Goal: Task Accomplishment & Management: Manage account settings

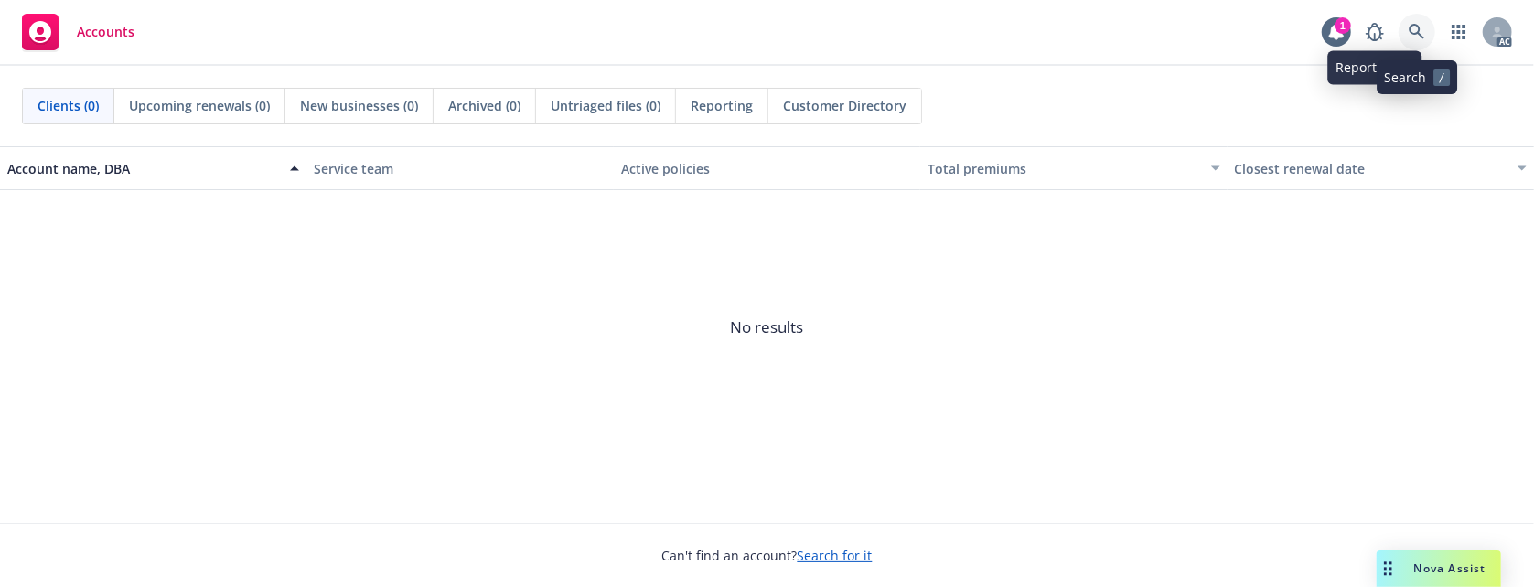
click at [1420, 27] on icon at bounding box center [1417, 32] width 16 height 16
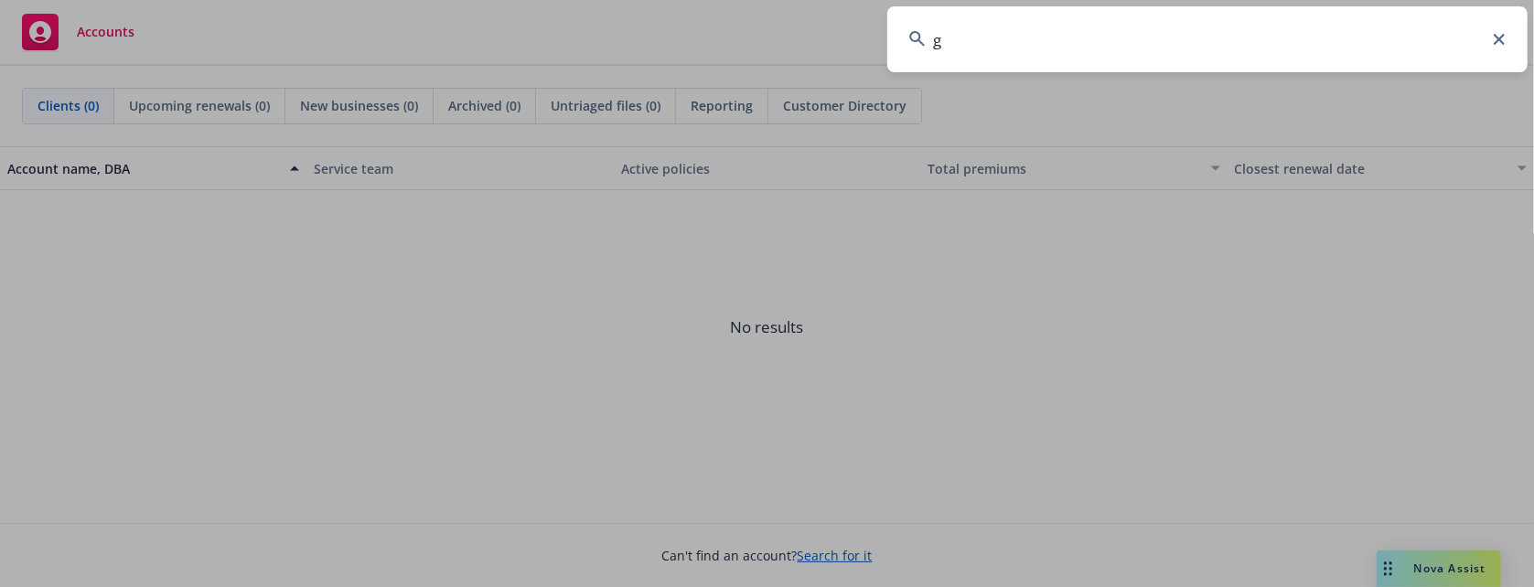
type input "g"
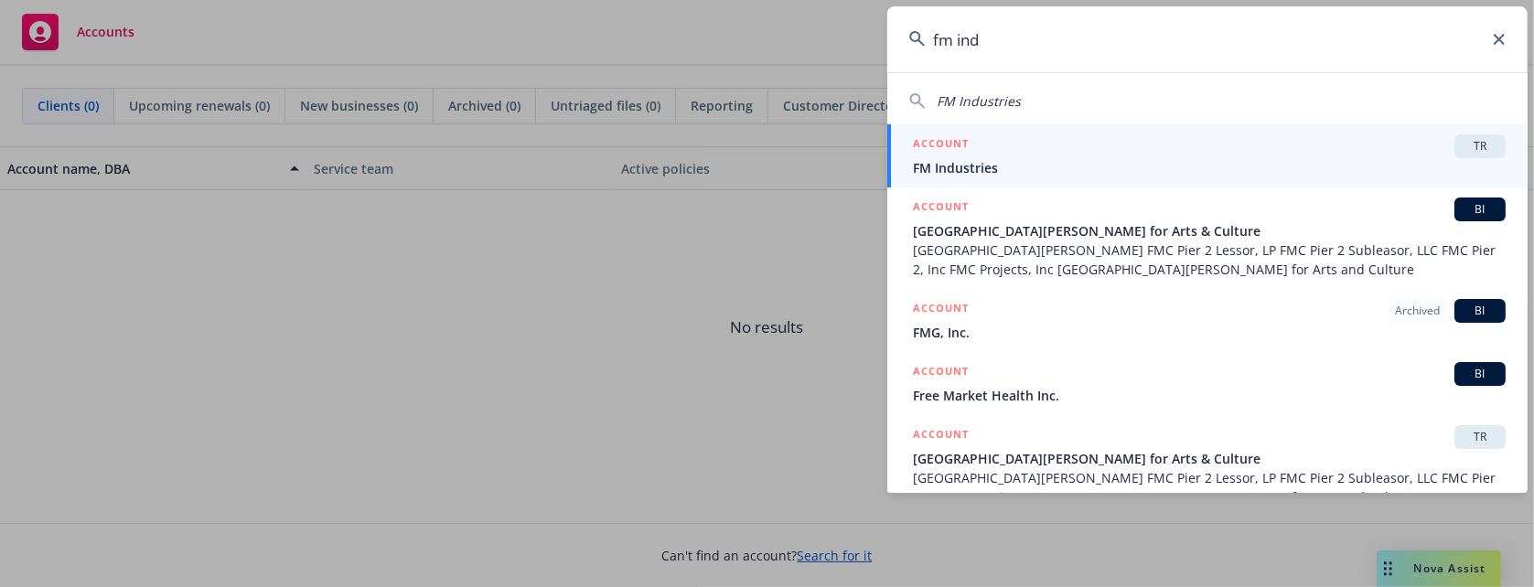
type input "fm ind"
click at [1271, 165] on span "FM Industries" at bounding box center [1209, 167] width 593 height 19
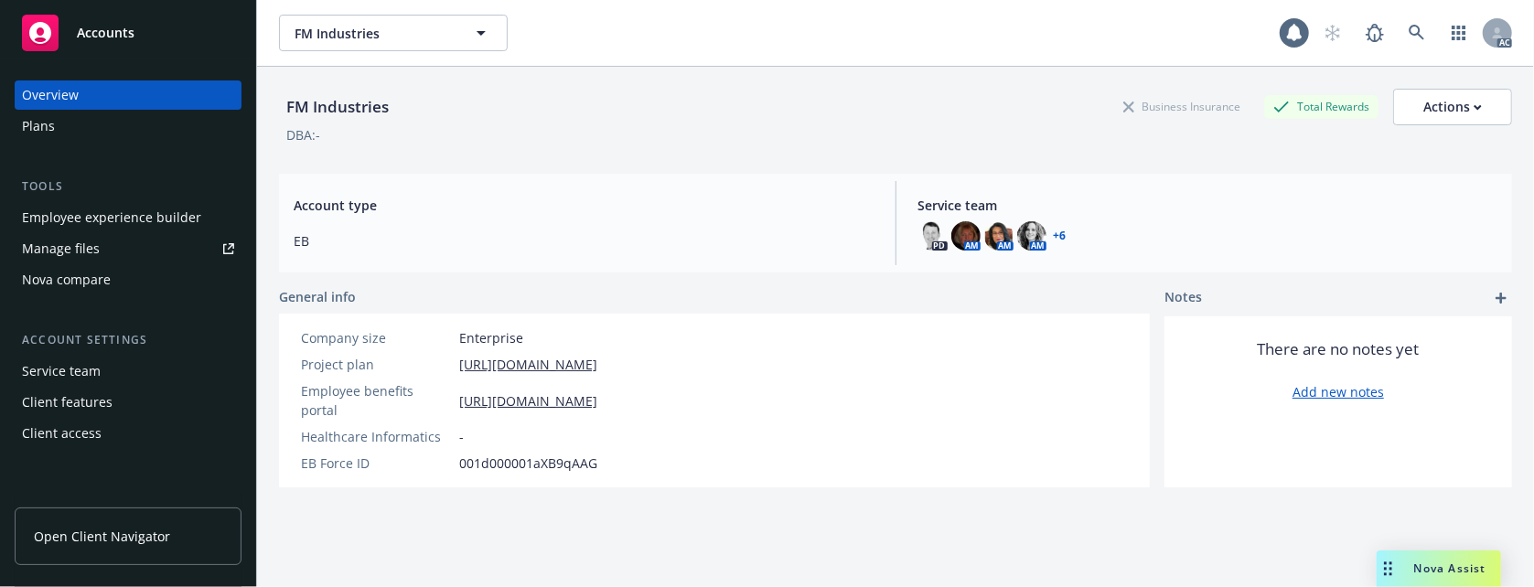
click at [84, 224] on div "Employee experience builder" at bounding box center [111, 217] width 179 height 29
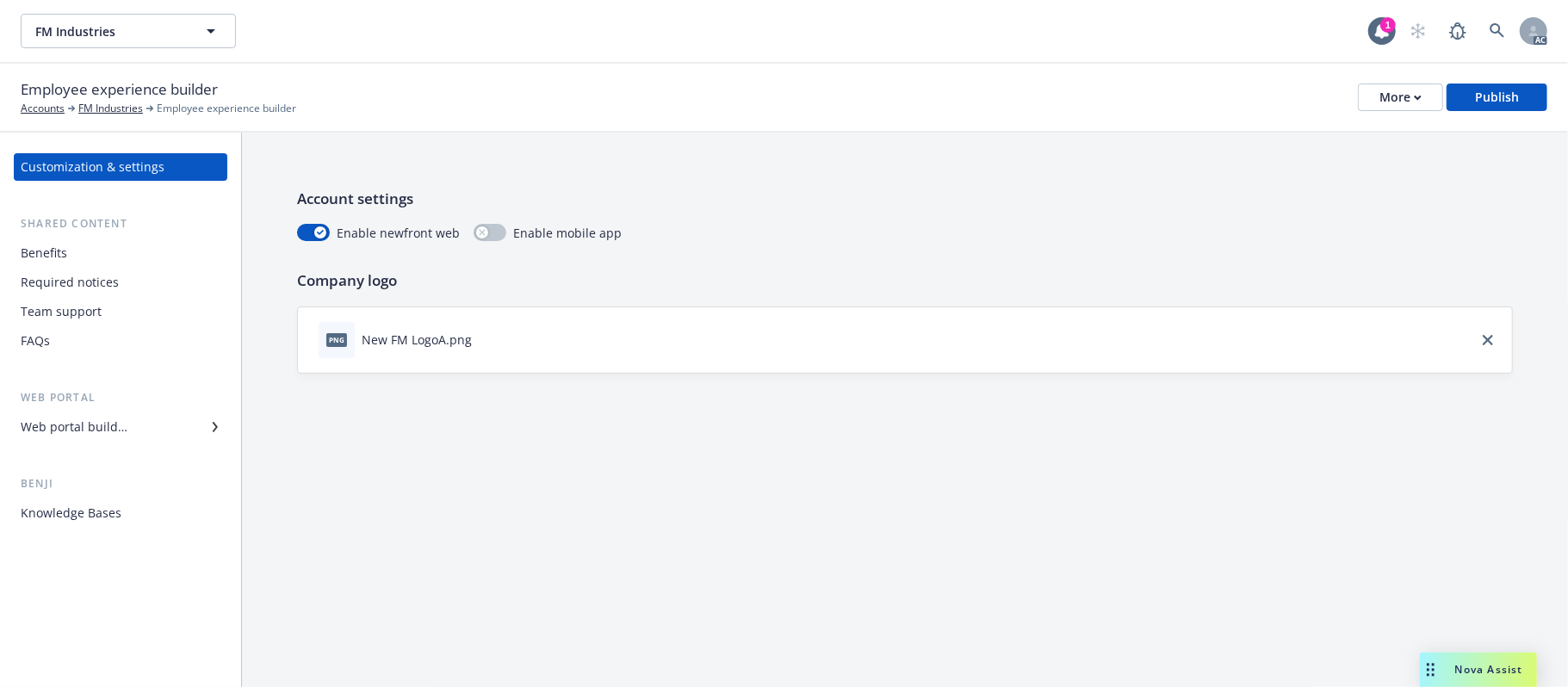
click at [28, 255] on div "Benefits" at bounding box center [43, 252] width 46 height 27
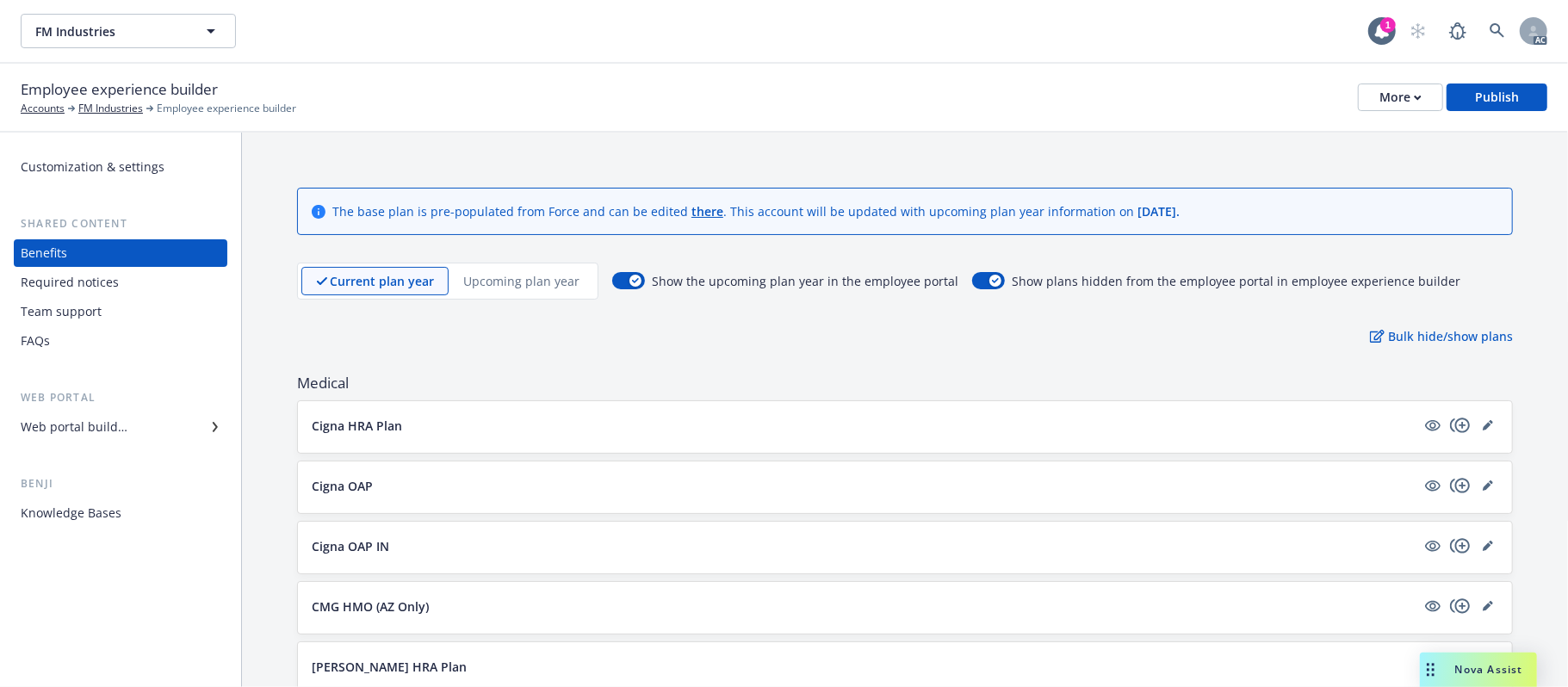
click at [493, 435] on button "Cigna HRA Plan" at bounding box center [863, 425] width 1104 height 18
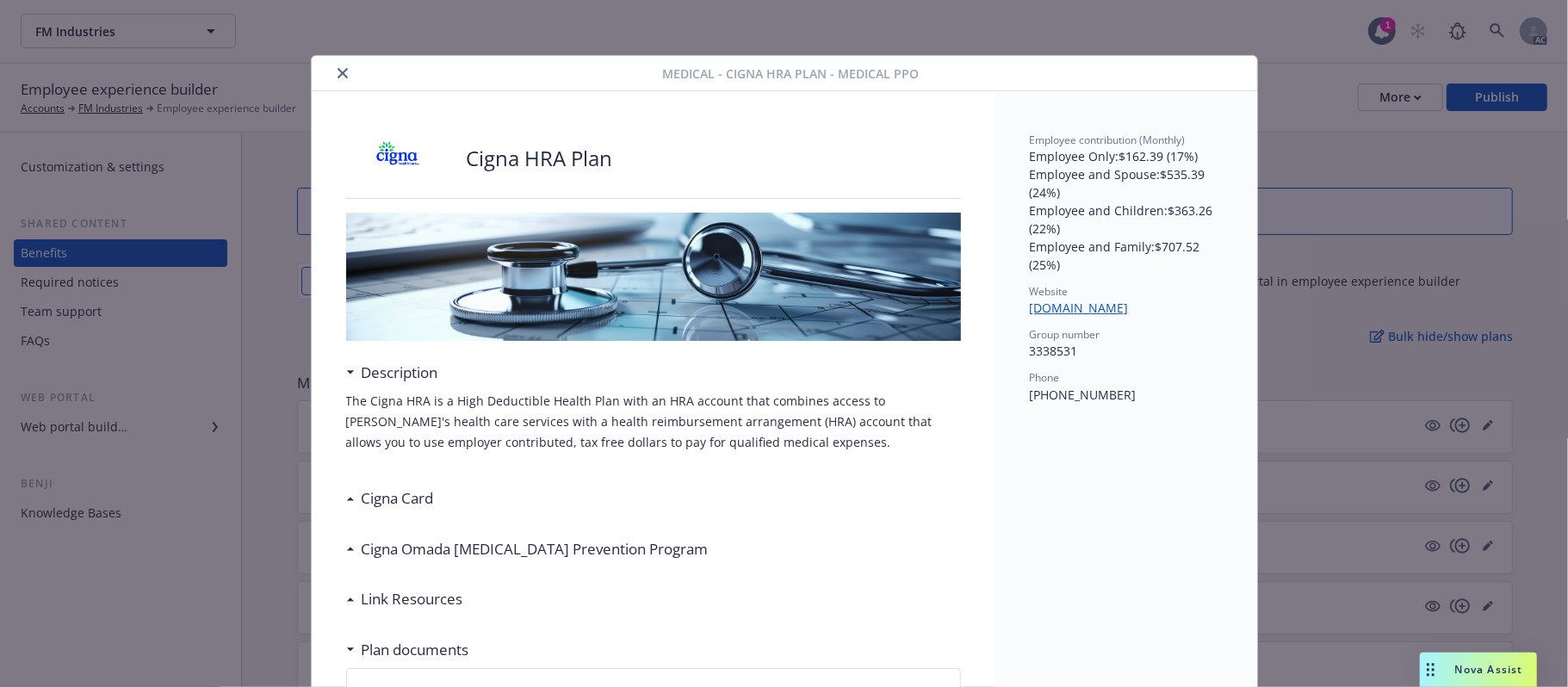
click at [332, 76] on button "close" at bounding box center [343, 73] width 21 height 21
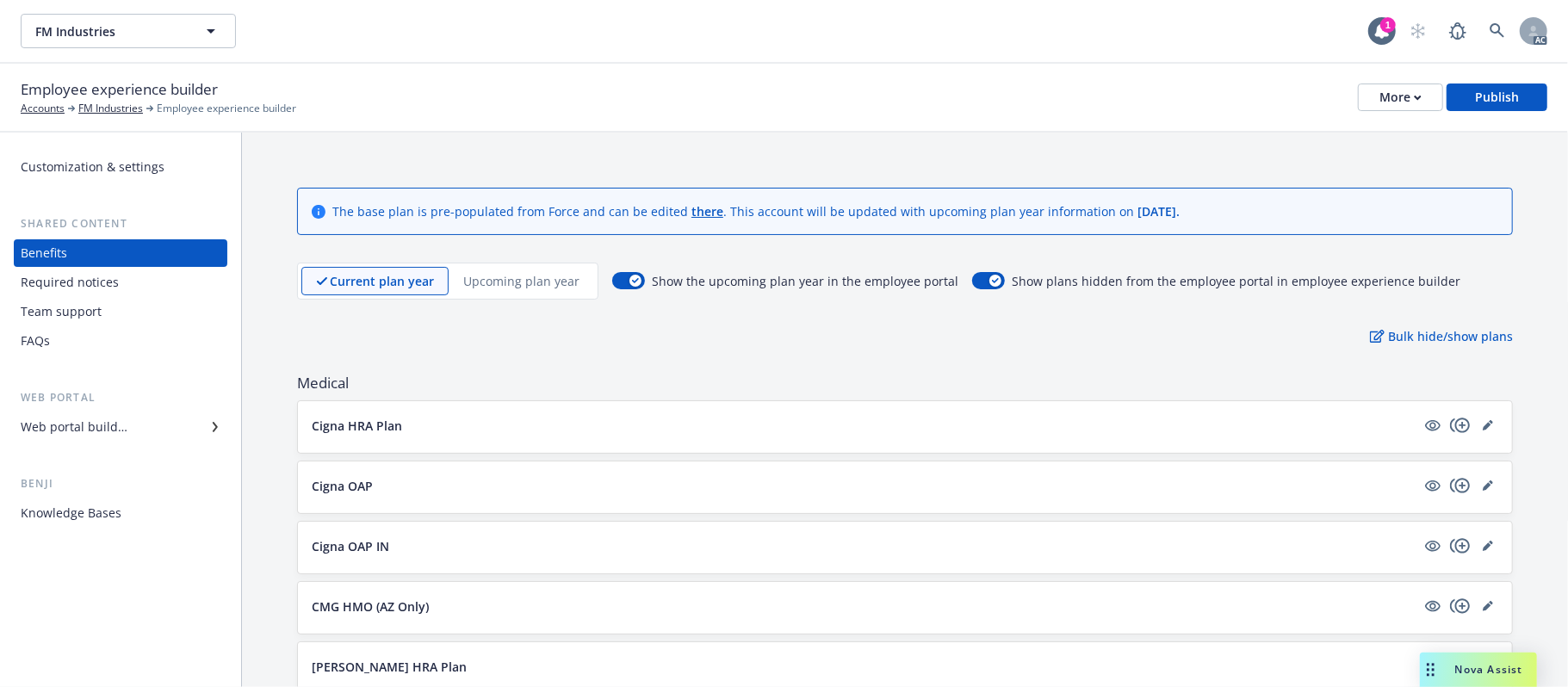
click at [519, 288] on p "Upcoming plan year" at bounding box center [520, 280] width 116 height 18
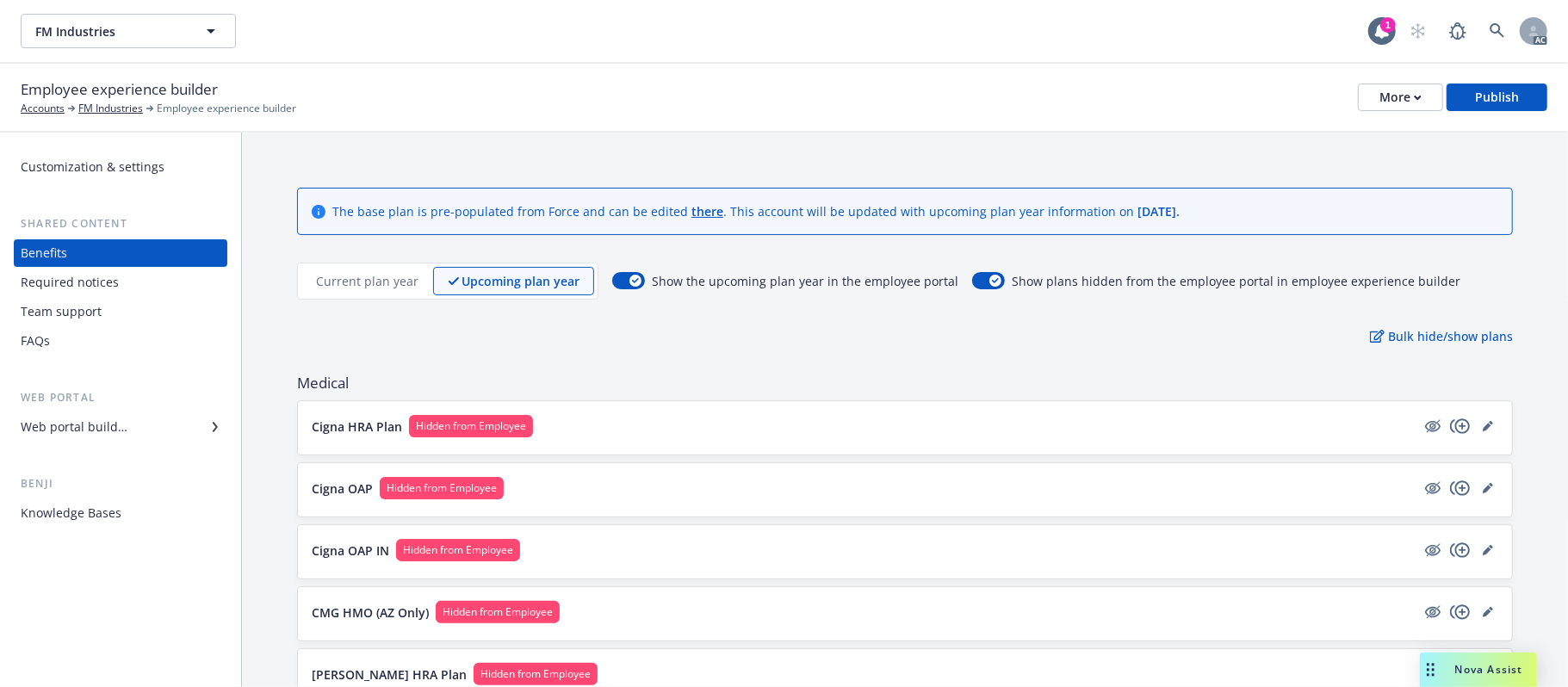
click at [621, 429] on button "Cigna HRA Plan Hidden from Employee" at bounding box center [863, 426] width 1104 height 23
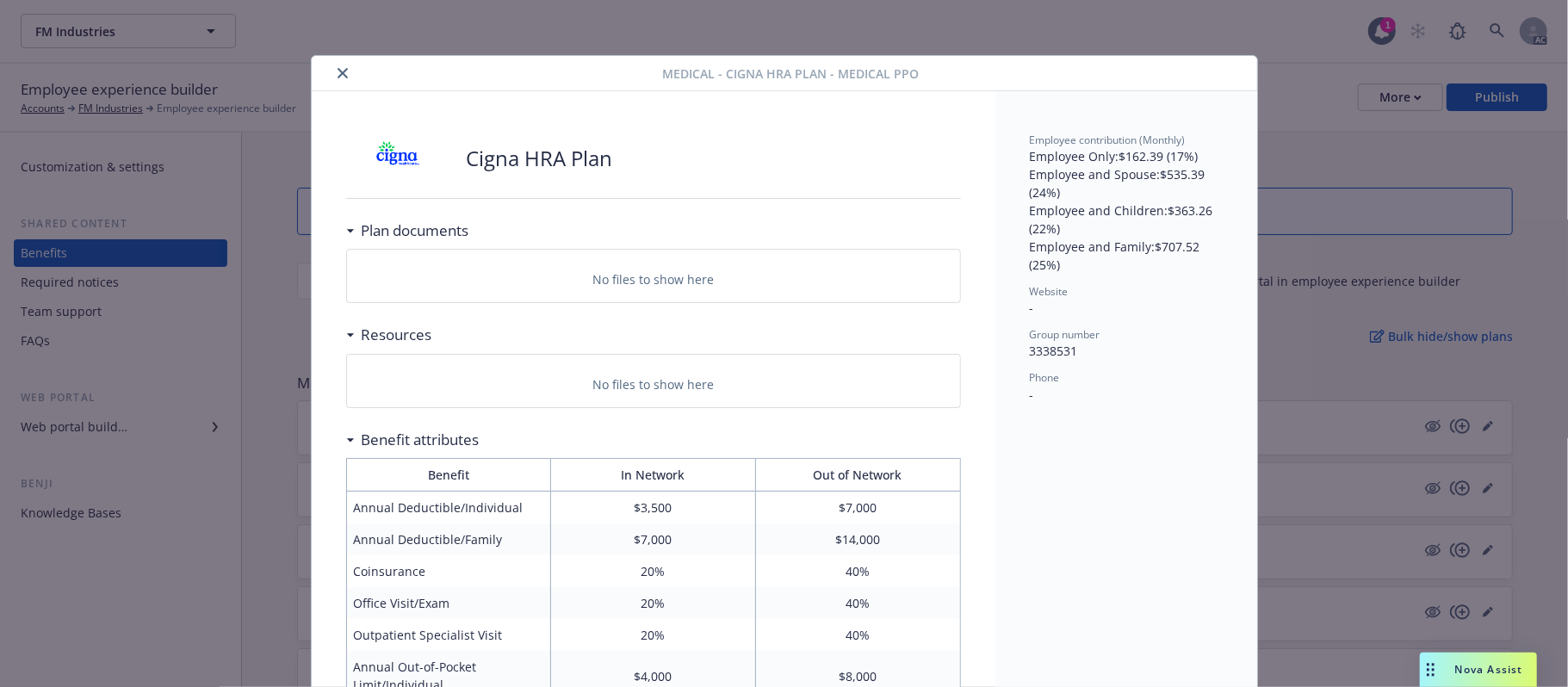
scroll to position [52, 0]
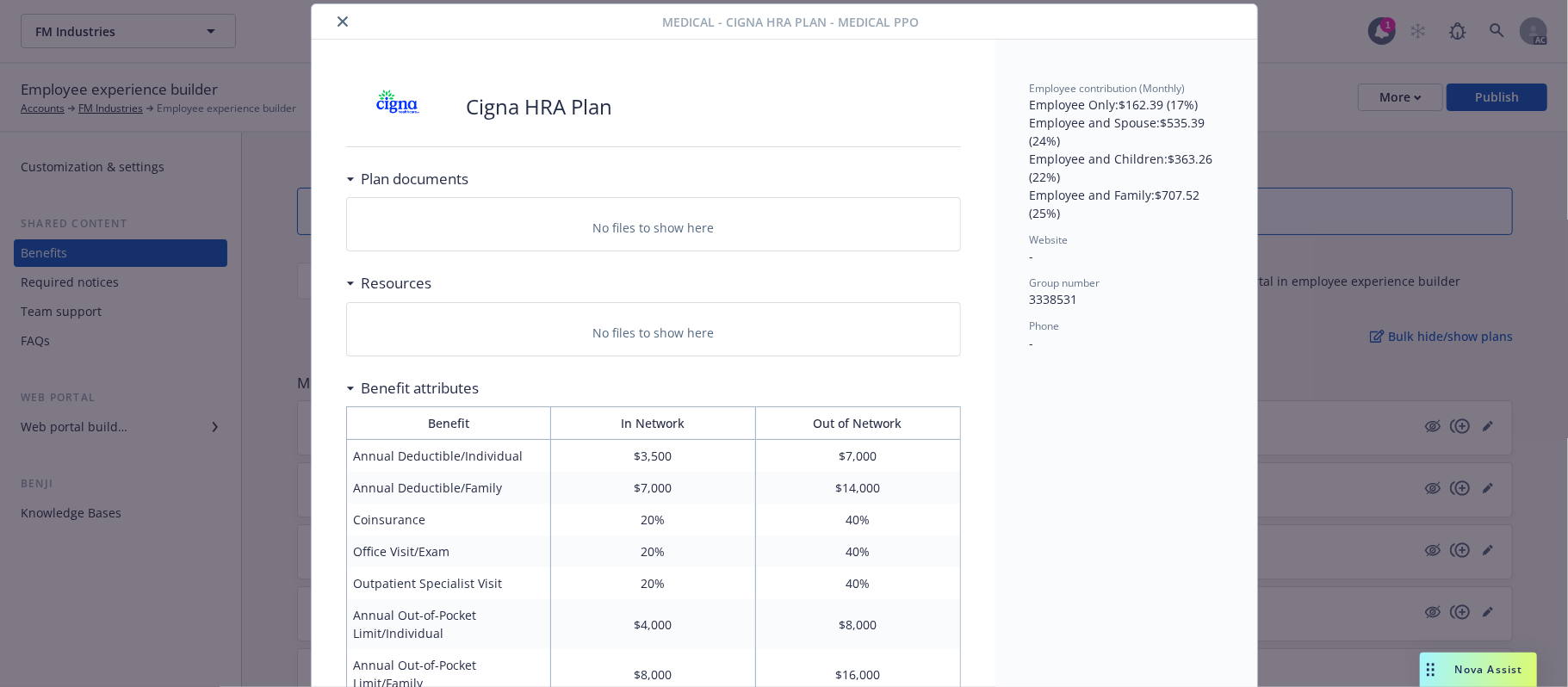
click at [338, 25] on icon "close" at bounding box center [343, 21] width 10 height 10
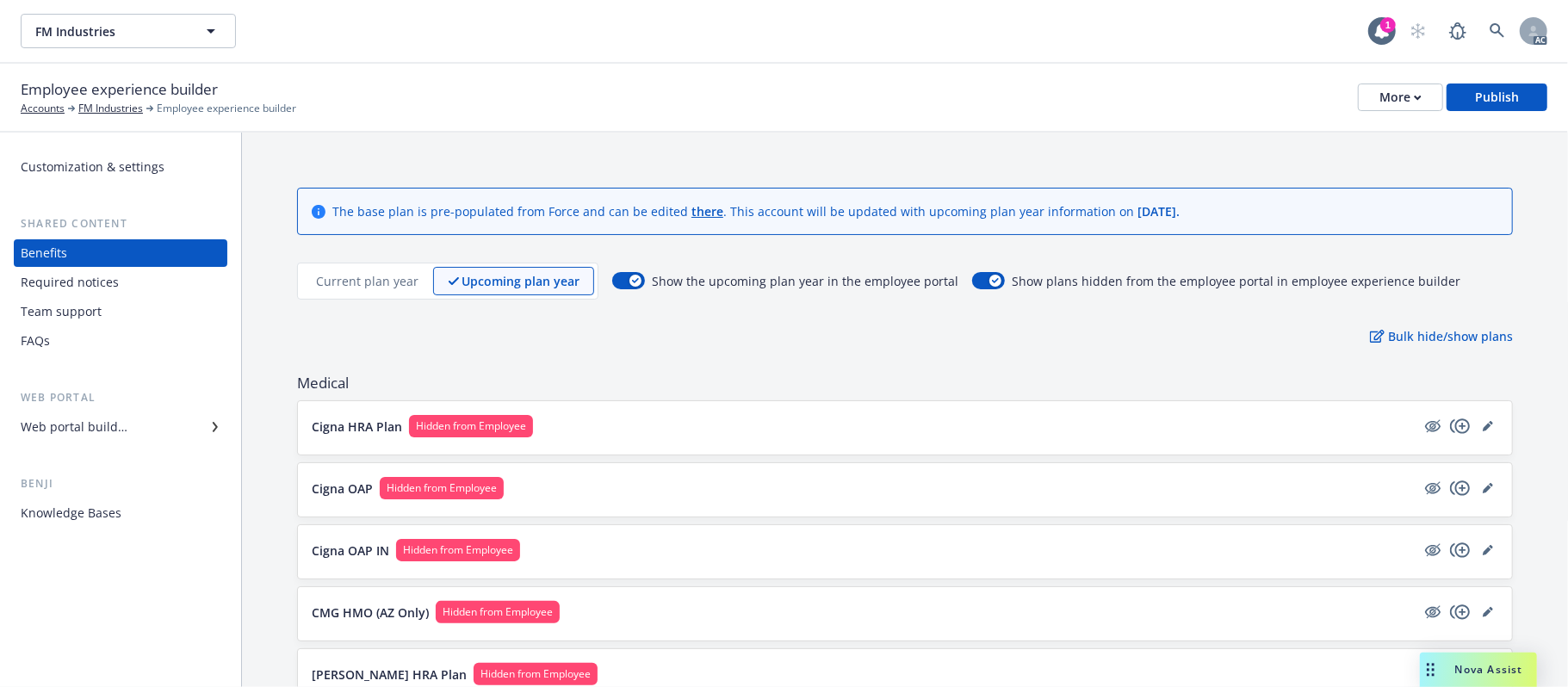
click at [66, 276] on div "Required notices" at bounding box center [70, 281] width 98 height 27
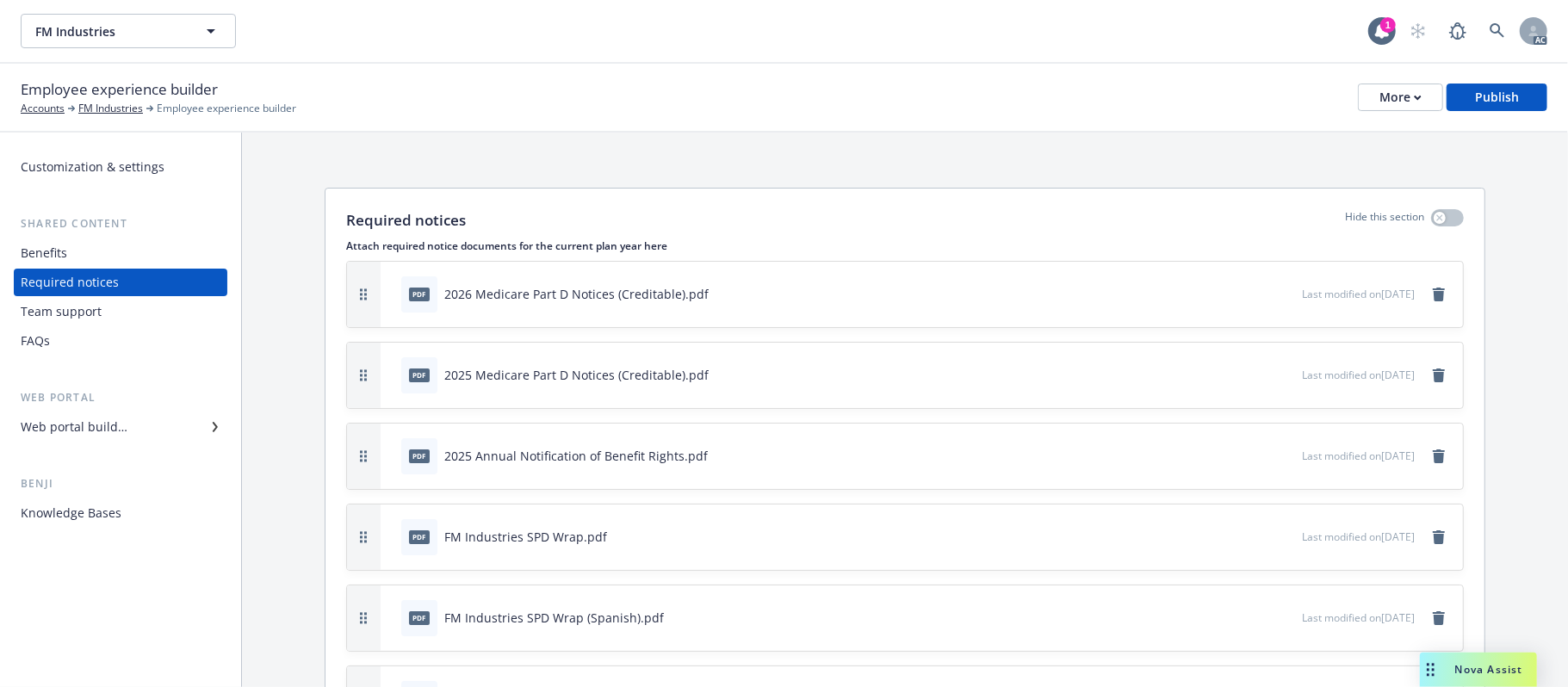
click at [62, 313] on div "Team support" at bounding box center [61, 311] width 81 height 27
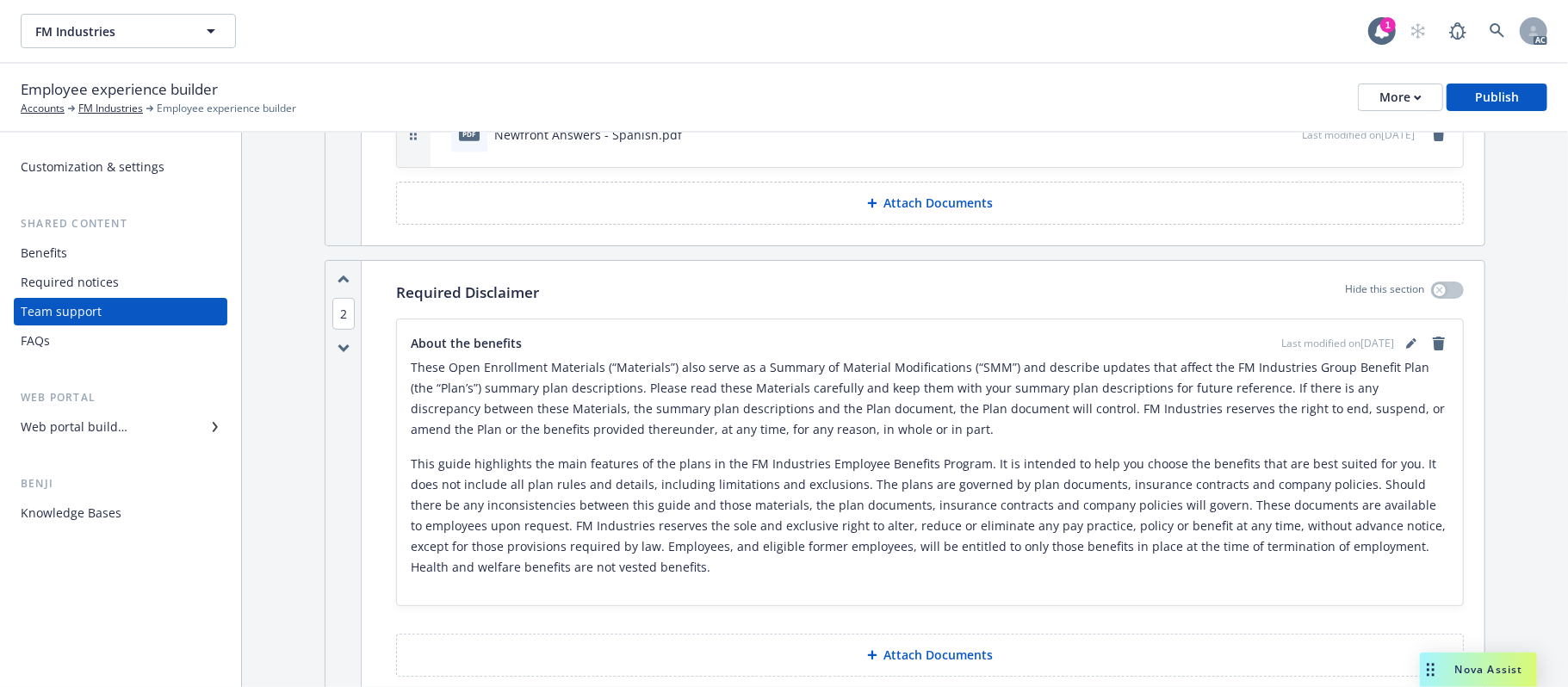
scroll to position [675, 0]
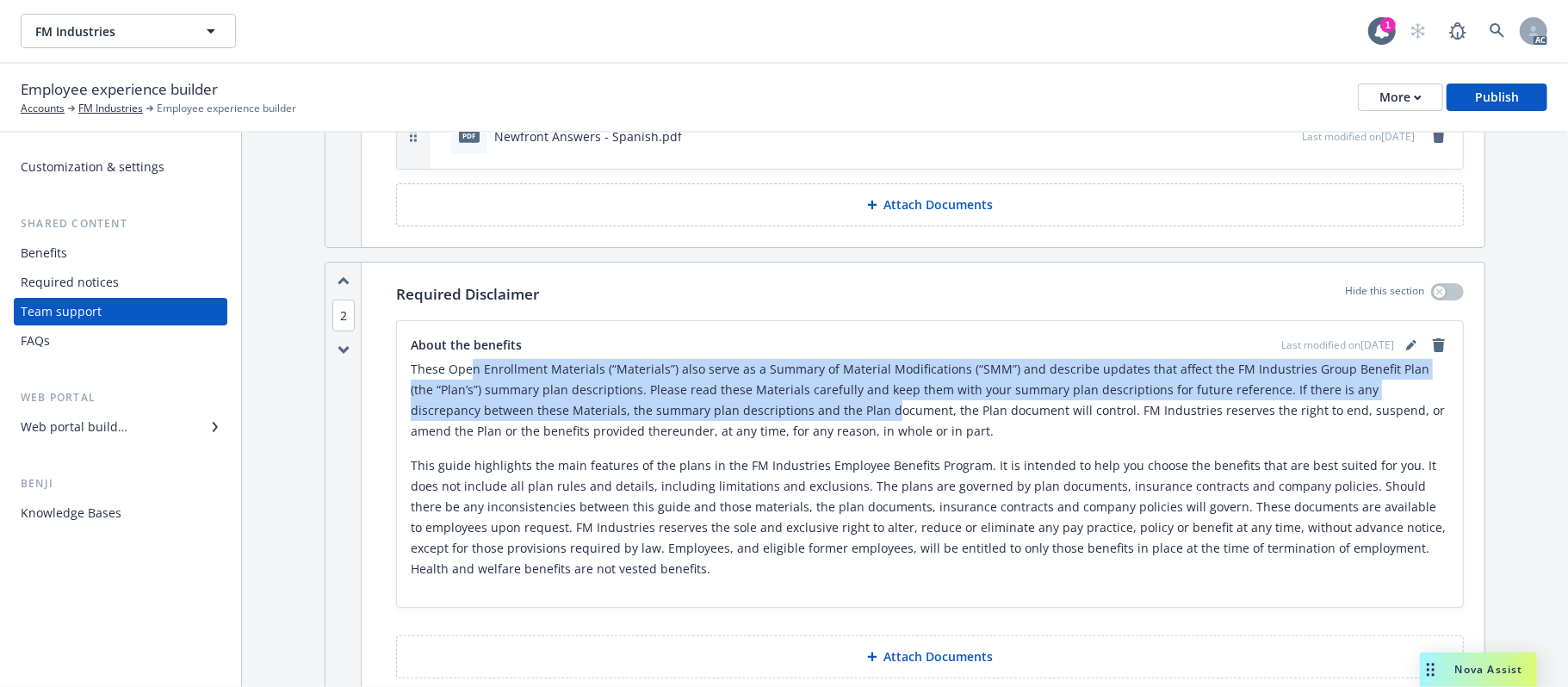
drag, startPoint x: 490, startPoint y: 370, endPoint x: 817, endPoint y: 431, distance: 332.6
click at [816, 430] on p "These Open Enrollment Materials (“Materials”) also serve as a Summary of Materi…" at bounding box center [929, 400] width 1038 height 83
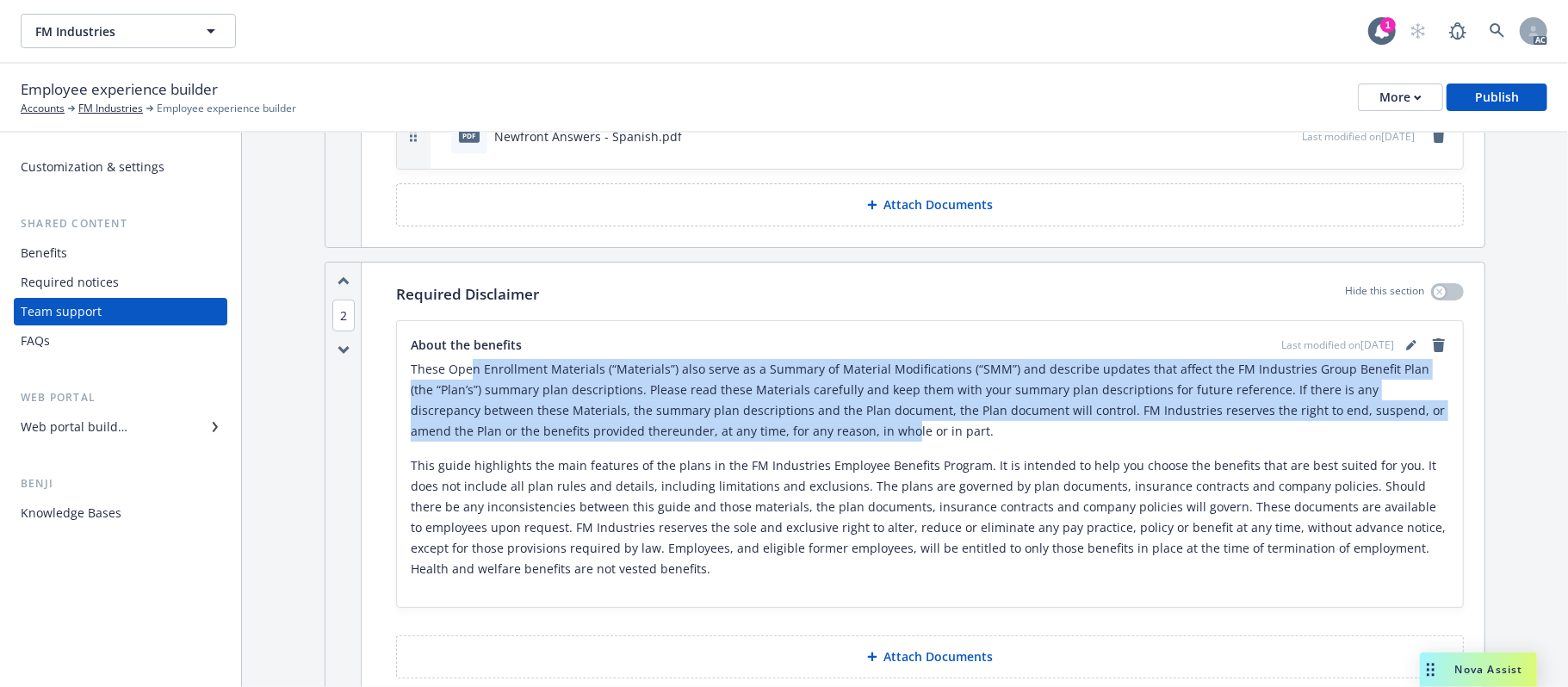
click at [672, 400] on p "These Open Enrollment Materials (“Materials”) also serve as a Summary of Materi…" at bounding box center [929, 400] width 1038 height 83
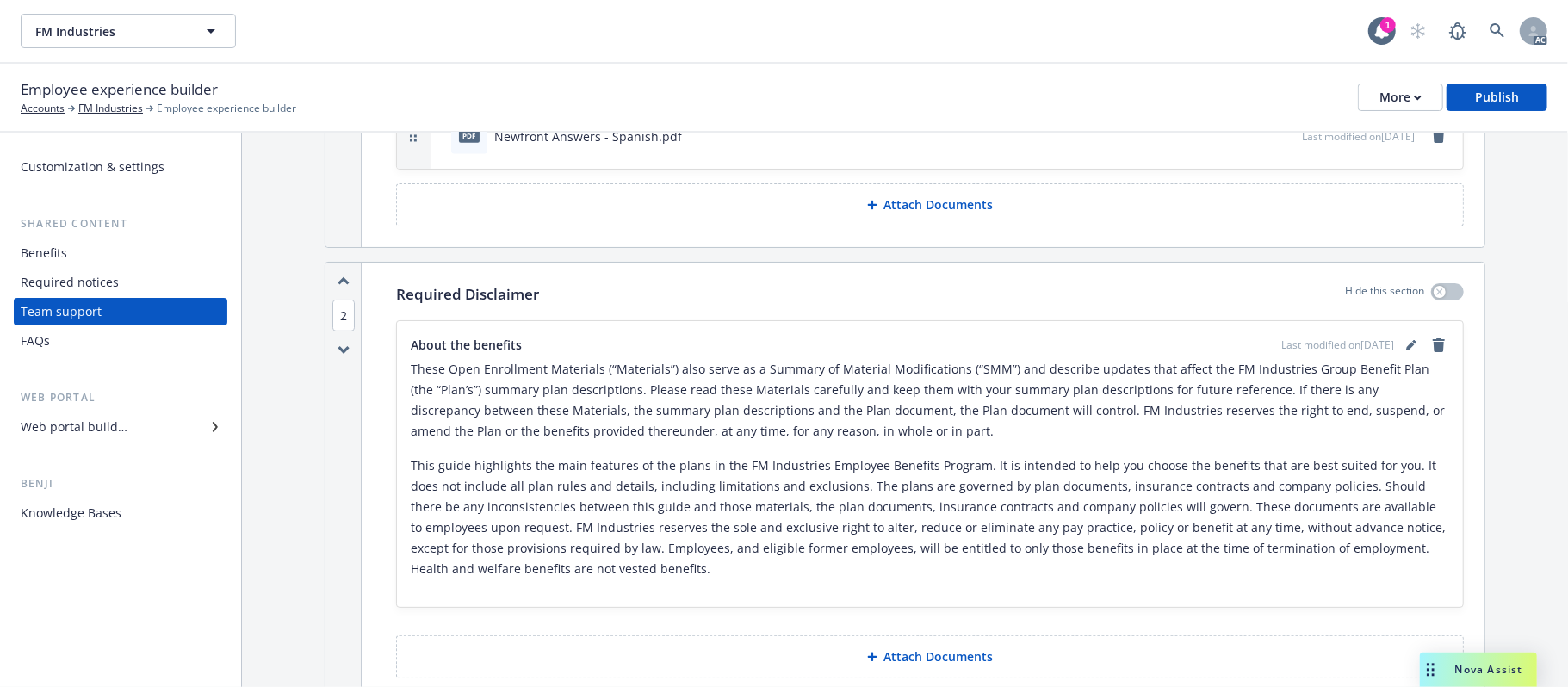
click at [67, 345] on div "FAQs" at bounding box center [120, 341] width 200 height 27
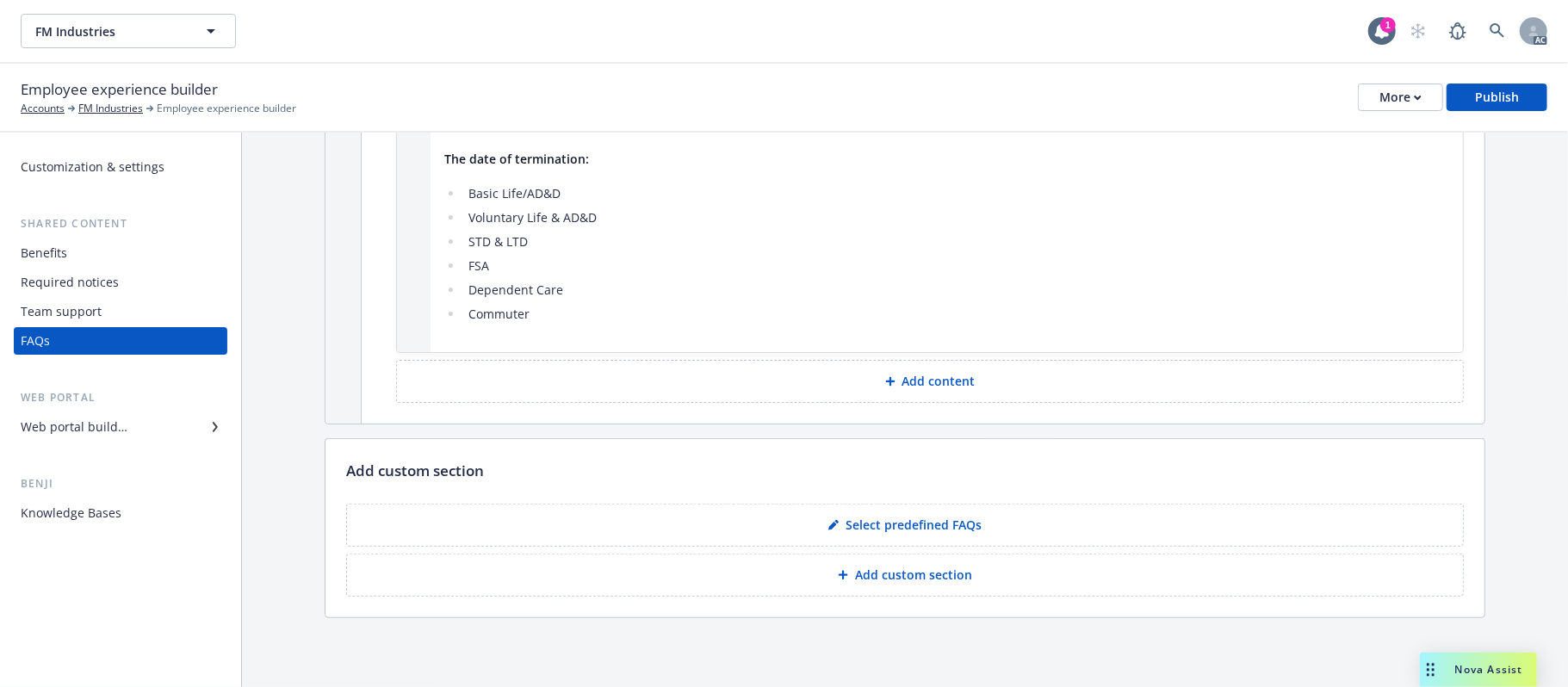
scroll to position [954, 0]
click at [97, 423] on div "Web portal builder" at bounding box center [73, 426] width 106 height 27
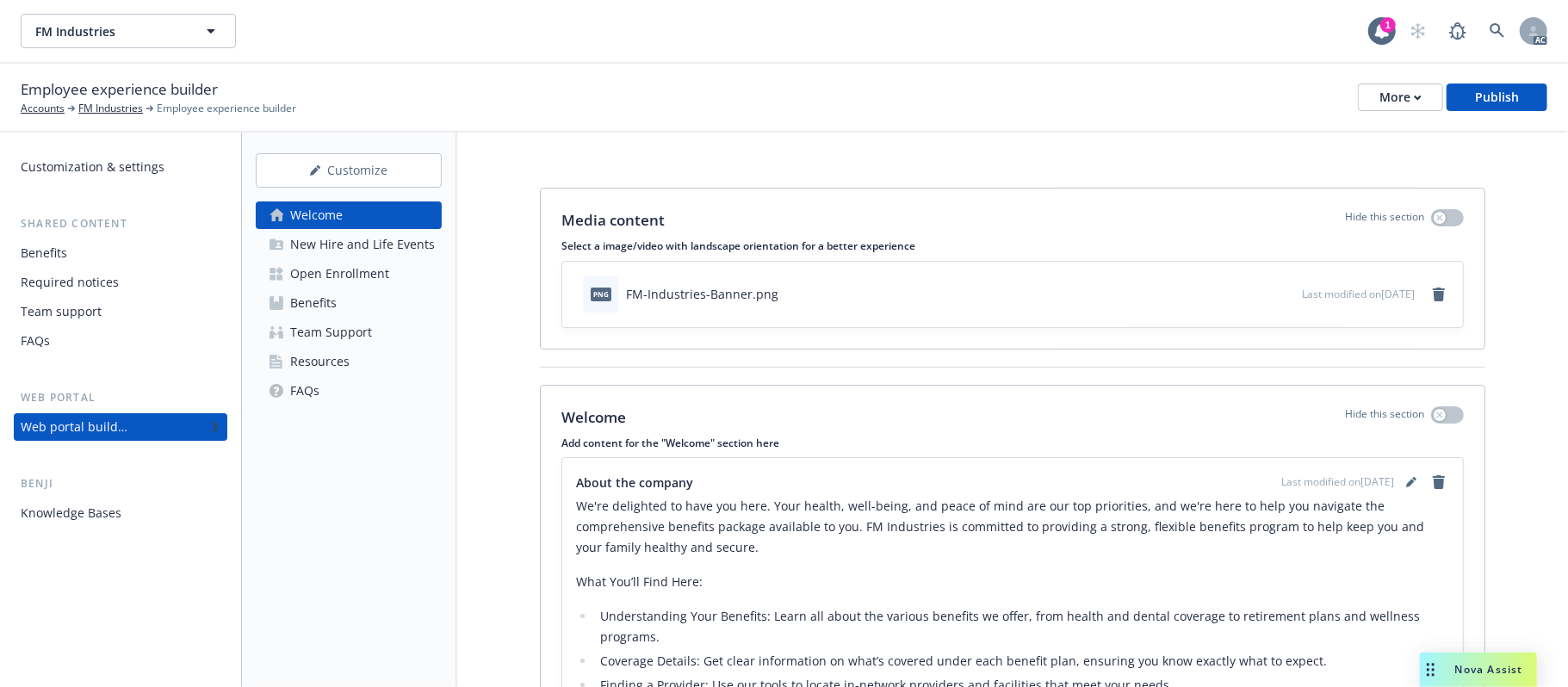
click at [325, 307] on div "Benefits" at bounding box center [312, 302] width 46 height 27
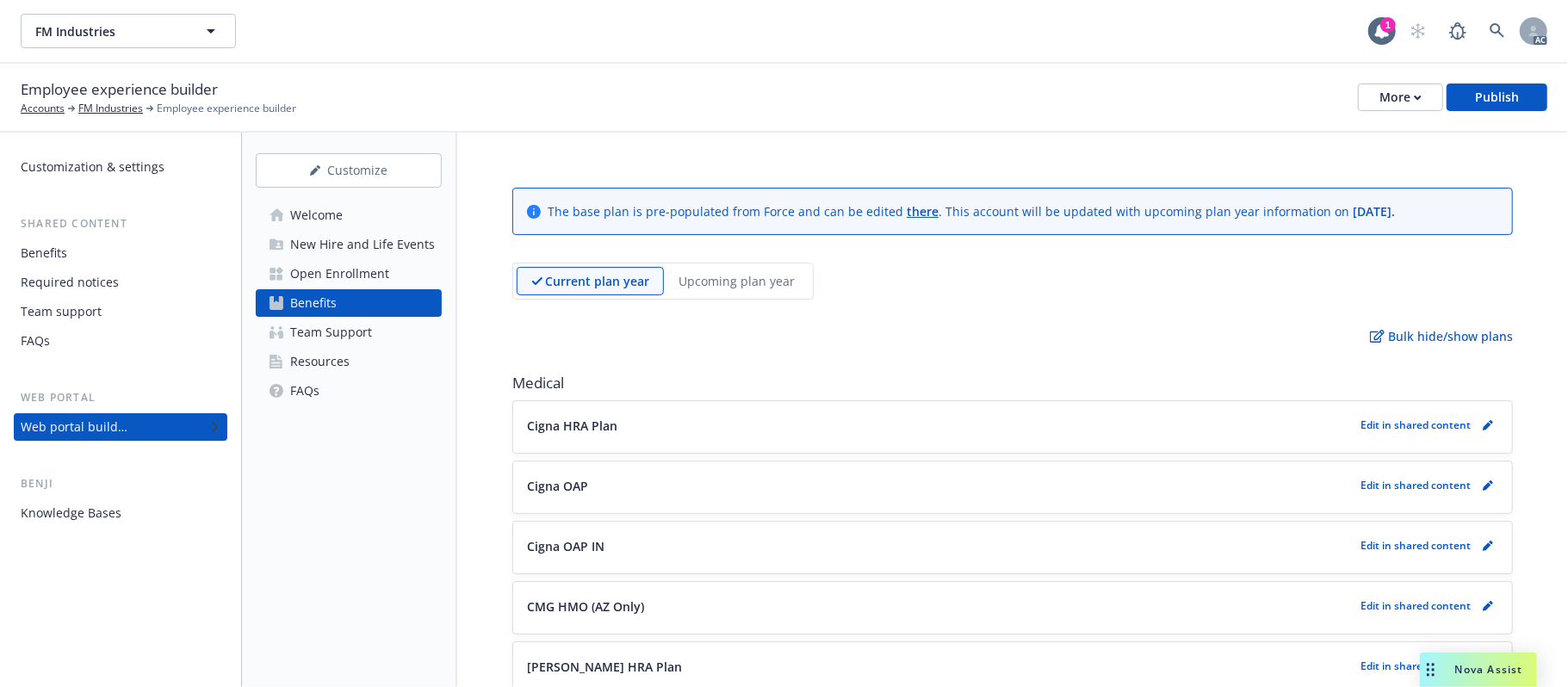
click at [723, 276] on p "Upcoming plan year" at bounding box center [736, 280] width 116 height 18
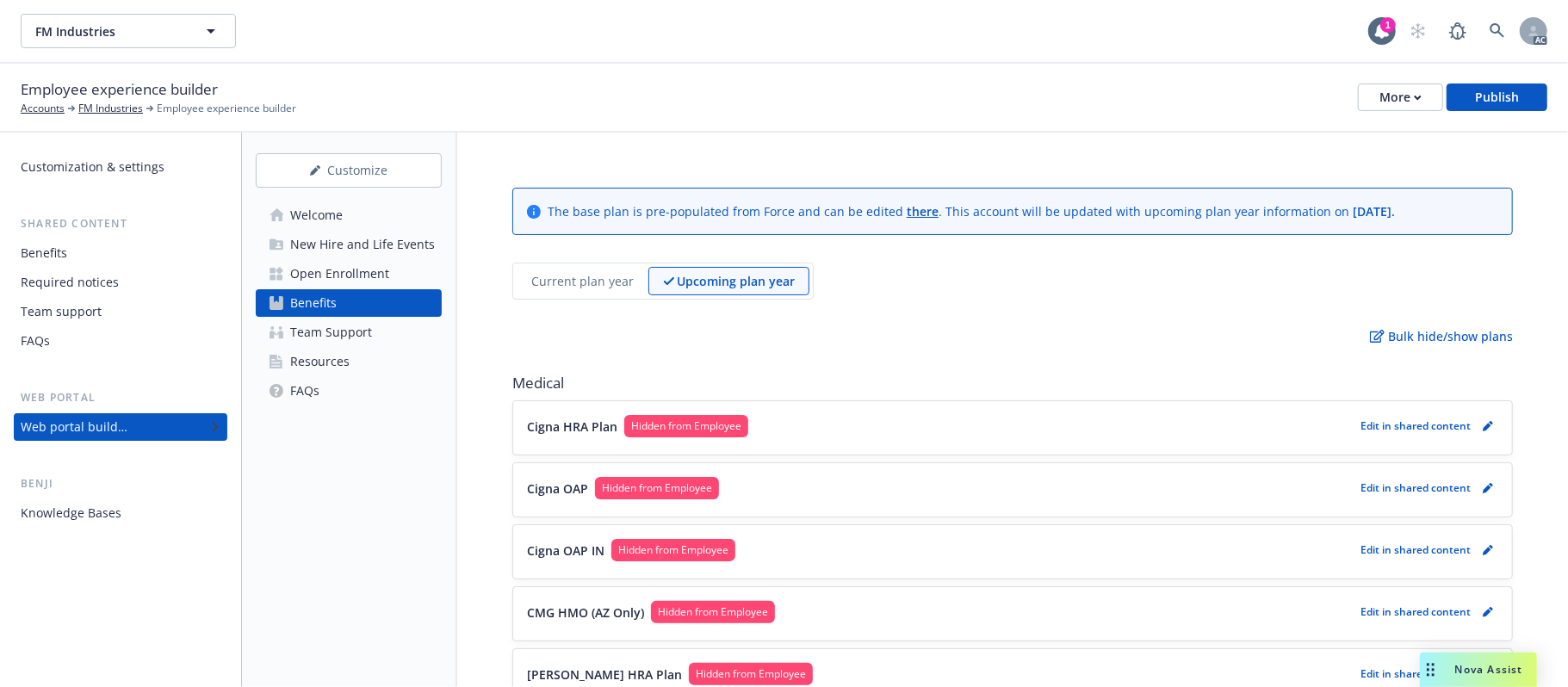
click at [355, 212] on link "Welcome" at bounding box center [349, 215] width 186 height 27
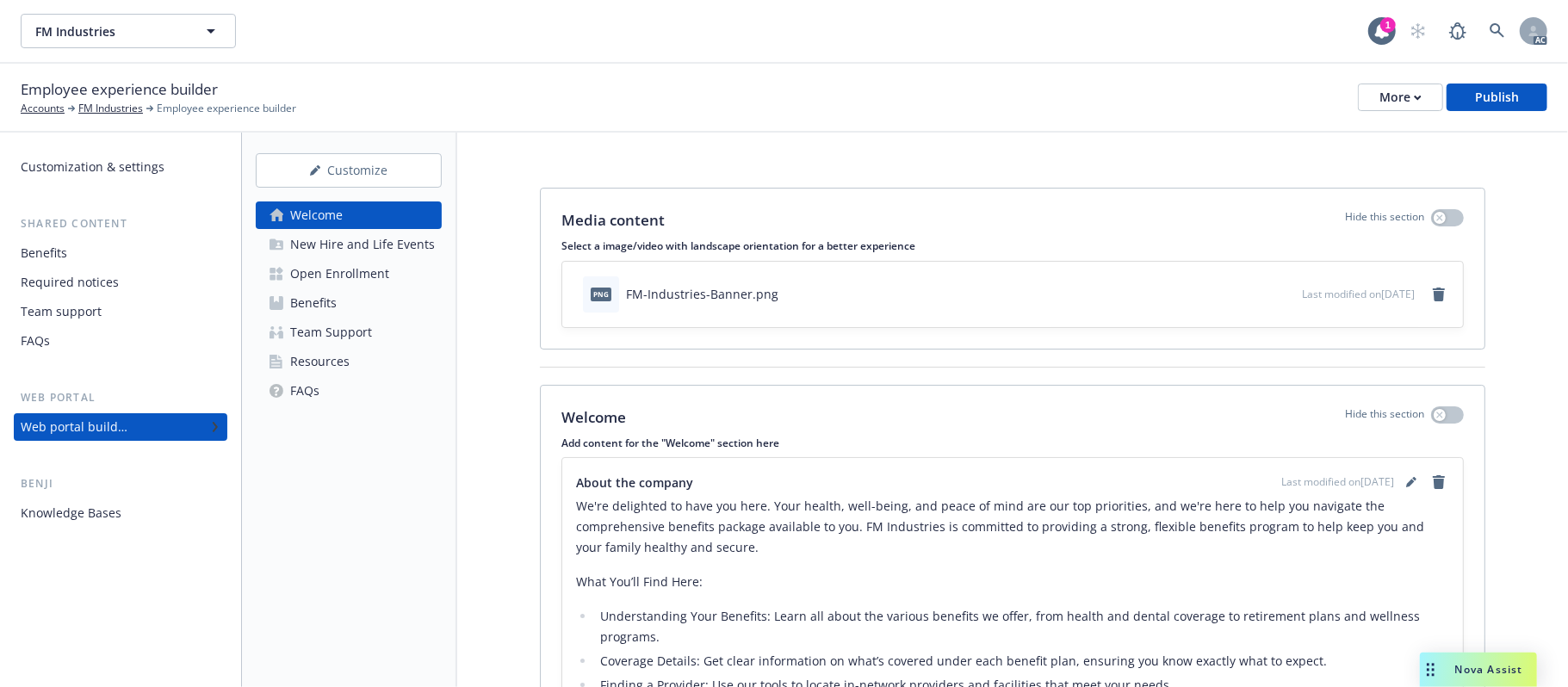
click at [100, 253] on div "Benefits" at bounding box center [120, 252] width 200 height 27
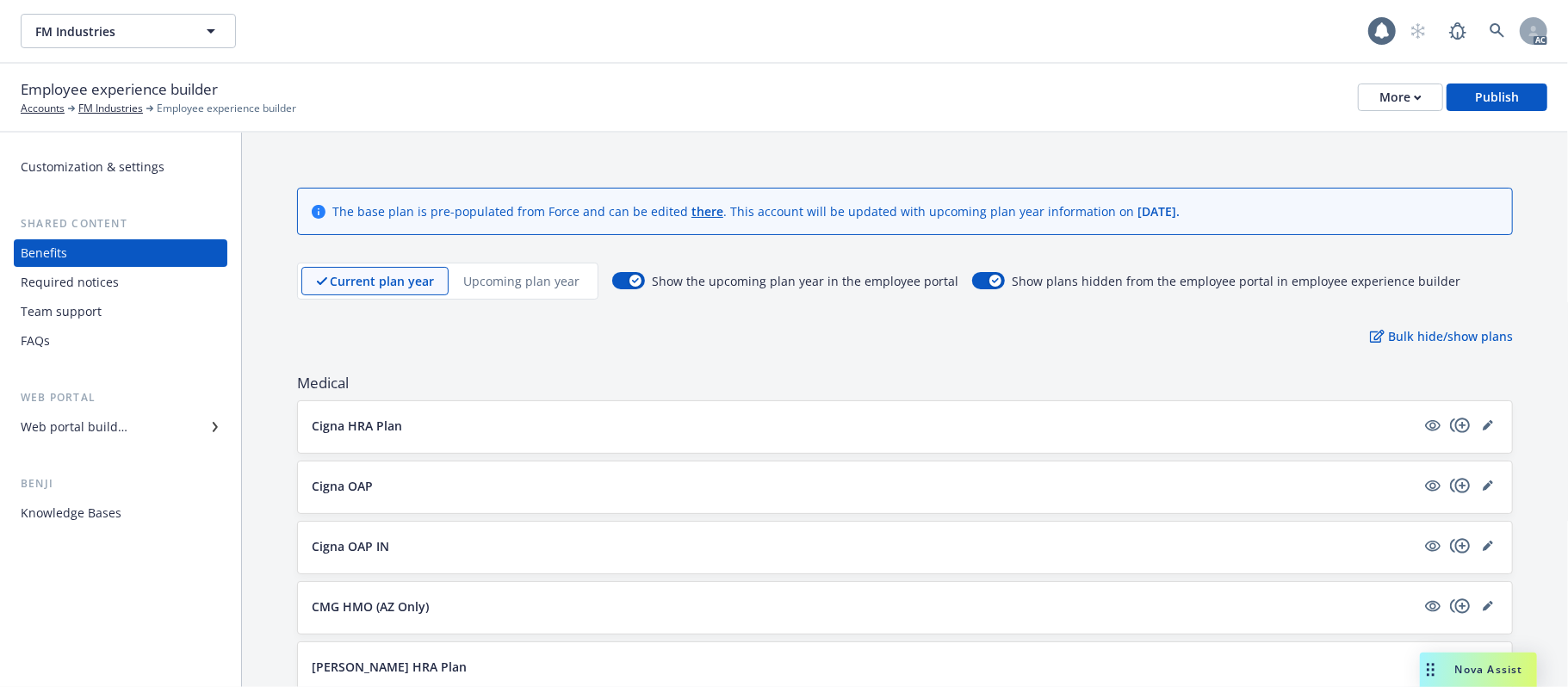
click at [552, 291] on div "Upcoming plan year" at bounding box center [521, 281] width 146 height 28
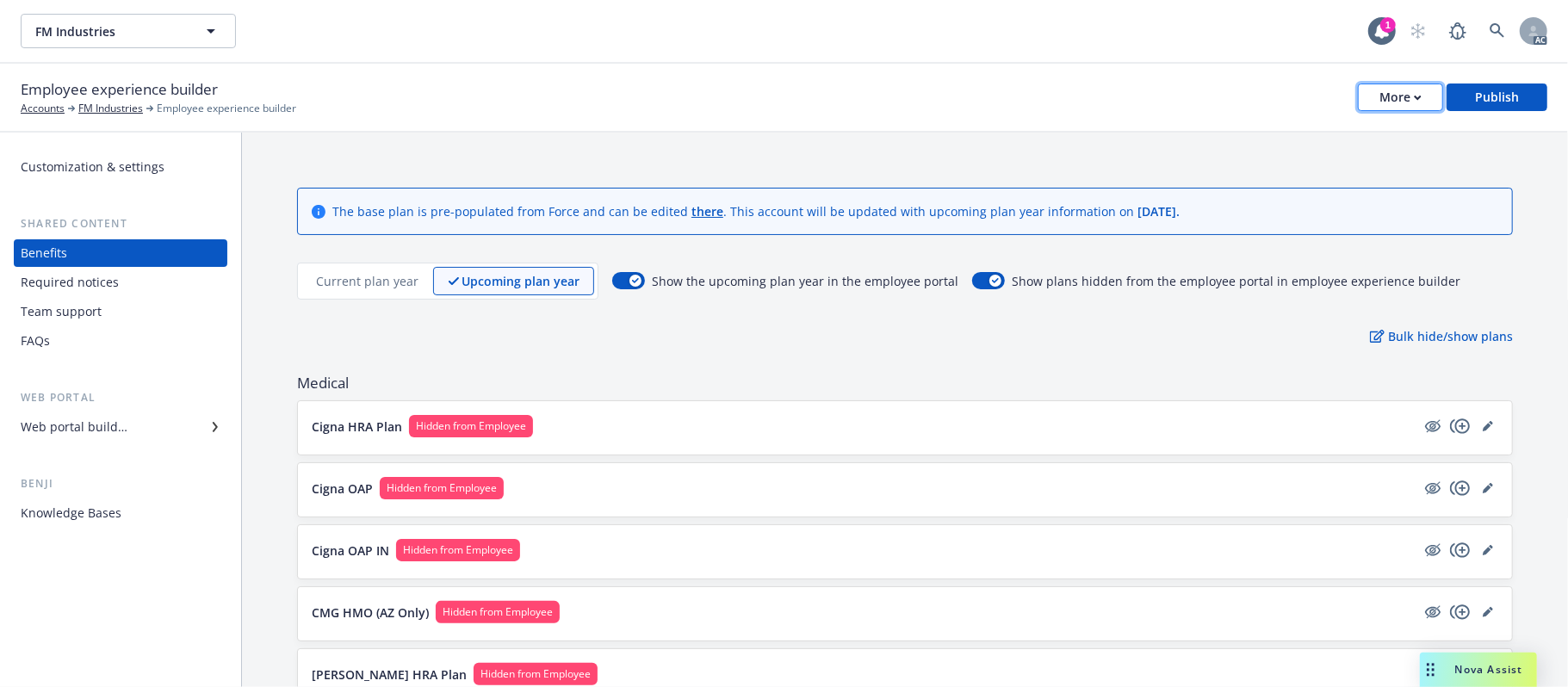
click at [1374, 84] on button "More" at bounding box center [1400, 97] width 86 height 27
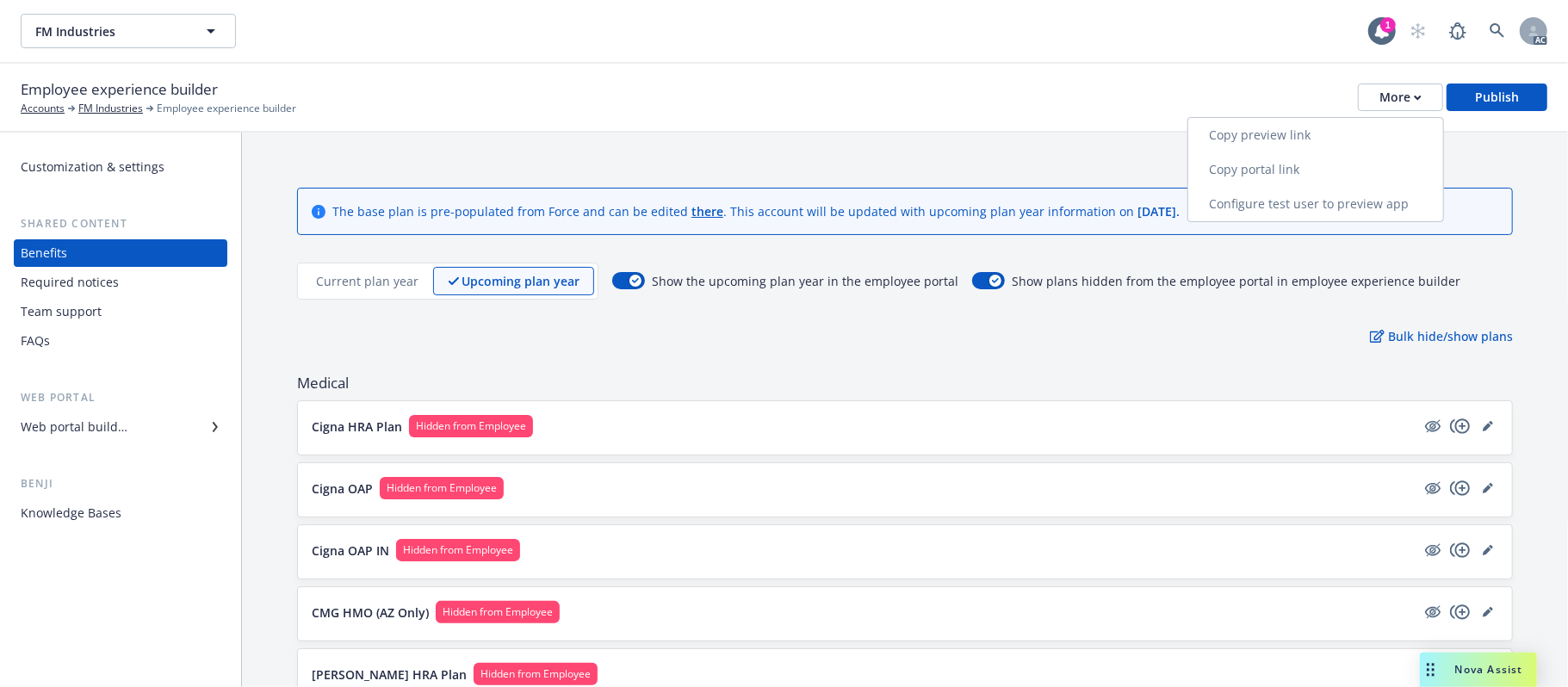
click at [1266, 139] on link "Copy preview link" at bounding box center [1315, 135] width 255 height 35
click at [841, 423] on button "Cigna HRA Plan Hidden from Employee" at bounding box center [863, 426] width 1104 height 23
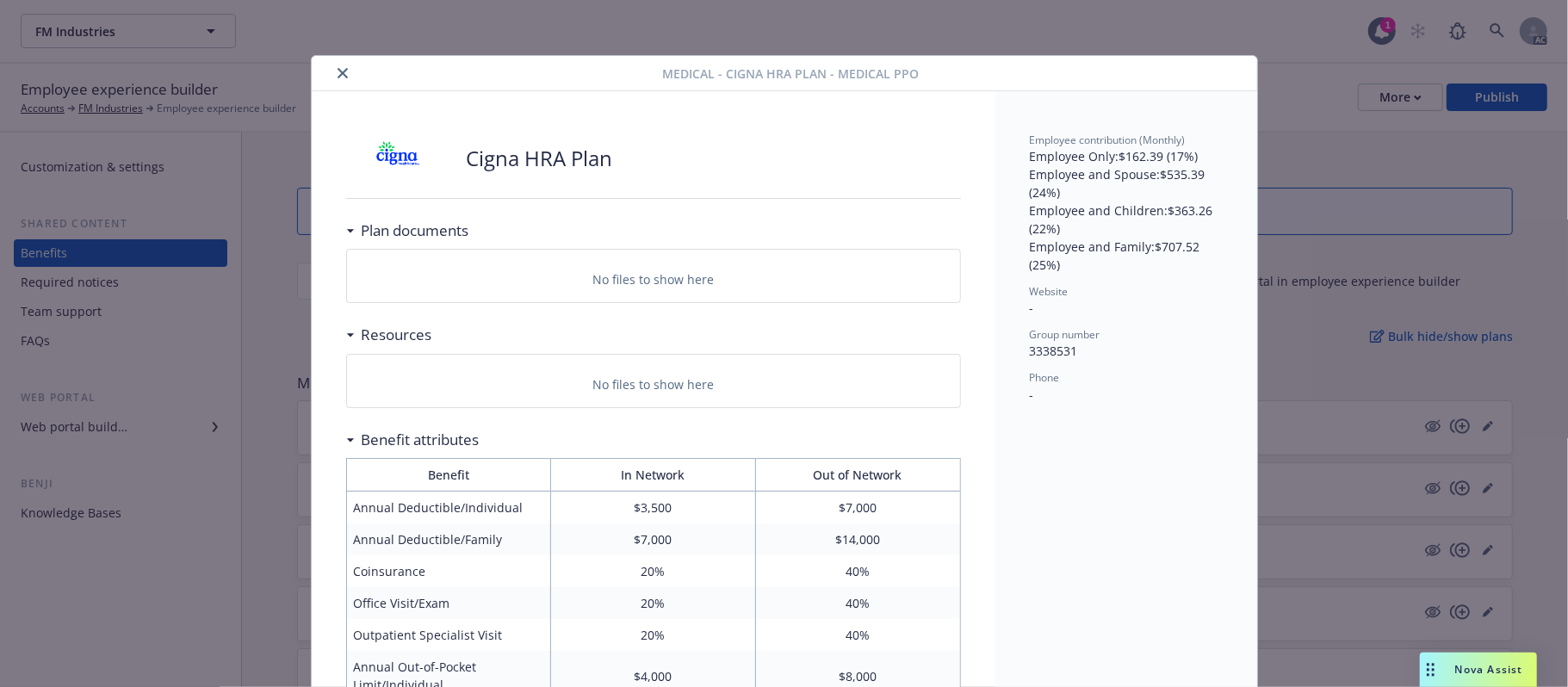
scroll to position [52, 0]
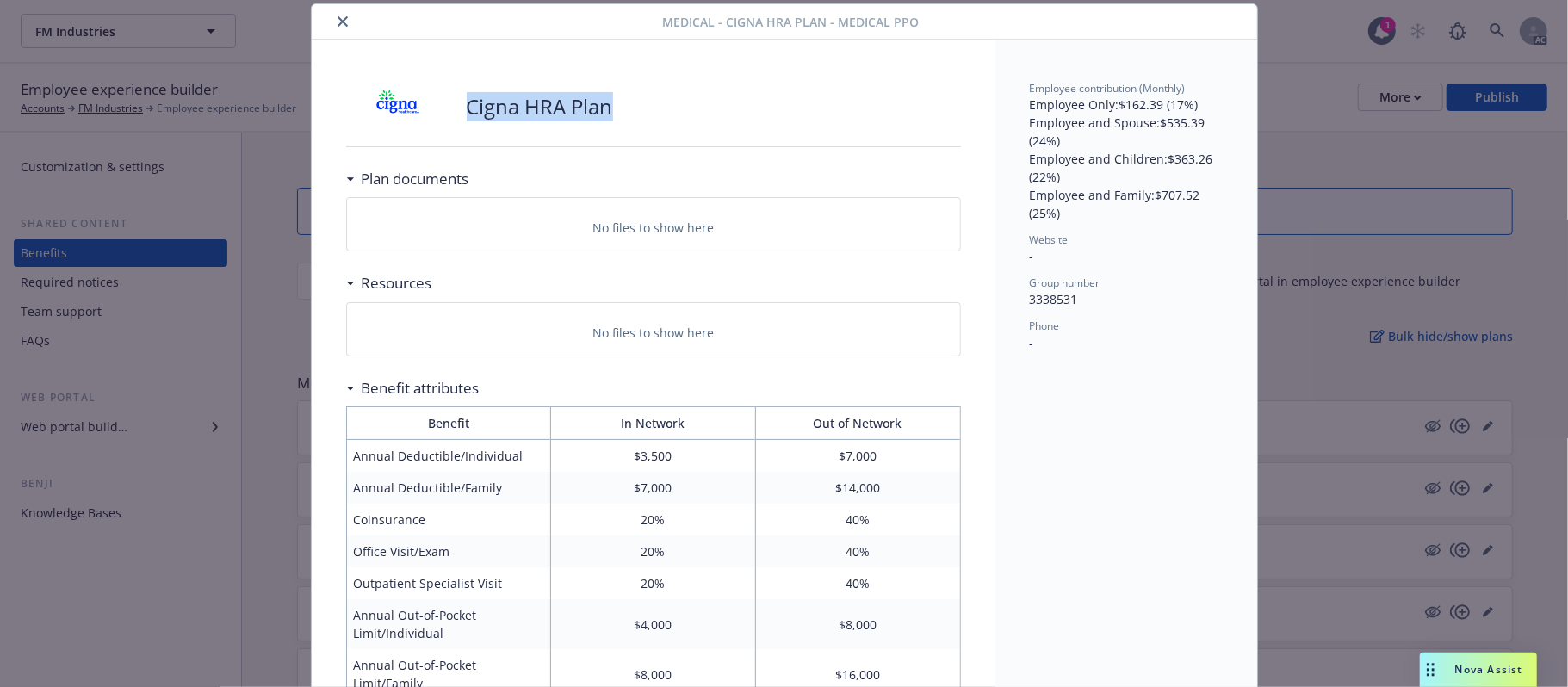
drag, startPoint x: 611, startPoint y: 102, endPoint x: 459, endPoint y: 104, distance: 152.0
click at [459, 104] on div "Cigna HRA Plan" at bounding box center [653, 106] width 615 height 52
copy p "Cigna HRA Plan"
click at [338, 24] on icon "close" at bounding box center [343, 21] width 10 height 10
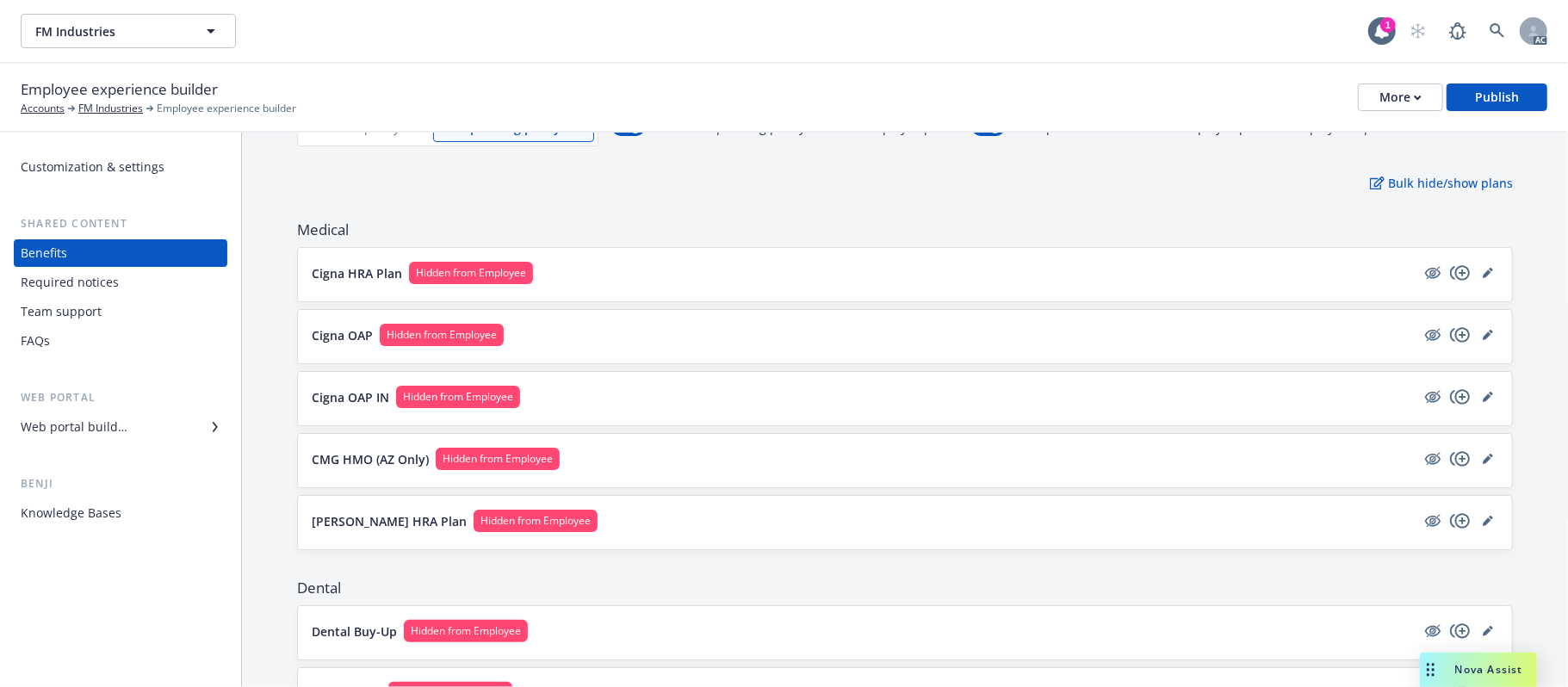
scroll to position [115, 0]
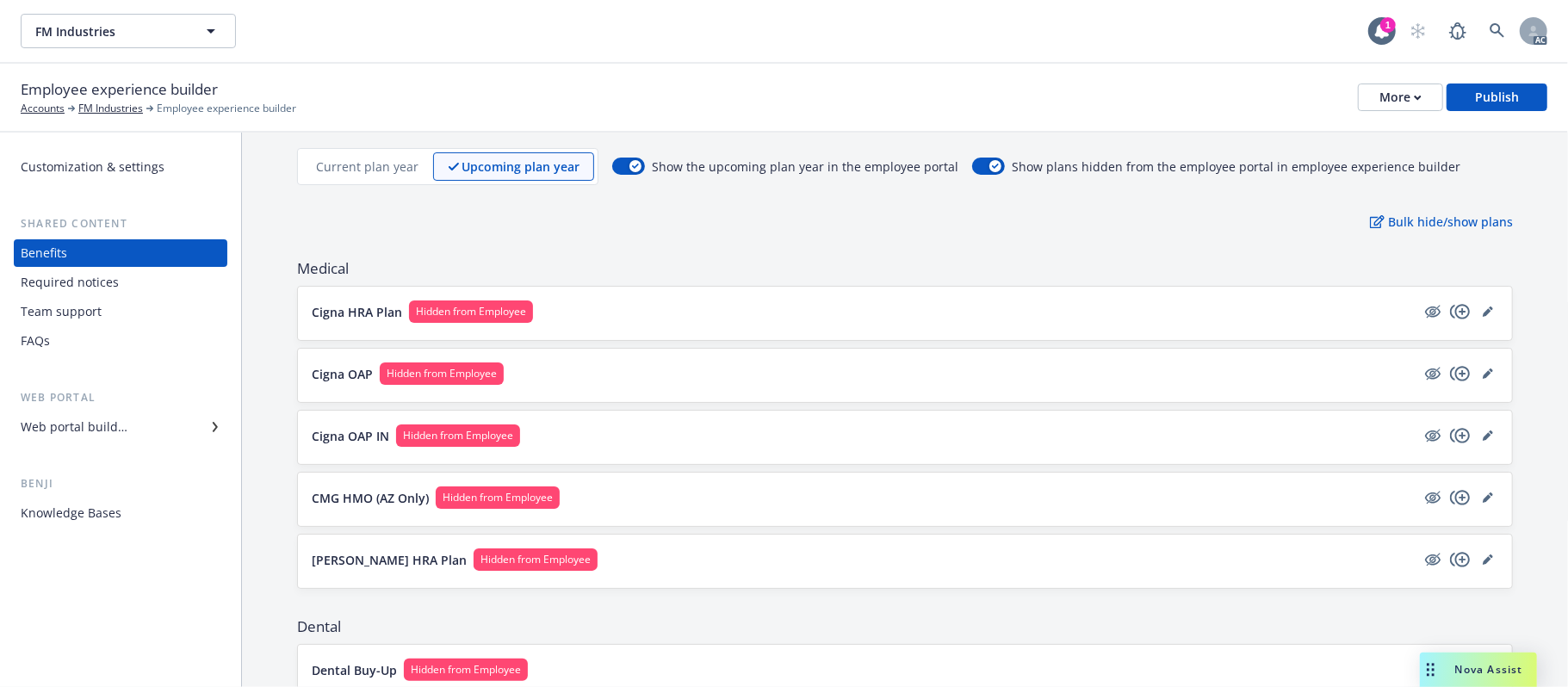
click at [717, 299] on div "Cigna HRA Plan Hidden from Employee" at bounding box center [904, 313] width 1214 height 54
click at [714, 307] on button "Cigna HRA Plan Hidden from Employee" at bounding box center [863, 312] width 1104 height 23
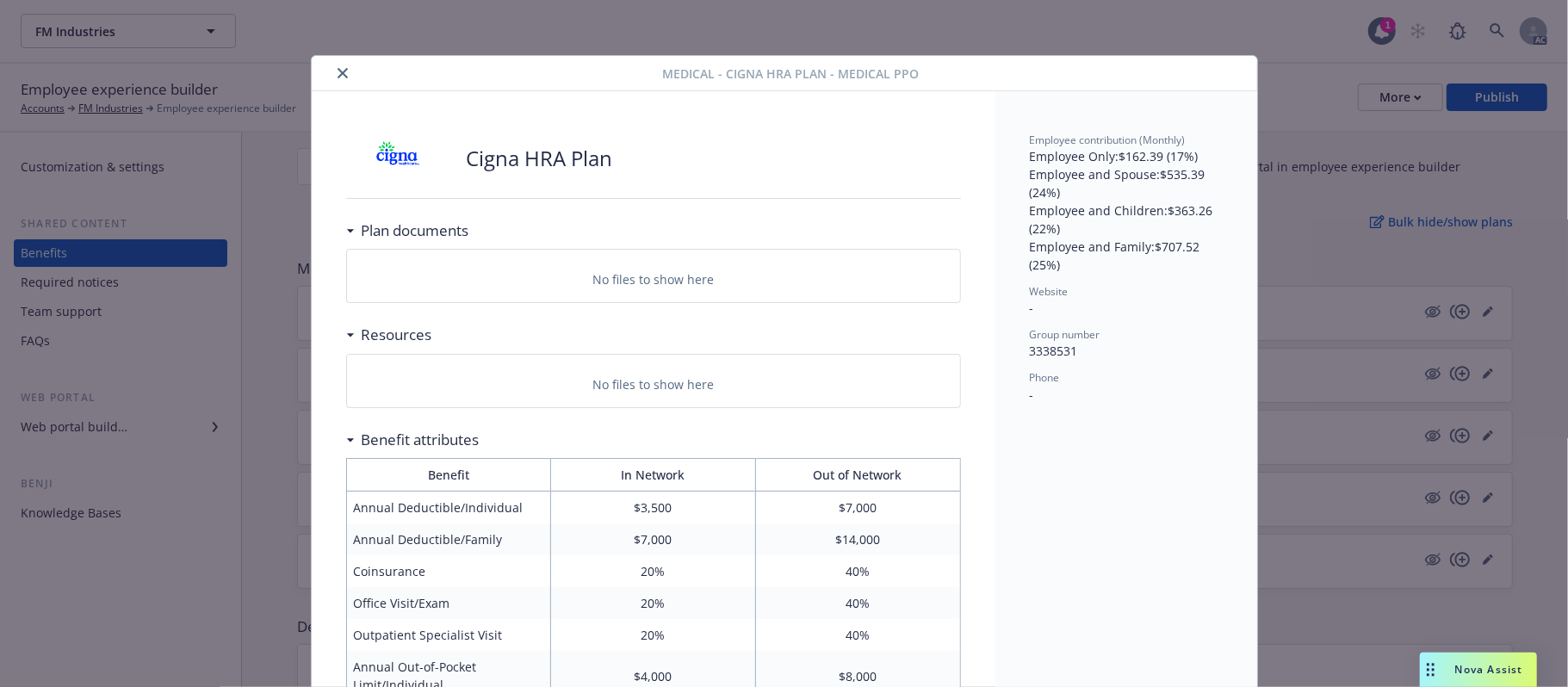
scroll to position [52, 0]
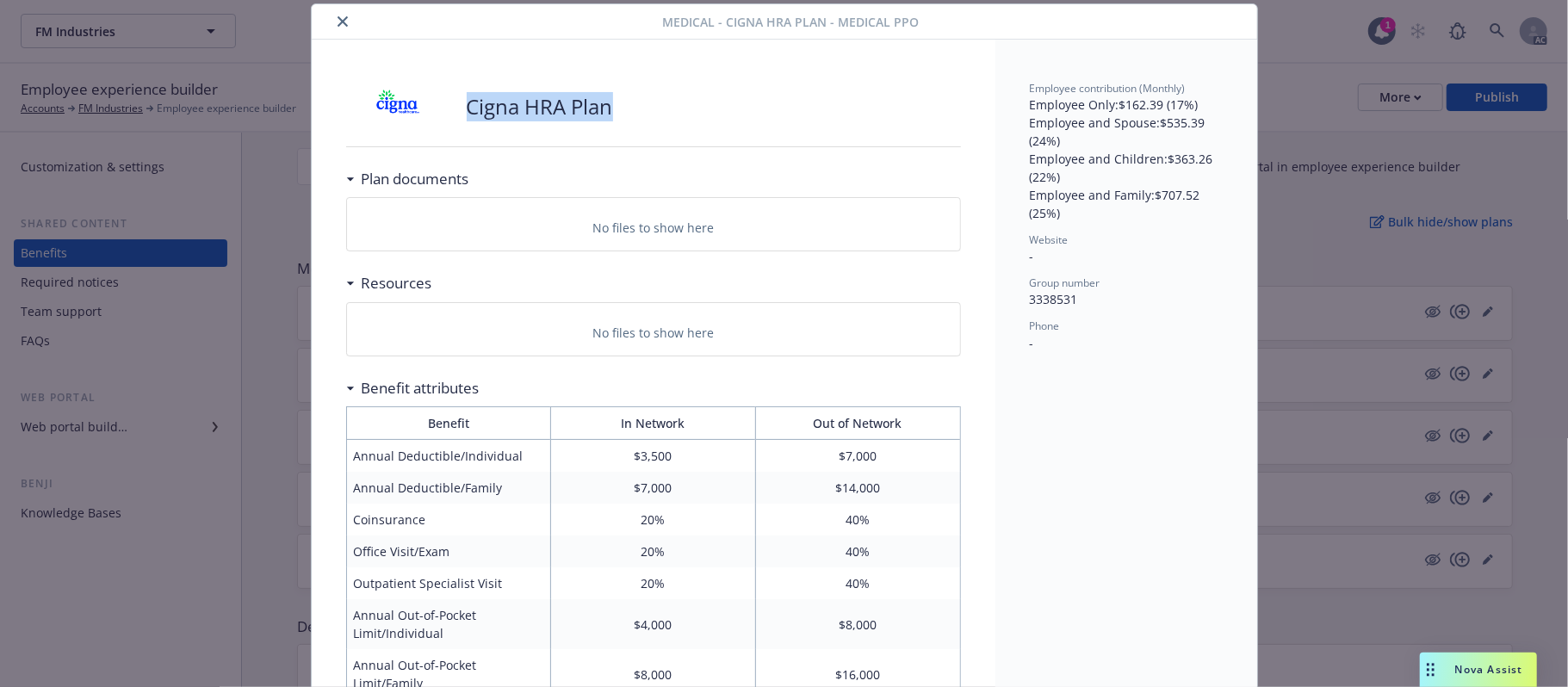
drag, startPoint x: 645, startPoint y: 110, endPoint x: 453, endPoint y: 117, distance: 192.1
click at [453, 117] on div "Cigna HRA Plan" at bounding box center [653, 106] width 615 height 52
click at [338, 21] on icon "close" at bounding box center [343, 21] width 10 height 10
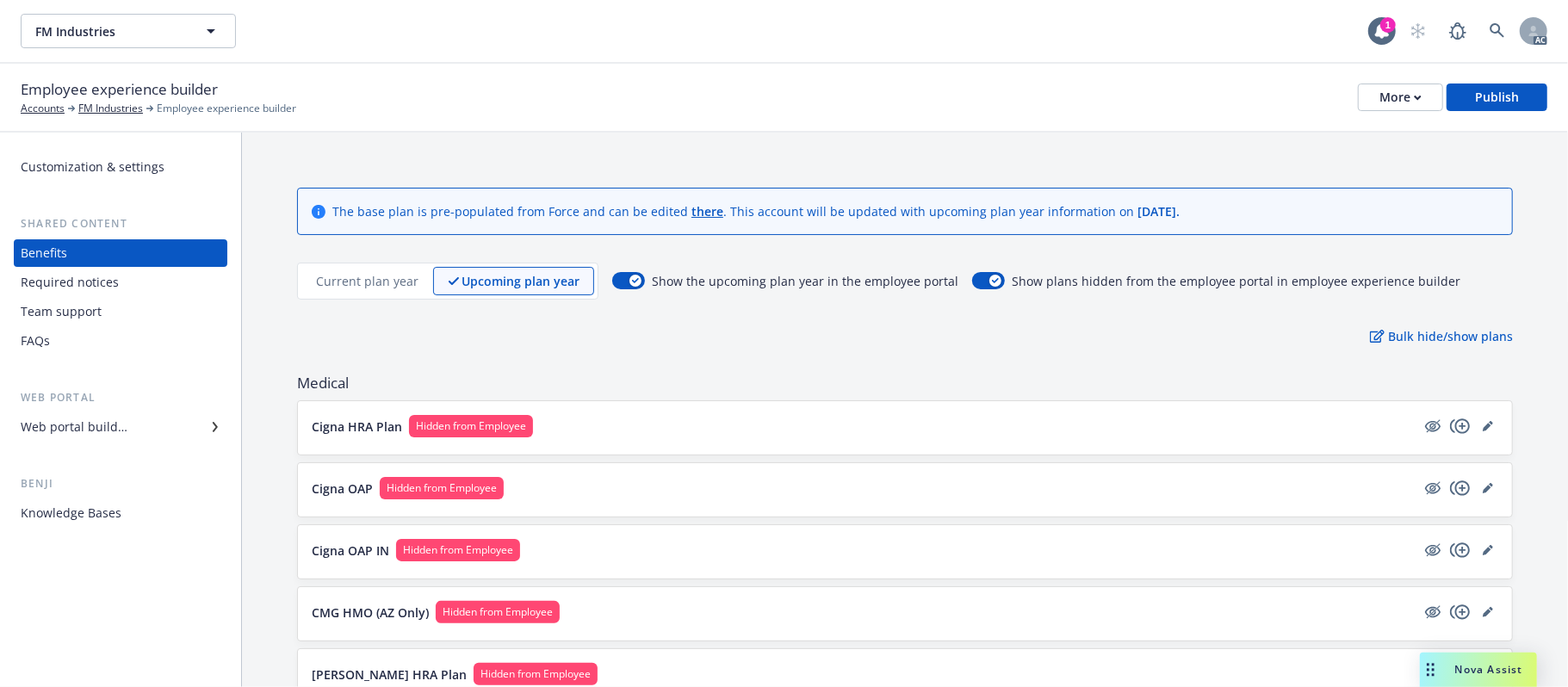
click at [382, 278] on p "Current plan year" at bounding box center [367, 280] width 103 height 18
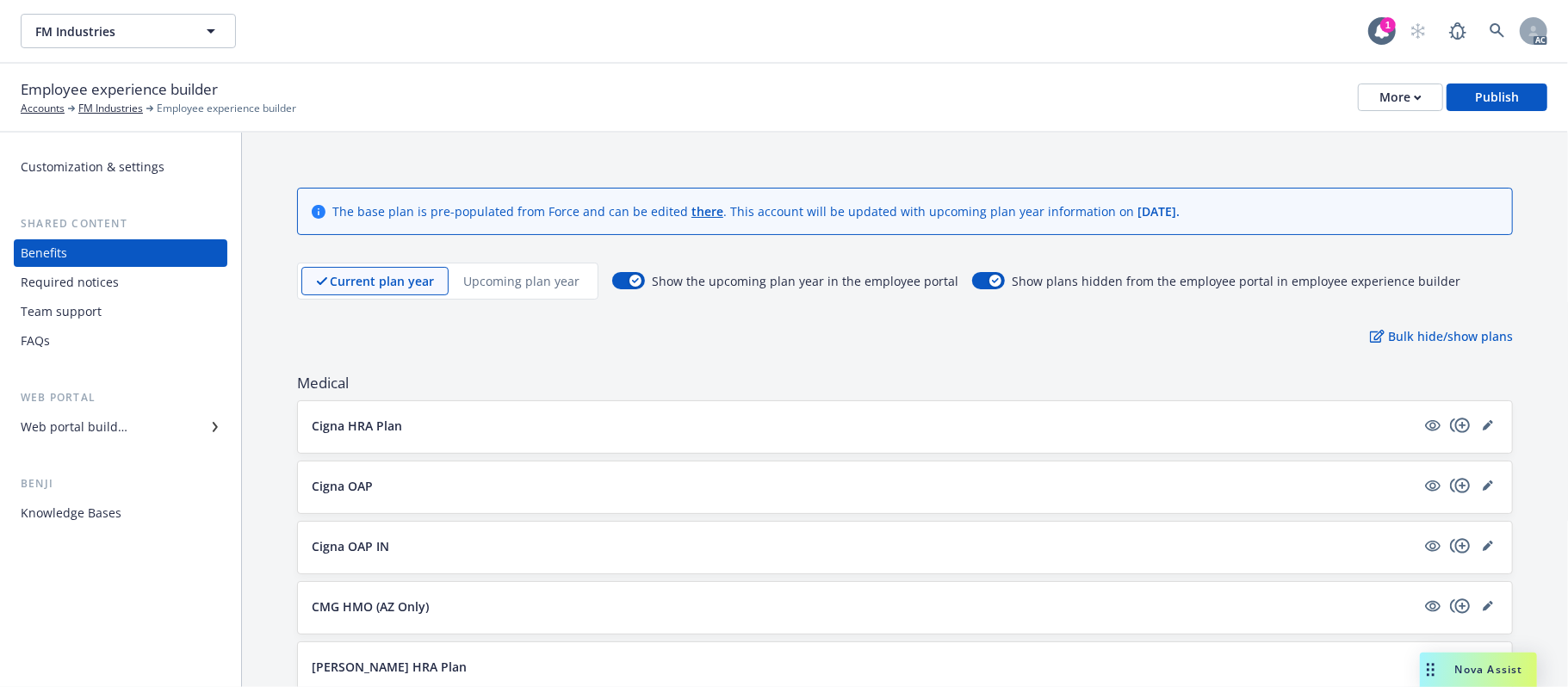
click at [494, 277] on p "Upcoming plan year" at bounding box center [520, 280] width 116 height 18
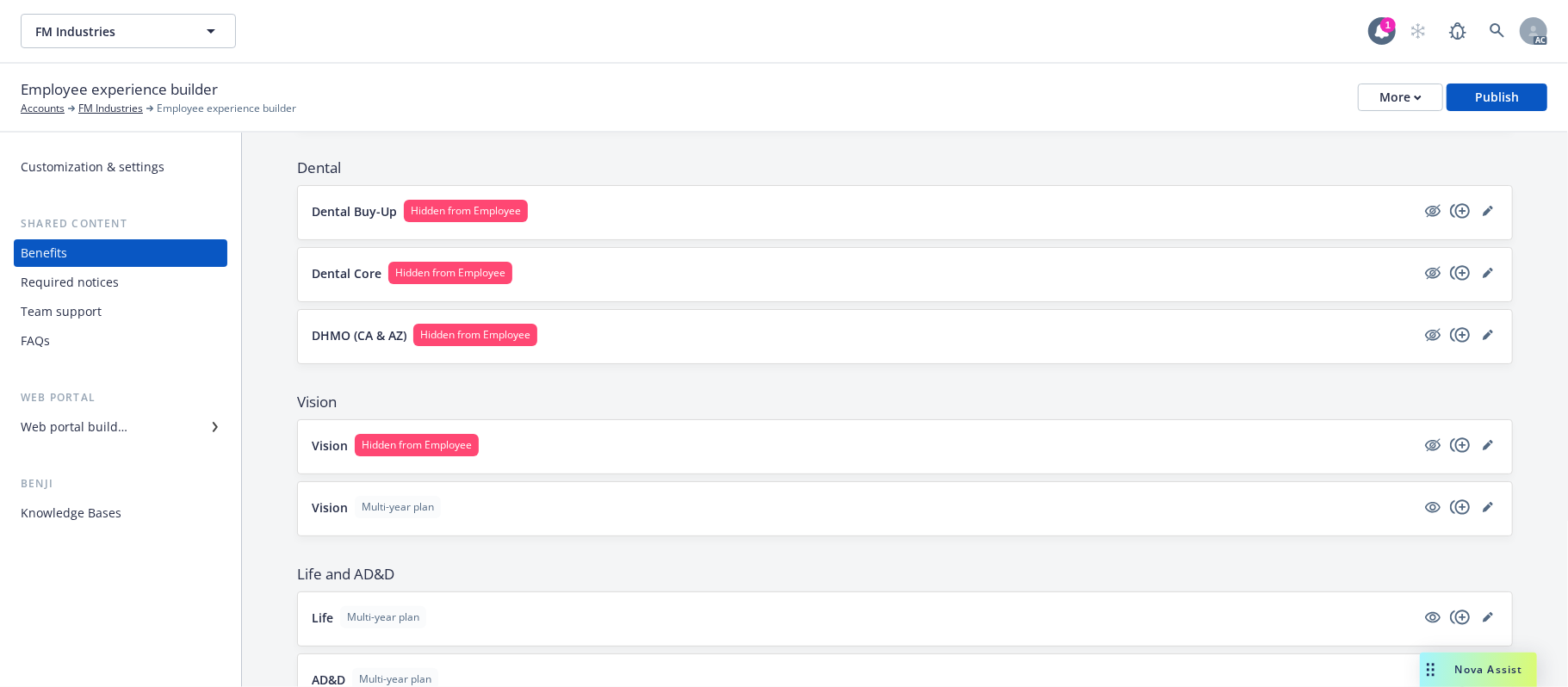
scroll to position [803, 0]
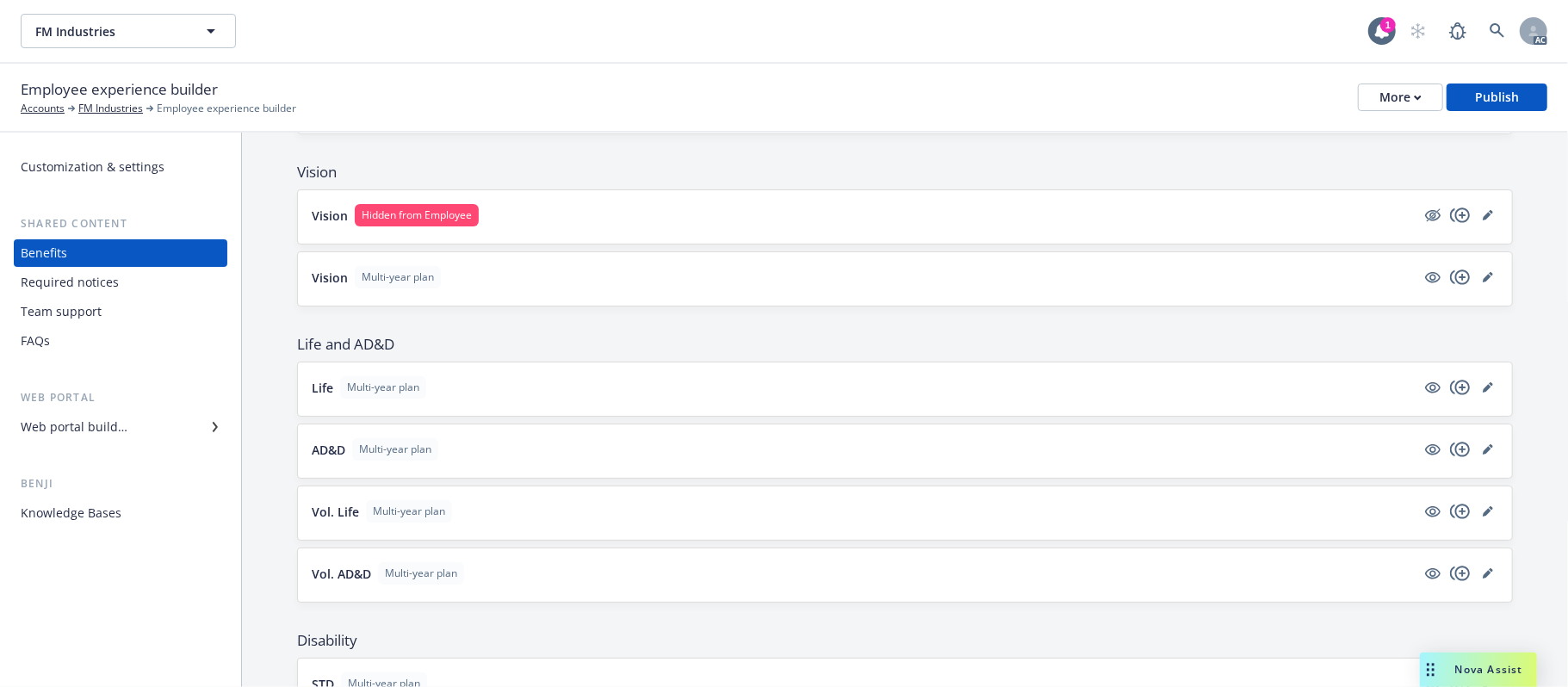
click at [620, 387] on button "Life Multi-year plan" at bounding box center [863, 388] width 1104 height 23
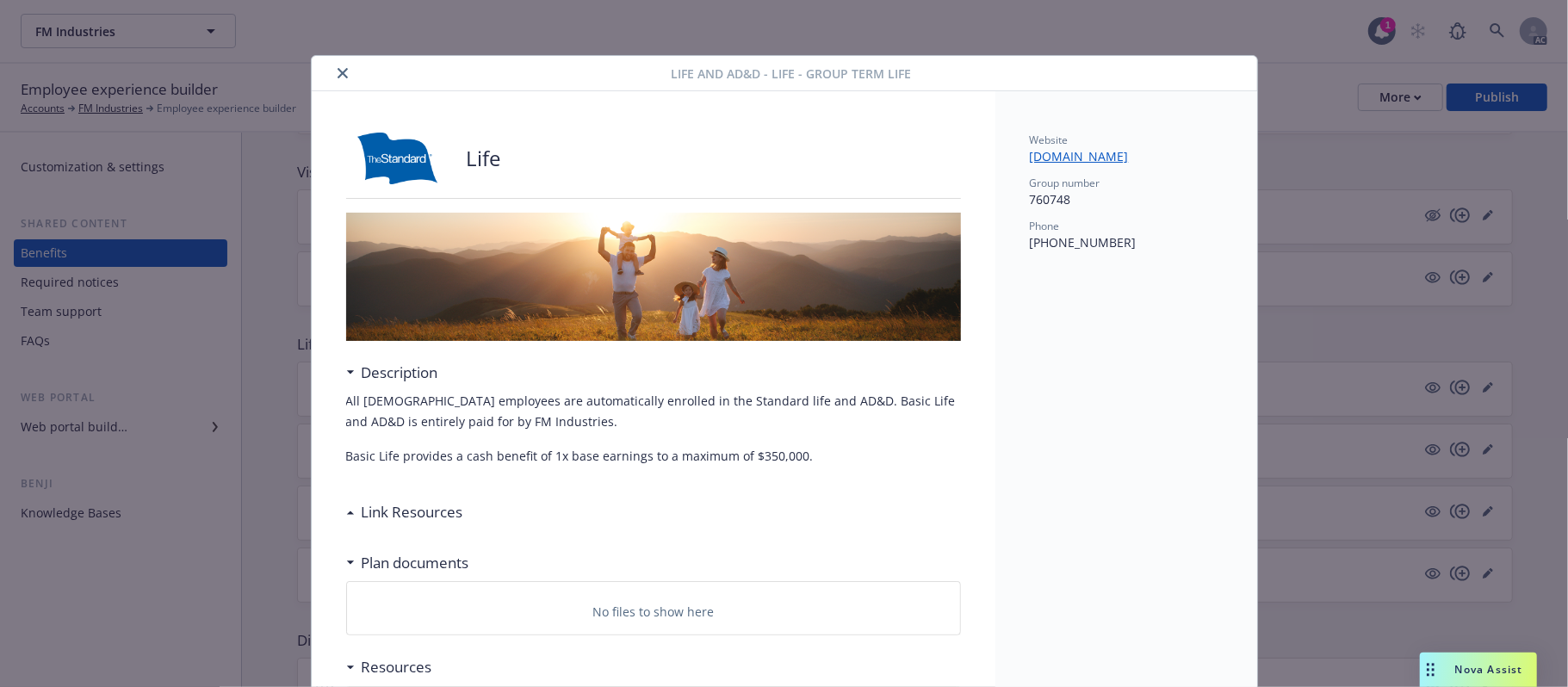
scroll to position [52, 0]
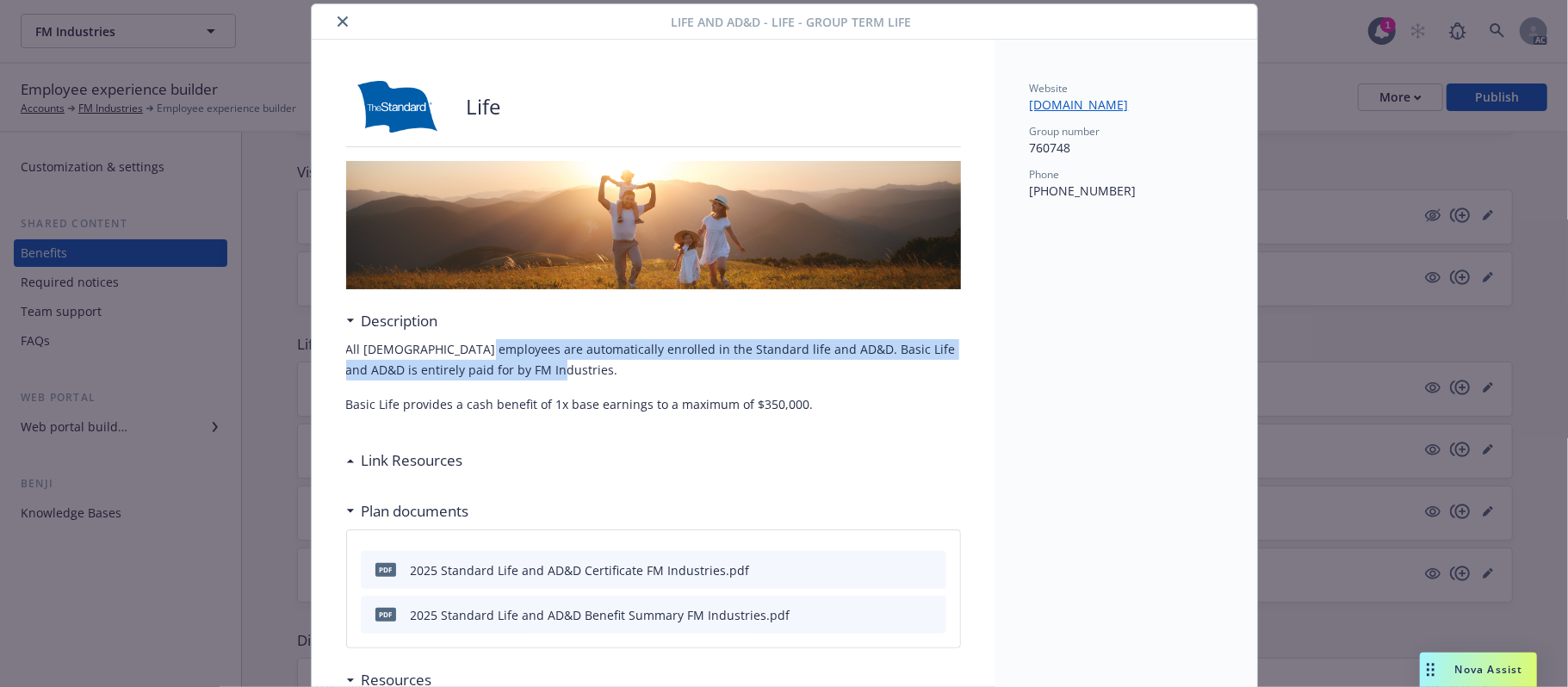
drag, startPoint x: 593, startPoint y: 359, endPoint x: 696, endPoint y: 370, distance: 103.6
click at [696, 370] on p "All [DEMOGRAPHIC_DATA] employees are automatically enrolled in the Standard lif…" at bounding box center [653, 359] width 615 height 41
click at [620, 378] on p "All [DEMOGRAPHIC_DATA] employees are automatically enrolled in the Standard lif…" at bounding box center [653, 359] width 615 height 41
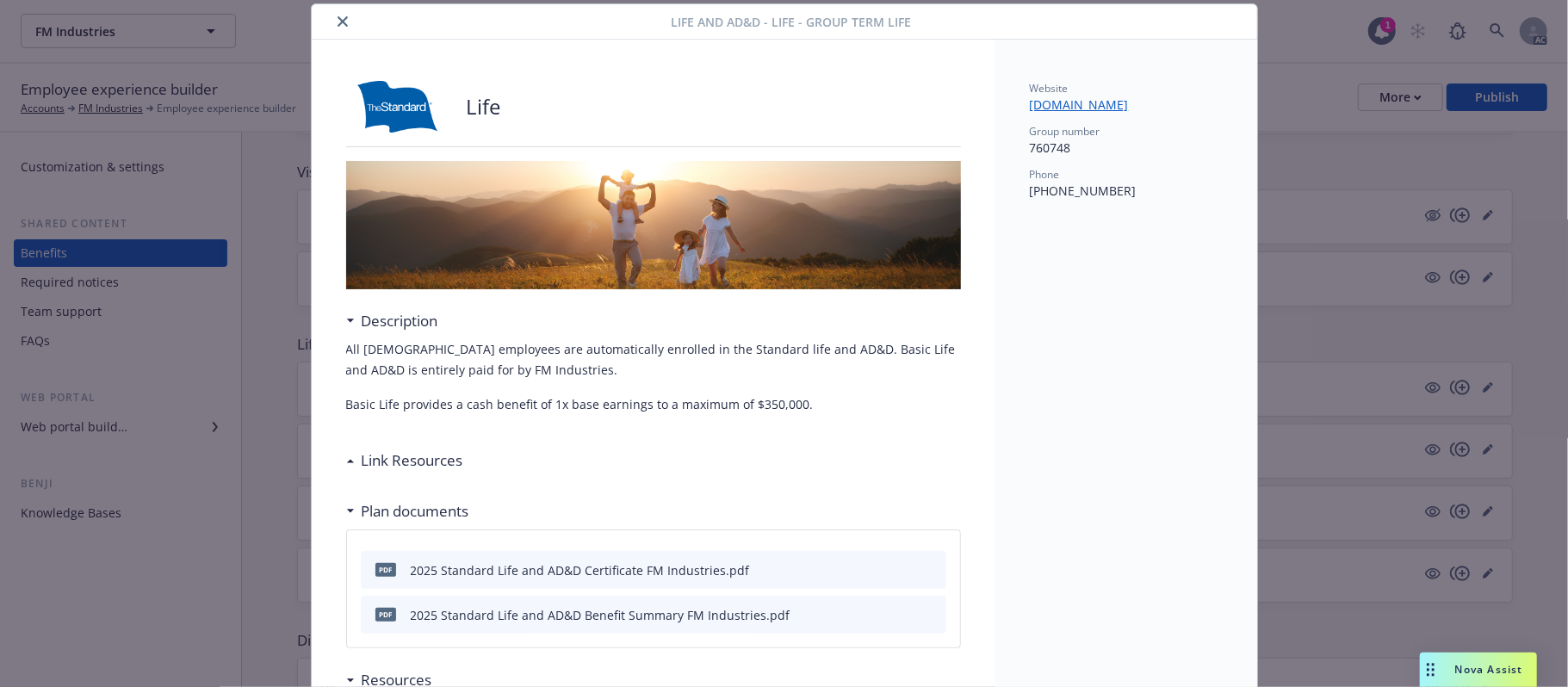
click at [346, 456] on div "Link Resources" at bounding box center [405, 460] width 117 height 23
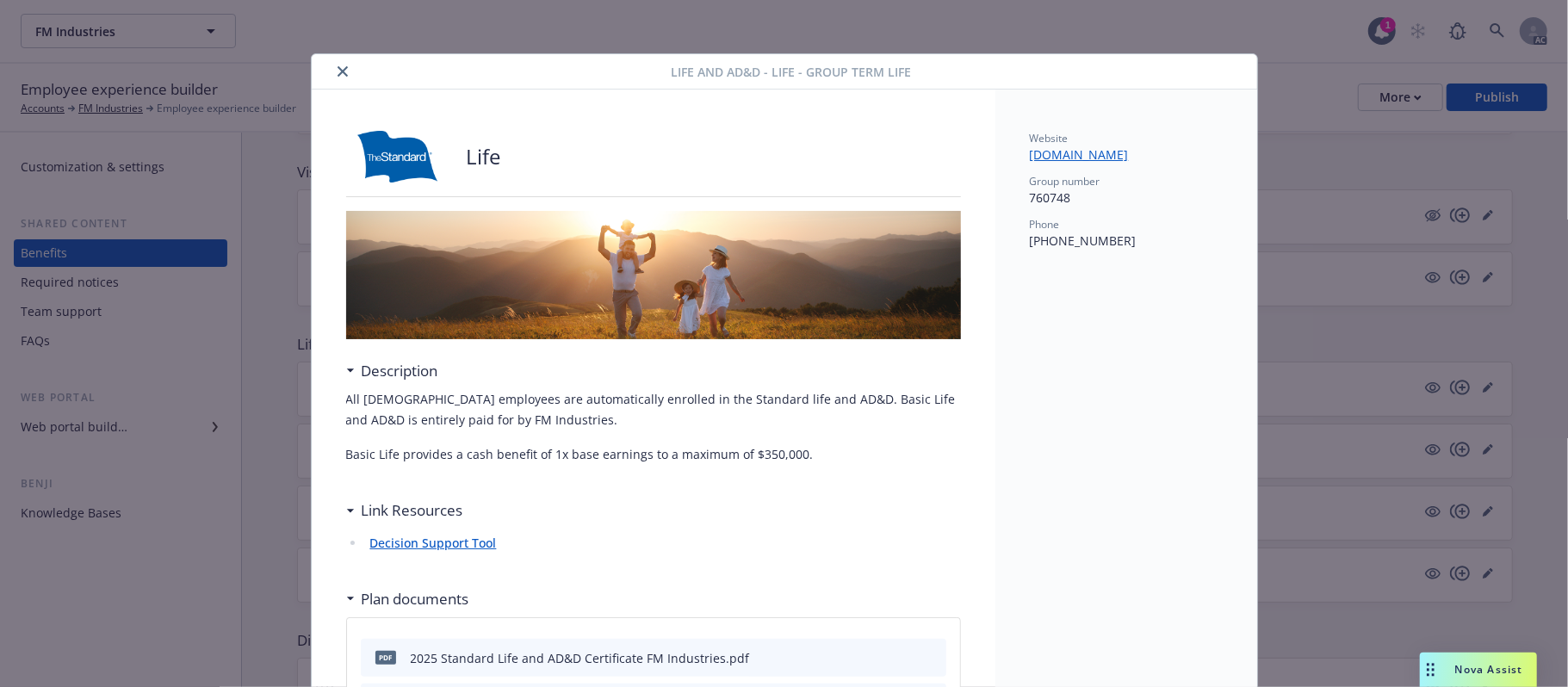
scroll to position [0, 0]
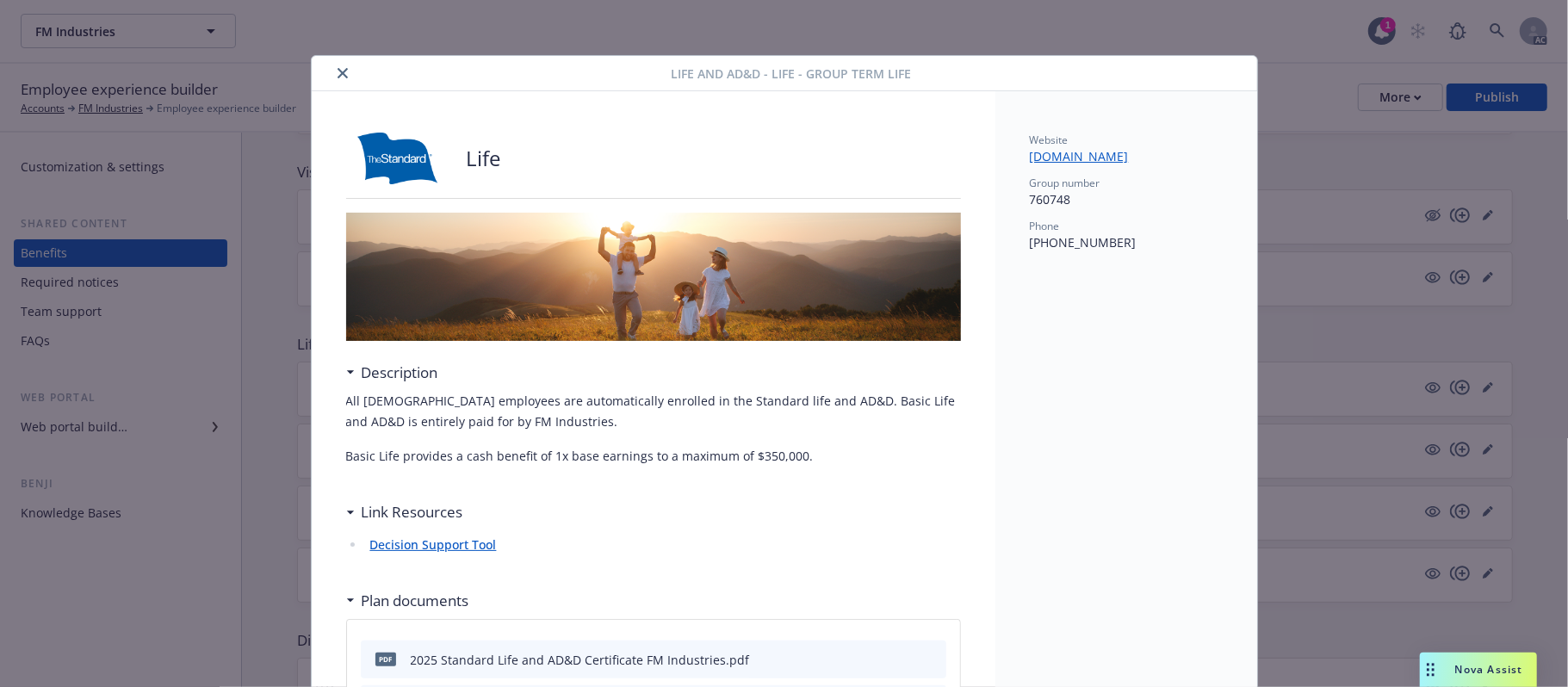
click at [338, 72] on icon "close" at bounding box center [343, 72] width 10 height 10
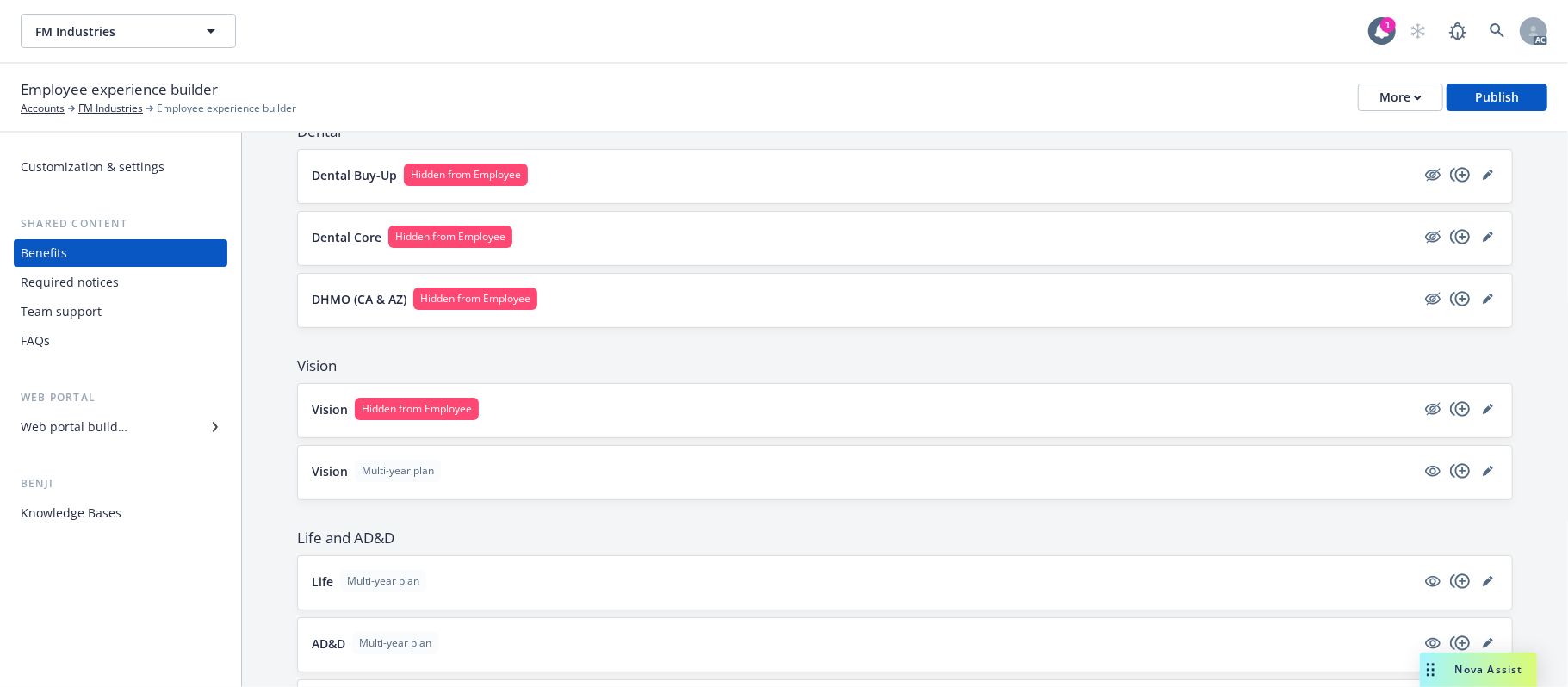
scroll to position [573, 0]
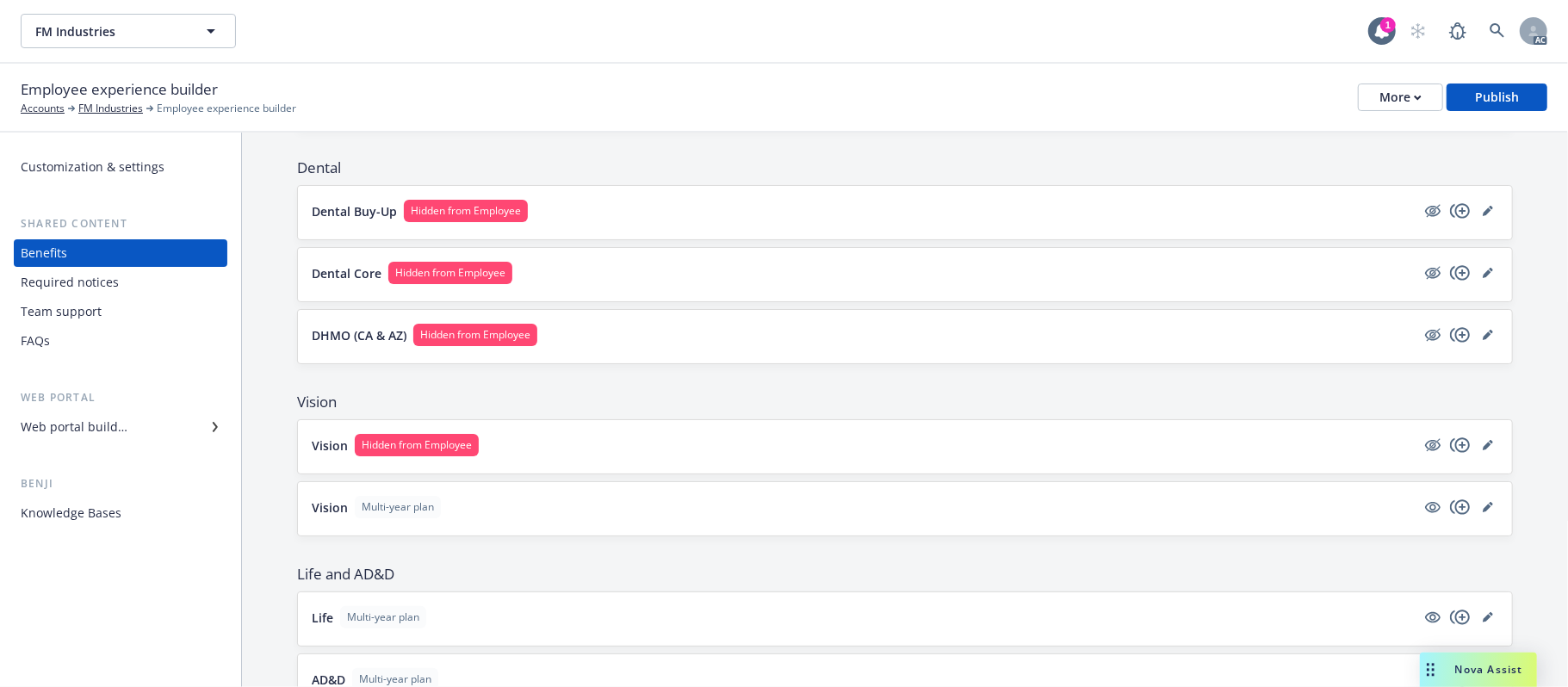
click at [694, 456] on button "Vision Hidden from Employee" at bounding box center [863, 445] width 1104 height 23
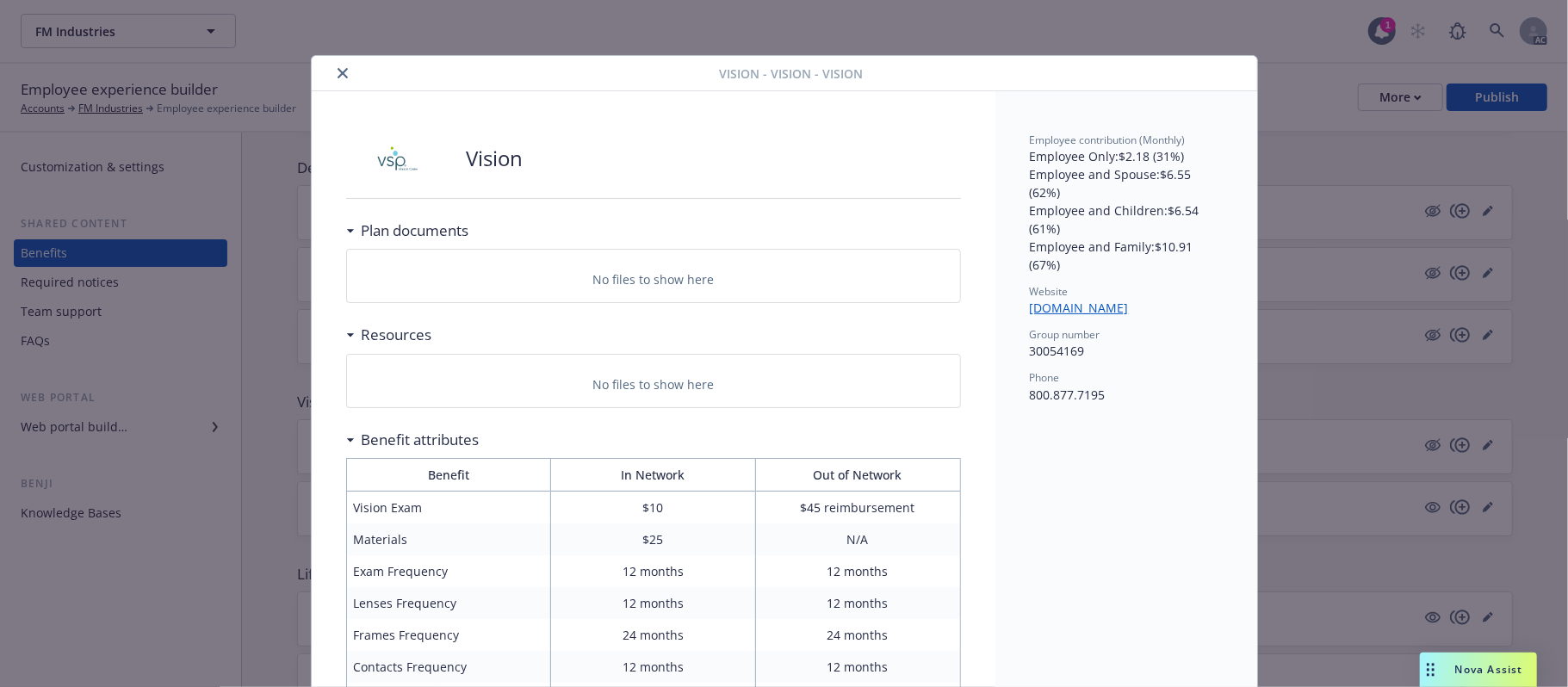
scroll to position [52, 0]
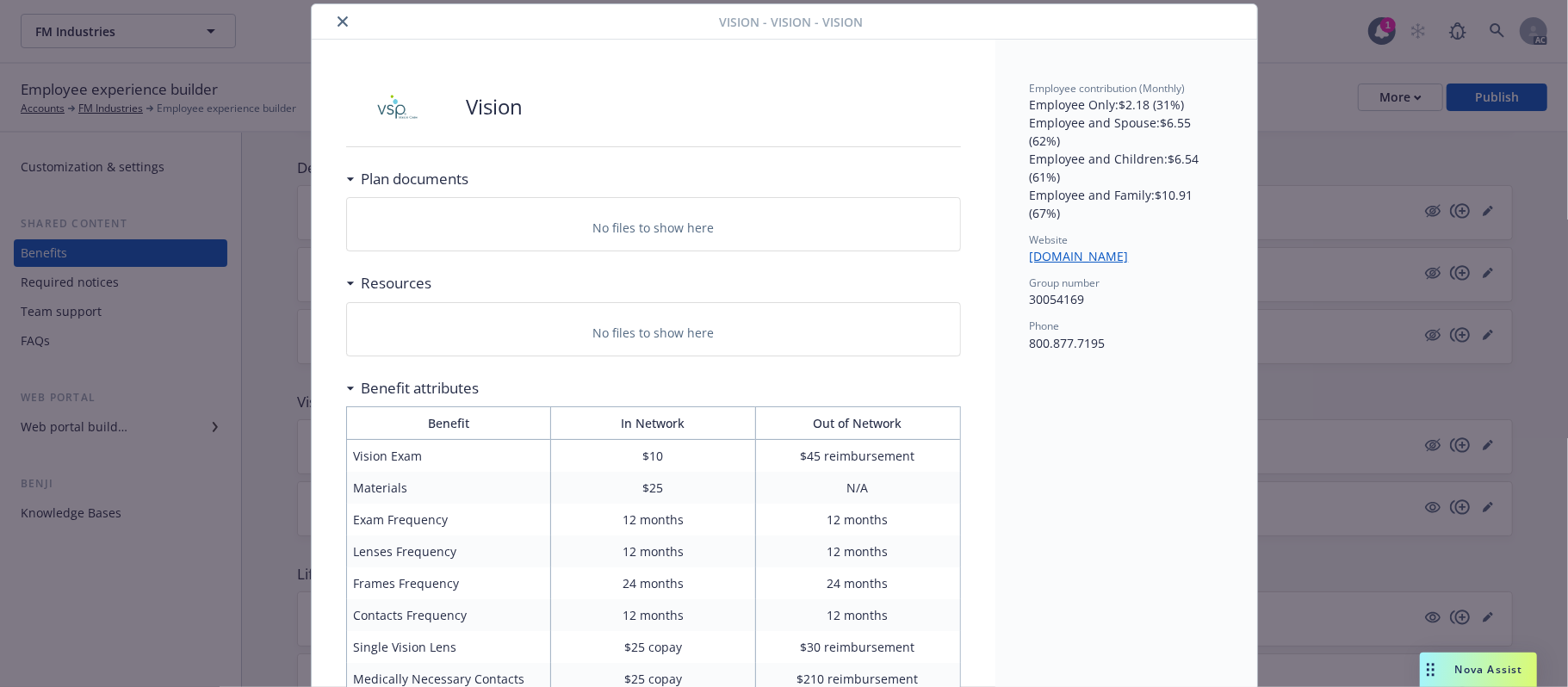
click at [338, 27] on button "close" at bounding box center [343, 22] width 21 height 21
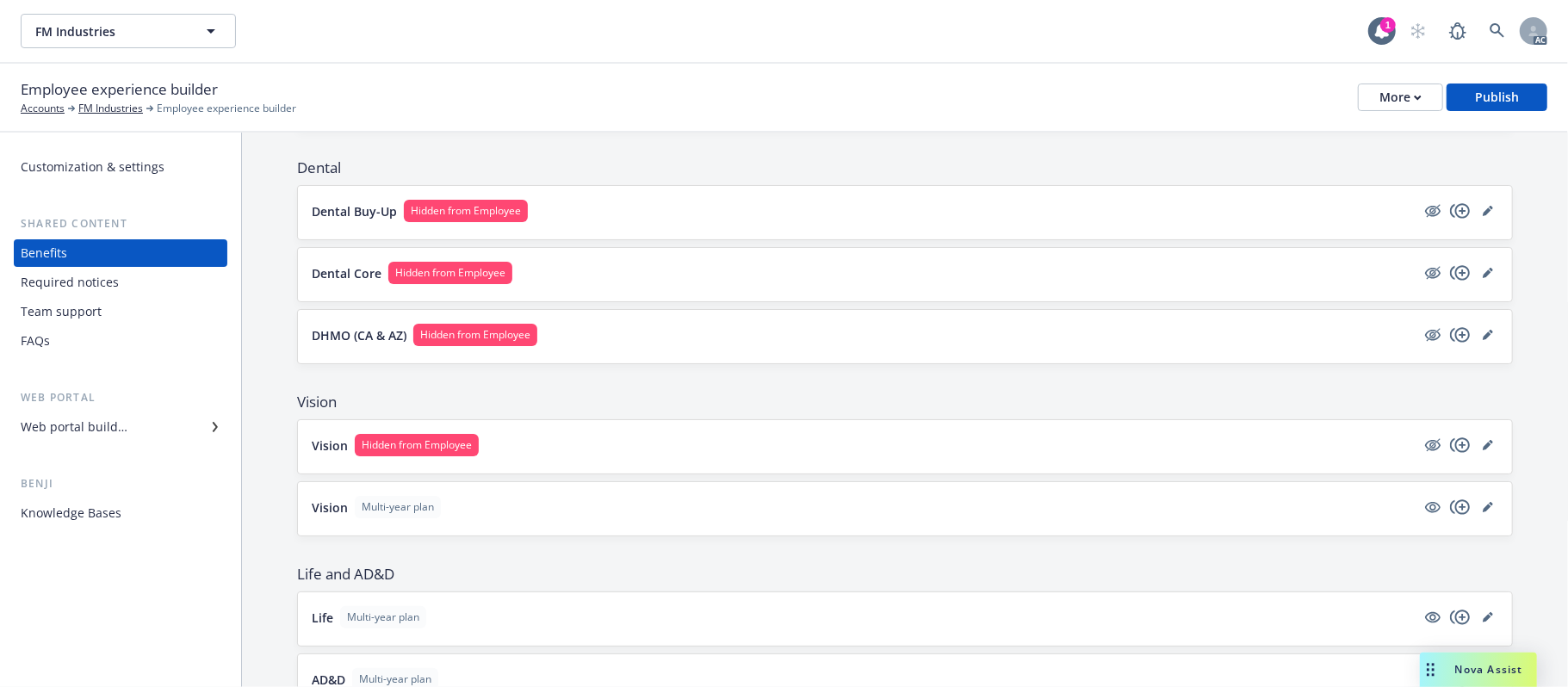
click at [662, 519] on button "Vision Multi-year plan" at bounding box center [863, 507] width 1104 height 23
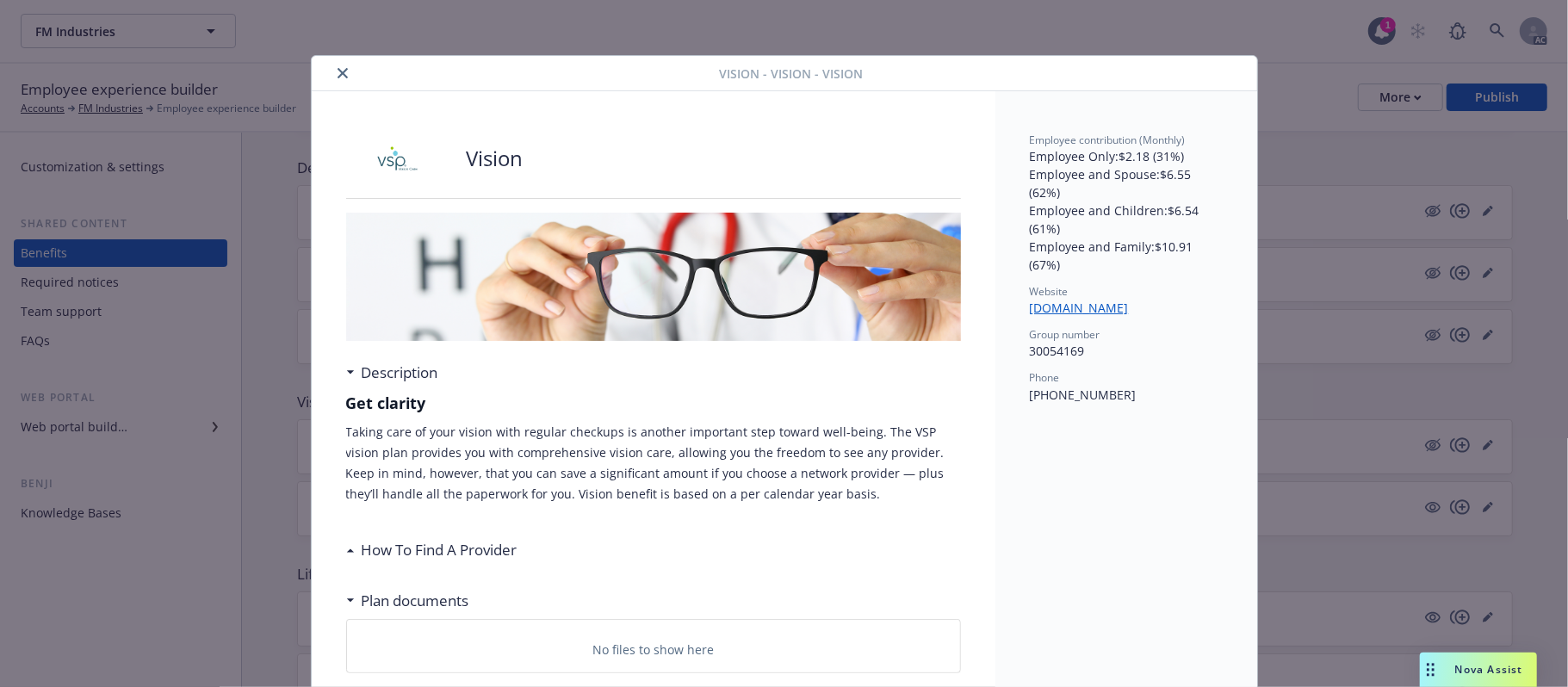
scroll to position [52, 0]
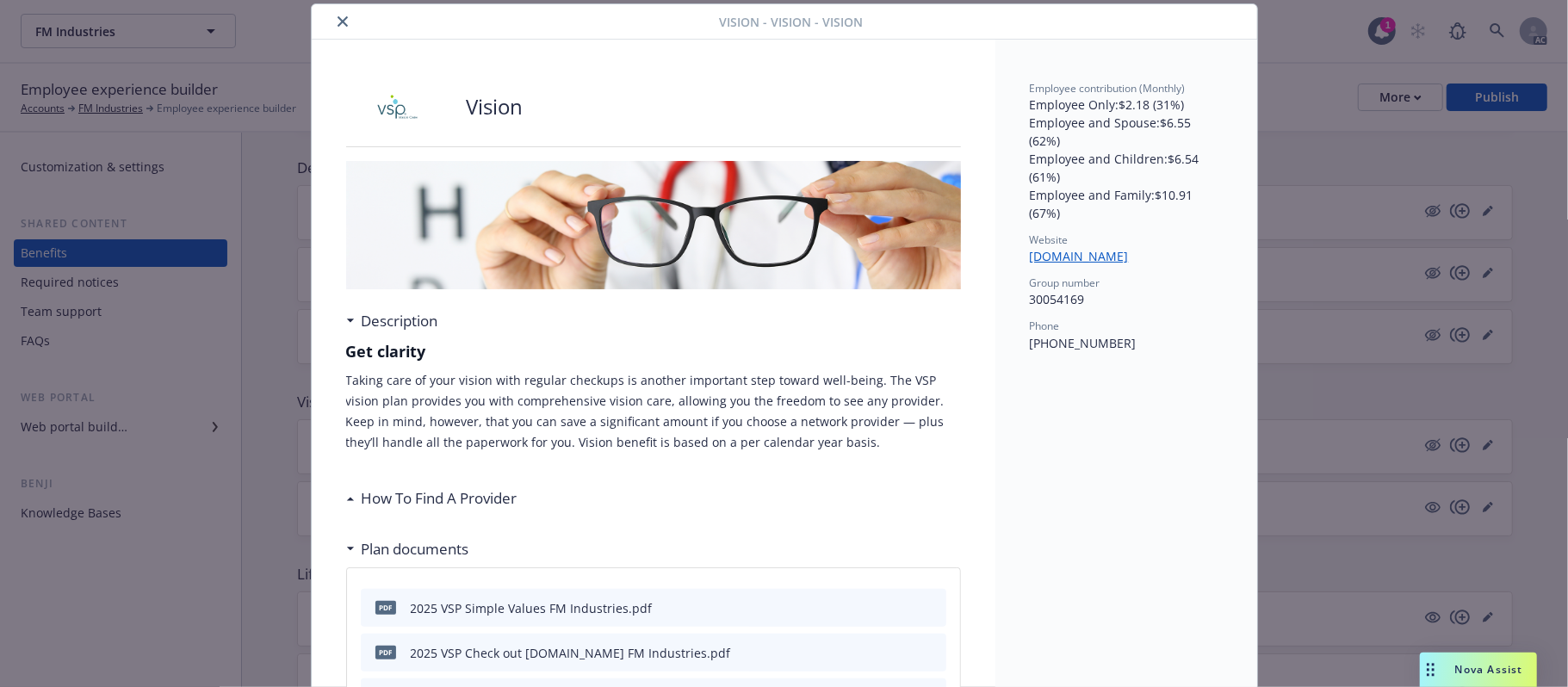
click at [346, 503] on div "How To Find A Provider" at bounding box center [432, 499] width 171 height 23
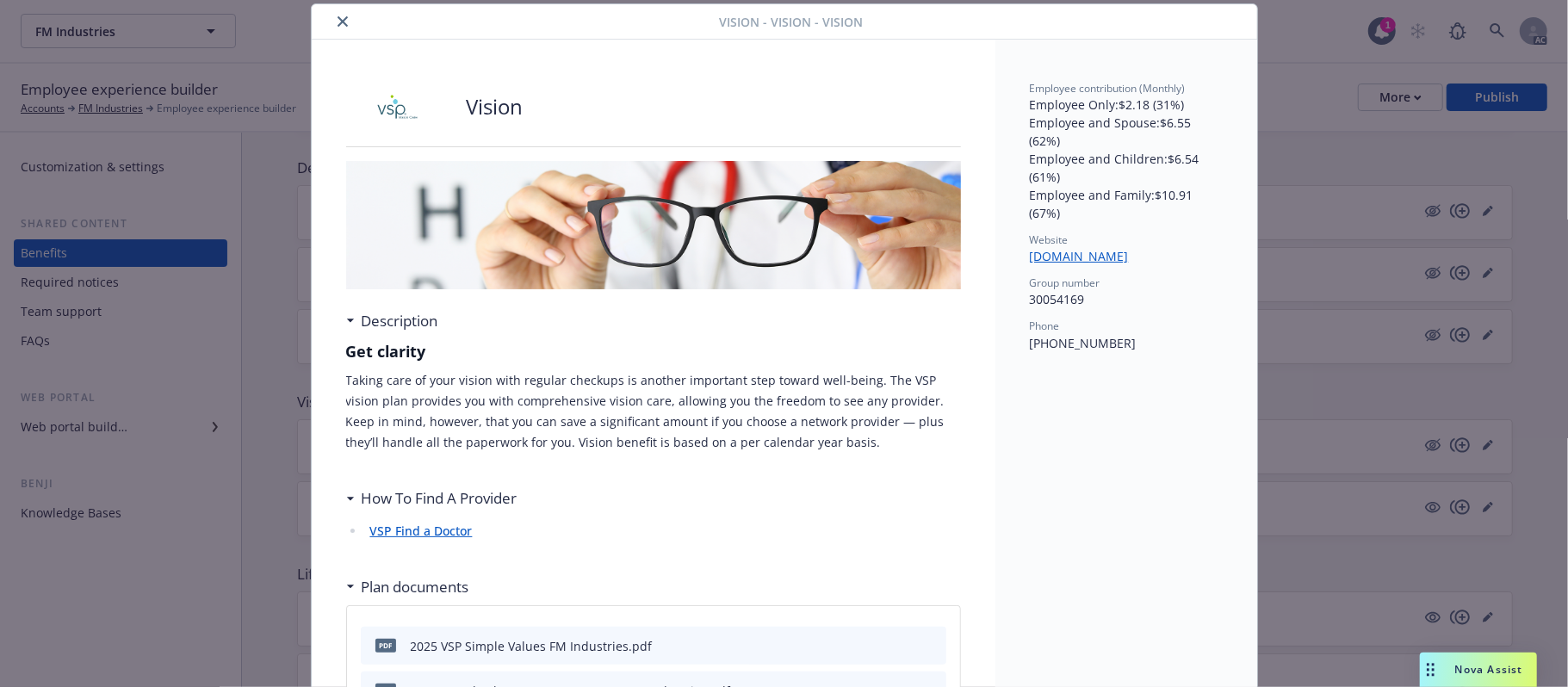
click at [346, 551] on icon at bounding box center [349, 587] width 7 height 4
click at [346, 551] on icon at bounding box center [350, 586] width 8 height 5
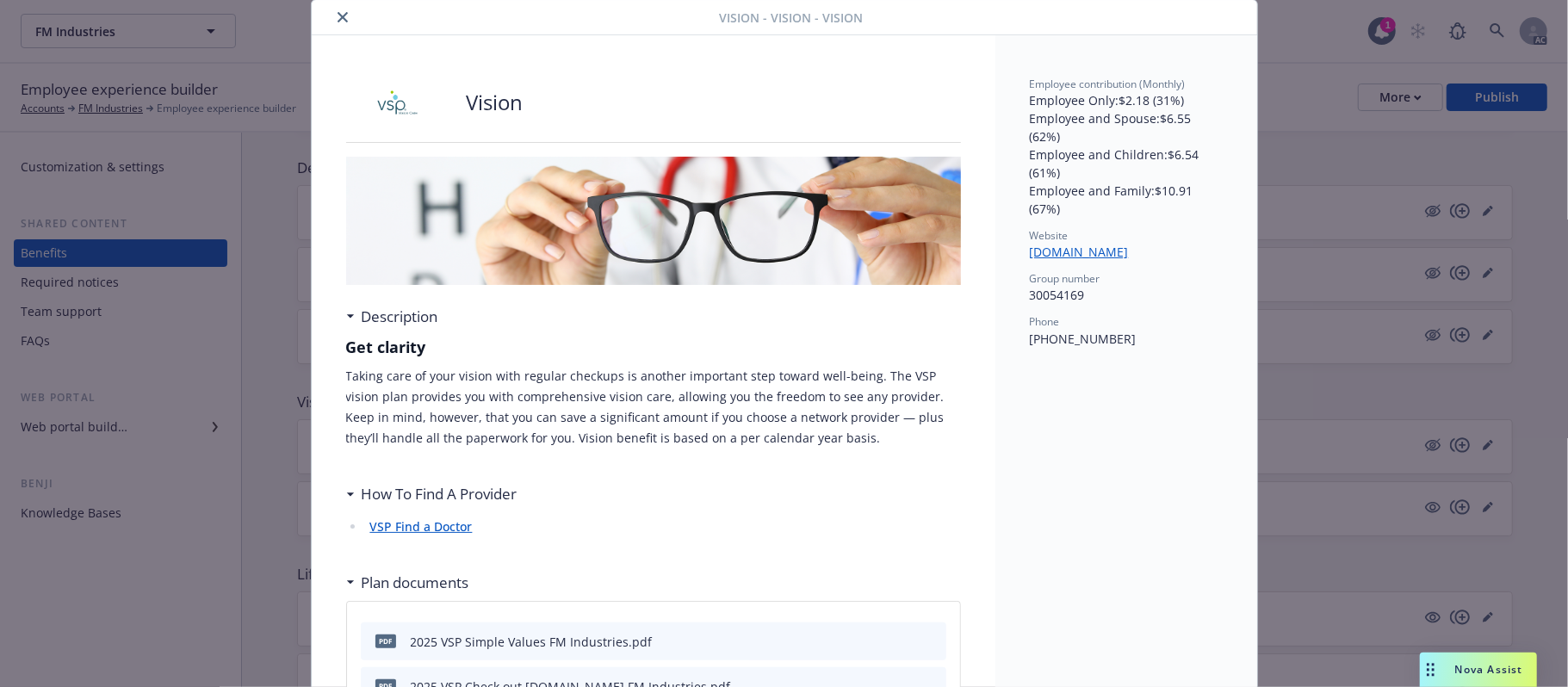
scroll to position [0, 0]
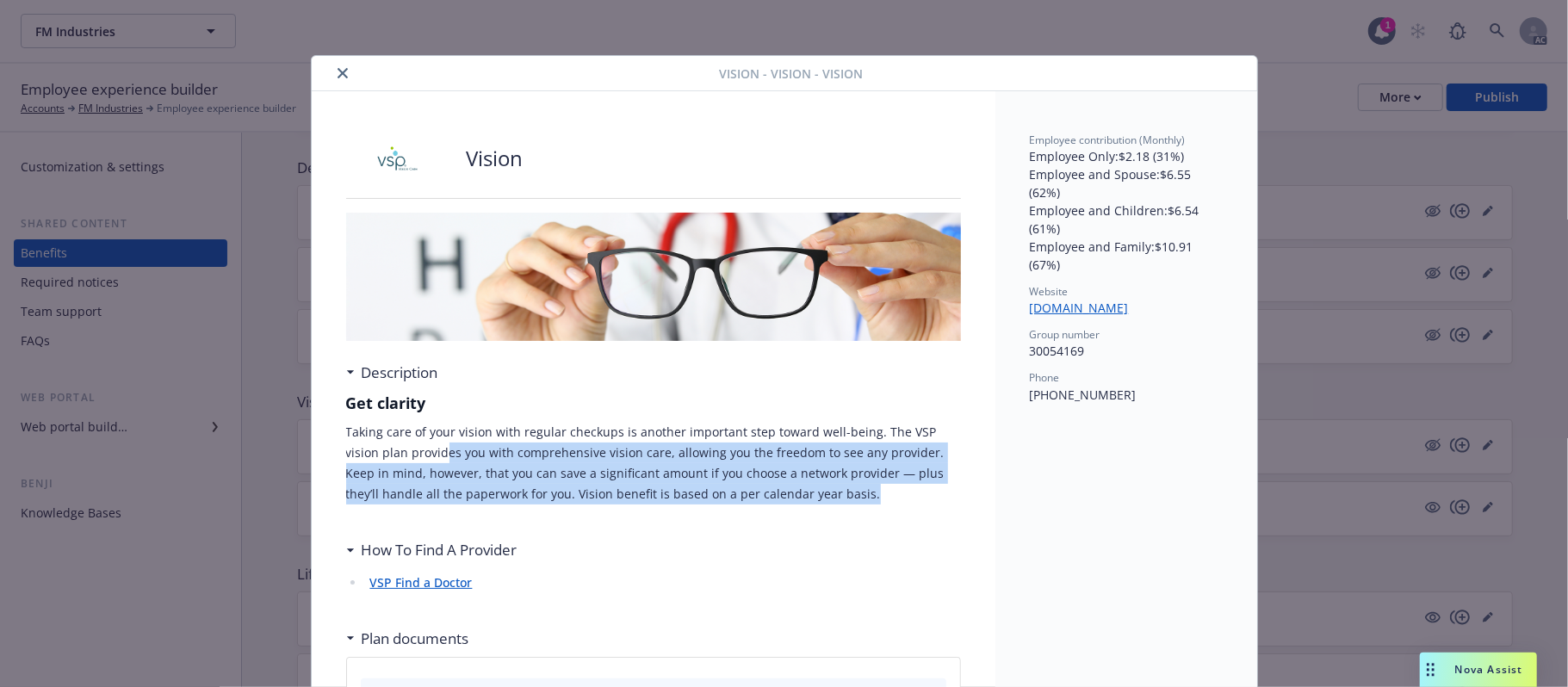
drag, startPoint x: 800, startPoint y: 498, endPoint x: 398, endPoint y: 456, distance: 404.2
click at [398, 456] on p "Taking care of your vision with regular checkups is another important step towa…" at bounding box center [653, 463] width 615 height 83
click at [589, 480] on p "Taking care of your vision with regular checkups is another important step towa…" at bounding box center [653, 463] width 615 height 83
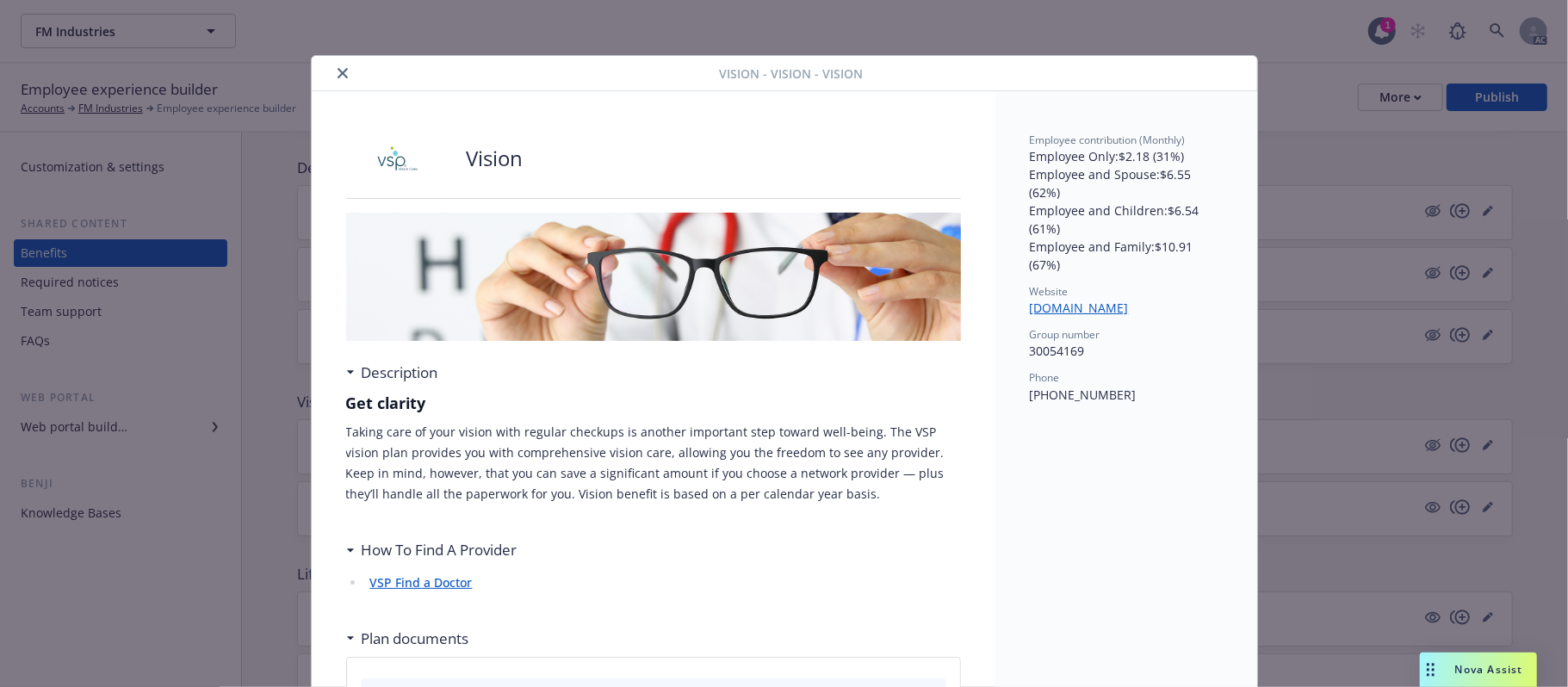
click at [338, 69] on icon "close" at bounding box center [343, 72] width 10 height 10
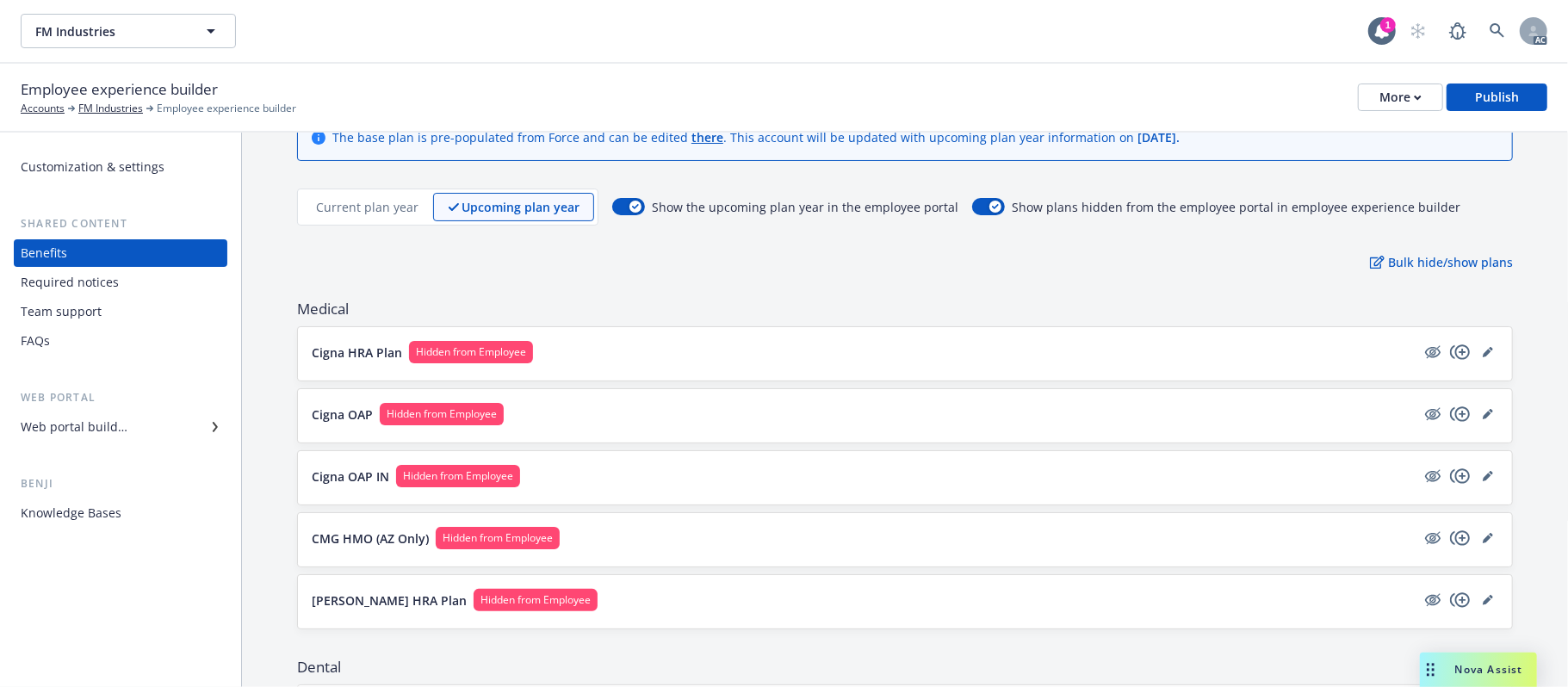
scroll to position [115, 0]
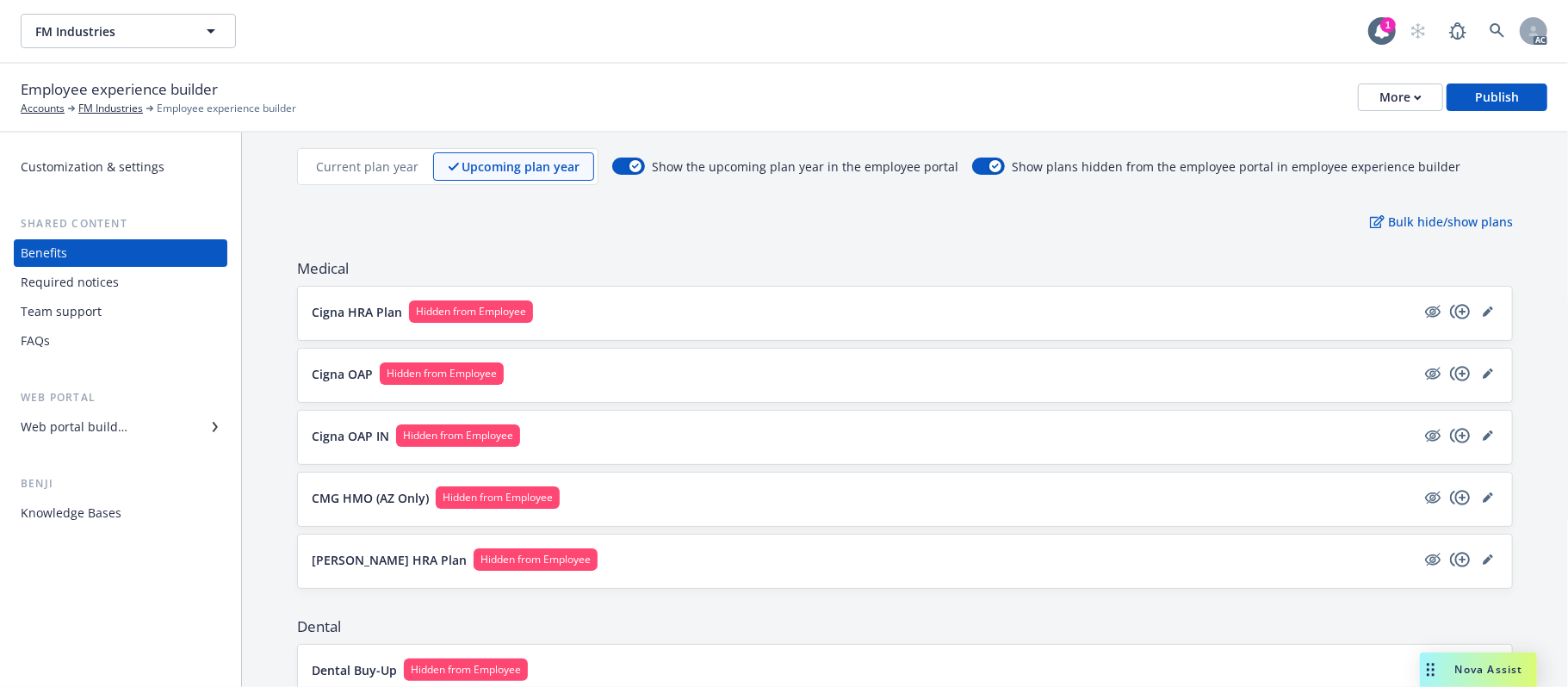
click at [756, 431] on button "Cigna OAP IN Hidden from Employee" at bounding box center [863, 436] width 1104 height 23
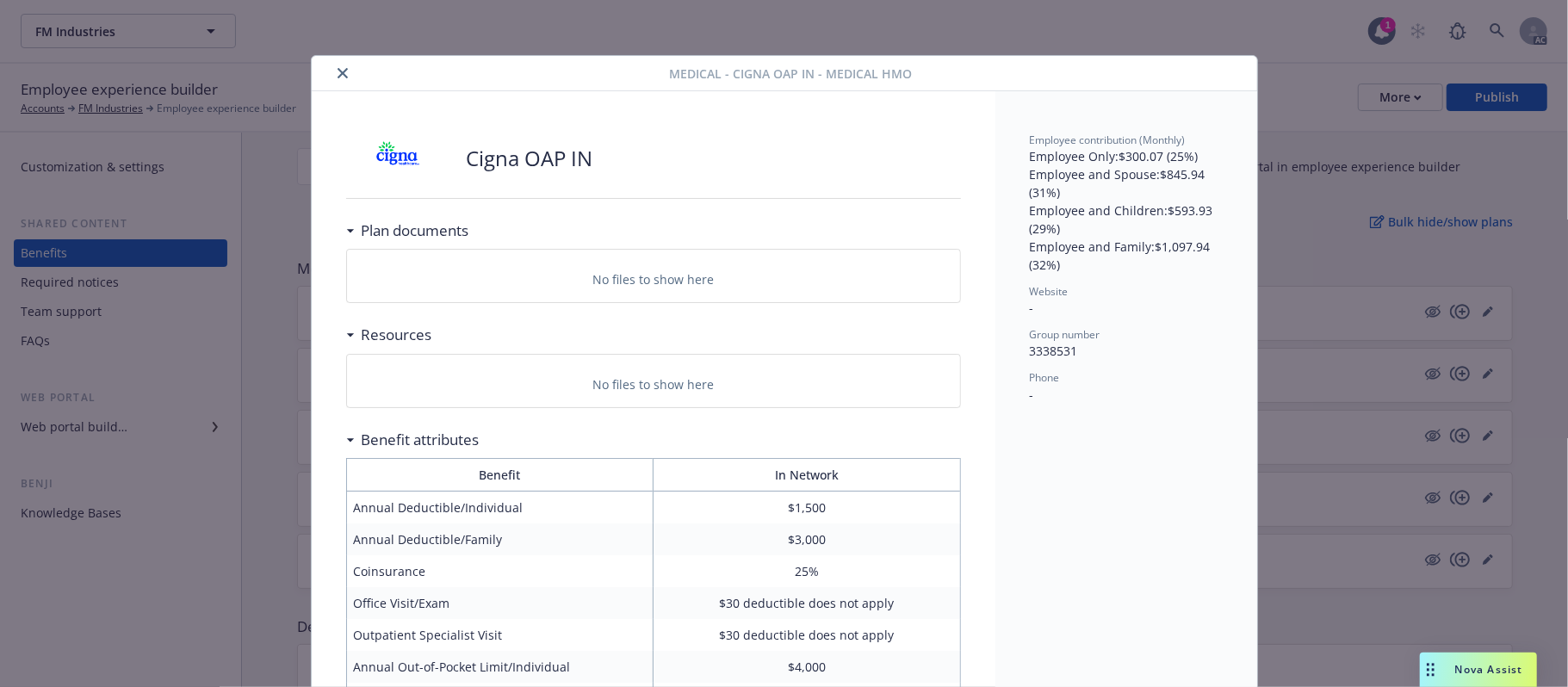
scroll to position [52, 0]
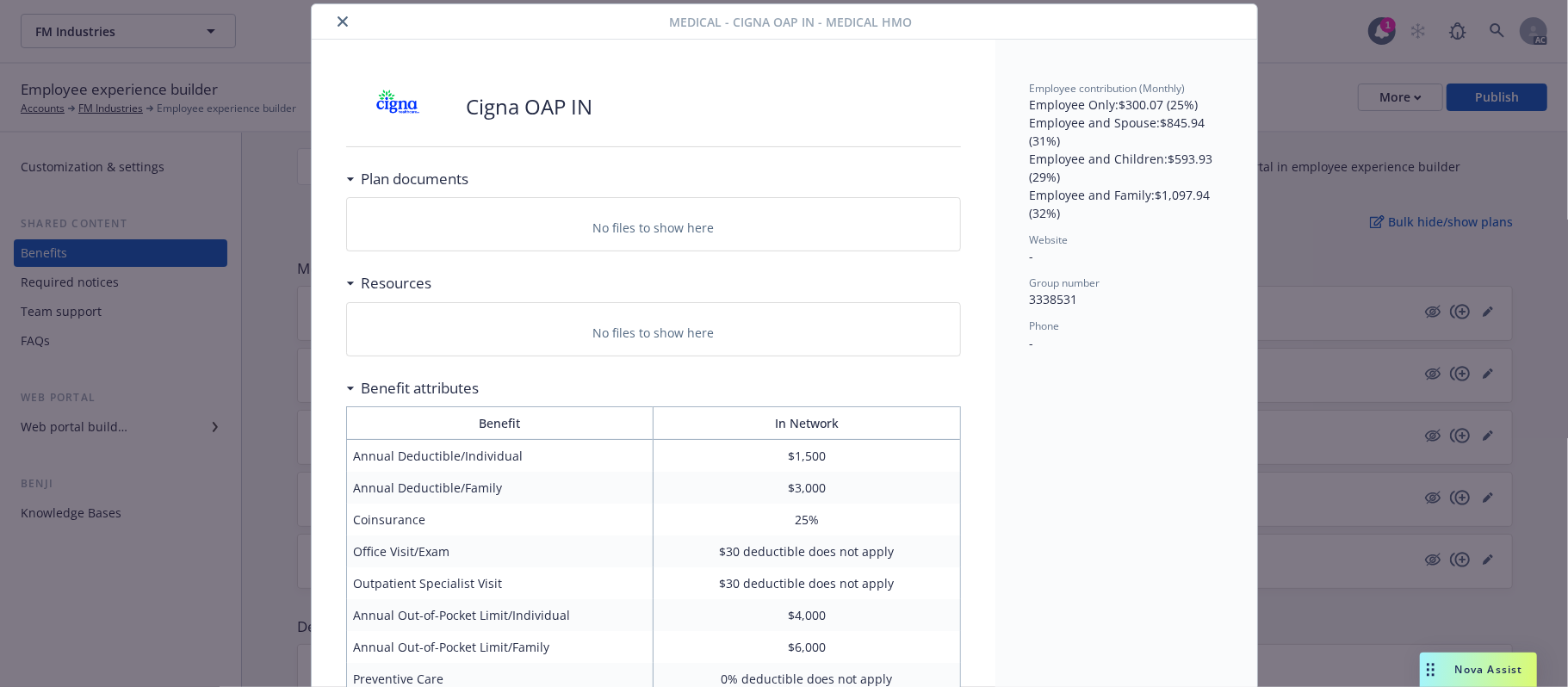
click at [338, 25] on icon "close" at bounding box center [343, 21] width 10 height 10
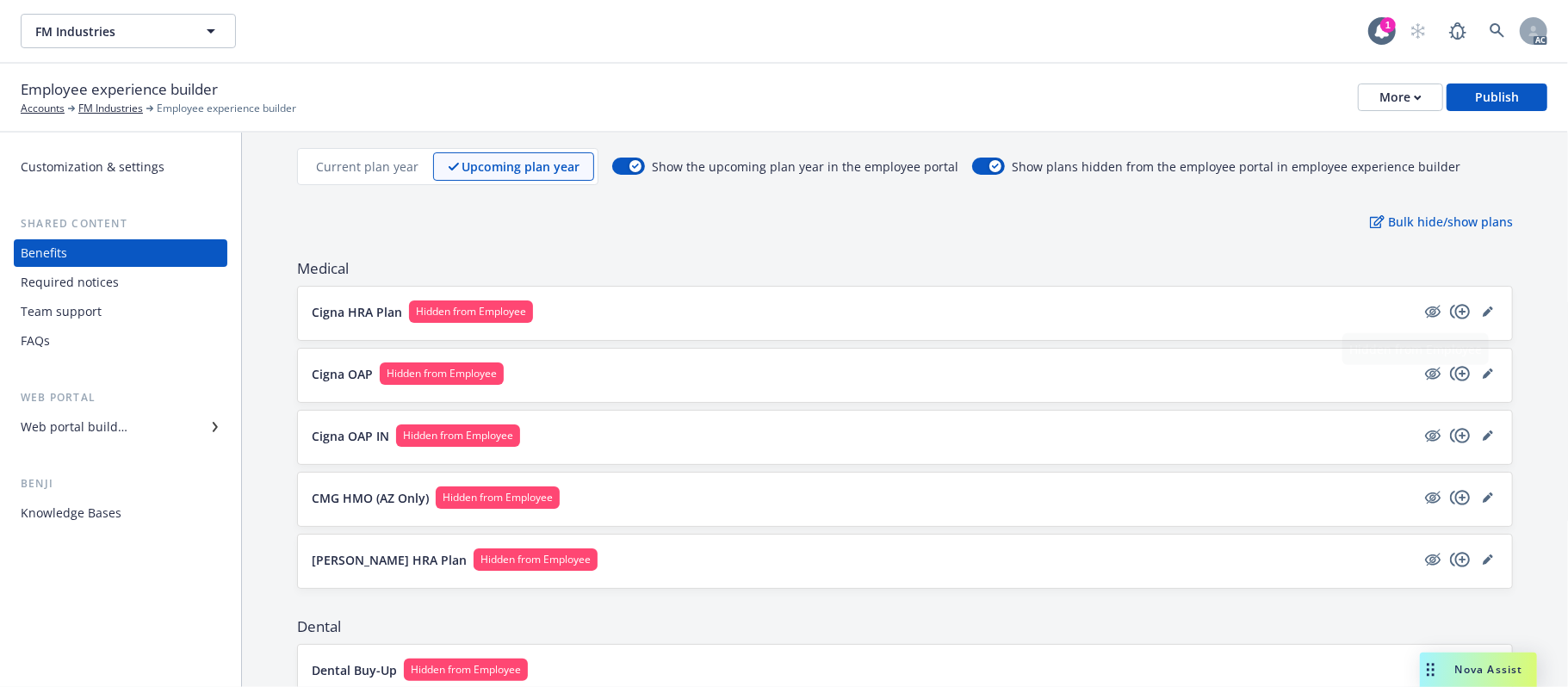
click at [1207, 388] on div "Cigna OAP Hidden from Employee" at bounding box center [904, 375] width 1186 height 25
click at [1206, 375] on button "Cigna OAP Hidden from Employee" at bounding box center [863, 374] width 1104 height 23
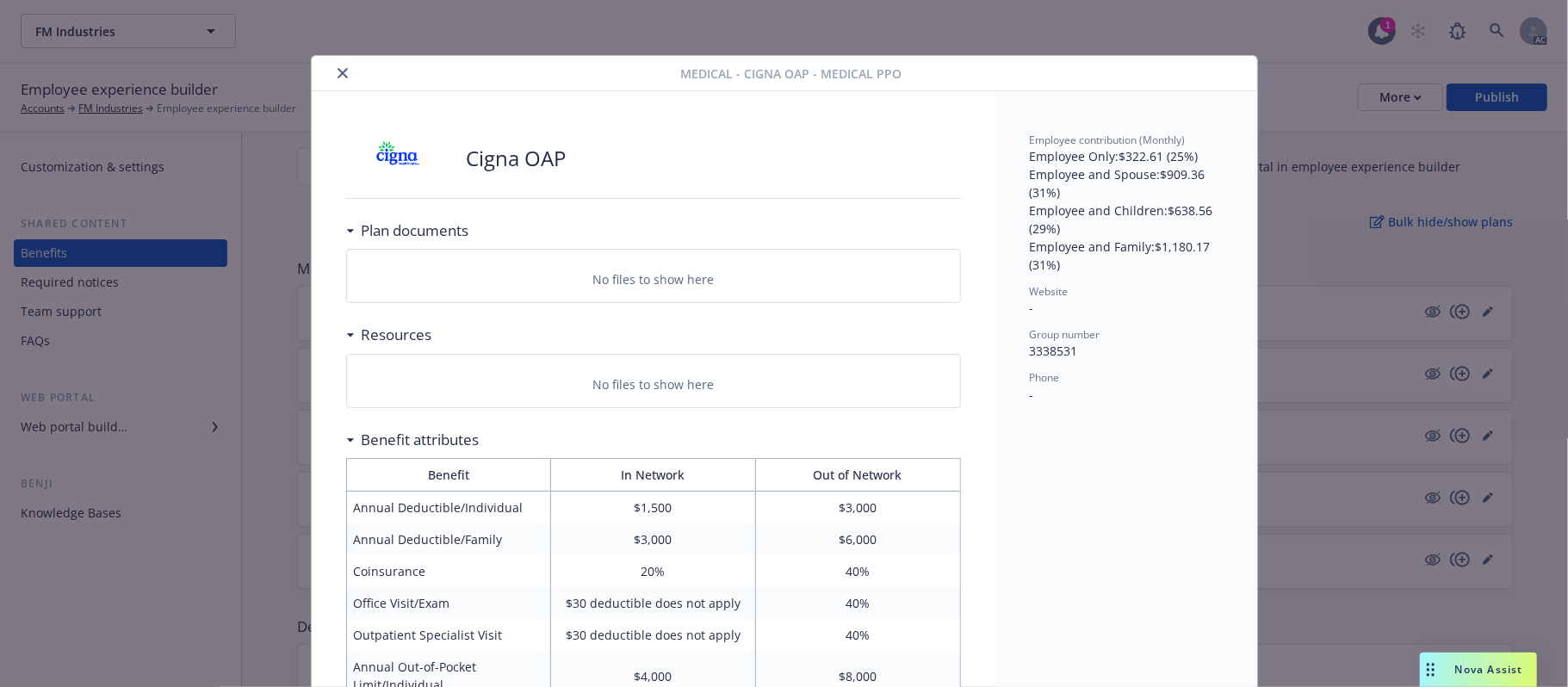
scroll to position [52, 0]
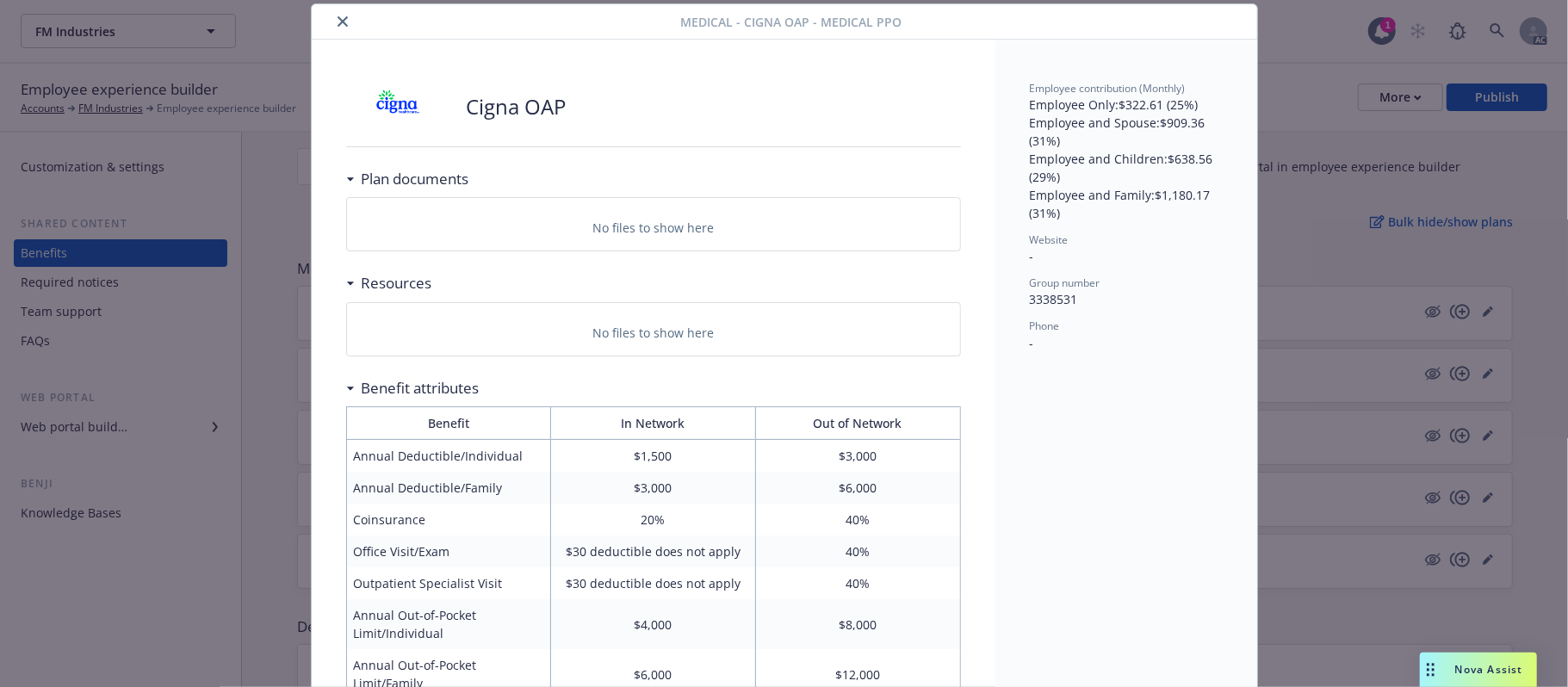
click at [338, 22] on icon "close" at bounding box center [343, 21] width 10 height 10
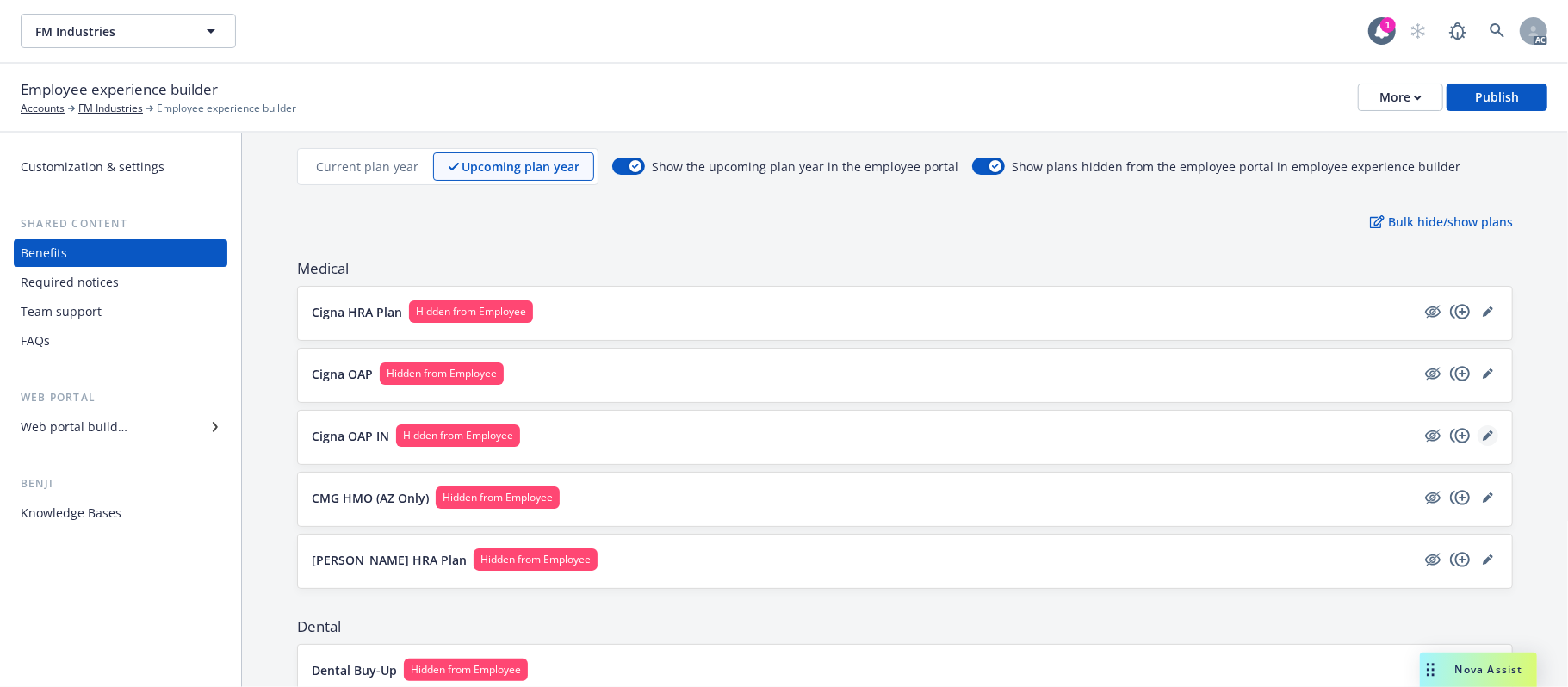
click at [1443, 434] on link "editPencil" at bounding box center [1488, 436] width 21 height 21
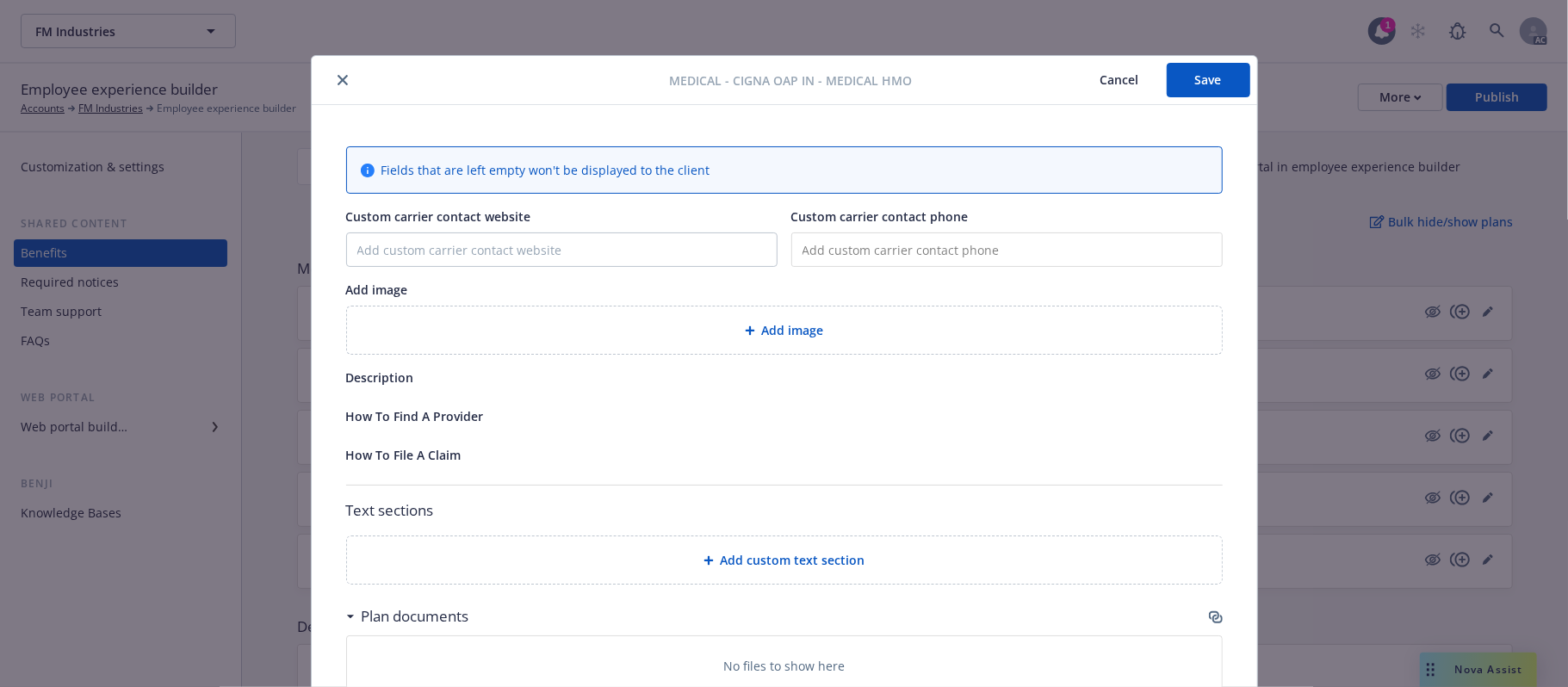
scroll to position [52, 0]
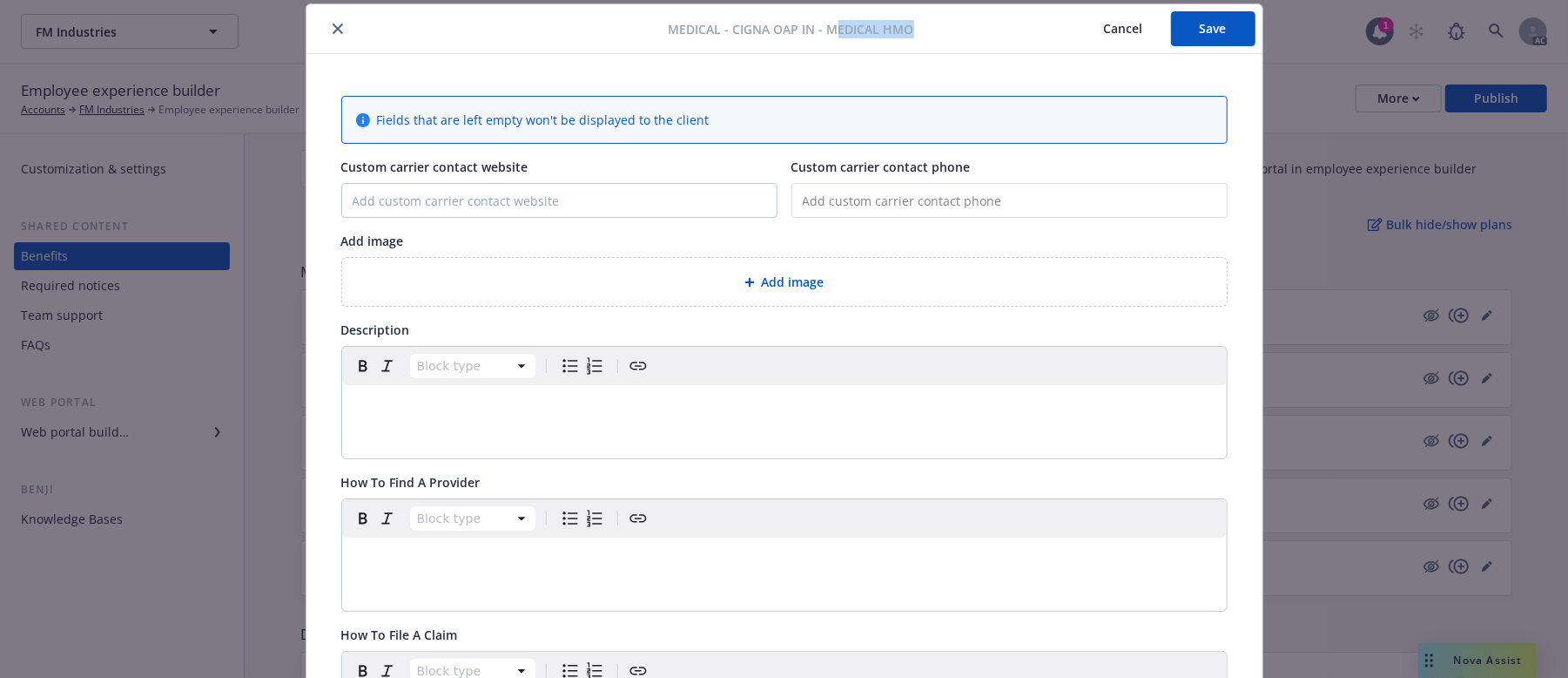
drag, startPoint x: 831, startPoint y: 29, endPoint x: 924, endPoint y: 28, distance: 93.0
click at [924, 28] on div "Medical - Cigna OAP IN - Medical HMO Cancel Save" at bounding box center [784, 30] width 956 height 50
click at [1109, 30] on button "Cancel" at bounding box center [1124, 29] width 95 height 35
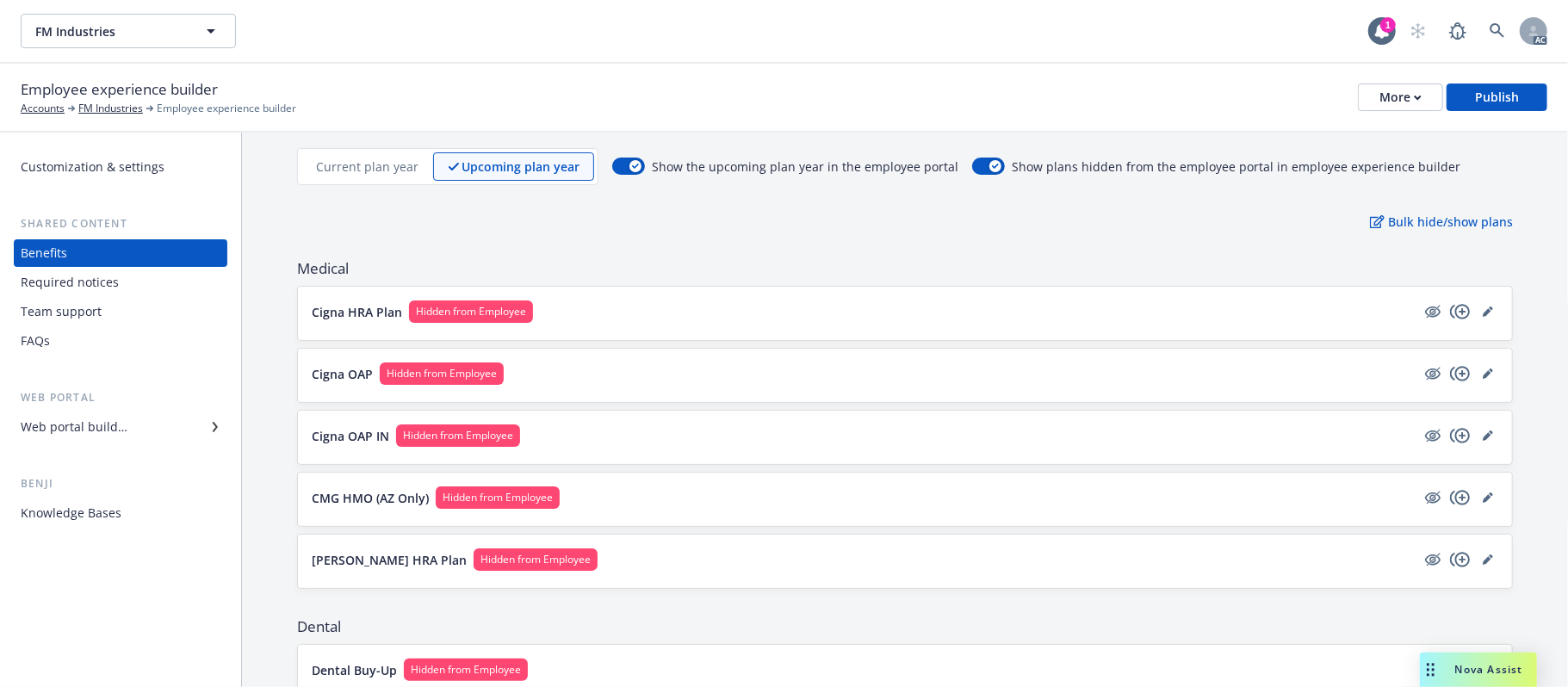
click at [359, 163] on p "Current plan year" at bounding box center [367, 166] width 103 height 18
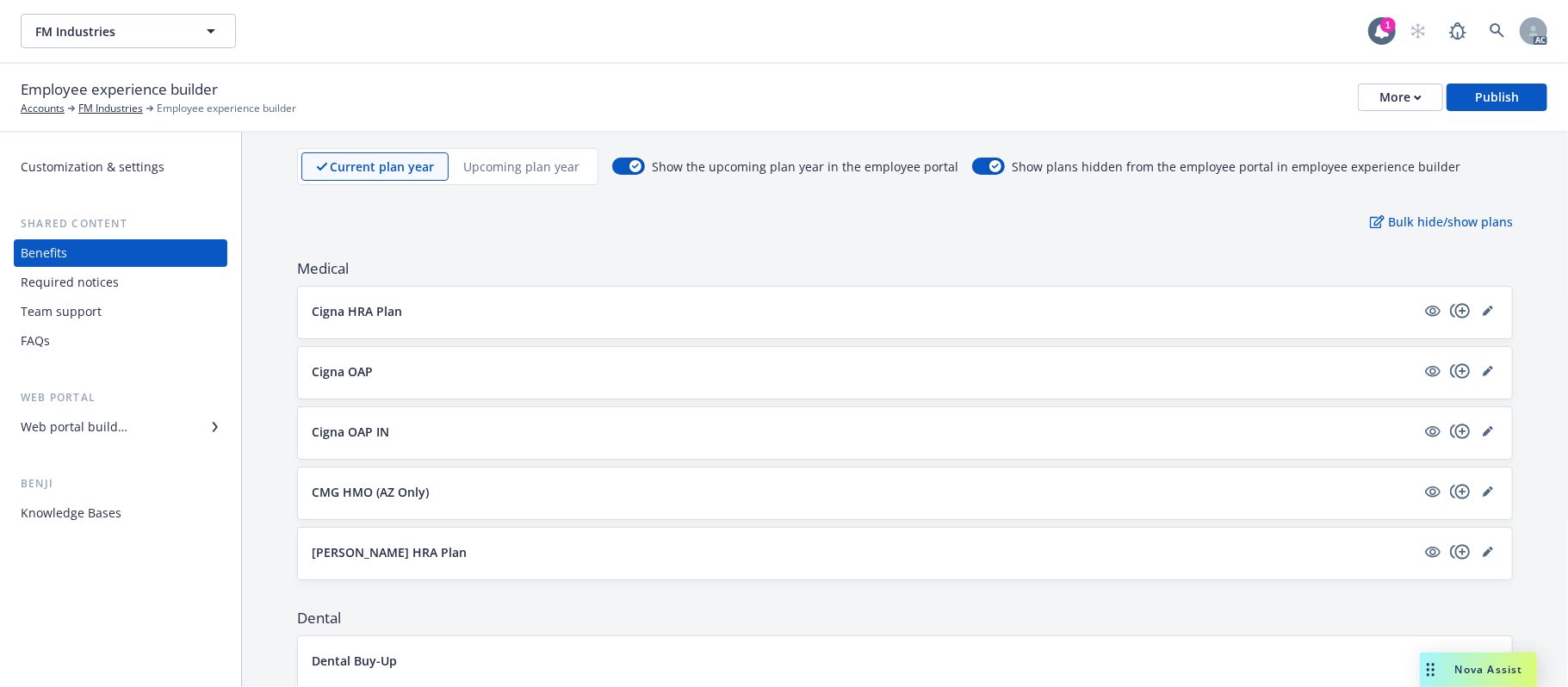
click at [523, 308] on button "Cigna HRA Plan" at bounding box center [863, 311] width 1104 height 18
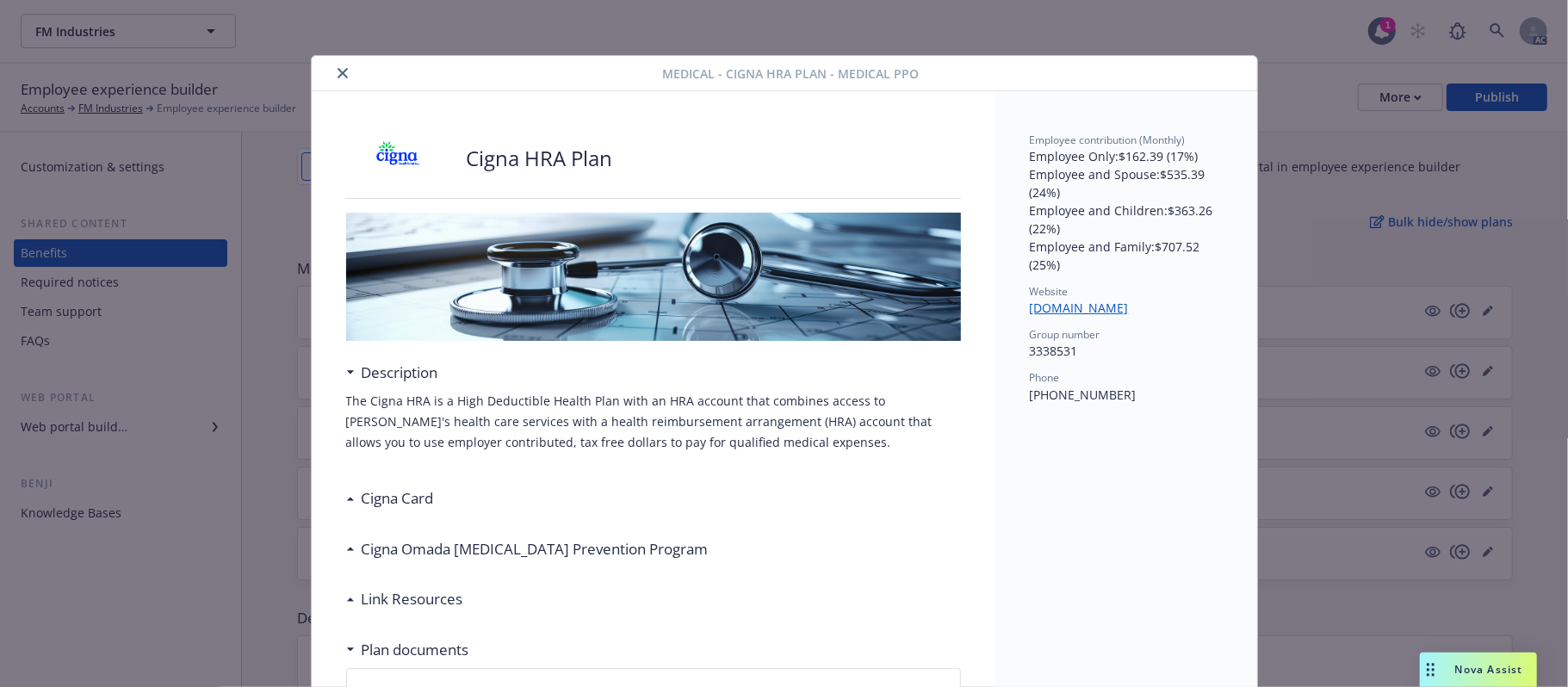
scroll to position [52, 0]
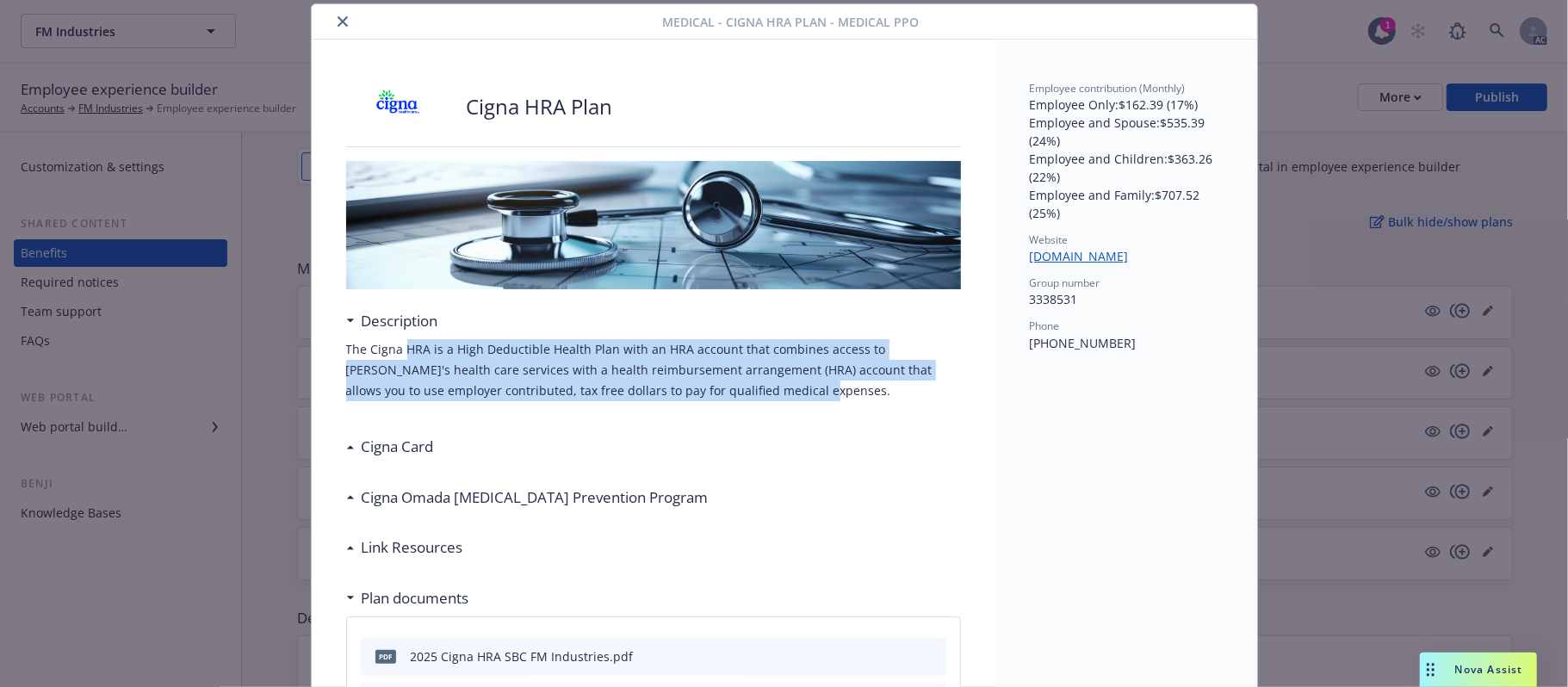
drag, startPoint x: 418, startPoint y: 361, endPoint x: 742, endPoint y: 383, distance: 324.7
click at [742, 383] on p "The Cigna HRA is a High Deductible Health Plan with an HRA account that combine…" at bounding box center [653, 370] width 615 height 62
click at [712, 359] on p "The Cigna HRA is a High Deductible Health Plan with an HRA account that combine…" at bounding box center [653, 370] width 615 height 62
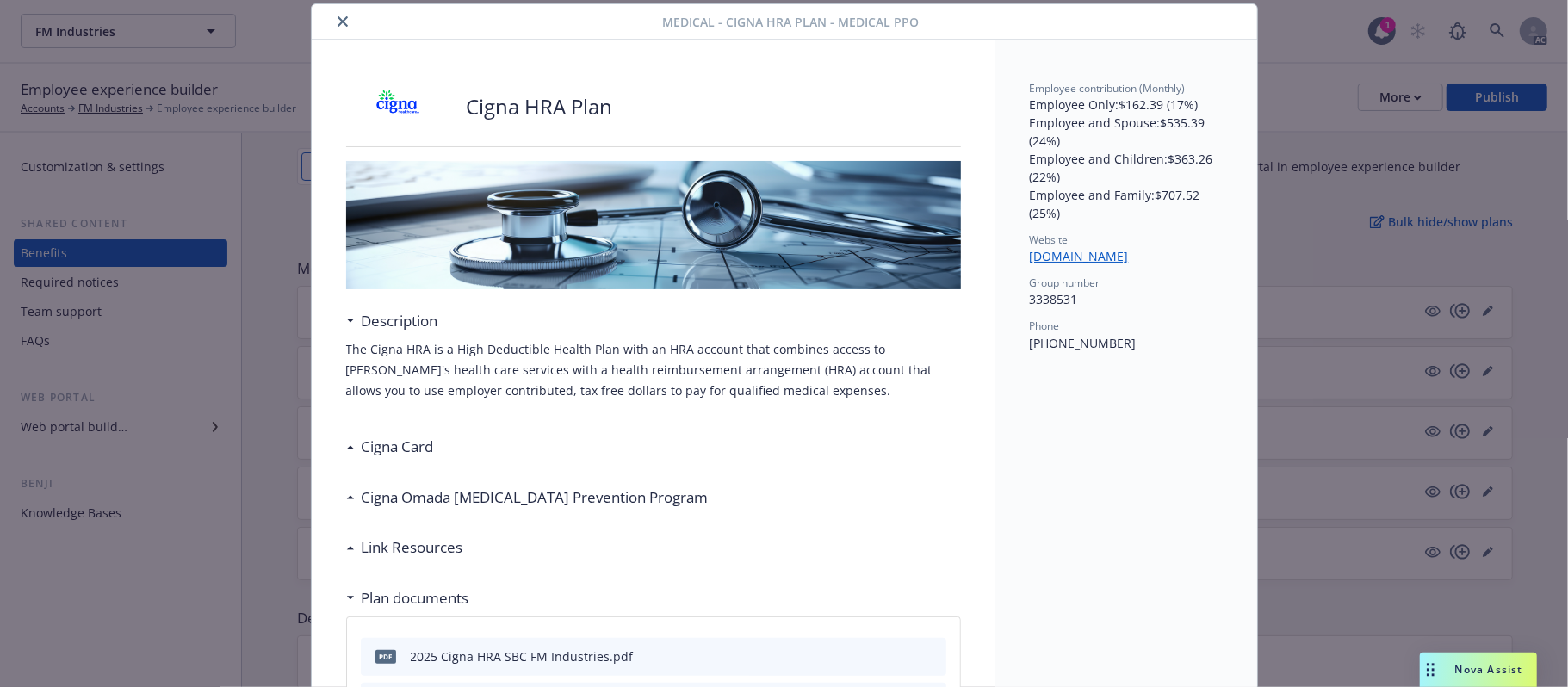
click at [338, 16] on icon "close" at bounding box center [343, 21] width 10 height 10
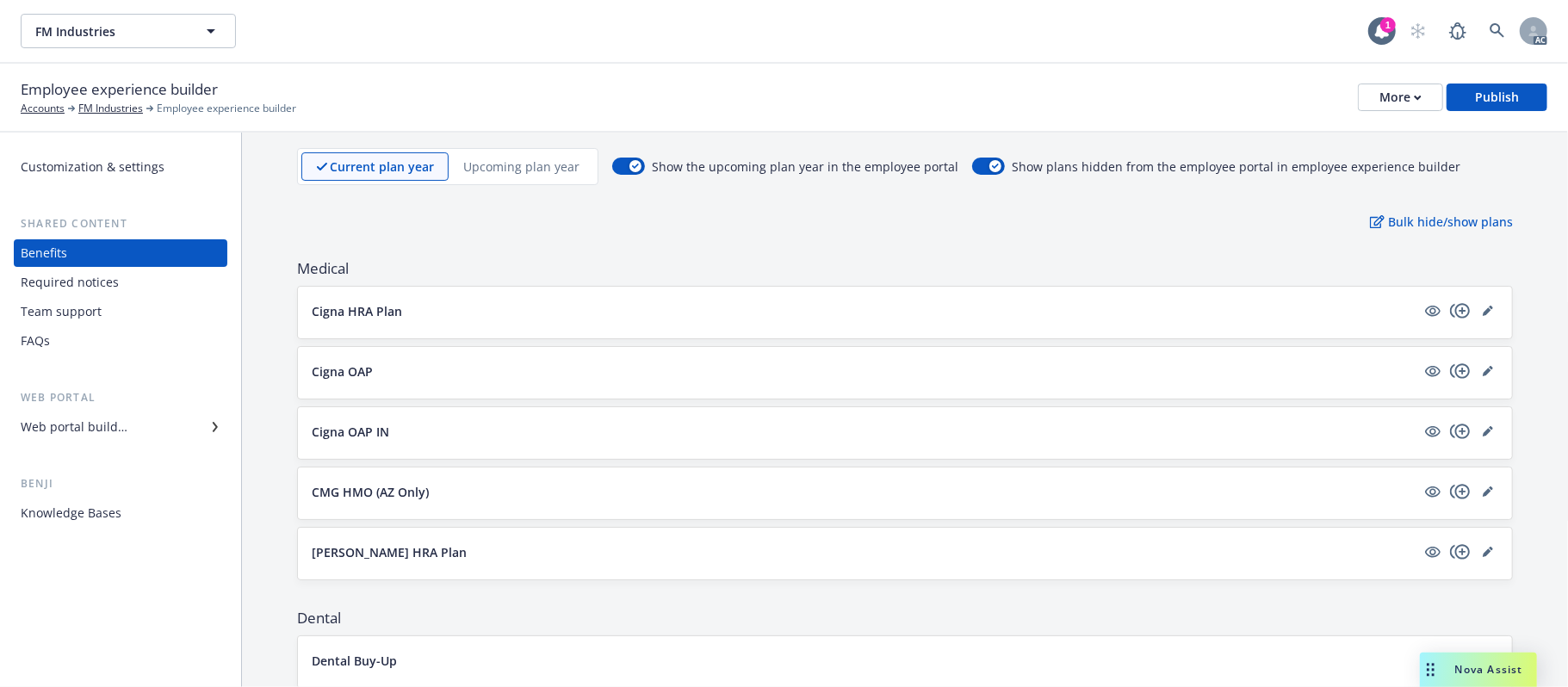
click at [517, 163] on p "Upcoming plan year" at bounding box center [520, 166] width 116 height 18
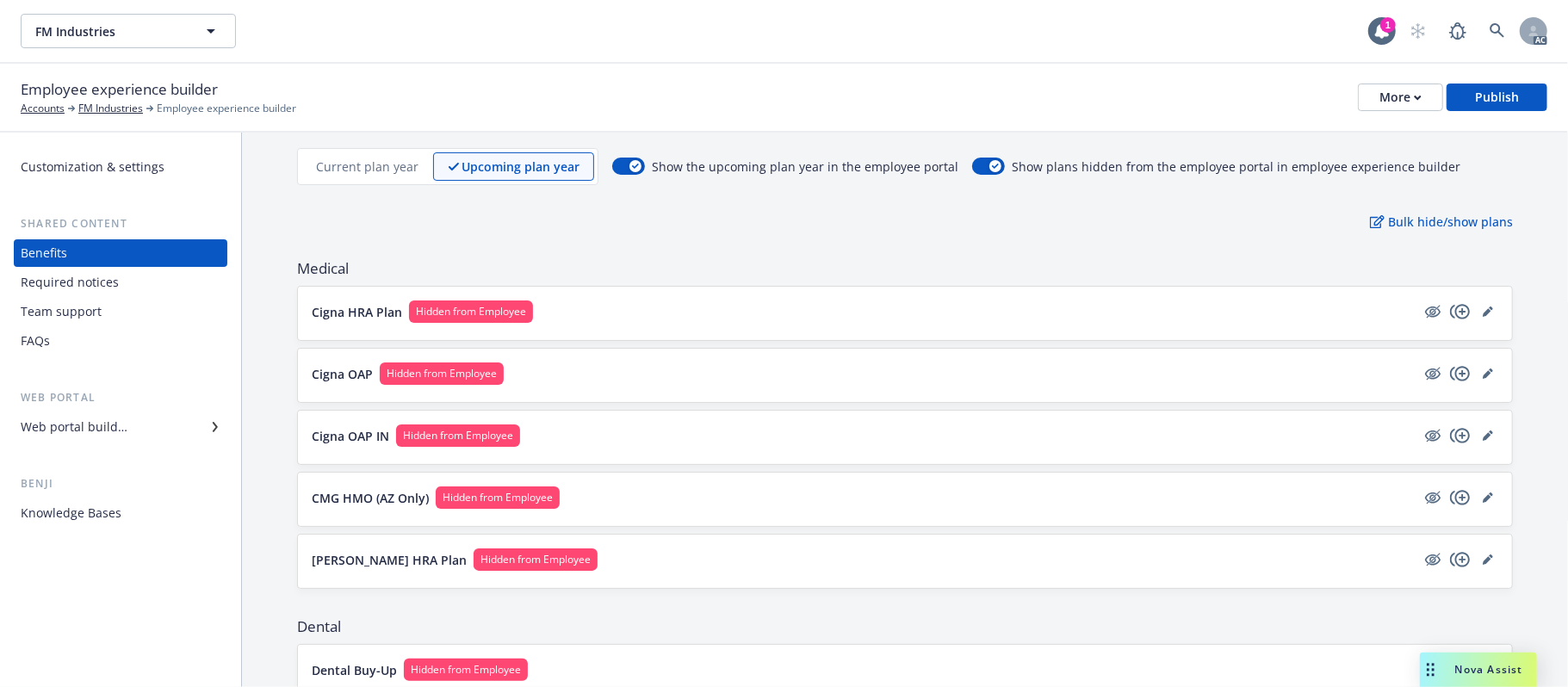
click at [356, 163] on p "Current plan year" at bounding box center [367, 166] width 103 height 18
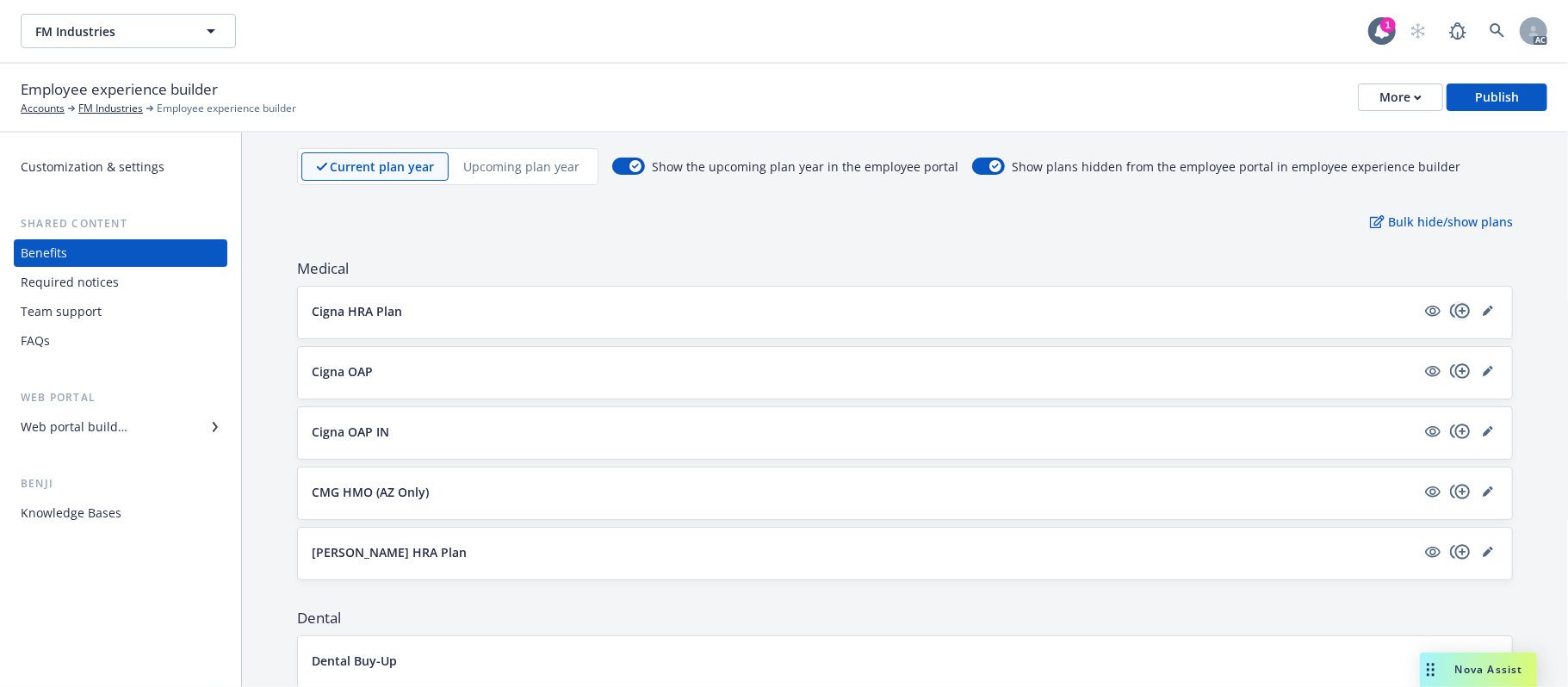
click at [1443, 311] on icon "copyPlus" at bounding box center [1460, 311] width 21 height 21
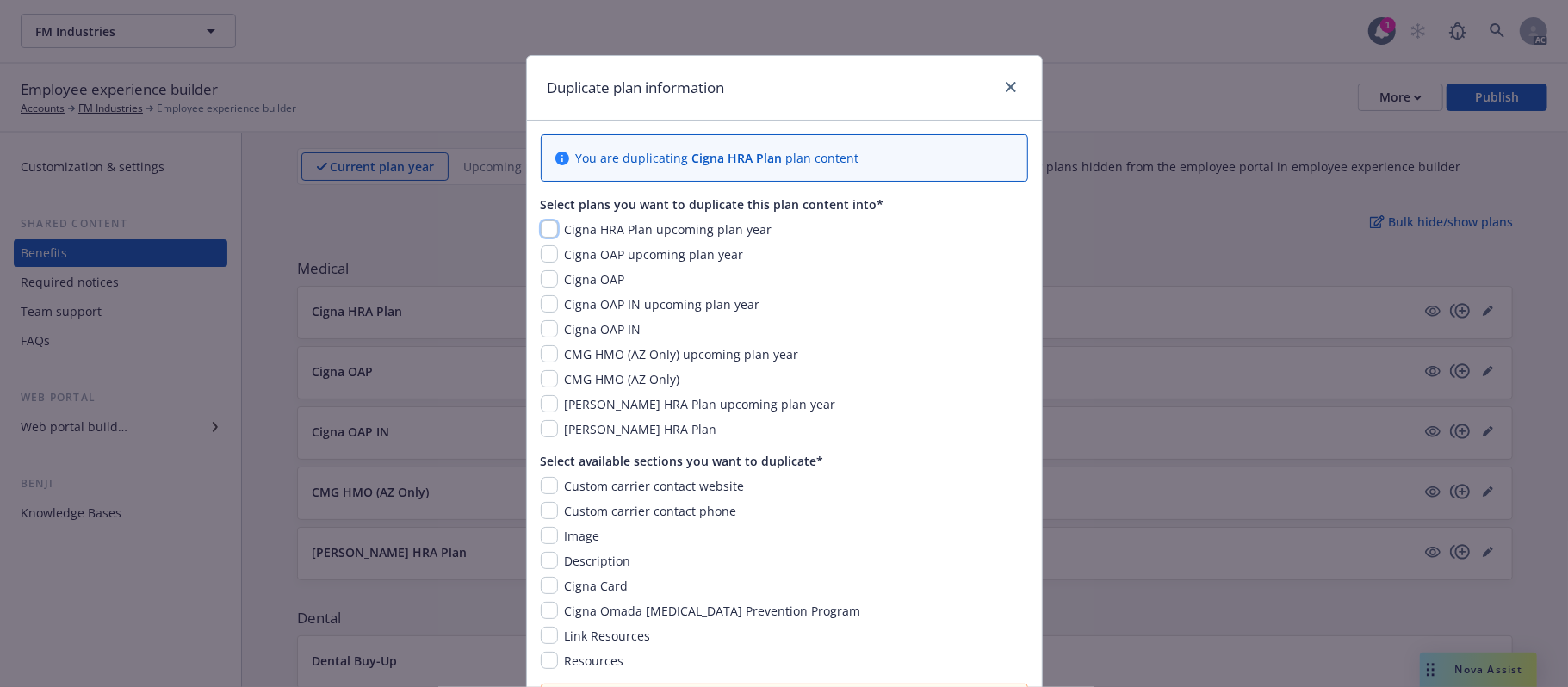
click at [544, 232] on input "checkbox" at bounding box center [549, 229] width 17 height 17
checkbox input "true"
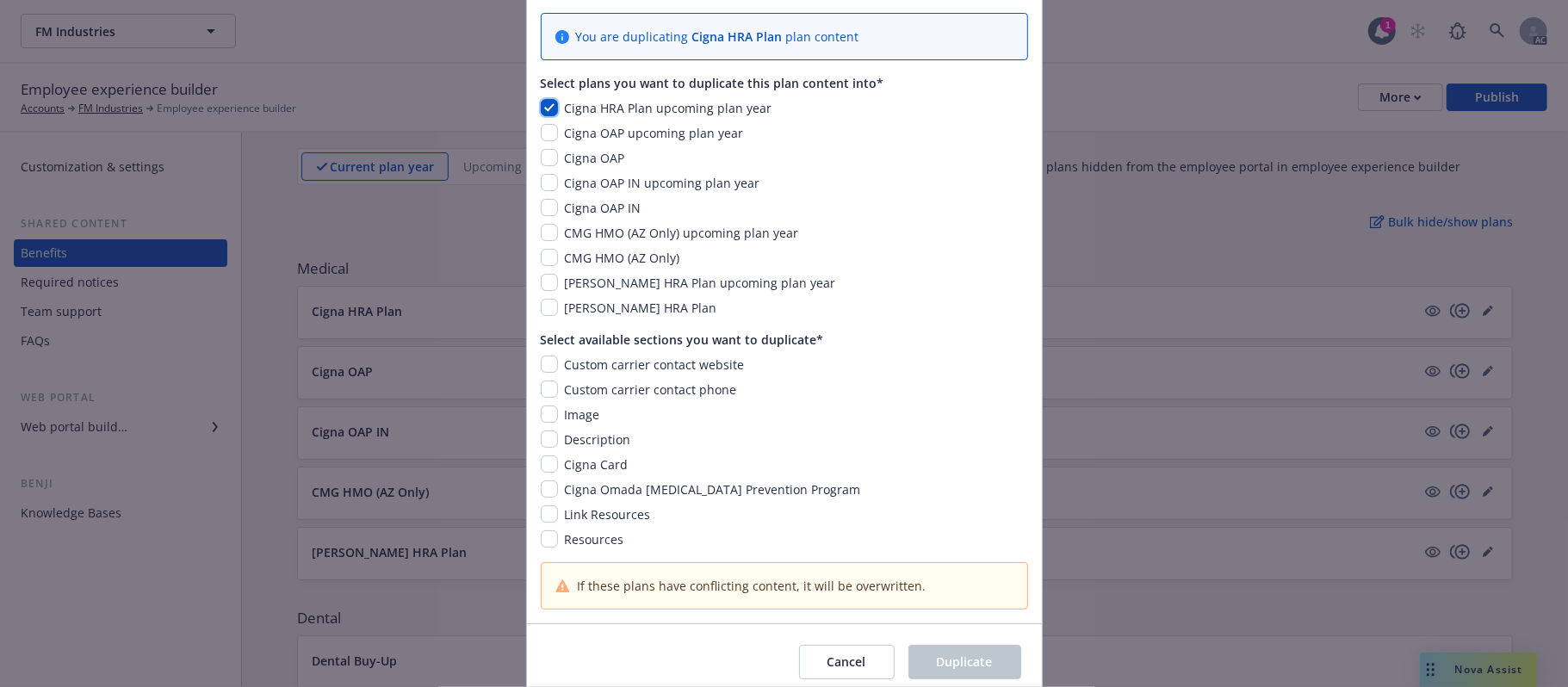
scroll to position [193, 0]
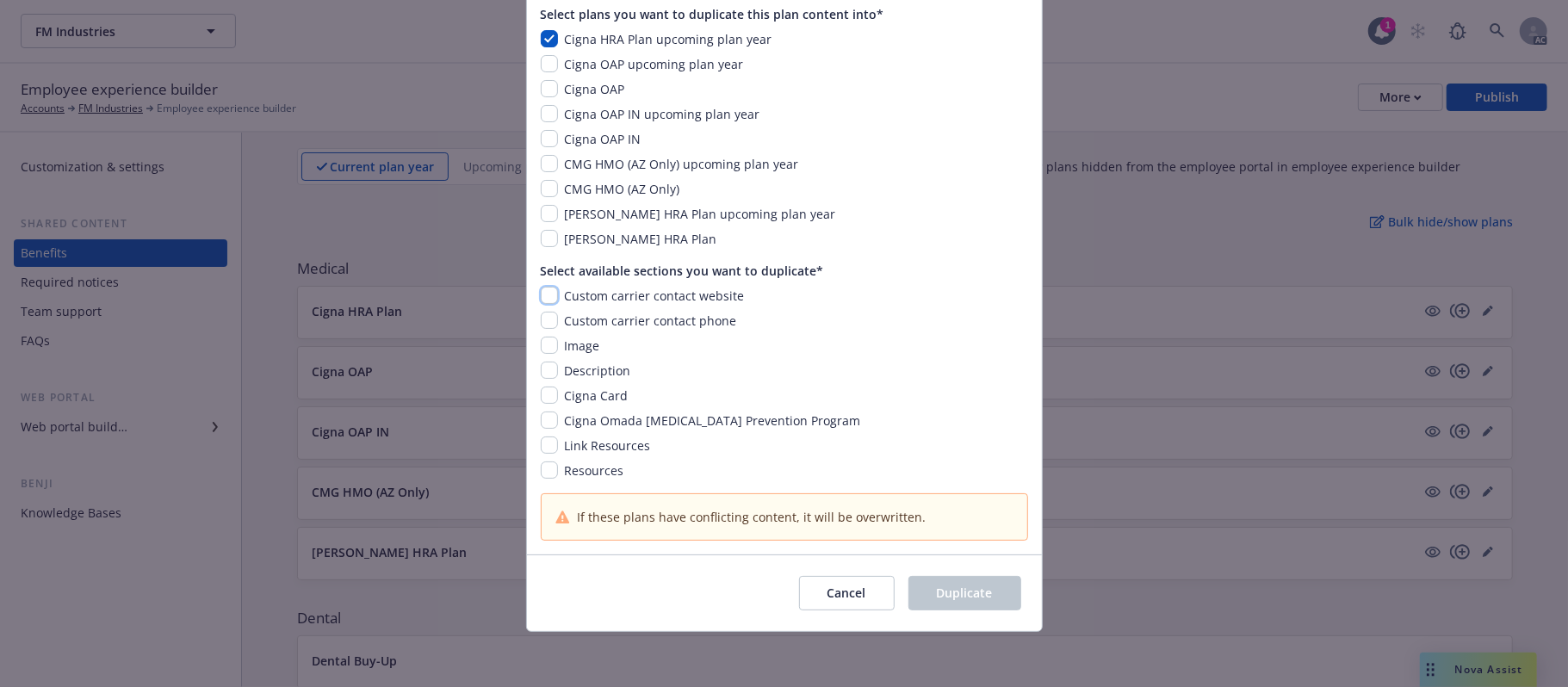
click at [541, 291] on input "checkbox" at bounding box center [549, 296] width 17 height 17
checkbox input "true"
click at [540, 317] on input "checkbox" at bounding box center [549, 320] width 17 height 17
checkbox input "true"
click at [541, 345] on input "checkbox" at bounding box center [549, 345] width 17 height 17
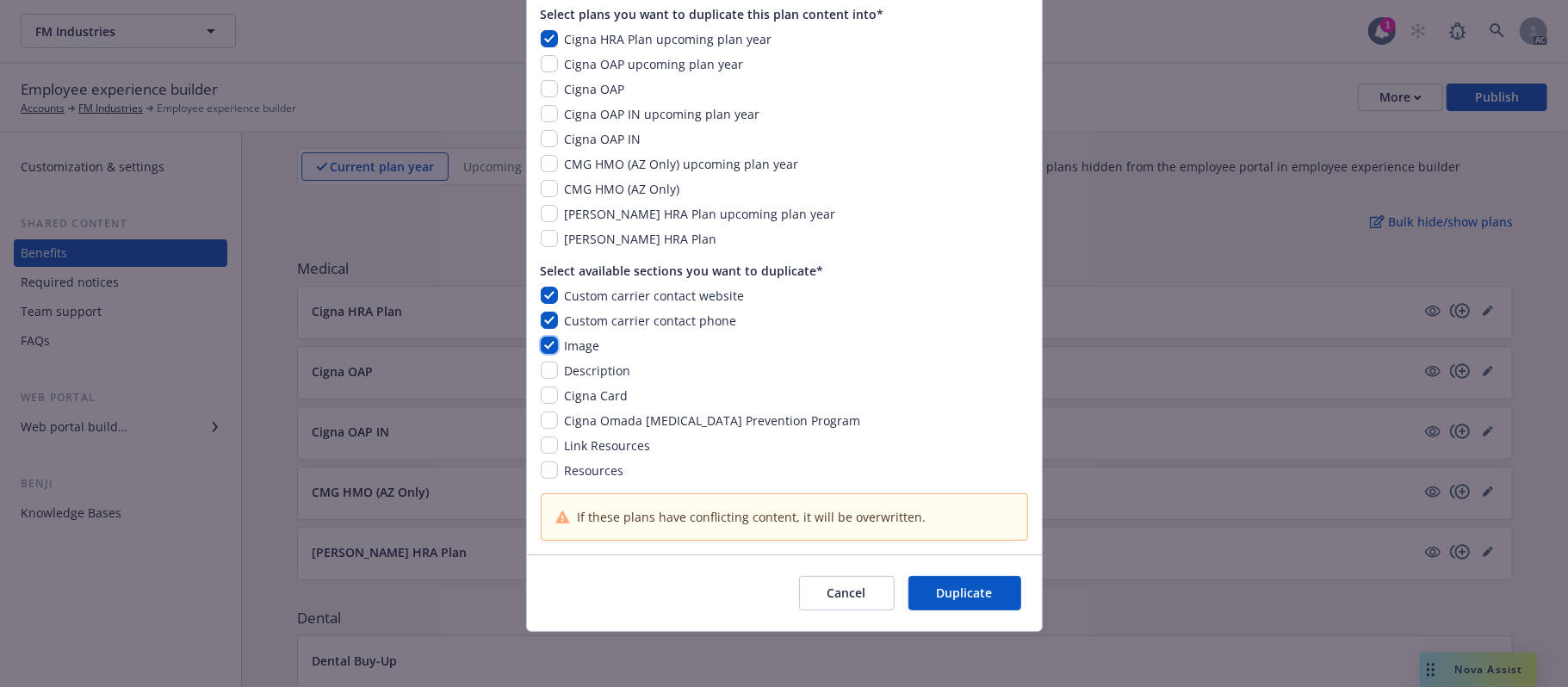
checkbox input "true"
click at [542, 367] on input "checkbox" at bounding box center [549, 370] width 17 height 17
checkbox input "true"
click at [540, 397] on input "checkbox" at bounding box center [549, 395] width 17 height 17
checkbox input "true"
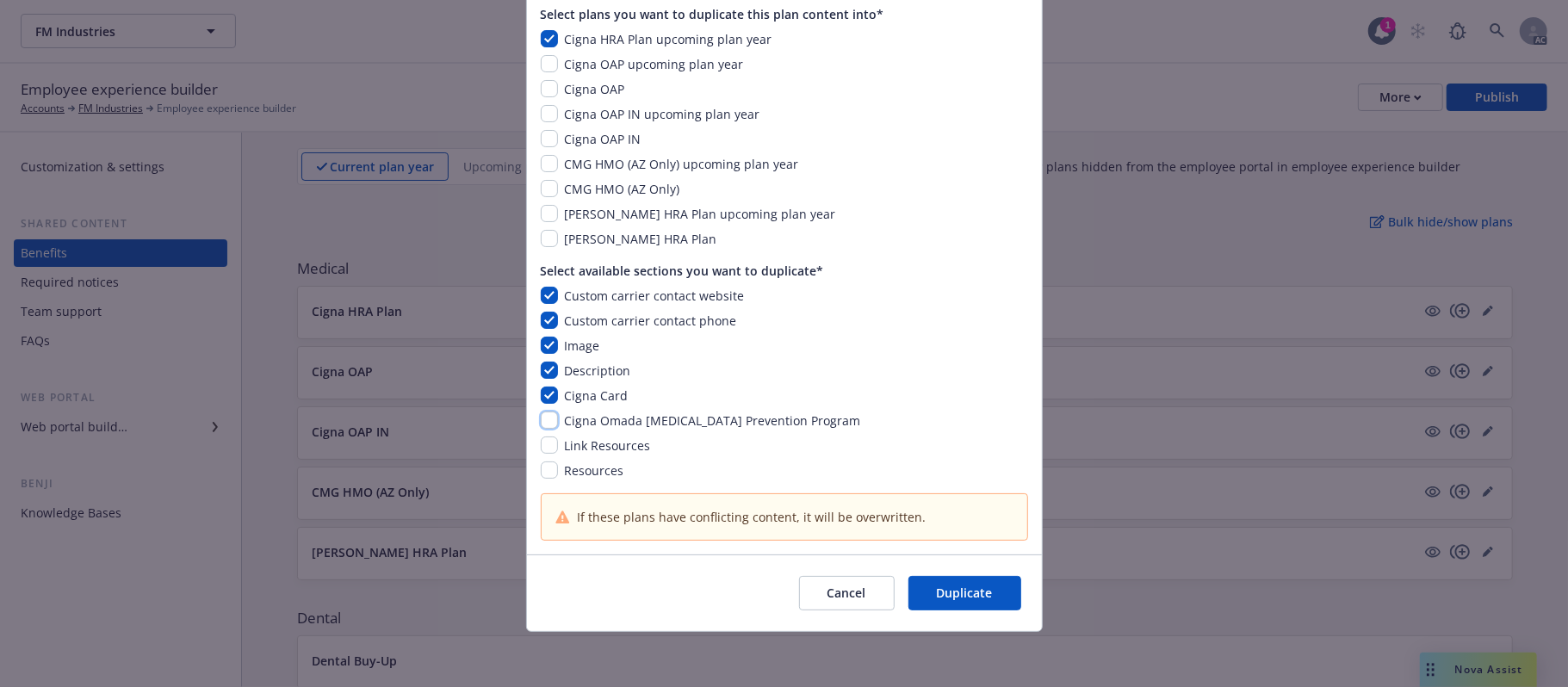
click at [540, 422] on input "checkbox" at bounding box center [549, 420] width 17 height 17
checkbox input "true"
click at [542, 439] on input "checkbox" at bounding box center [549, 445] width 17 height 17
checkbox input "true"
click at [541, 470] on input "checkbox" at bounding box center [549, 470] width 17 height 17
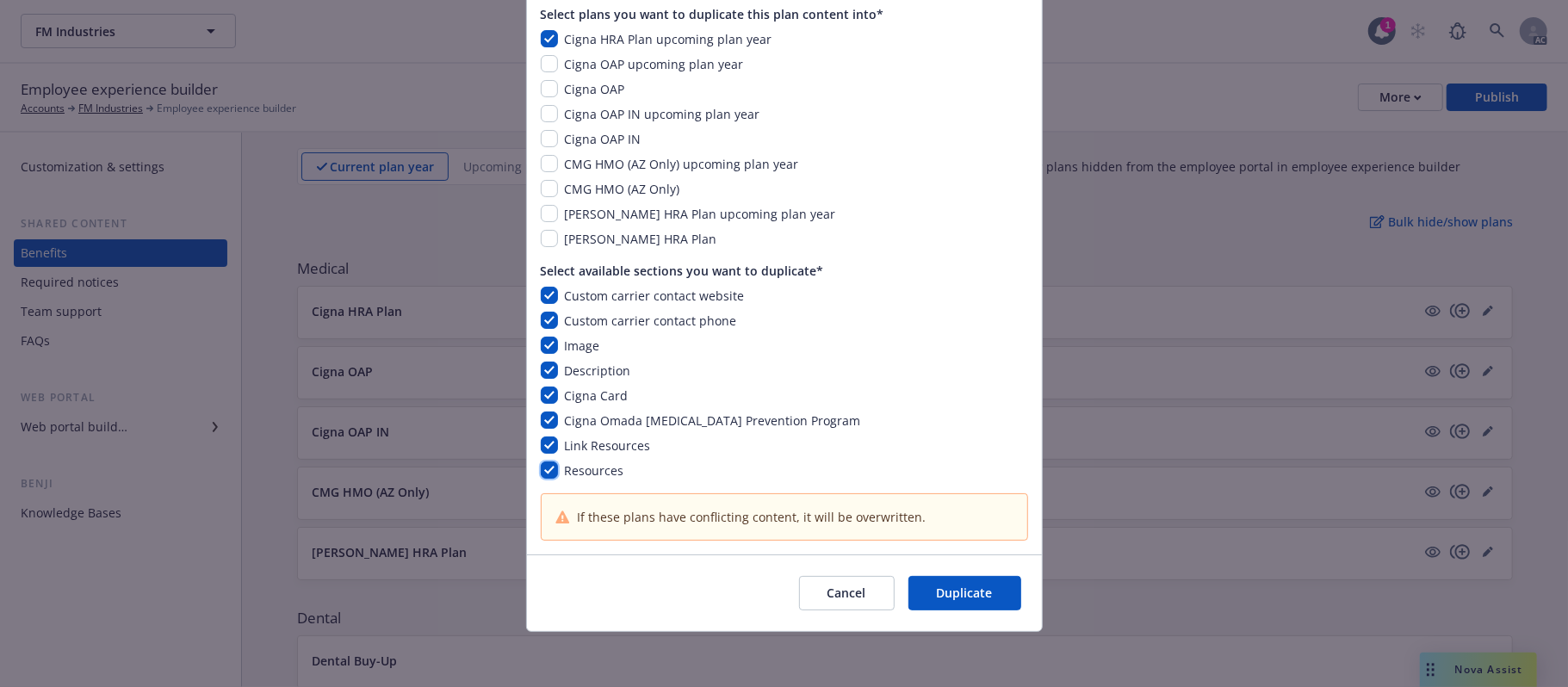
checkbox input "true"
click at [983, 551] on span "Duplicate" at bounding box center [964, 592] width 56 height 16
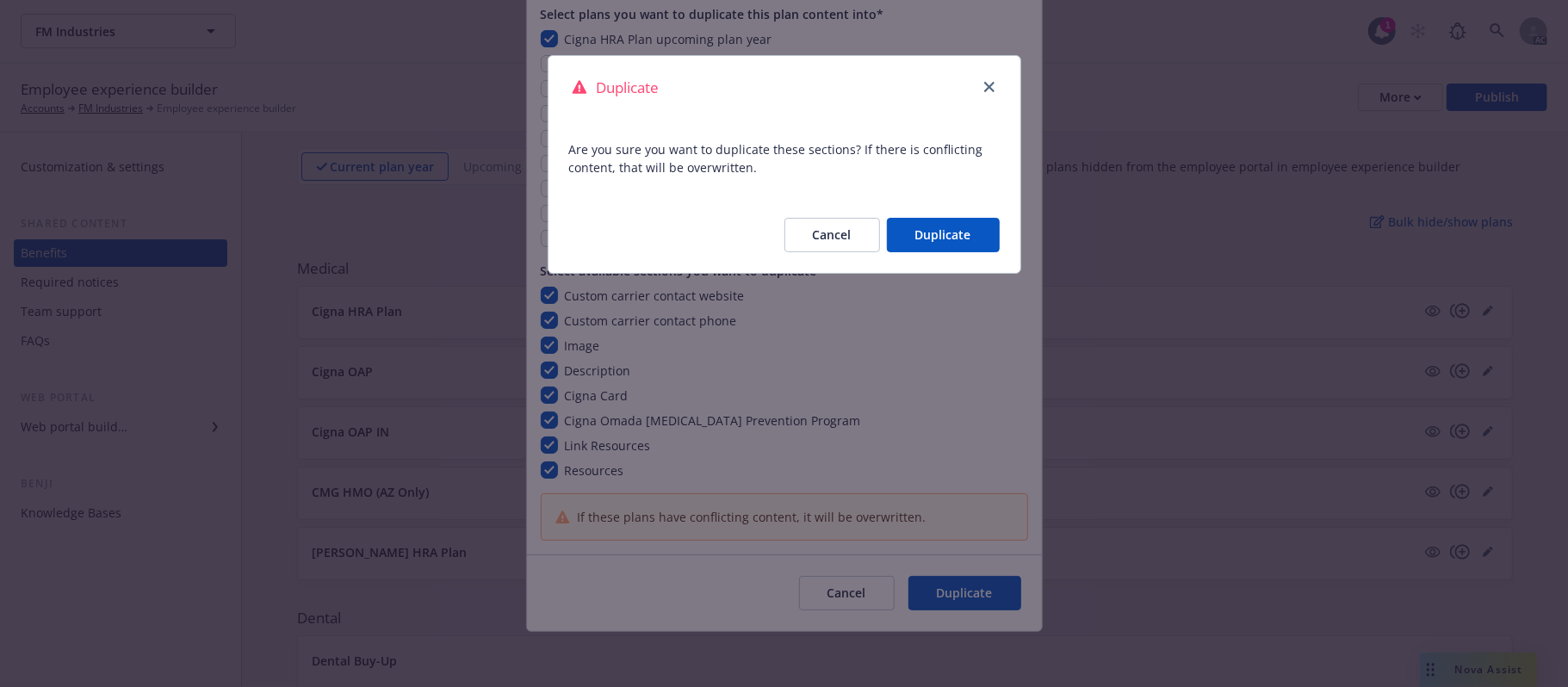
click at [934, 232] on button "Duplicate" at bounding box center [943, 234] width 113 height 35
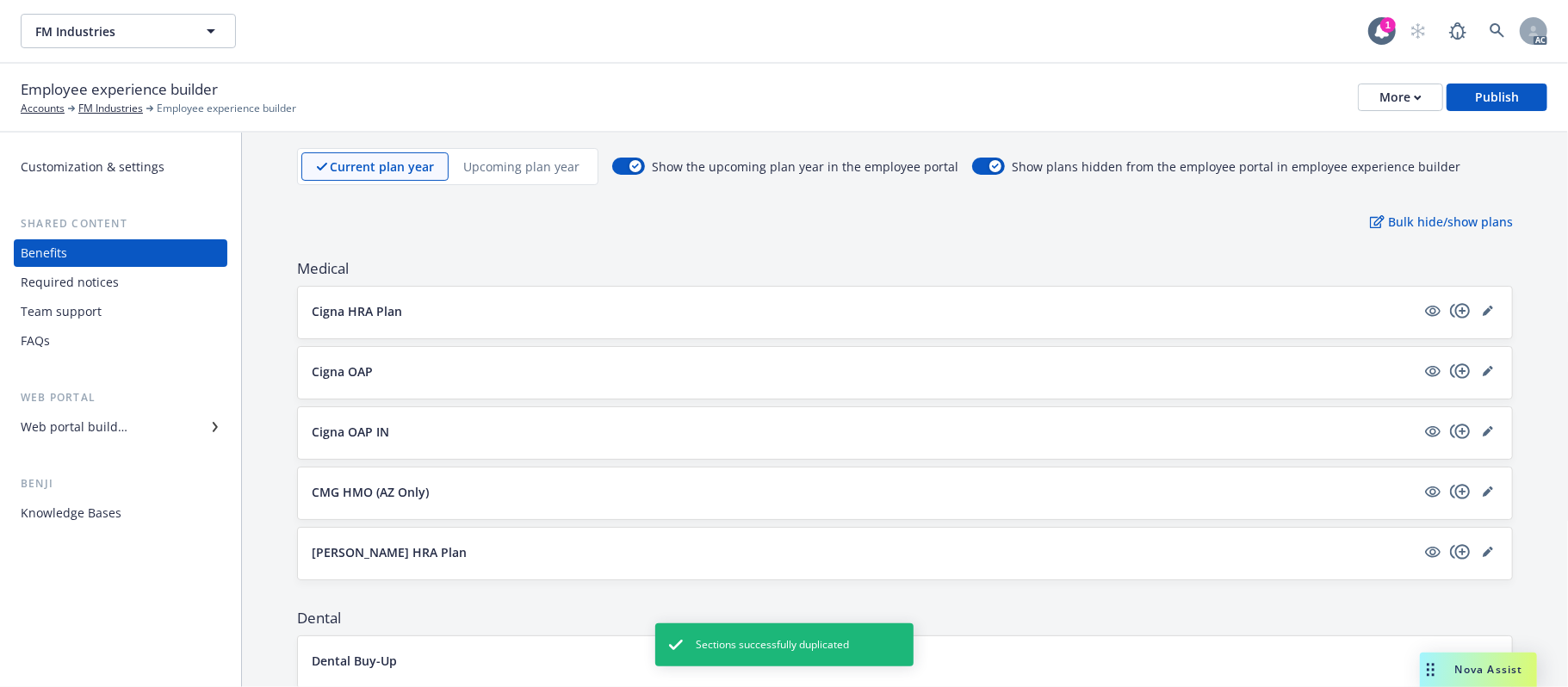
click at [538, 166] on p "Upcoming plan year" at bounding box center [520, 166] width 116 height 18
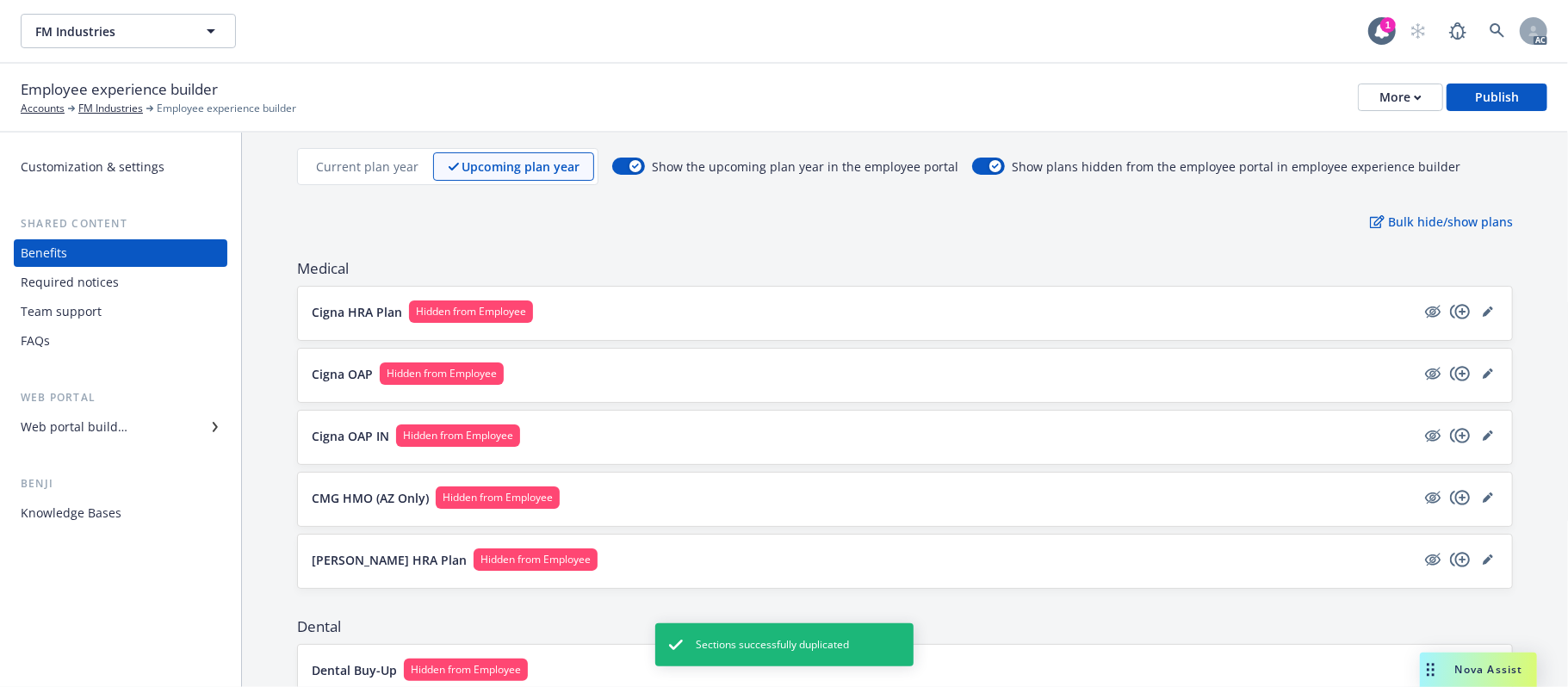
click at [628, 310] on button "Cigna HRA Plan Hidden from Employee" at bounding box center [863, 312] width 1104 height 23
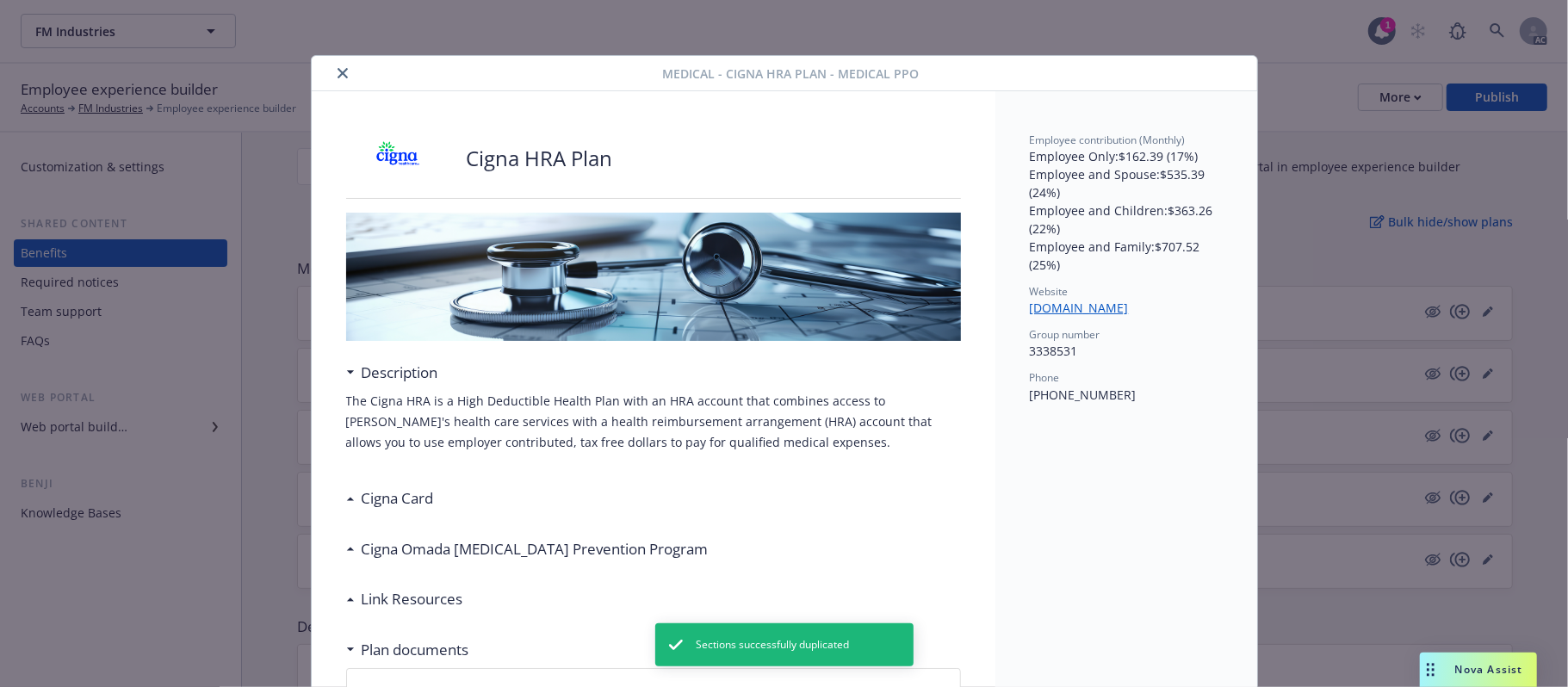
scroll to position [52, 0]
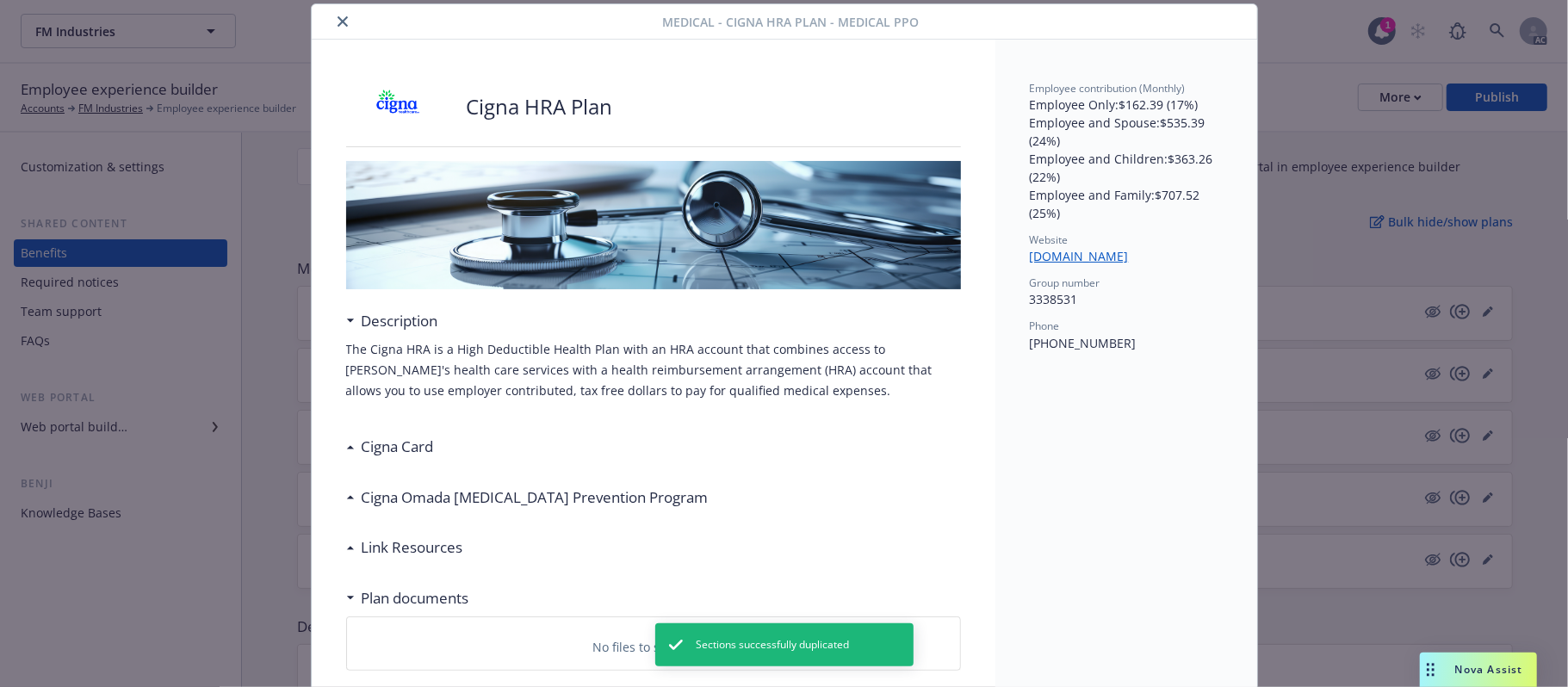
click at [361, 446] on h3 "Cigna Card" at bounding box center [397, 447] width 72 height 23
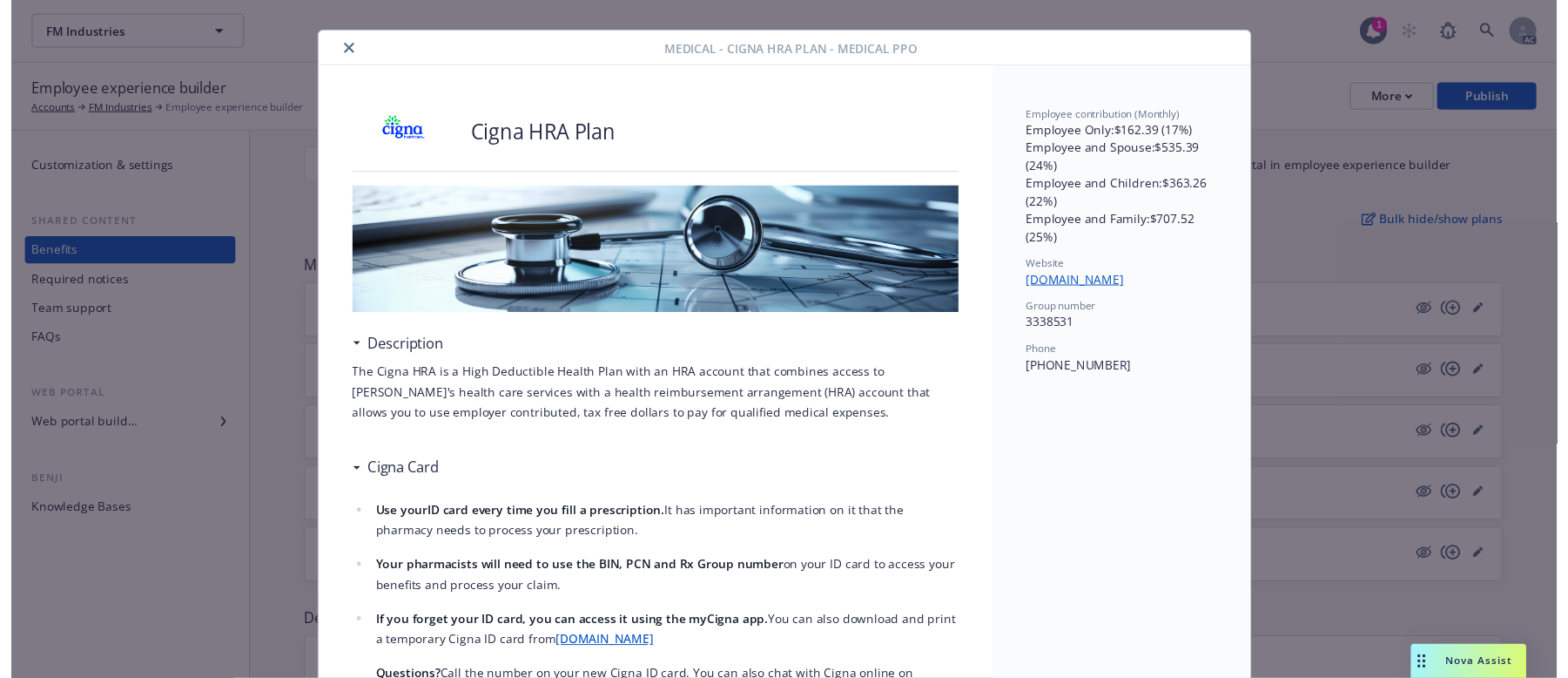
scroll to position [0, 0]
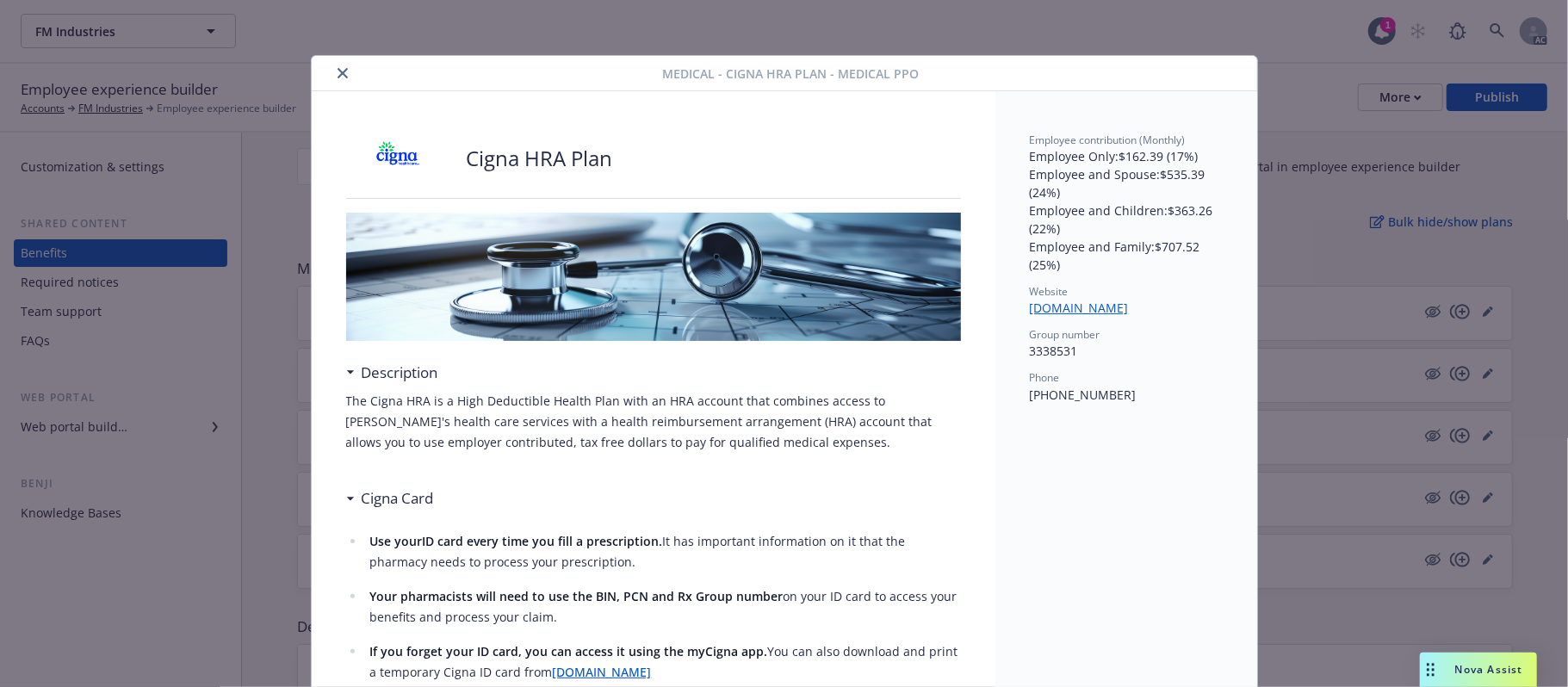
click at [338, 73] on icon "close" at bounding box center [343, 72] width 10 height 10
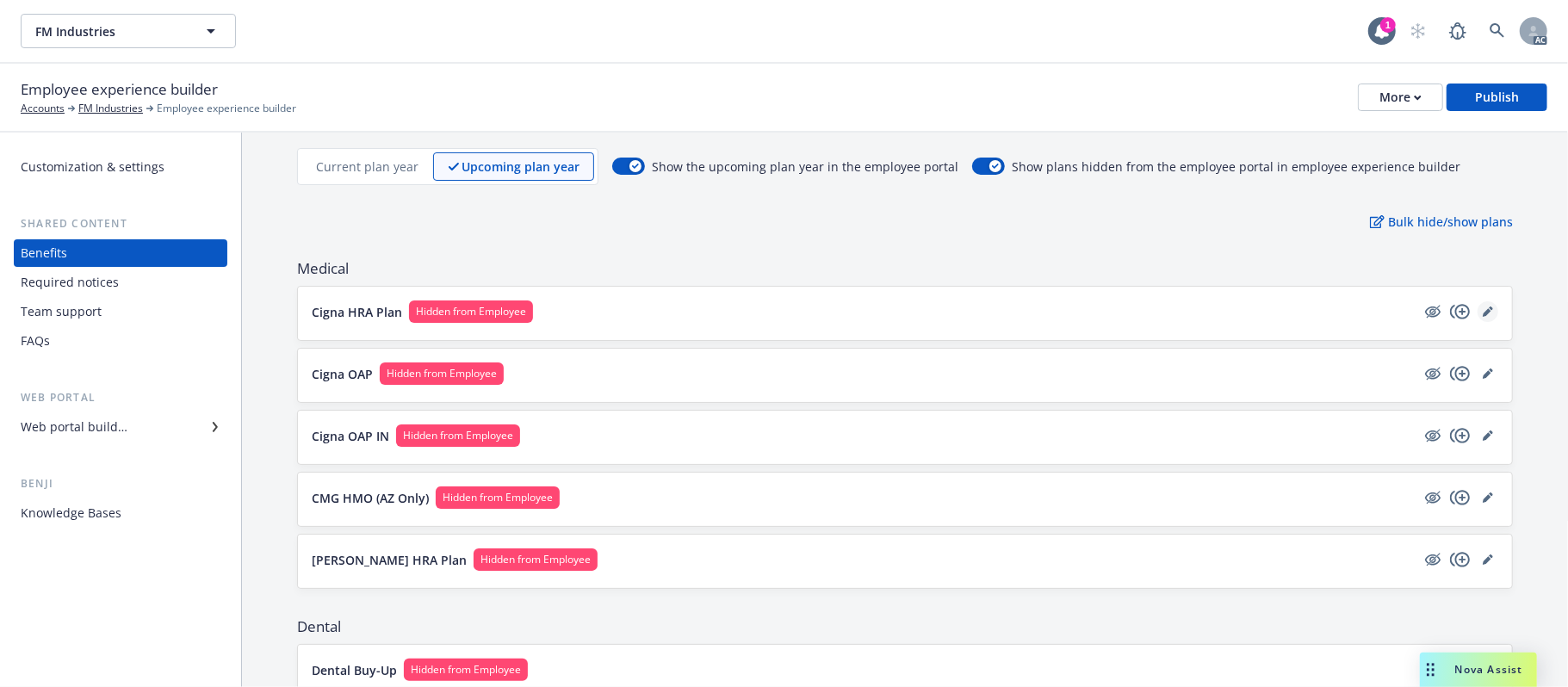
click at [1443, 313] on link "editPencil" at bounding box center [1488, 312] width 21 height 21
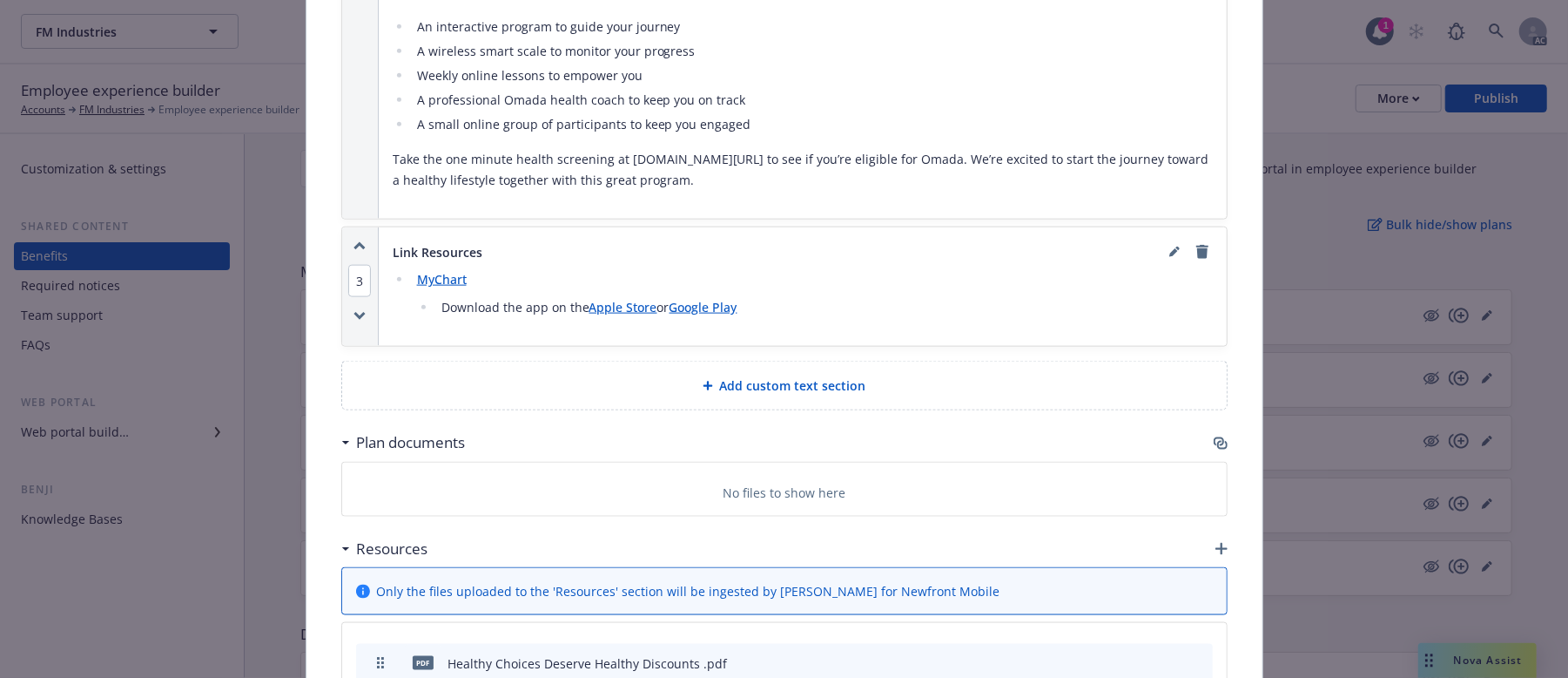
scroll to position [1446, 0]
click at [1218, 442] on icon "button" at bounding box center [1222, 446] width 10 height 9
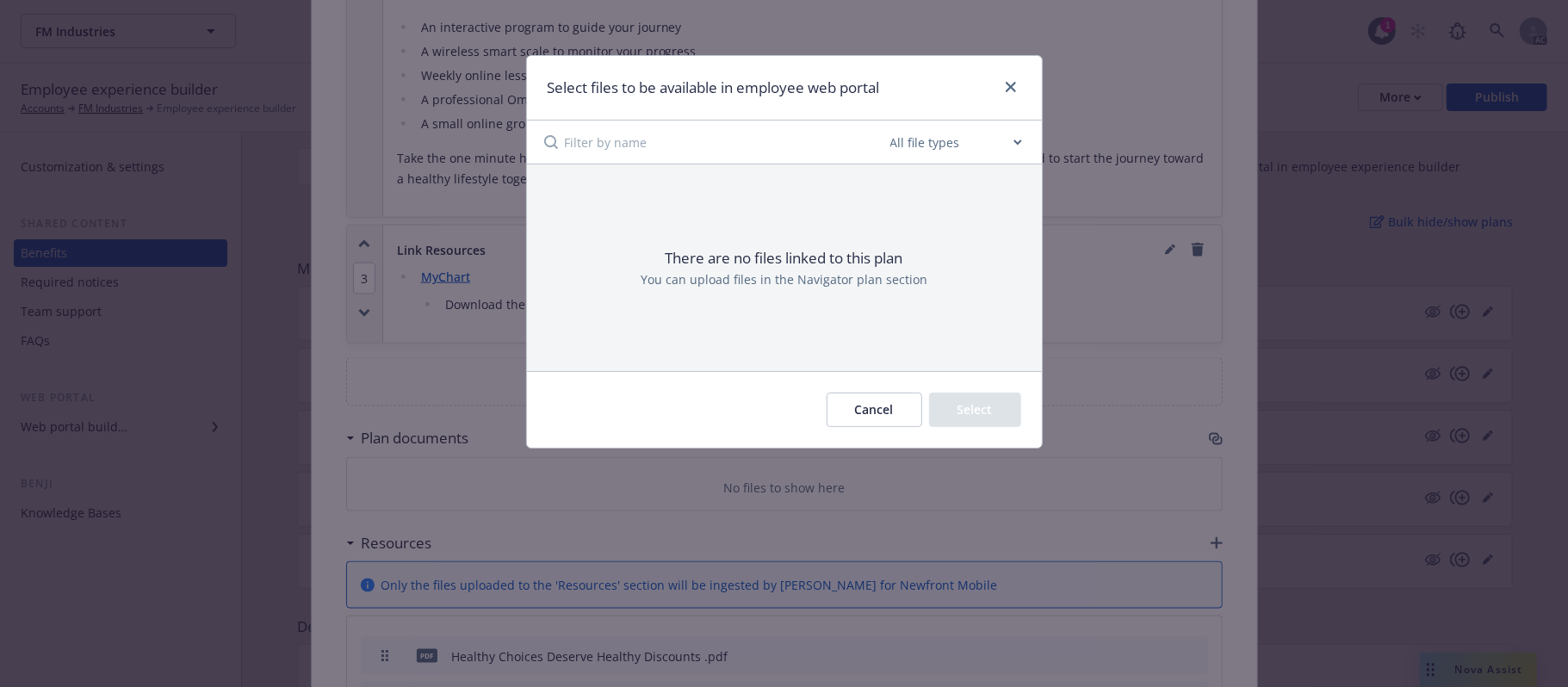
click at [856, 409] on button "Cancel" at bounding box center [874, 409] width 96 height 35
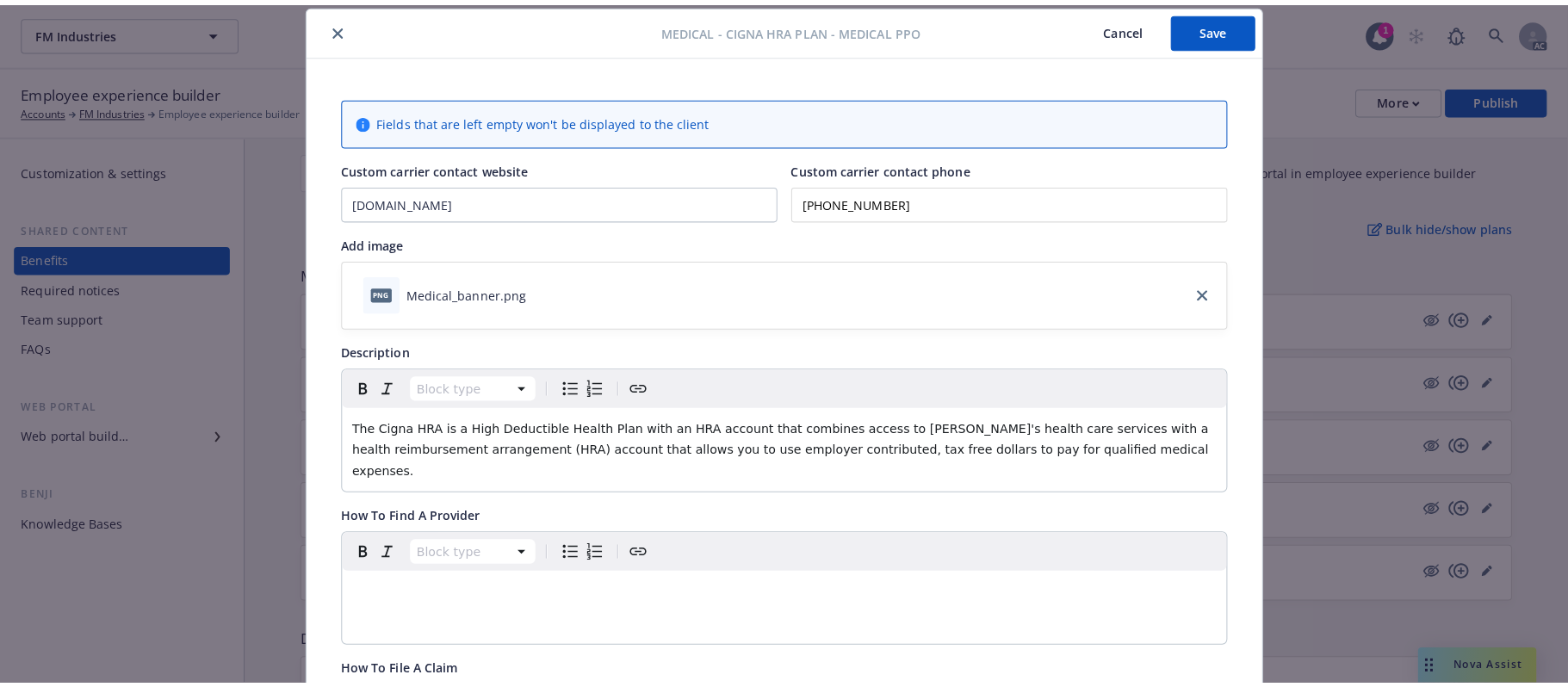
scroll to position [0, 0]
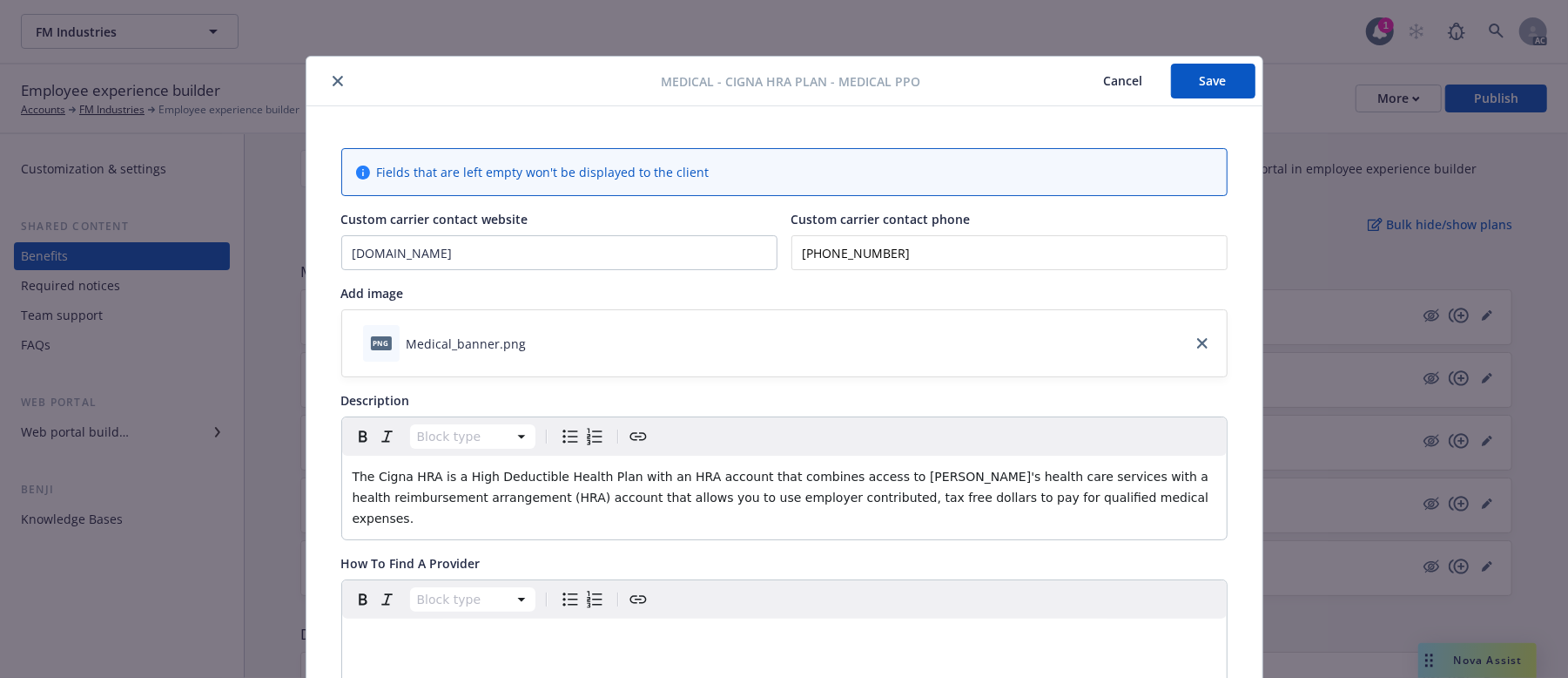
click at [1113, 76] on button "Cancel" at bounding box center [1124, 81] width 95 height 35
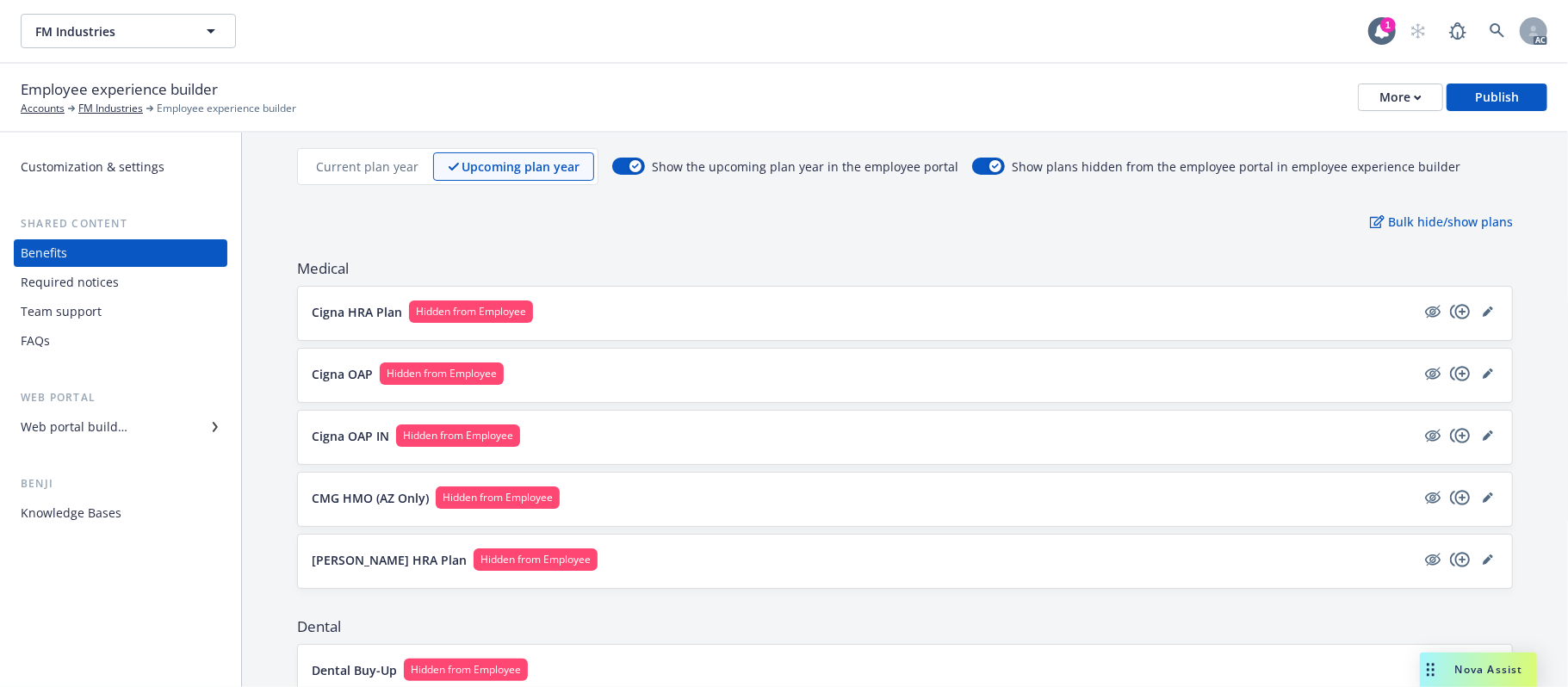
click at [810, 378] on button "Cigna OAP Hidden from Employee" at bounding box center [863, 374] width 1104 height 23
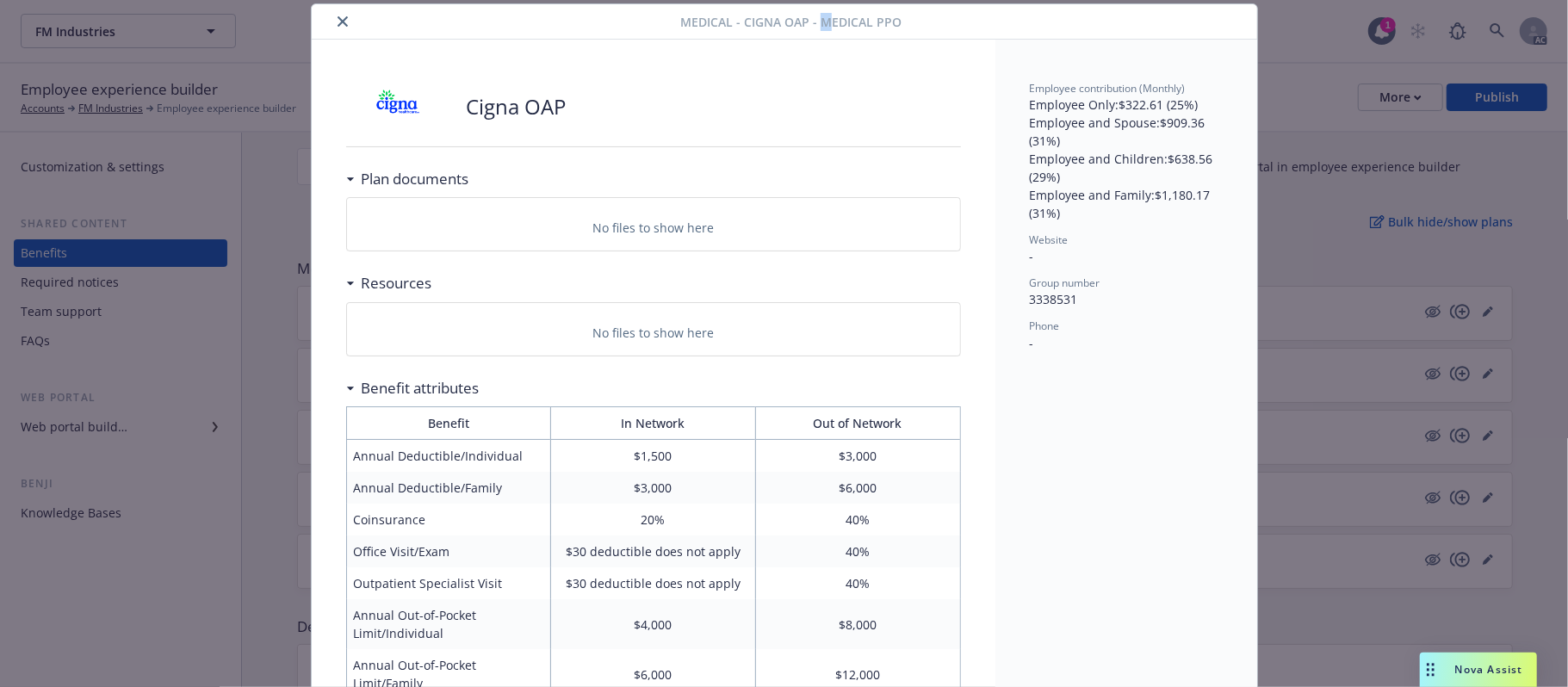
scroll to position [49, 0]
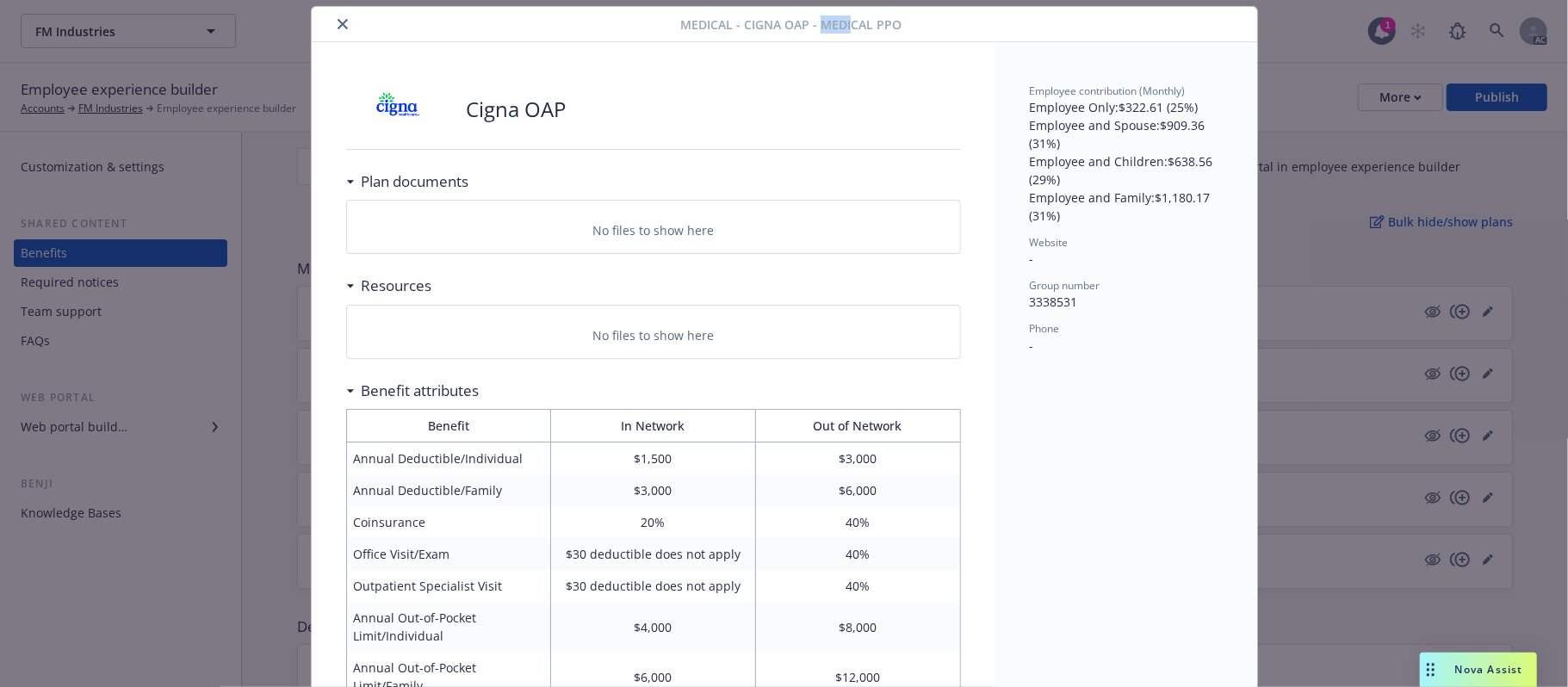
drag, startPoint x: 814, startPoint y: 22, endPoint x: 844, endPoint y: 24, distance: 30.1
click at [844, 24] on span "Medical - Cigna OAP - Medical PPO" at bounding box center [791, 24] width 221 height 18
click at [338, 21] on icon "close" at bounding box center [343, 24] width 10 height 10
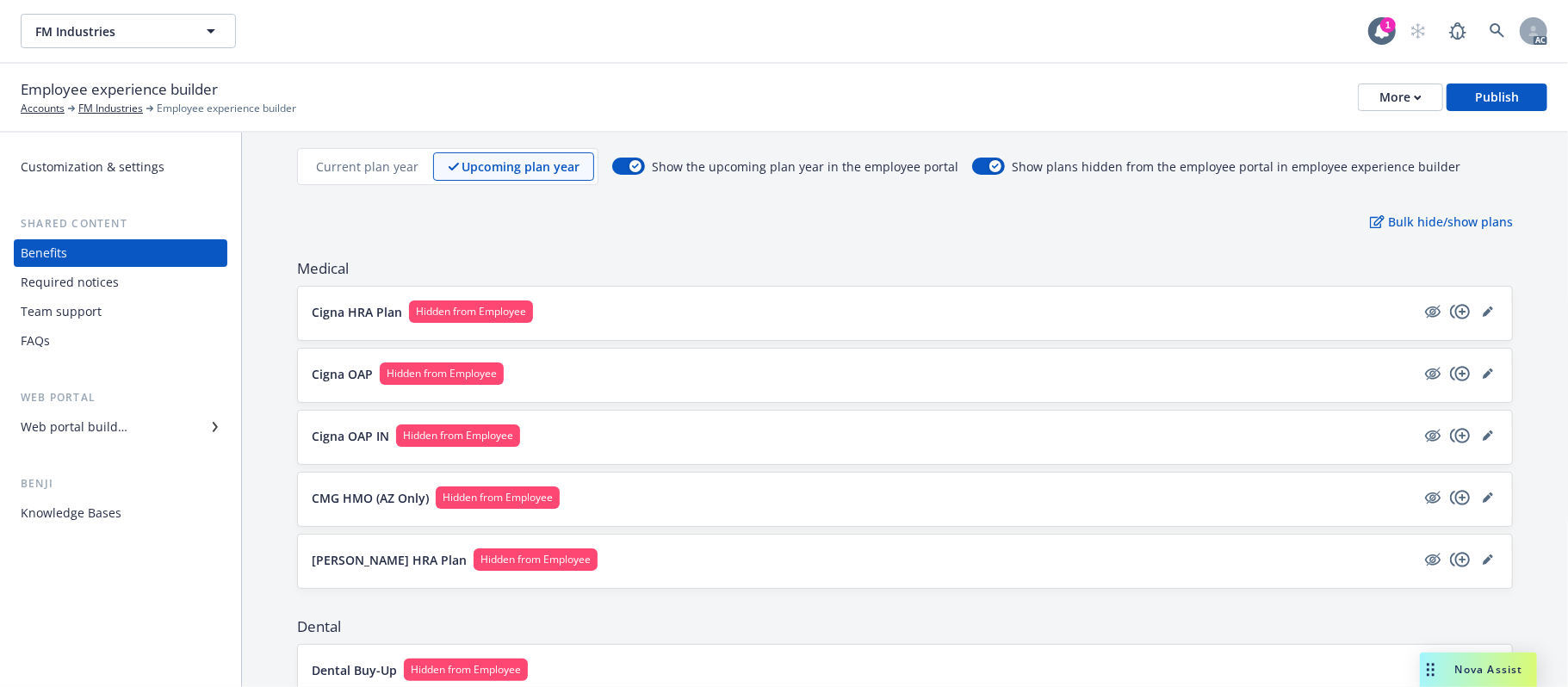
click at [820, 436] on button "Cigna OAP IN Hidden from Employee" at bounding box center [863, 436] width 1104 height 23
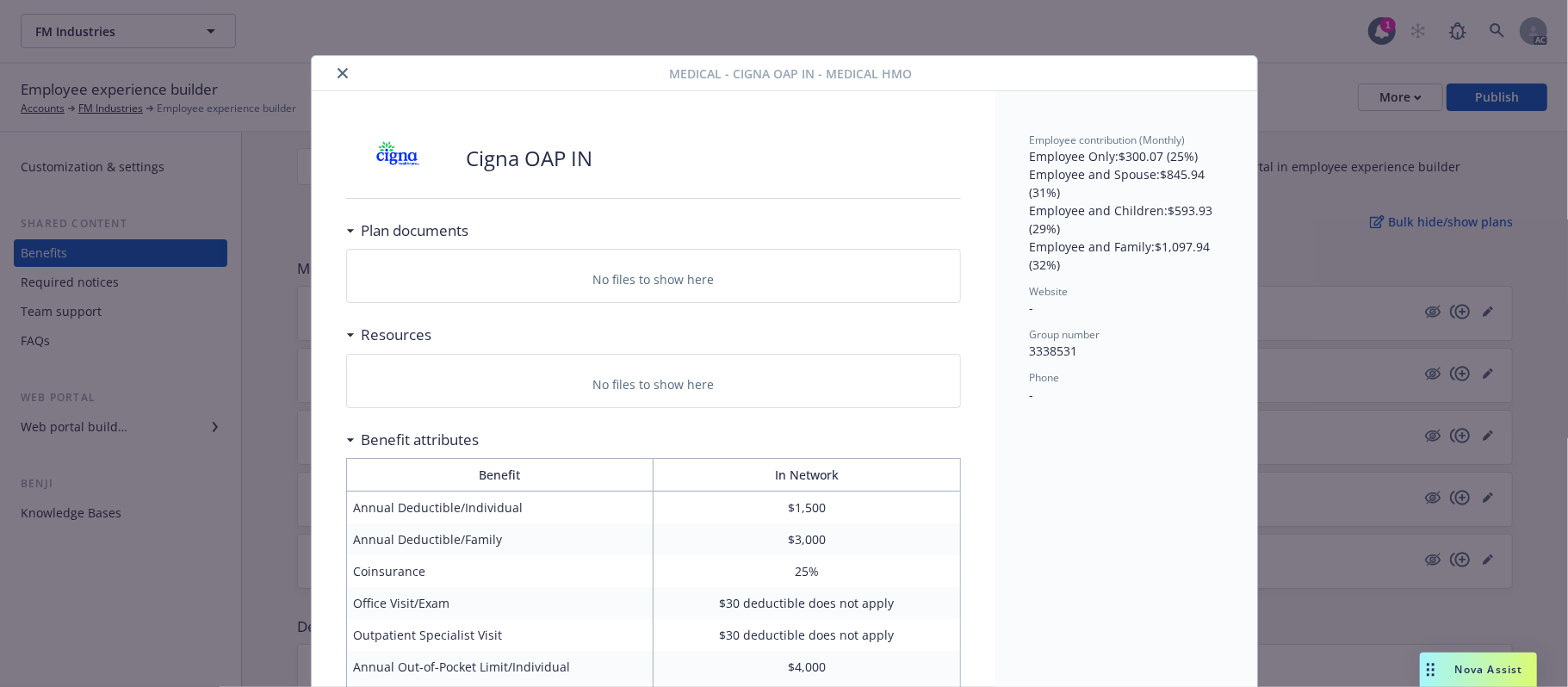
scroll to position [52, 0]
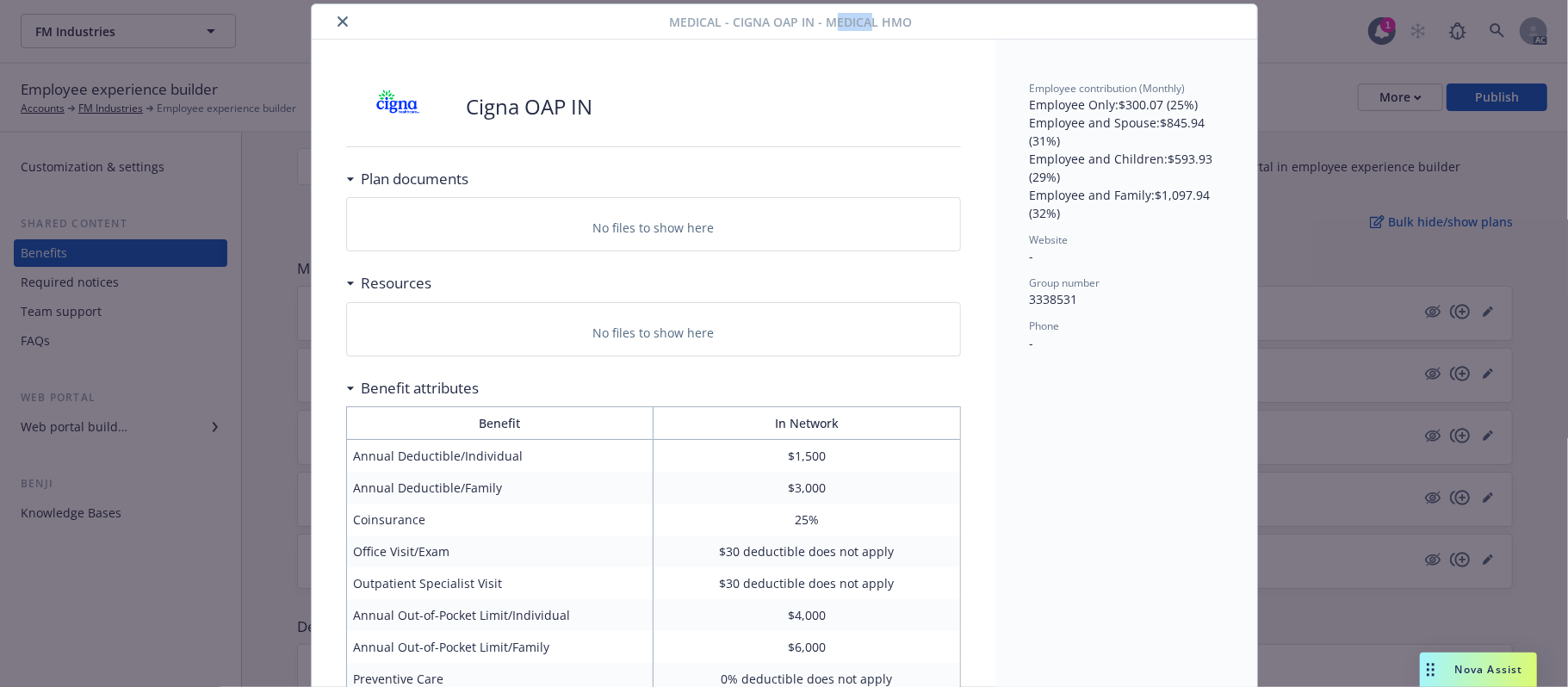
drag, startPoint x: 824, startPoint y: 23, endPoint x: 859, endPoint y: 23, distance: 35.0
click at [859, 23] on span "Medical - Cigna OAP IN - Medical HMO" at bounding box center [792, 22] width 243 height 18
click at [338, 21] on icon "close" at bounding box center [343, 21] width 10 height 10
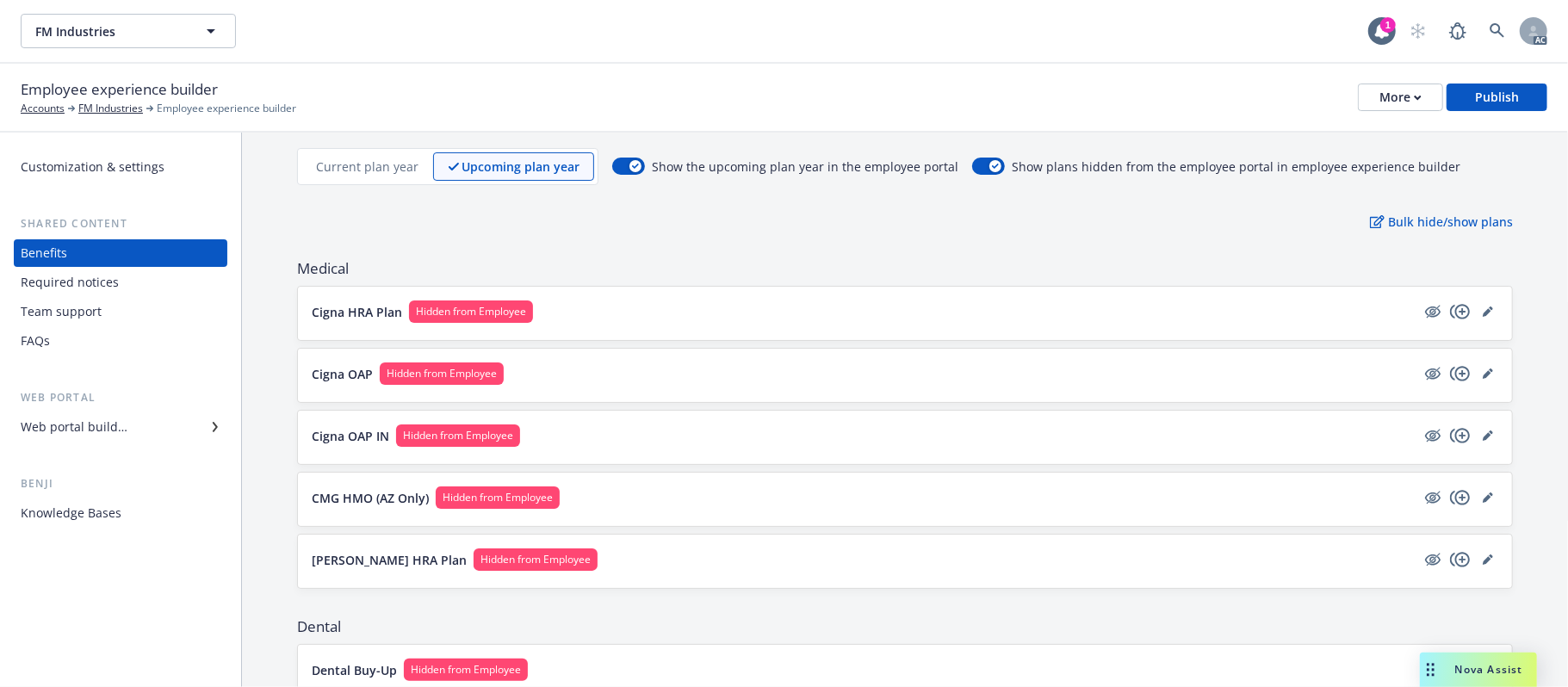
click at [359, 167] on p "Current plan year" at bounding box center [367, 166] width 103 height 18
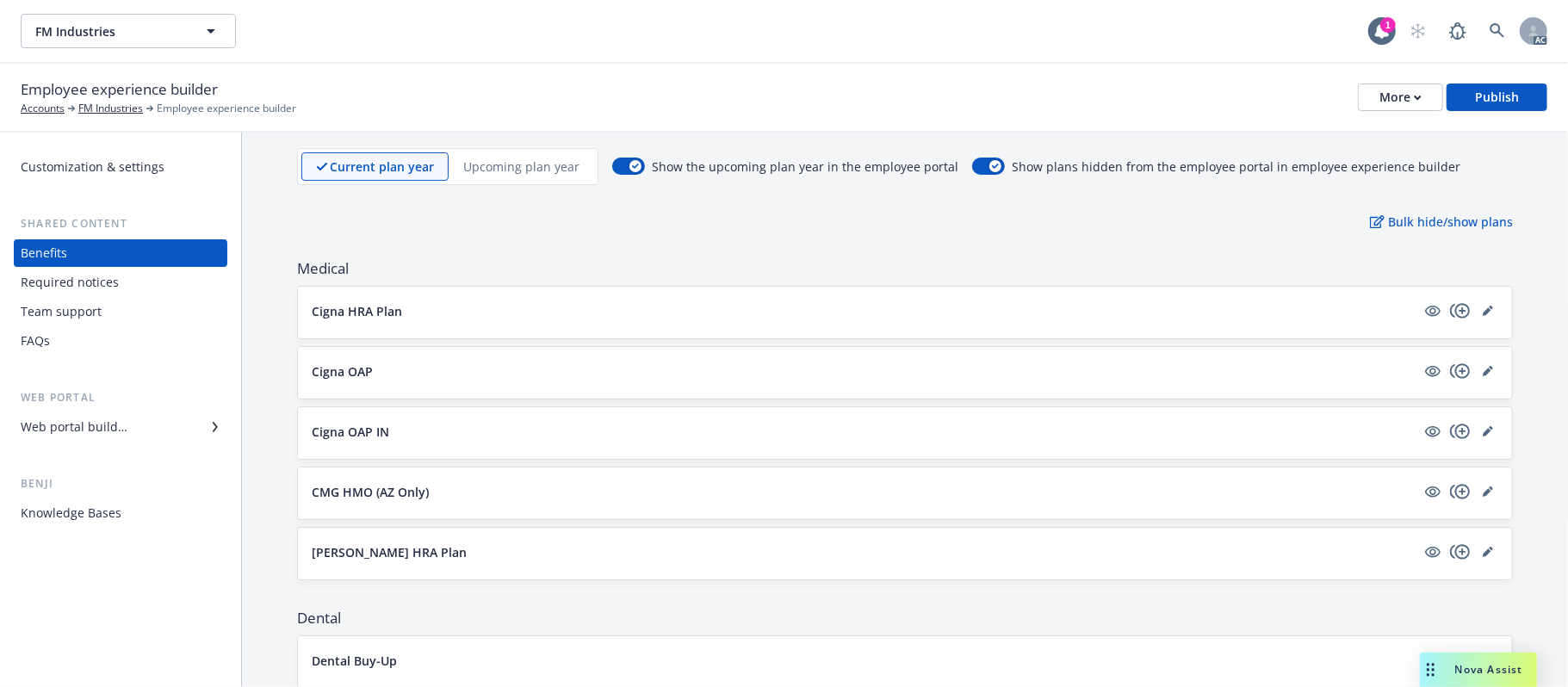
click at [642, 439] on button "Cigna OAP IN" at bounding box center [863, 431] width 1104 height 18
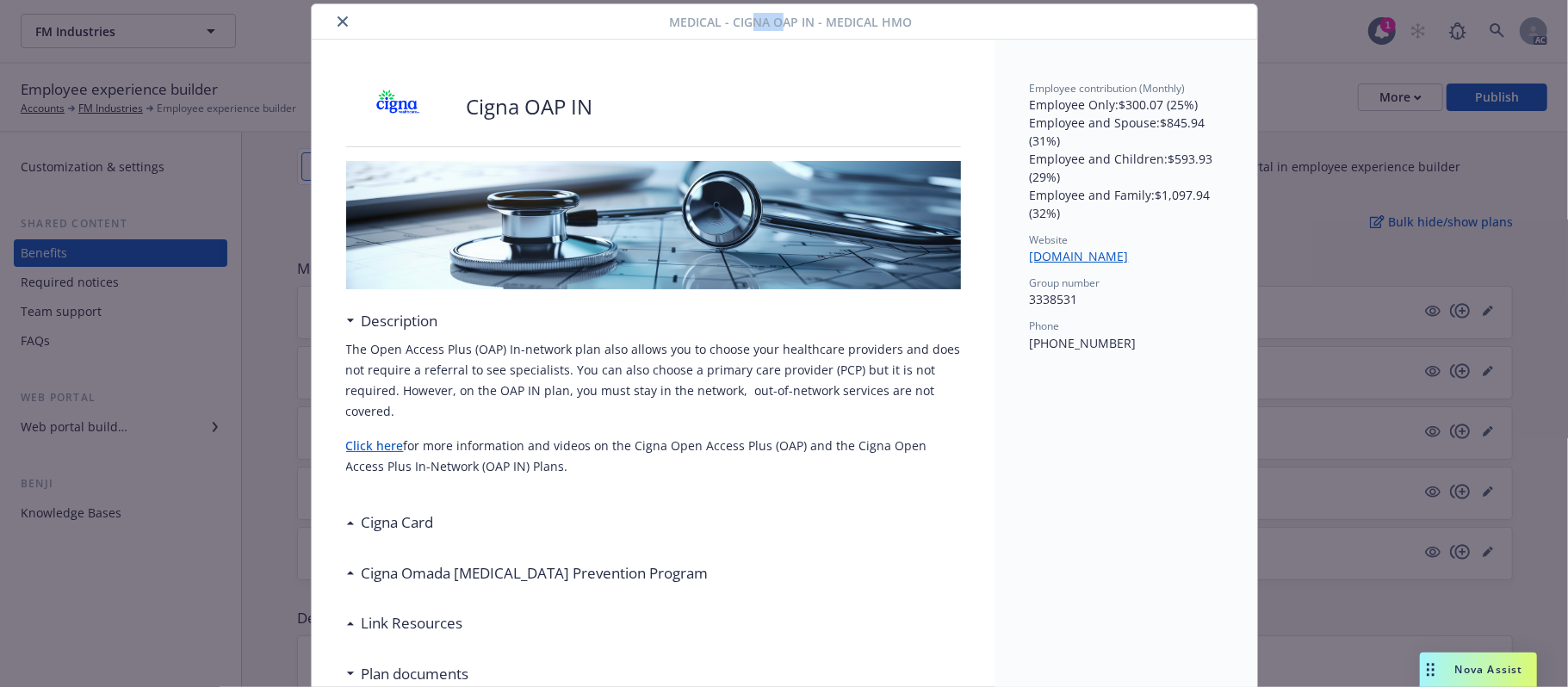
scroll to position [45, 0]
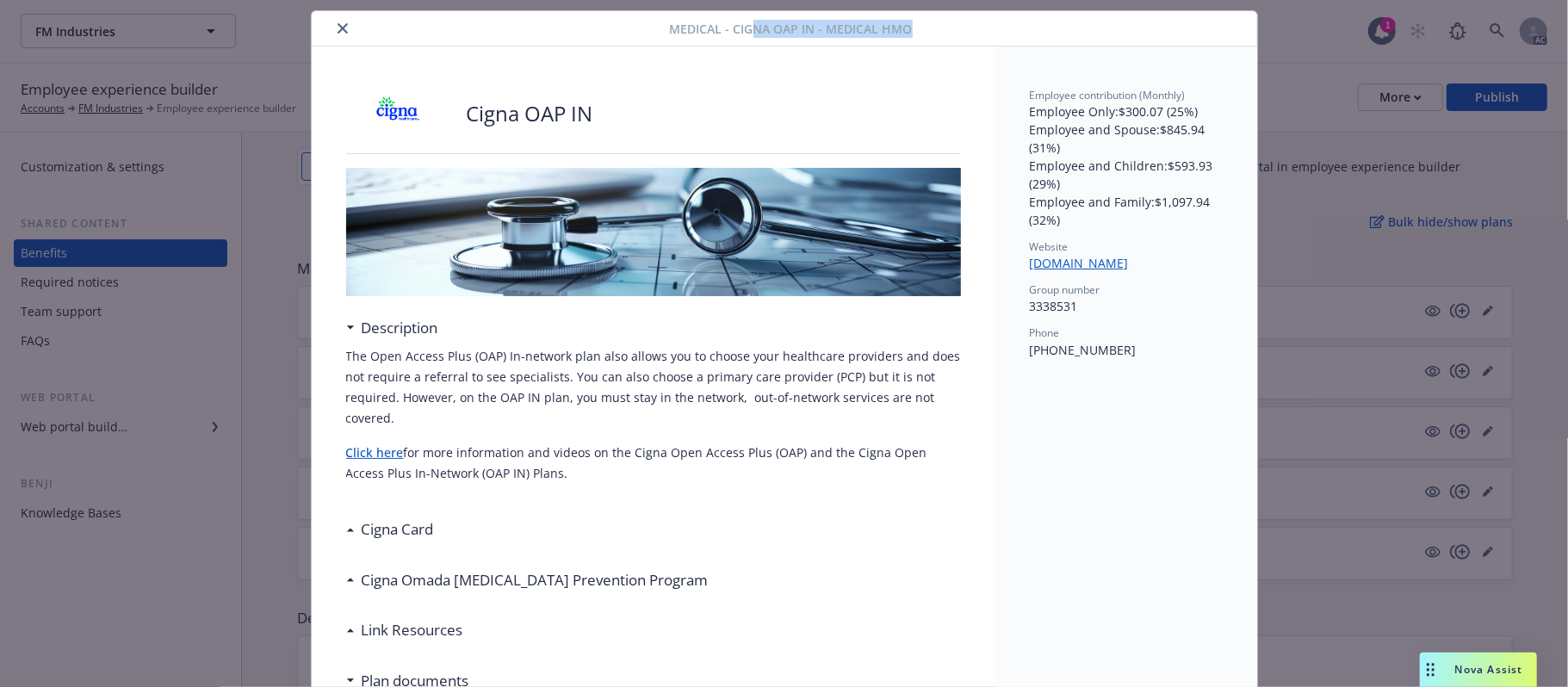
drag, startPoint x: 849, startPoint y: 25, endPoint x: 957, endPoint y: 32, distance: 108.2
click at [957, 32] on div "Medical - Cigna OAP IN - Medical HMO" at bounding box center [784, 29] width 945 height 36
click at [338, 32] on icon "close" at bounding box center [343, 28] width 10 height 10
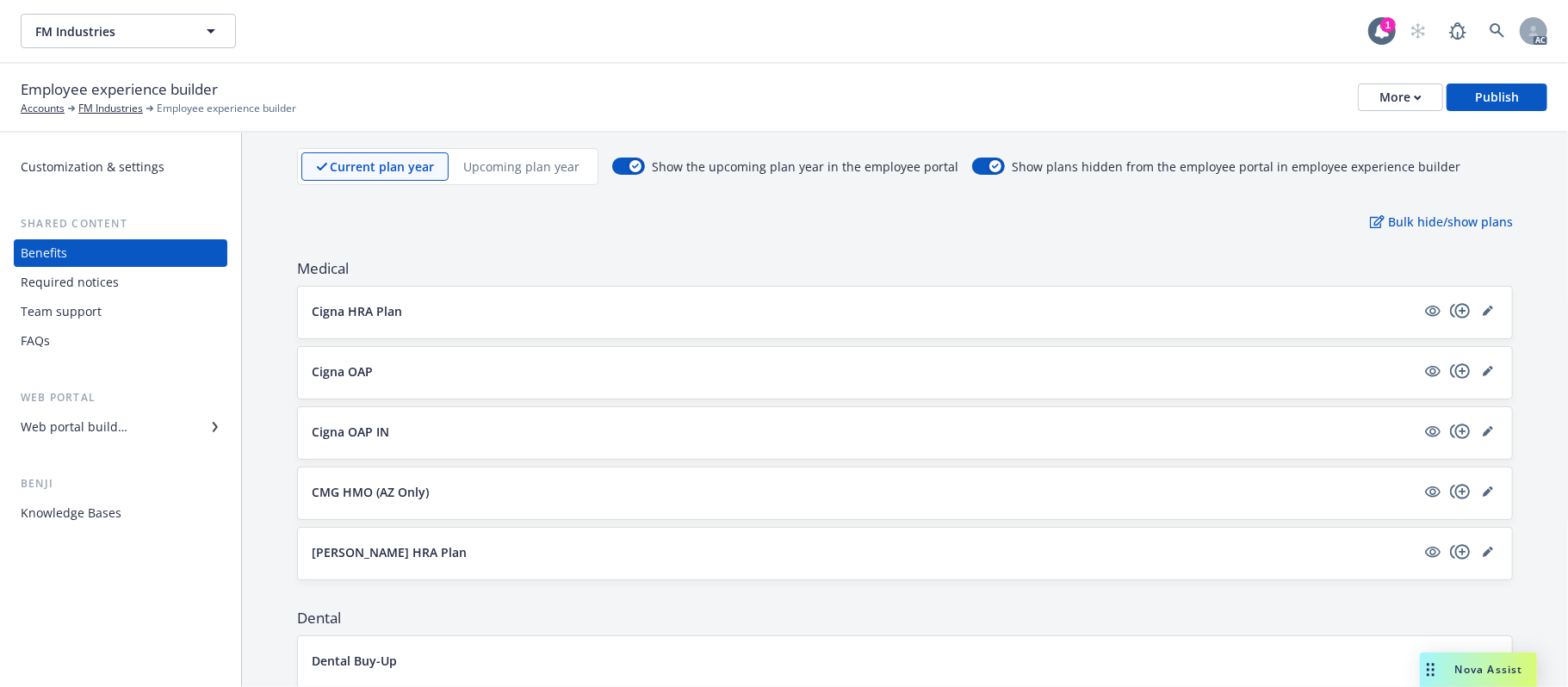
click at [517, 158] on p "Upcoming plan year" at bounding box center [520, 166] width 116 height 18
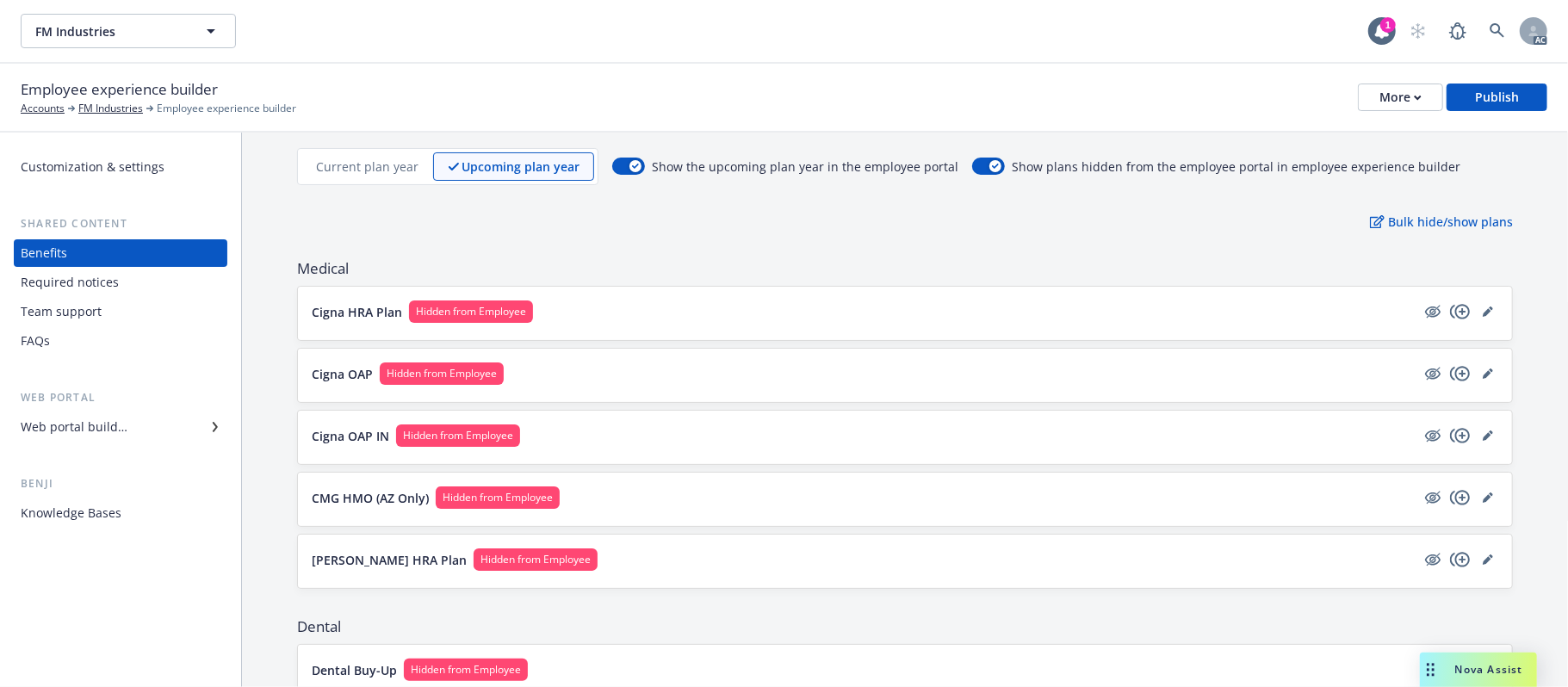
click at [366, 163] on p "Current plan year" at bounding box center [367, 166] width 103 height 18
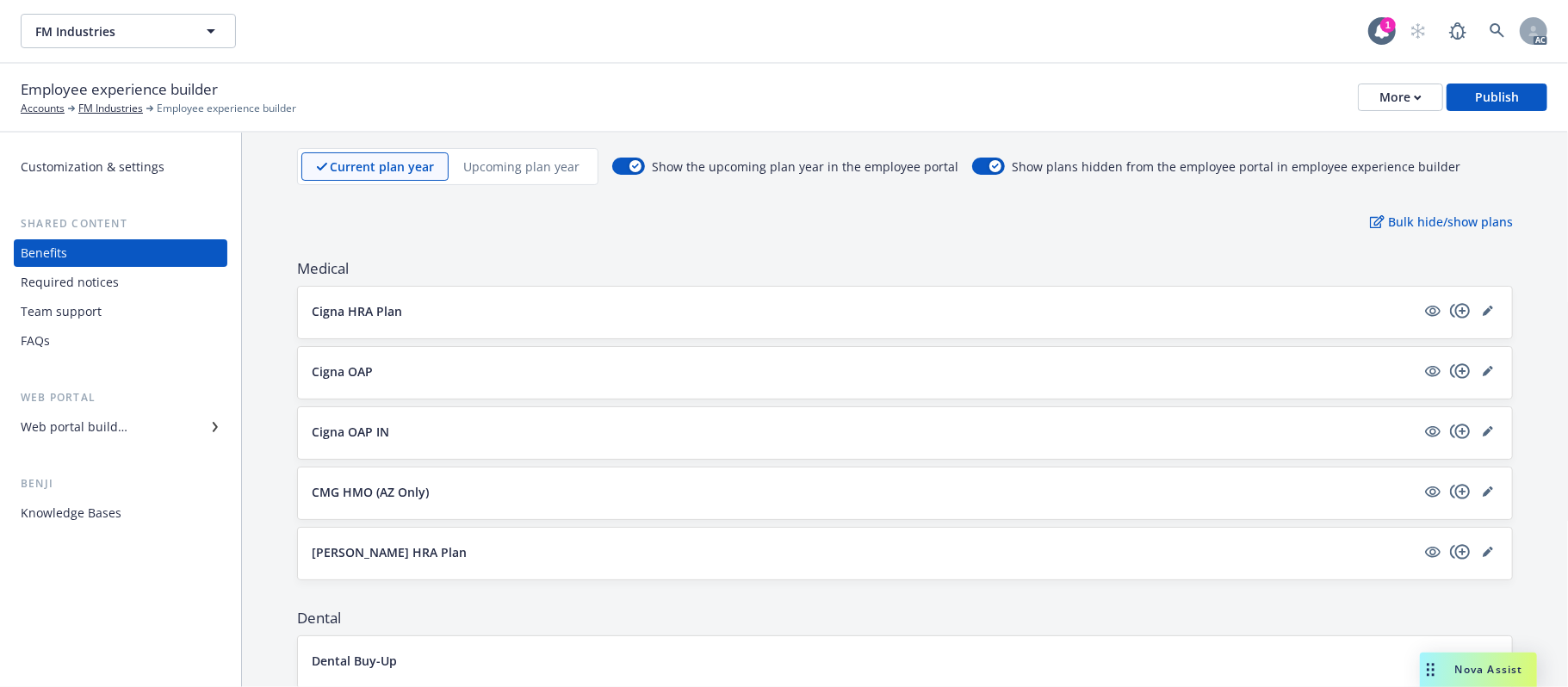
click at [511, 164] on p "Upcoming plan year" at bounding box center [520, 166] width 116 height 18
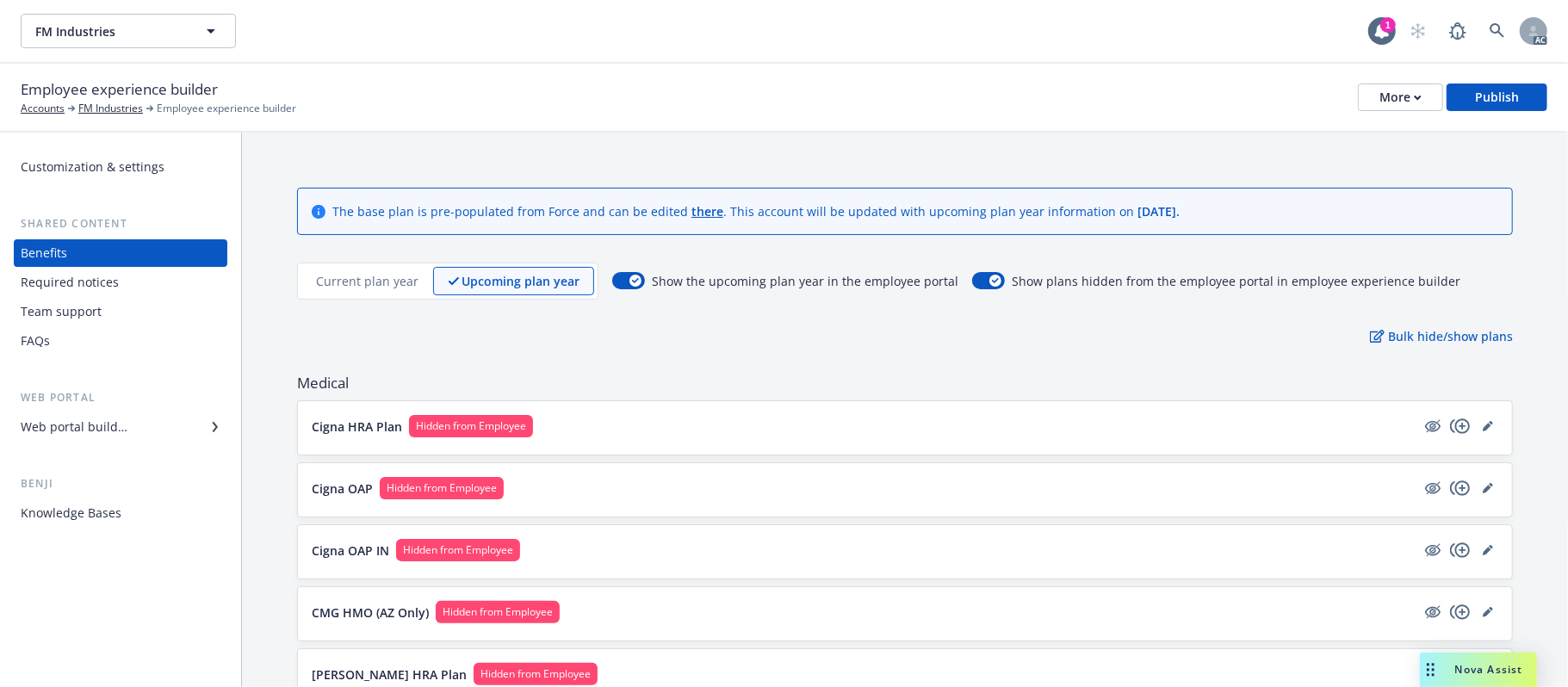
click at [339, 280] on p "Current plan year" at bounding box center [367, 280] width 103 height 18
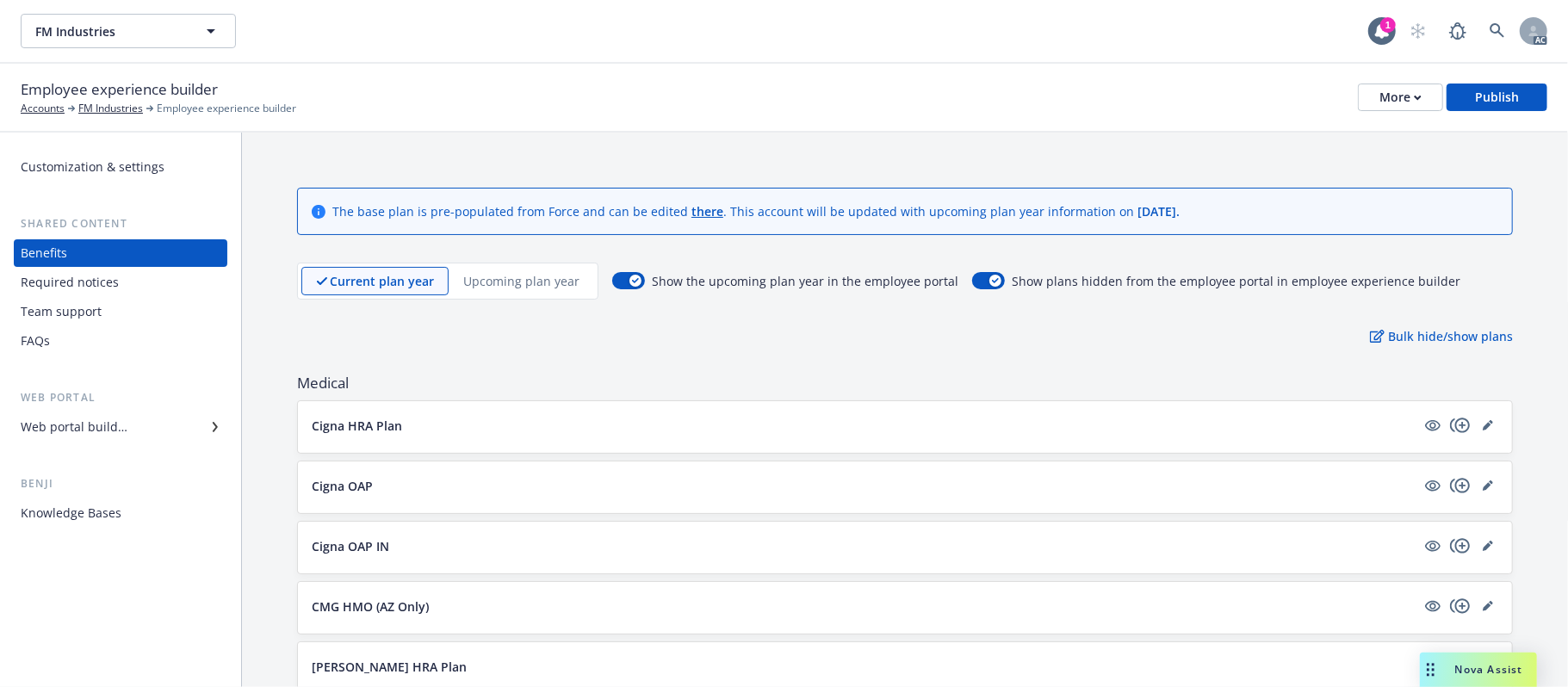
click at [508, 282] on p "Upcoming plan year" at bounding box center [520, 280] width 116 height 18
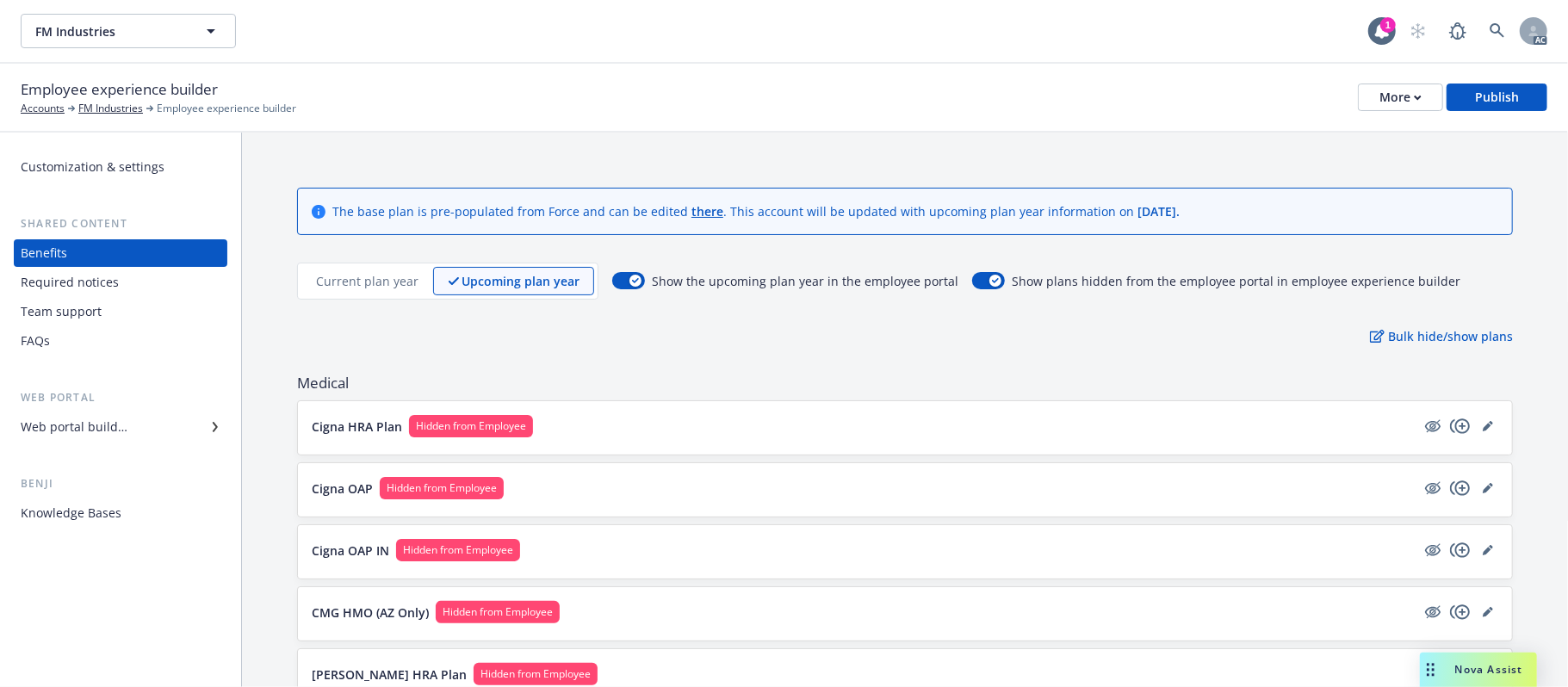
click at [387, 278] on p "Current plan year" at bounding box center [367, 280] width 103 height 18
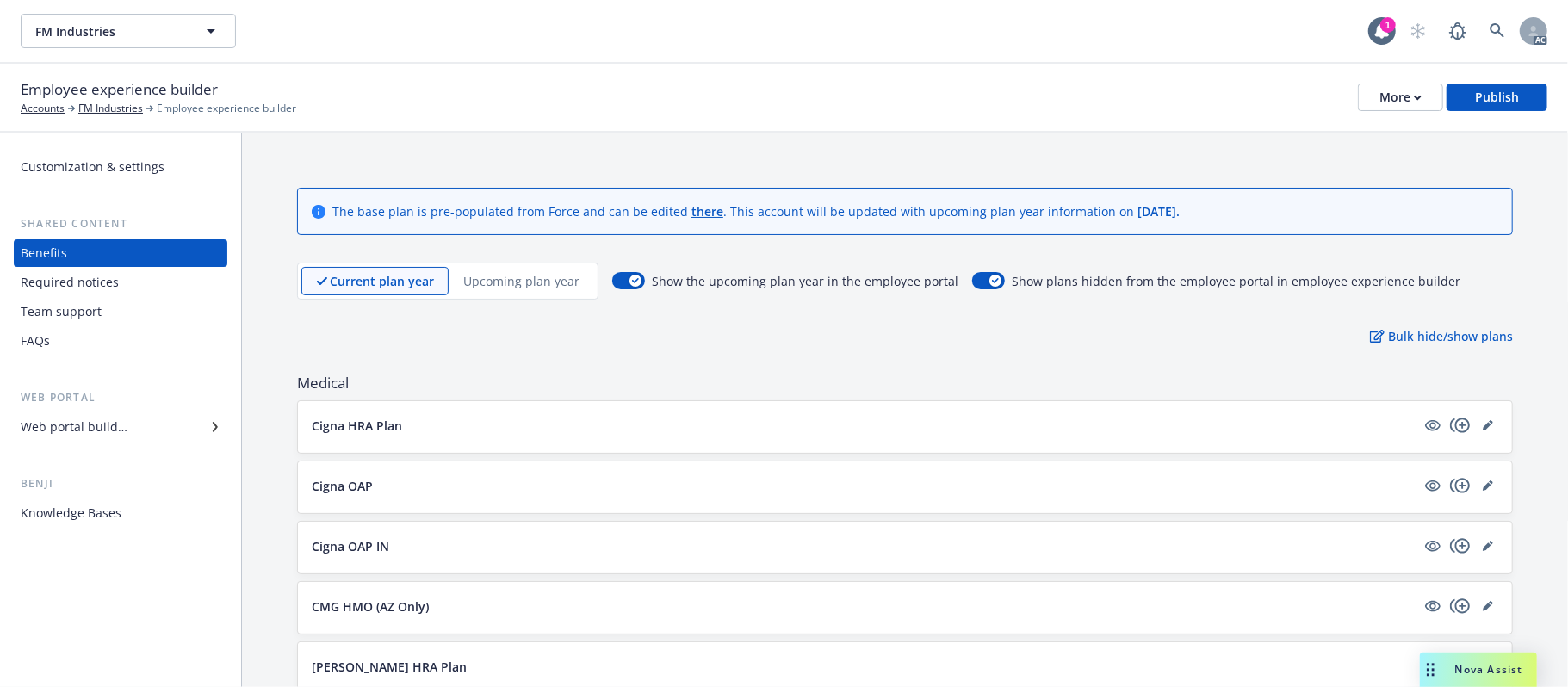
click at [494, 286] on p "Upcoming plan year" at bounding box center [520, 280] width 116 height 18
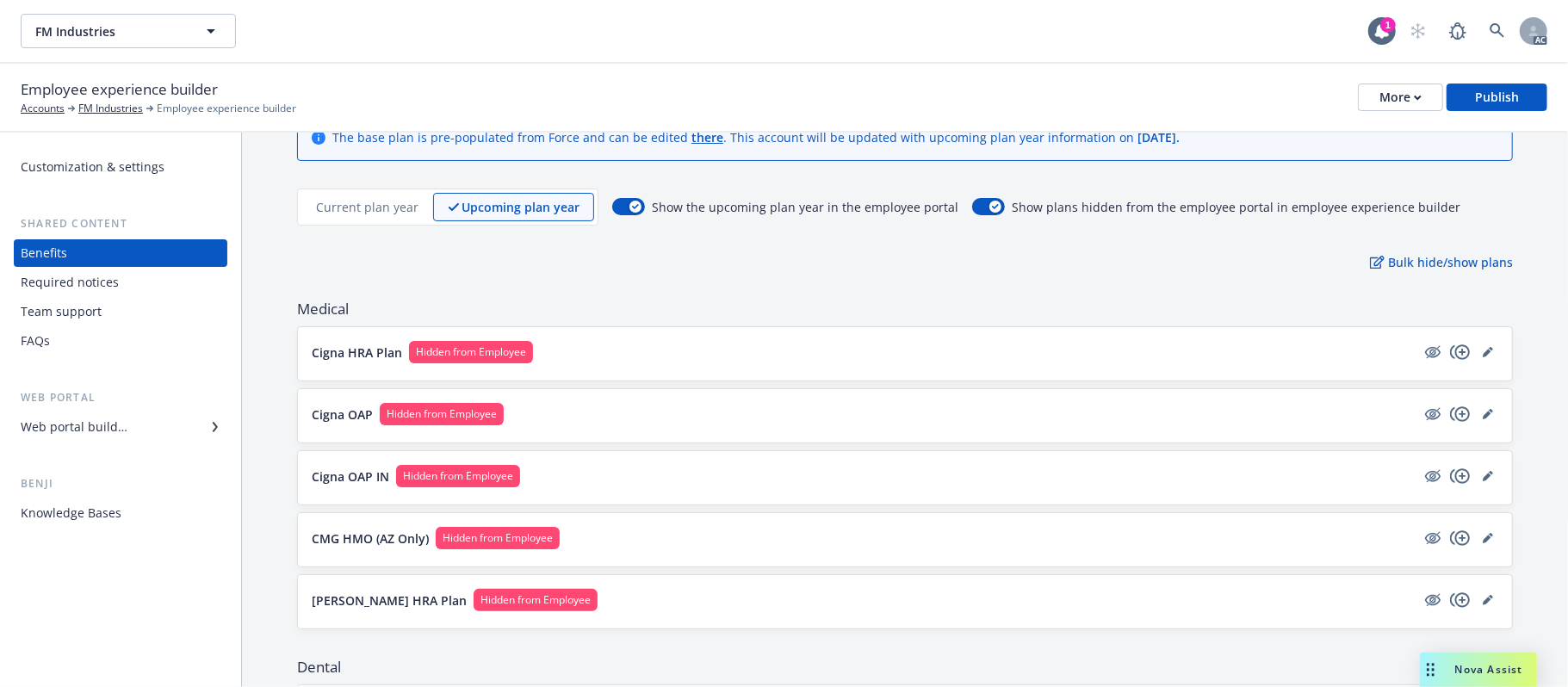
scroll to position [115, 0]
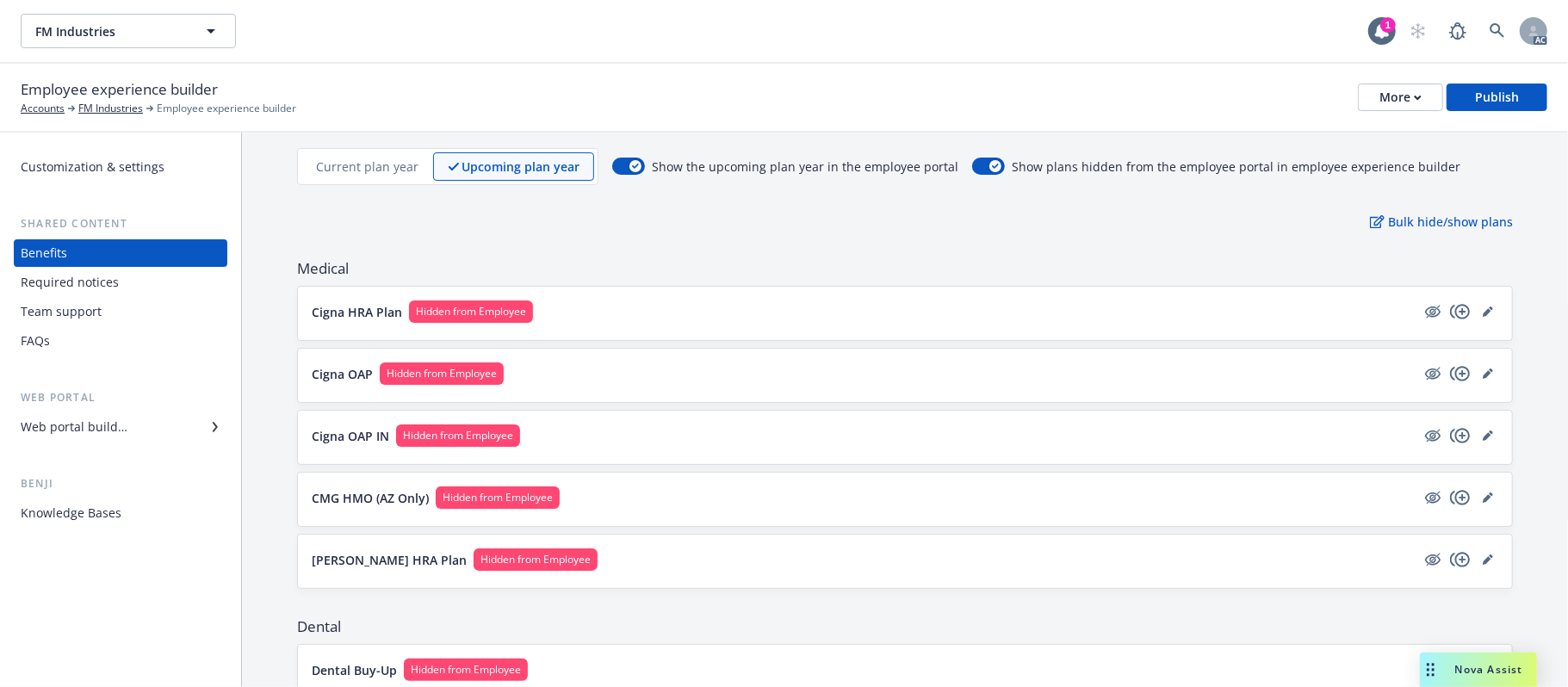
click at [397, 167] on p "Current plan year" at bounding box center [367, 166] width 103 height 18
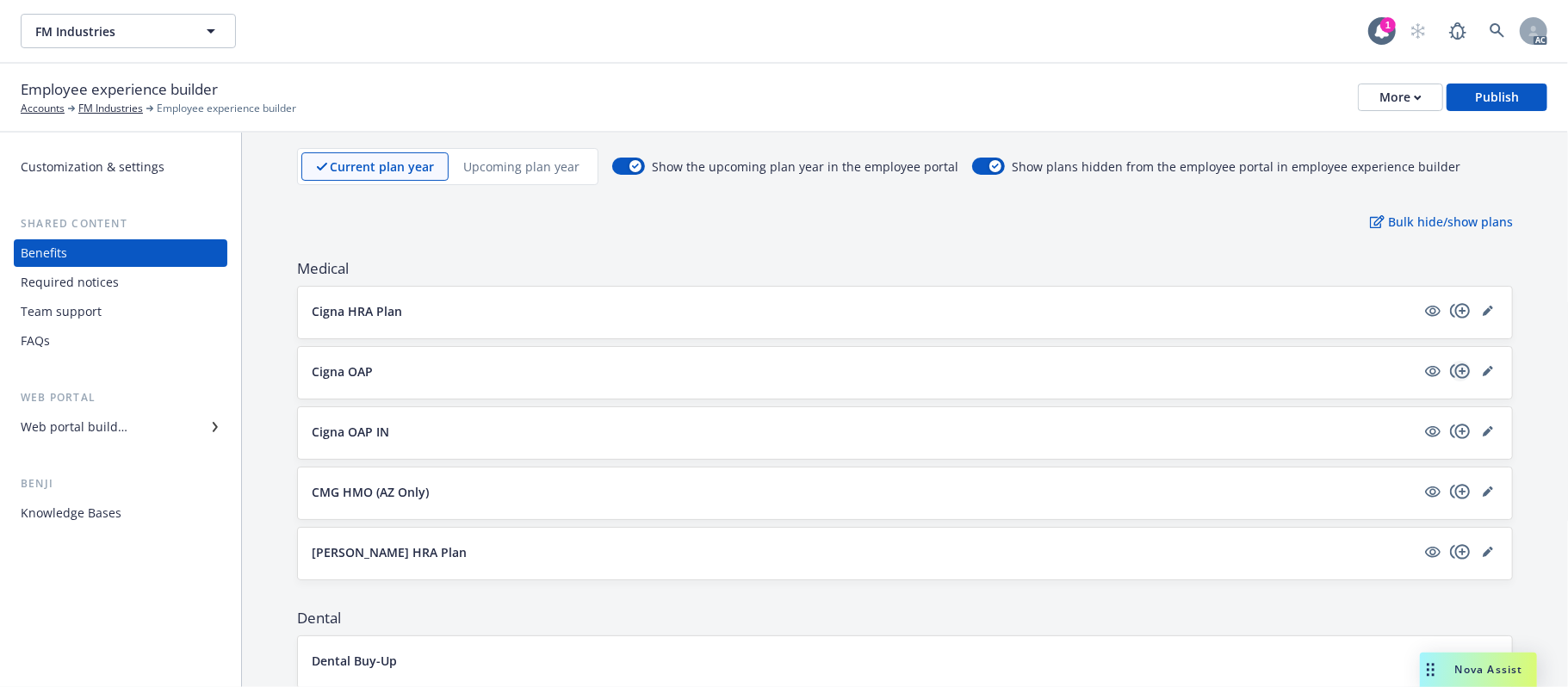
click at [1443, 369] on icon "copyPlus" at bounding box center [1460, 371] width 21 height 21
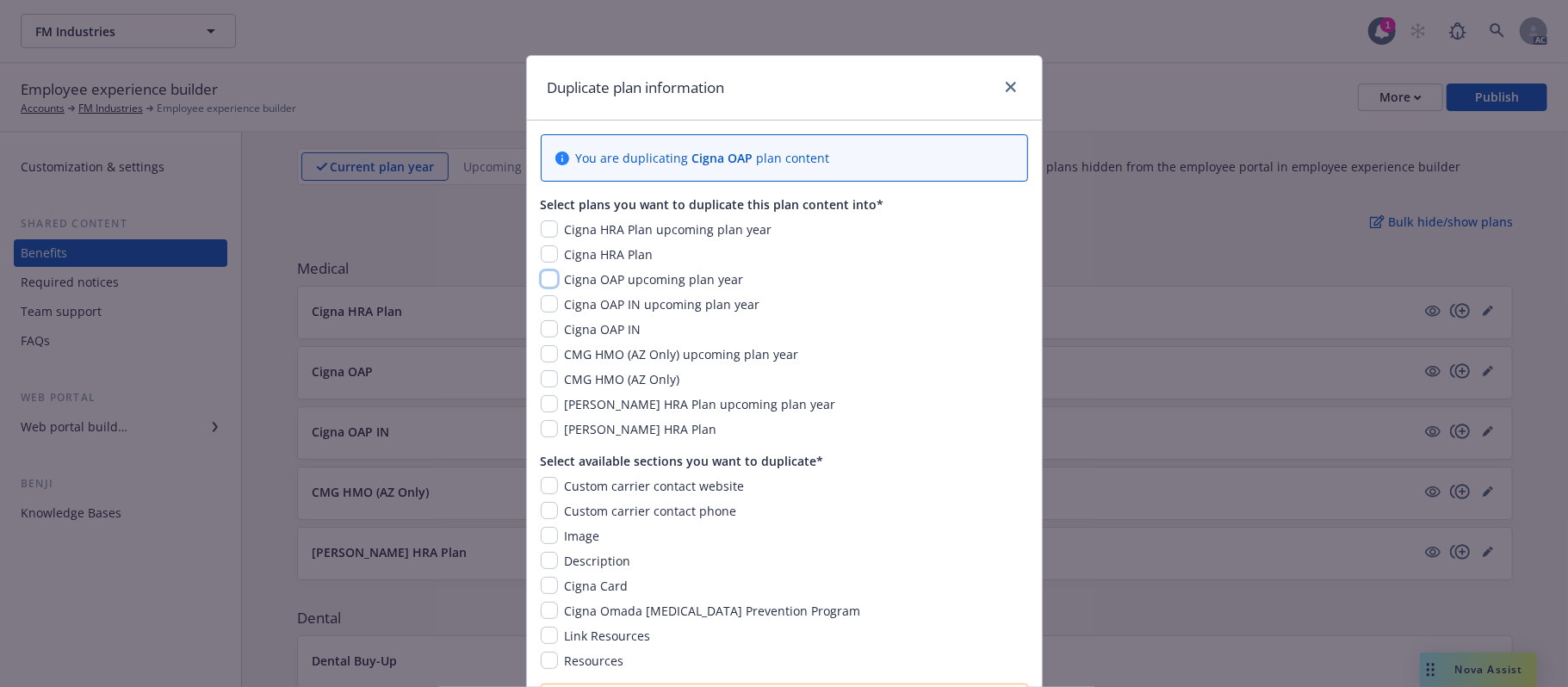
click at [541, 280] on input "checkbox" at bounding box center [549, 279] width 17 height 17
checkbox input "true"
click at [541, 305] on input "checkbox" at bounding box center [549, 304] width 17 height 17
checkbox input "true"
click at [542, 353] on input "checkbox" at bounding box center [549, 354] width 17 height 17
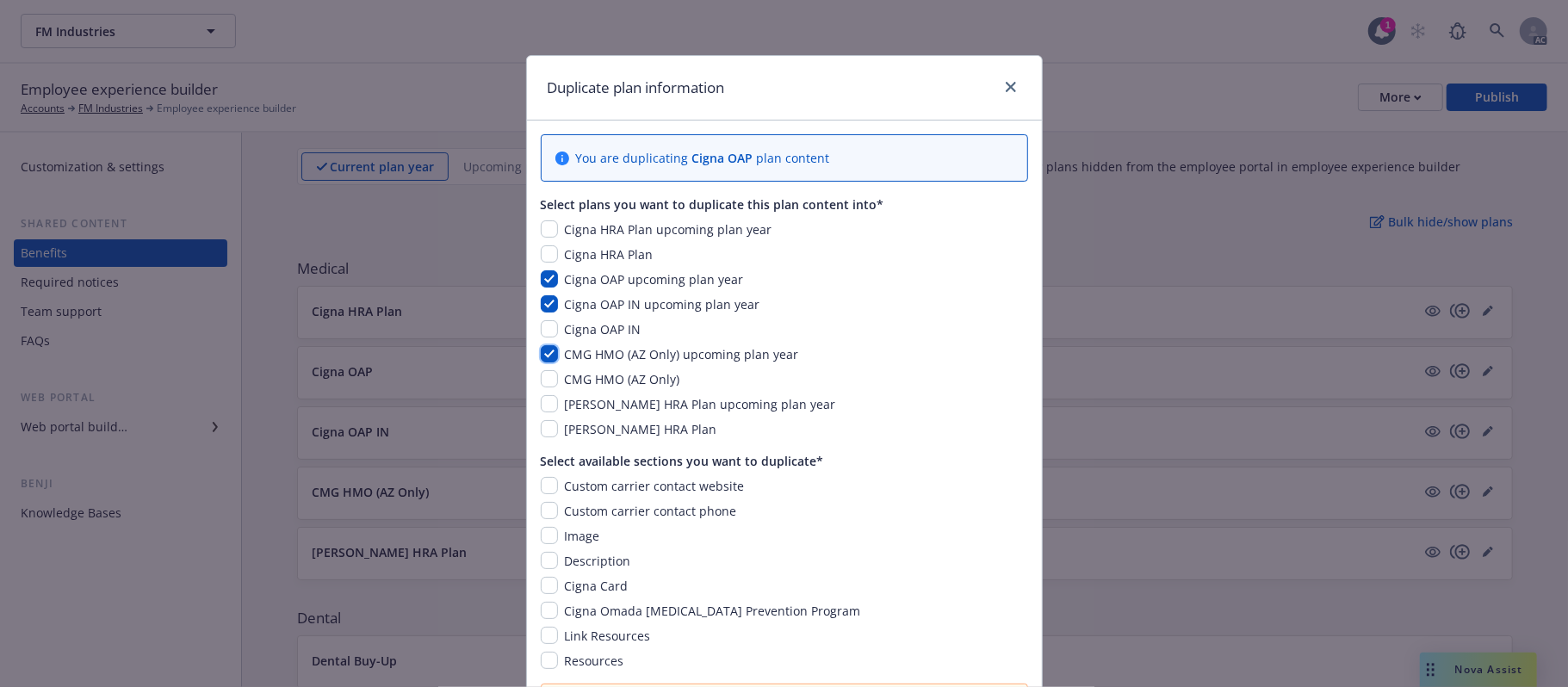
checkbox input "true"
click at [541, 403] on input "checkbox" at bounding box center [549, 404] width 17 height 17
checkbox input "true"
click at [549, 486] on input "checkbox" at bounding box center [549, 486] width 17 height 17
checkbox input "true"
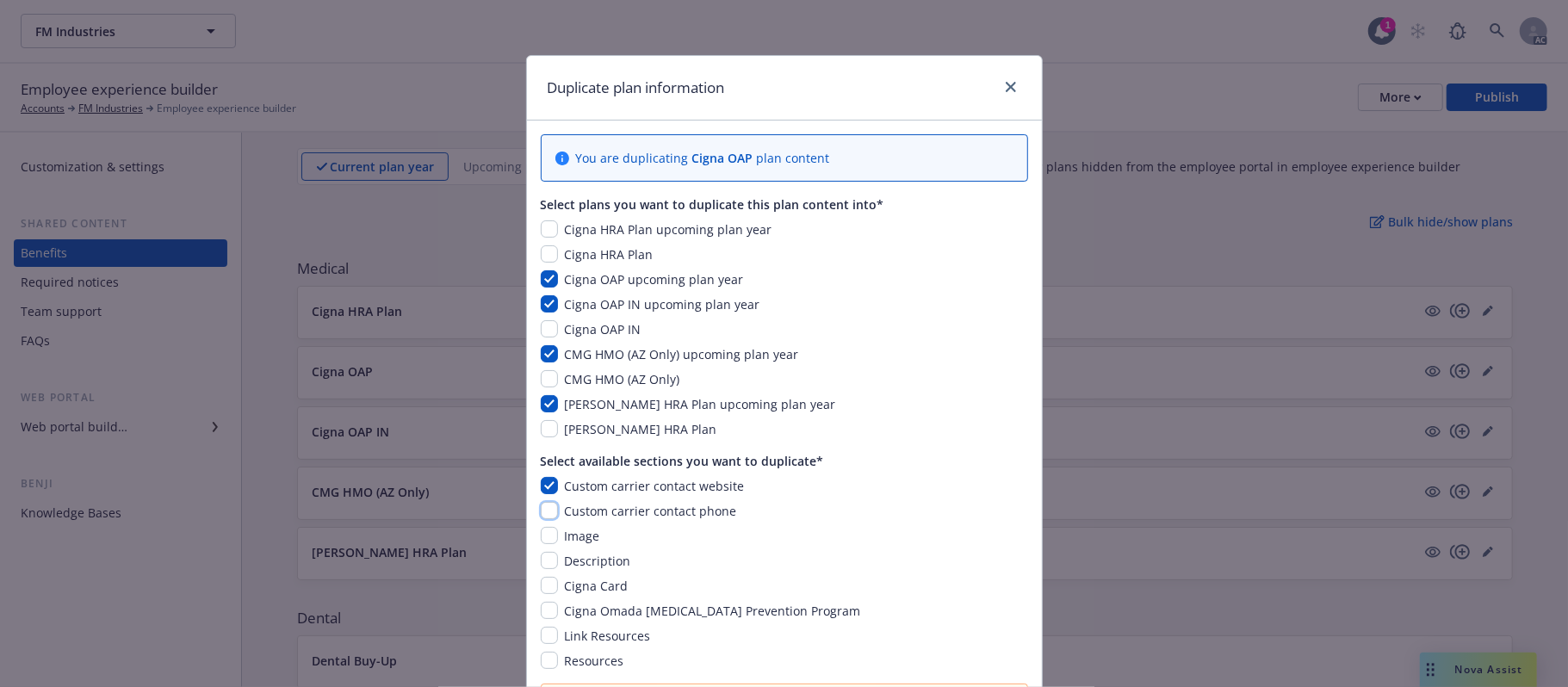
click at [540, 510] on input "checkbox" at bounding box center [549, 510] width 17 height 17
checkbox input "true"
click at [541, 537] on input "checkbox" at bounding box center [549, 535] width 17 height 17
checkbox input "true"
click at [540, 551] on input "checkbox" at bounding box center [549, 560] width 17 height 17
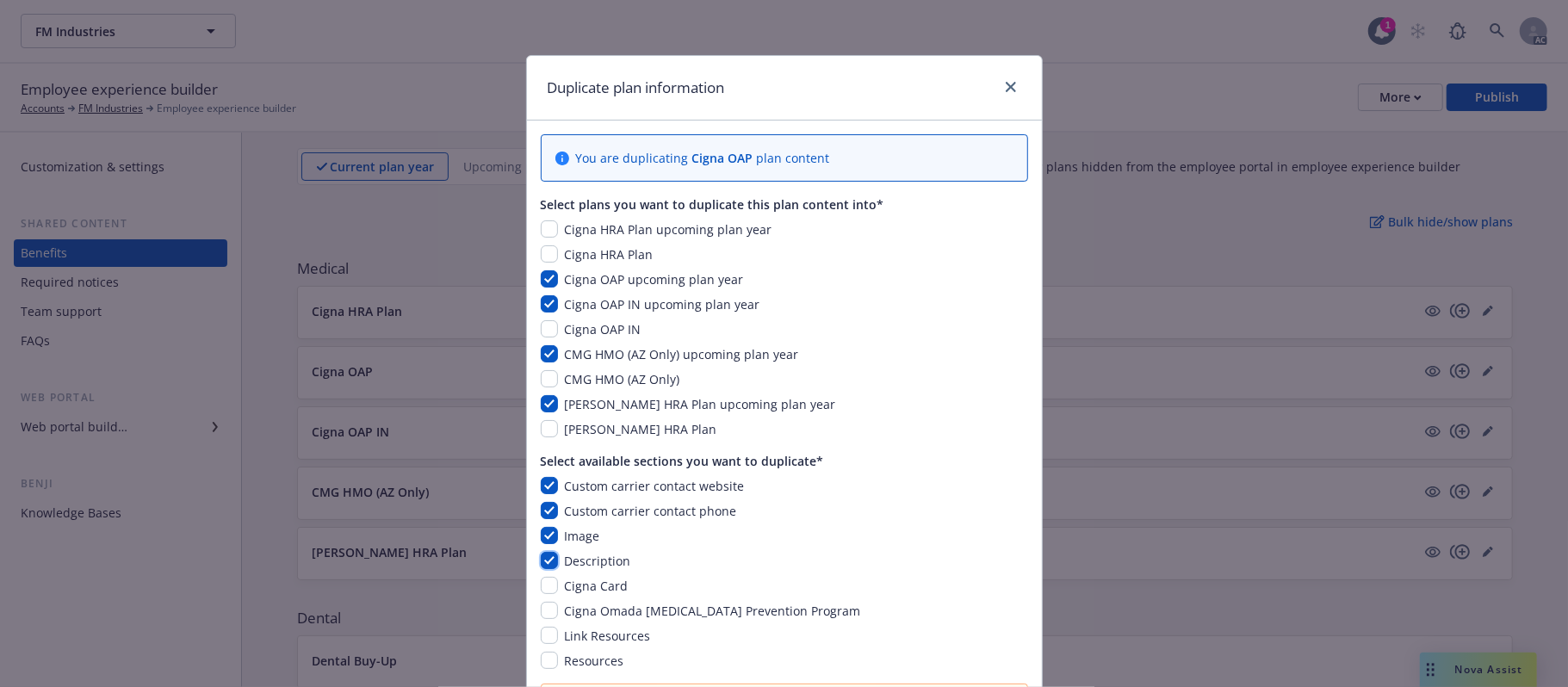
checkbox input "true"
click at [542, 551] on input "checkbox" at bounding box center [549, 585] width 17 height 17
checkbox input "true"
click at [544, 551] on input "checkbox" at bounding box center [549, 610] width 17 height 17
checkbox input "true"
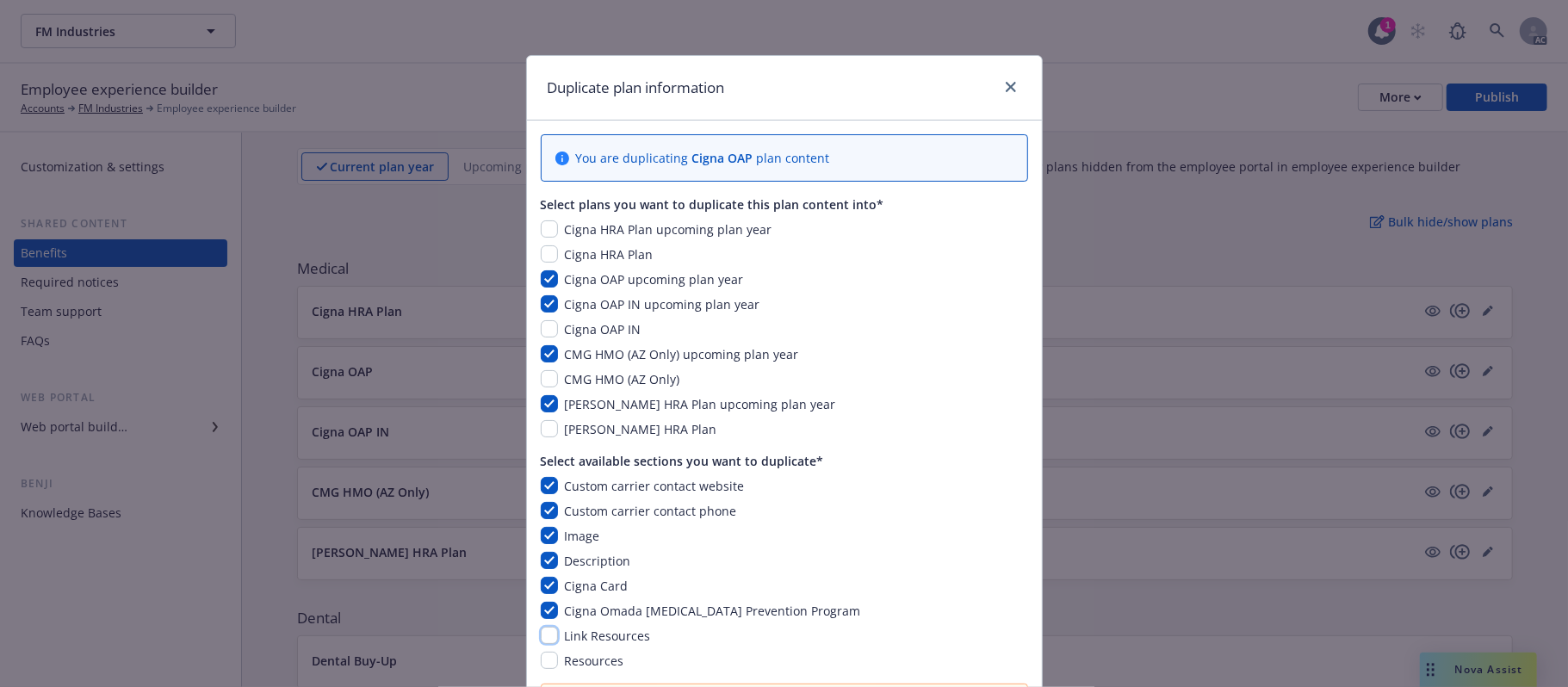
drag, startPoint x: 539, startPoint y: 631, endPoint x: 549, endPoint y: 663, distance: 33.5
click at [540, 551] on input "checkbox" at bounding box center [549, 635] width 17 height 17
checkbox input "true"
click at [542, 551] on input "checkbox" at bounding box center [549, 660] width 17 height 17
checkbox input "true"
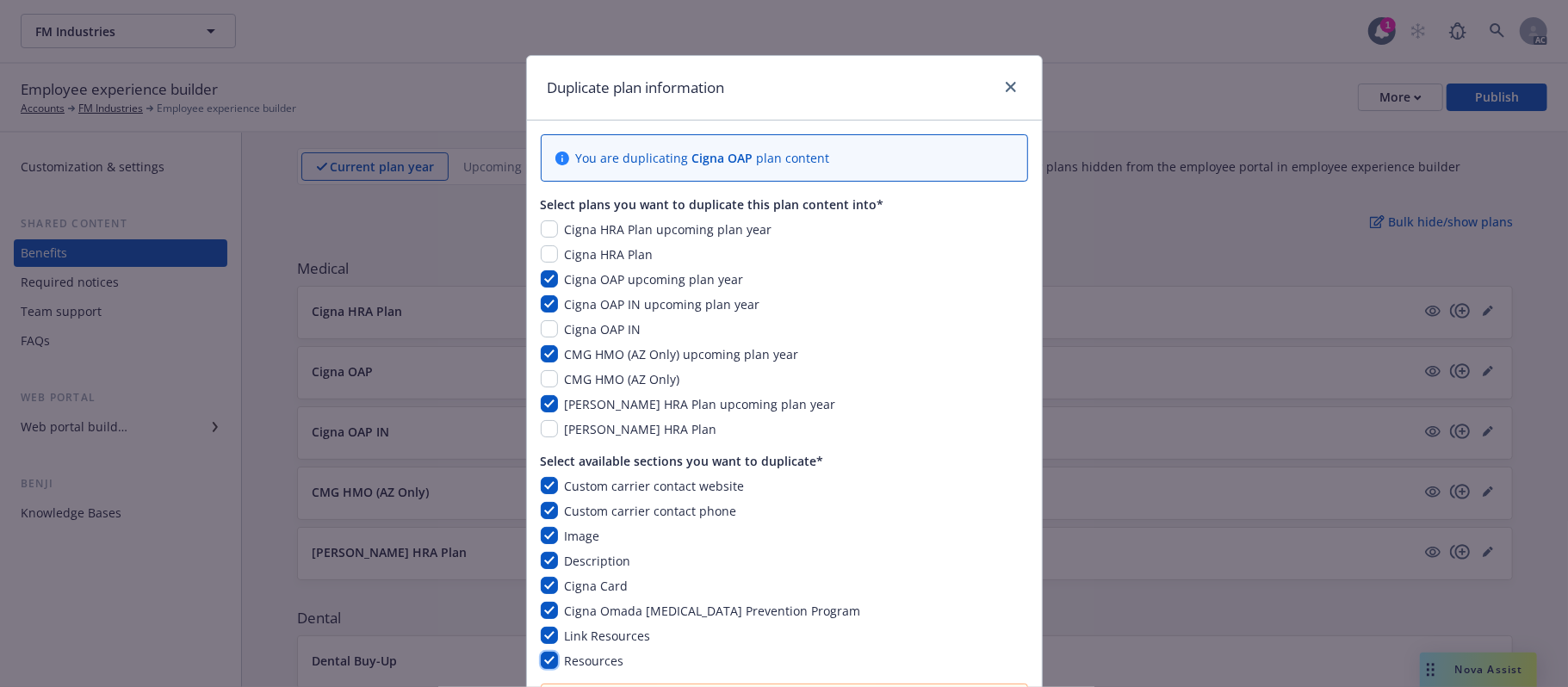
scroll to position [193, 0]
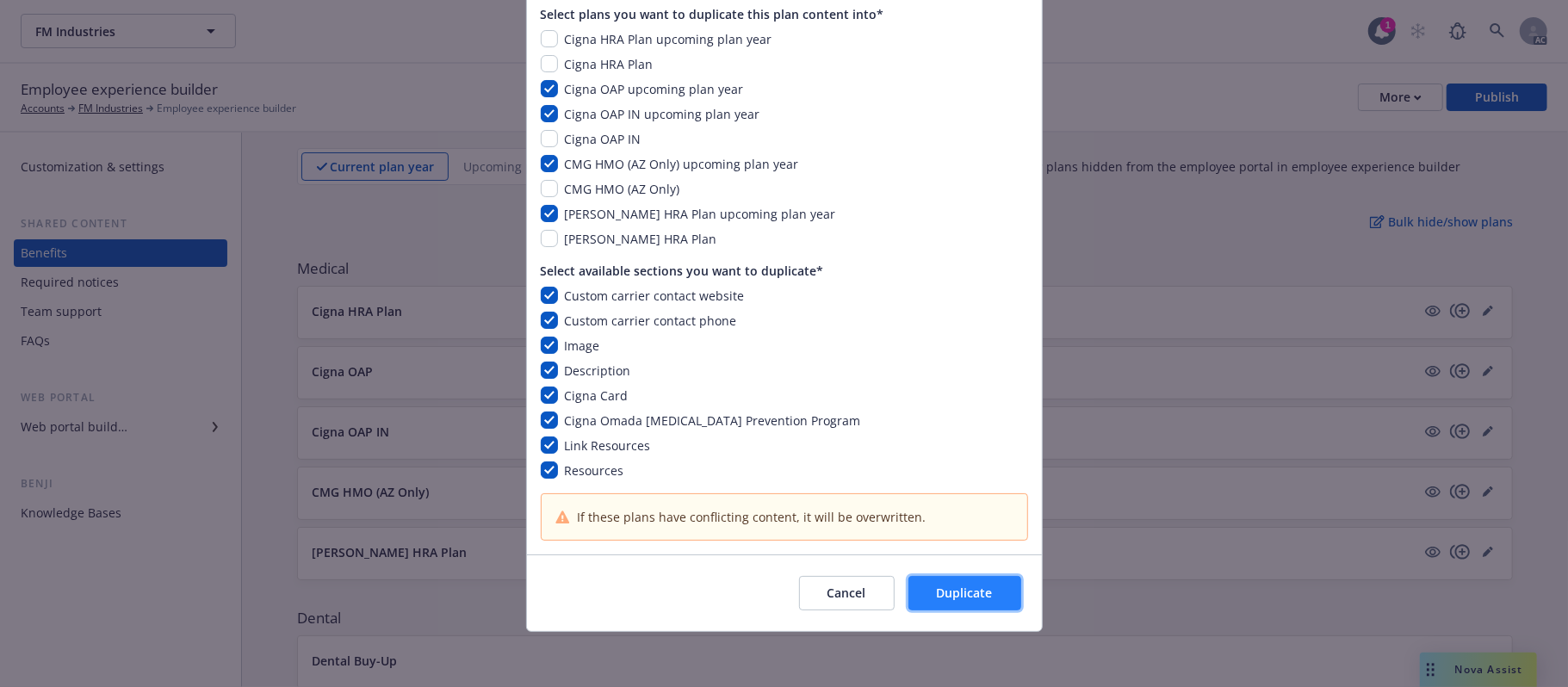
click at [968, 551] on span "Duplicate" at bounding box center [964, 592] width 56 height 16
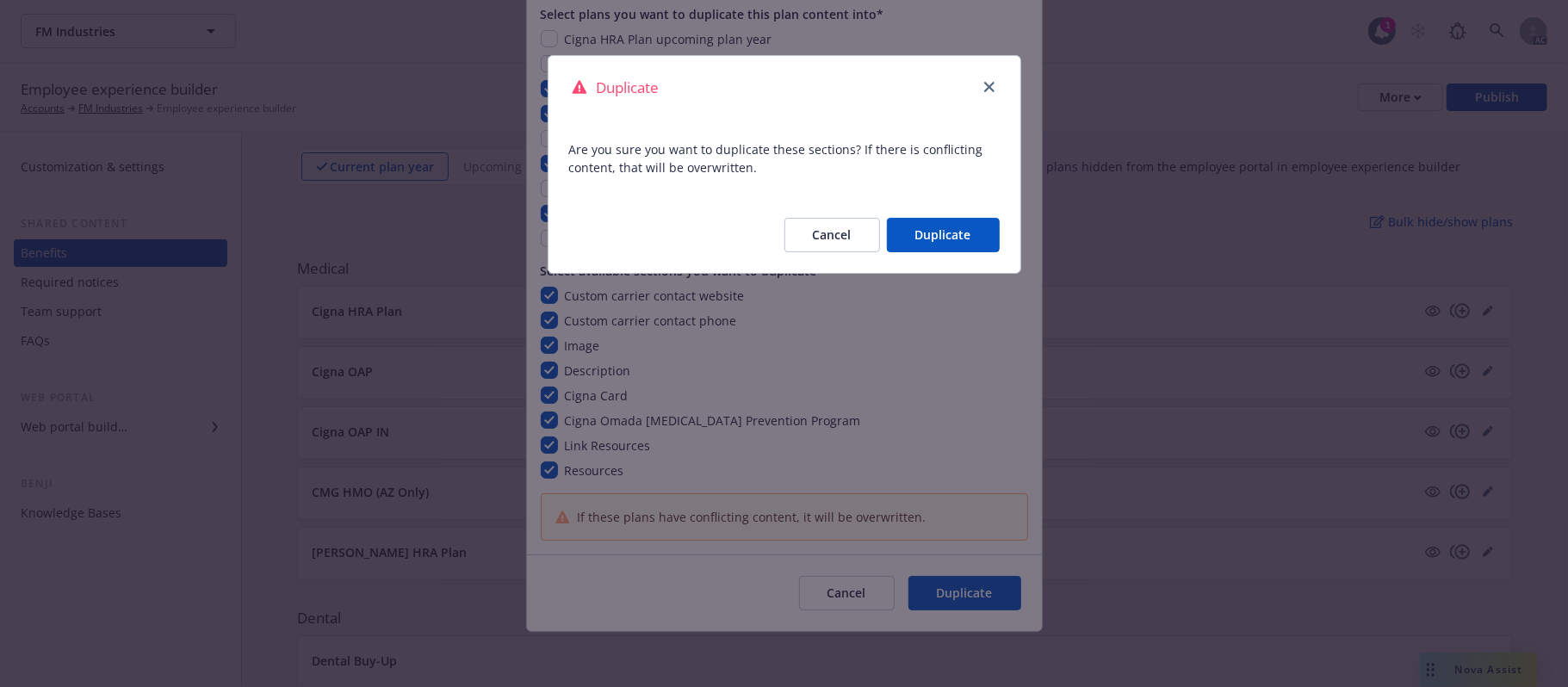
click at [969, 224] on button "Duplicate" at bounding box center [943, 234] width 113 height 35
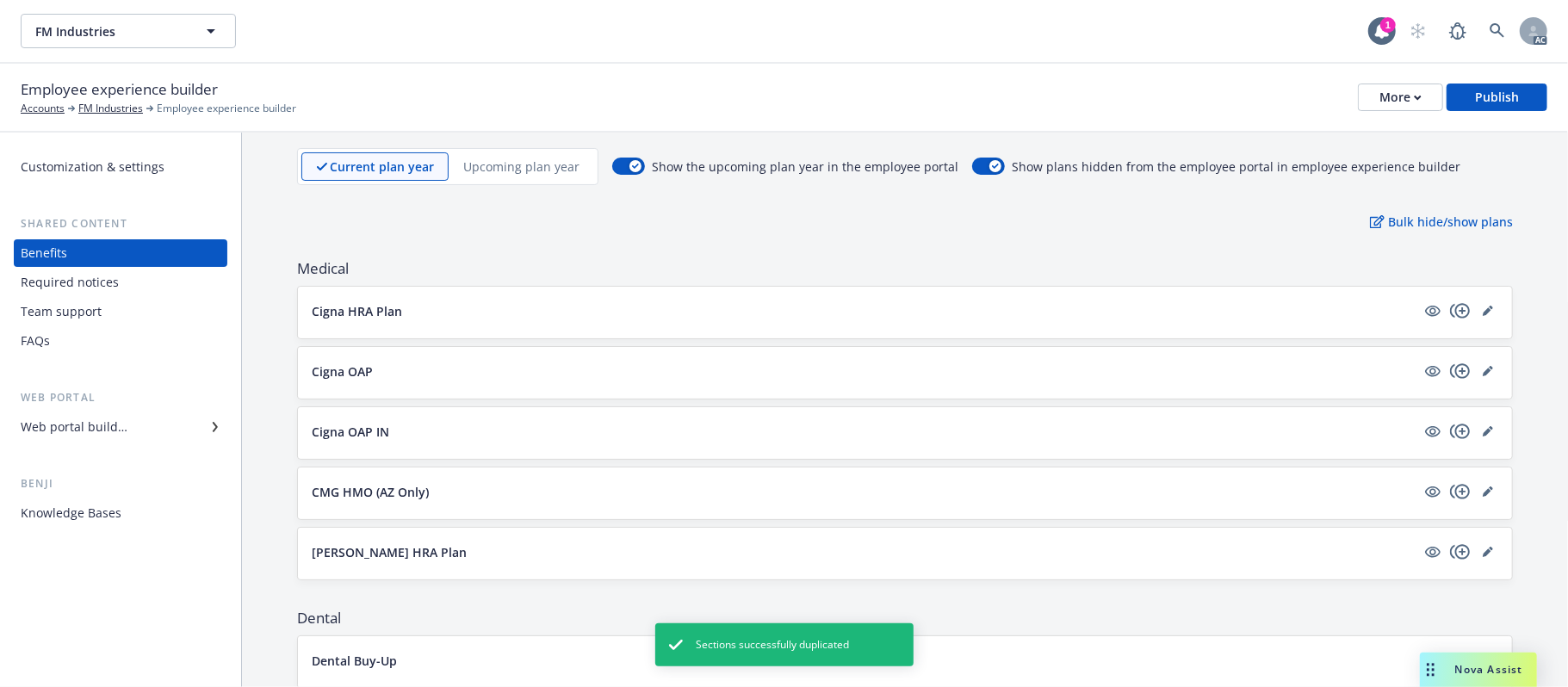
click at [498, 172] on p "Upcoming plan year" at bounding box center [520, 166] width 116 height 18
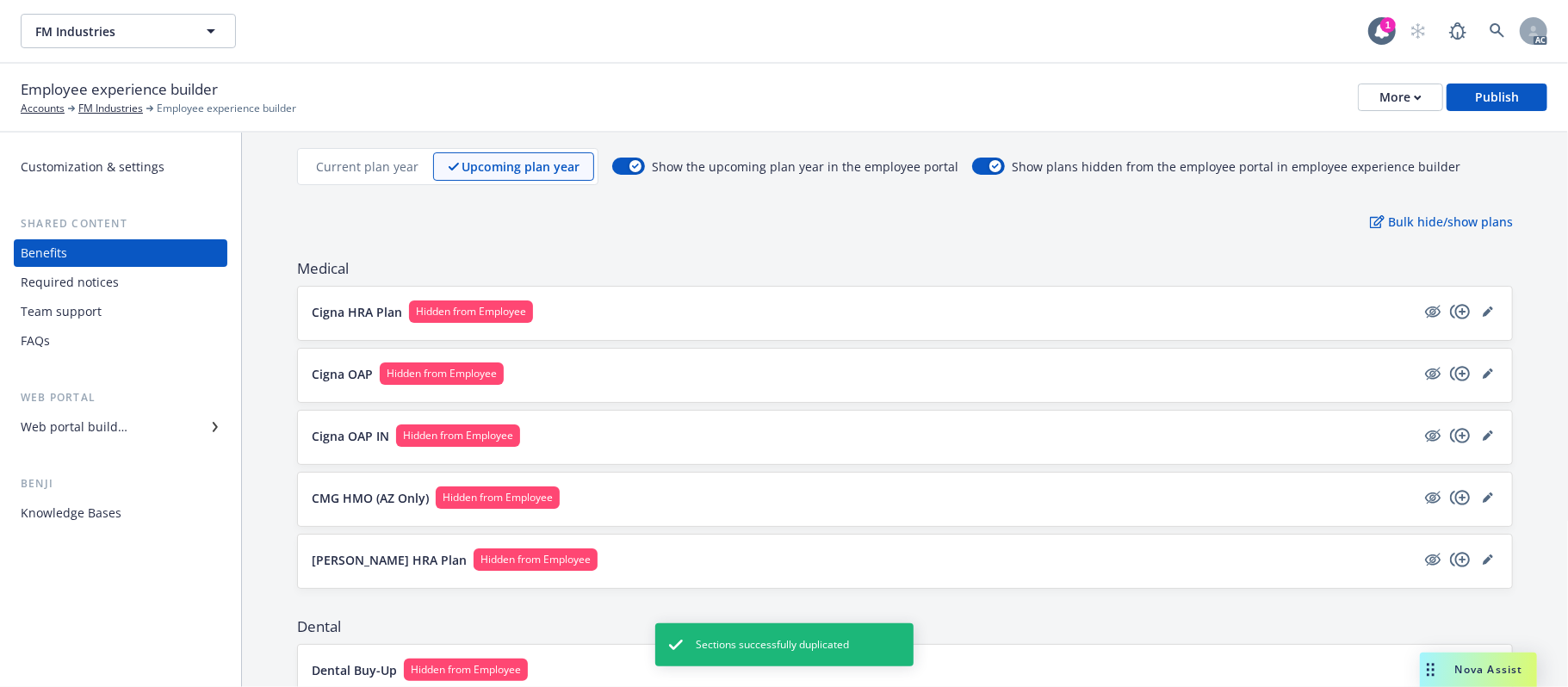
click at [737, 378] on button "Cigna OAP Hidden from Employee" at bounding box center [863, 374] width 1104 height 23
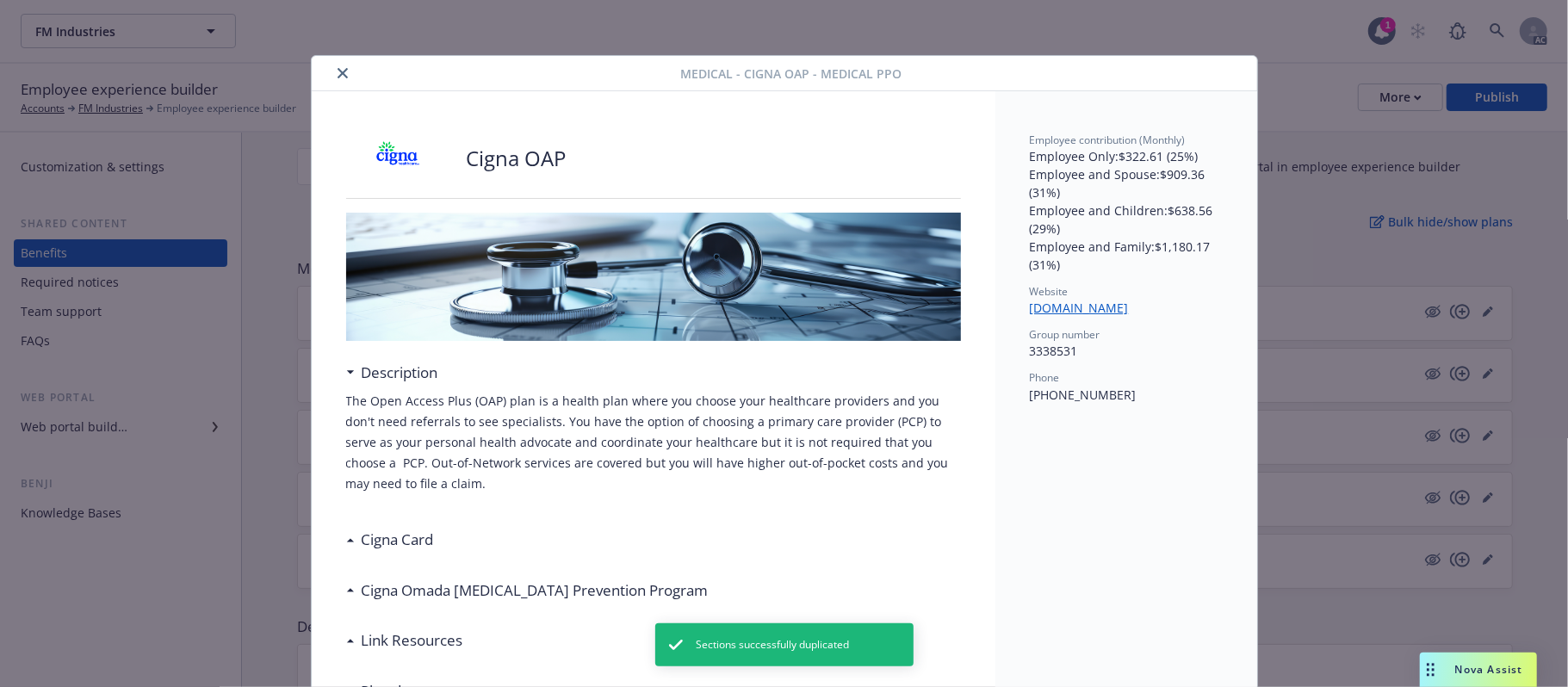
click at [338, 76] on icon "close" at bounding box center [343, 72] width 10 height 10
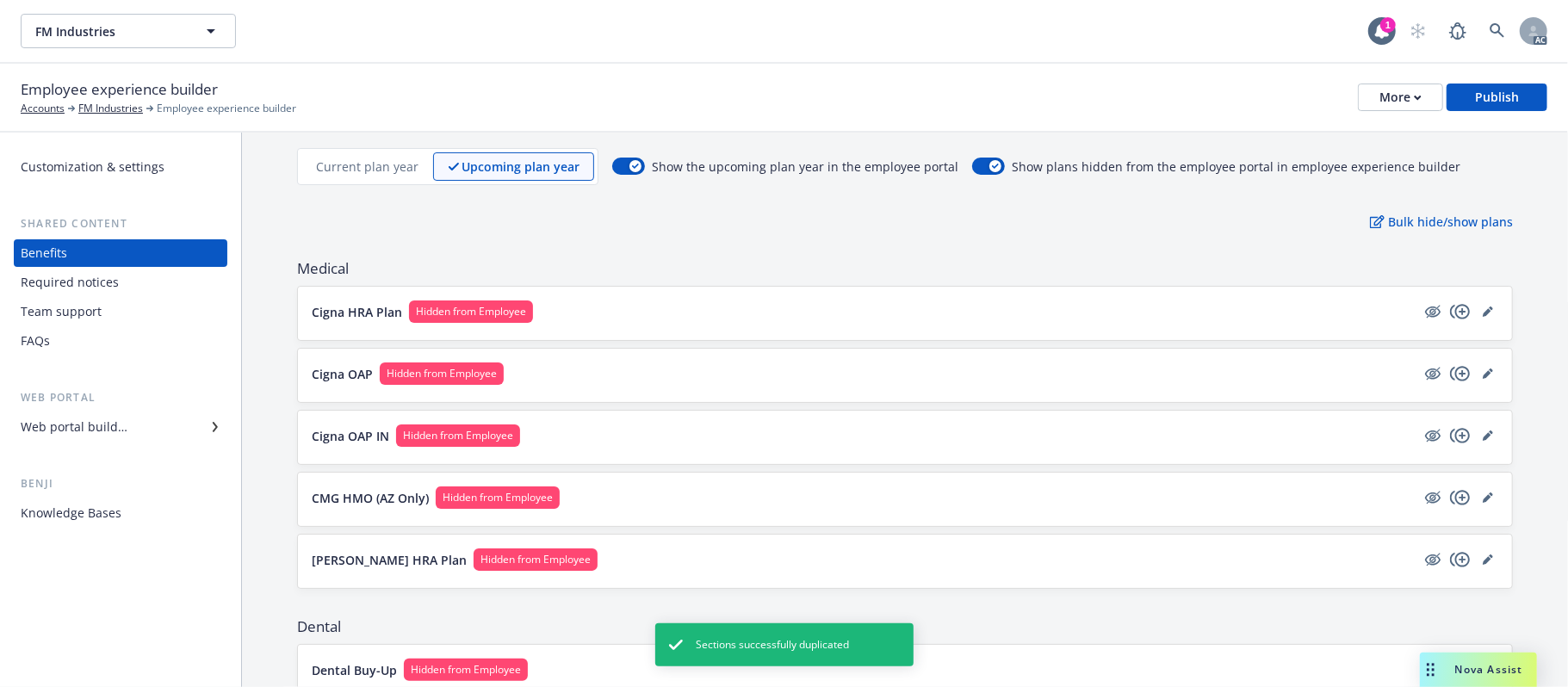
click at [717, 436] on button "Cigna OAP IN Hidden from Employee" at bounding box center [863, 436] width 1104 height 23
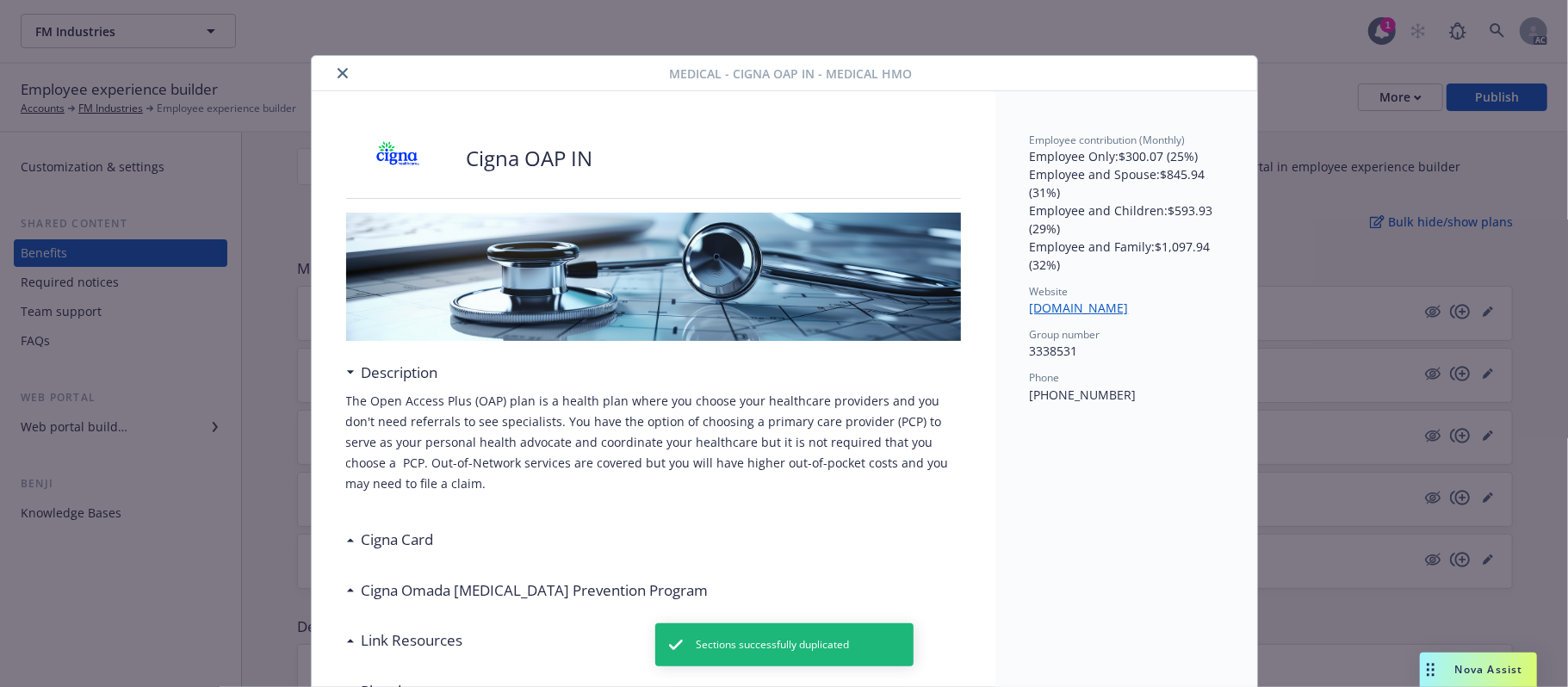
click at [338, 76] on icon "close" at bounding box center [343, 72] width 10 height 10
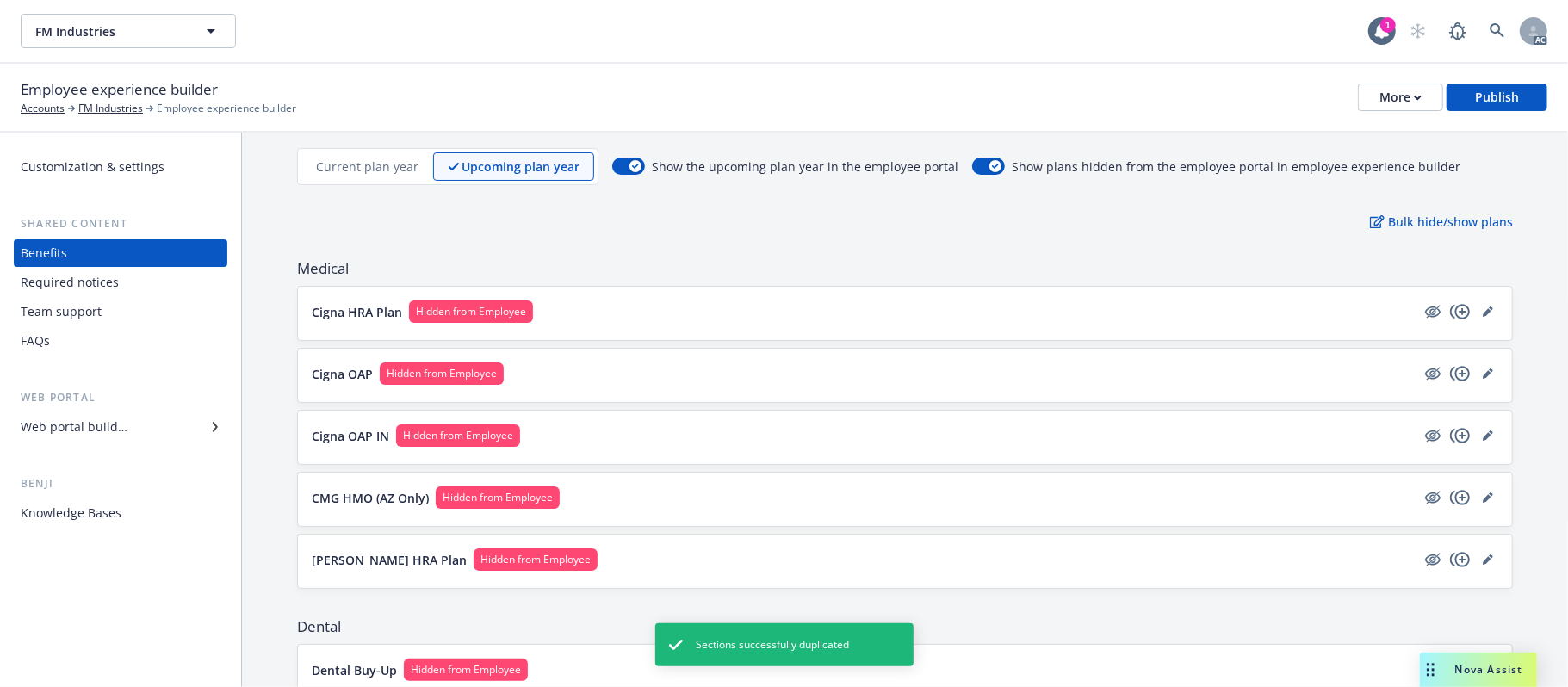
click at [756, 506] on button "CMG HMO (AZ Only) Hidden from Employee" at bounding box center [863, 498] width 1104 height 23
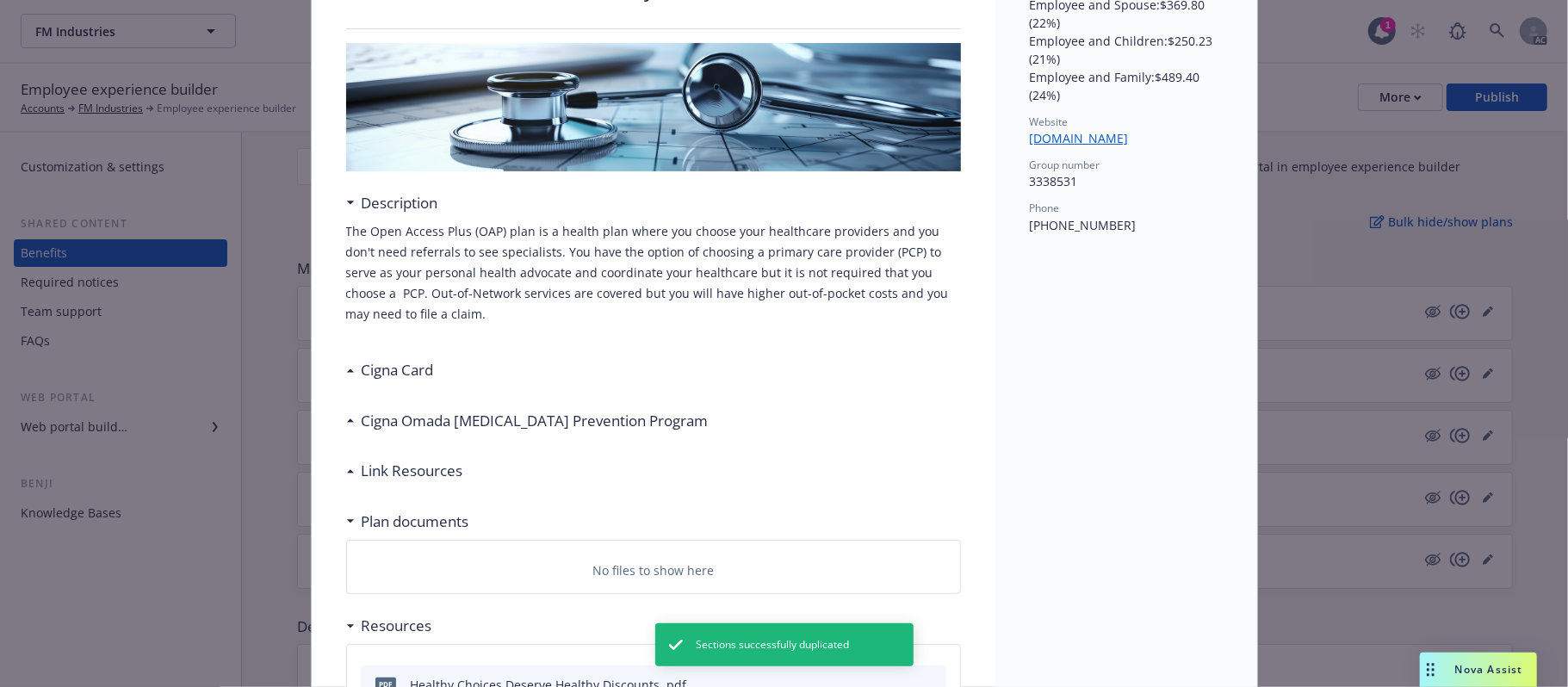
scroll to position [280, 0]
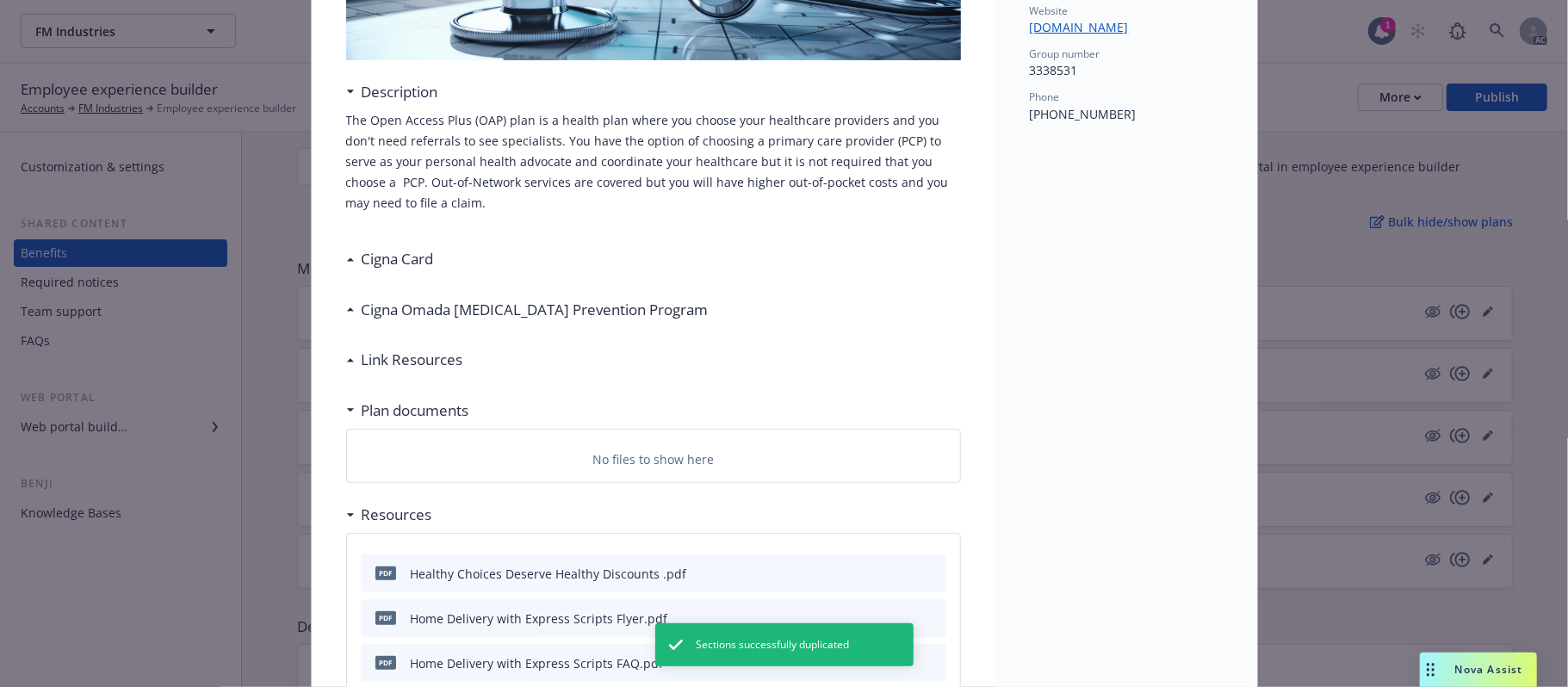
click at [411, 260] on h3 "Cigna Card" at bounding box center [397, 259] width 72 height 23
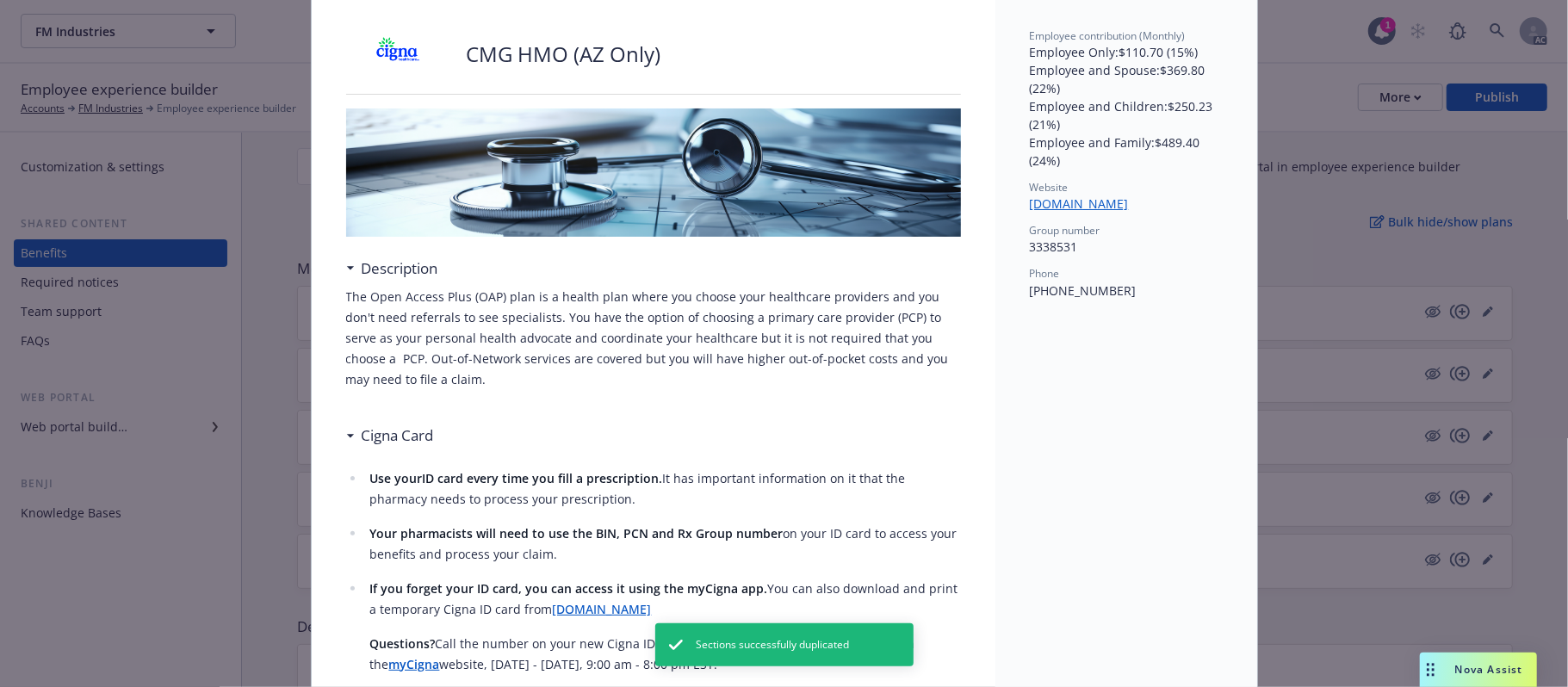
scroll to position [0, 0]
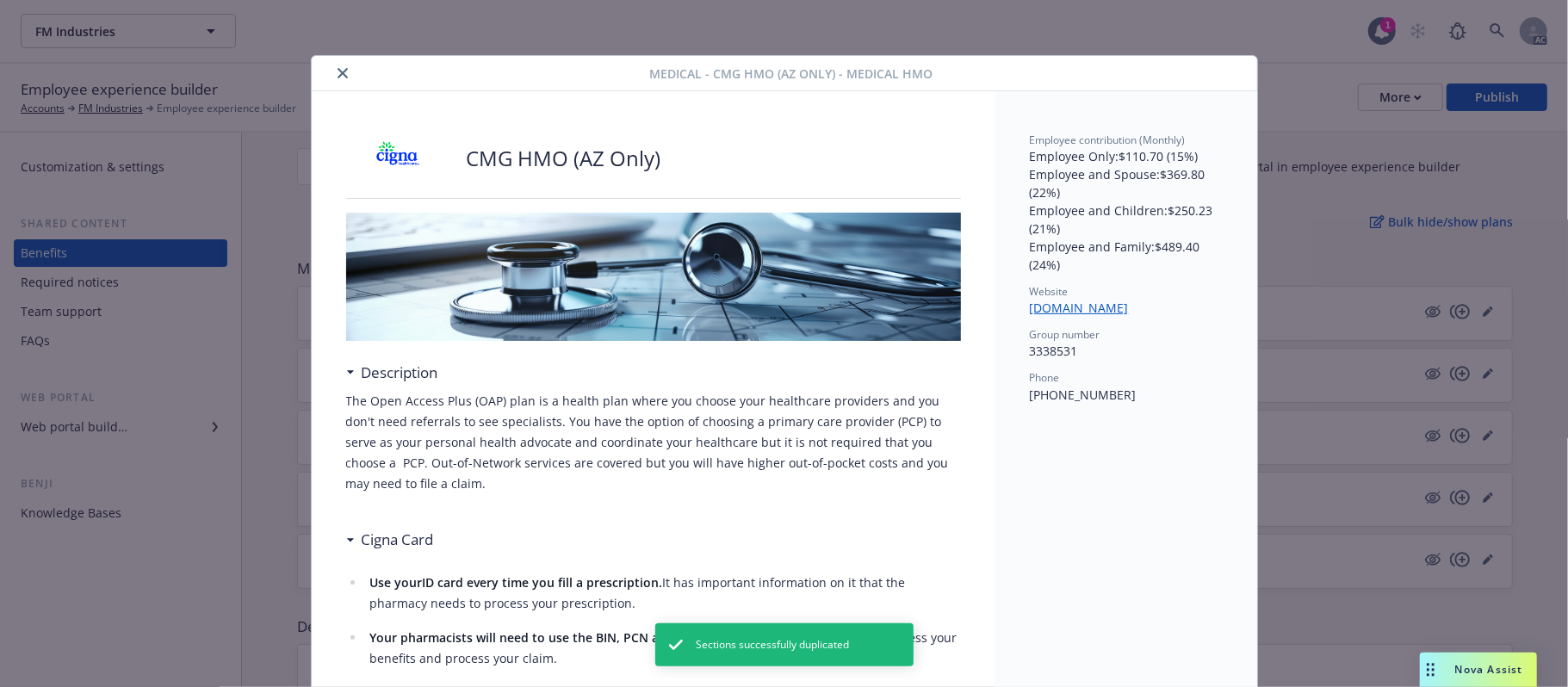
click at [338, 71] on icon "close" at bounding box center [343, 72] width 10 height 10
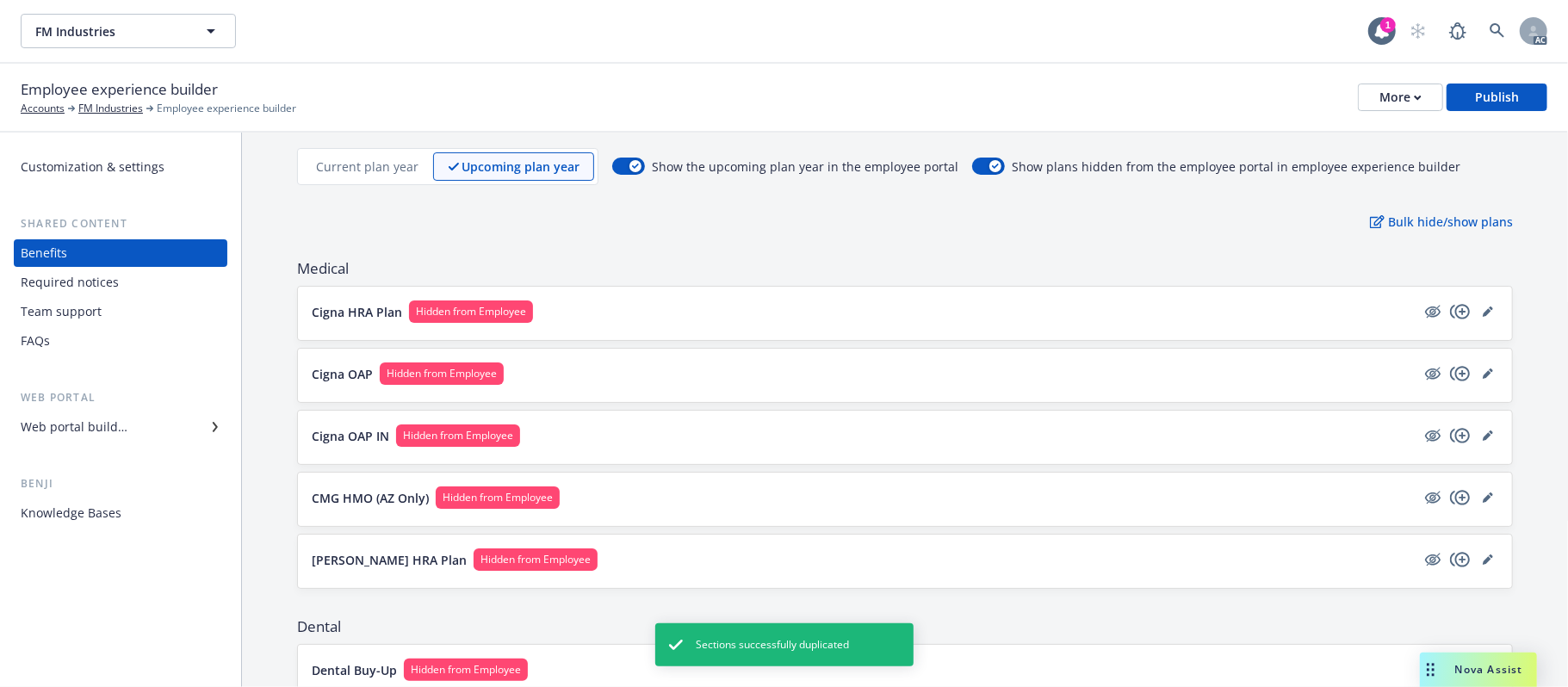
click at [683, 551] on button "[PERSON_NAME] HRA Plan Hidden from Employee" at bounding box center [863, 560] width 1104 height 23
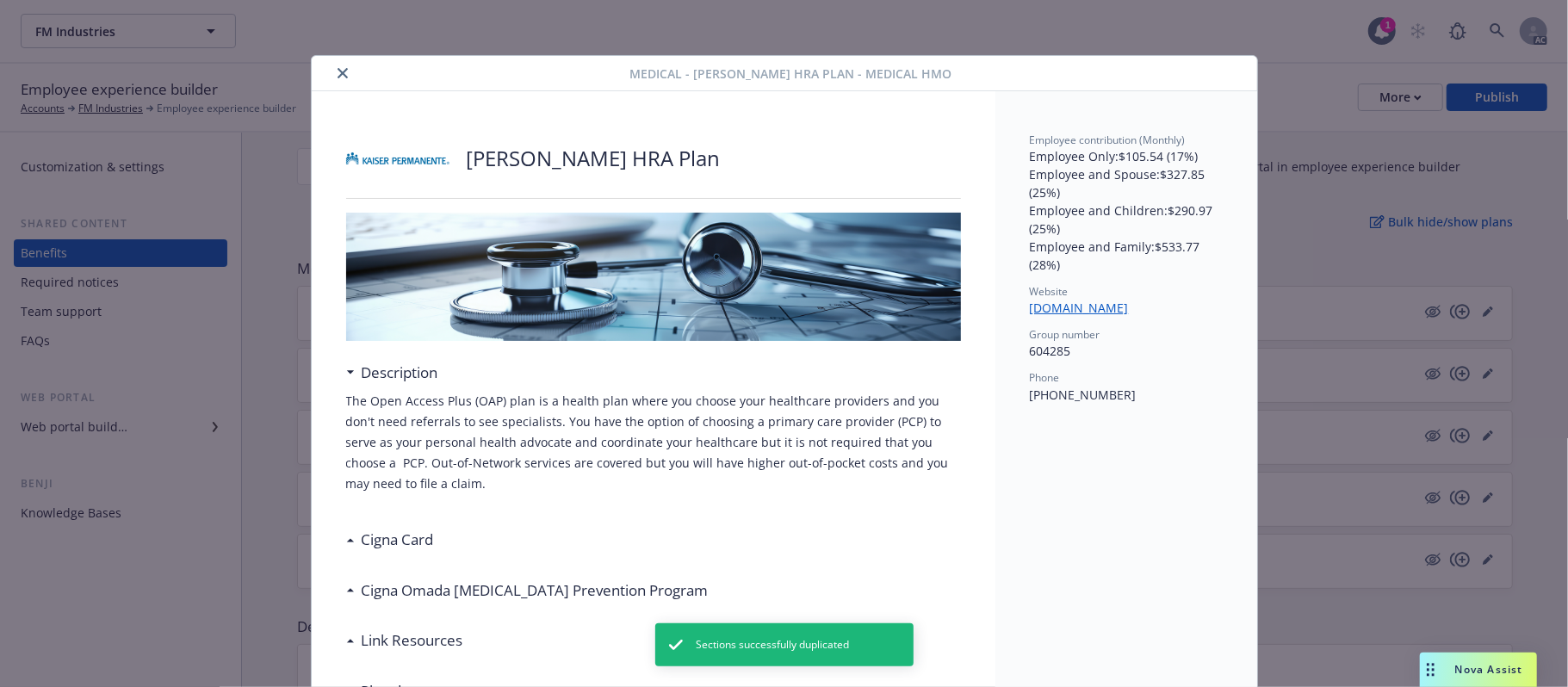
scroll to position [52, 0]
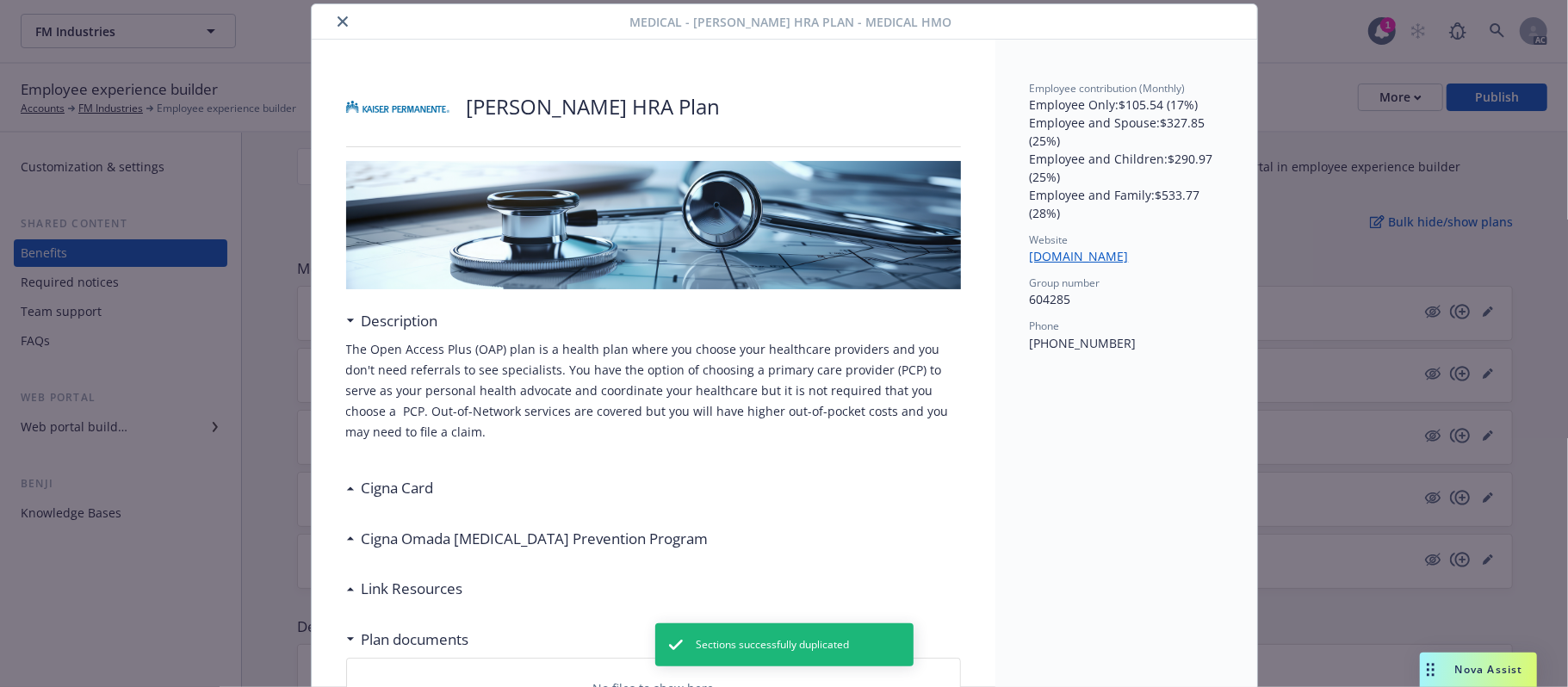
click at [332, 24] on button "close" at bounding box center [343, 22] width 21 height 21
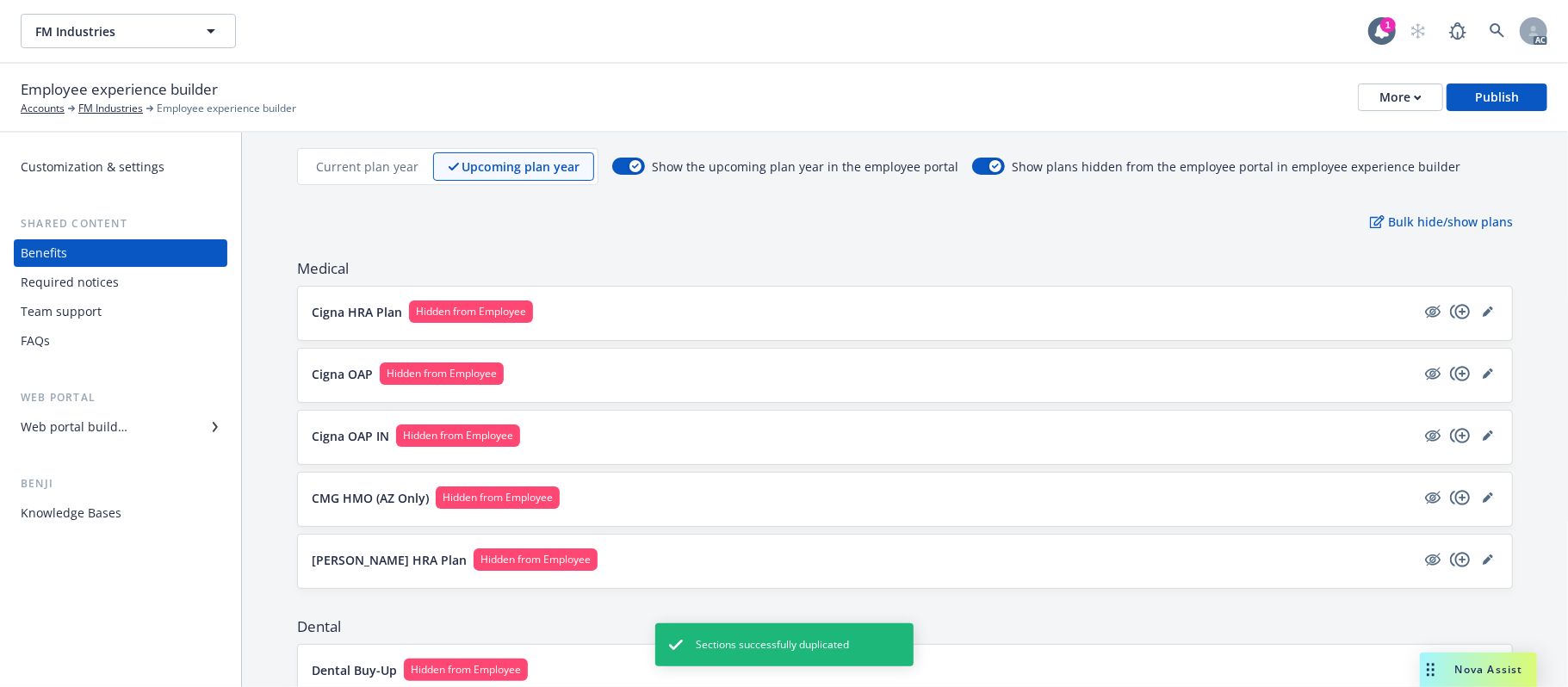
scroll to position [459, 0]
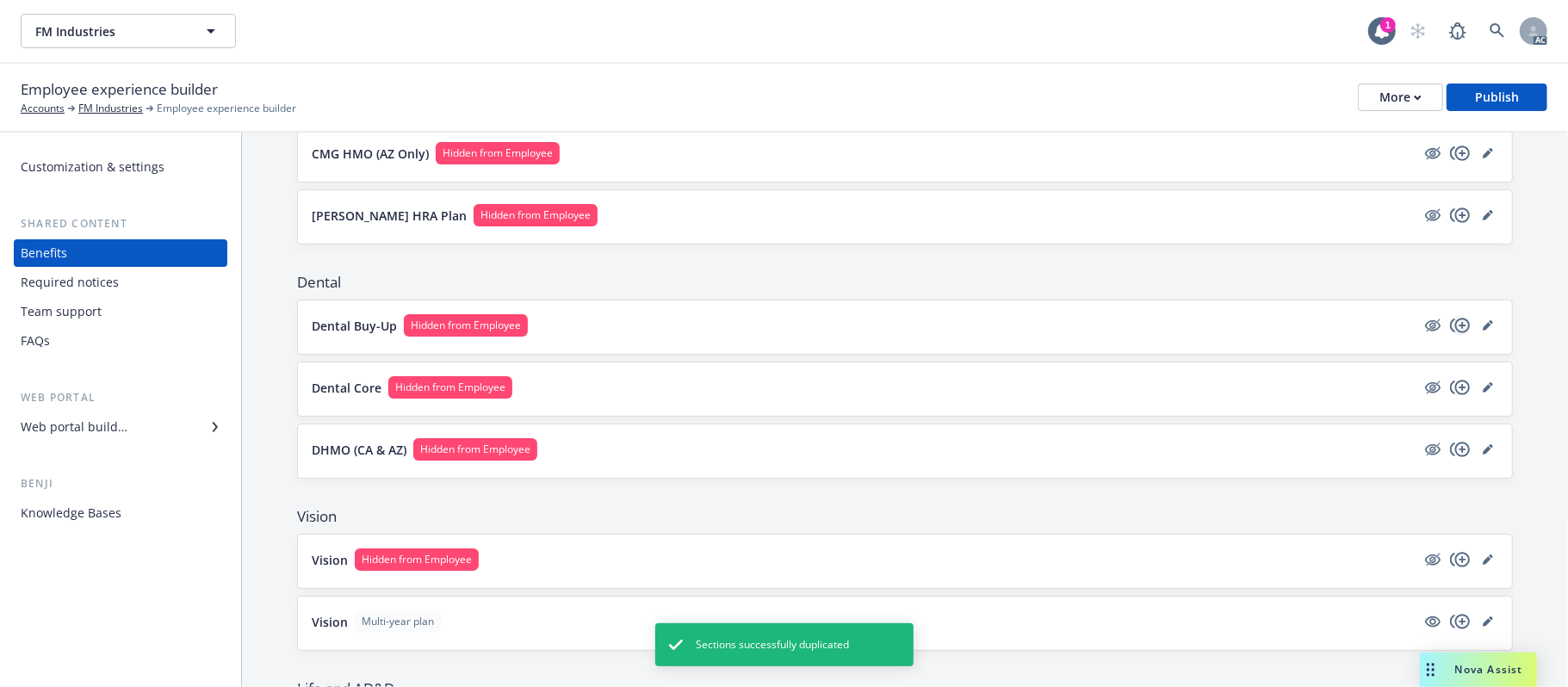
click at [1443, 325] on icon "copyPlus" at bounding box center [1460, 326] width 21 height 21
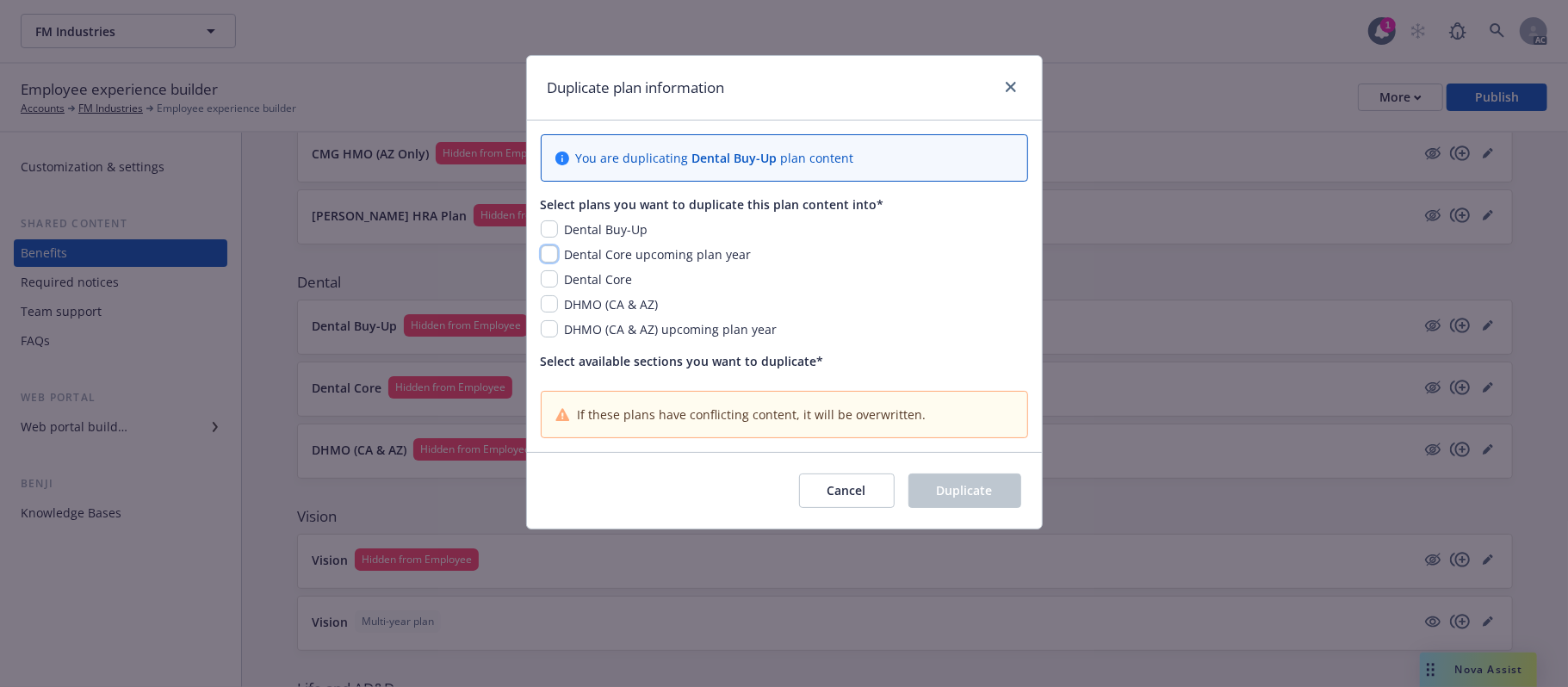
click at [550, 253] on input "checkbox" at bounding box center [549, 254] width 17 height 17
checkbox input "true"
click at [549, 328] on input "checkbox" at bounding box center [549, 328] width 17 height 17
checkbox input "true"
click at [1011, 86] on icon "close" at bounding box center [1010, 87] width 10 height 10
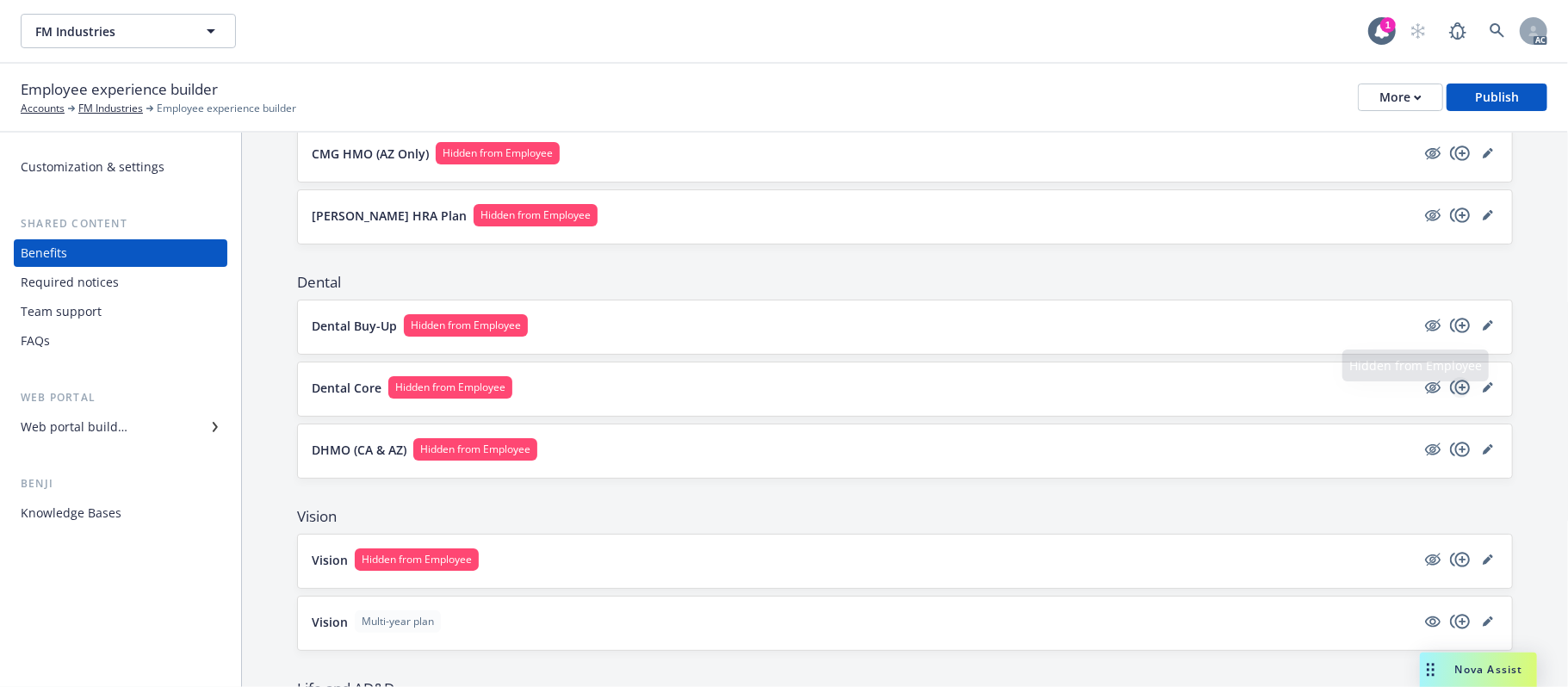
click at [1443, 389] on icon "copyPlus" at bounding box center [1460, 388] width 21 height 21
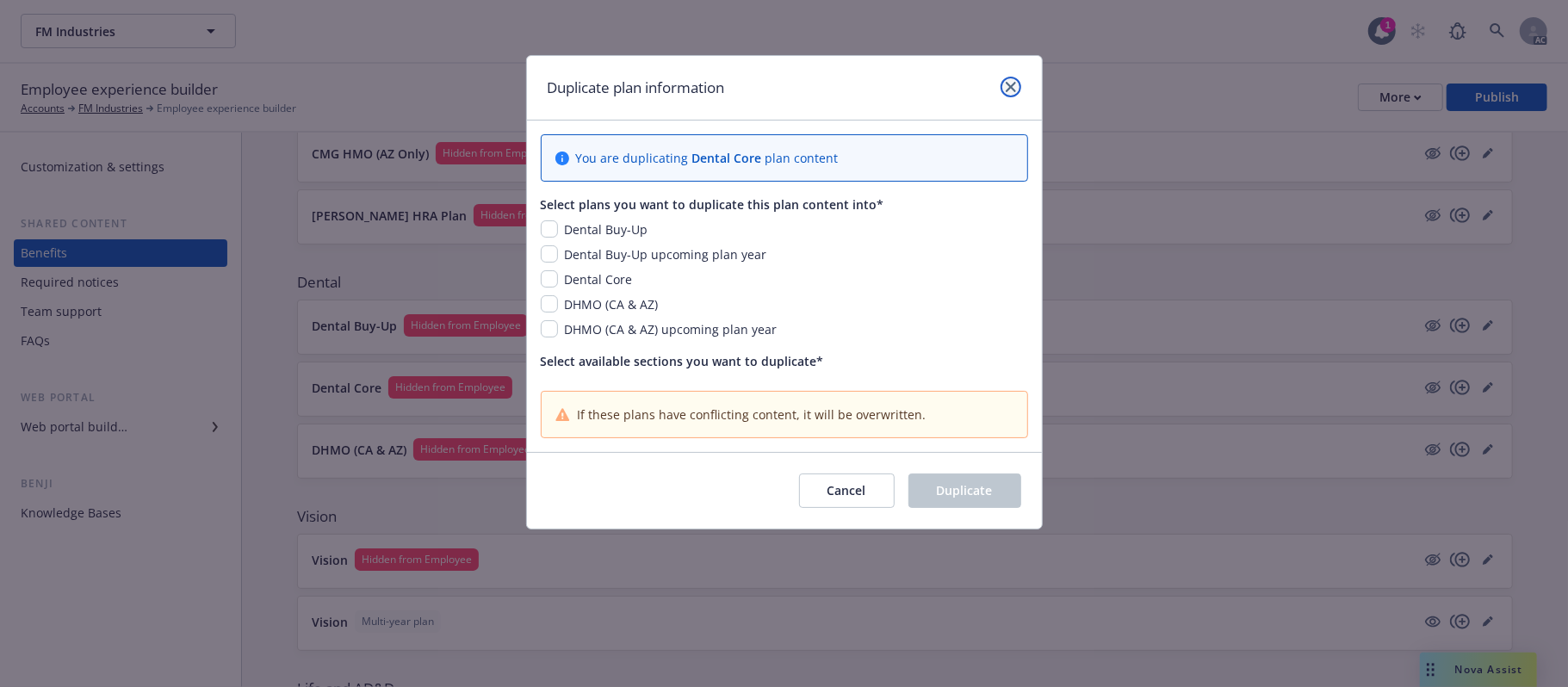
click at [1015, 89] on icon "close" at bounding box center [1010, 87] width 10 height 10
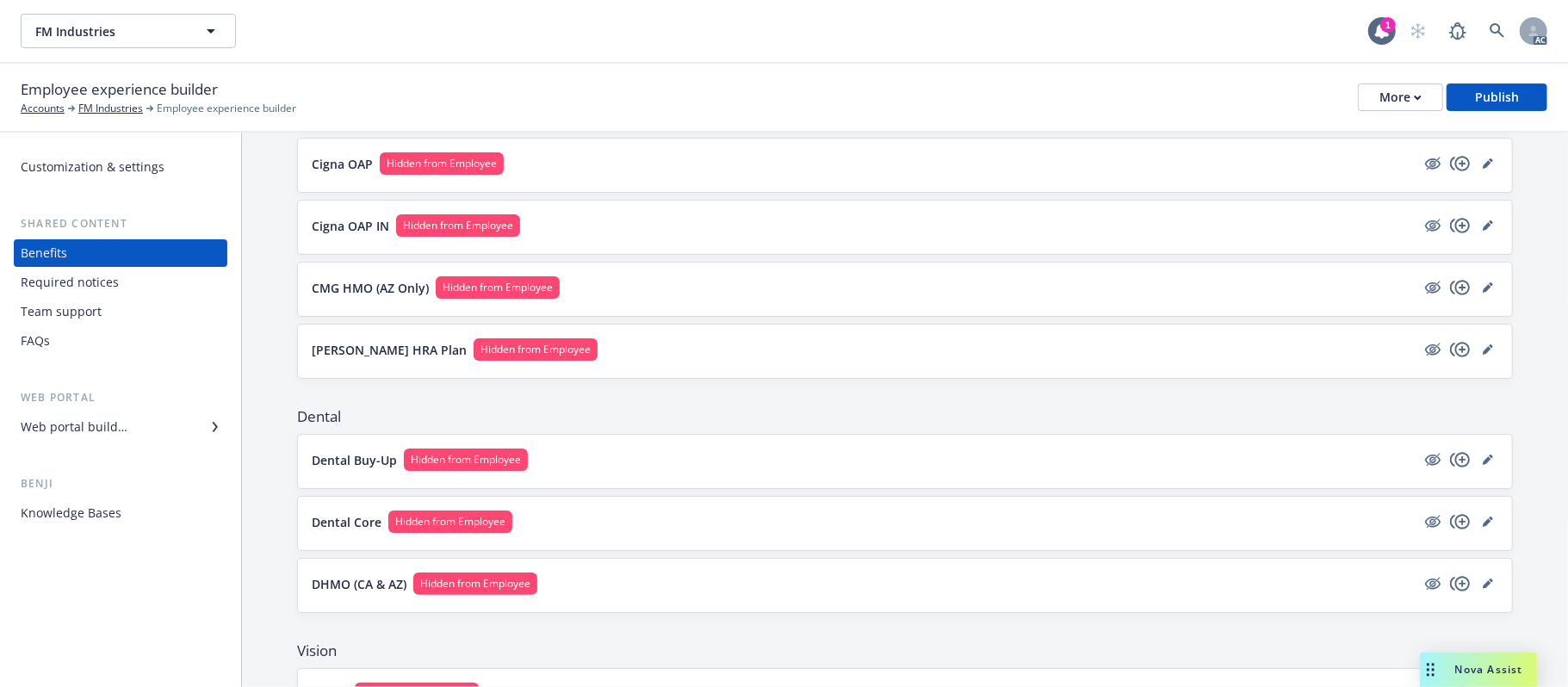
scroll to position [0, 0]
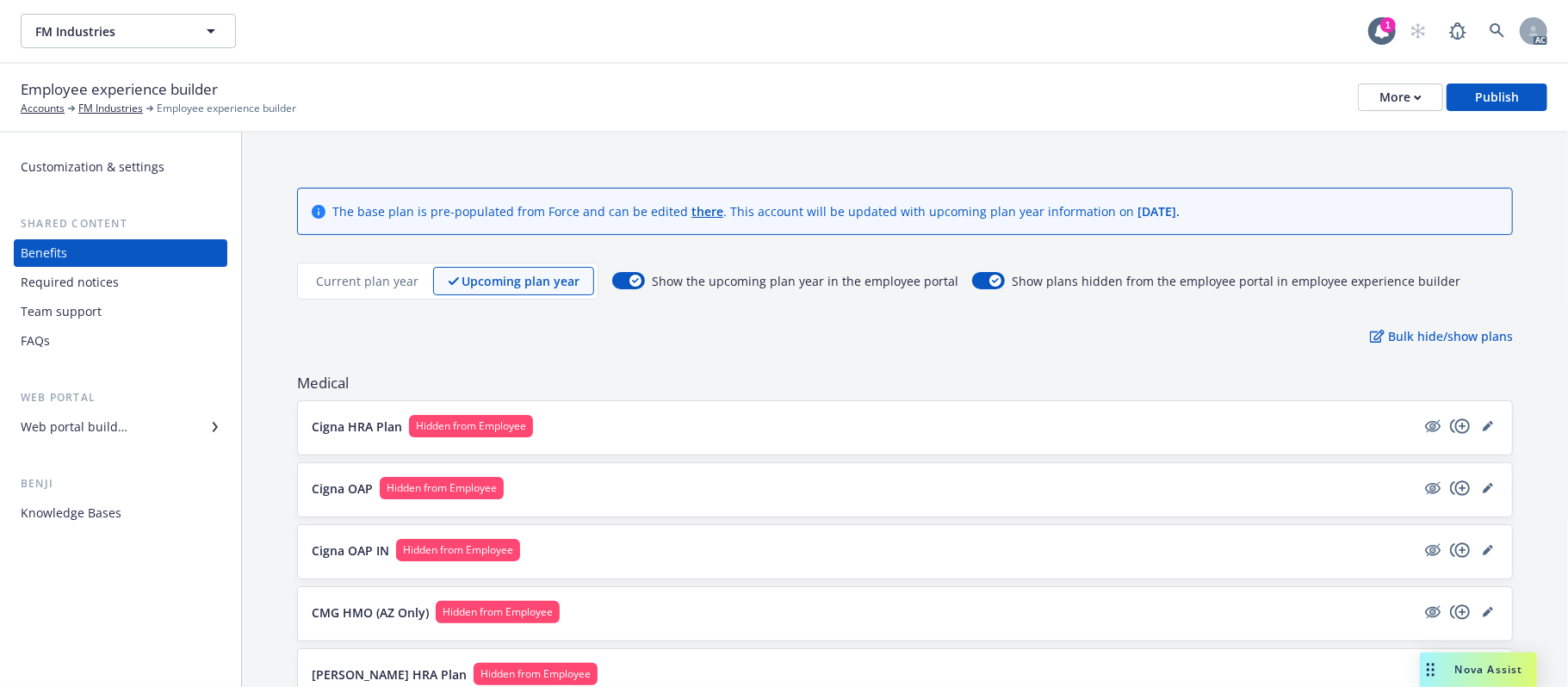
click at [351, 273] on p "Current plan year" at bounding box center [367, 280] width 103 height 18
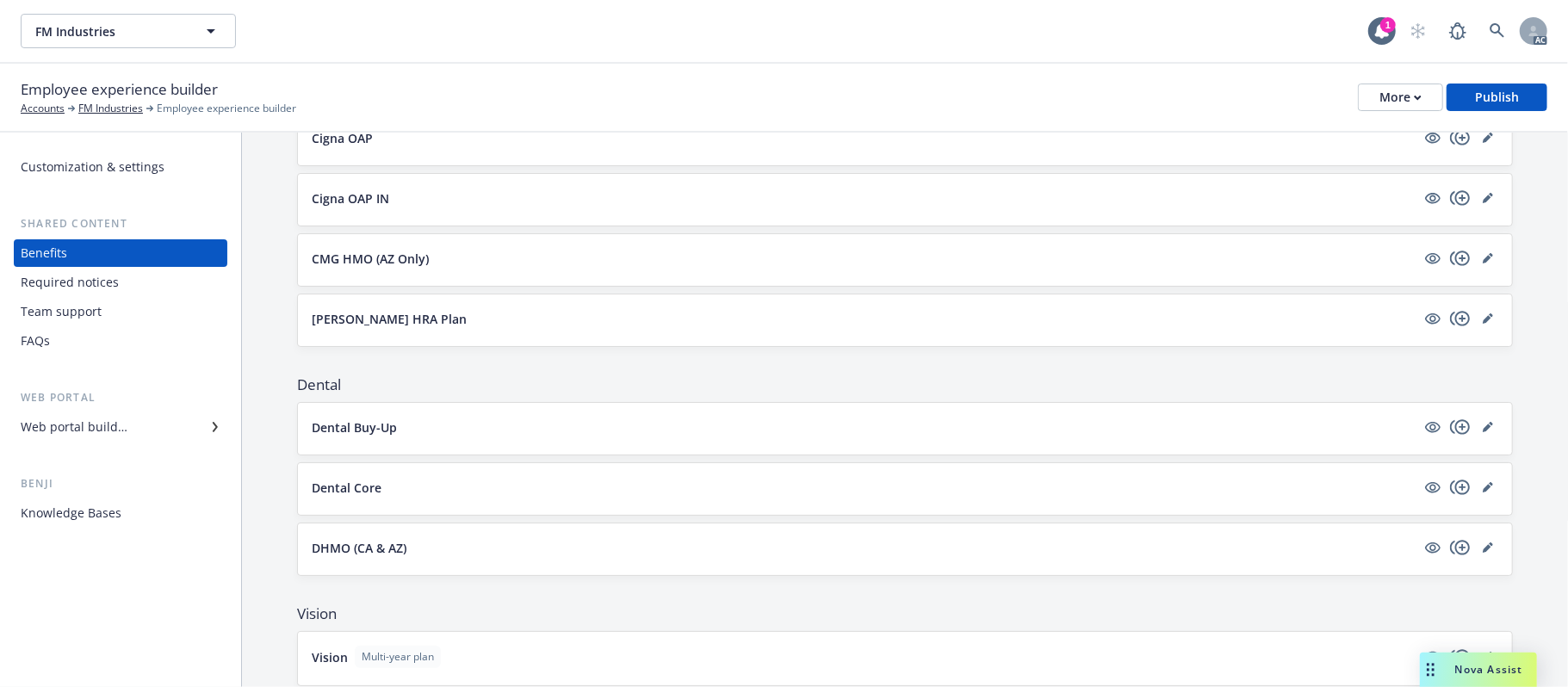
scroll to position [459, 0]
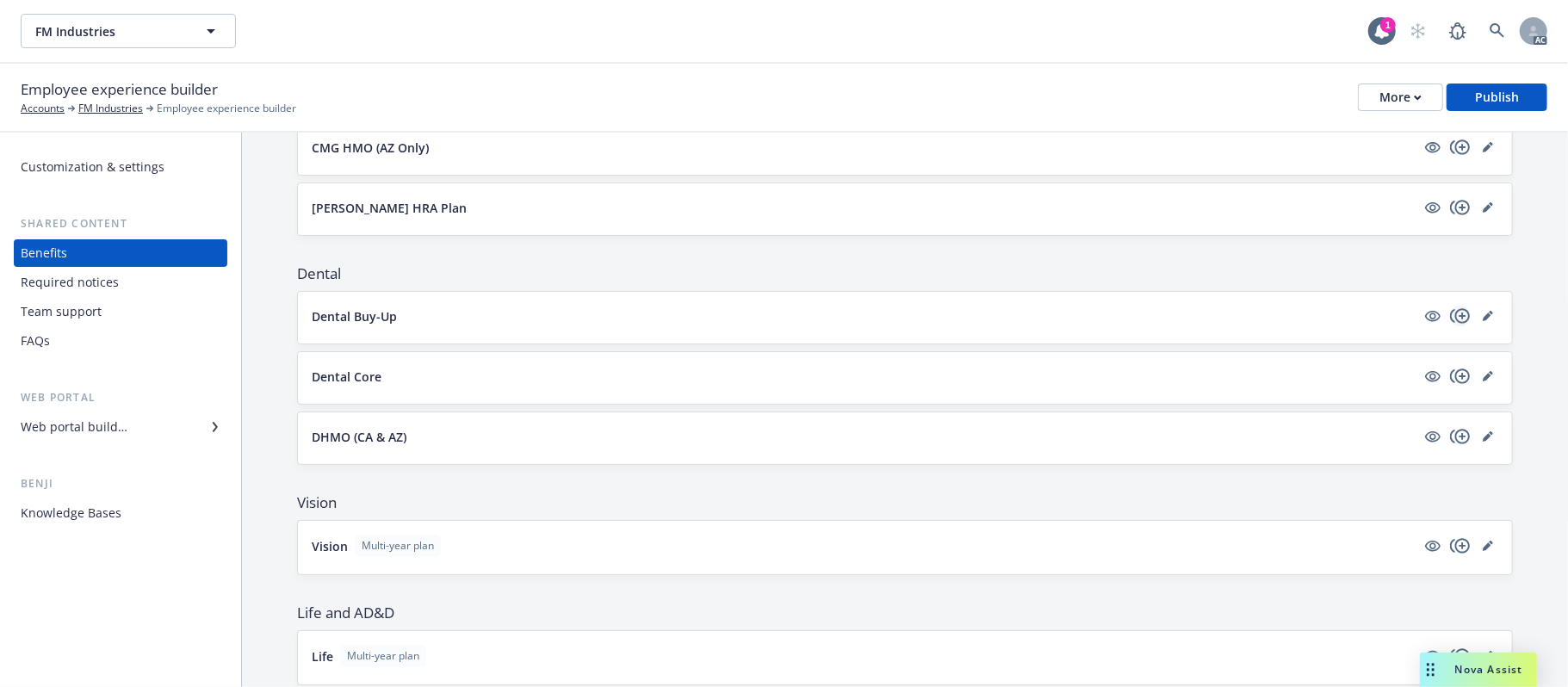
click at [1443, 320] on icon "copyPlus" at bounding box center [1459, 315] width 20 height 15
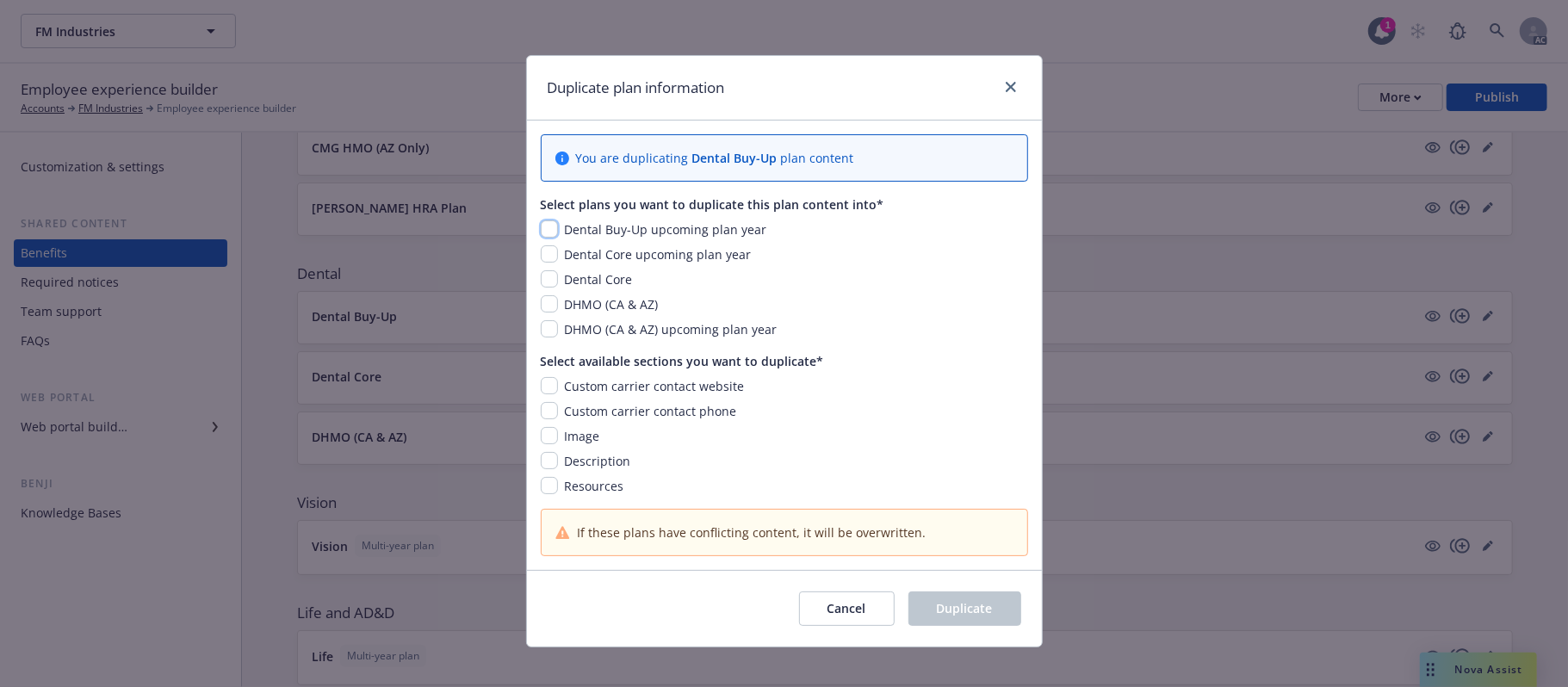
click at [549, 228] on input "checkbox" at bounding box center [549, 229] width 17 height 17
checkbox input "true"
click at [540, 252] on input "checkbox" at bounding box center [549, 254] width 17 height 17
checkbox input "true"
click at [545, 330] on input "checkbox" at bounding box center [549, 328] width 17 height 17
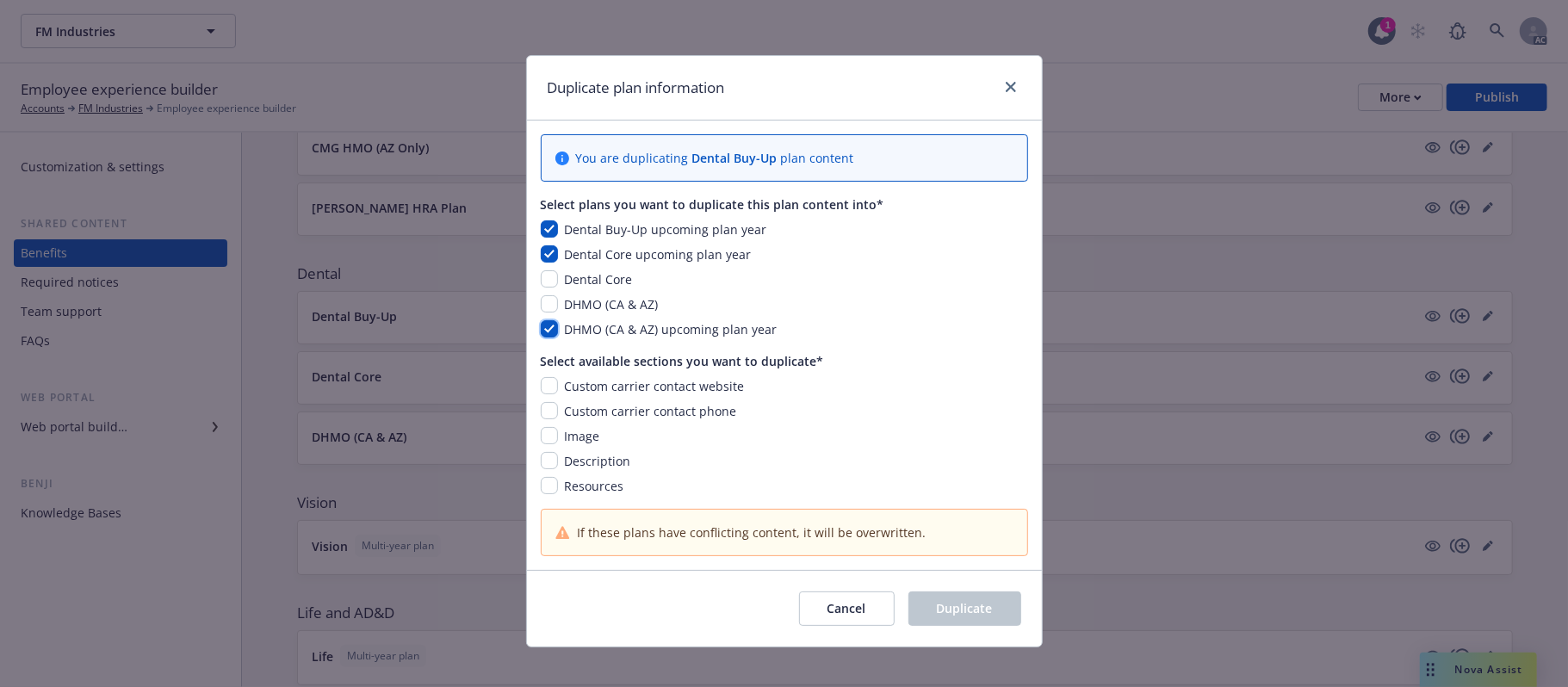
checkbox input "true"
click at [540, 380] on input "checkbox" at bounding box center [549, 386] width 17 height 17
checkbox input "true"
click at [542, 414] on input "checkbox" at bounding box center [549, 410] width 17 height 17
checkbox input "true"
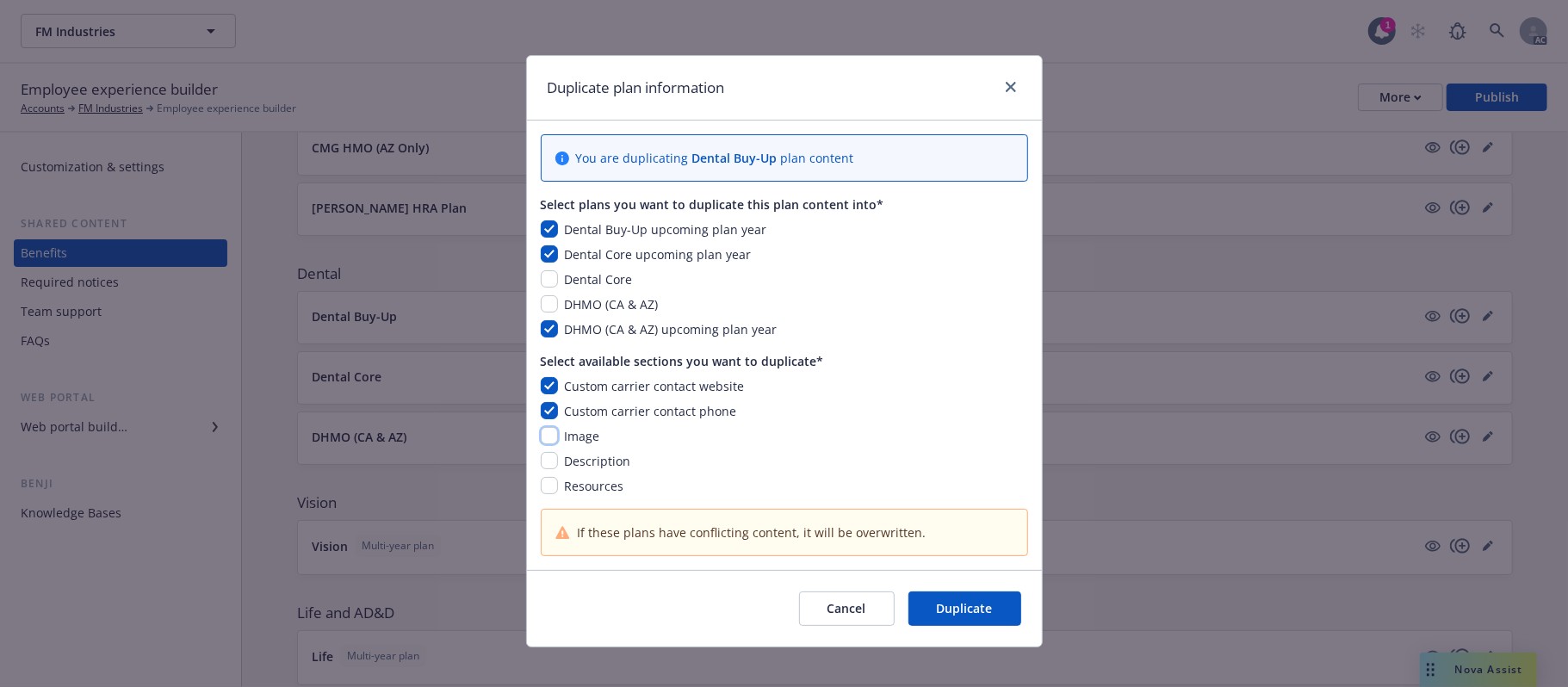
click at [540, 444] on input "checkbox" at bounding box center [549, 436] width 17 height 17
checkbox input "true"
click at [540, 466] on input "checkbox" at bounding box center [549, 460] width 17 height 17
checkbox input "true"
click at [540, 484] on input "checkbox" at bounding box center [549, 486] width 17 height 17
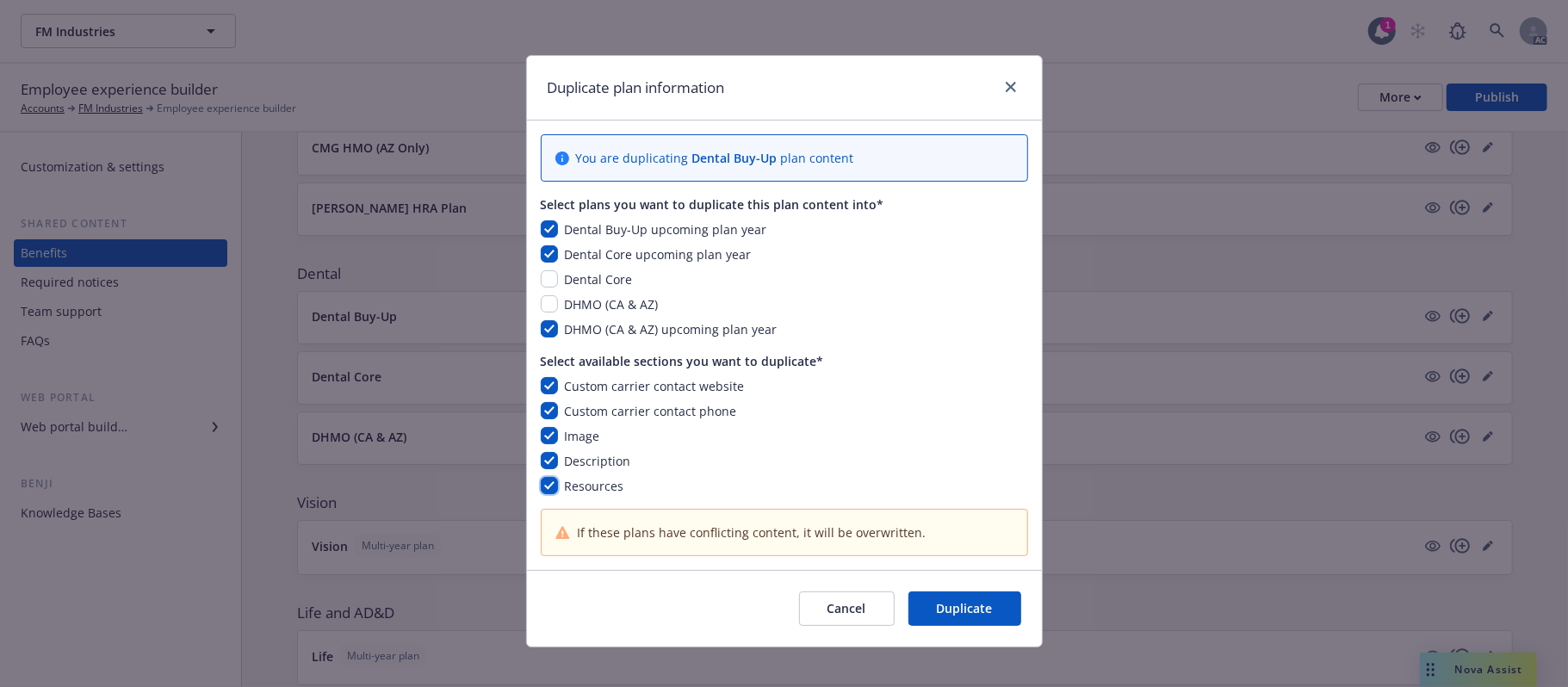
checkbox input "true"
click at [952, 551] on span "Duplicate" at bounding box center [964, 608] width 56 height 16
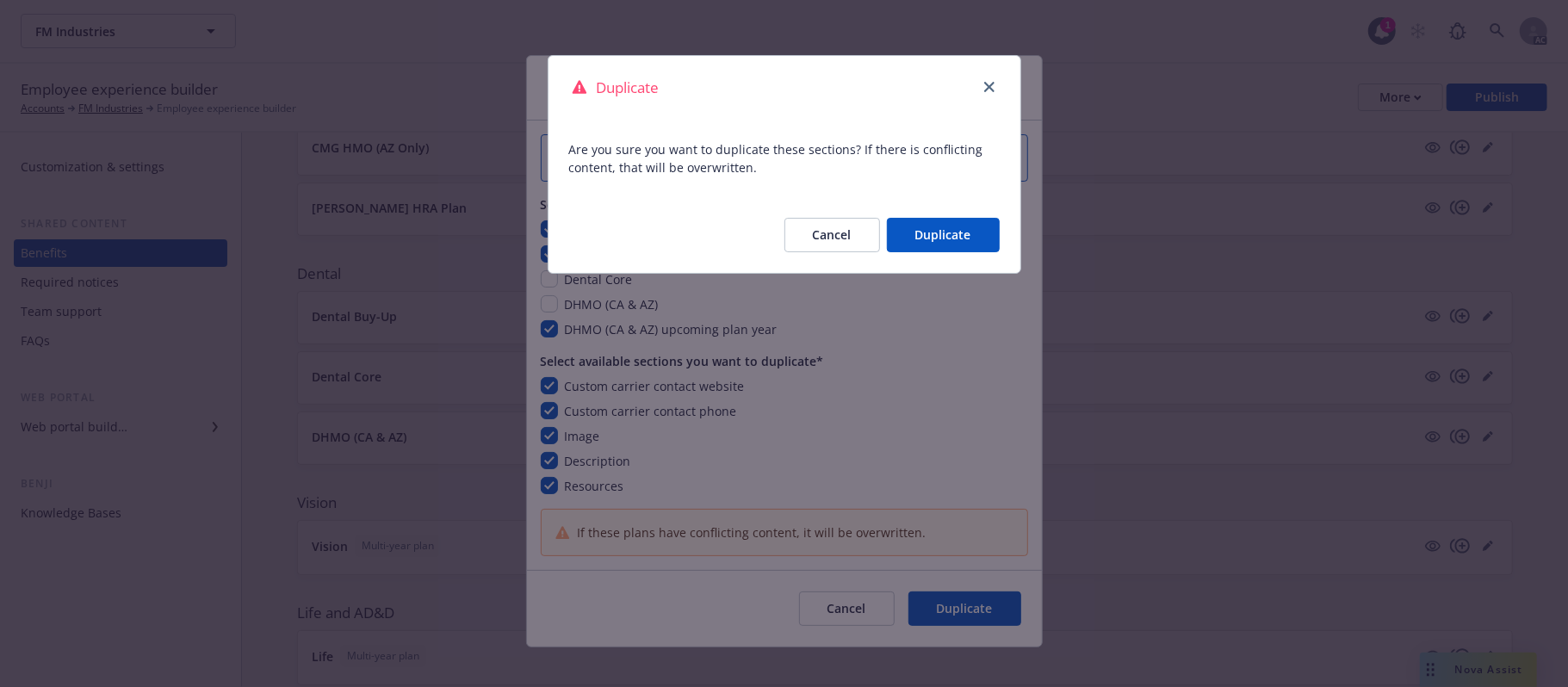
click at [942, 231] on button "Duplicate" at bounding box center [943, 234] width 113 height 35
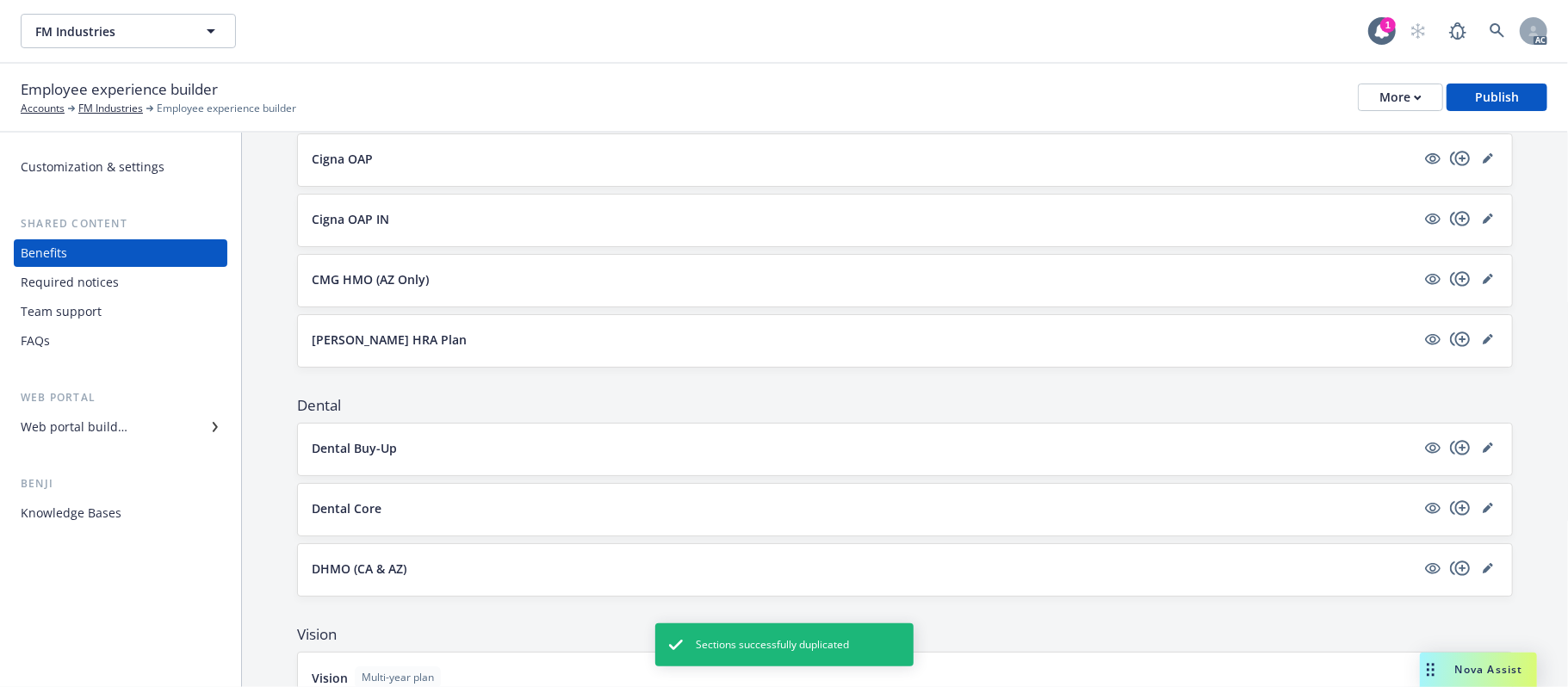
scroll to position [0, 0]
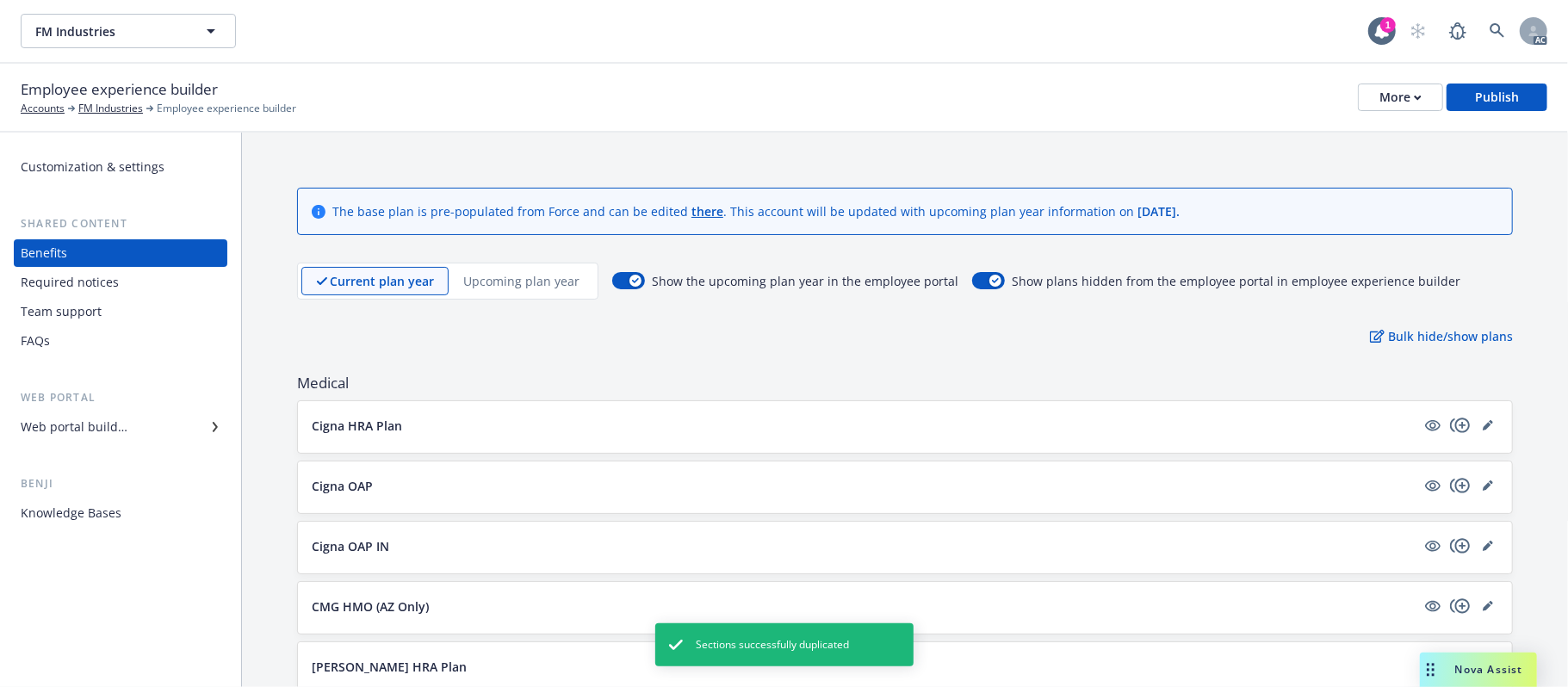
click at [514, 280] on p "Upcoming plan year" at bounding box center [520, 280] width 116 height 18
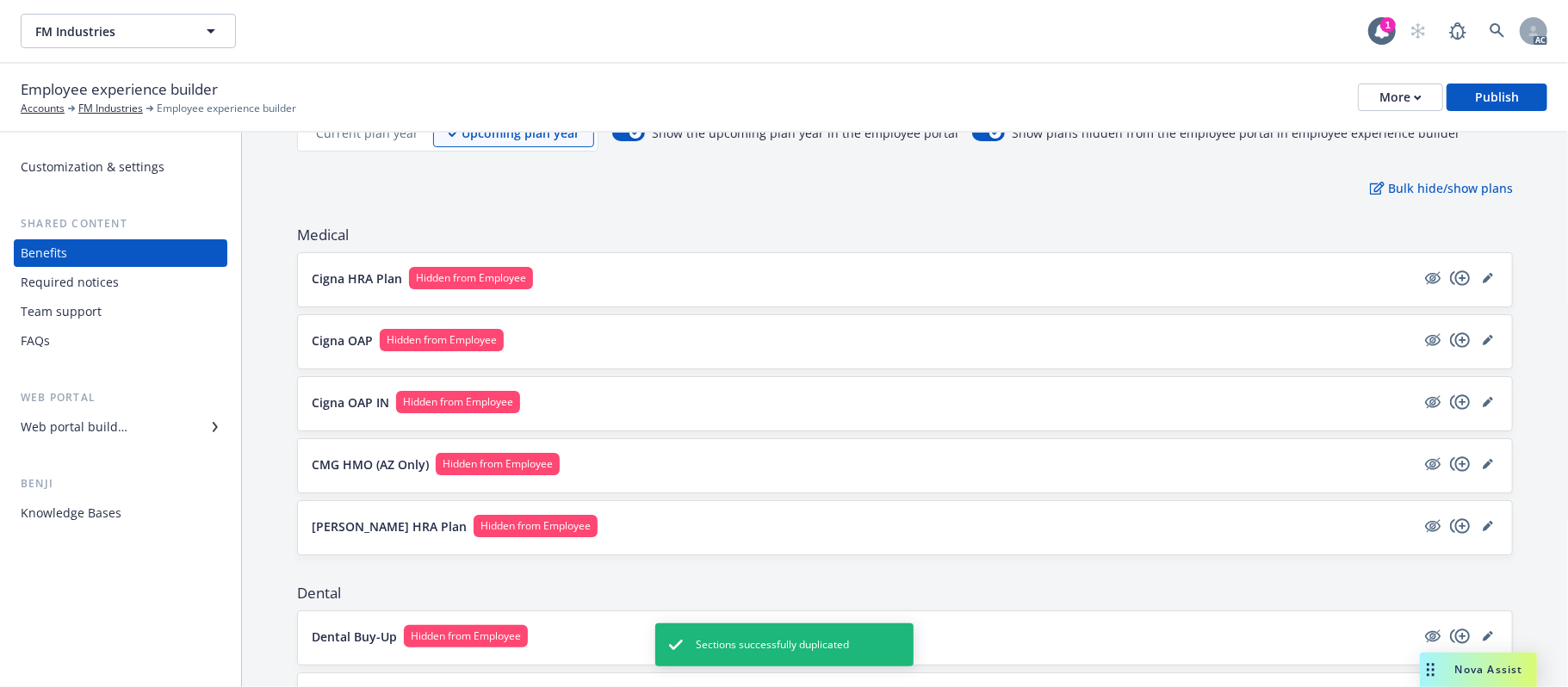
scroll to position [344, 0]
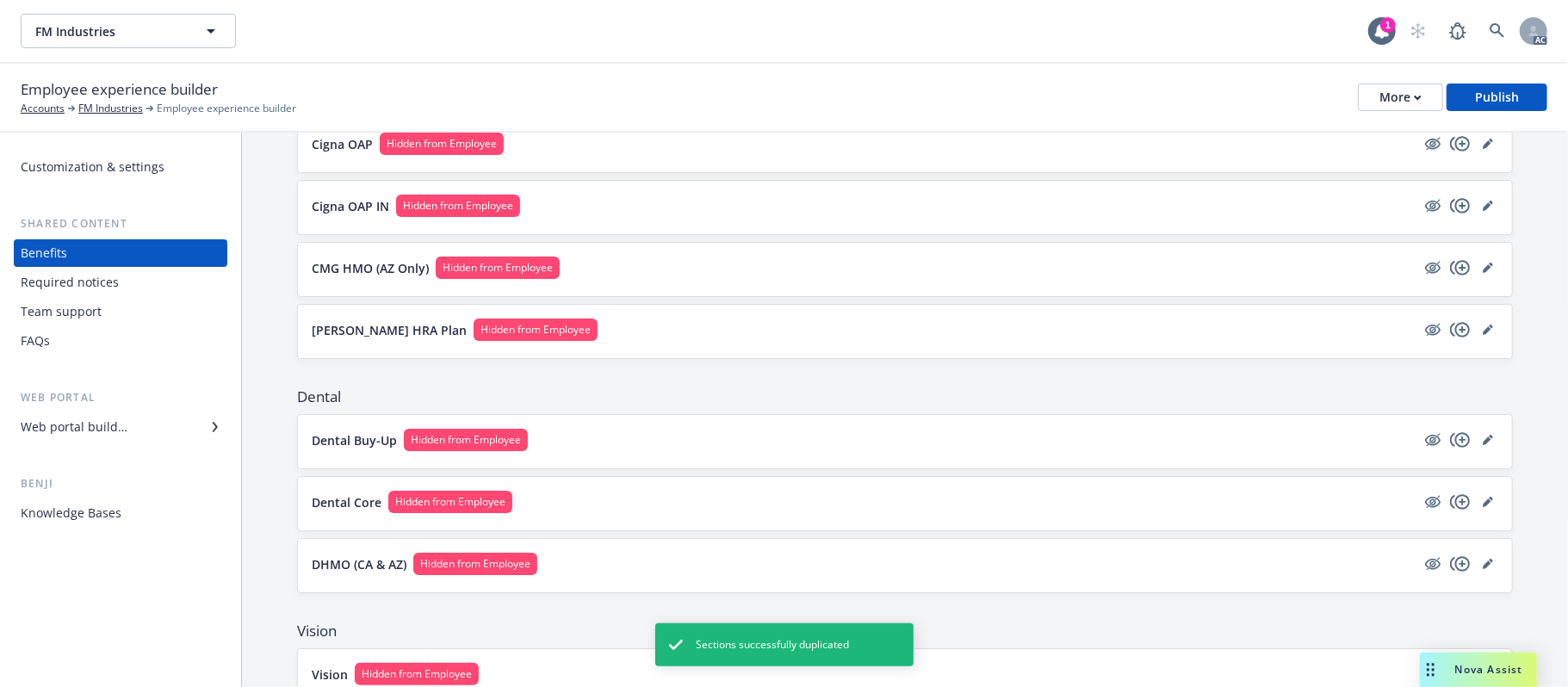
click at [744, 442] on button "Dental Buy-Up Hidden from Employee" at bounding box center [863, 440] width 1104 height 23
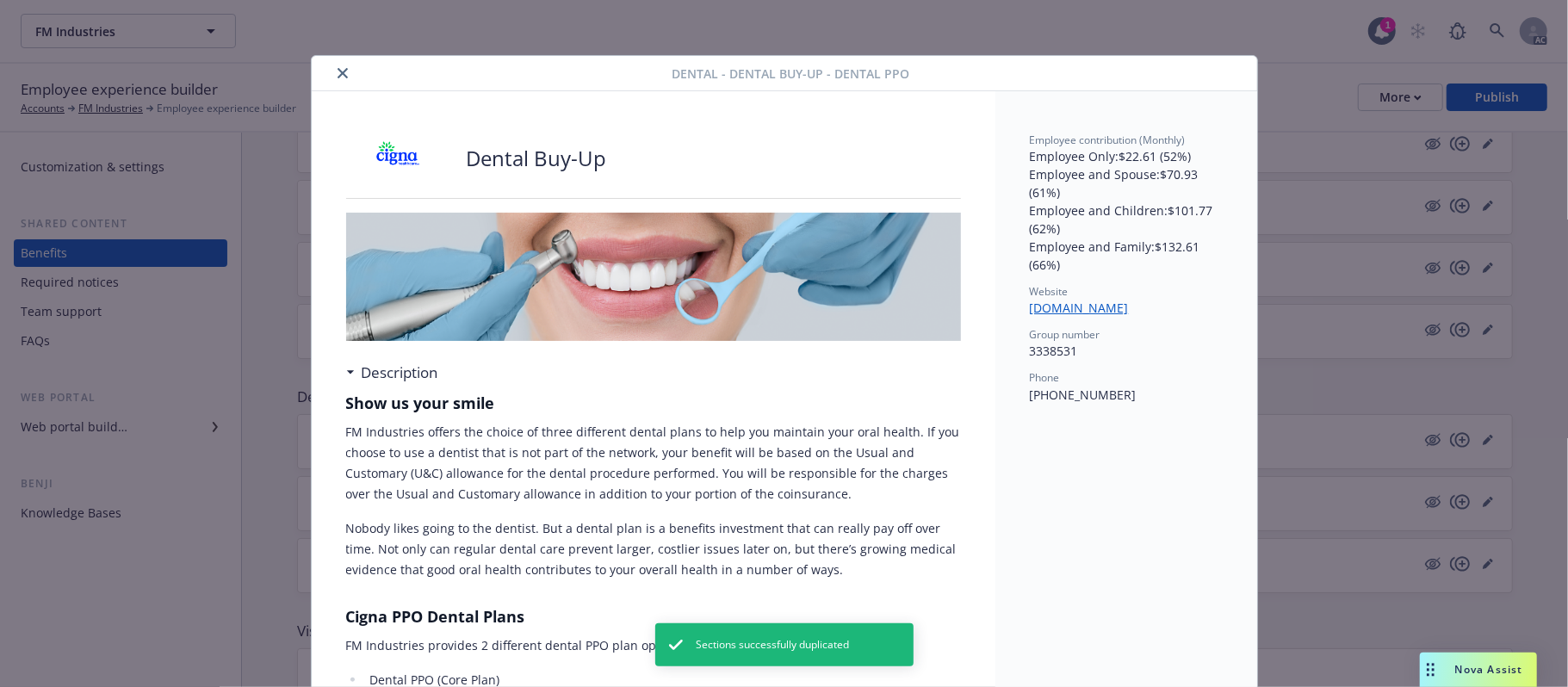
scroll to position [52, 0]
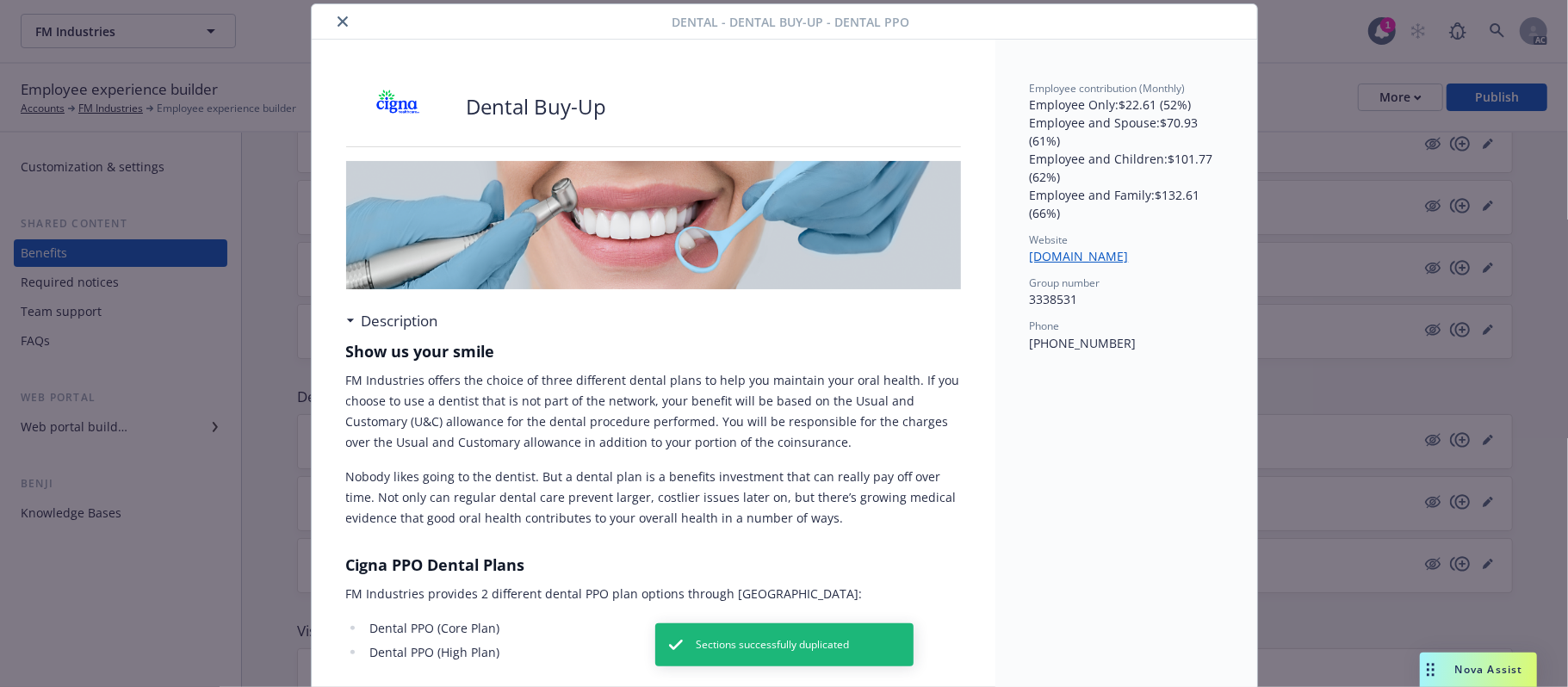
click at [338, 25] on icon "close" at bounding box center [343, 21] width 10 height 10
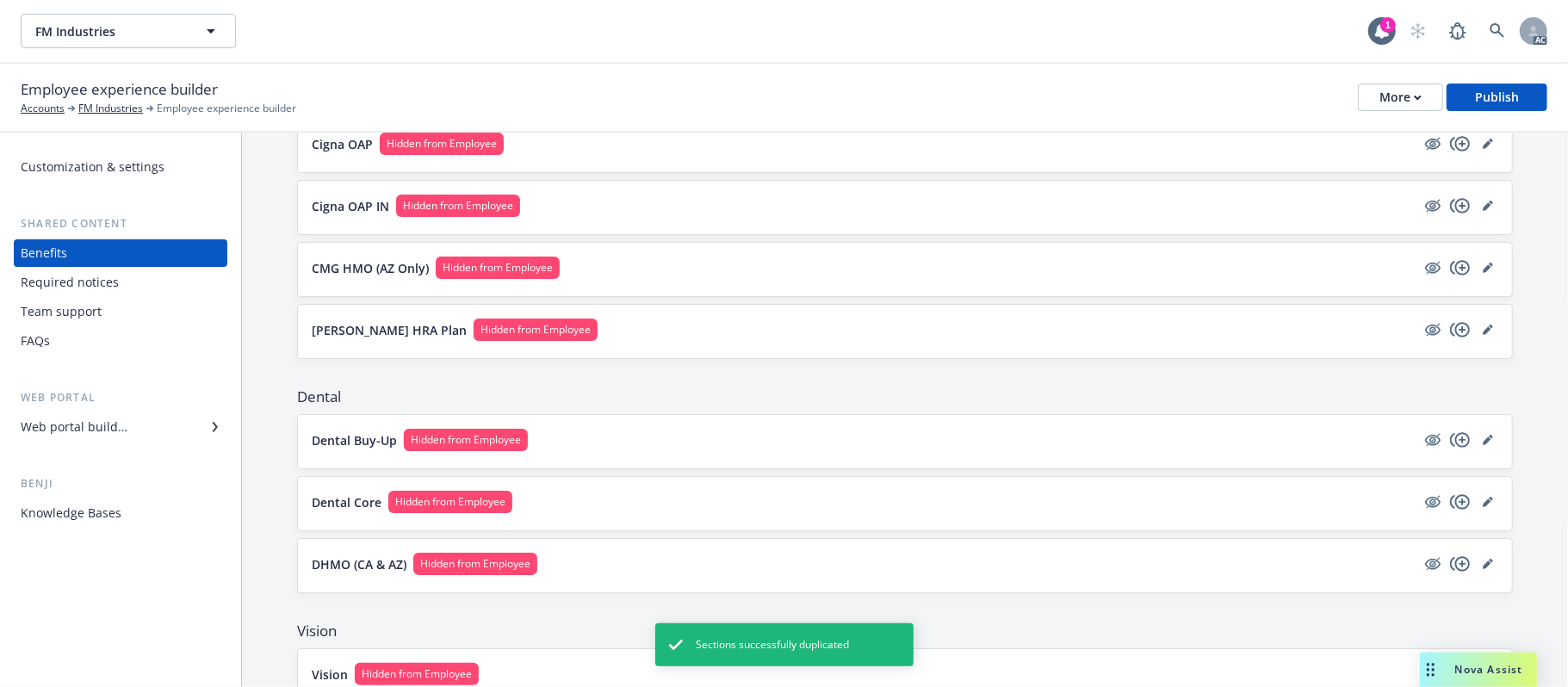
click at [639, 506] on button "Dental Core Hidden from Employee" at bounding box center [863, 502] width 1104 height 23
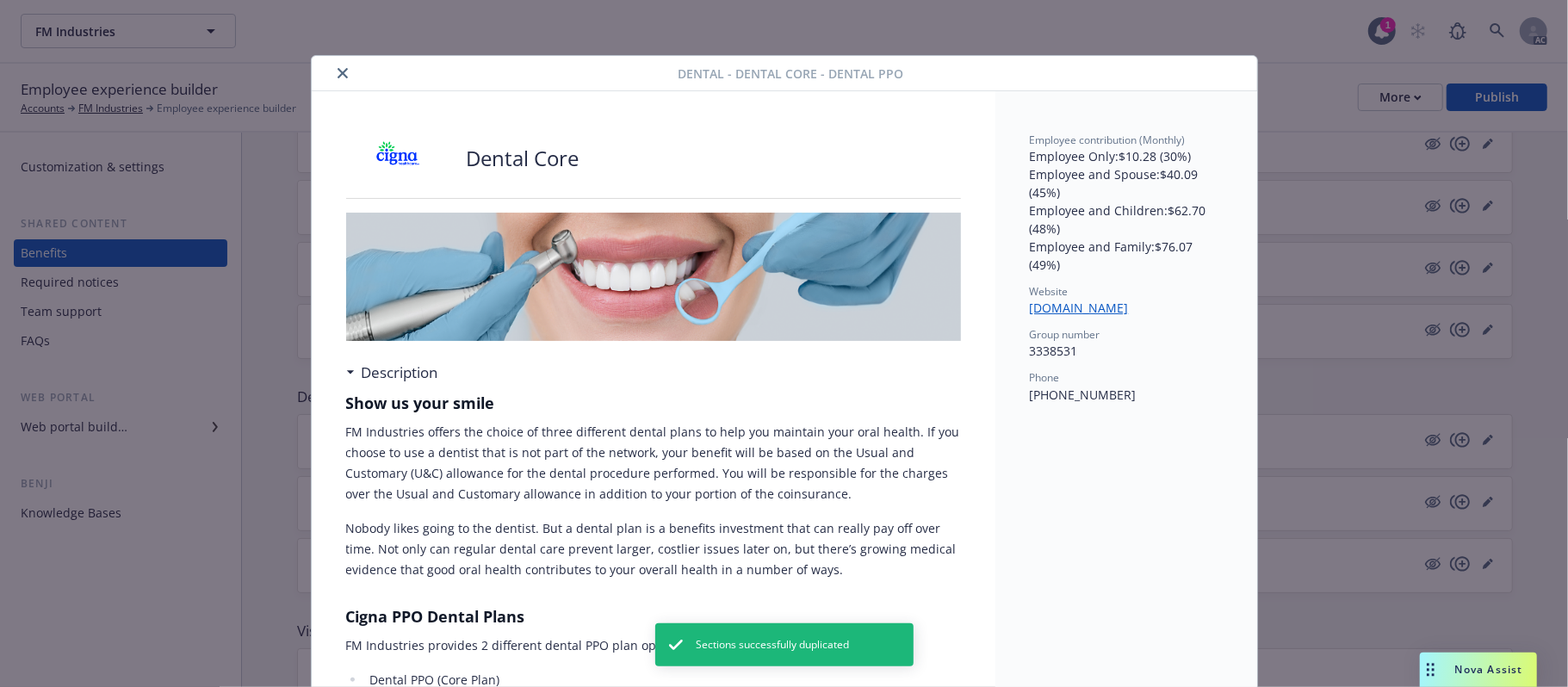
scroll to position [52, 0]
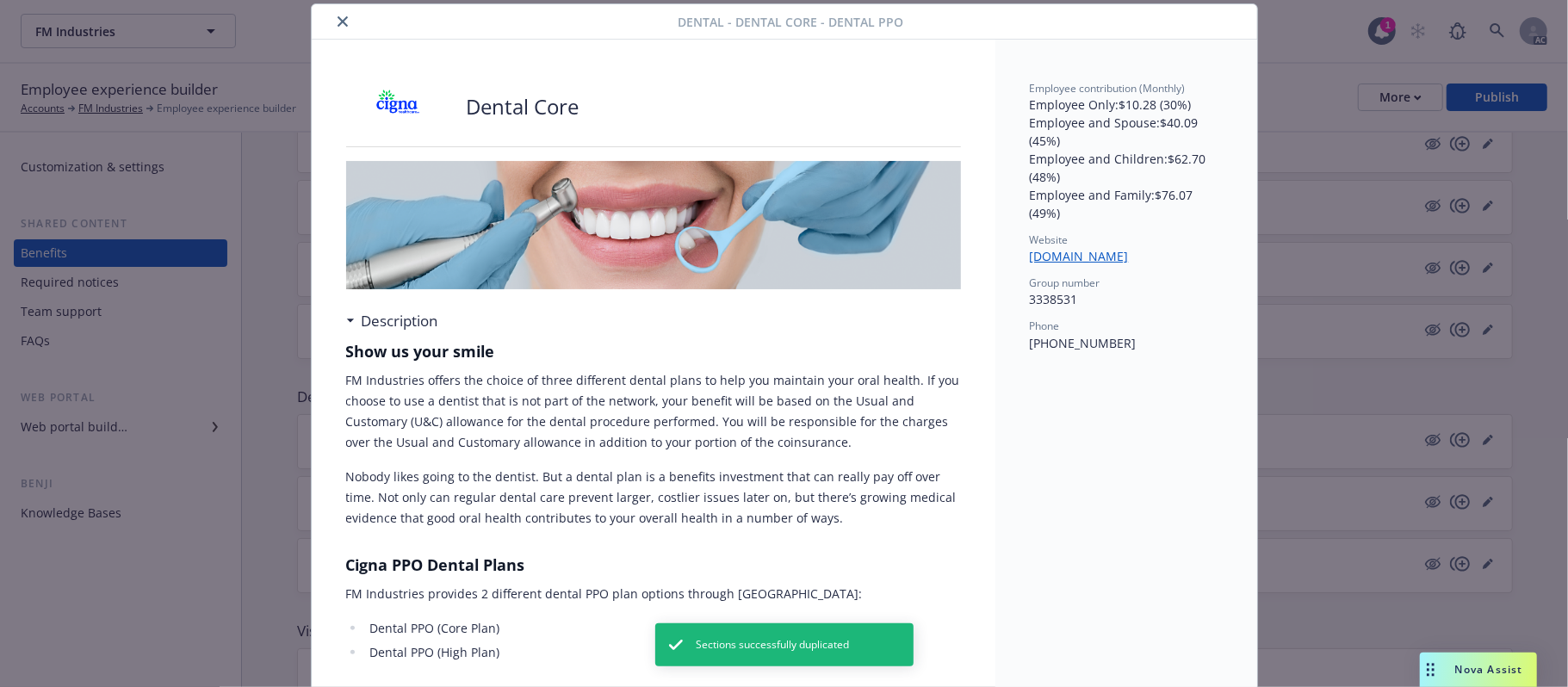
click at [341, 25] on button "close" at bounding box center [343, 22] width 21 height 21
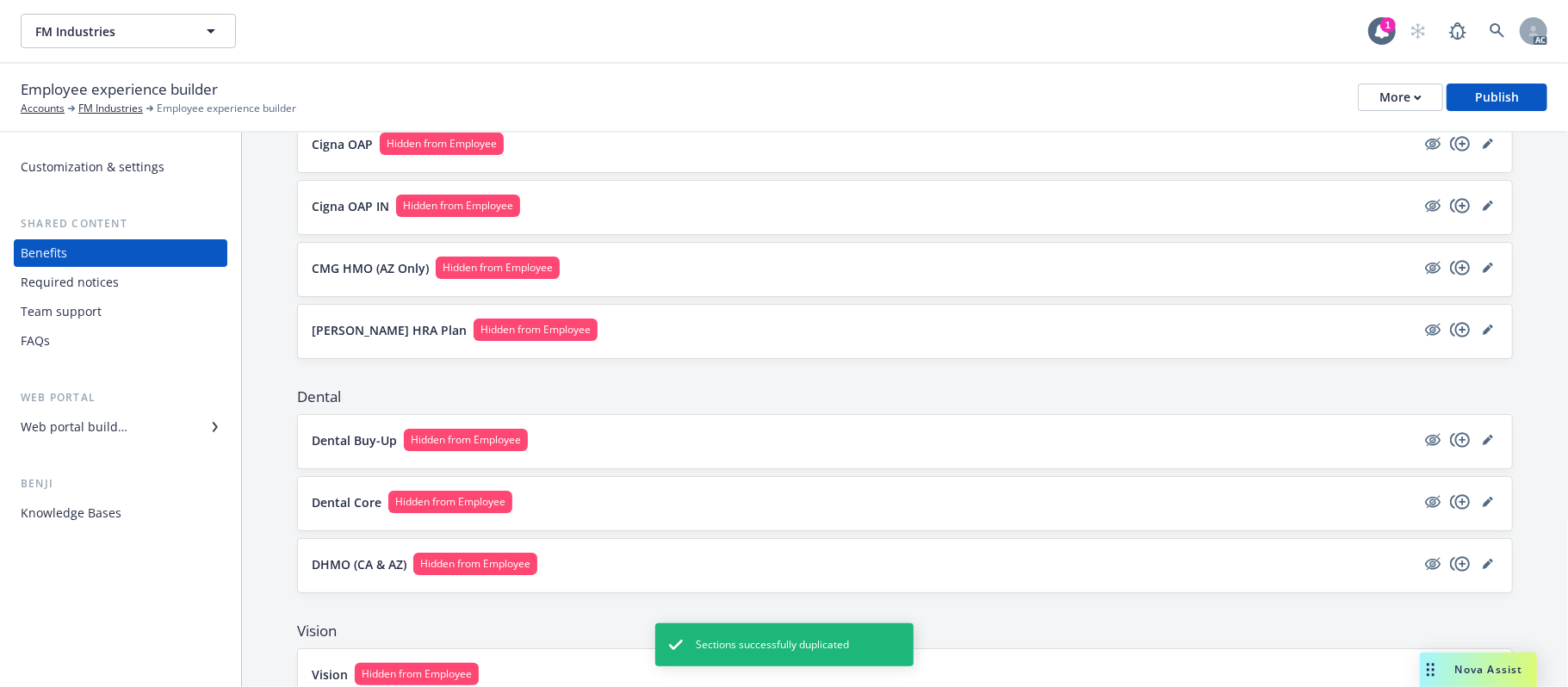
click at [644, 551] on button "DHMO (CA & AZ) Hidden from Employee" at bounding box center [863, 564] width 1104 height 23
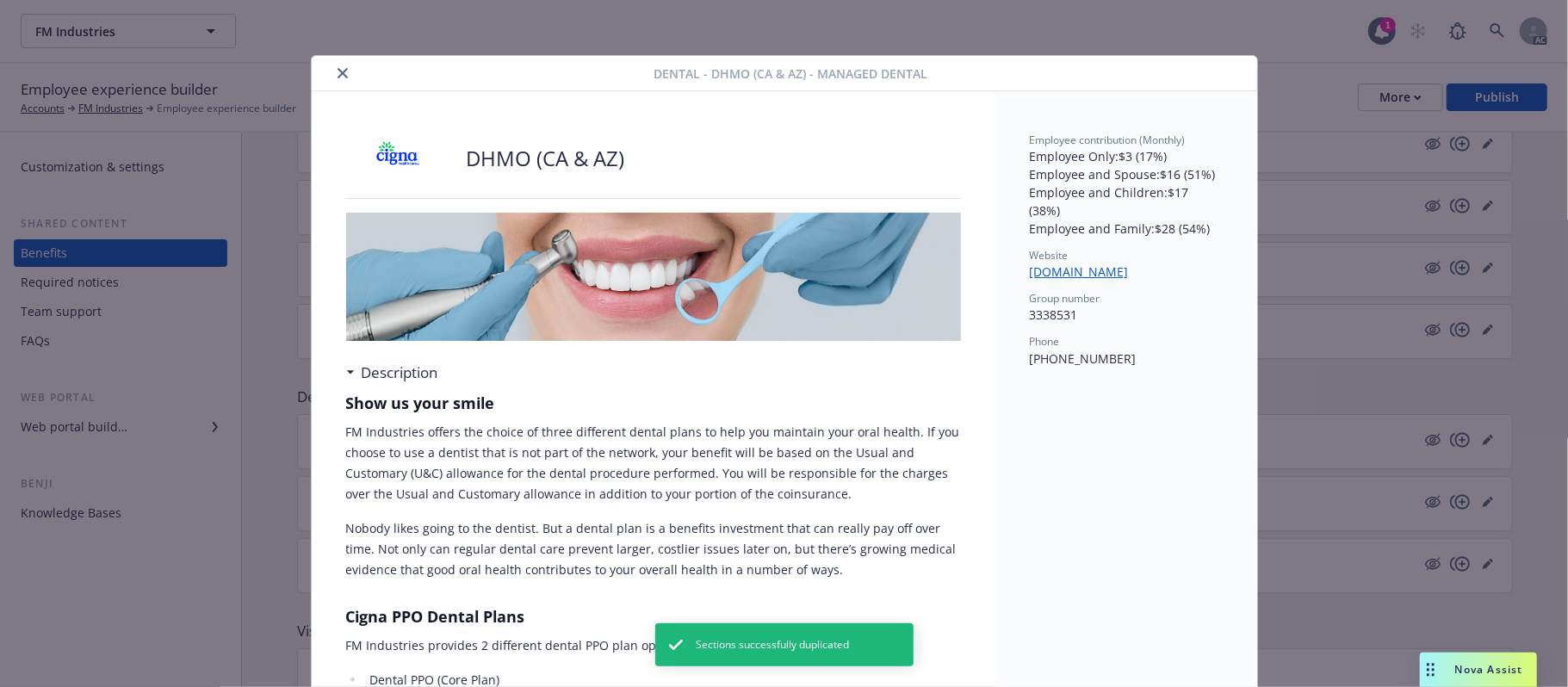
scroll to position [52, 0]
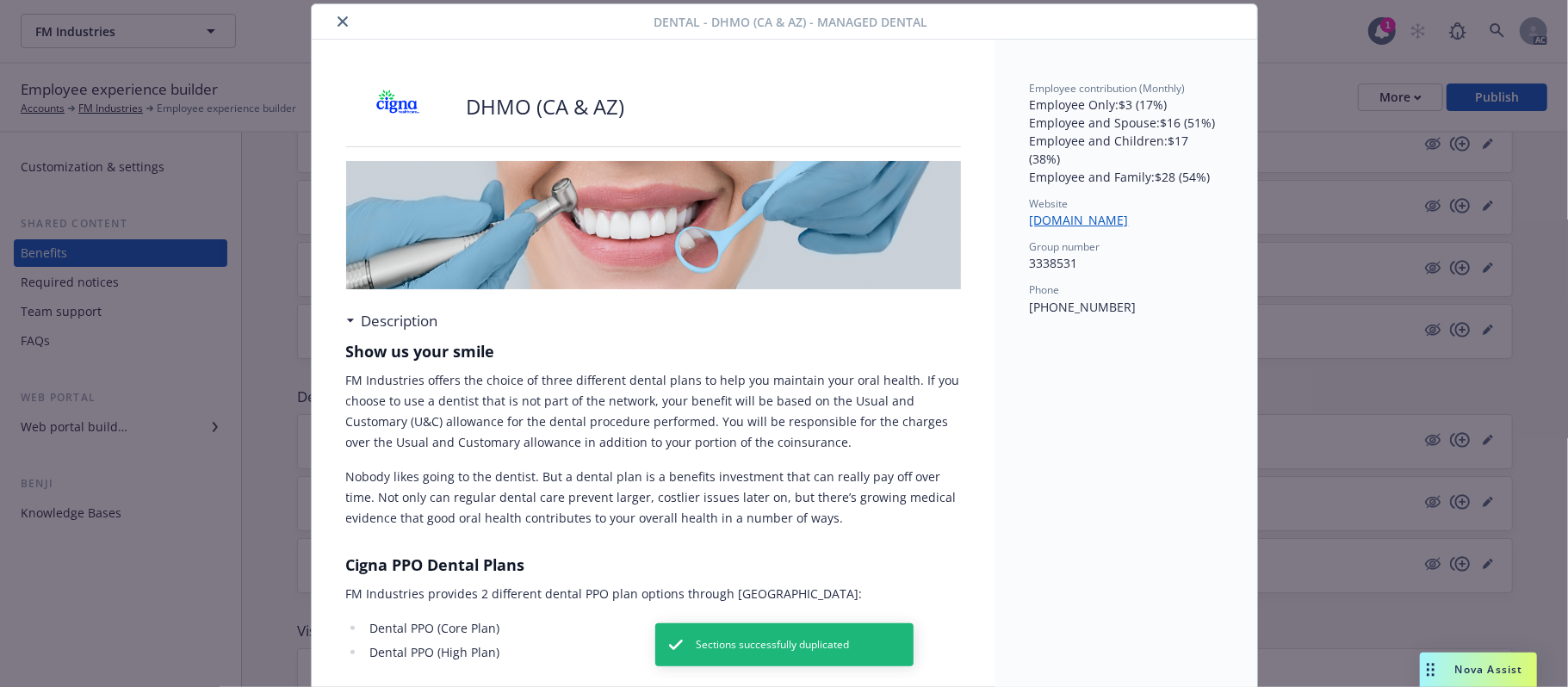
click at [338, 24] on icon "close" at bounding box center [343, 21] width 10 height 10
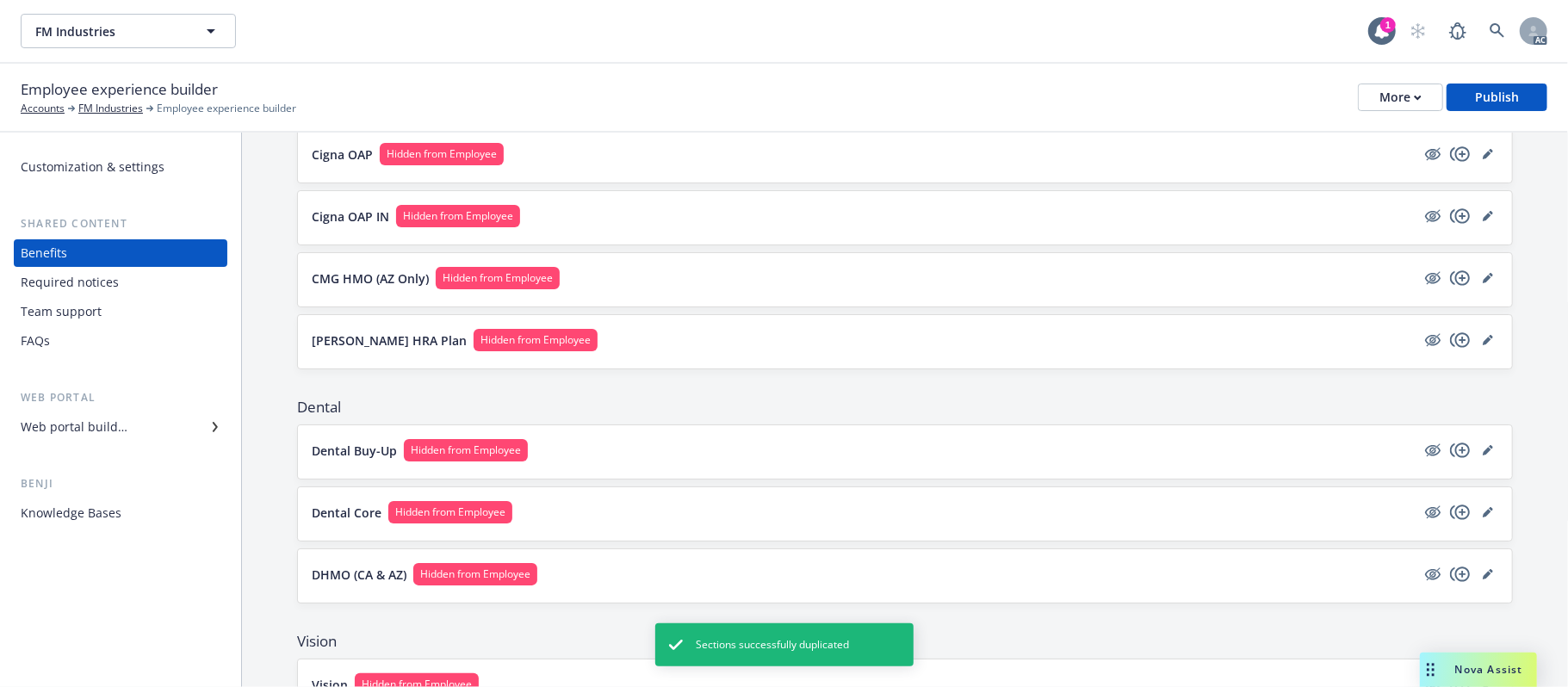
scroll to position [115, 0]
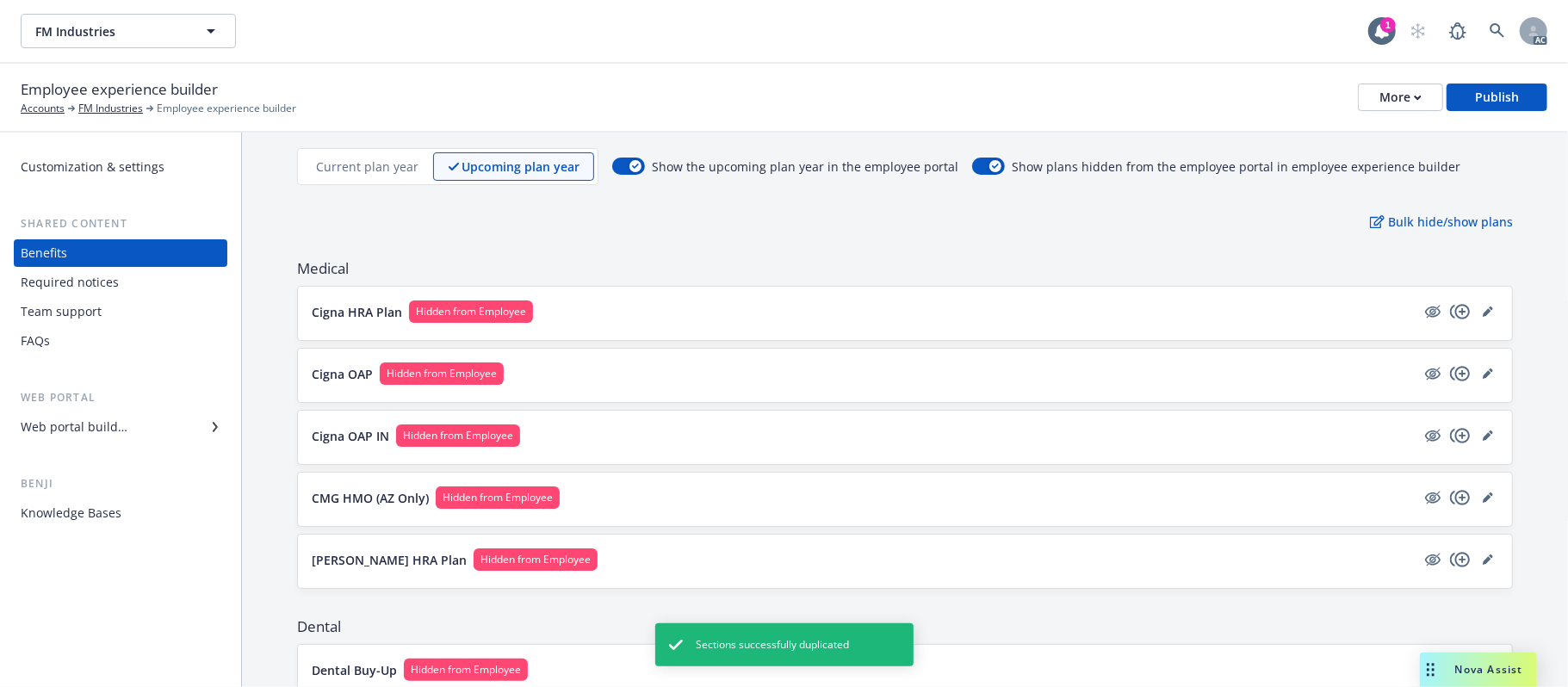
click at [388, 163] on p "Current plan year" at bounding box center [367, 166] width 103 height 18
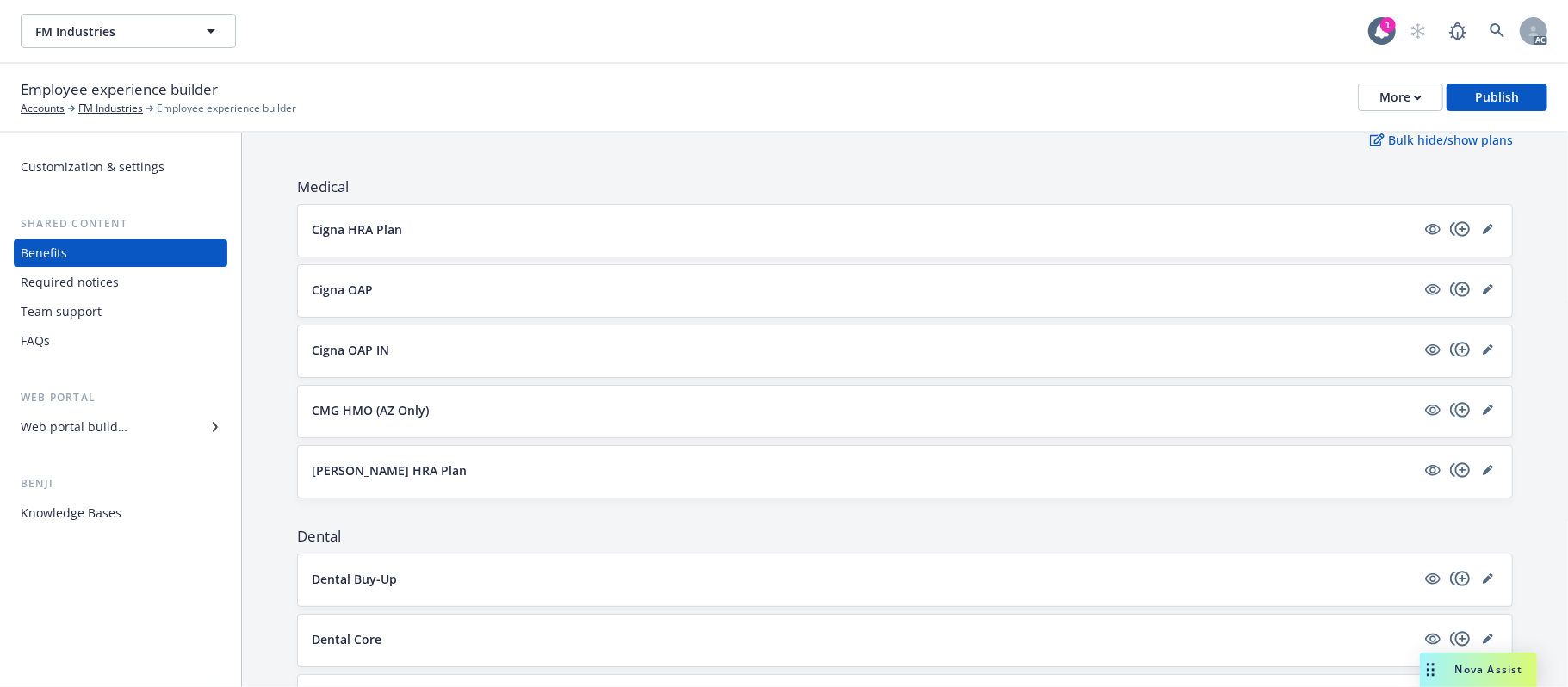
scroll to position [0, 0]
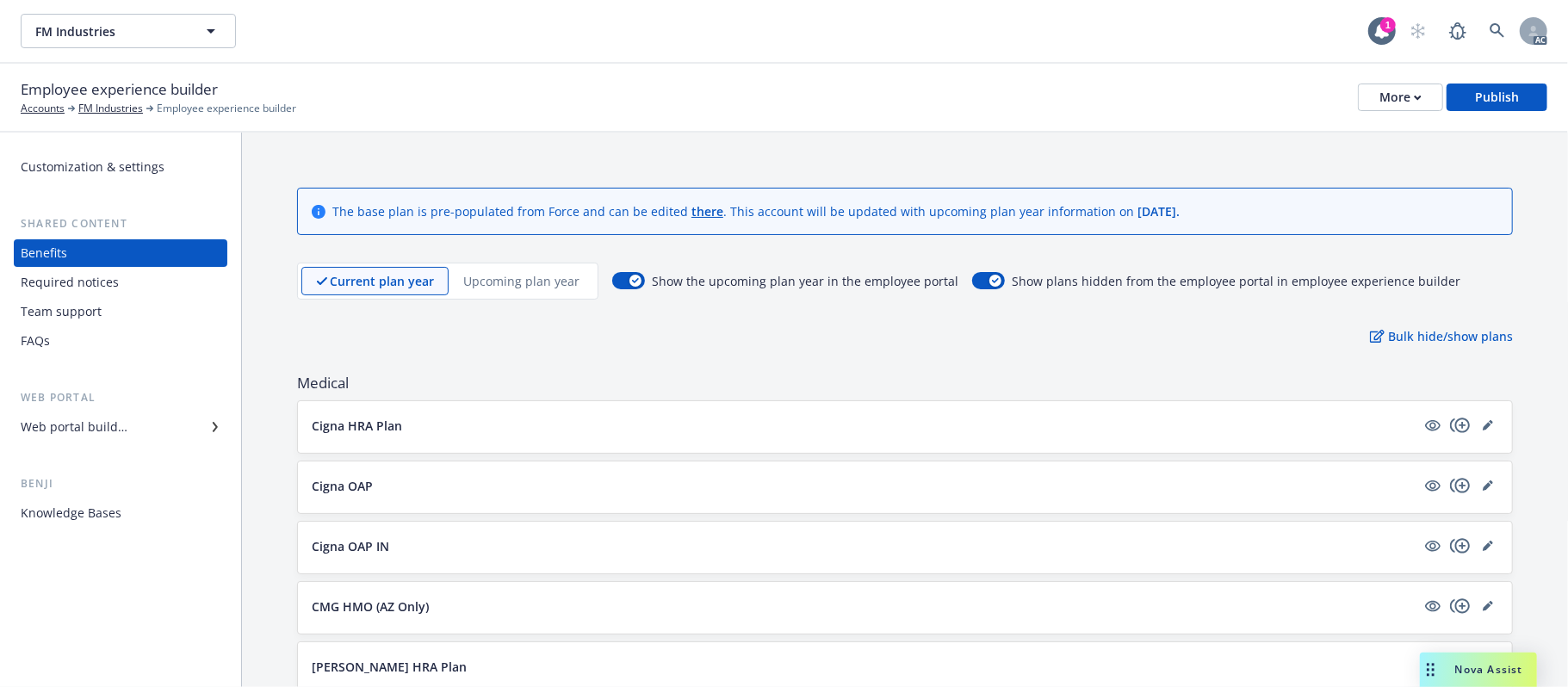
click at [529, 290] on p "Upcoming plan year" at bounding box center [520, 280] width 116 height 18
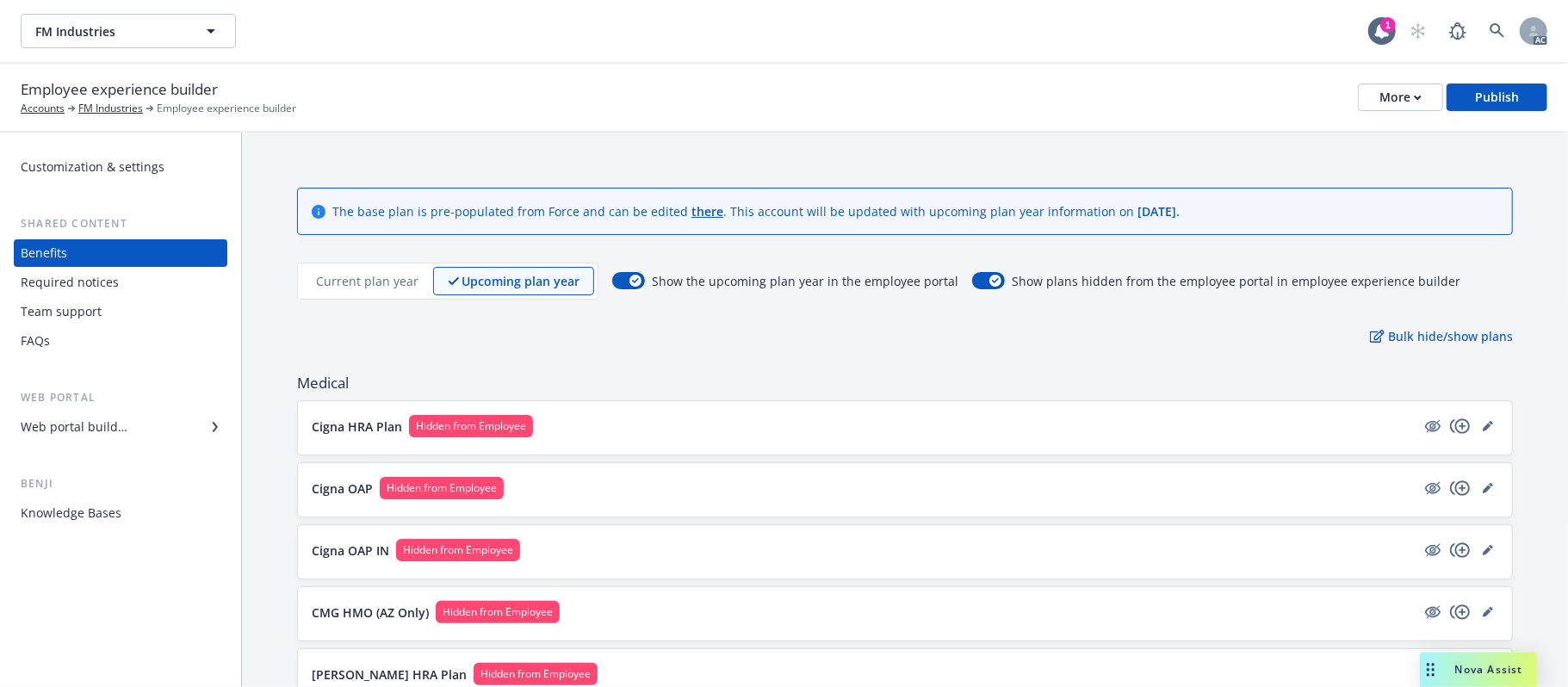
click at [380, 283] on p "Current plan year" at bounding box center [367, 280] width 103 height 18
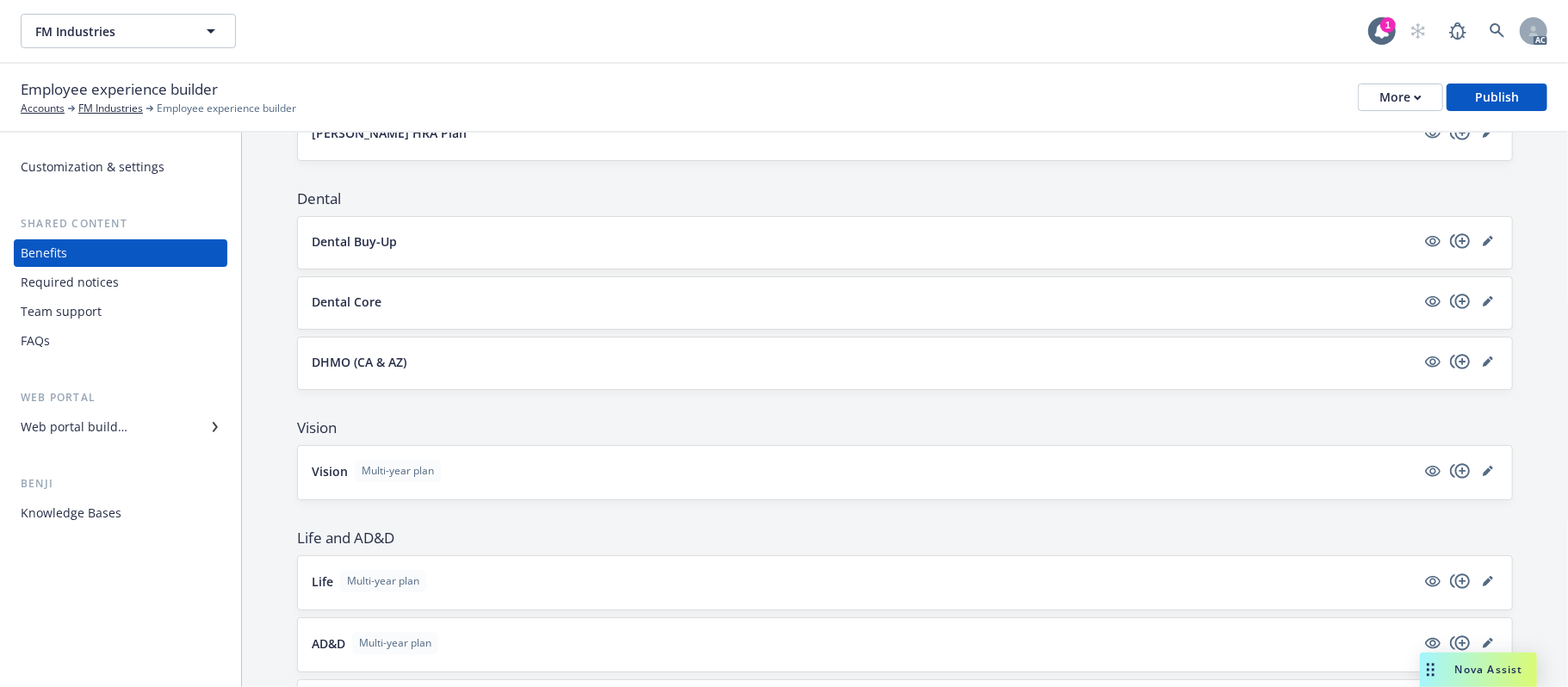
scroll to position [573, 0]
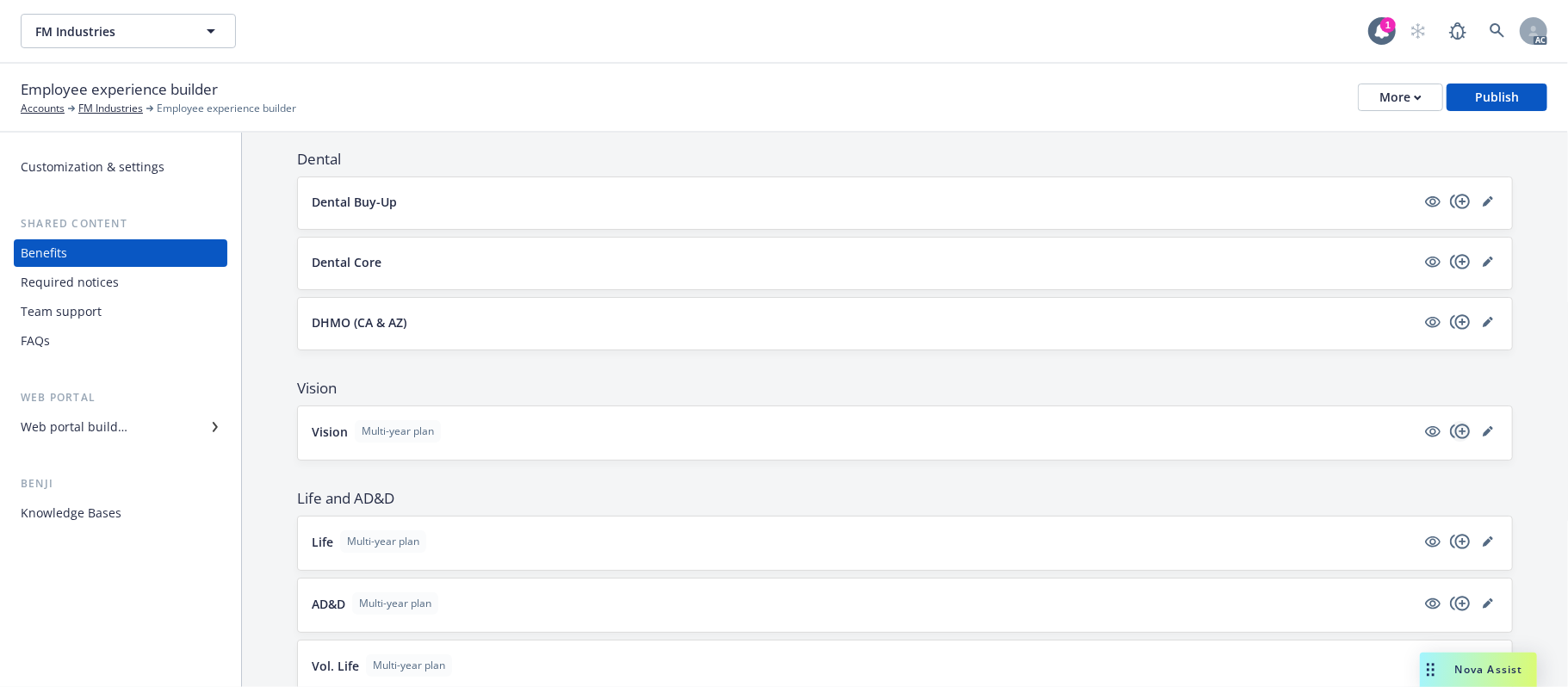
click at [1443, 434] on icon "copyPlus" at bounding box center [1460, 431] width 21 height 21
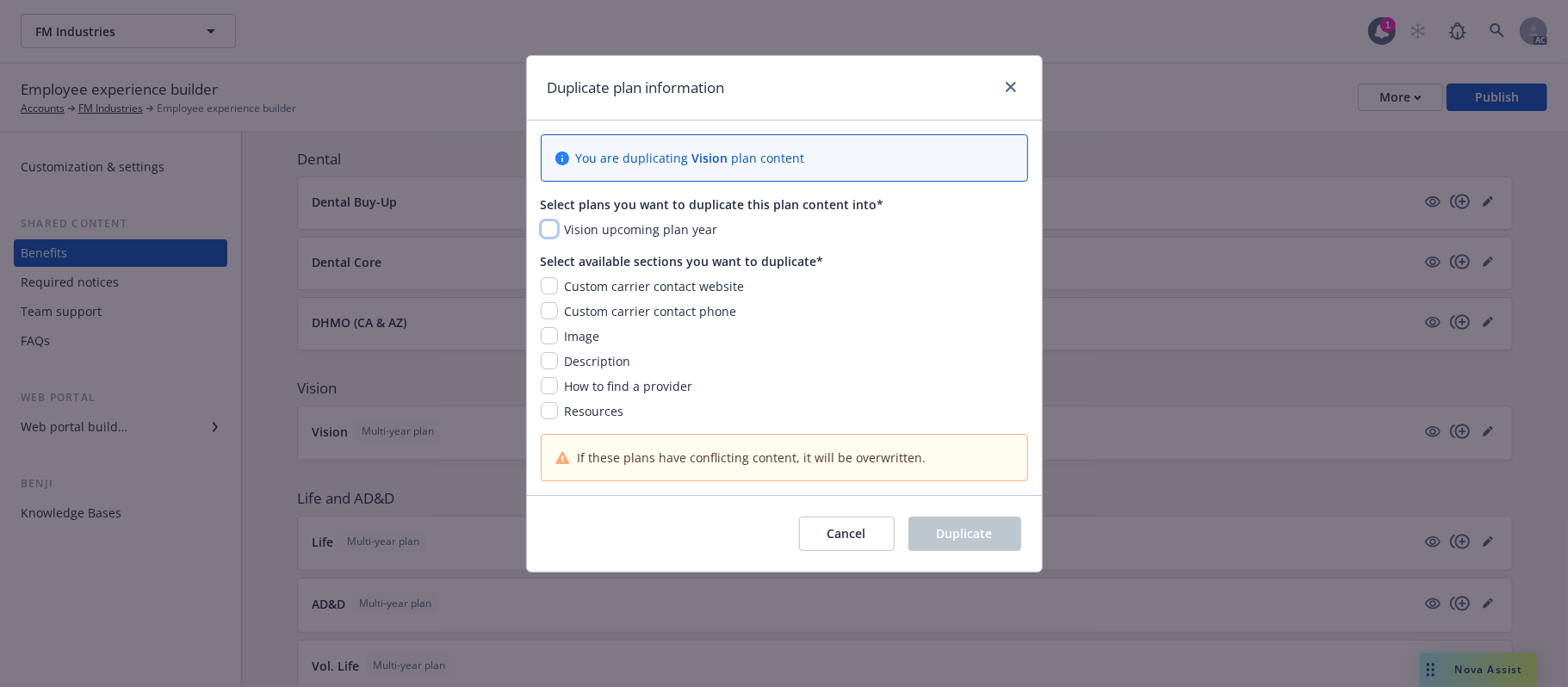
click at [544, 231] on input "checkbox" at bounding box center [549, 229] width 17 height 17
checkbox input "true"
click at [550, 286] on input "checkbox" at bounding box center [549, 286] width 17 height 17
checkbox input "true"
click at [551, 311] on input "checkbox" at bounding box center [549, 311] width 17 height 17
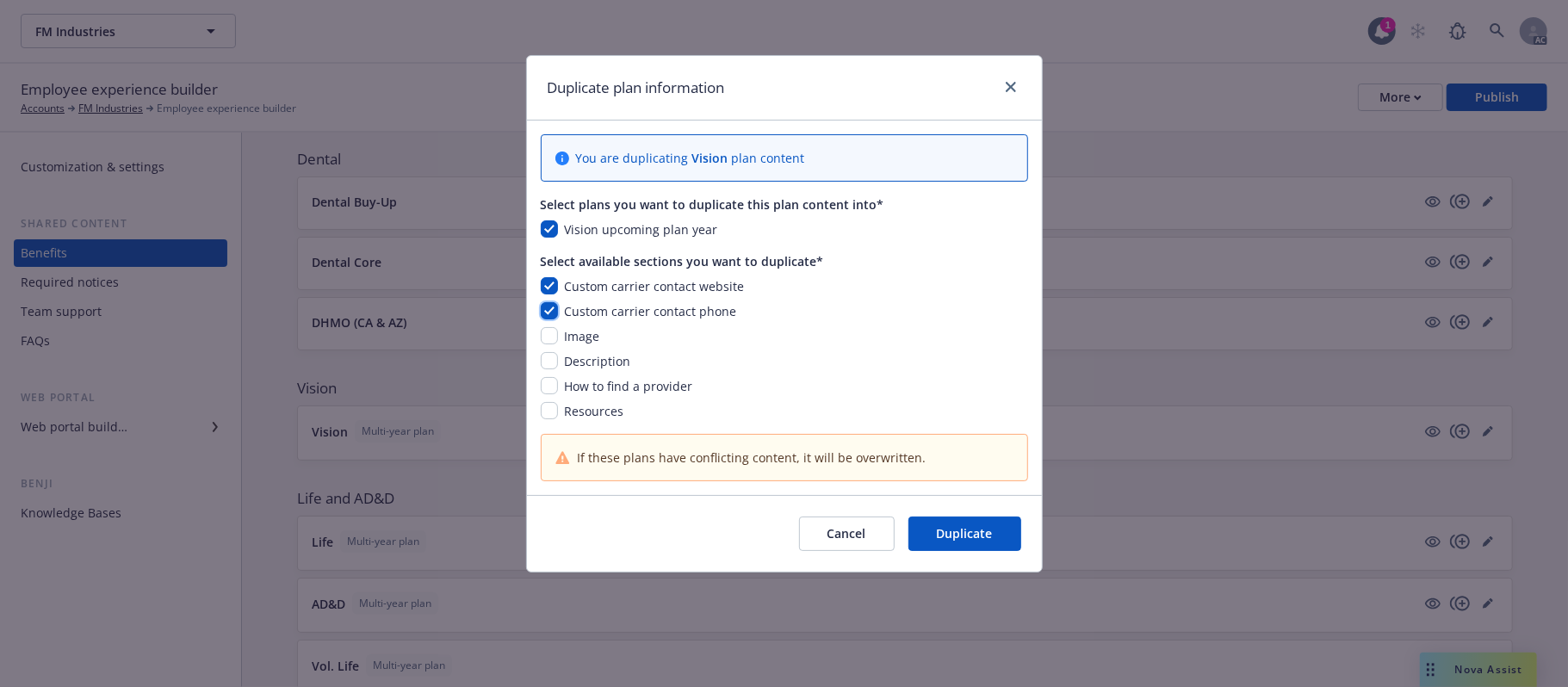
checkbox input "true"
click at [546, 336] on input "checkbox" at bounding box center [549, 336] width 17 height 17
checkbox input "true"
click at [549, 365] on input "checkbox" at bounding box center [549, 360] width 17 height 17
checkbox input "true"
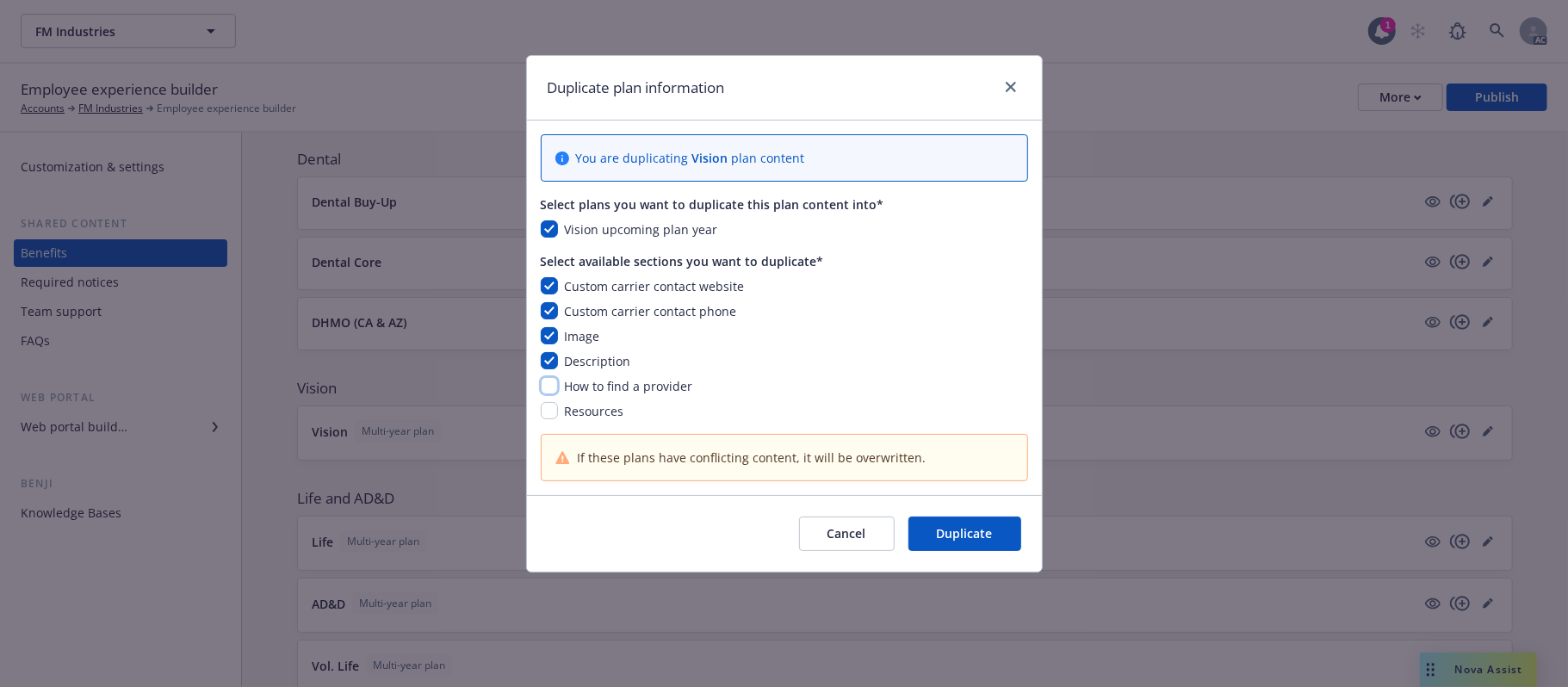
click at [545, 392] on input "checkbox" at bounding box center [549, 386] width 17 height 17
checkbox input "true"
drag, startPoint x: 545, startPoint y: 411, endPoint x: 576, endPoint y: 419, distance: 32.0
click at [546, 410] on input "checkbox" at bounding box center [549, 410] width 17 height 17
checkbox input "true"
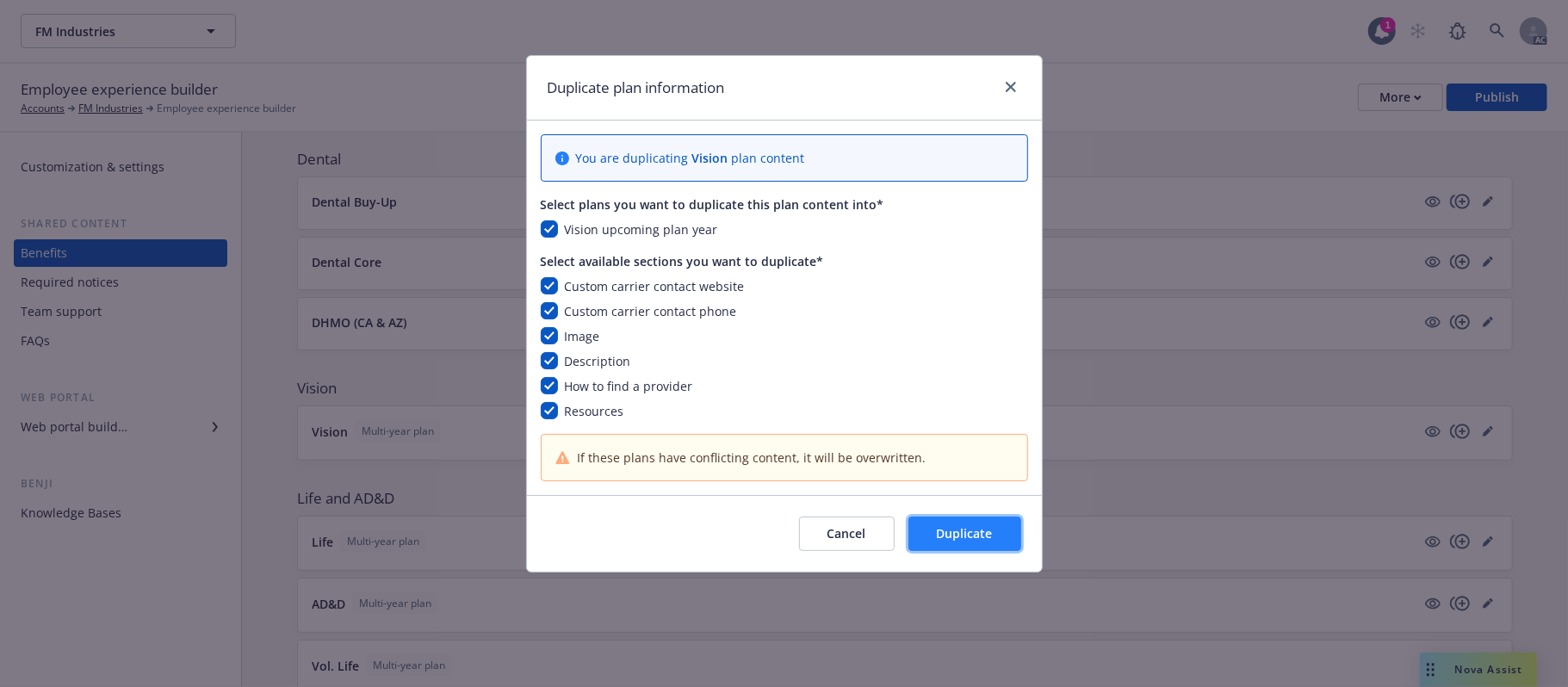
click at [940, 532] on span "Duplicate" at bounding box center [964, 533] width 56 height 16
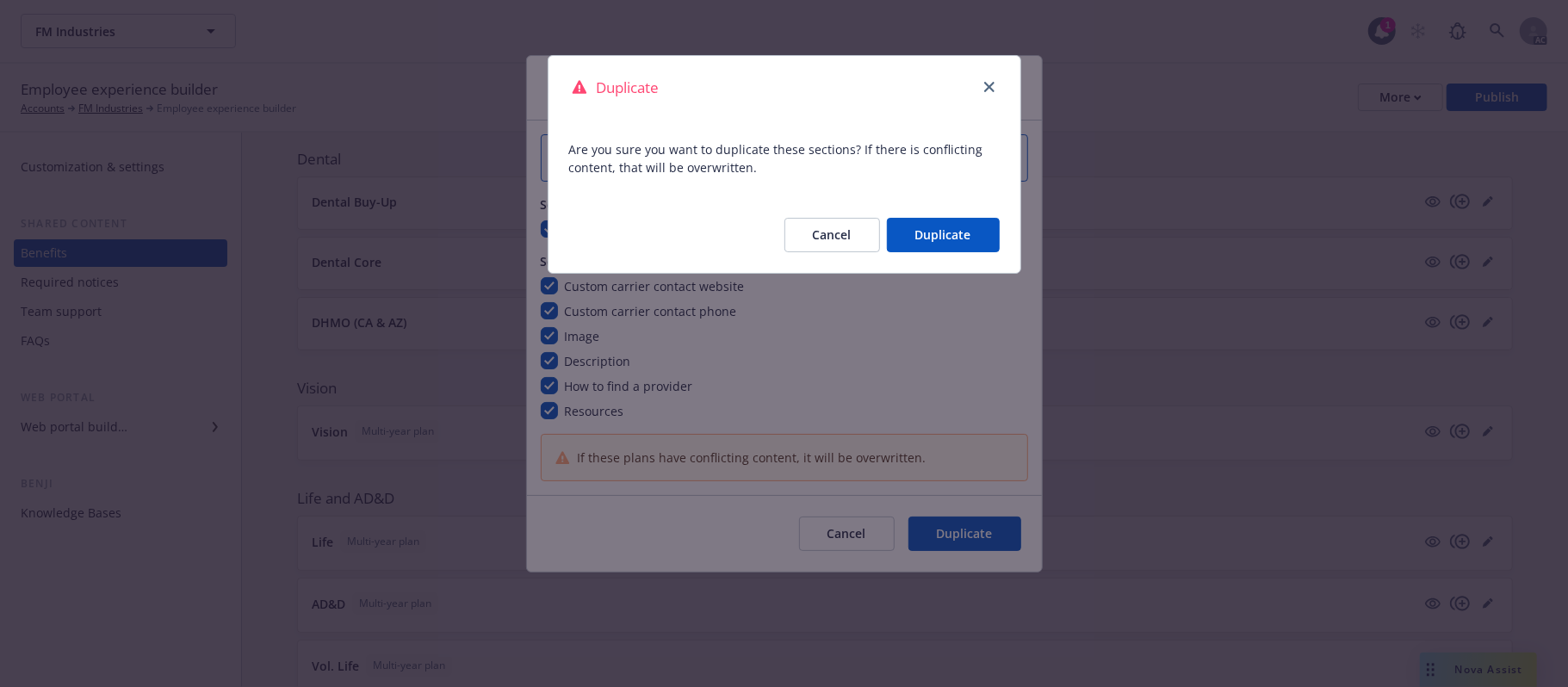
click at [918, 234] on button "Duplicate" at bounding box center [943, 234] width 113 height 35
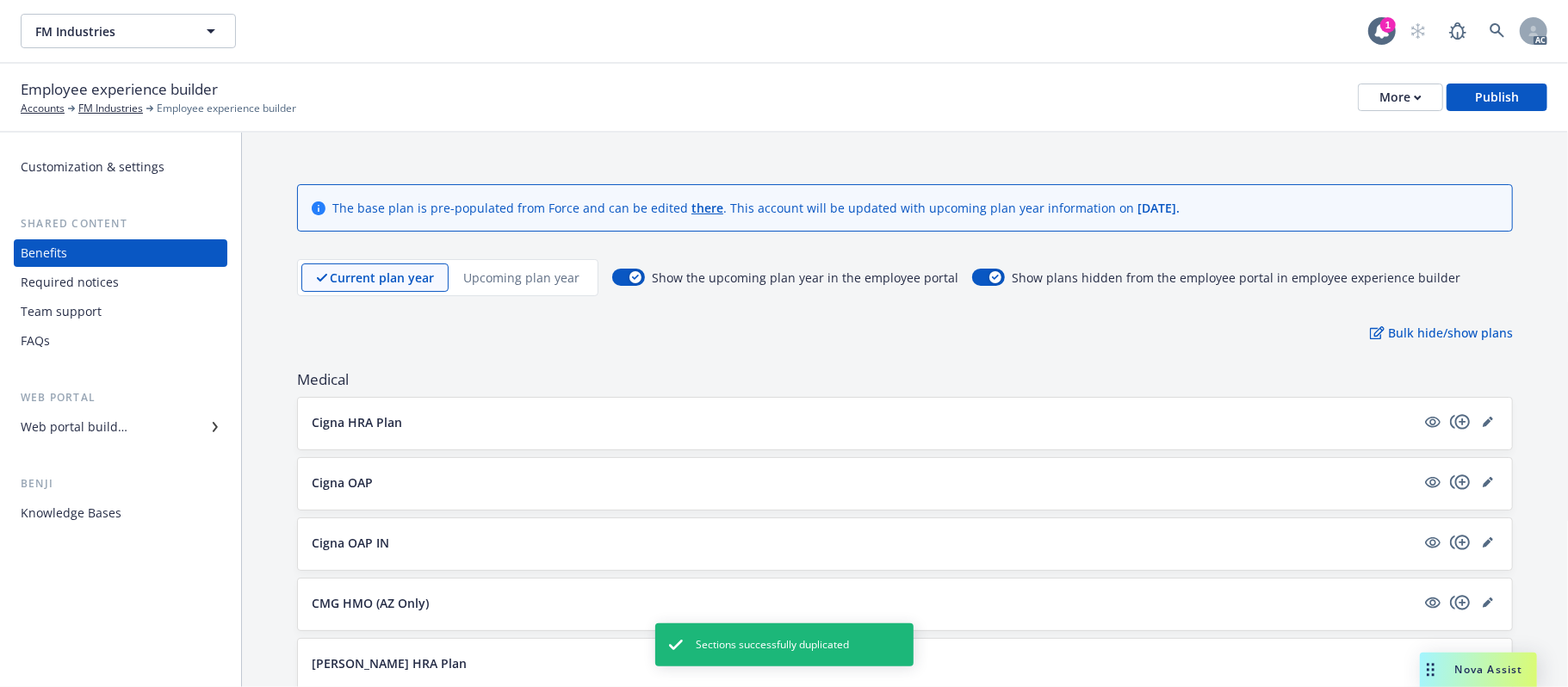
scroll to position [0, 0]
click at [503, 280] on p "Upcoming plan year" at bounding box center [520, 280] width 116 height 18
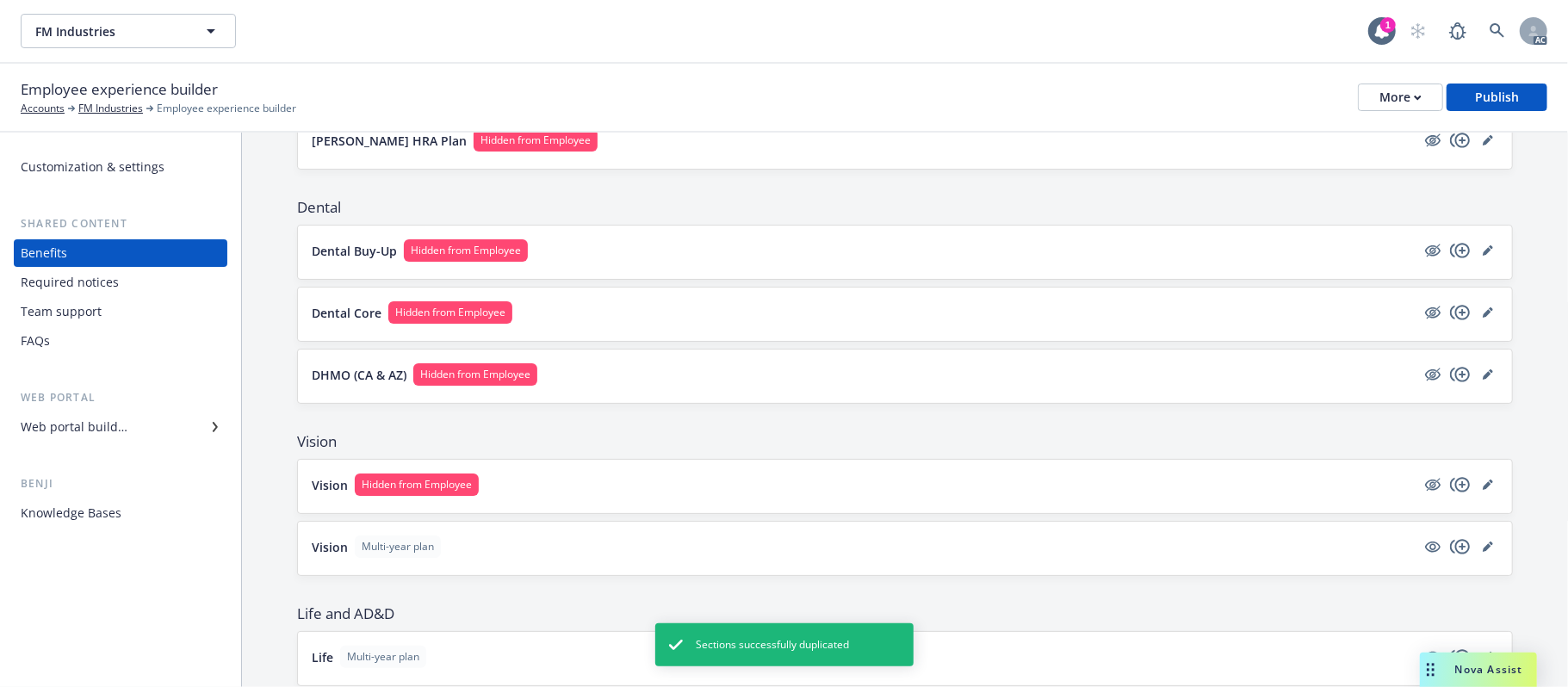
scroll to position [573, 0]
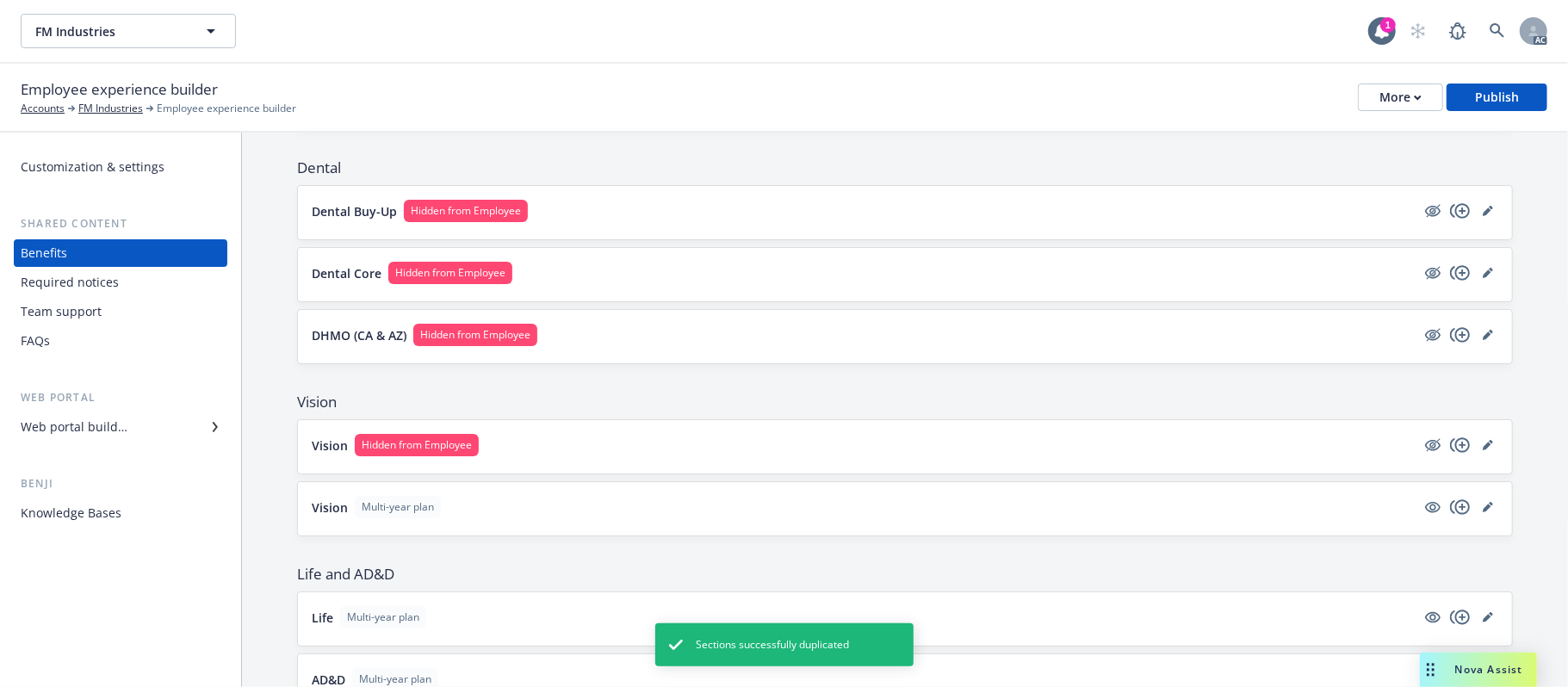
click at [637, 442] on button "Vision Hidden from Employee" at bounding box center [863, 445] width 1104 height 23
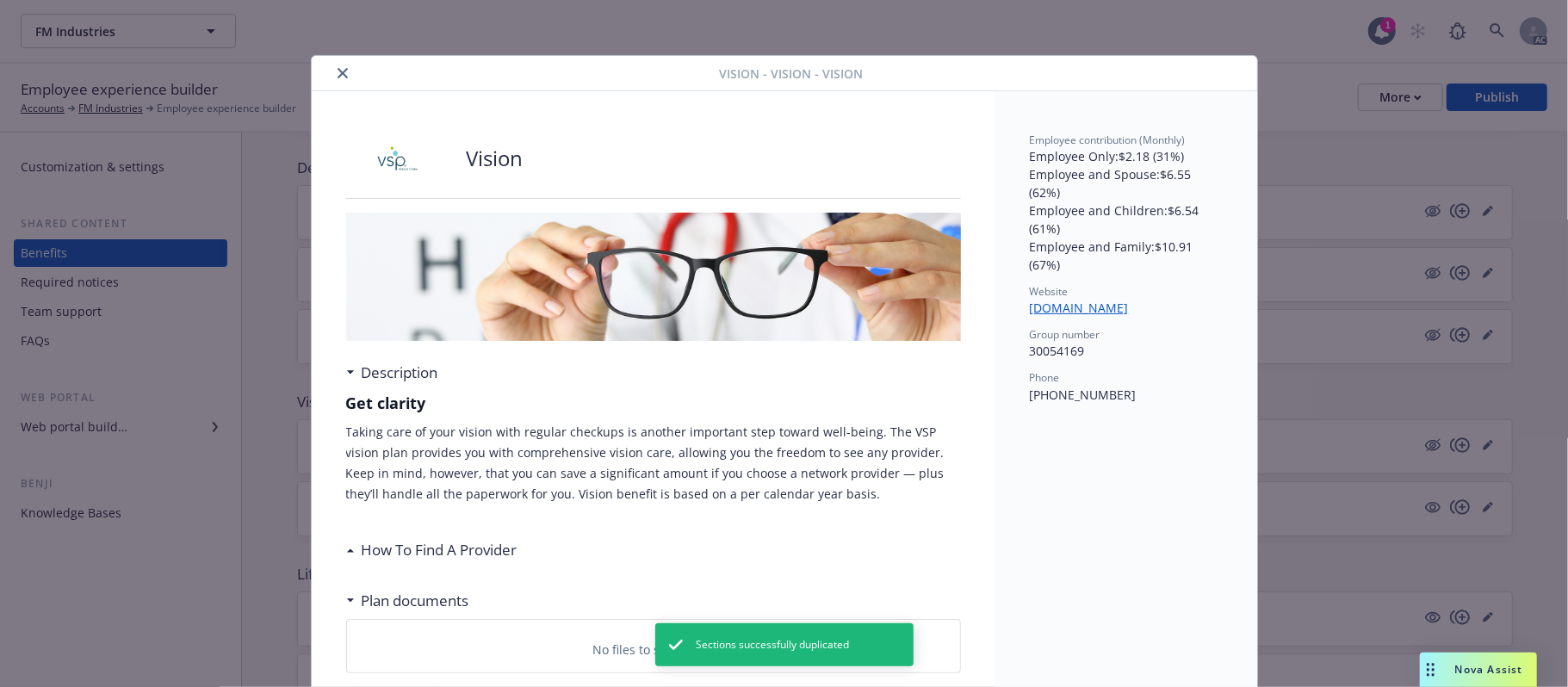
scroll to position [52, 0]
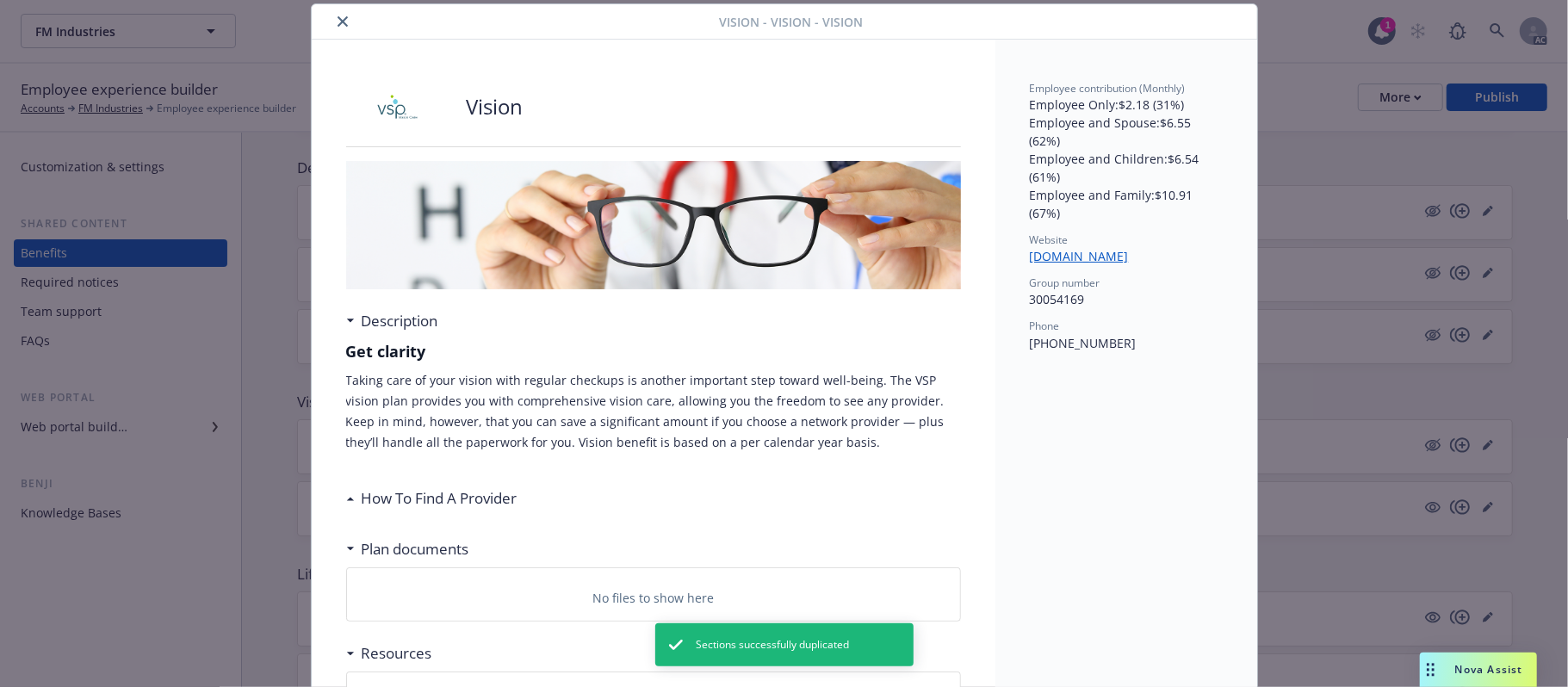
click at [334, 27] on button "close" at bounding box center [343, 22] width 21 height 21
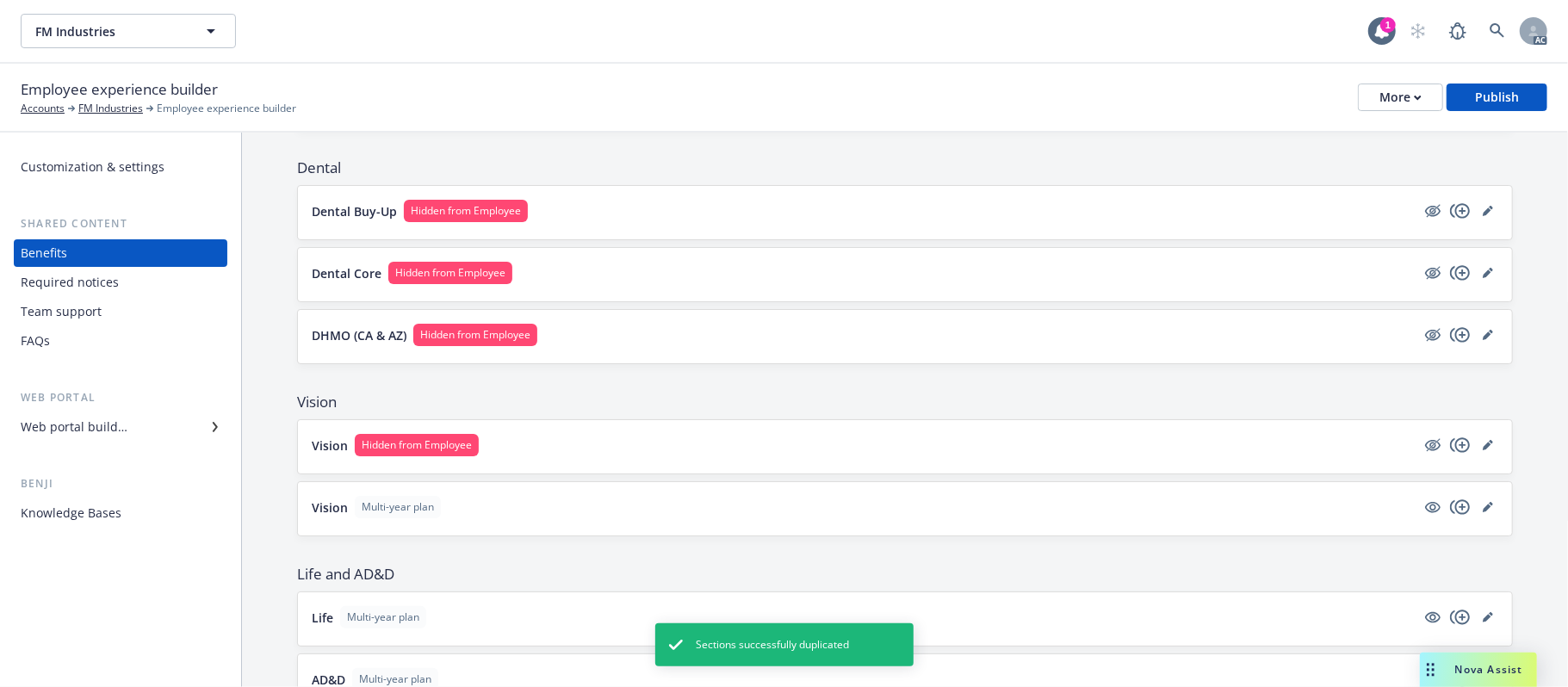
click at [496, 506] on button "Vision Multi-year plan" at bounding box center [863, 507] width 1104 height 23
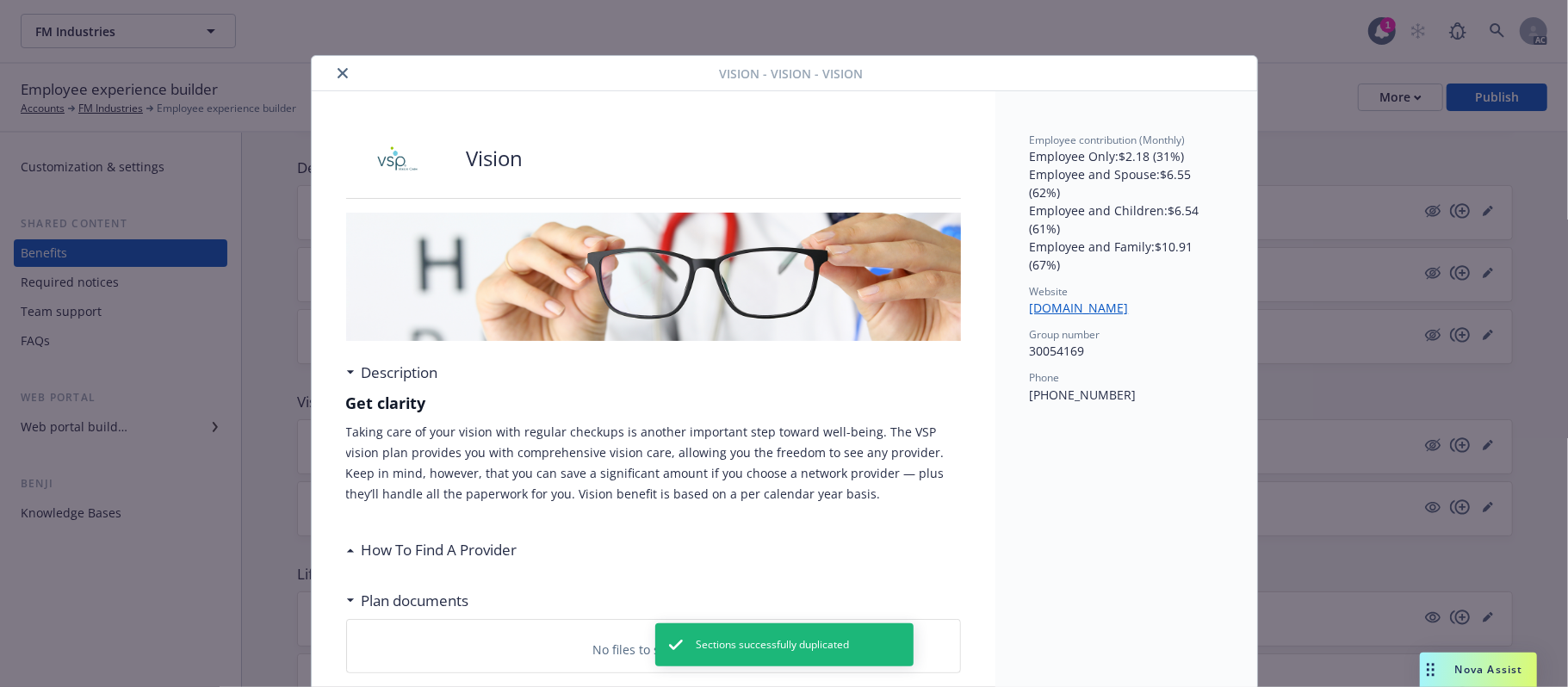
scroll to position [52, 0]
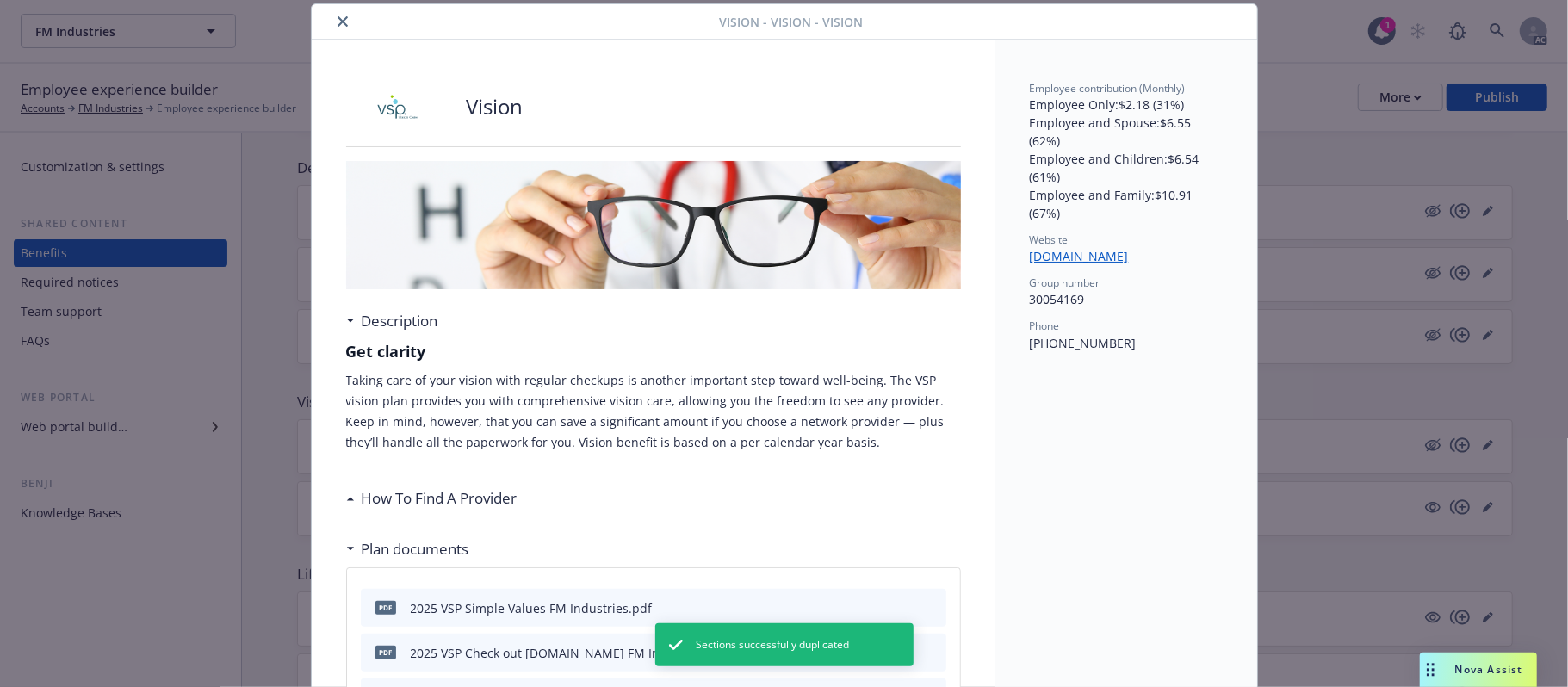
click at [332, 22] on button "close" at bounding box center [343, 22] width 21 height 21
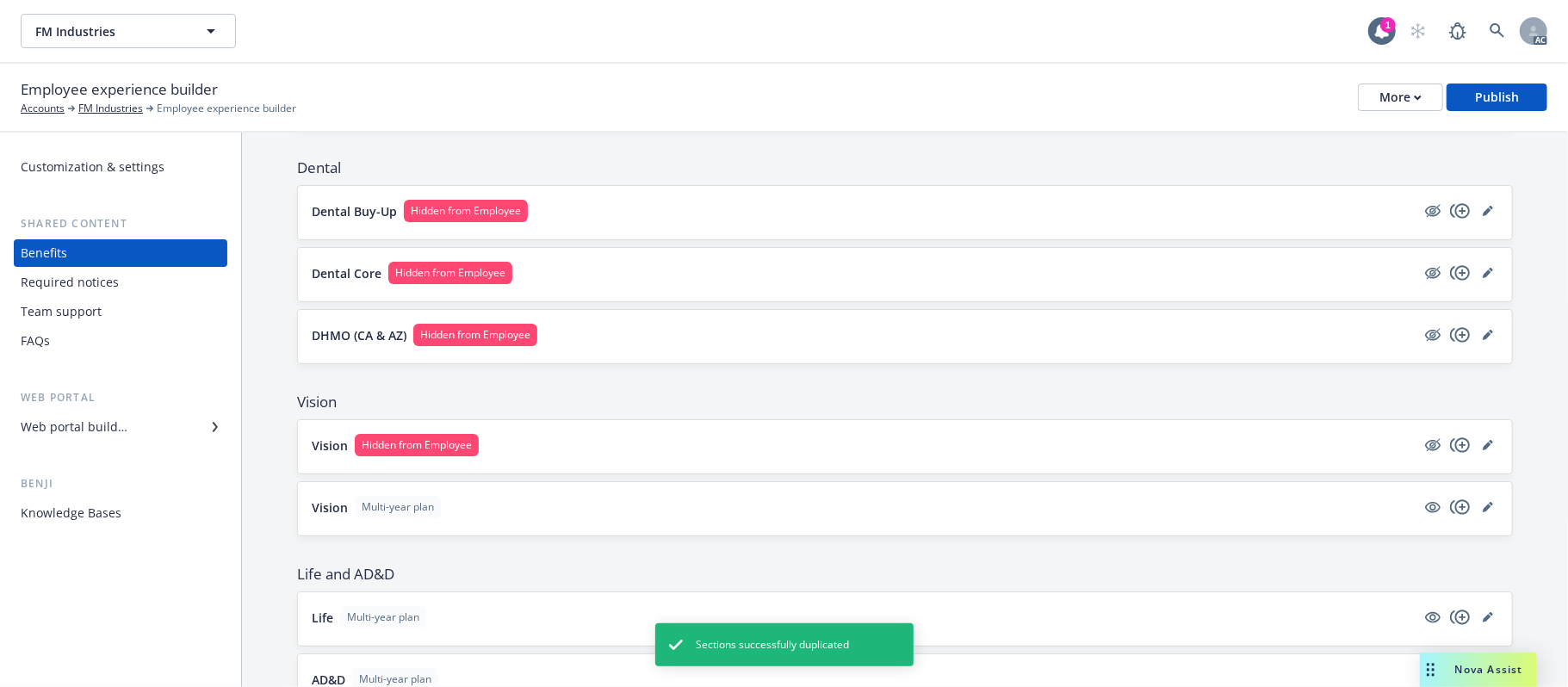
click at [610, 453] on button "Vision Hidden from Employee" at bounding box center [863, 445] width 1104 height 23
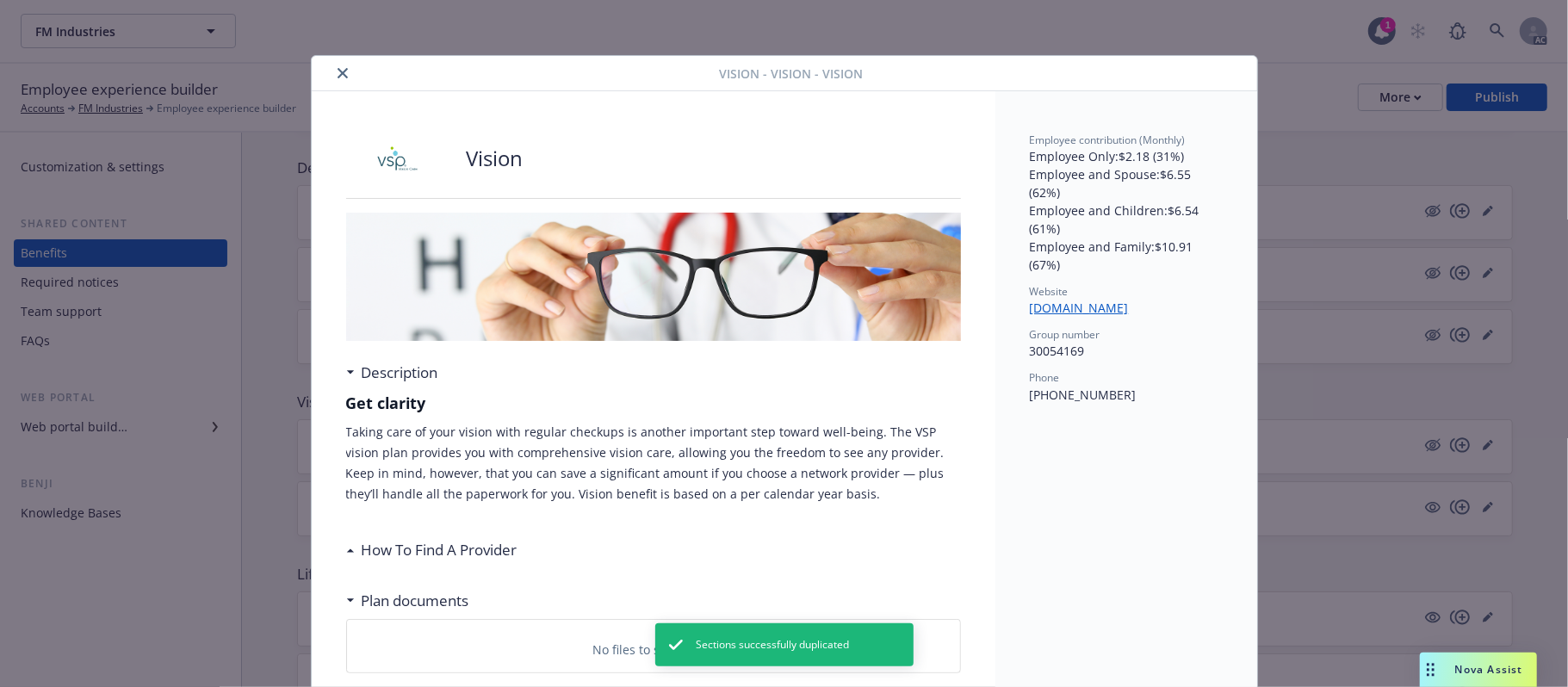
scroll to position [52, 0]
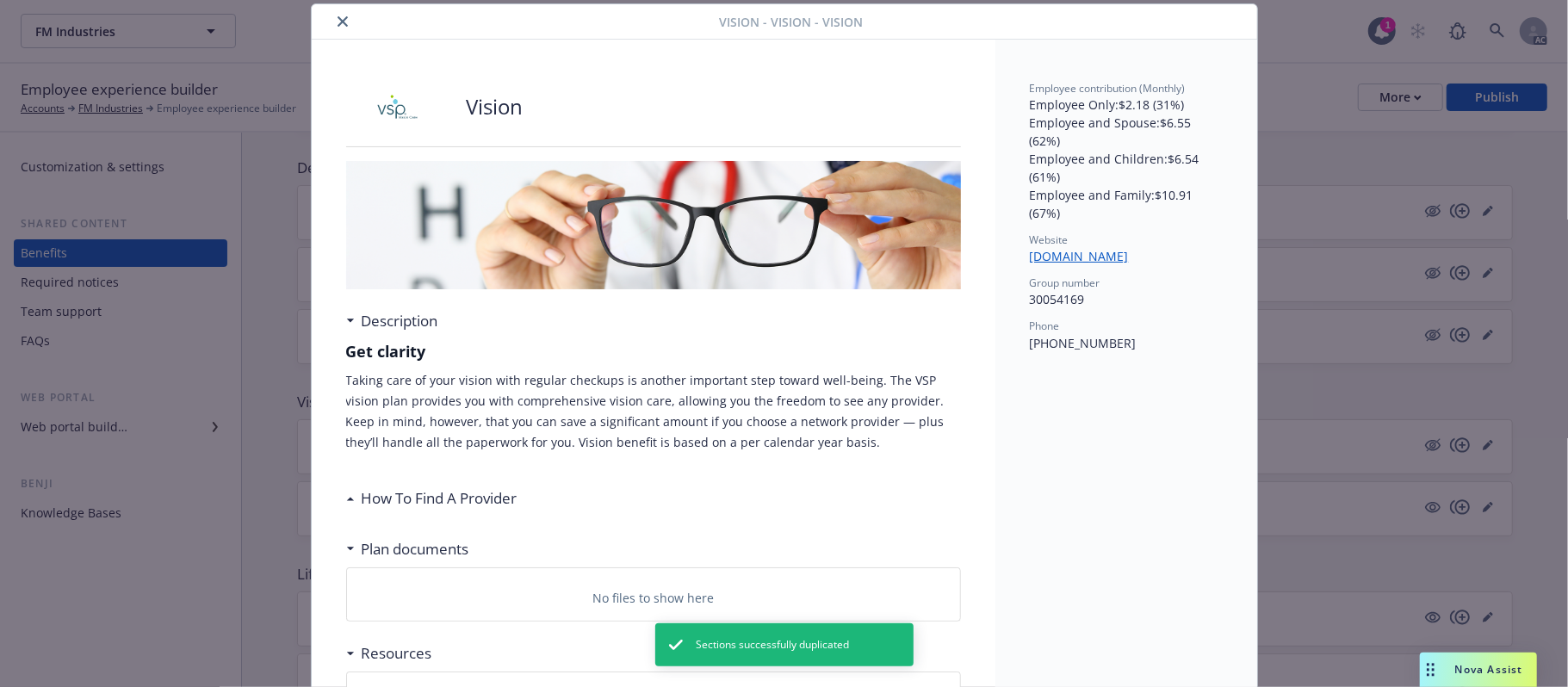
click at [341, 18] on button "close" at bounding box center [343, 22] width 21 height 21
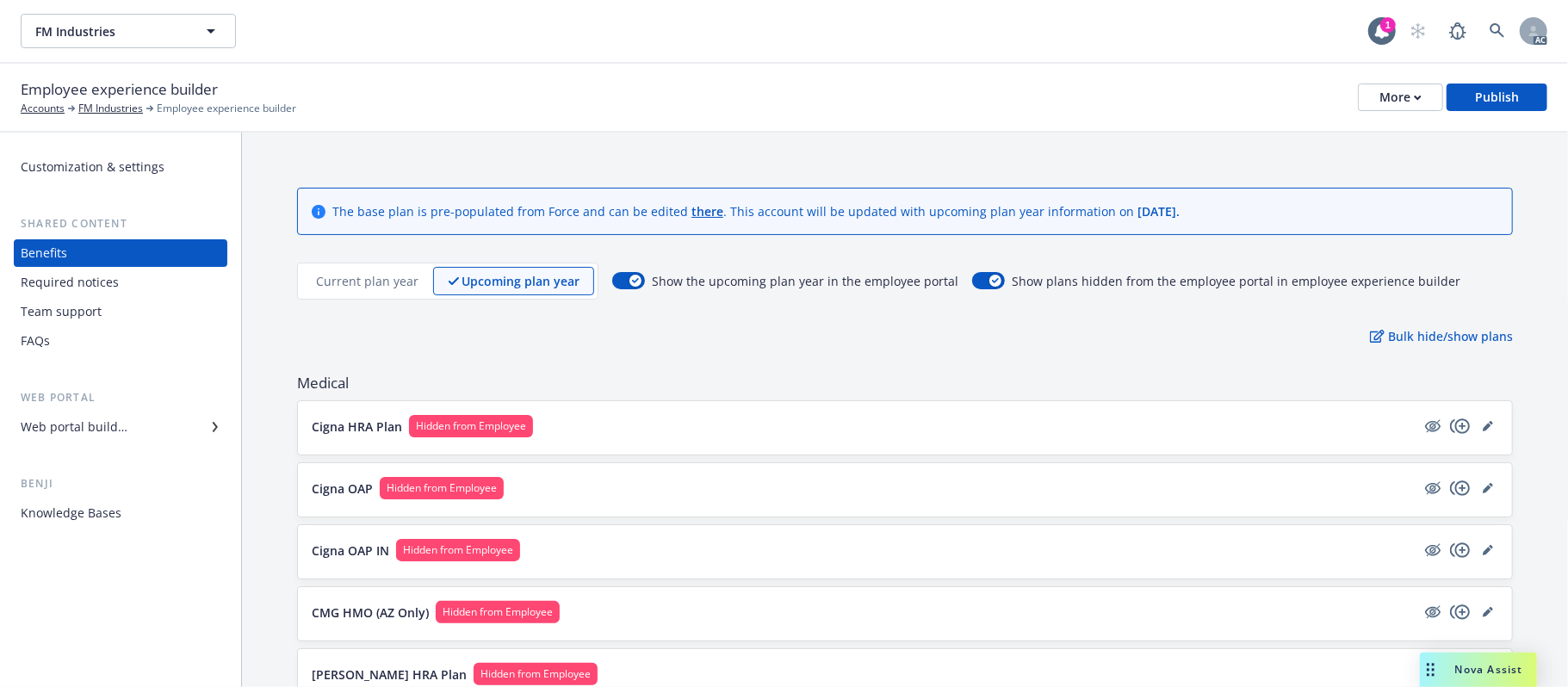
click at [366, 282] on p "Current plan year" at bounding box center [367, 280] width 103 height 18
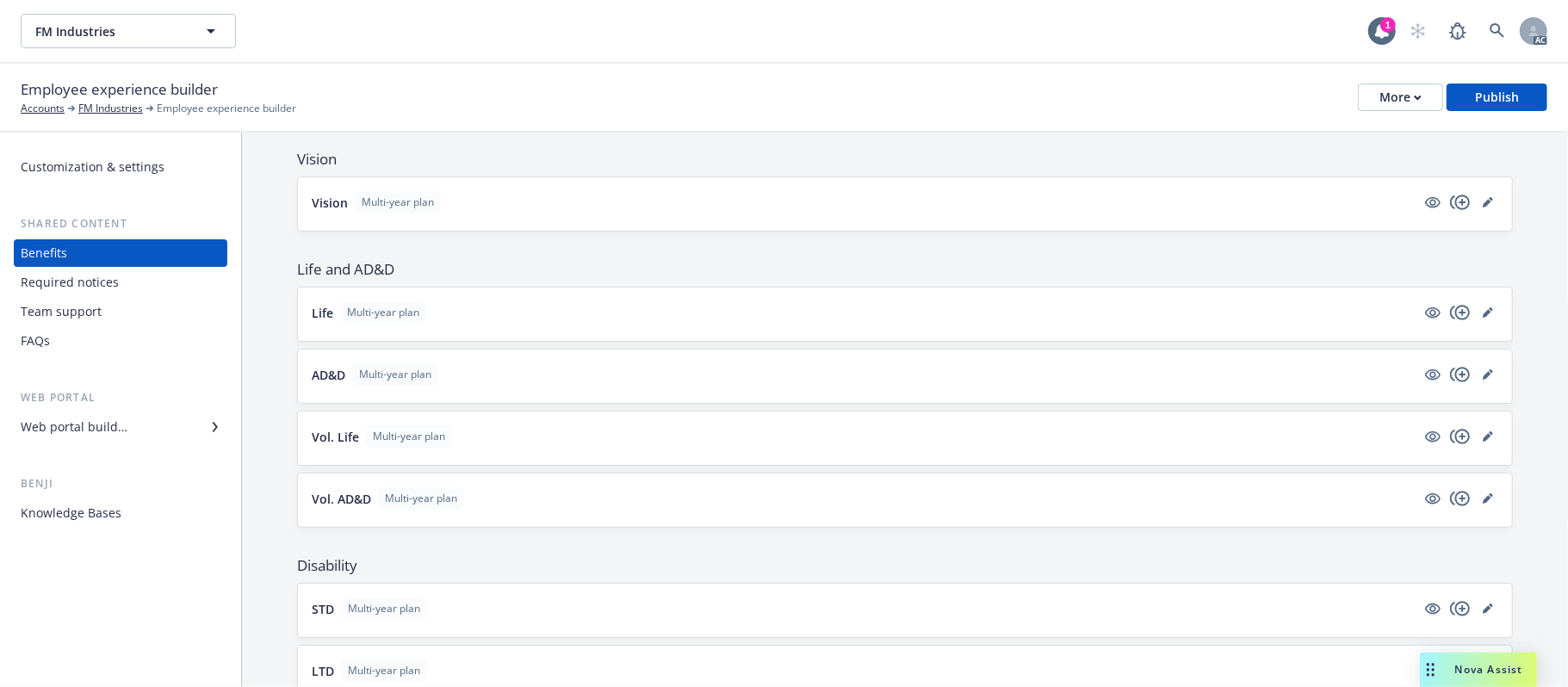
scroll to position [803, 0]
click at [1443, 318] on icon "copyPlus" at bounding box center [1459, 312] width 20 height 15
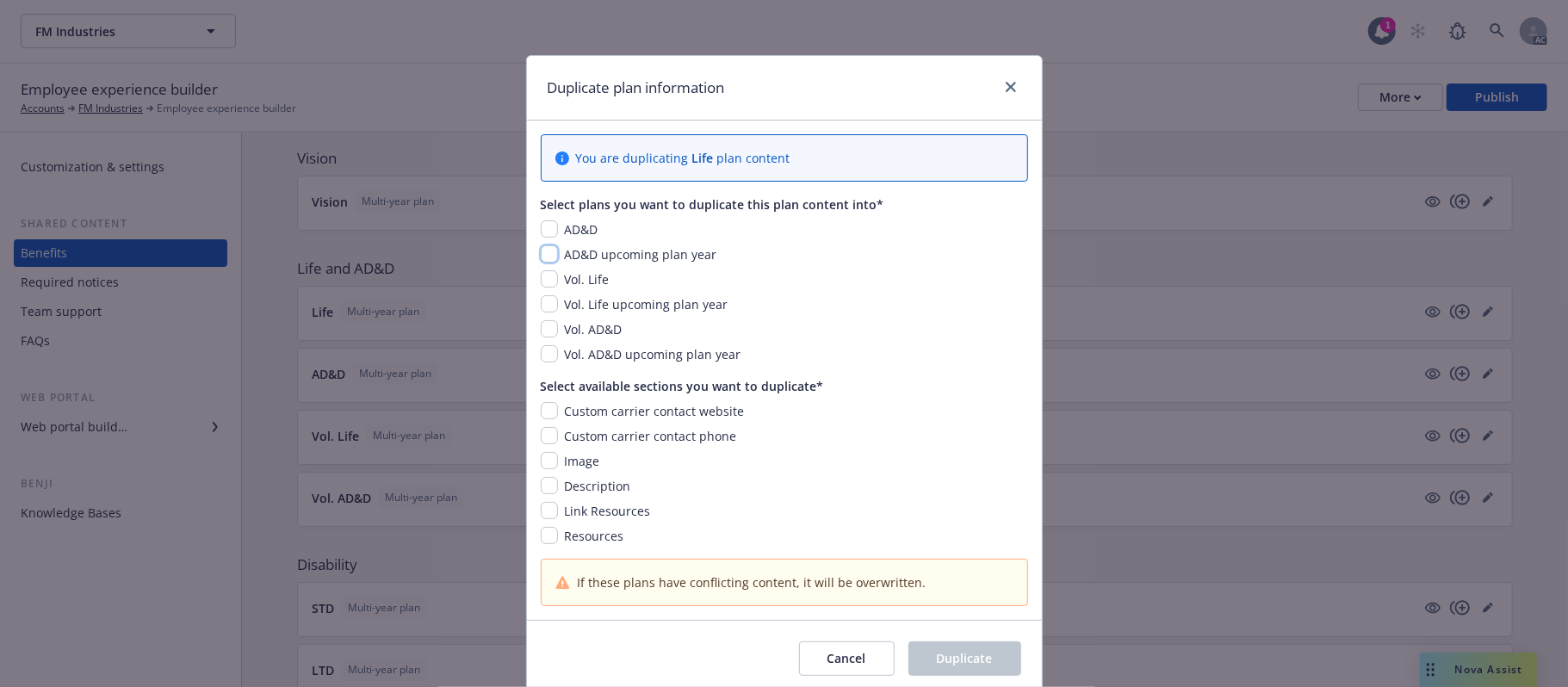
click at [540, 248] on input "checkbox" at bounding box center [549, 254] width 17 height 17
checkbox input "true"
click at [545, 304] on input "checkbox" at bounding box center [549, 304] width 17 height 17
checkbox input "true"
click at [544, 356] on input "checkbox" at bounding box center [549, 354] width 17 height 17
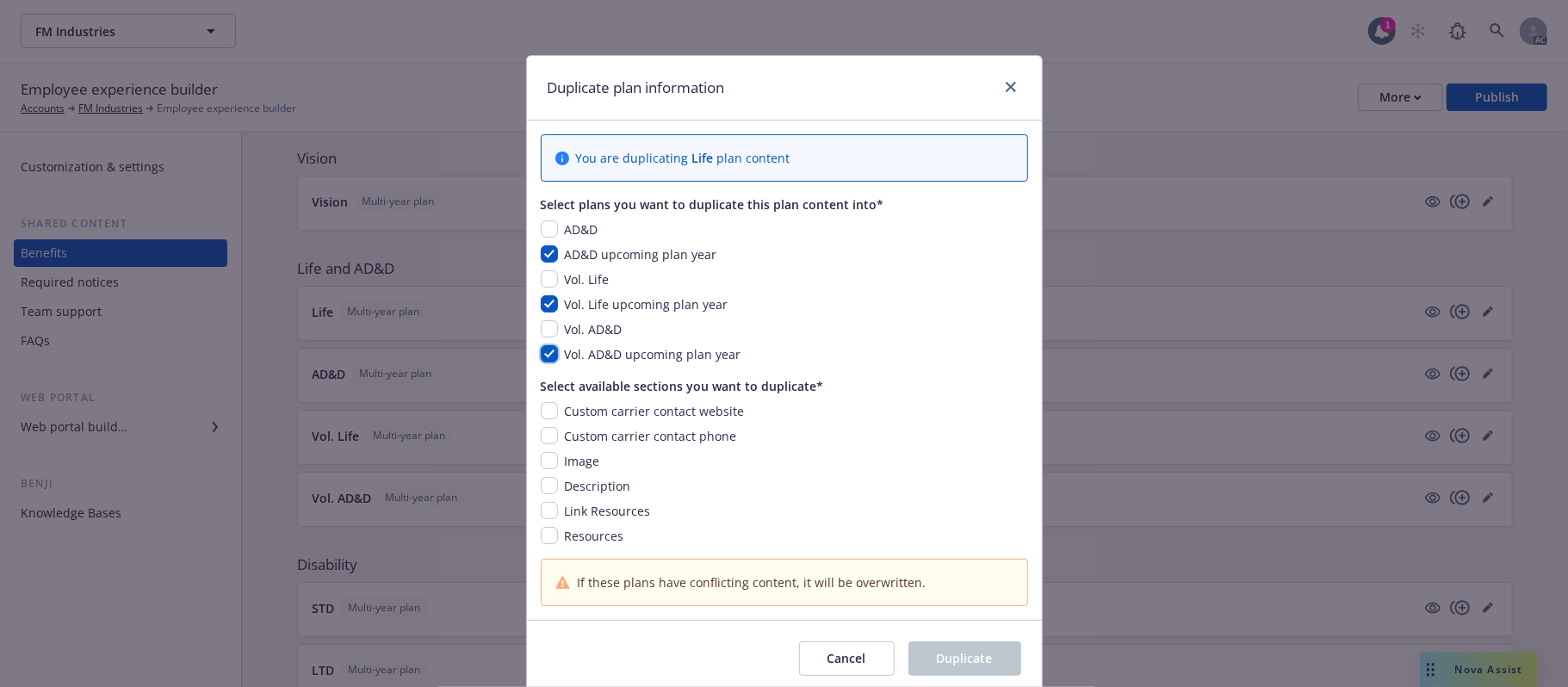
checkbox input "true"
click at [541, 413] on input "checkbox" at bounding box center [549, 410] width 17 height 17
checkbox input "true"
click at [545, 435] on input "checkbox" at bounding box center [549, 436] width 17 height 17
checkbox input "true"
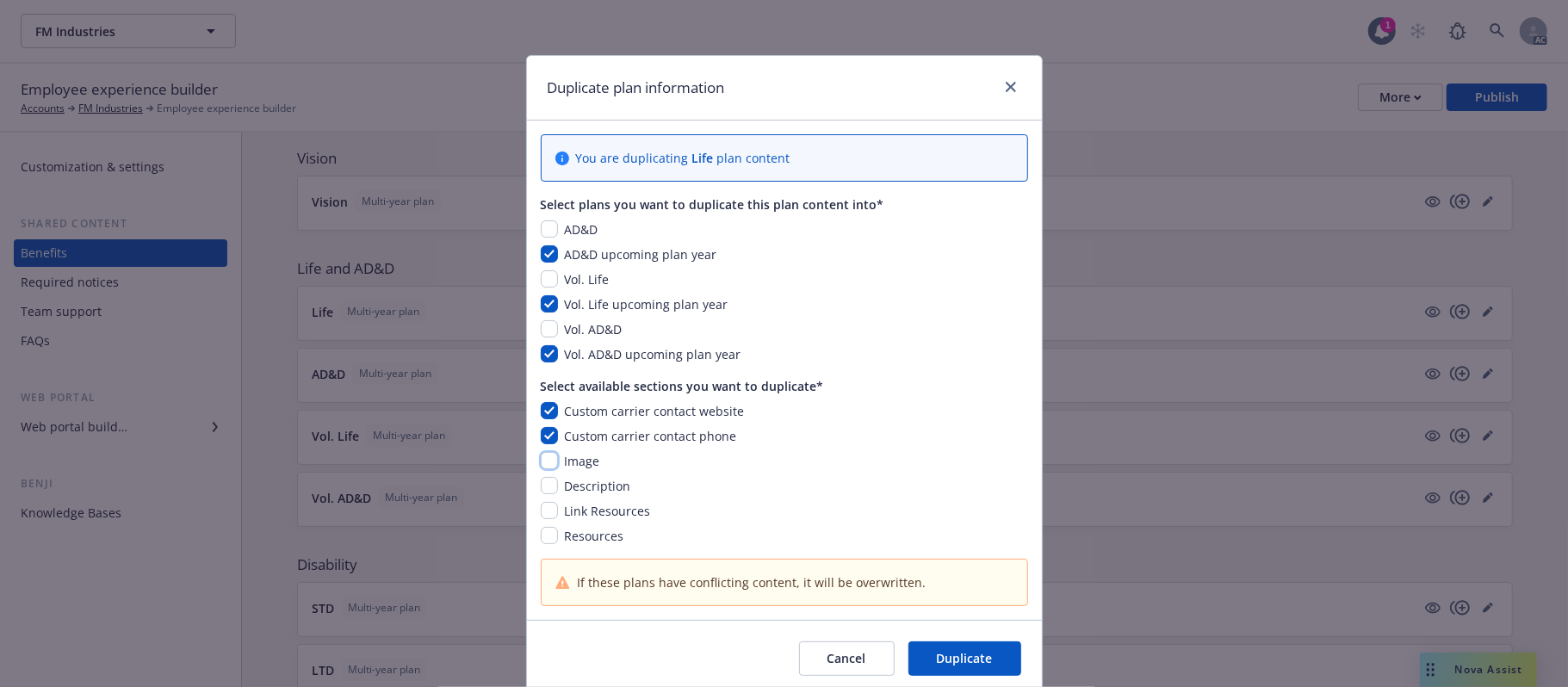
click at [544, 459] on input "checkbox" at bounding box center [549, 460] width 17 height 17
checkbox input "true"
click at [542, 486] on input "checkbox" at bounding box center [549, 486] width 17 height 17
checkbox input "true"
click at [542, 507] on input "checkbox" at bounding box center [549, 510] width 17 height 17
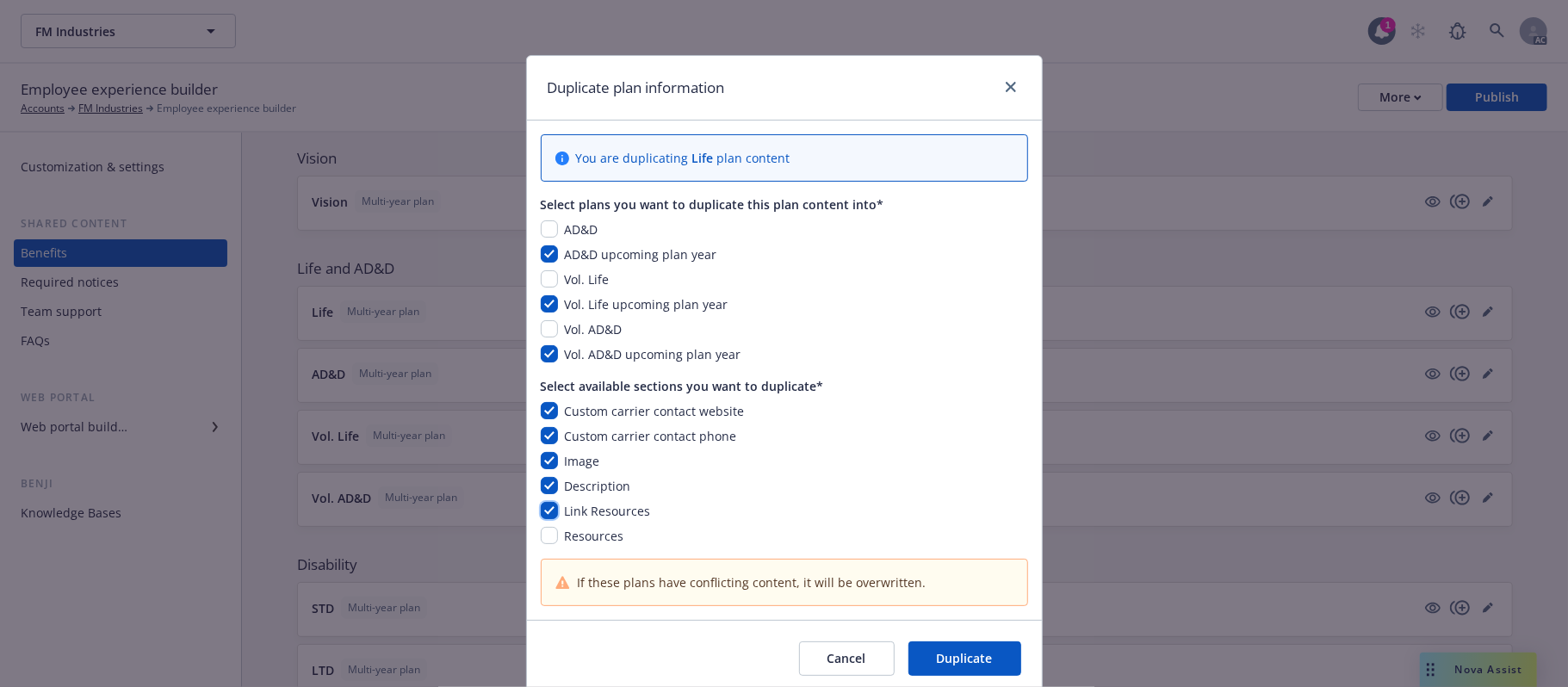
checkbox input "true"
click at [540, 531] on input "checkbox" at bounding box center [549, 535] width 17 height 17
checkbox input "true"
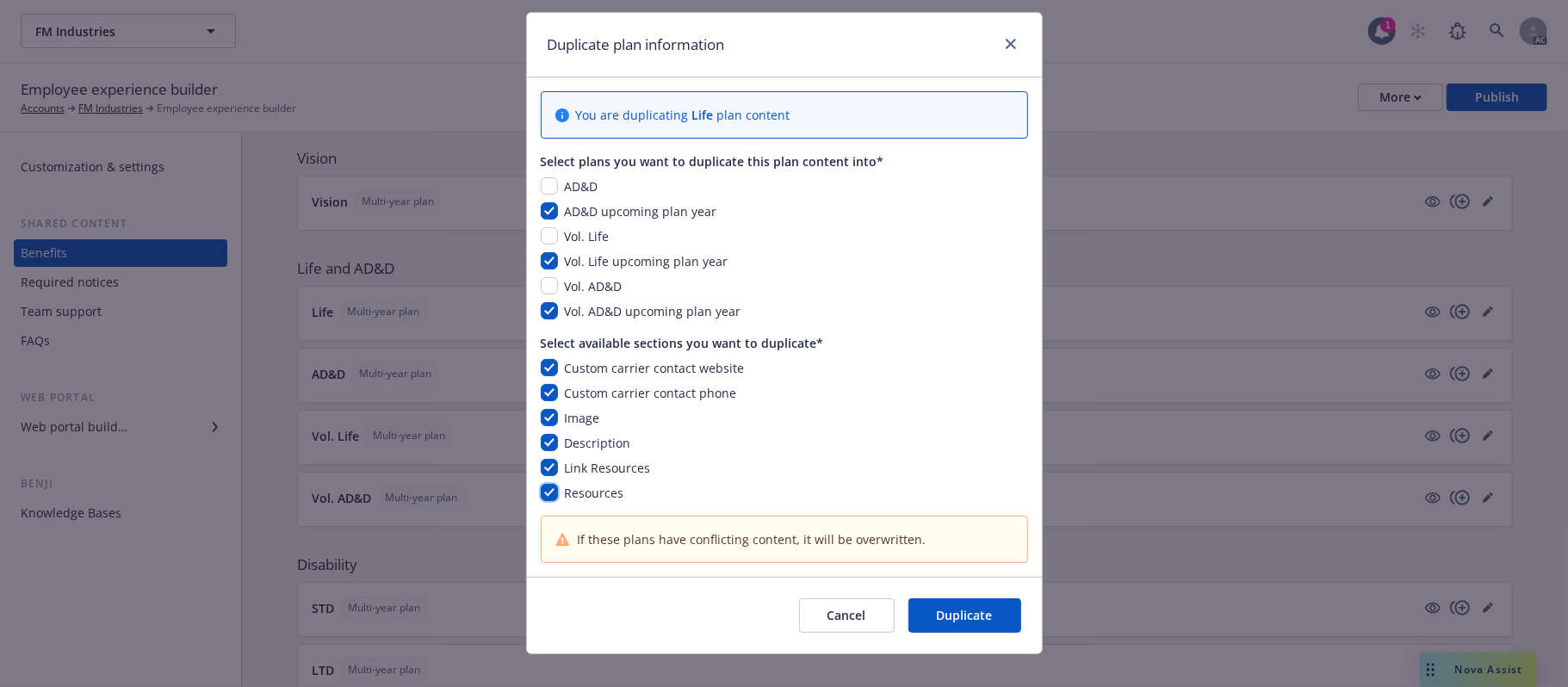
scroll to position [67, 0]
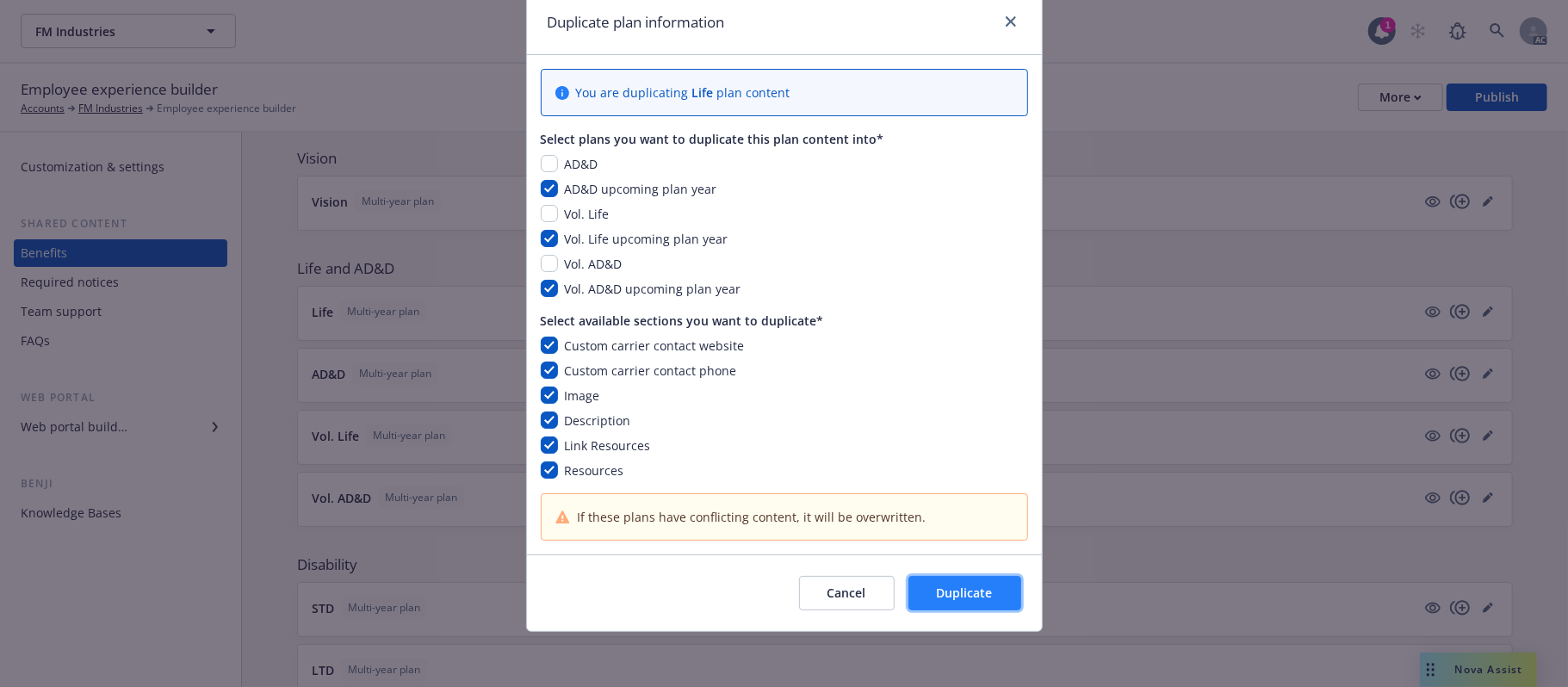
click at [947, 551] on span "Duplicate" at bounding box center [964, 592] width 56 height 16
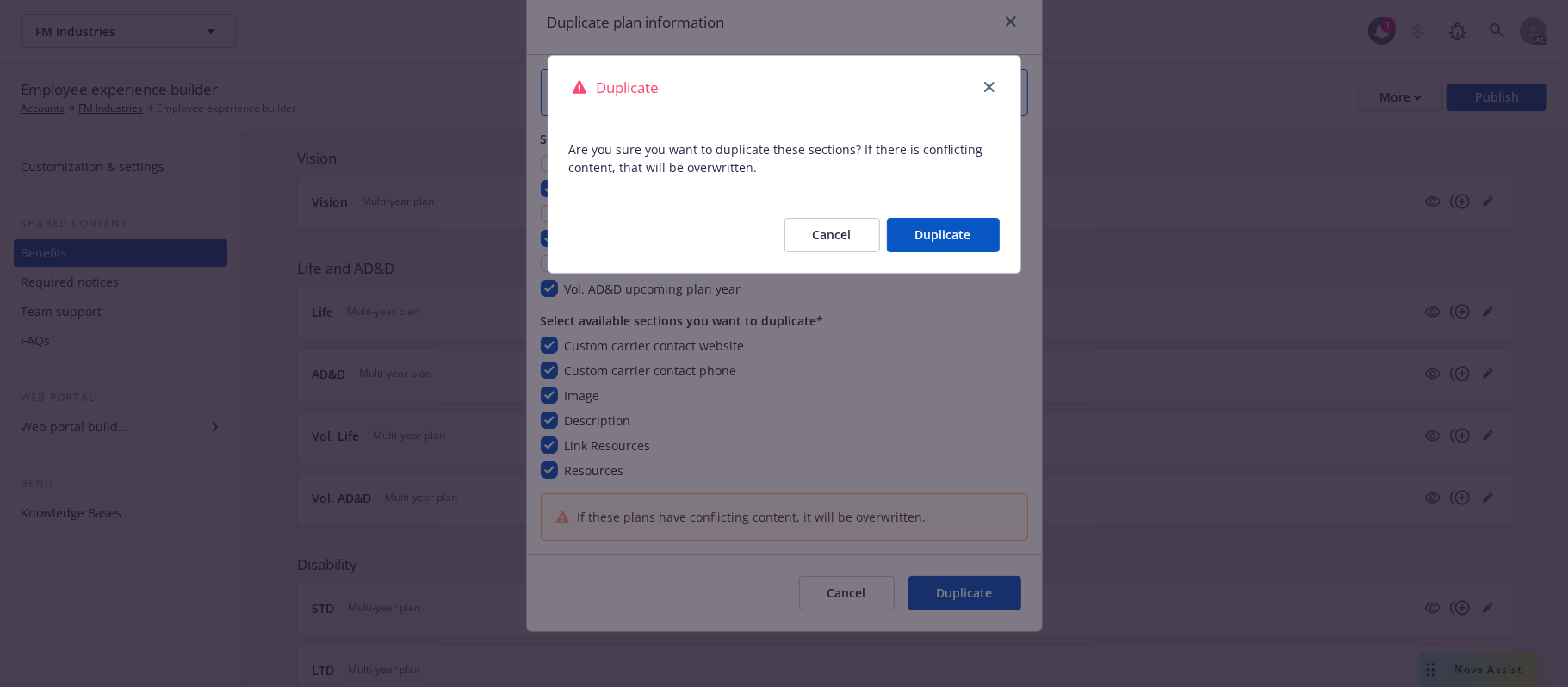
click at [932, 235] on button "Duplicate" at bounding box center [943, 234] width 113 height 35
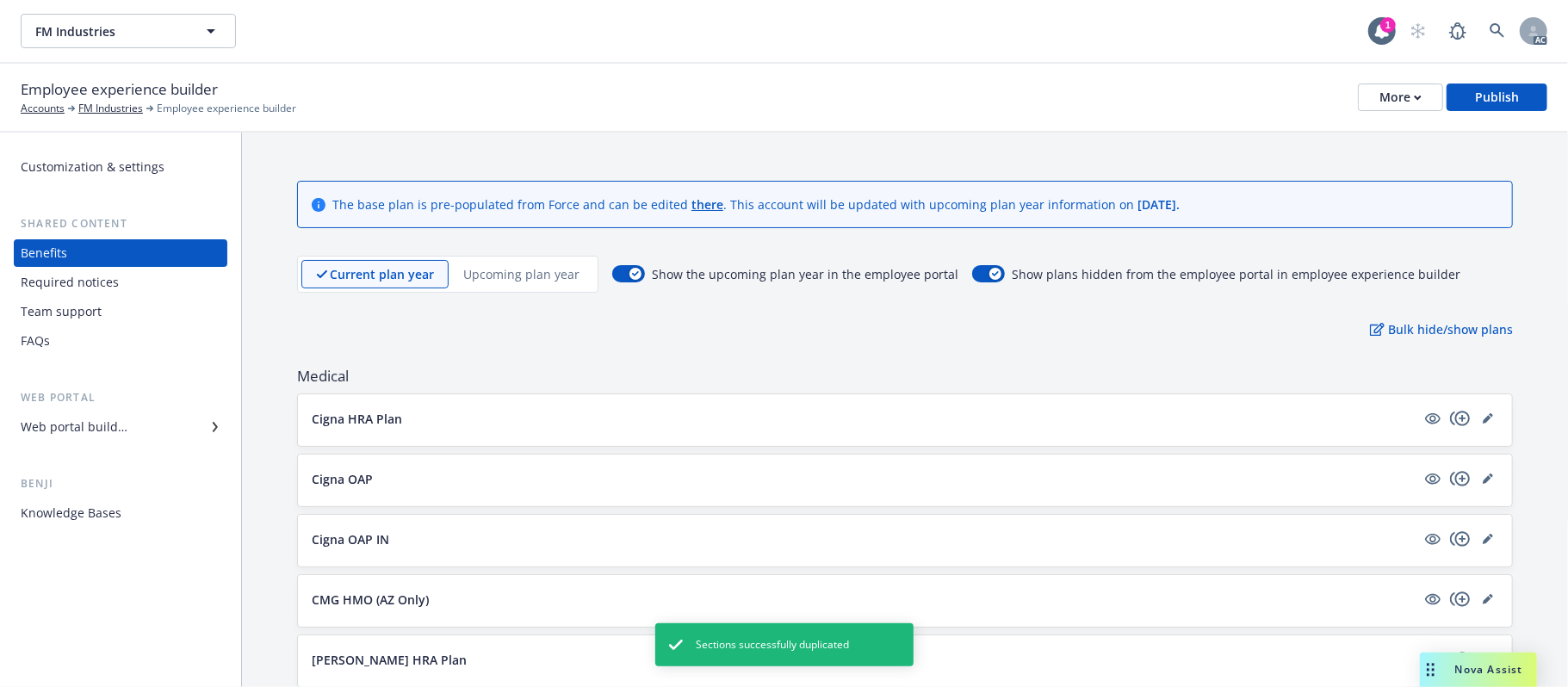
scroll to position [0, 0]
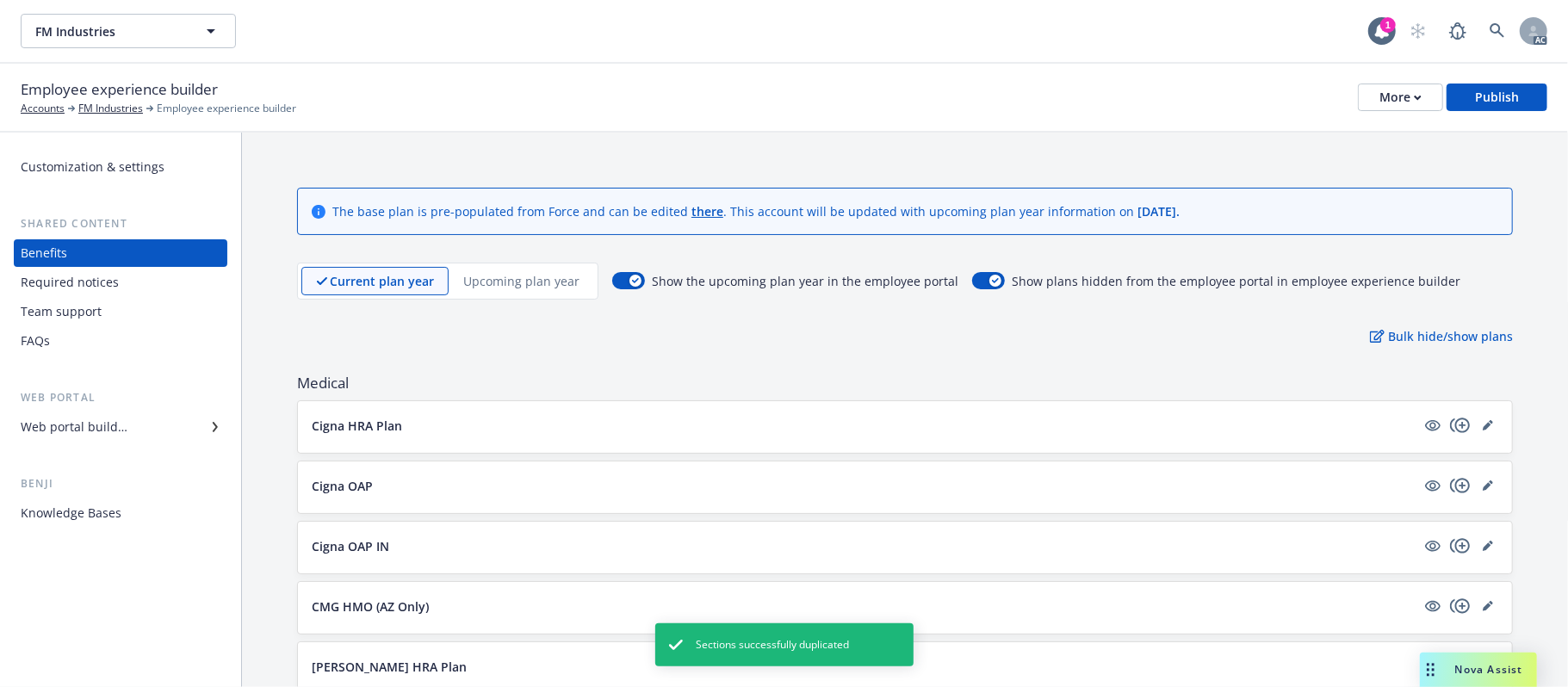
click at [531, 284] on p "Upcoming plan year" at bounding box center [520, 280] width 116 height 18
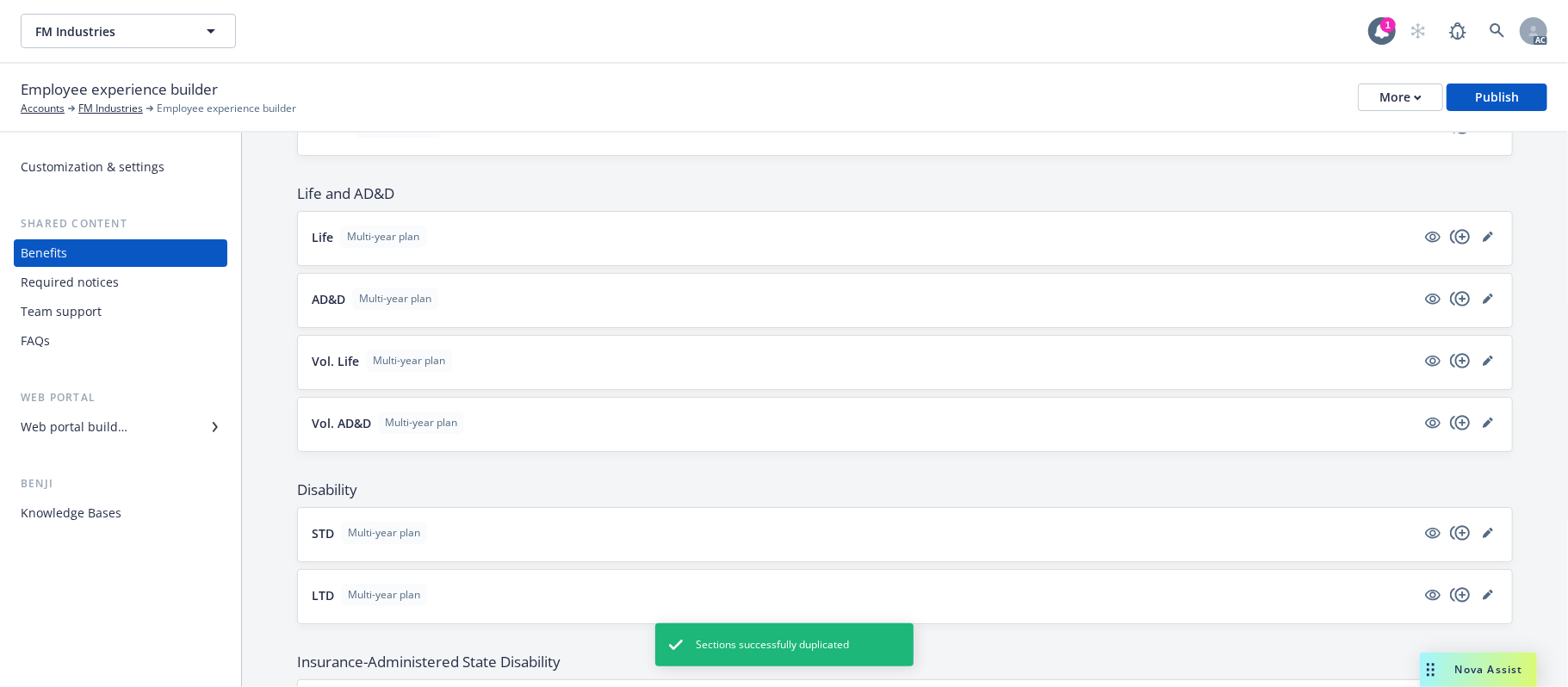
scroll to position [903, 0]
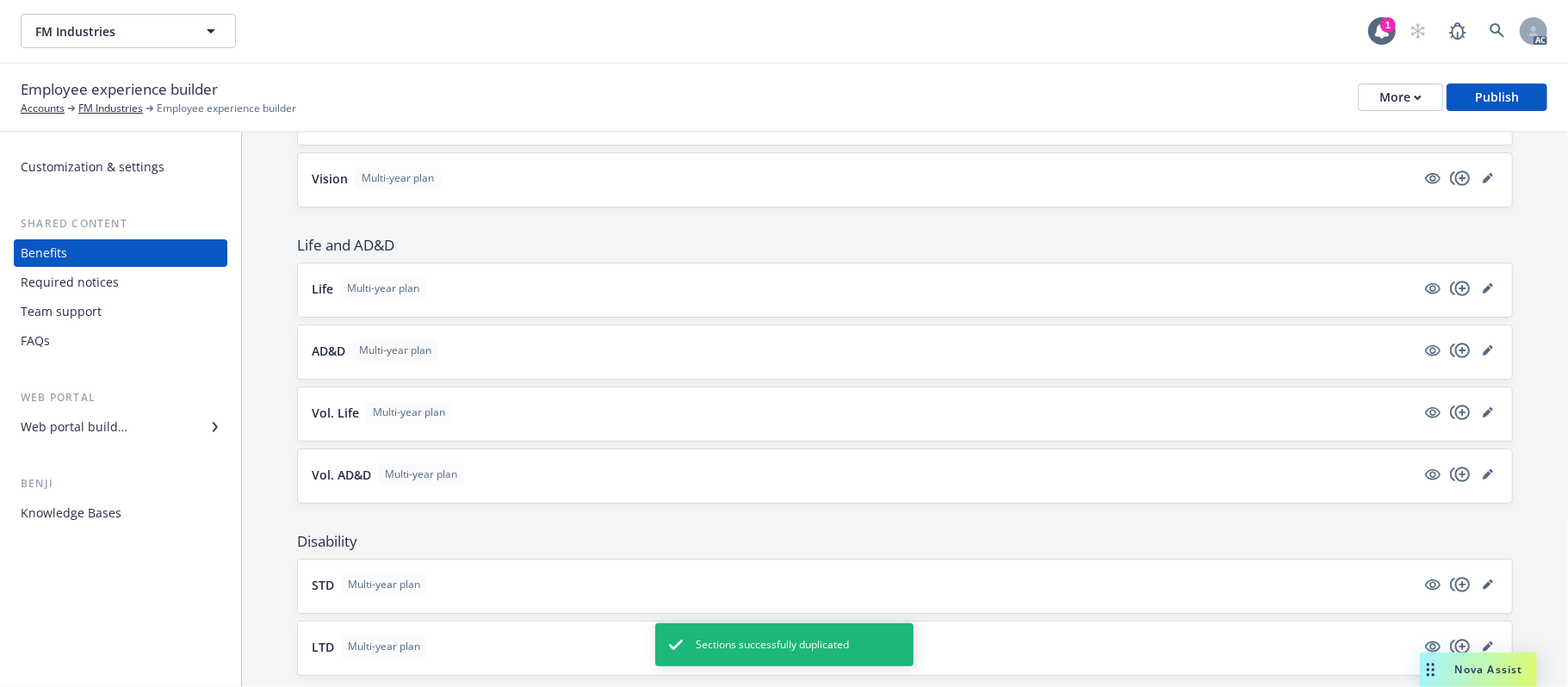
click at [629, 299] on button "Life Multi-year plan" at bounding box center [863, 289] width 1104 height 23
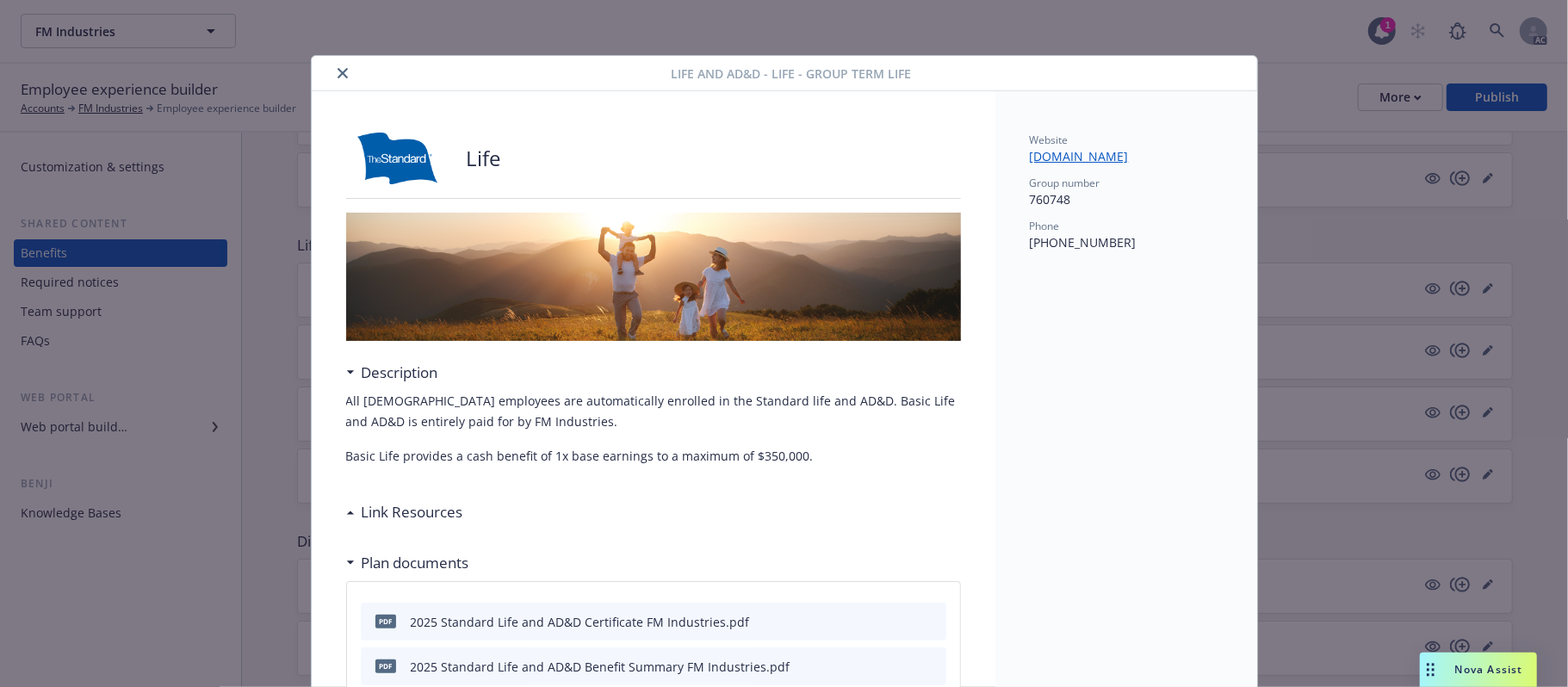
click at [332, 74] on button "close" at bounding box center [343, 73] width 21 height 21
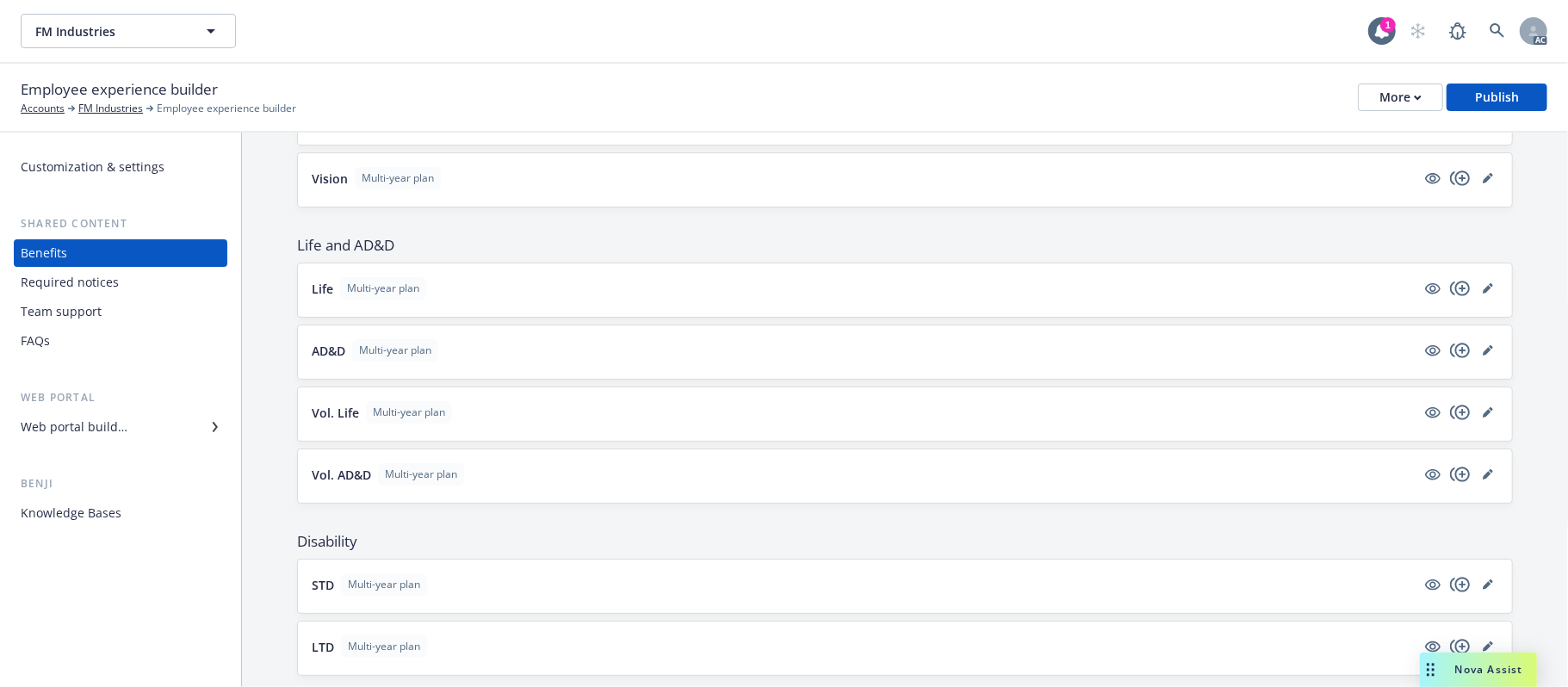
click at [563, 415] on button "Vol. Life Multi-year plan" at bounding box center [863, 412] width 1104 height 23
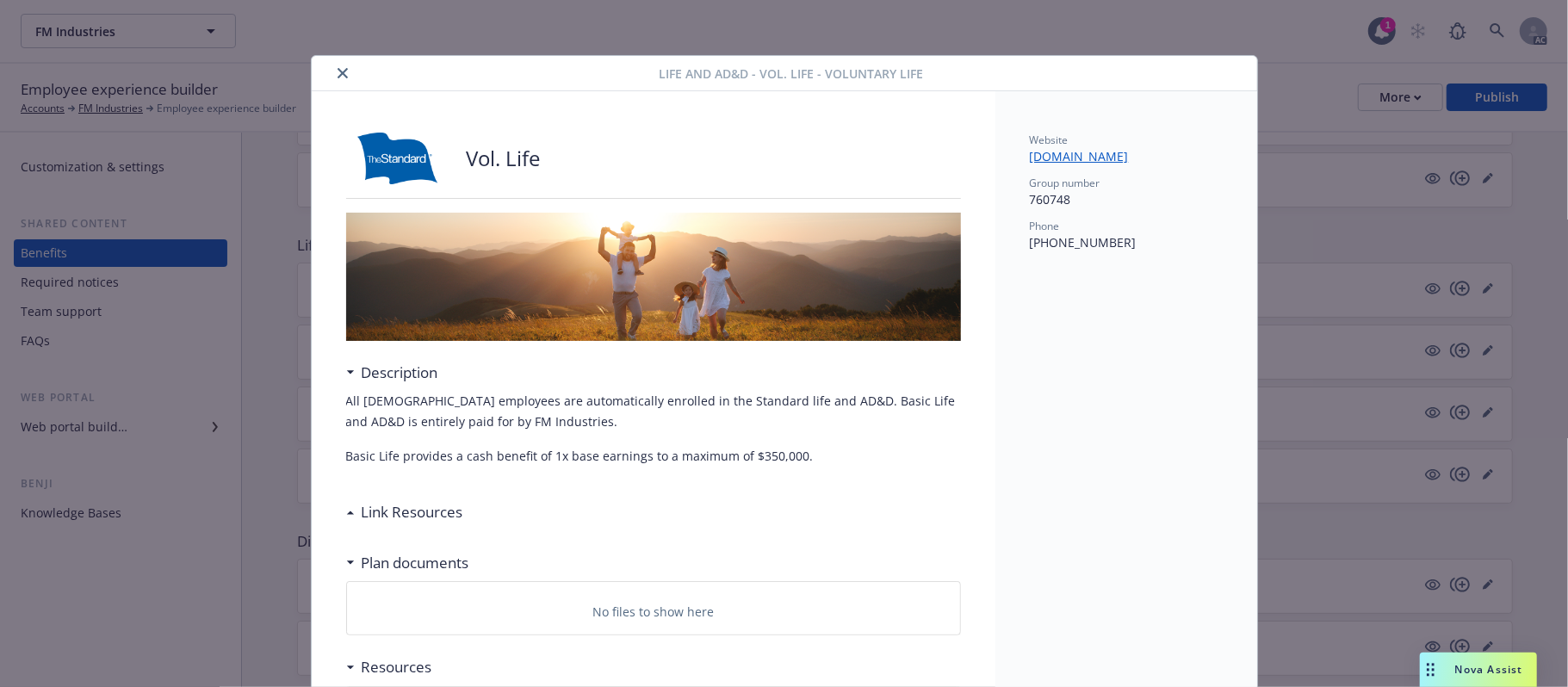
scroll to position [52, 0]
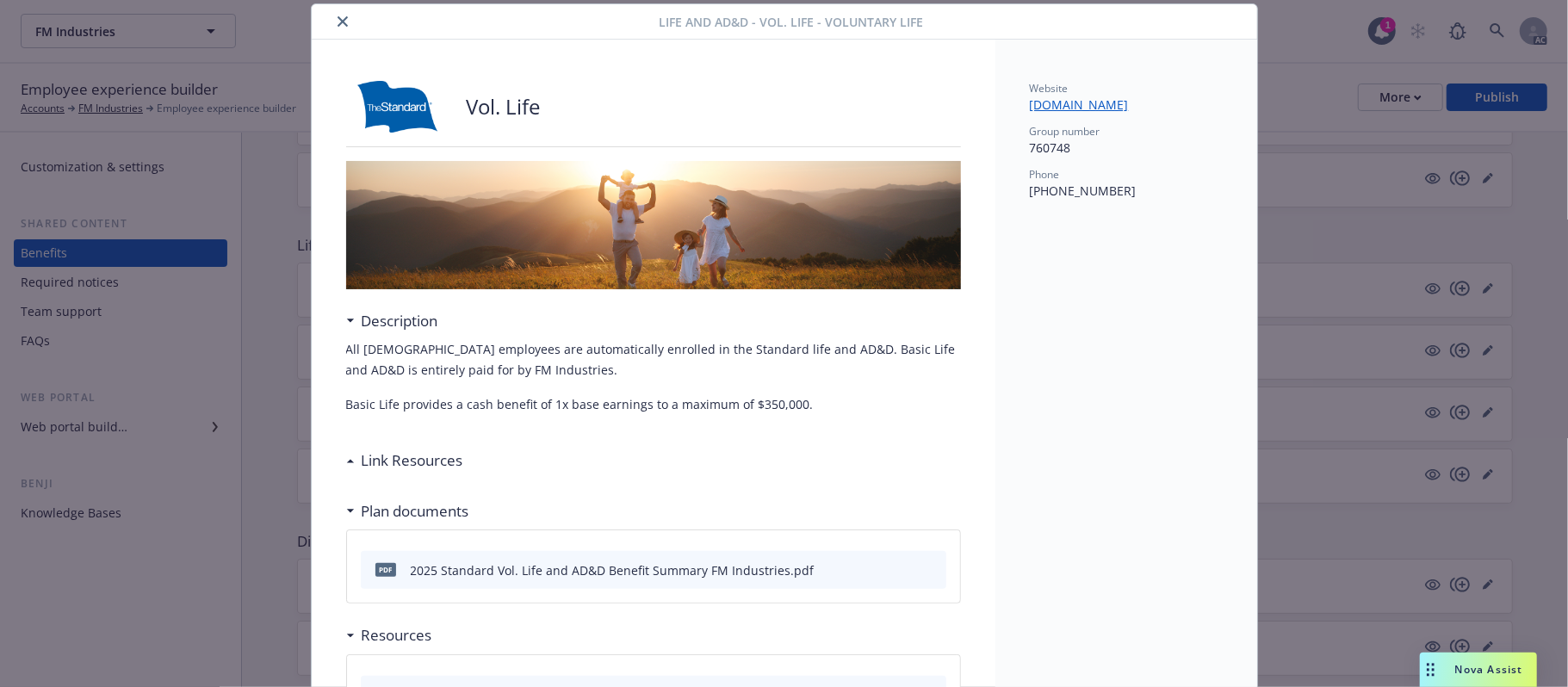
click at [338, 25] on icon "close" at bounding box center [343, 21] width 10 height 10
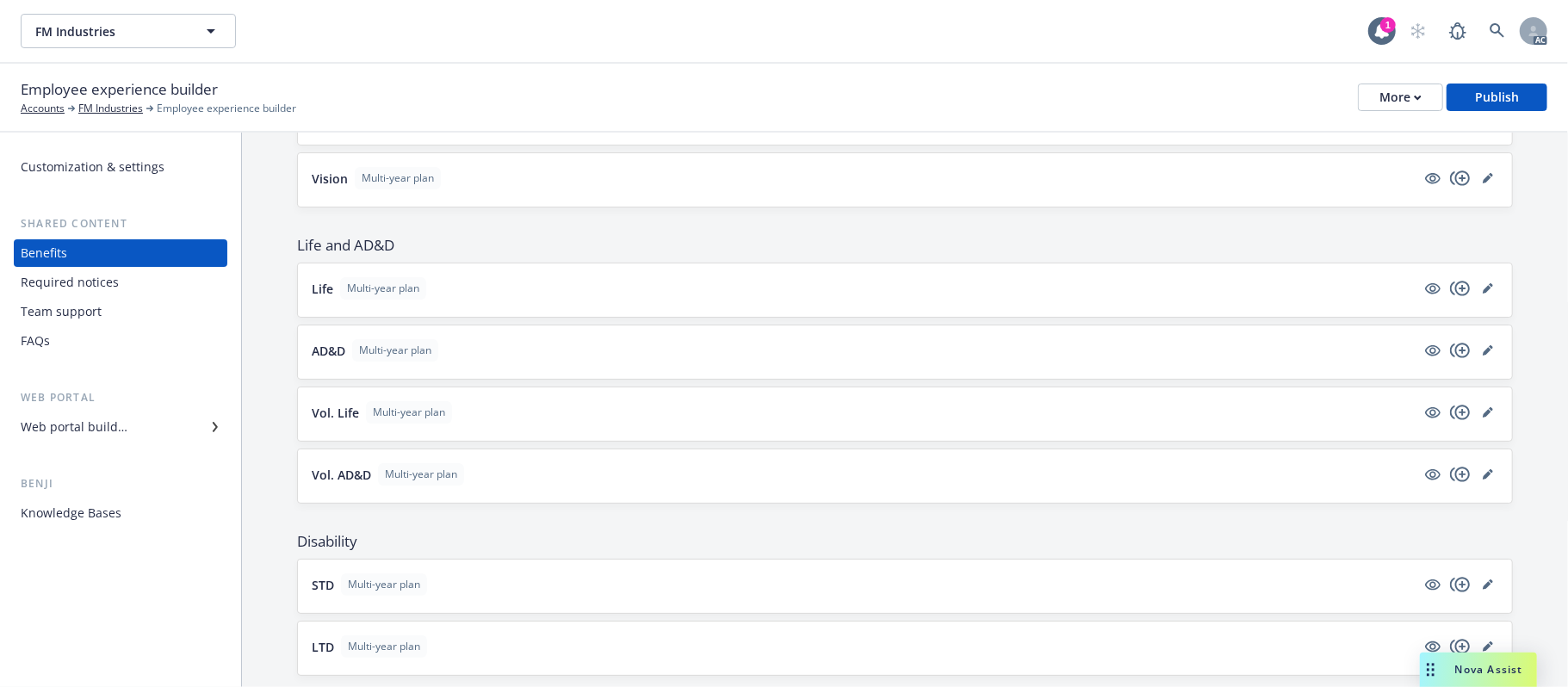
click at [631, 422] on button "Vol. Life Multi-year plan" at bounding box center [863, 412] width 1104 height 23
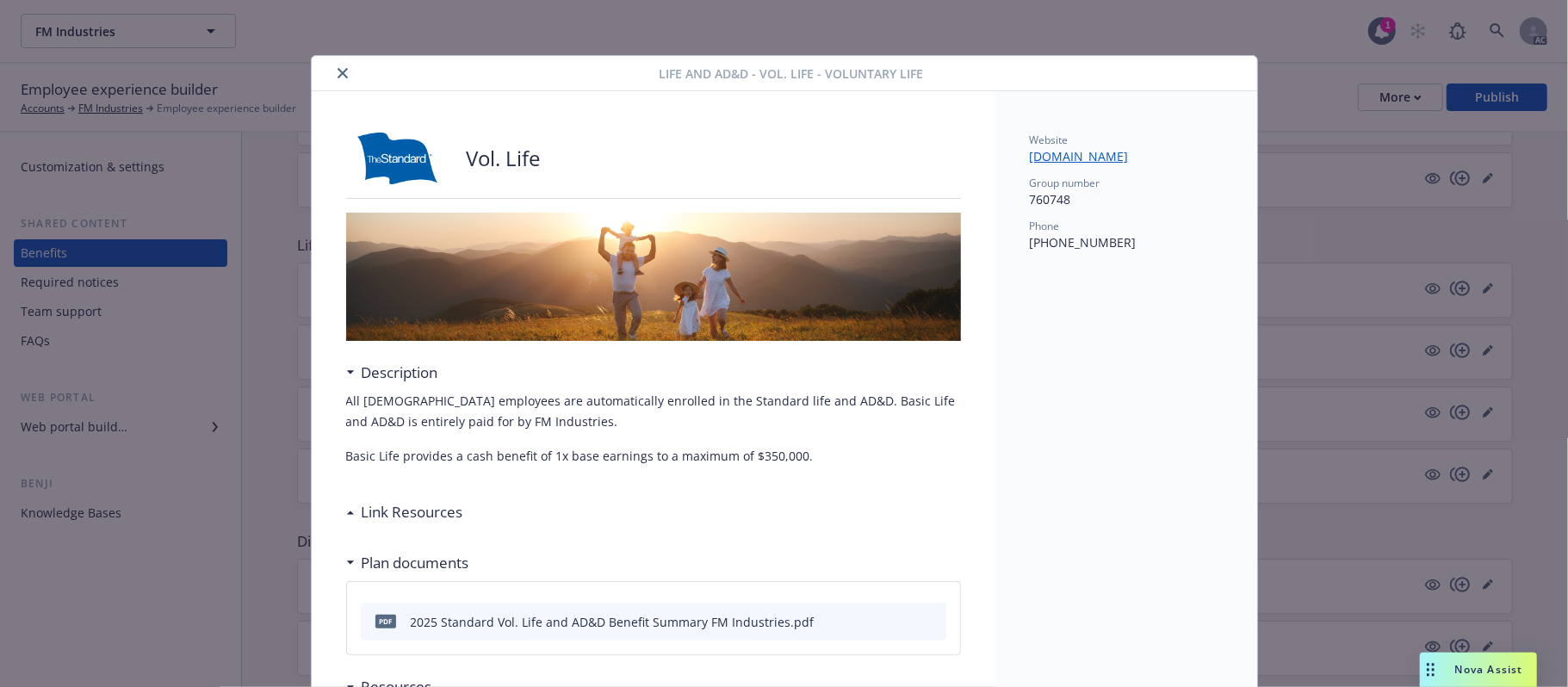
scroll to position [52, 0]
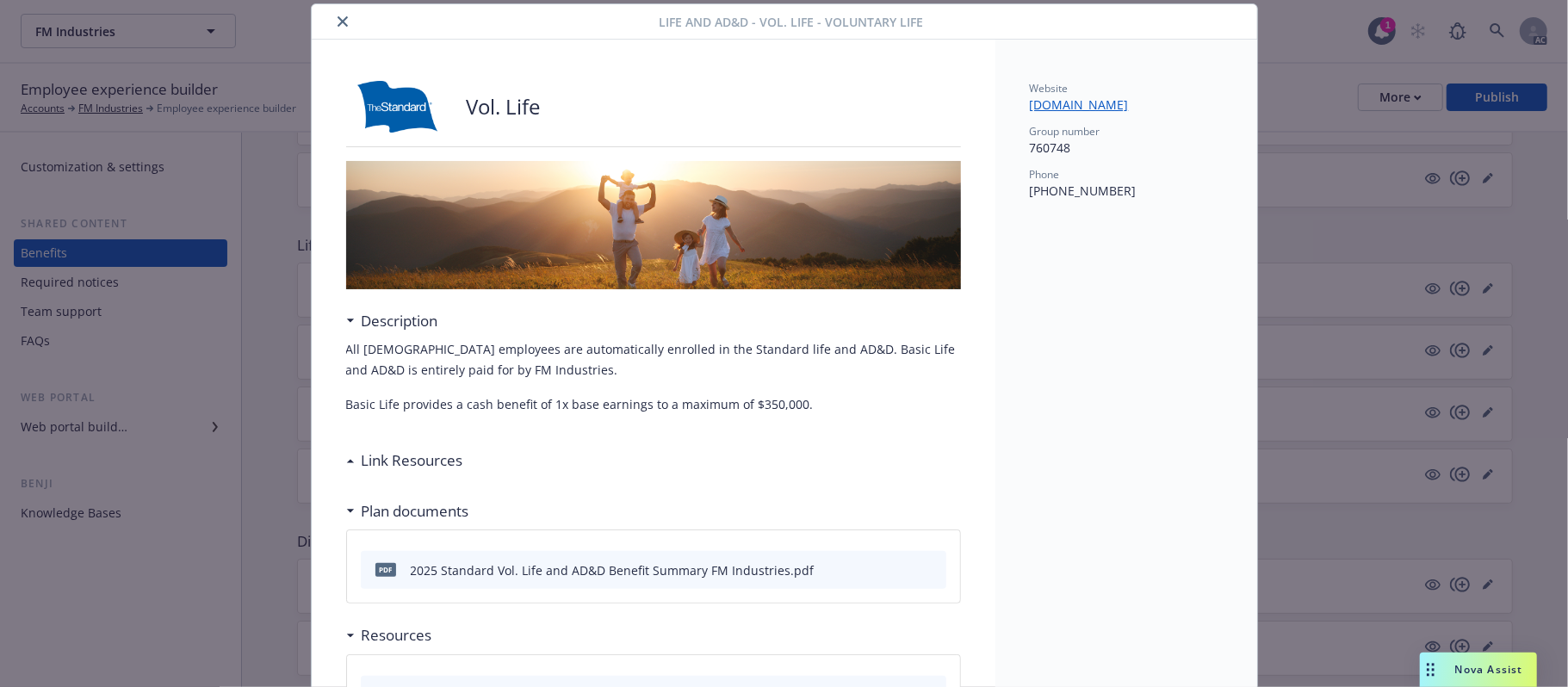
click at [338, 21] on icon "close" at bounding box center [343, 21] width 10 height 10
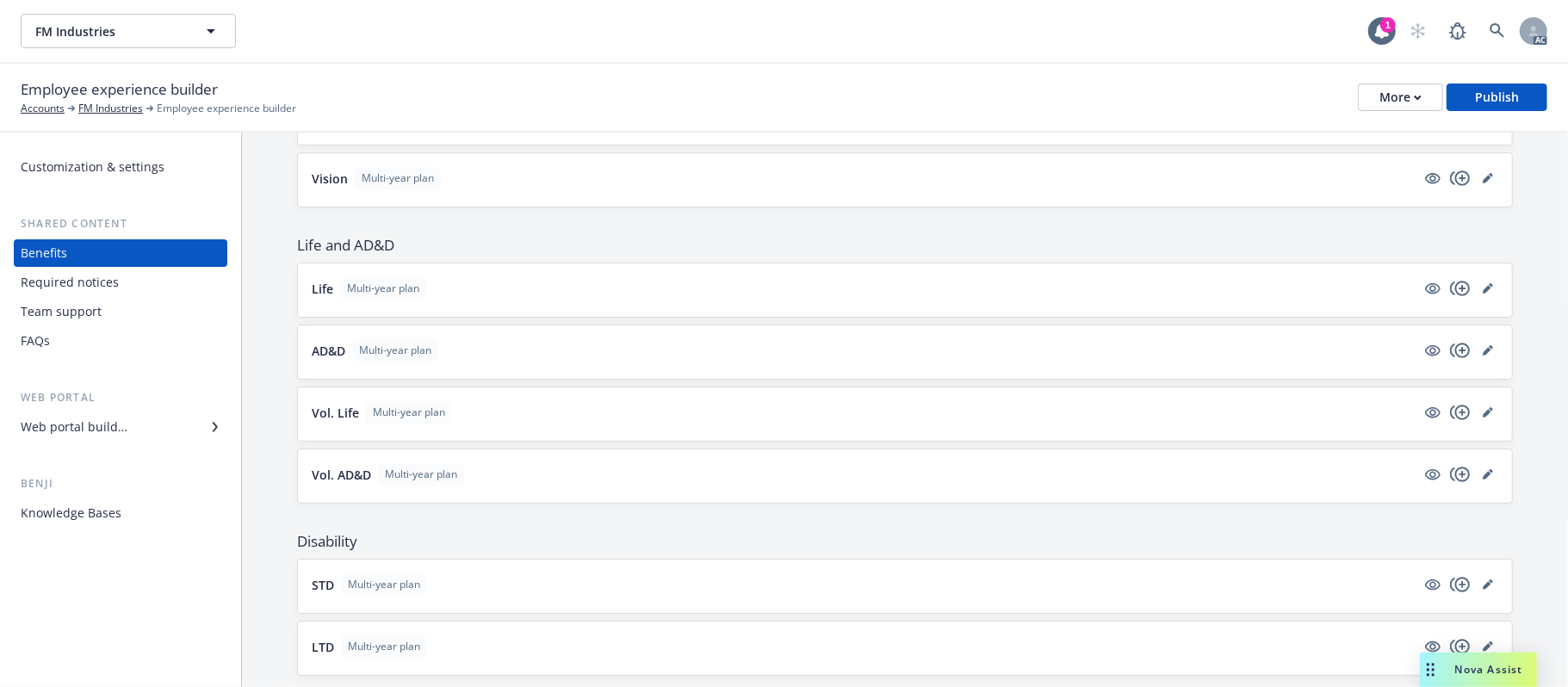
click at [728, 479] on button "Vol. AD&D Multi-year plan" at bounding box center [863, 474] width 1104 height 23
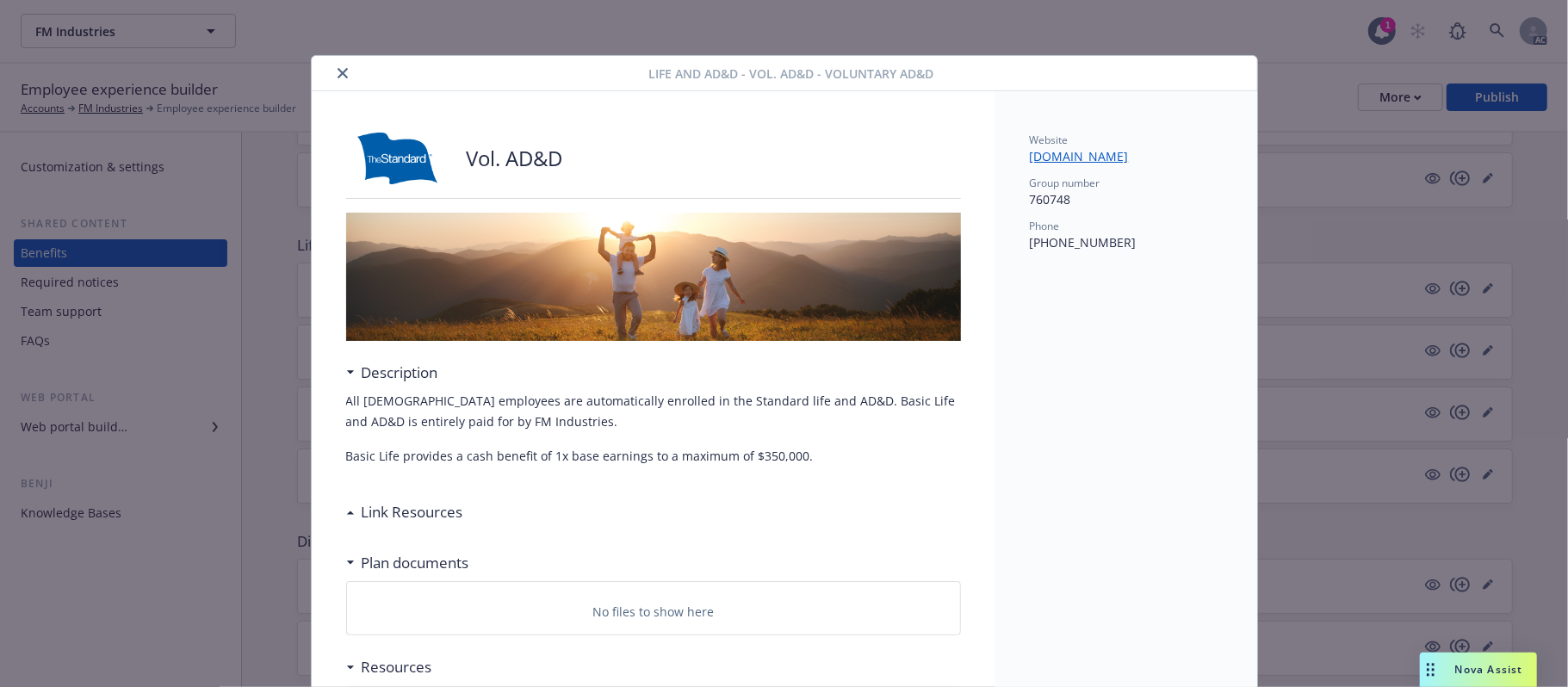
scroll to position [52, 0]
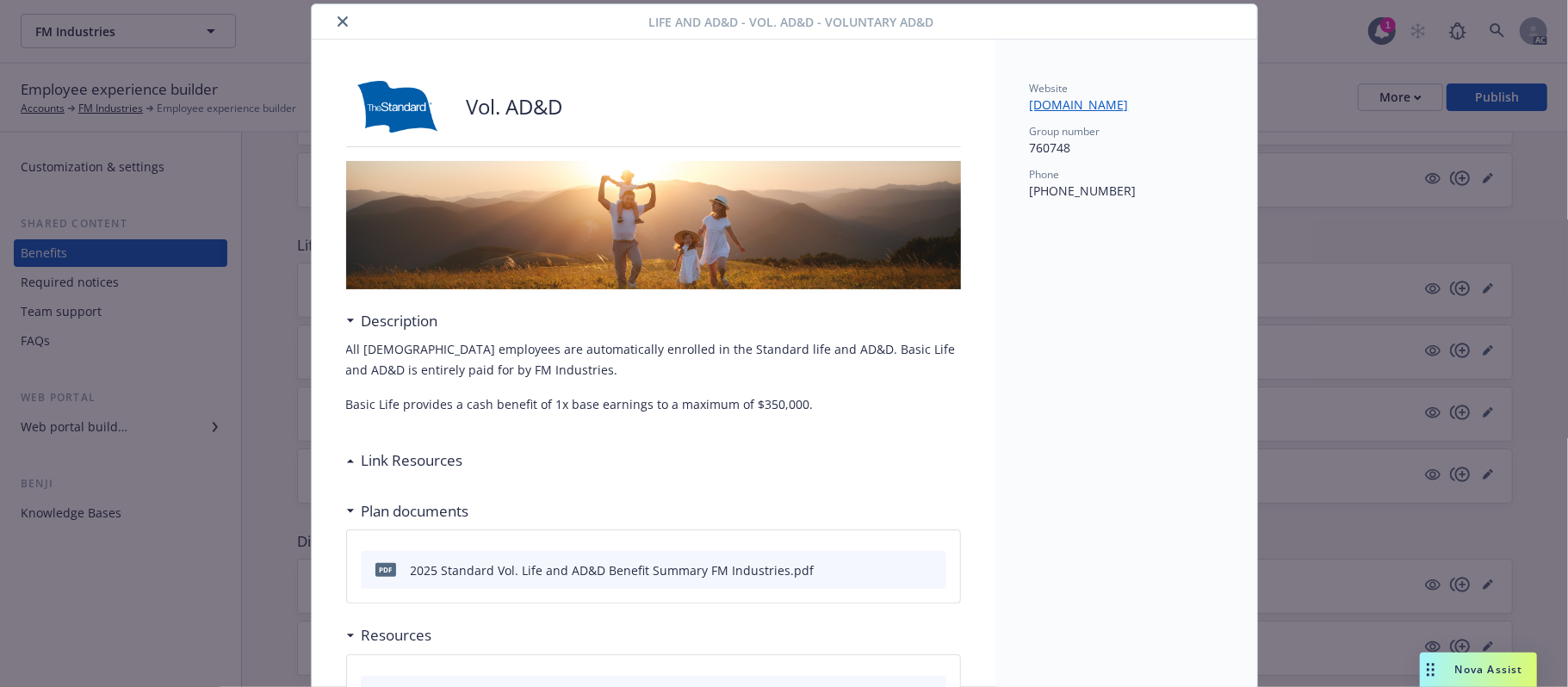
click at [338, 25] on icon "close" at bounding box center [343, 21] width 10 height 10
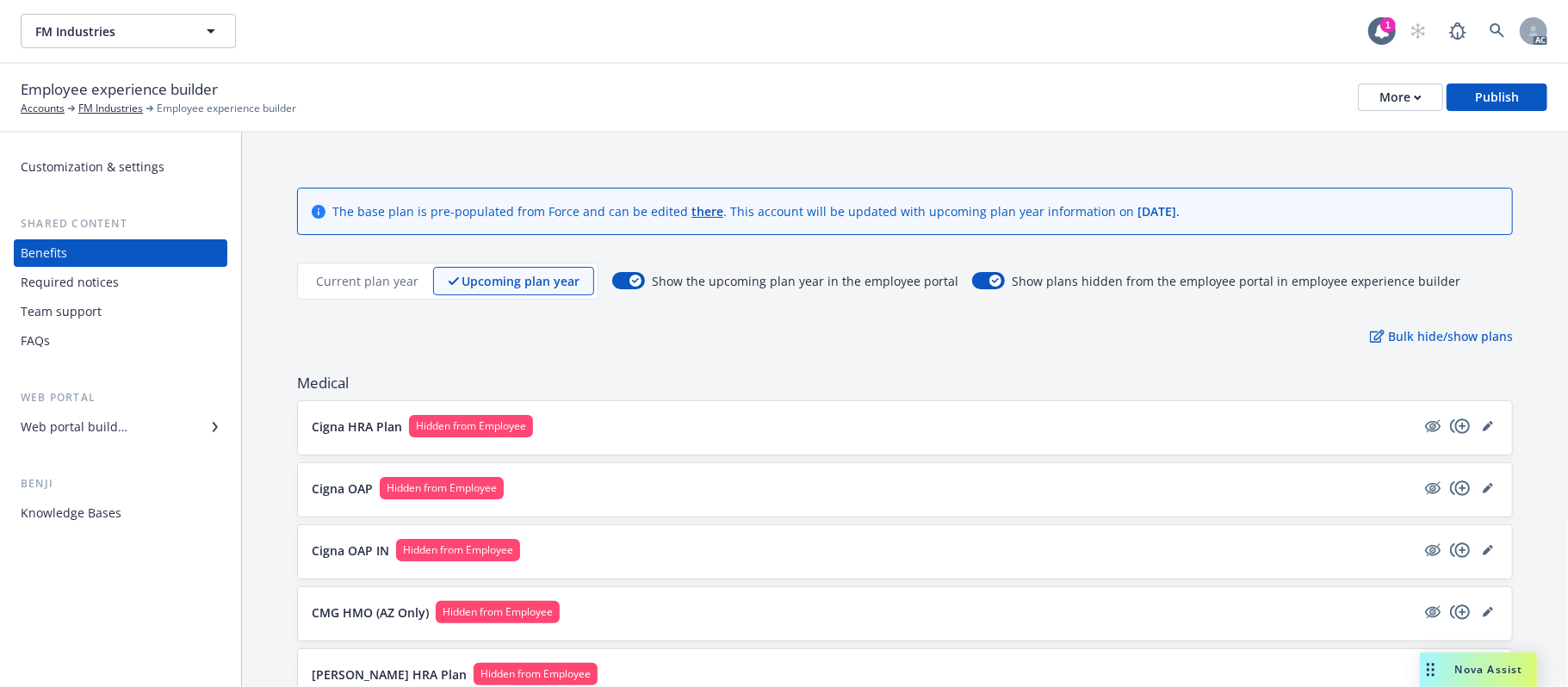
click at [384, 289] on p "Current plan year" at bounding box center [367, 280] width 103 height 18
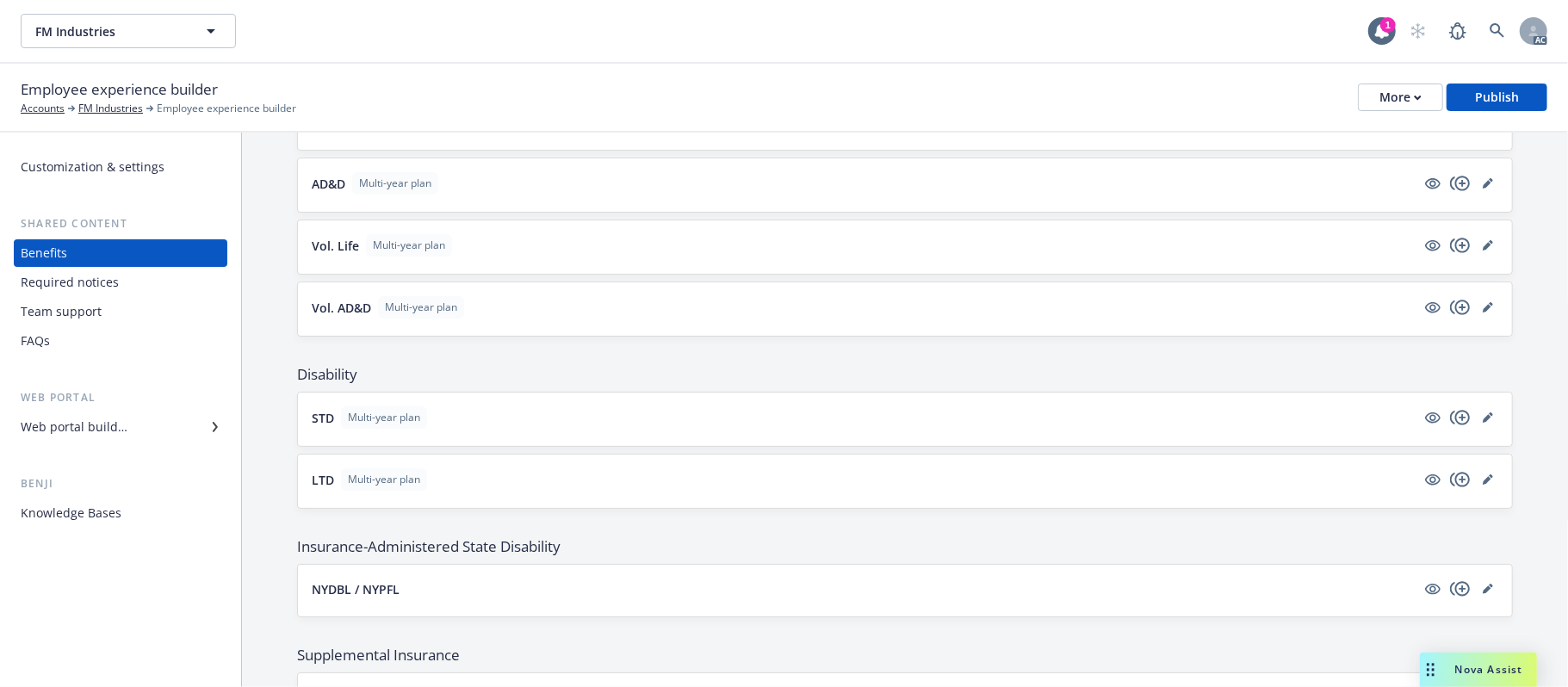
scroll to position [1033, 0]
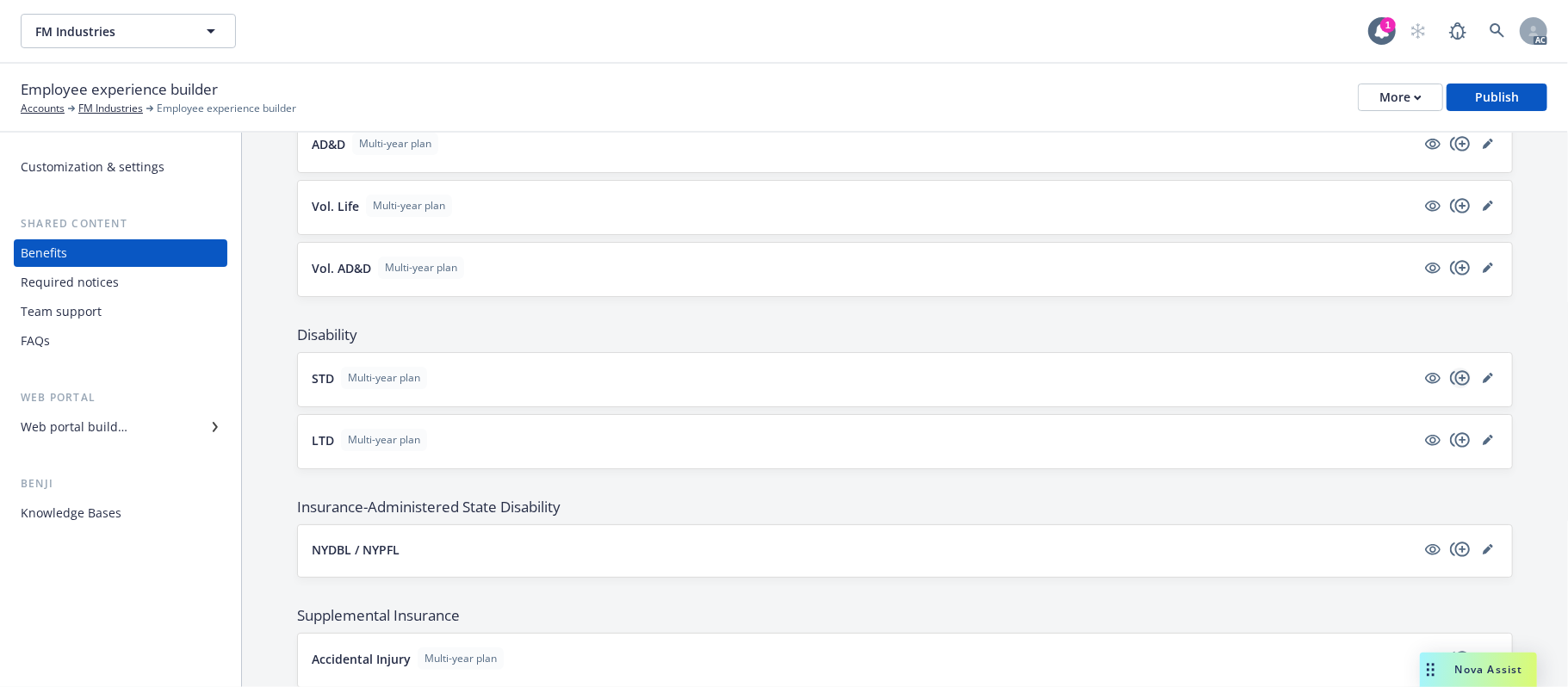
click at [1443, 385] on icon "copyPlus" at bounding box center [1459, 377] width 20 height 15
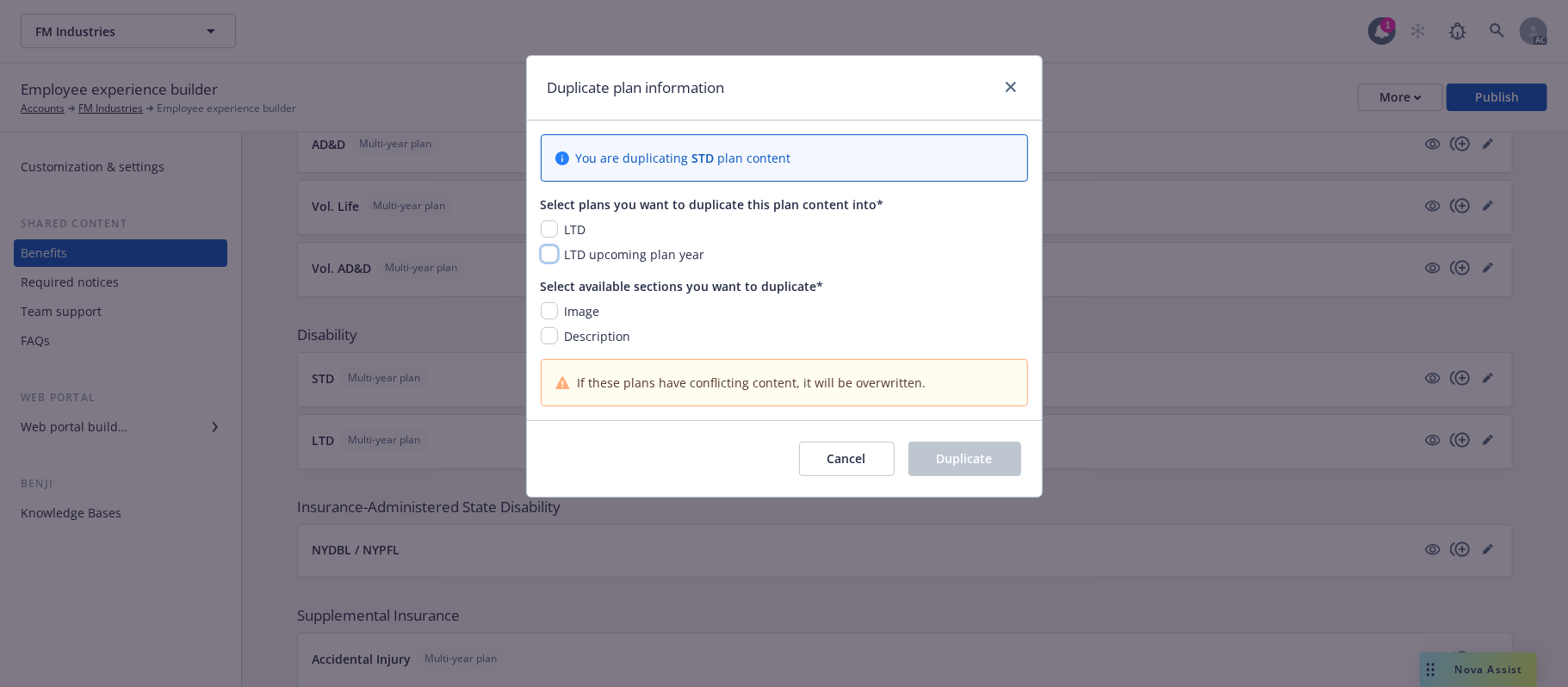
click at [552, 260] on input "checkbox" at bounding box center [549, 254] width 17 height 17
checkbox input "true"
click at [551, 311] on input "checkbox" at bounding box center [549, 311] width 17 height 17
checkbox input "true"
click at [550, 344] on input "checkbox" at bounding box center [549, 336] width 17 height 17
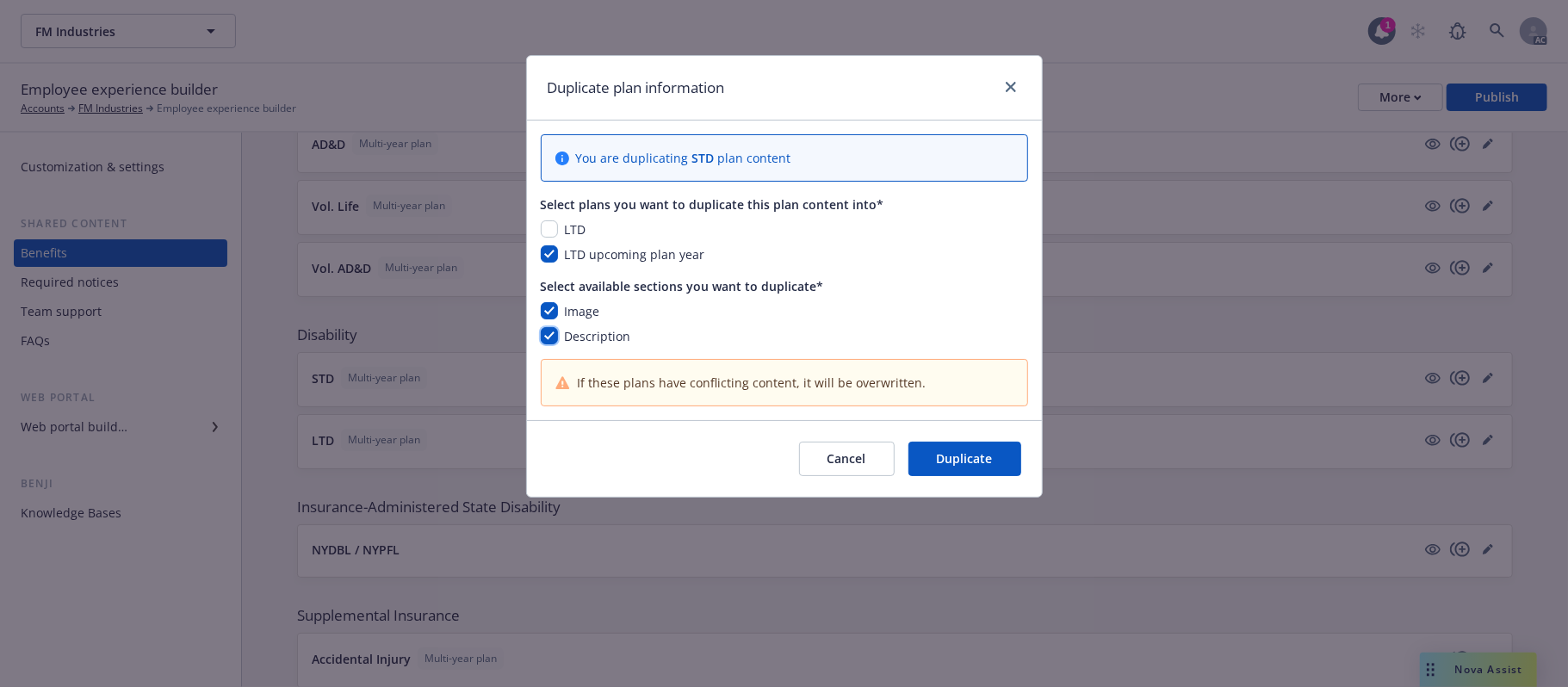
checkbox input "true"
drag, startPoint x: 865, startPoint y: 466, endPoint x: 748, endPoint y: 449, distance: 118.2
click at [864, 466] on button "Cancel" at bounding box center [847, 458] width 96 height 35
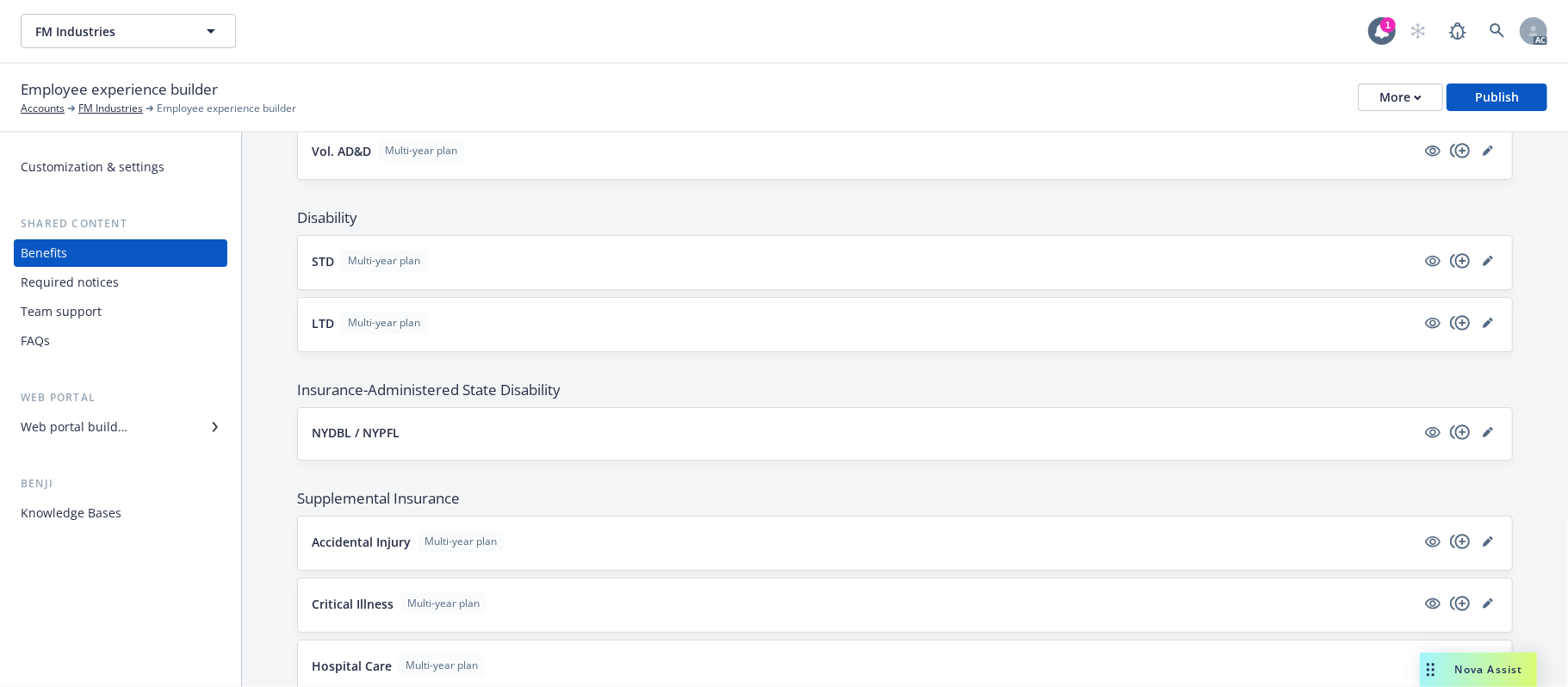
scroll to position [1147, 0]
click at [1443, 336] on icon "copyPlus" at bounding box center [1460, 326] width 21 height 21
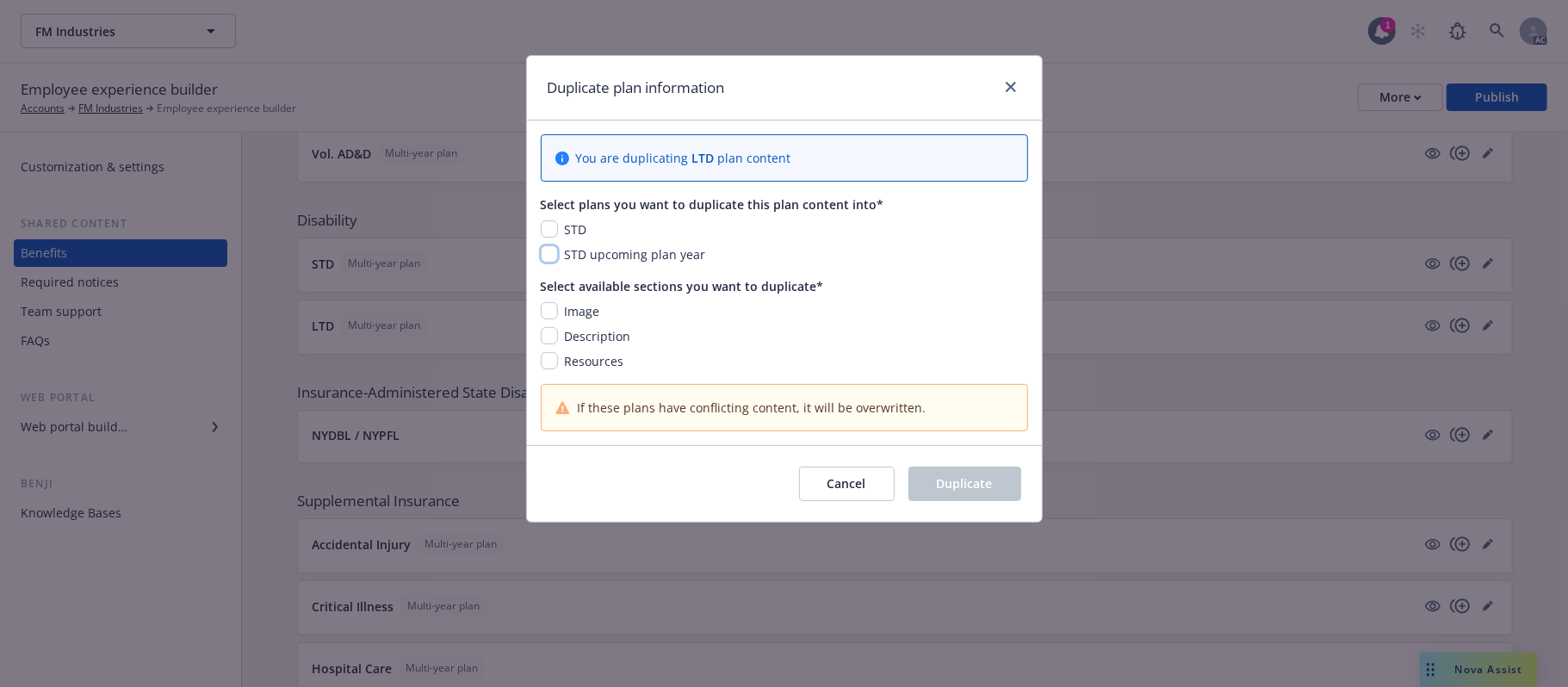
click at [548, 255] on input "checkbox" at bounding box center [549, 254] width 17 height 17
checkbox input "true"
click at [552, 312] on input "checkbox" at bounding box center [549, 311] width 17 height 17
checkbox input "true"
click at [551, 338] on input "checkbox" at bounding box center [549, 336] width 17 height 17
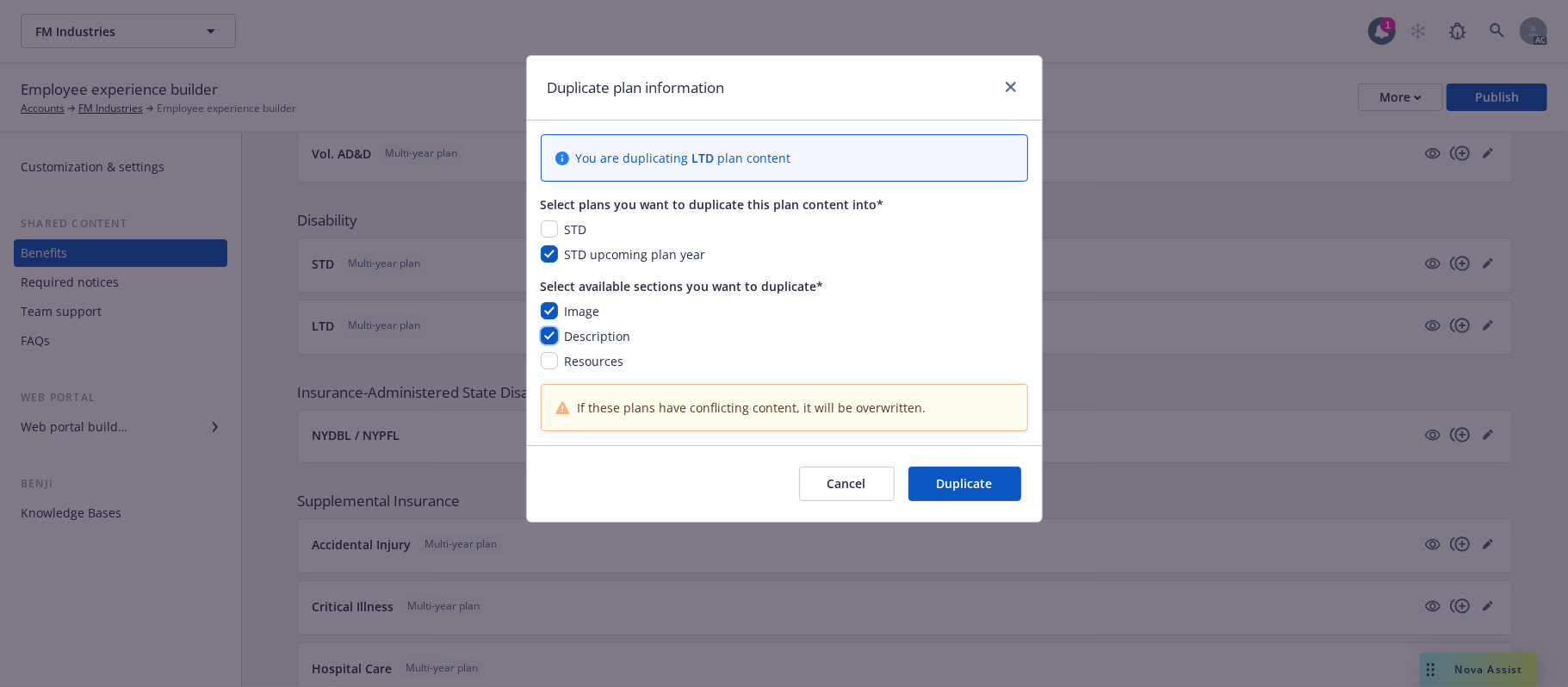
checkbox input "true"
click at [548, 357] on input "checkbox" at bounding box center [549, 360] width 17 height 17
checkbox input "true"
click at [986, 482] on span "Duplicate" at bounding box center [964, 483] width 56 height 16
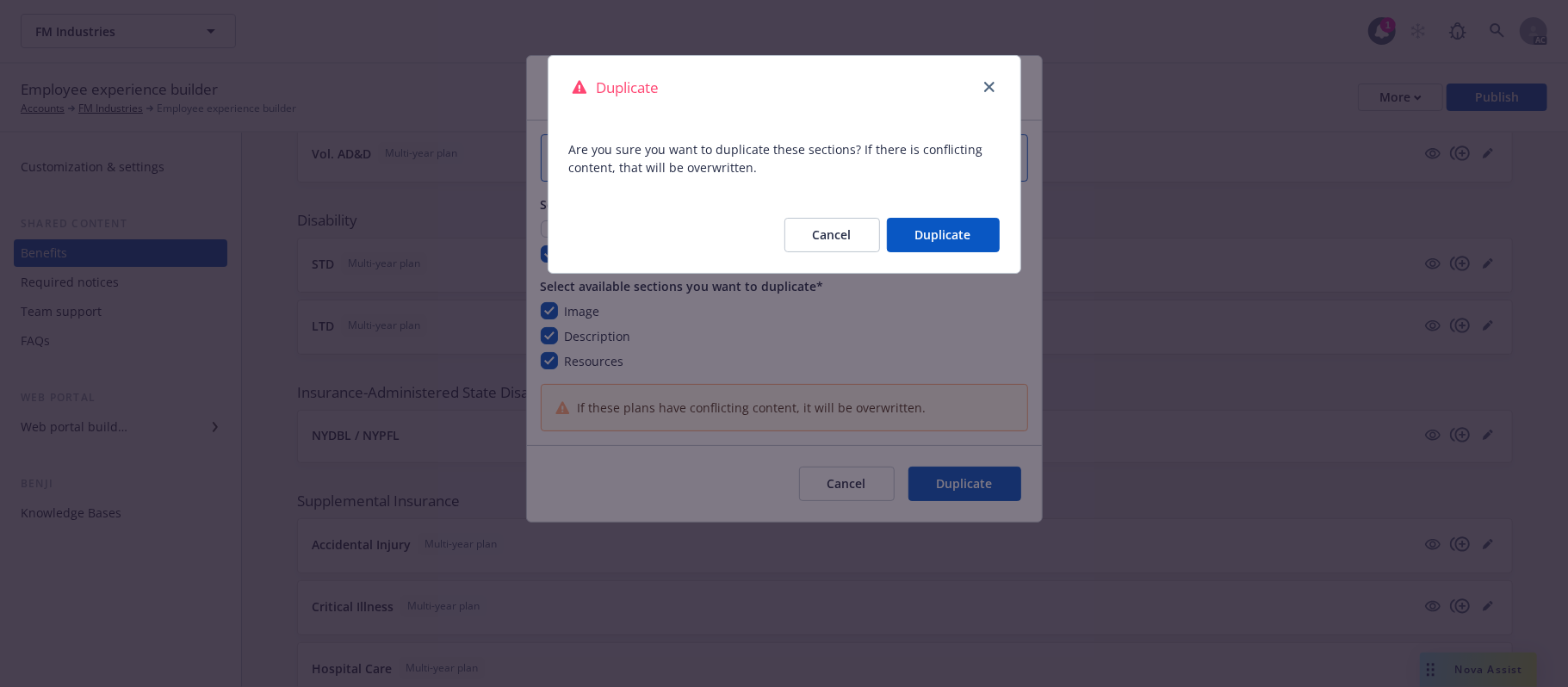
click at [928, 228] on button "Duplicate" at bounding box center [943, 234] width 113 height 35
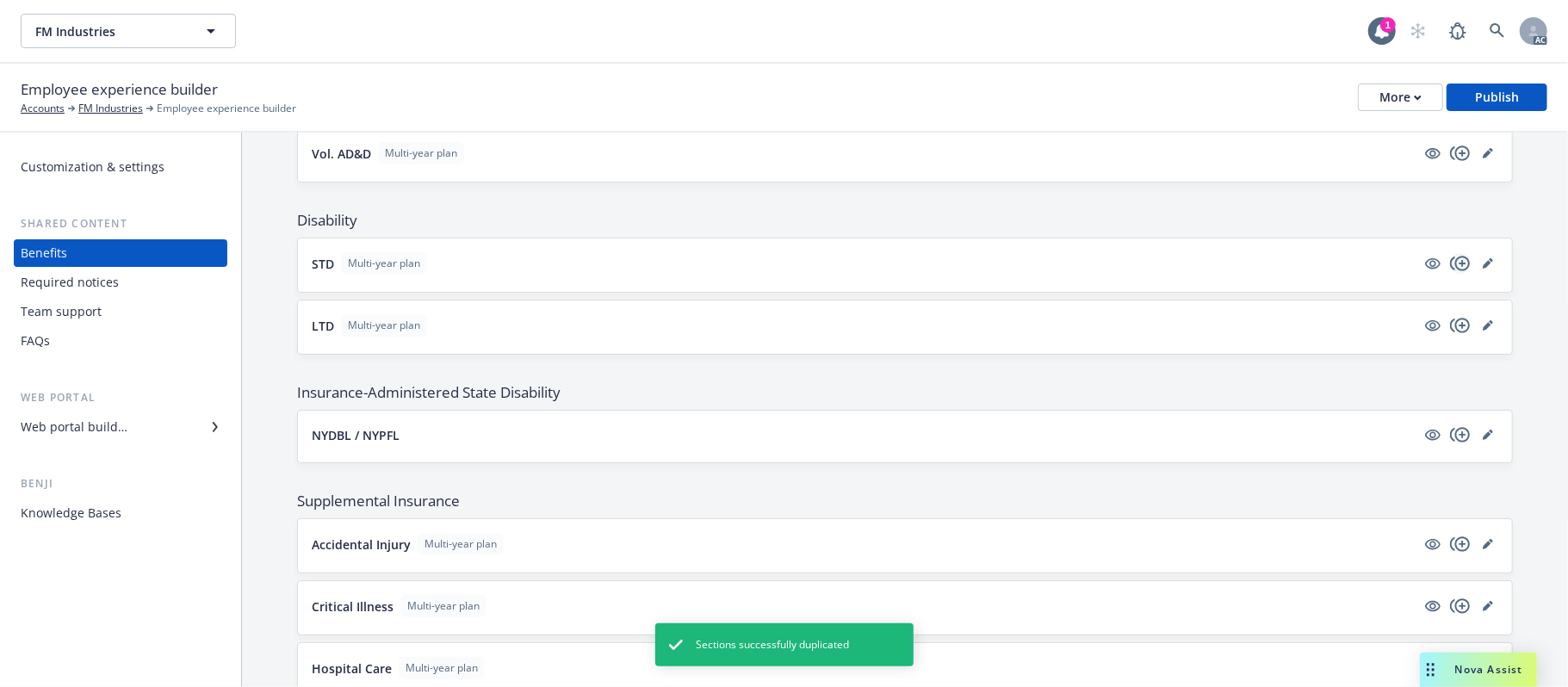
click at [1443, 270] on icon "copyPlus" at bounding box center [1459, 264] width 20 height 15
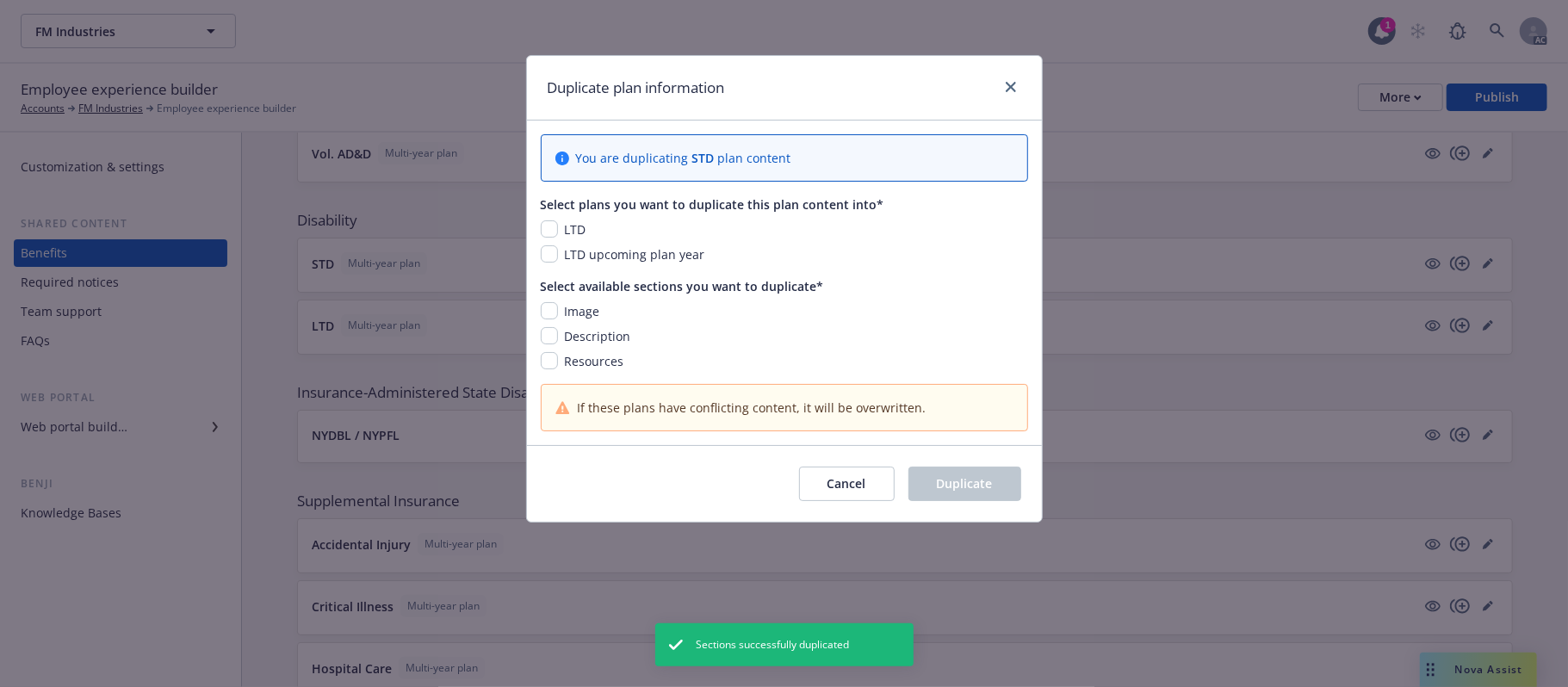
drag, startPoint x: 563, startPoint y: 257, endPoint x: 552, endPoint y: 300, distance: 44.4
click at [562, 258] on div "LTD upcoming plan year" at bounding box center [633, 254] width 151 height 18
click at [546, 256] on input "checkbox" at bounding box center [549, 254] width 17 height 17
checkbox input "true"
click at [550, 307] on input "checkbox" at bounding box center [549, 311] width 17 height 17
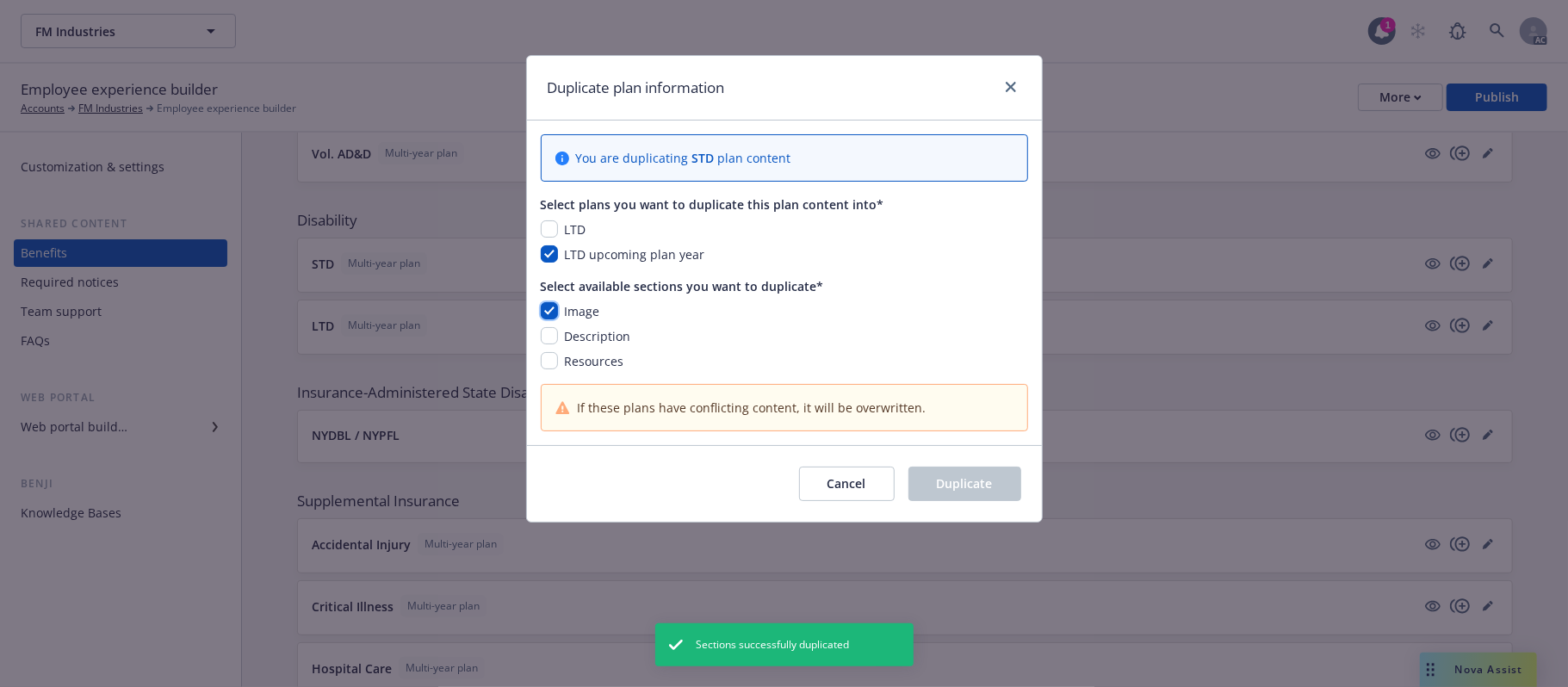
checkbox input "true"
click at [549, 343] on input "checkbox" at bounding box center [549, 336] width 17 height 17
checkbox input "true"
click at [546, 359] on input "checkbox" at bounding box center [549, 360] width 17 height 17
checkbox input "true"
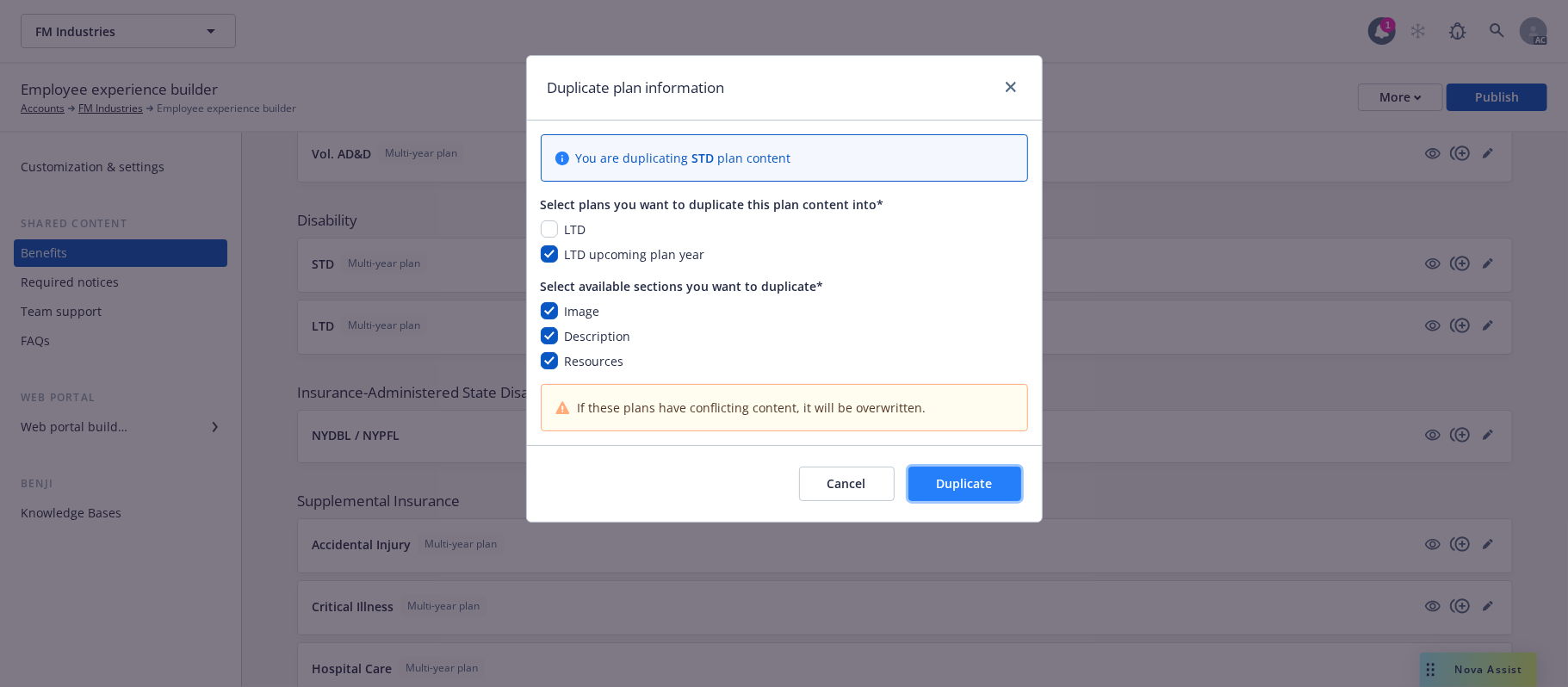
click at [962, 489] on span "Duplicate" at bounding box center [964, 483] width 56 height 16
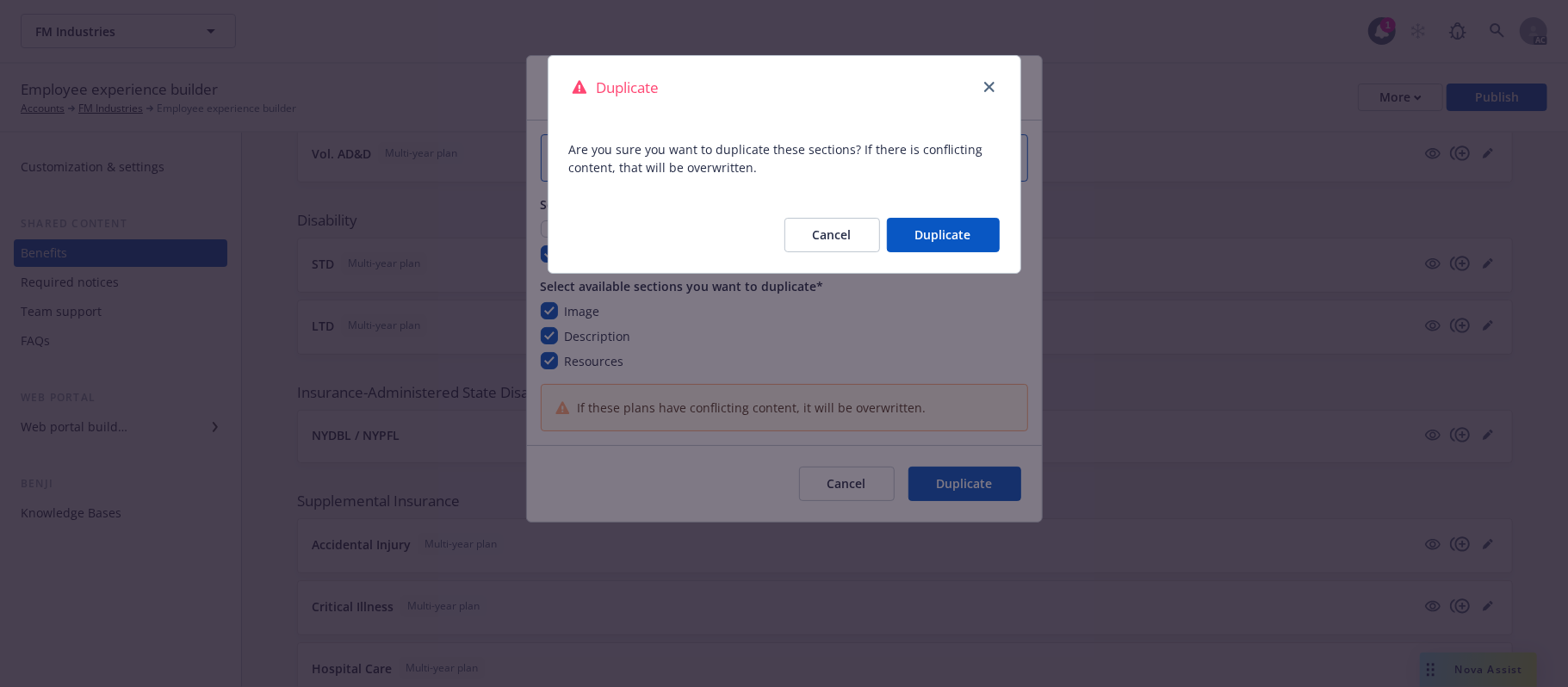
click at [972, 225] on button "Duplicate" at bounding box center [943, 234] width 113 height 35
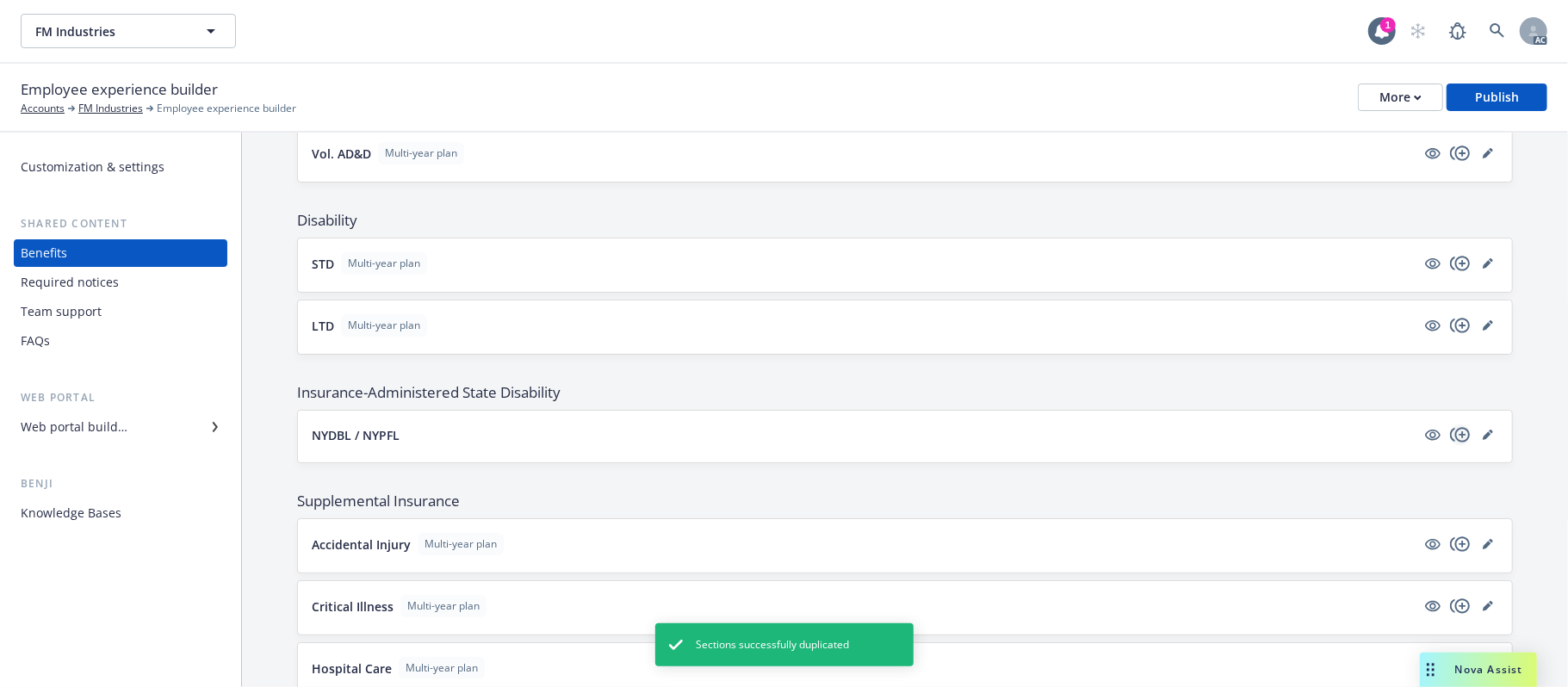
click at [1443, 444] on icon "copyPlus" at bounding box center [1460, 435] width 21 height 21
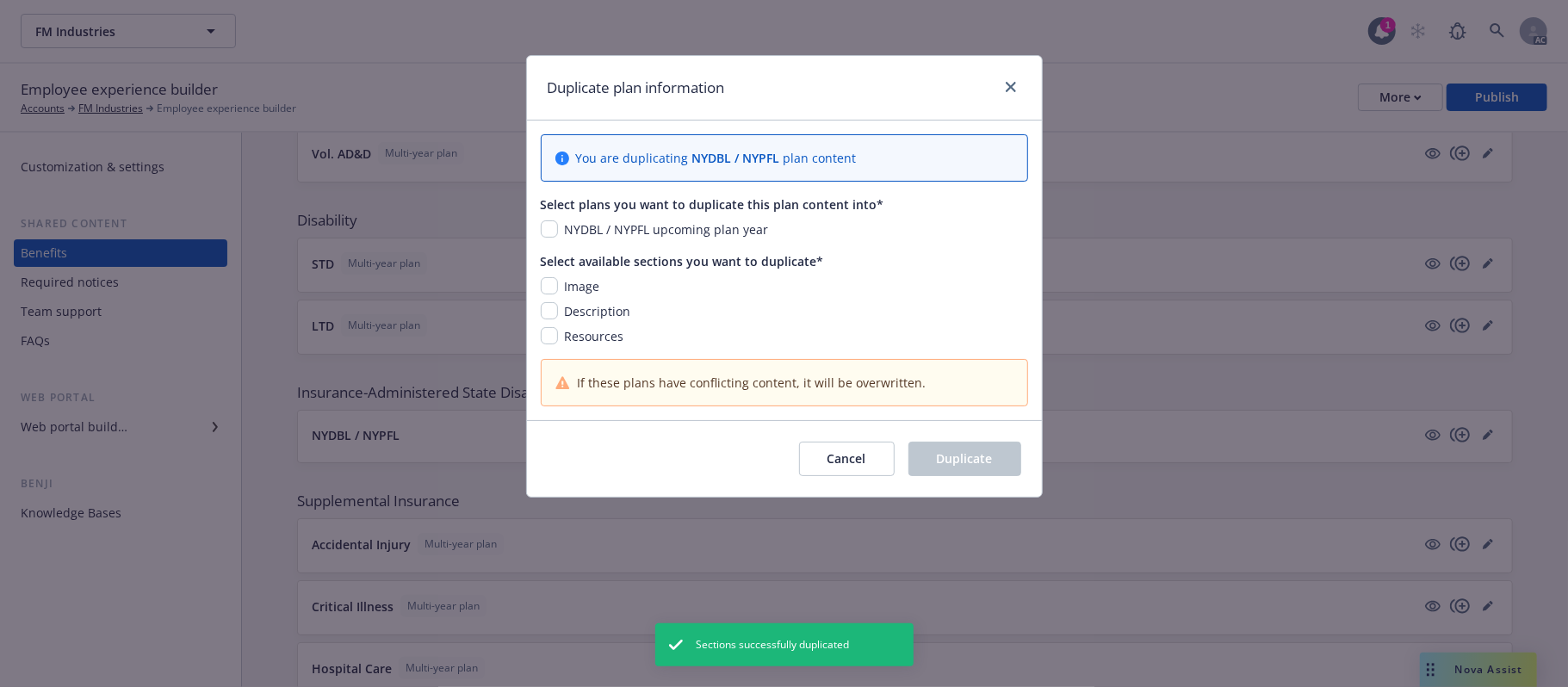
click at [561, 229] on div "NYDBL / NYPFL upcoming plan year" at bounding box center [665, 229] width 215 height 18
click at [552, 229] on input "checkbox" at bounding box center [549, 229] width 17 height 17
checkbox input "true"
click at [549, 293] on input "checkbox" at bounding box center [549, 286] width 17 height 17
checkbox input "true"
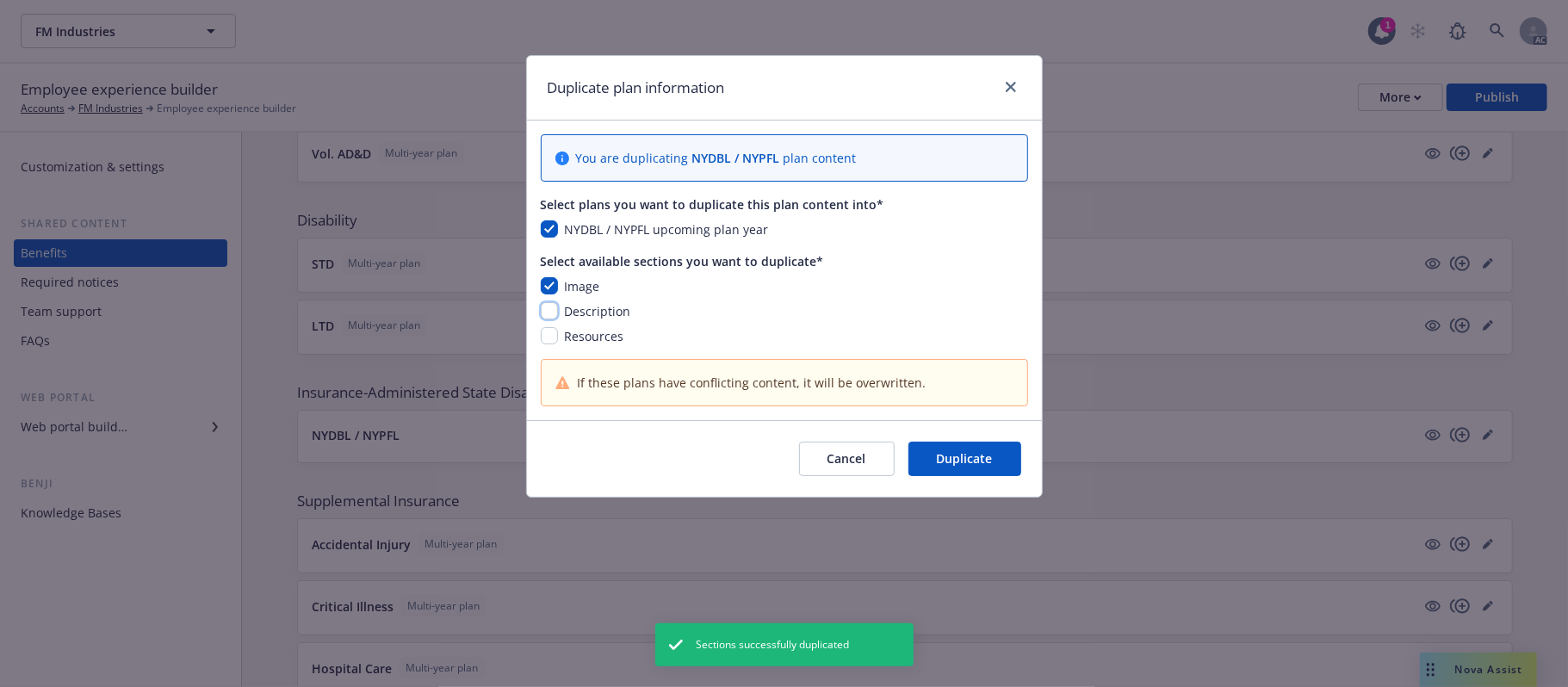
click at [550, 315] on input "checkbox" at bounding box center [549, 311] width 17 height 17
checkbox input "true"
click at [550, 334] on input "checkbox" at bounding box center [549, 336] width 17 height 17
checkbox input "true"
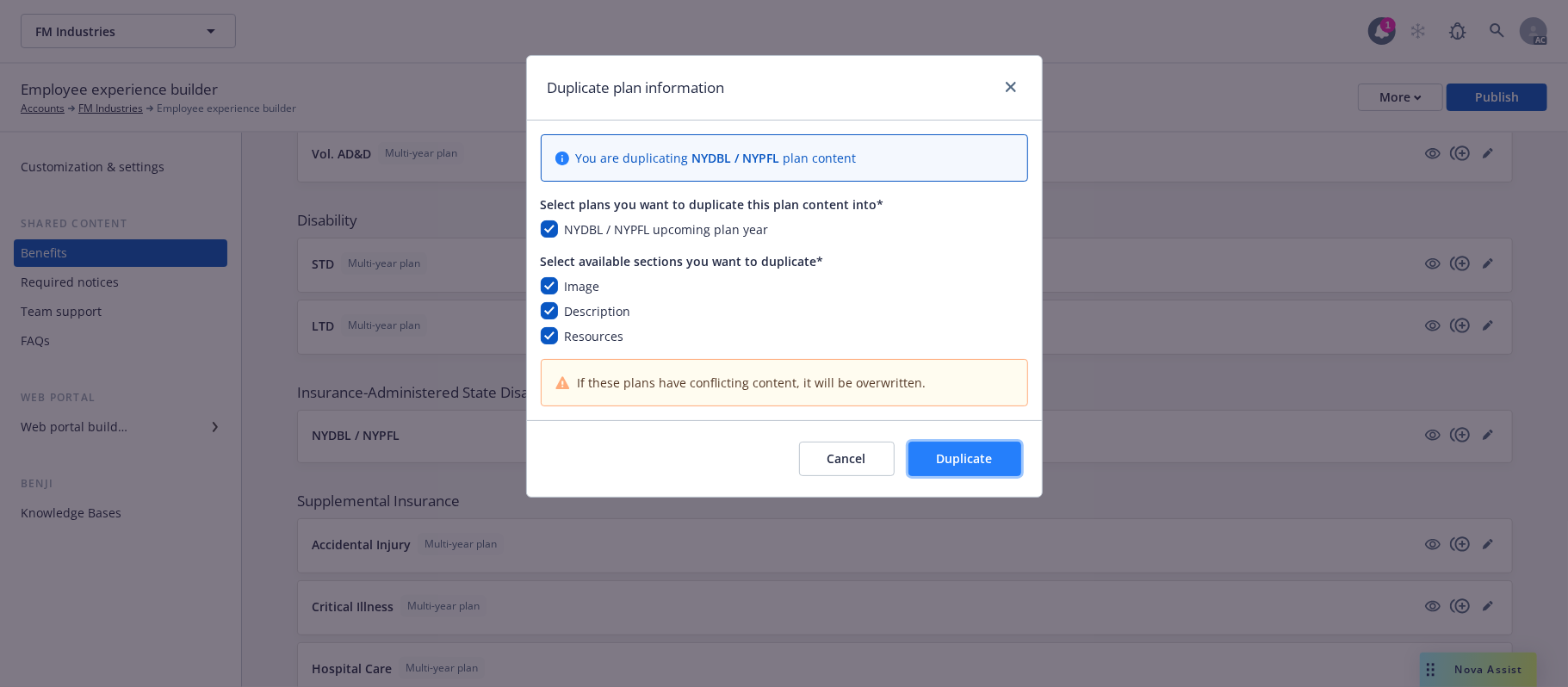
click at [934, 455] on button "Duplicate" at bounding box center [965, 458] width 113 height 35
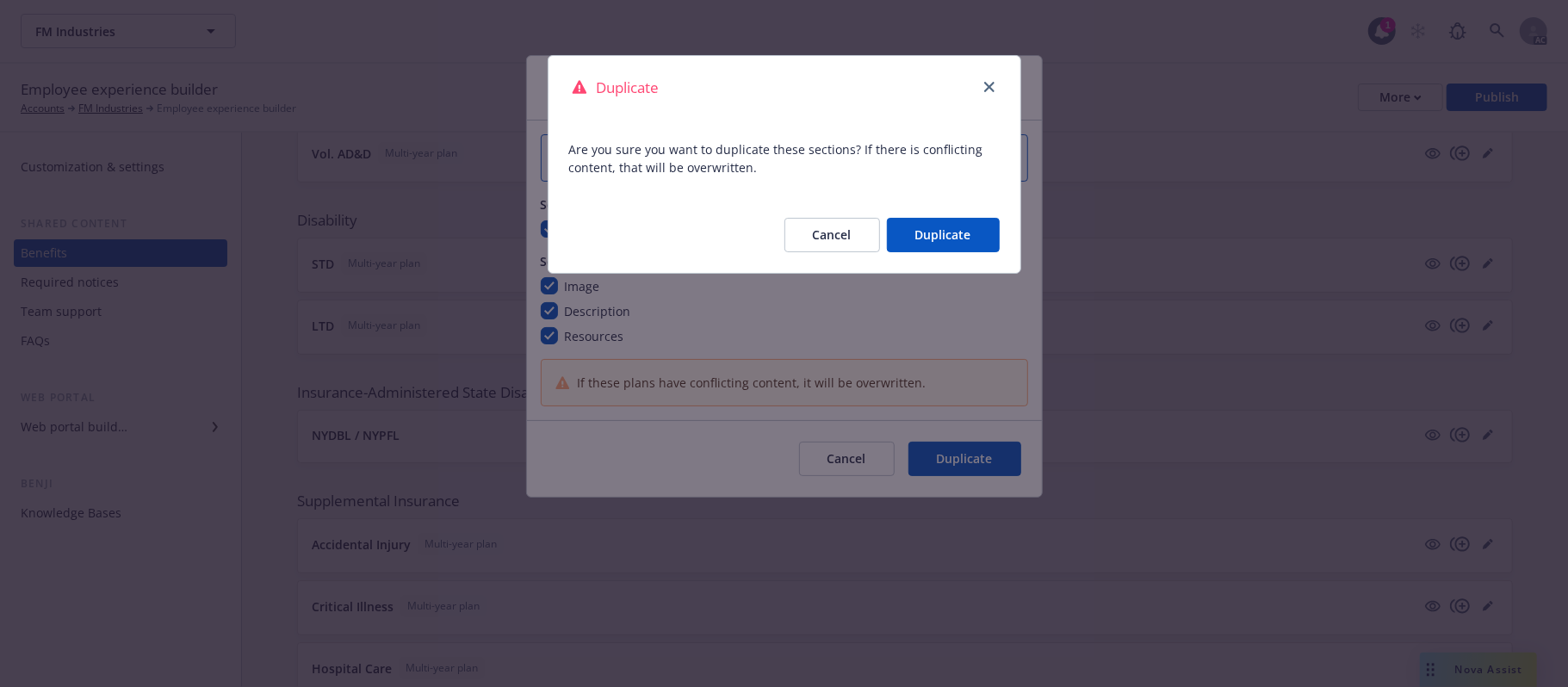
click at [932, 245] on button "Duplicate" at bounding box center [943, 234] width 113 height 35
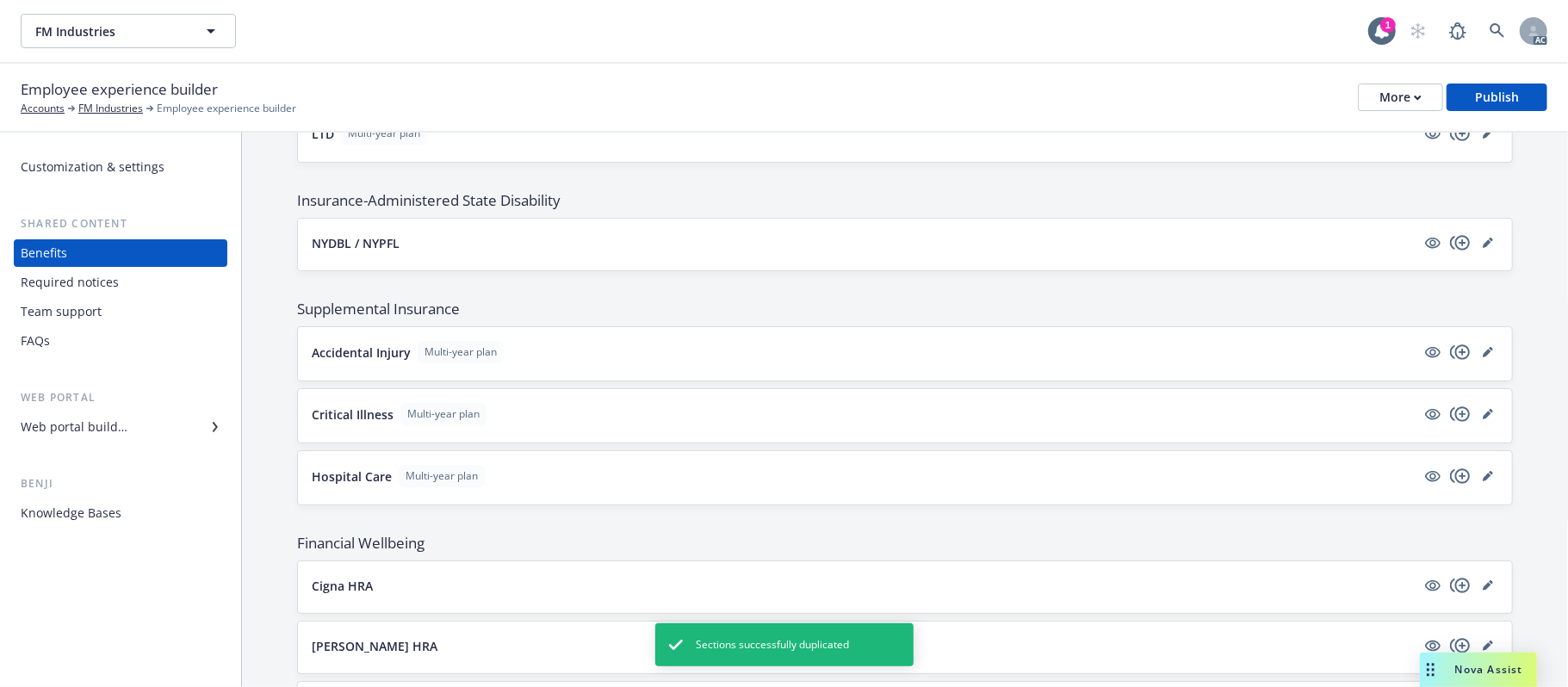
scroll to position [1378, 0]
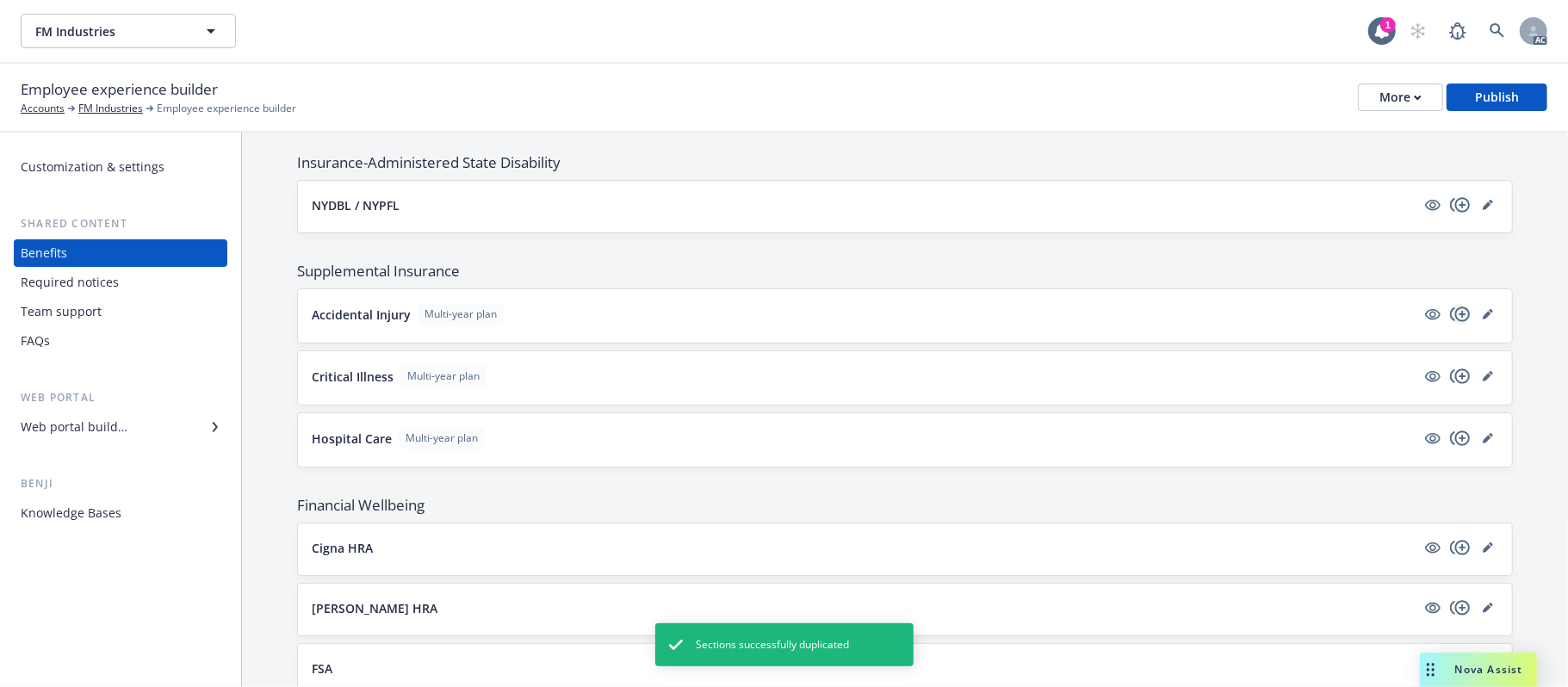
click at [1443, 325] on icon "copyPlus" at bounding box center [1460, 314] width 21 height 21
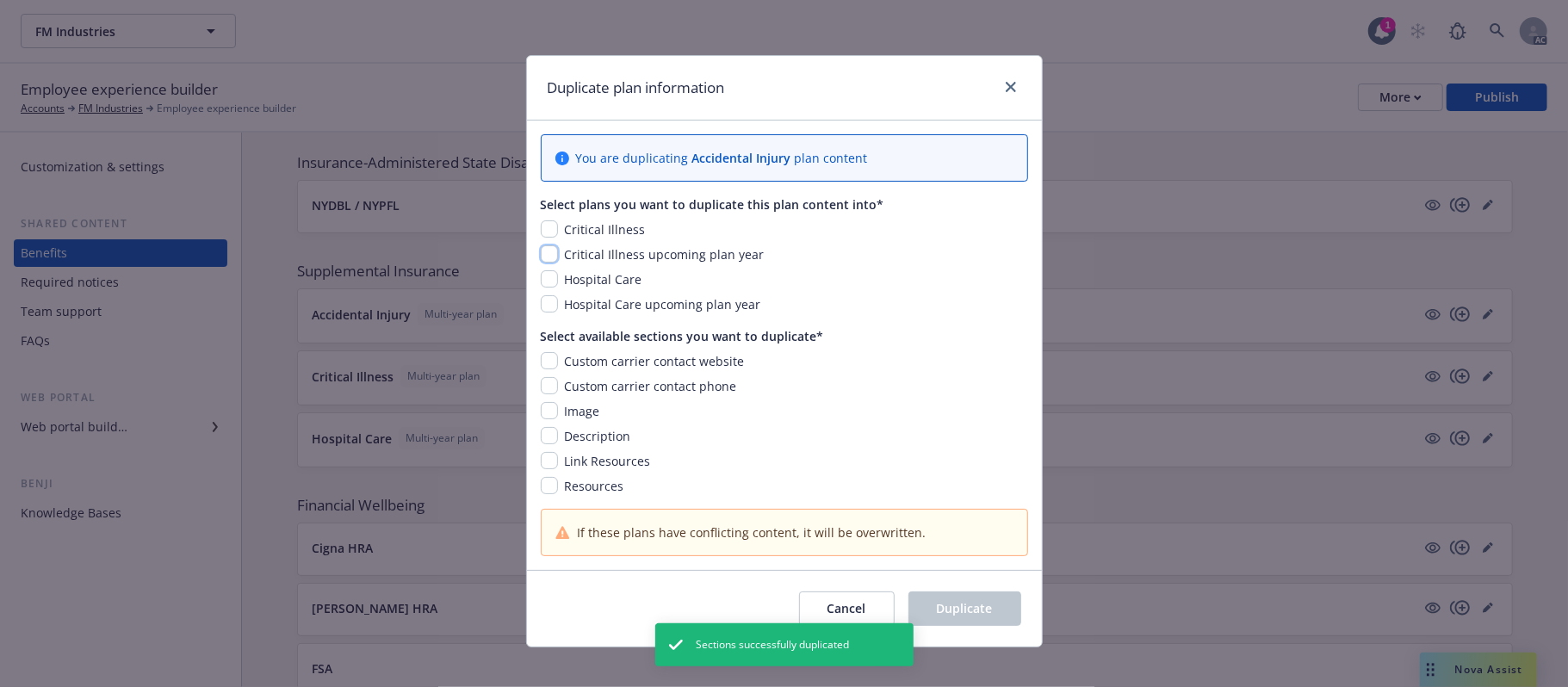
click at [540, 252] on input "checkbox" at bounding box center [549, 254] width 17 height 17
checkbox input "true"
click at [540, 300] on input "checkbox" at bounding box center [549, 304] width 17 height 17
checkbox input "true"
click at [544, 361] on input "checkbox" at bounding box center [549, 360] width 17 height 17
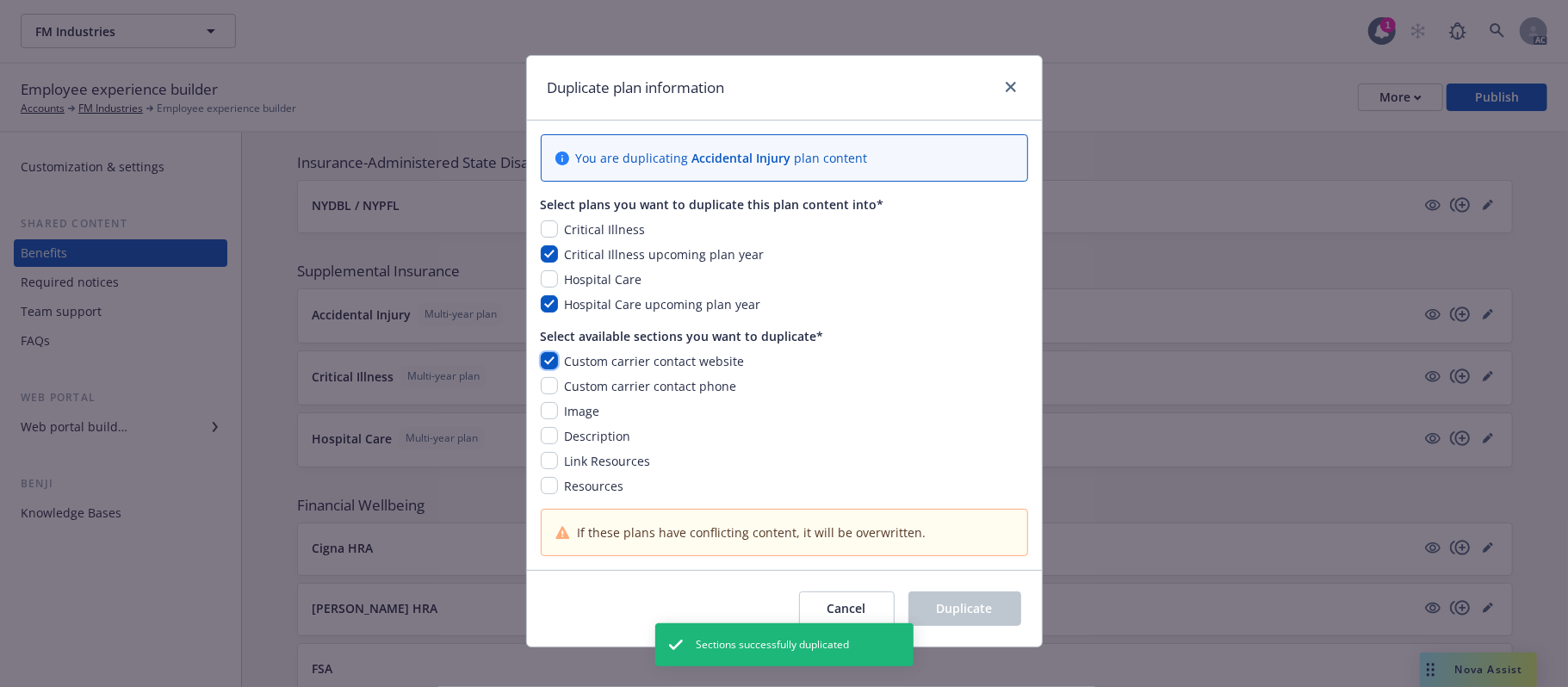
checkbox input "true"
click at [544, 389] on input "checkbox" at bounding box center [549, 386] width 17 height 17
checkbox input "true"
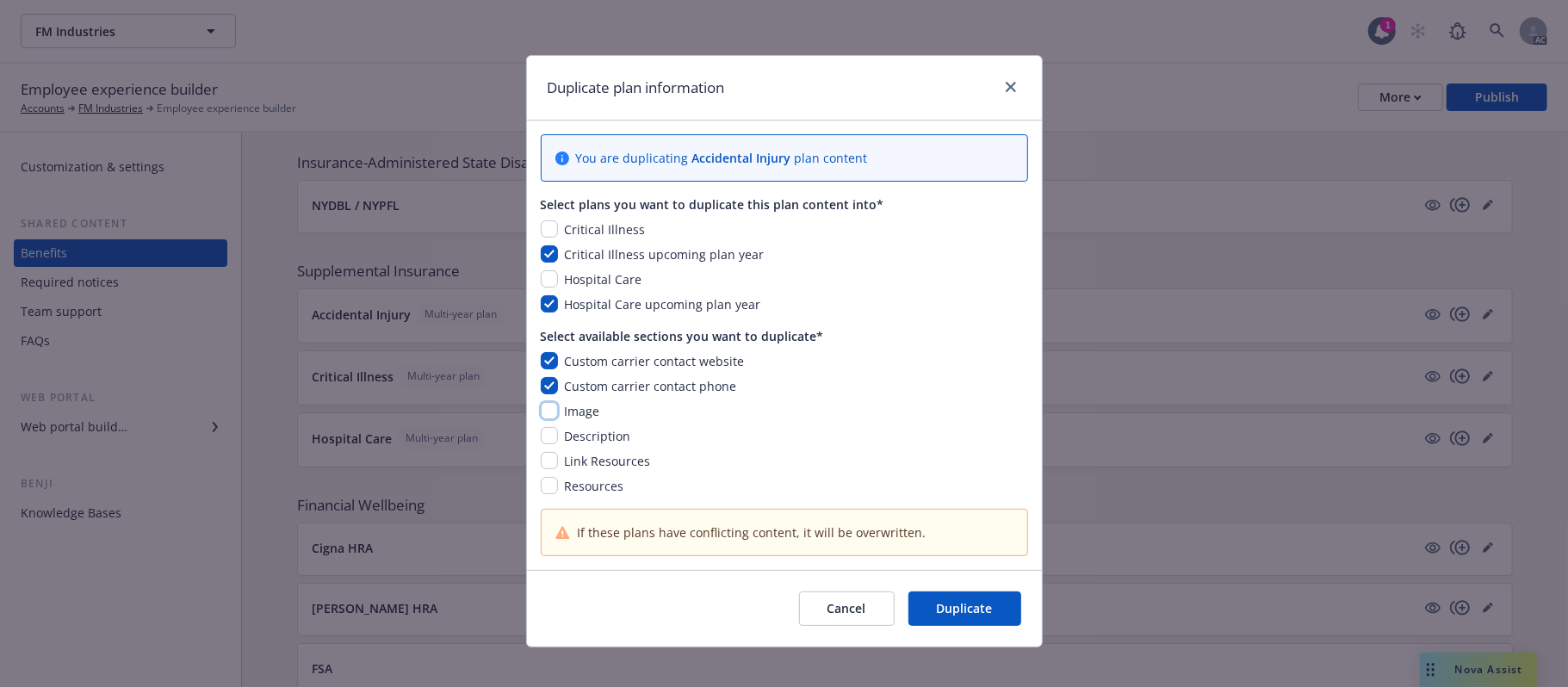
click at [540, 407] on input "checkbox" at bounding box center [549, 410] width 17 height 17
checkbox input "true"
click at [540, 436] on input "checkbox" at bounding box center [549, 436] width 17 height 17
checkbox input "true"
drag, startPoint x: 536, startPoint y: 463, endPoint x: 537, endPoint y: 472, distance: 9.1
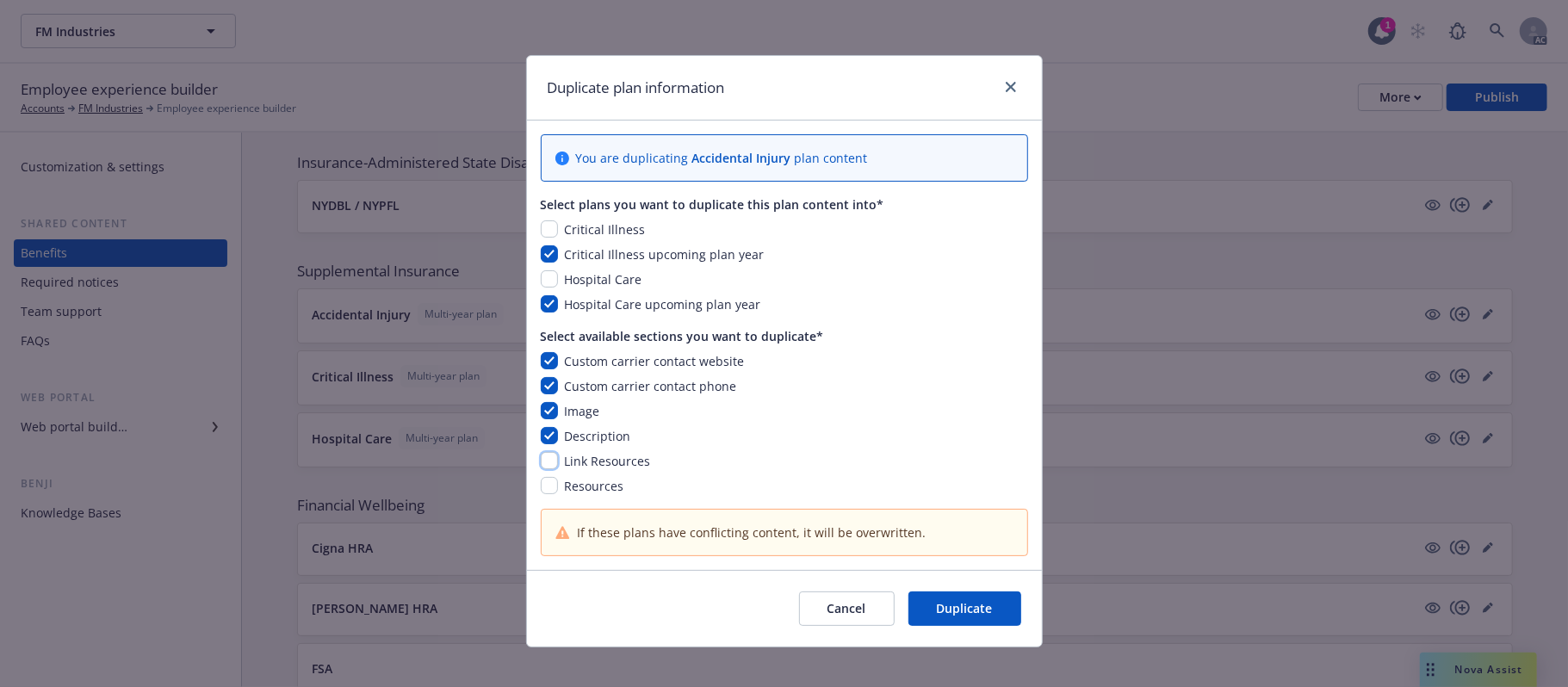
click at [540, 462] on input "checkbox" at bounding box center [549, 460] width 17 height 17
checkbox input "true"
click at [540, 489] on input "checkbox" at bounding box center [549, 486] width 17 height 17
checkbox input "true"
click at [947, 551] on span "Duplicate" at bounding box center [964, 608] width 56 height 16
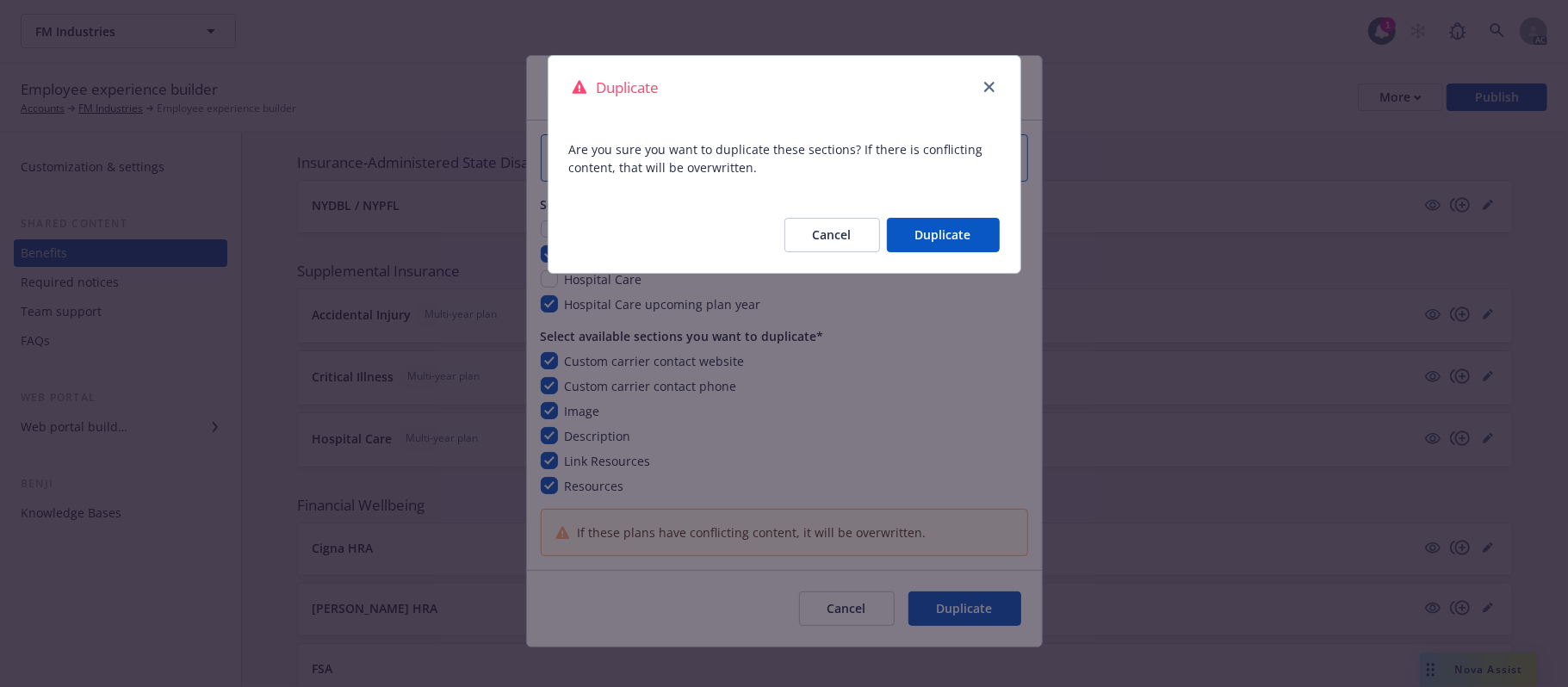
click at [934, 236] on button "Duplicate" at bounding box center [943, 234] width 113 height 35
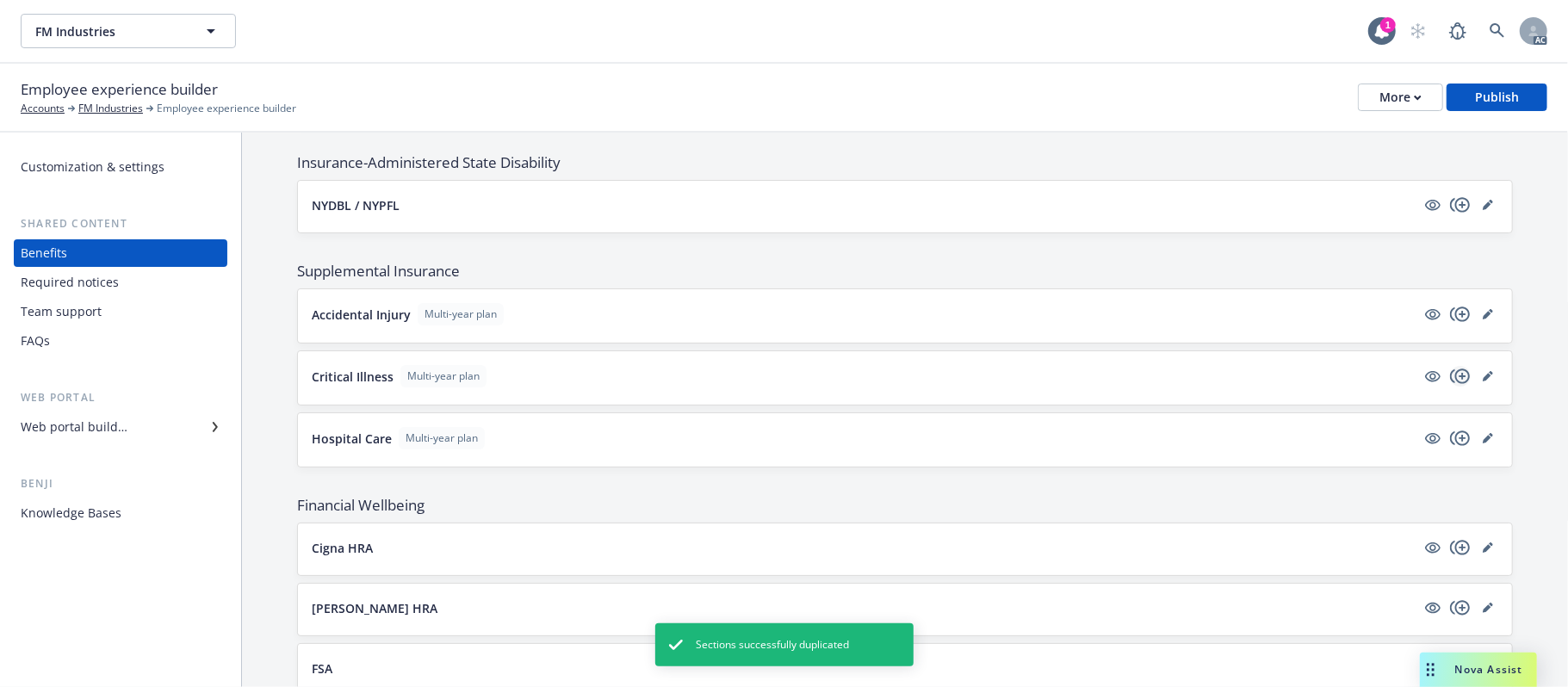
click at [1443, 383] on icon "copyPlus" at bounding box center [1459, 376] width 20 height 15
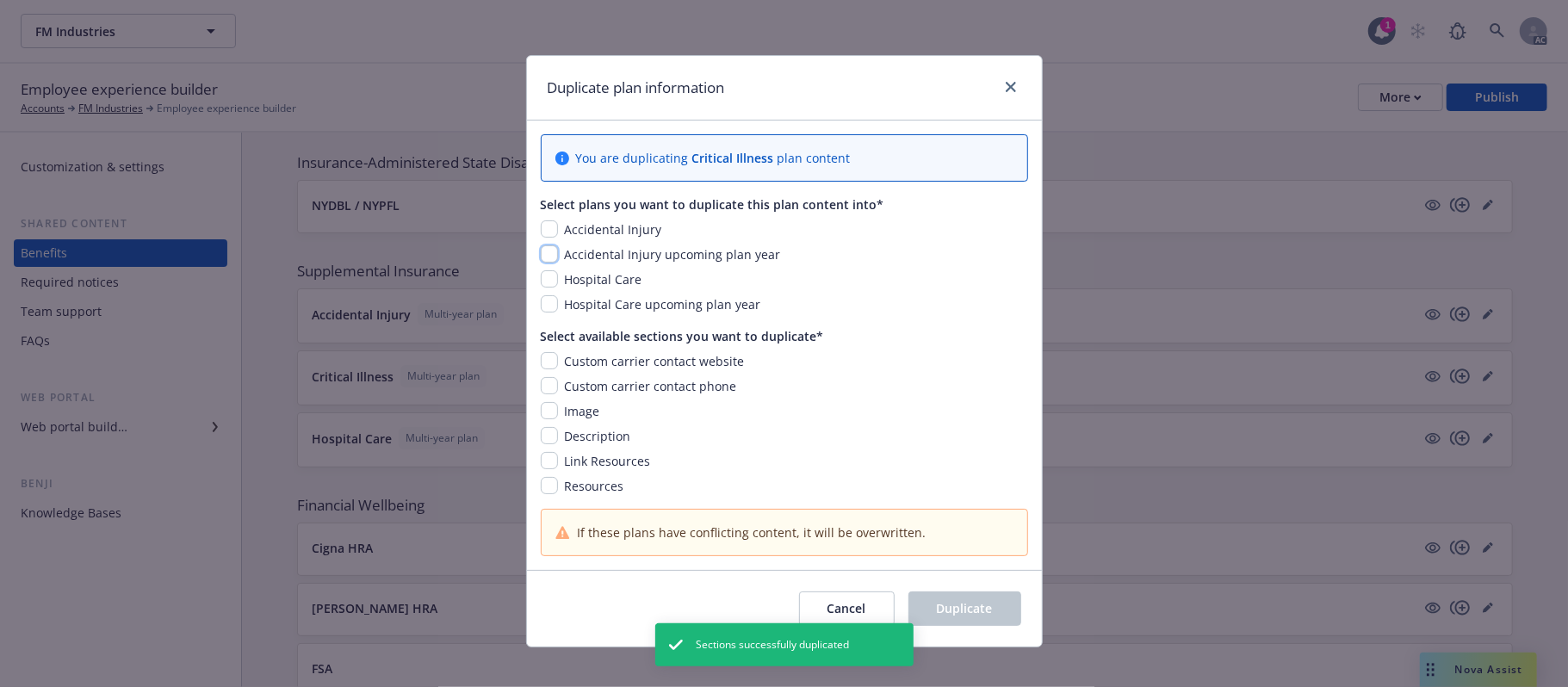
click at [540, 252] on input "checkbox" at bounding box center [549, 254] width 17 height 17
checkbox input "true"
click at [540, 359] on input "checkbox" at bounding box center [549, 360] width 17 height 17
checkbox input "true"
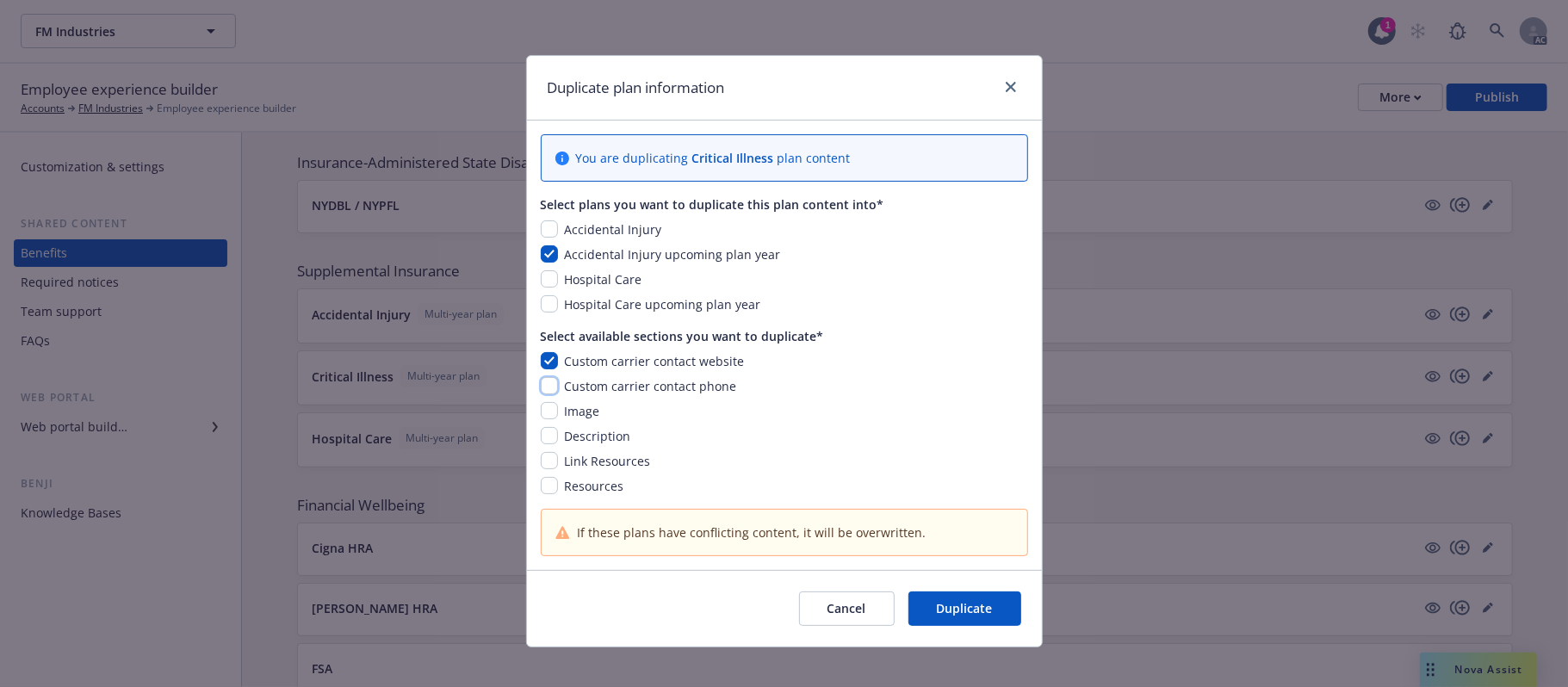
click at [542, 393] on input "checkbox" at bounding box center [549, 386] width 17 height 17
checkbox input "true"
click at [542, 411] on input "checkbox" at bounding box center [549, 410] width 17 height 17
checkbox input "true"
click at [548, 441] on input "checkbox" at bounding box center [549, 436] width 17 height 17
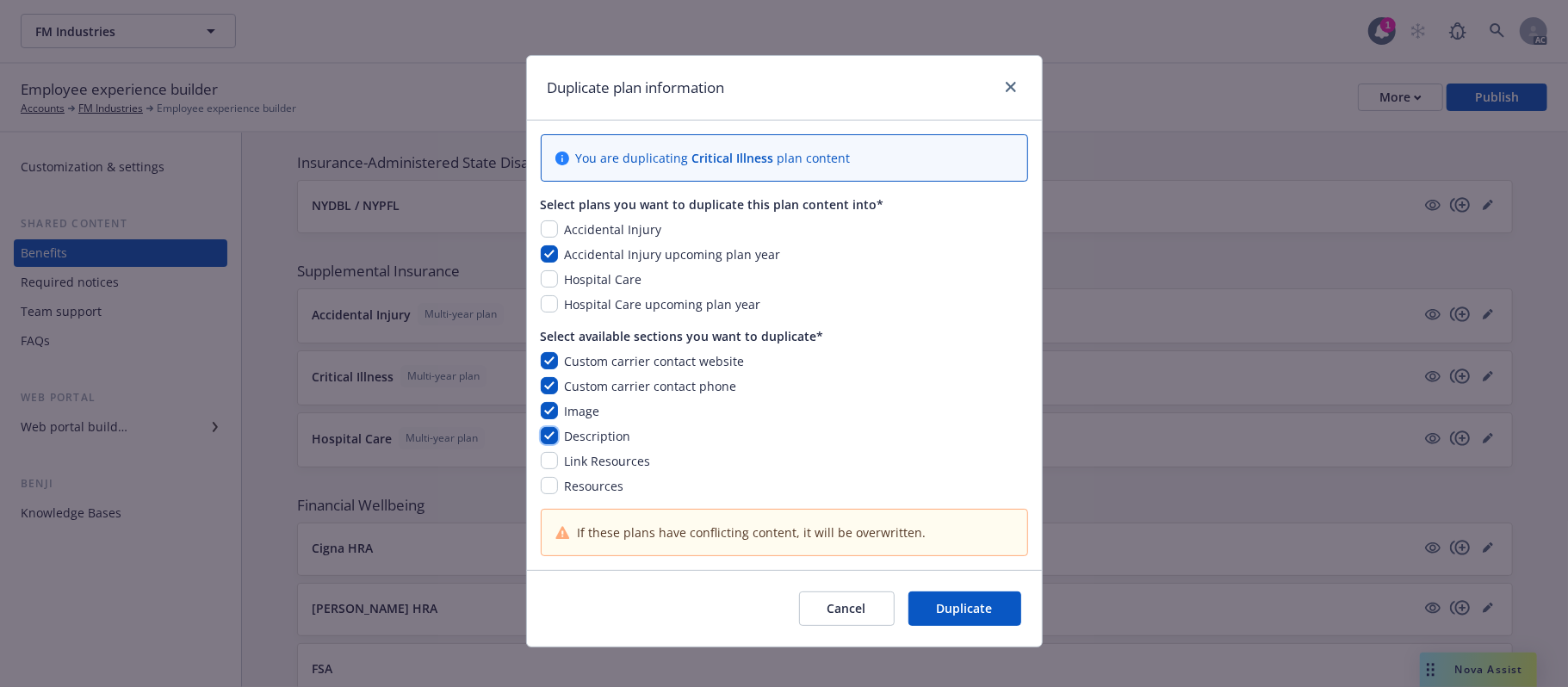
checkbox input "true"
click at [549, 471] on div "Custom carrier contact website Custom carrier contact phone Image Description L…" at bounding box center [784, 423] width 488 height 143
click at [540, 486] on input "checkbox" at bounding box center [549, 486] width 17 height 17
checkbox input "true"
click at [540, 463] on input "checkbox" at bounding box center [549, 460] width 17 height 17
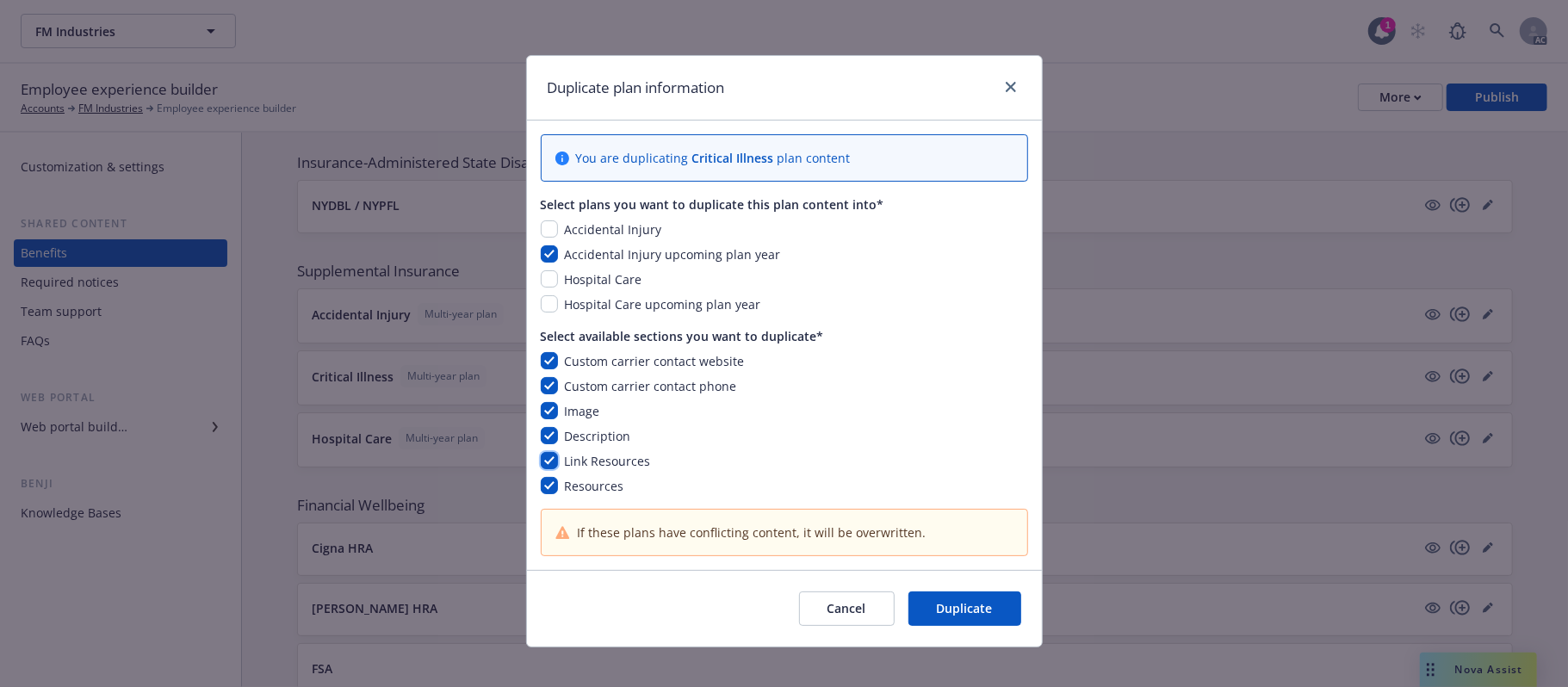
checkbox input "true"
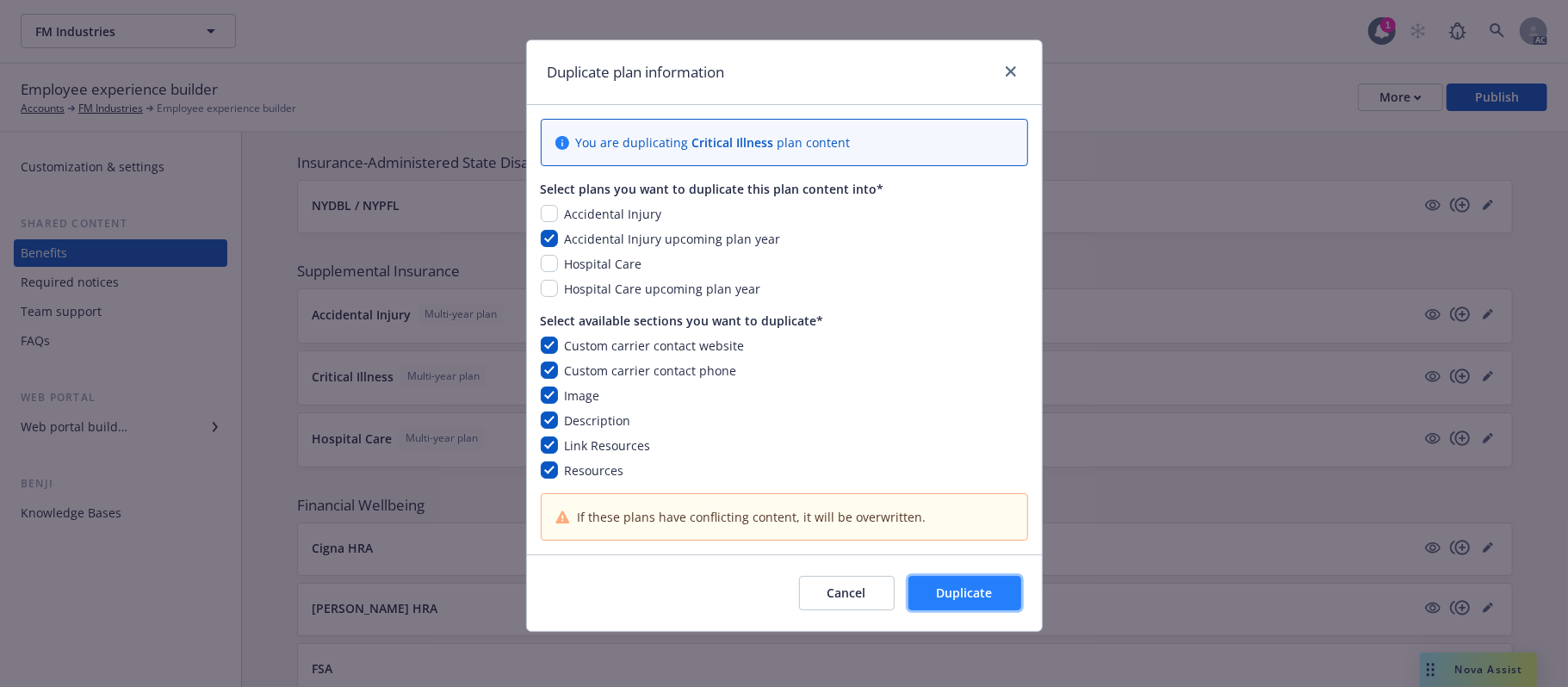
click at [951, 551] on span "Duplicate" at bounding box center [964, 592] width 56 height 16
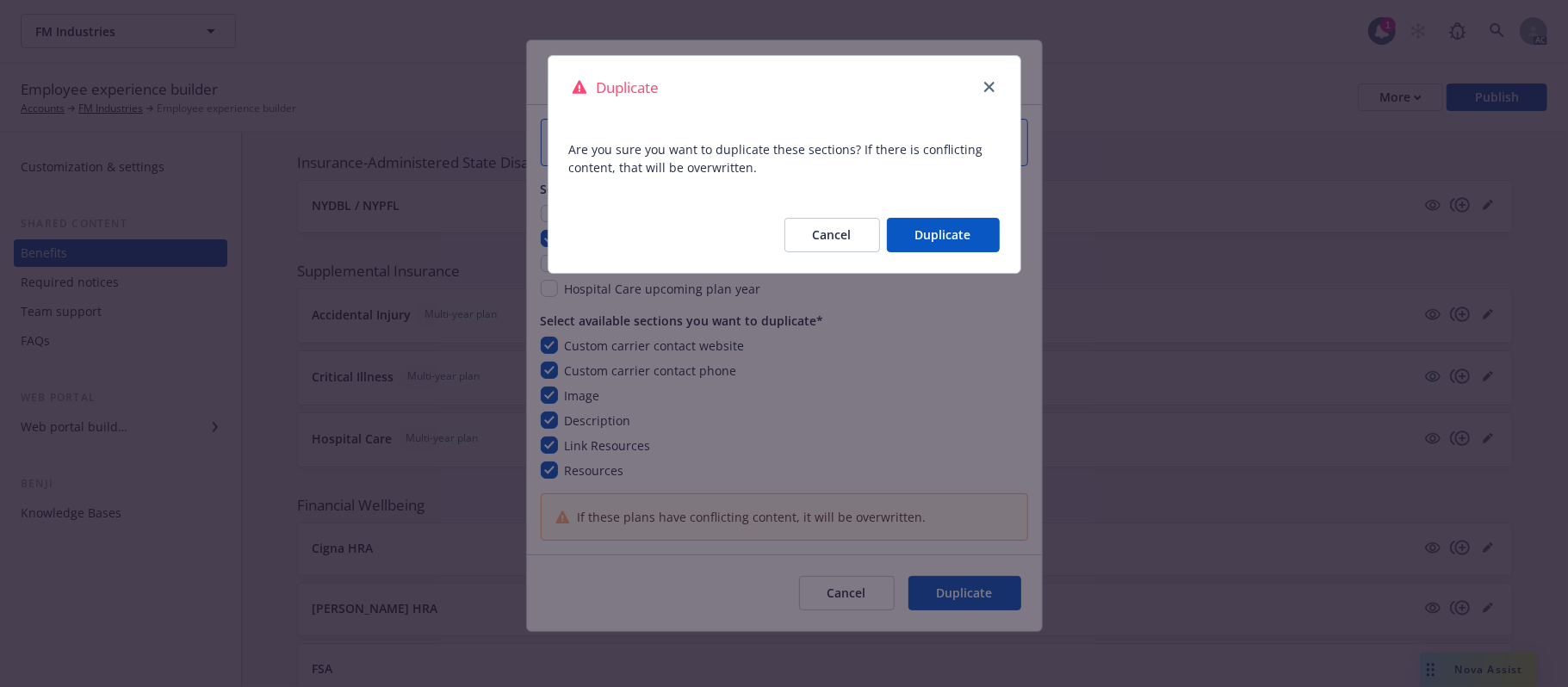
click at [944, 242] on button "Duplicate" at bounding box center [943, 234] width 113 height 35
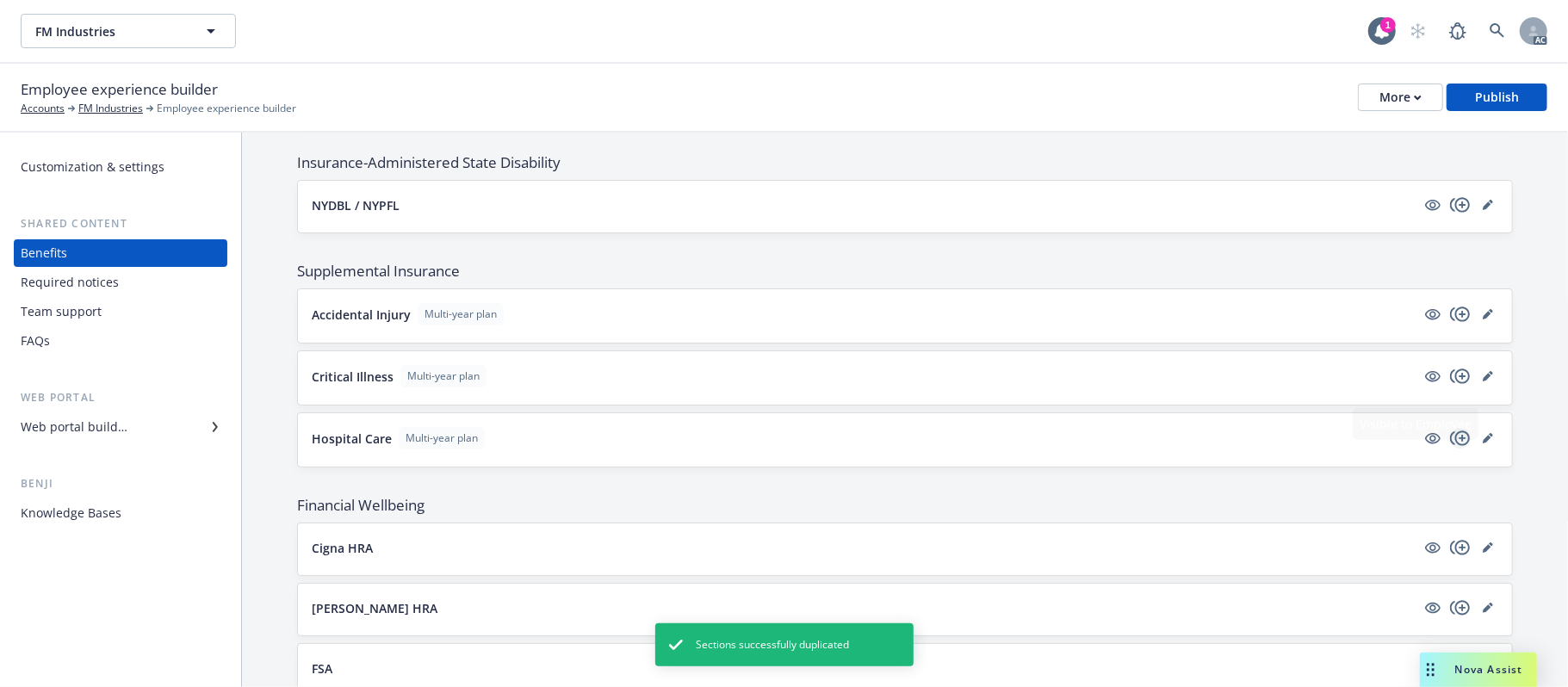
click at [1443, 449] on icon "copyPlus" at bounding box center [1460, 439] width 21 height 21
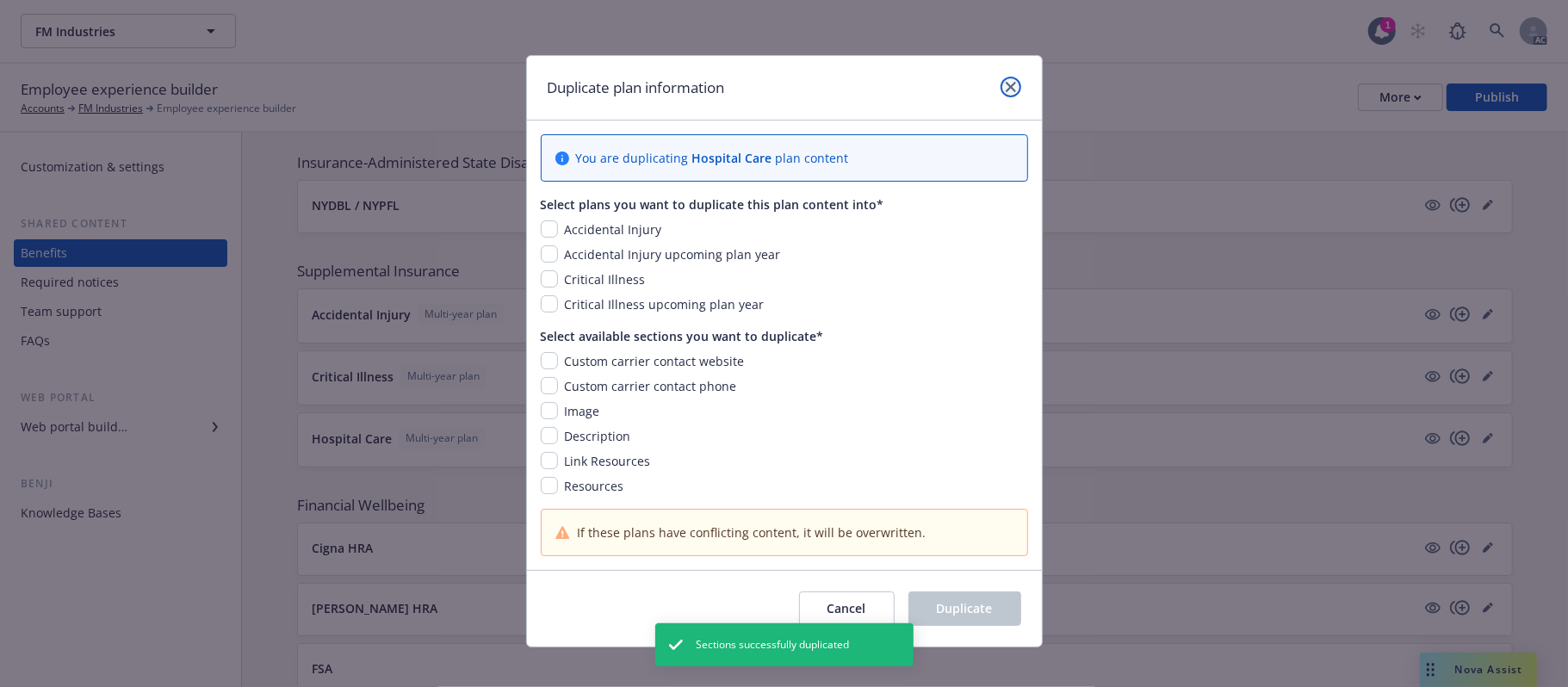
click at [1000, 85] on link "close" at bounding box center [1011, 87] width 21 height 21
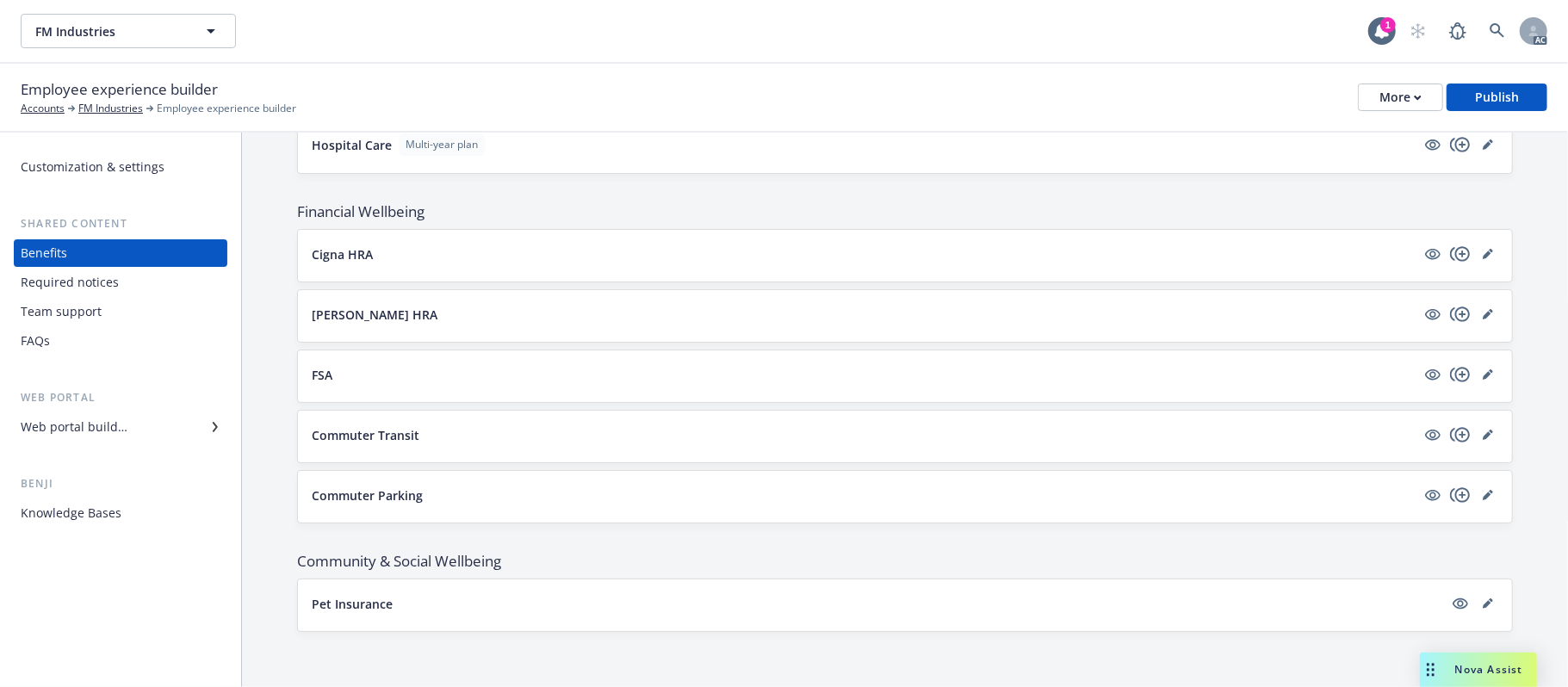
scroll to position [1686, 0]
click at [1443, 249] on icon "copyPlus" at bounding box center [1460, 254] width 21 height 21
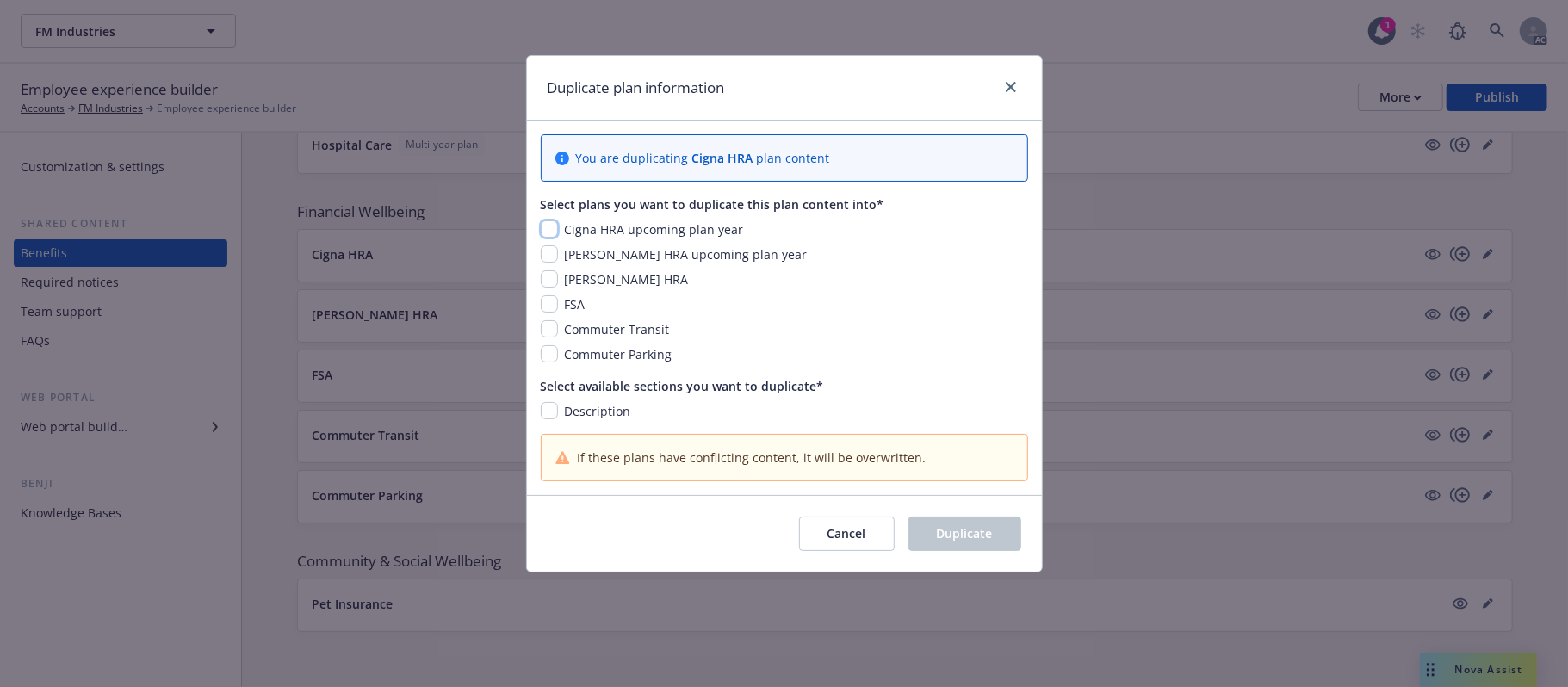
click at [548, 222] on input "checkbox" at bounding box center [549, 229] width 17 height 17
checkbox input "true"
click at [555, 238] on div "Cigna HRA upcoming plan year" at bounding box center [784, 229] width 488 height 18
click at [555, 251] on input "checkbox" at bounding box center [549, 254] width 17 height 17
checkbox input "true"
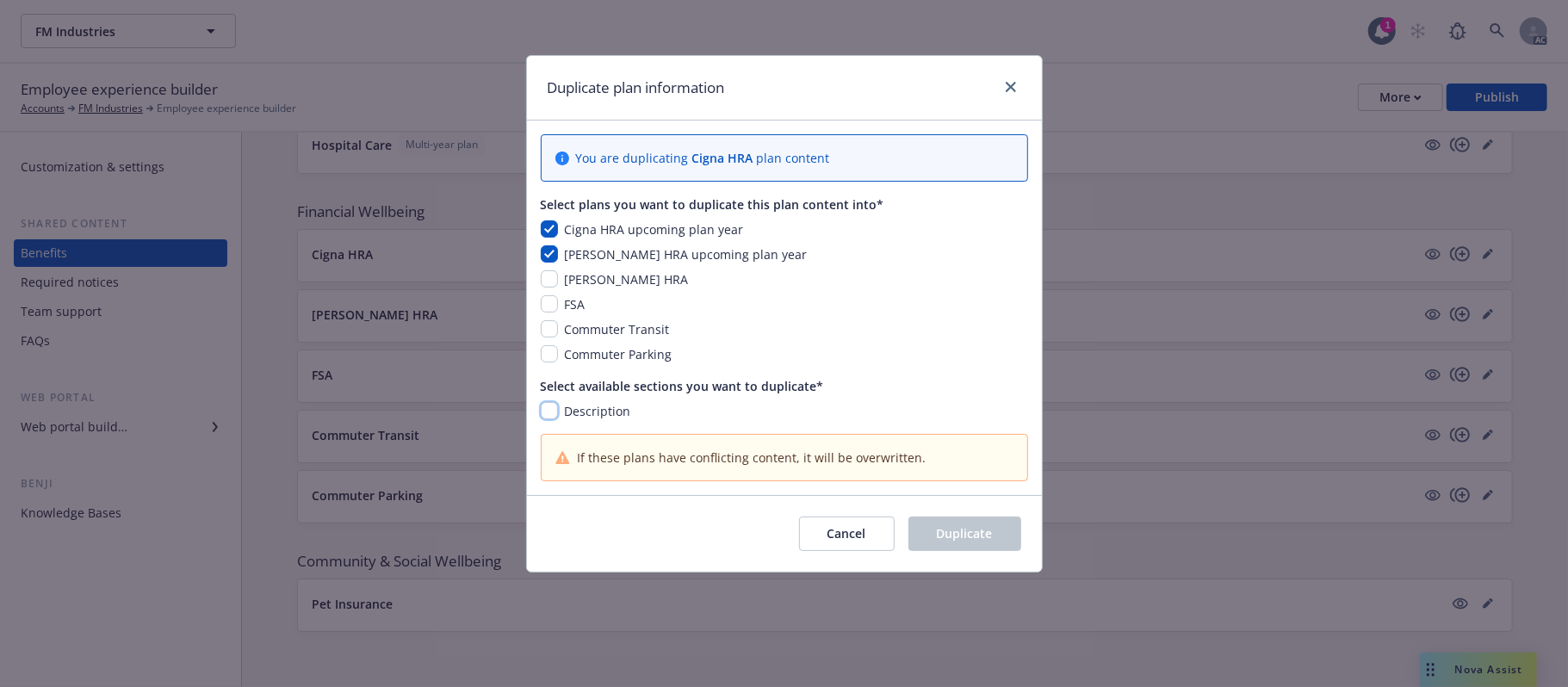
click at [552, 413] on input "checkbox" at bounding box center [549, 410] width 17 height 17
checkbox input "true"
click at [1009, 87] on icon "close" at bounding box center [1010, 87] width 10 height 10
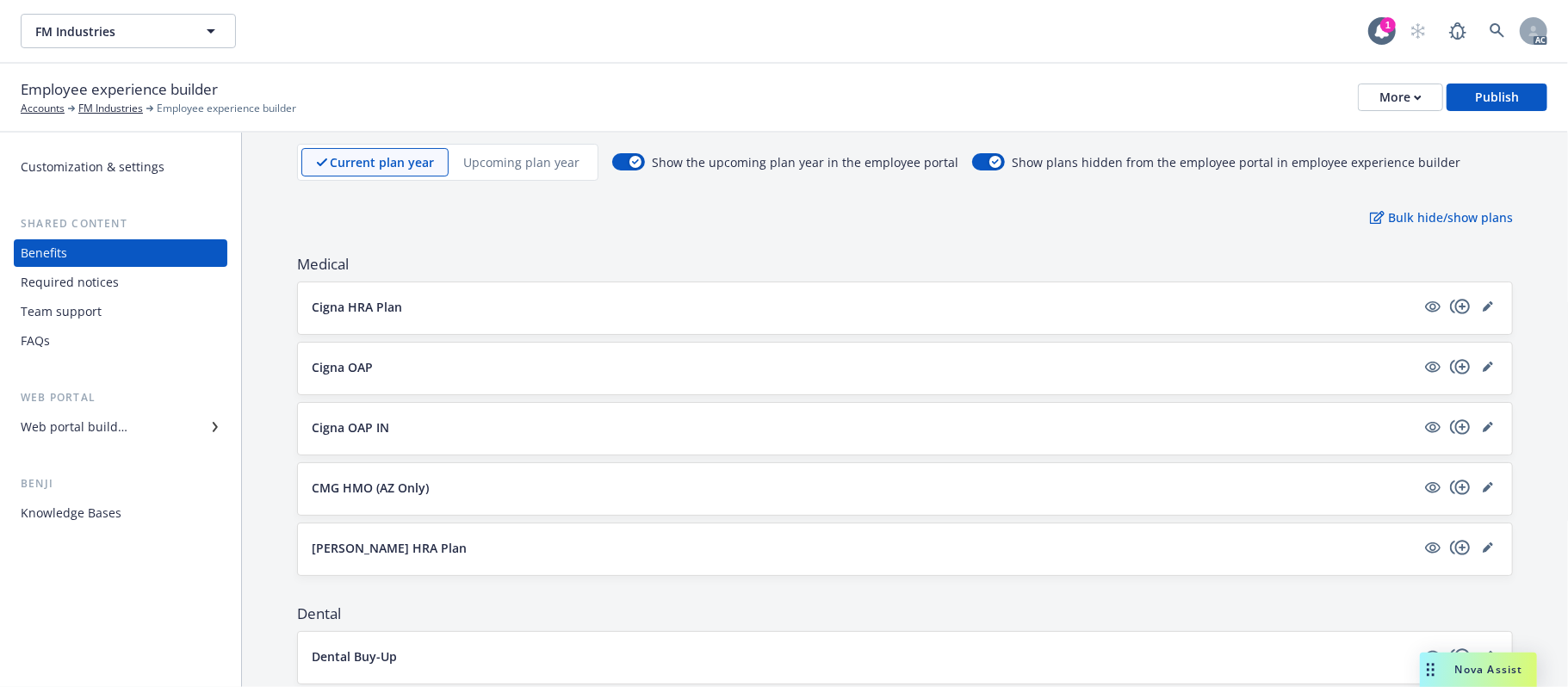
scroll to position [0, 0]
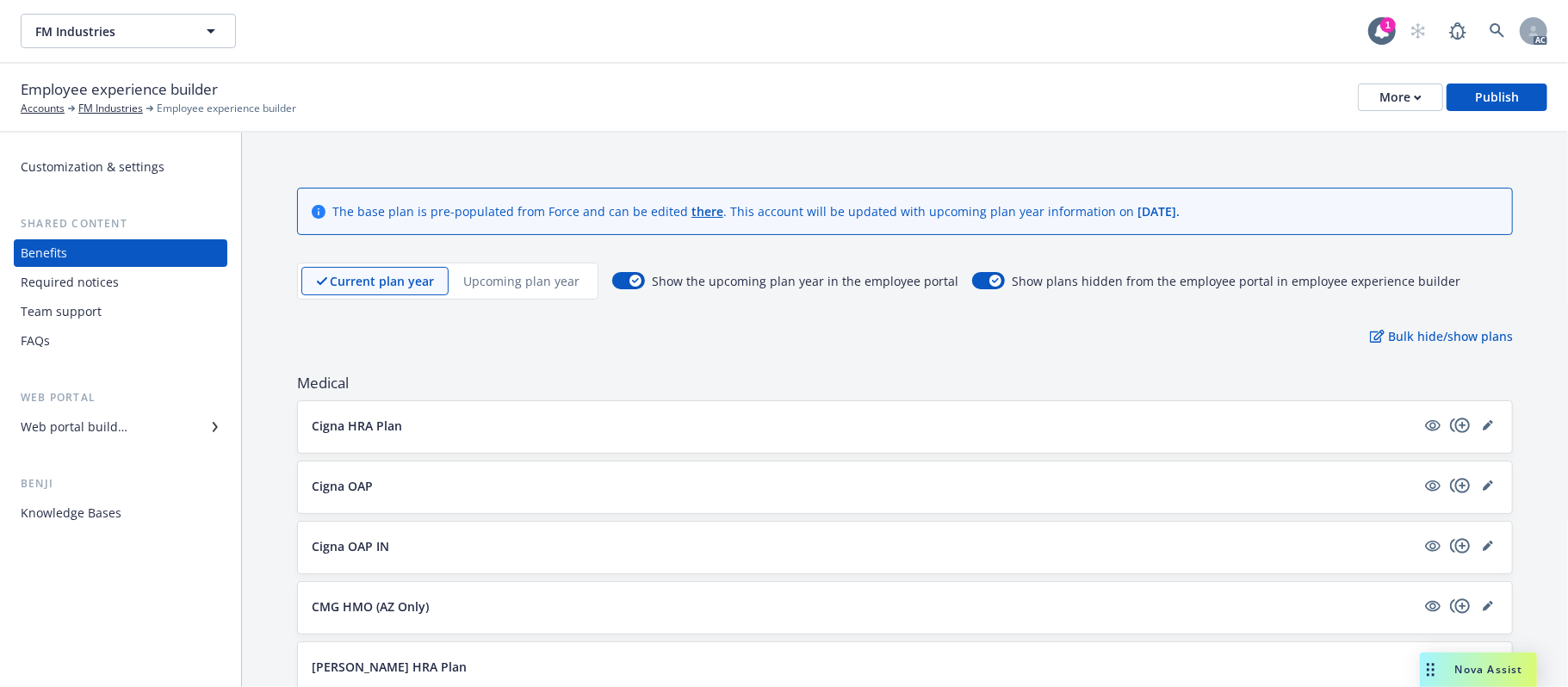
click at [511, 279] on p "Upcoming plan year" at bounding box center [520, 280] width 116 height 18
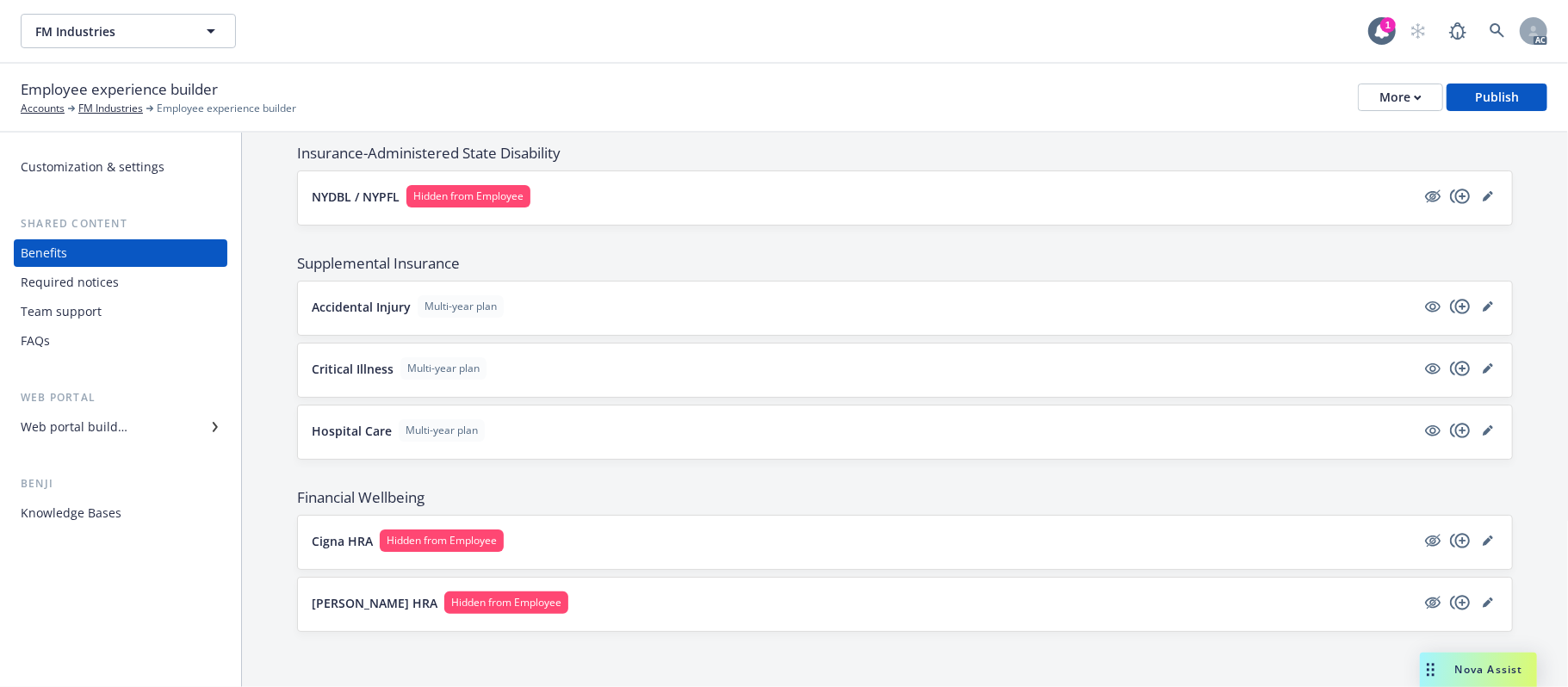
scroll to position [1476, 0]
click at [1088, 299] on button "Accidental Injury Multi-year plan" at bounding box center [863, 307] width 1104 height 23
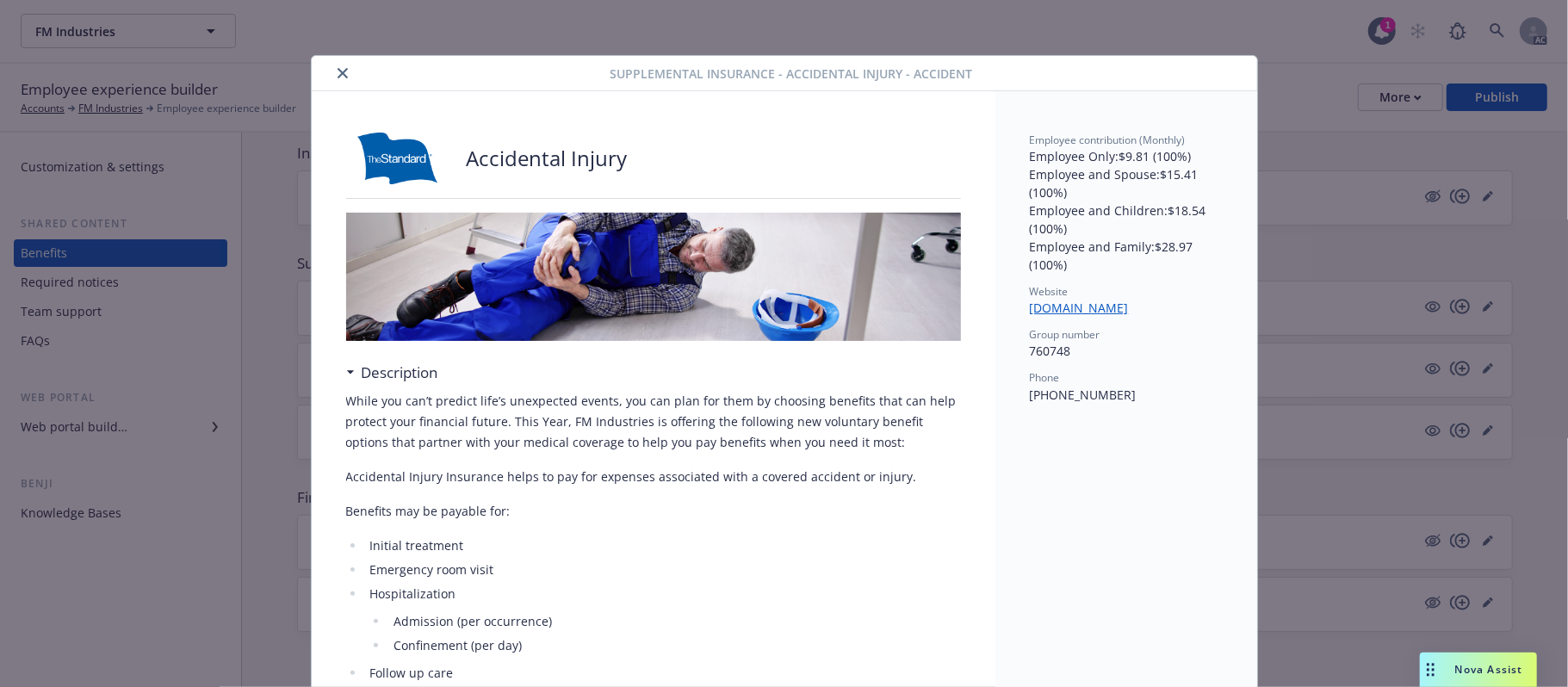
scroll to position [52, 0]
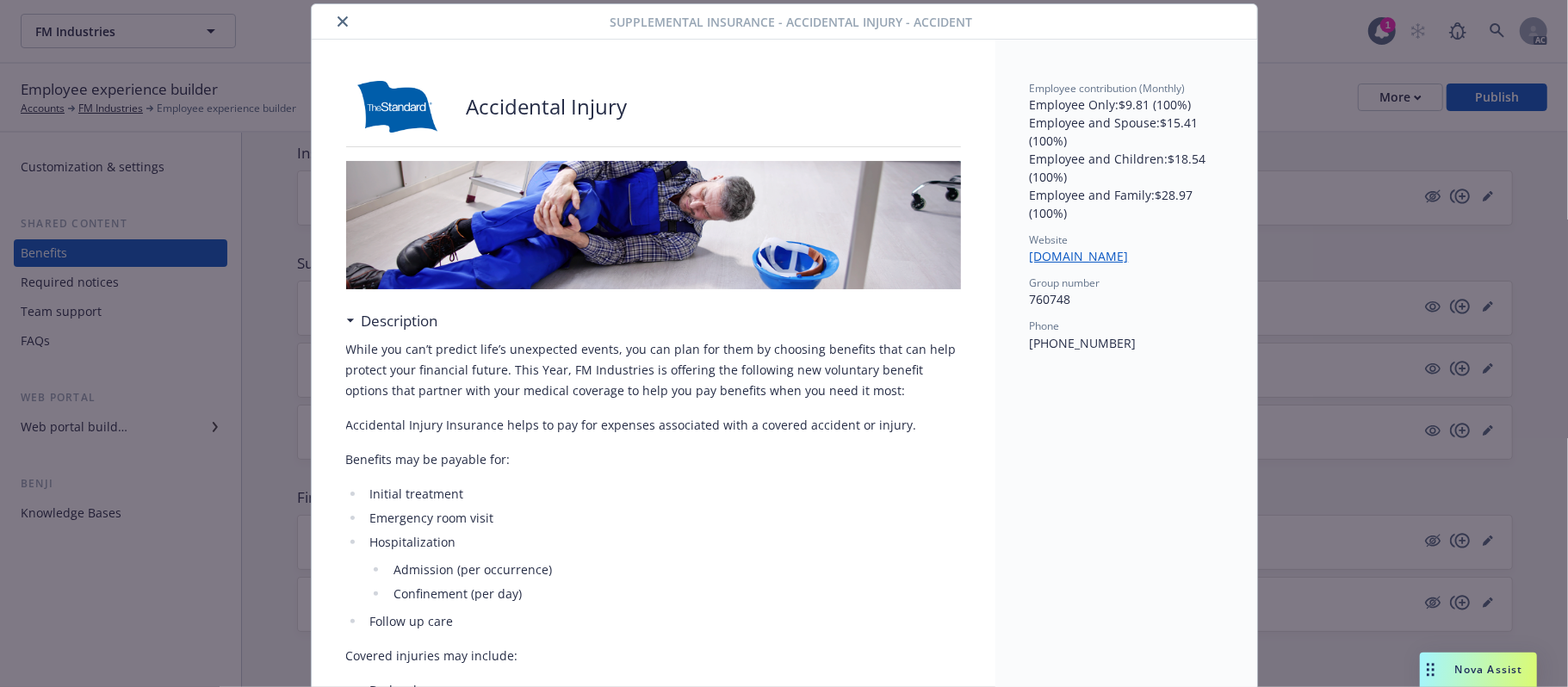
click at [338, 25] on icon "close" at bounding box center [343, 21] width 10 height 10
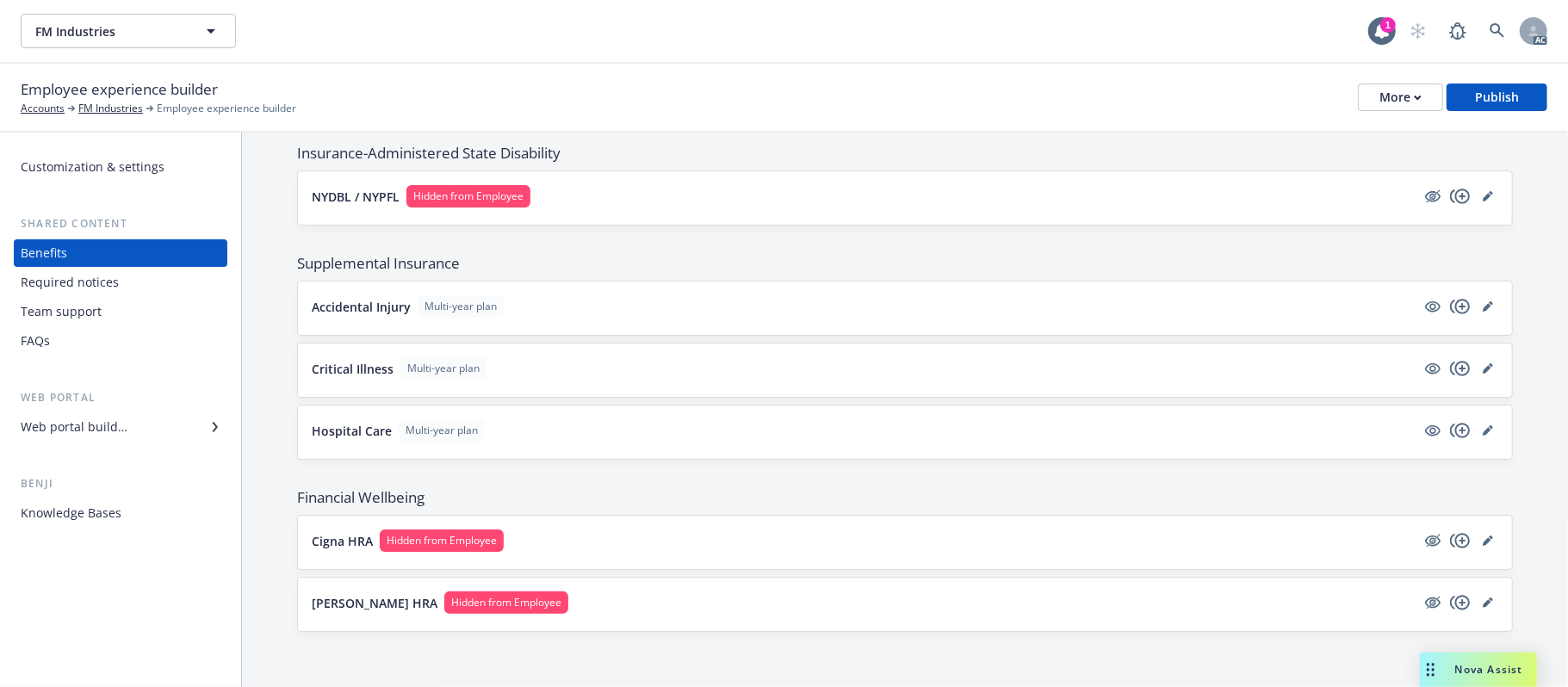
click at [697, 363] on button "Critical Illness Multi-year plan" at bounding box center [863, 369] width 1104 height 23
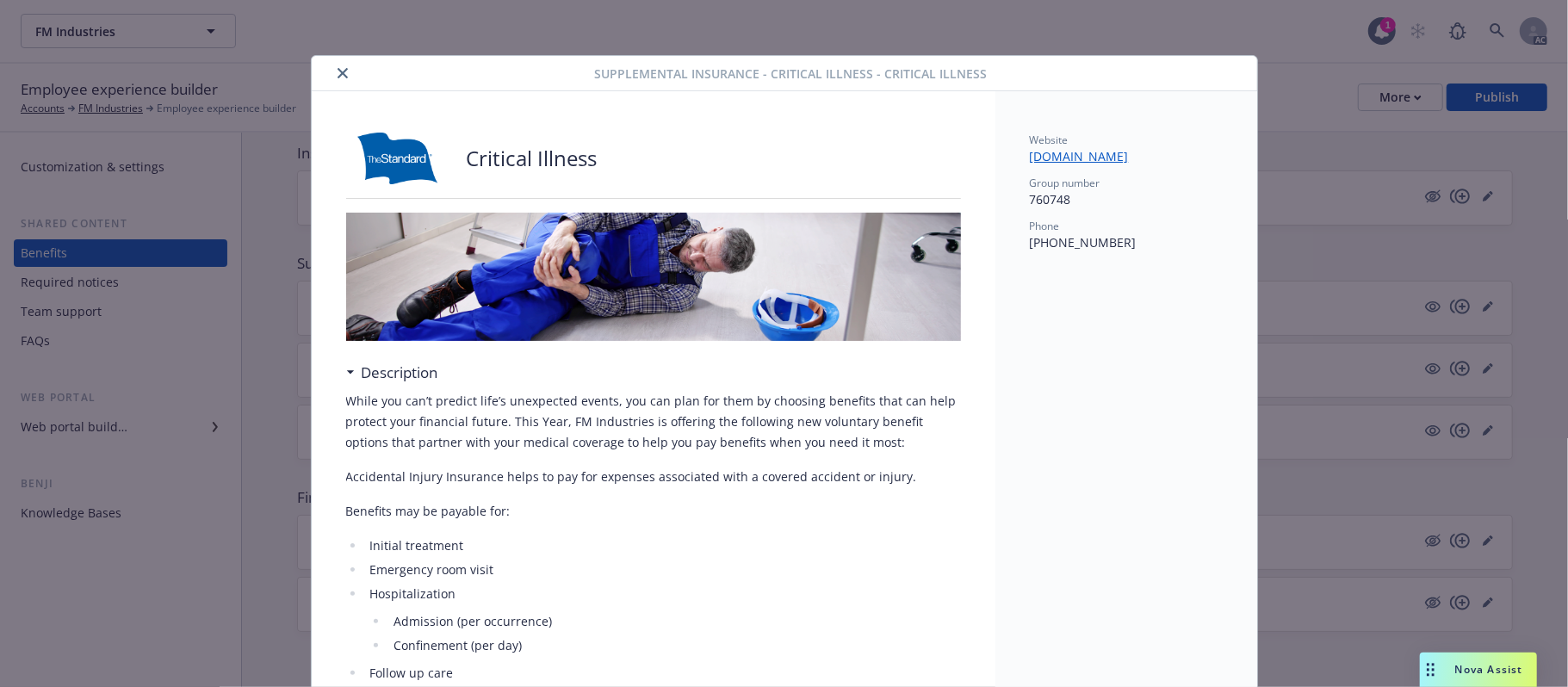
scroll to position [52, 0]
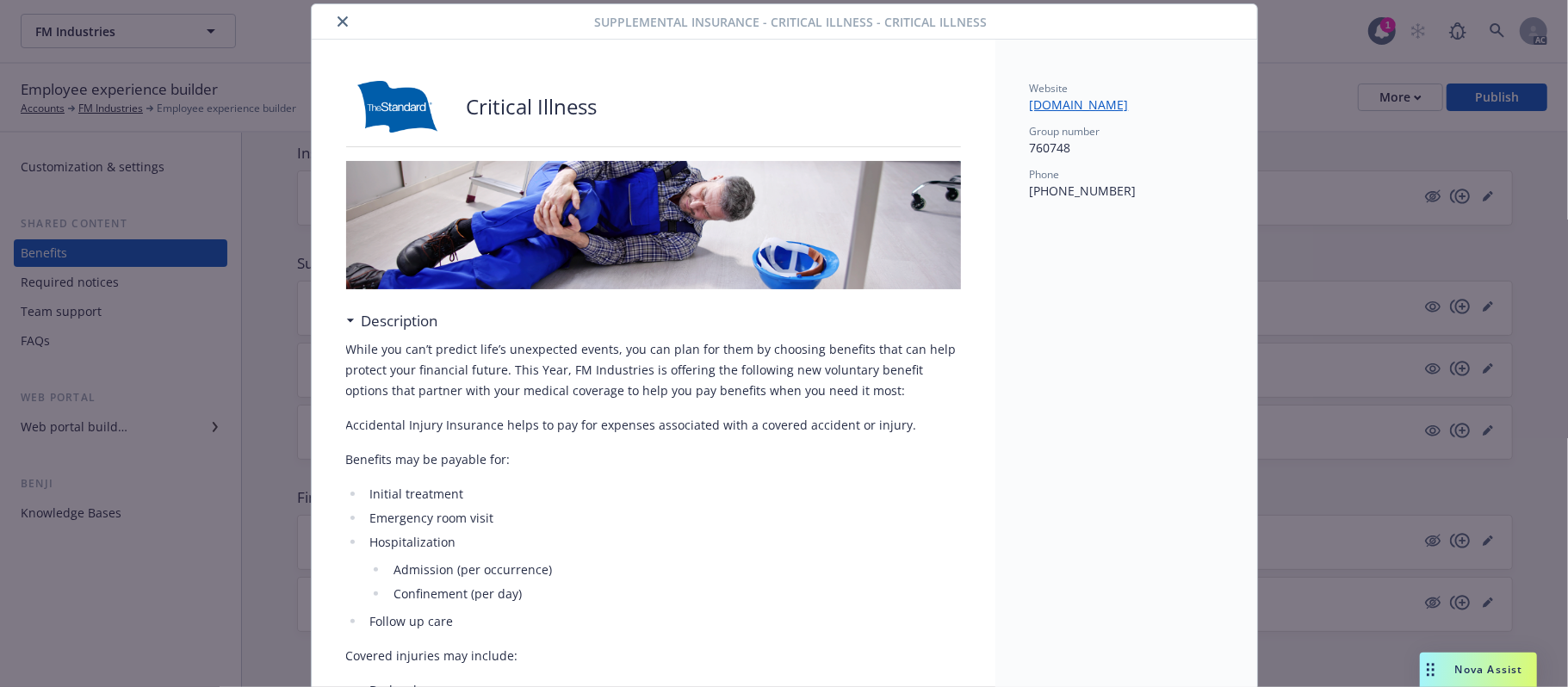
click at [338, 22] on icon "close" at bounding box center [343, 21] width 10 height 10
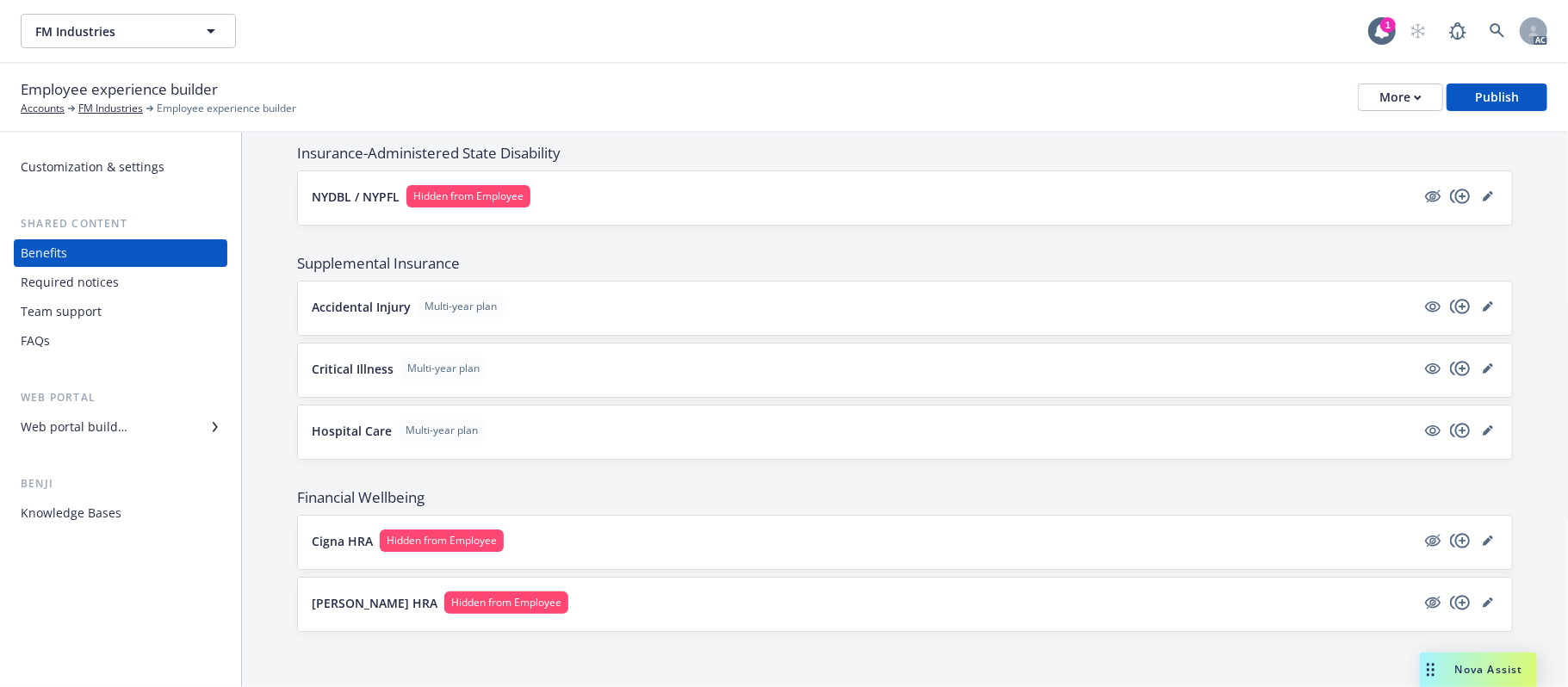
click at [676, 434] on button "Hospital Care Multi-year plan" at bounding box center [863, 430] width 1104 height 23
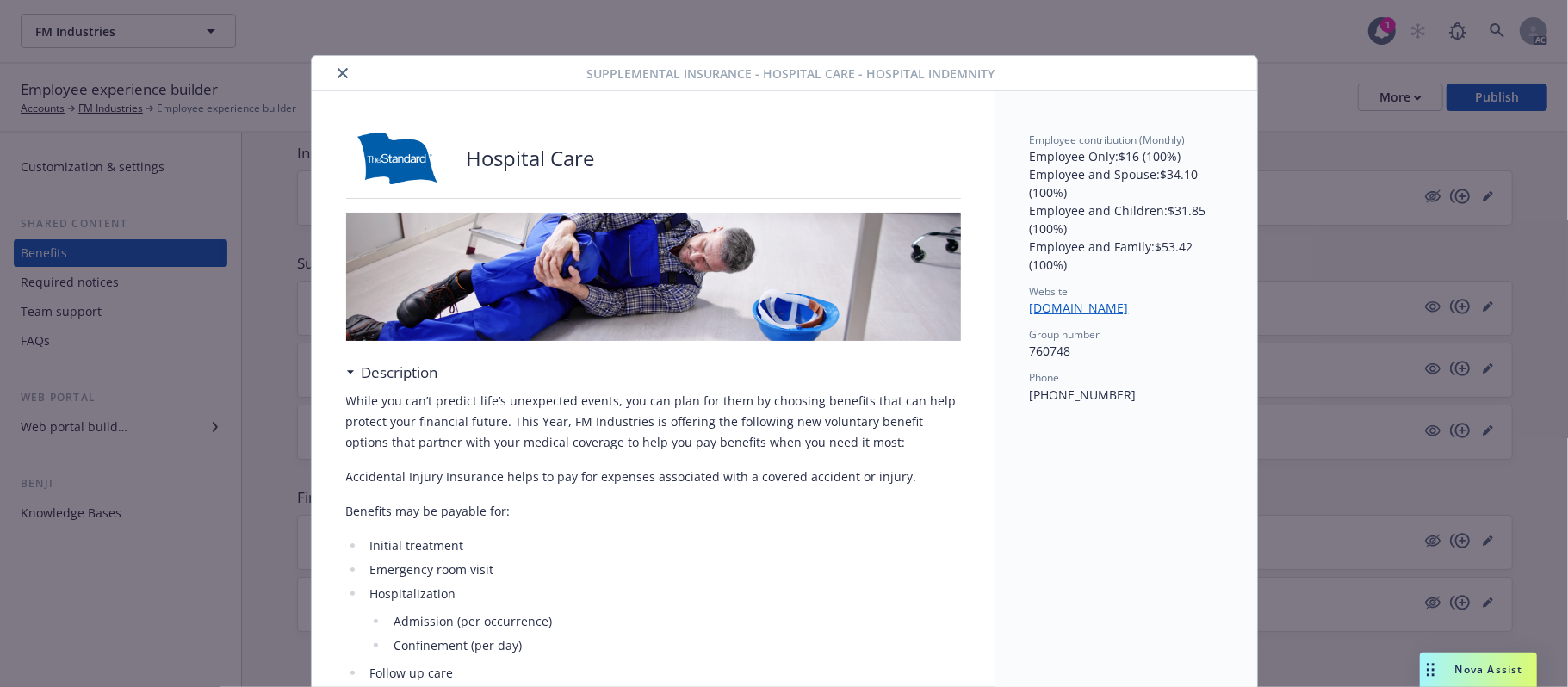
scroll to position [52, 0]
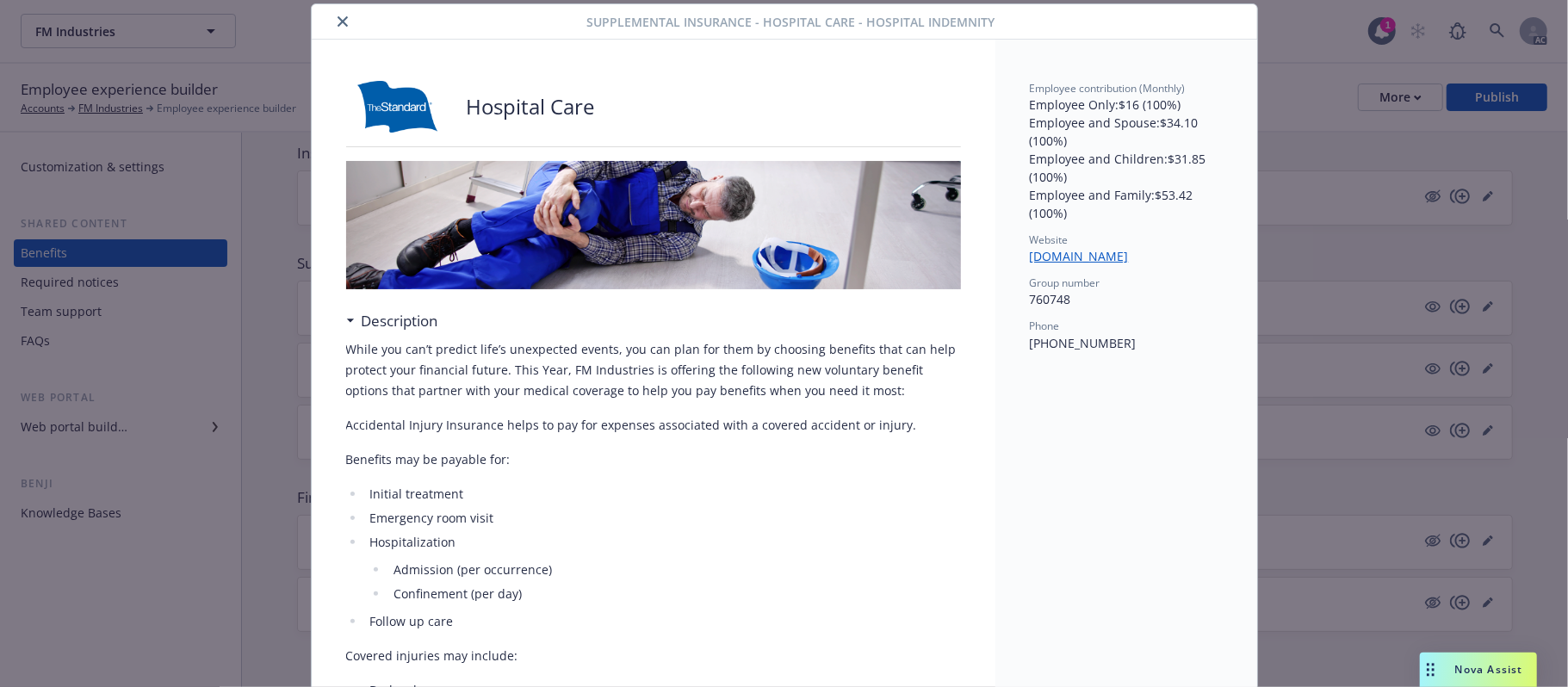
click at [332, 24] on button "close" at bounding box center [343, 22] width 21 height 21
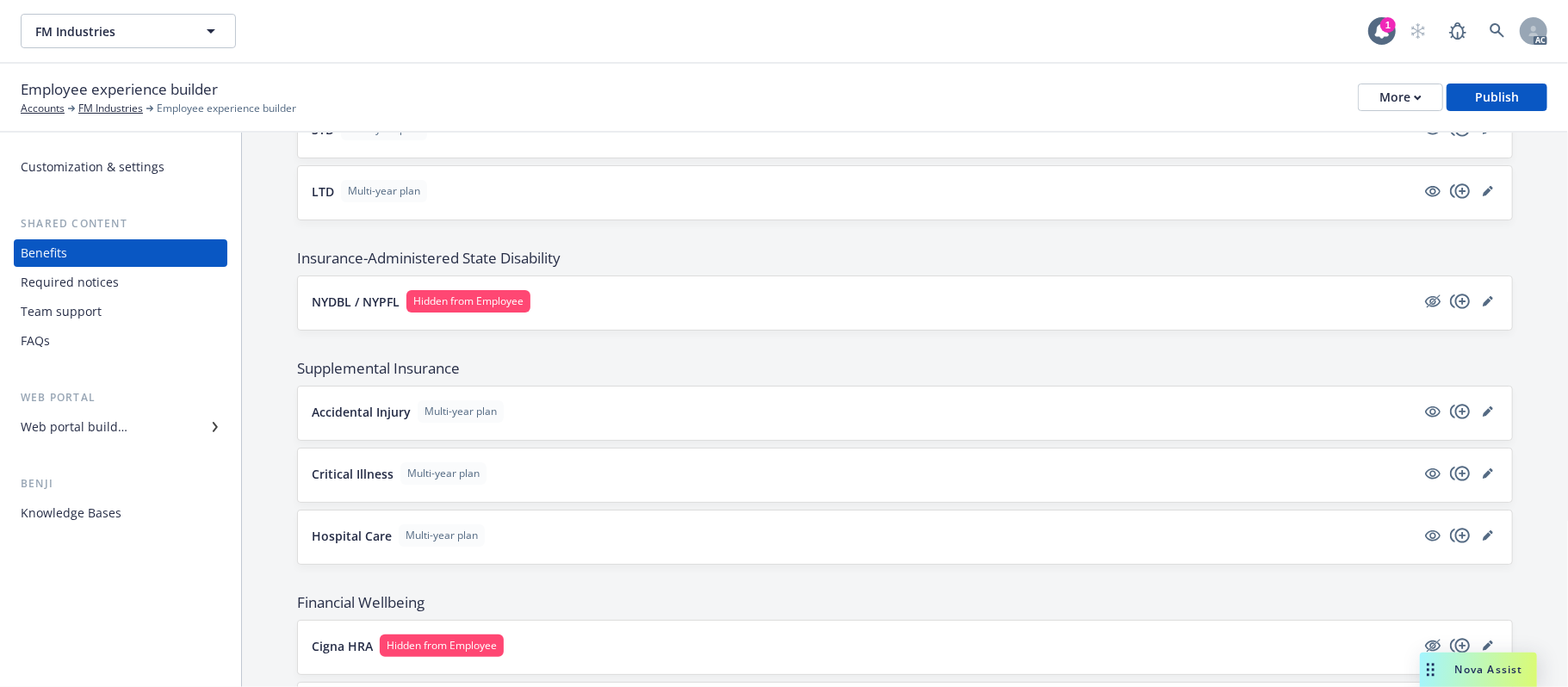
scroll to position [1247, 0]
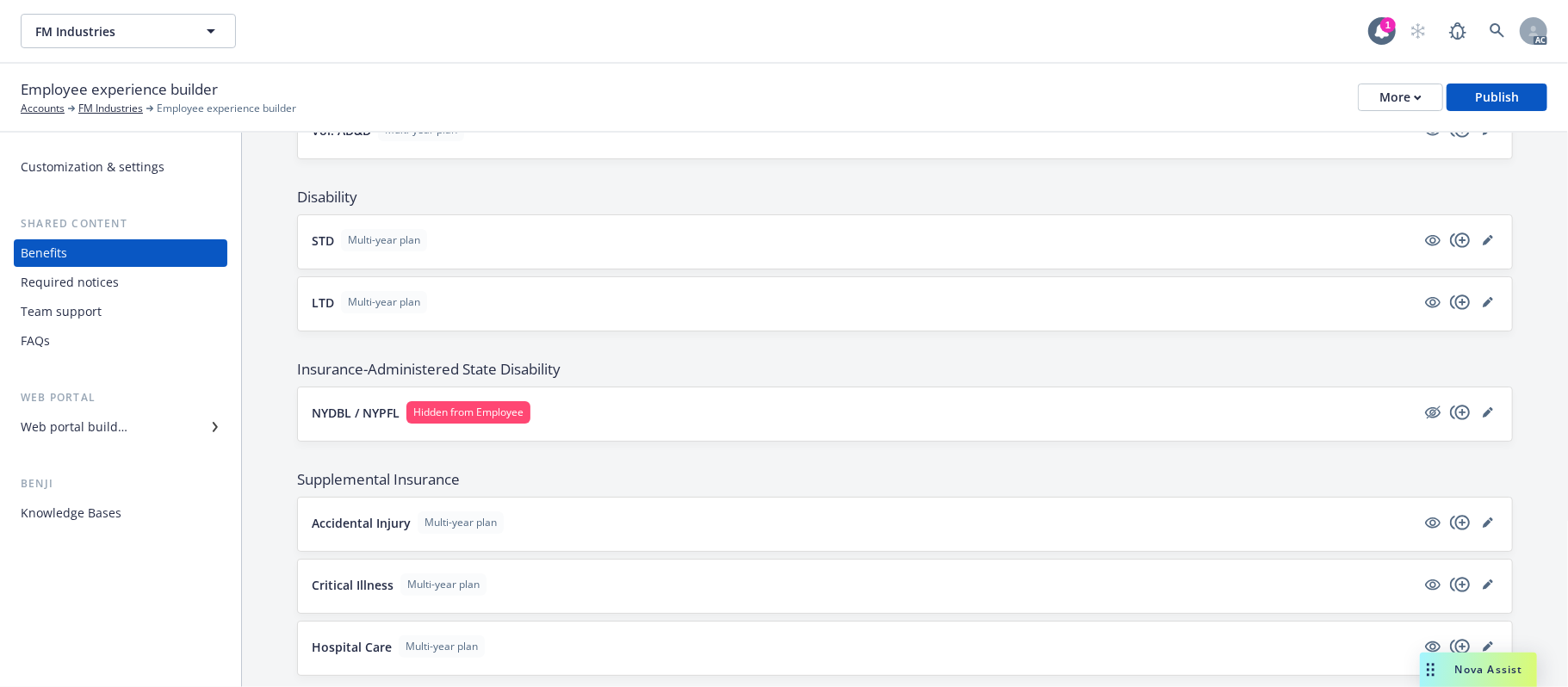
click at [768, 409] on div "NYDBL / NYPFL Hidden from Employee" at bounding box center [904, 414] width 1214 height 54
click at [762, 420] on button "NYDBL / NYPFL Hidden from Employee" at bounding box center [863, 412] width 1104 height 23
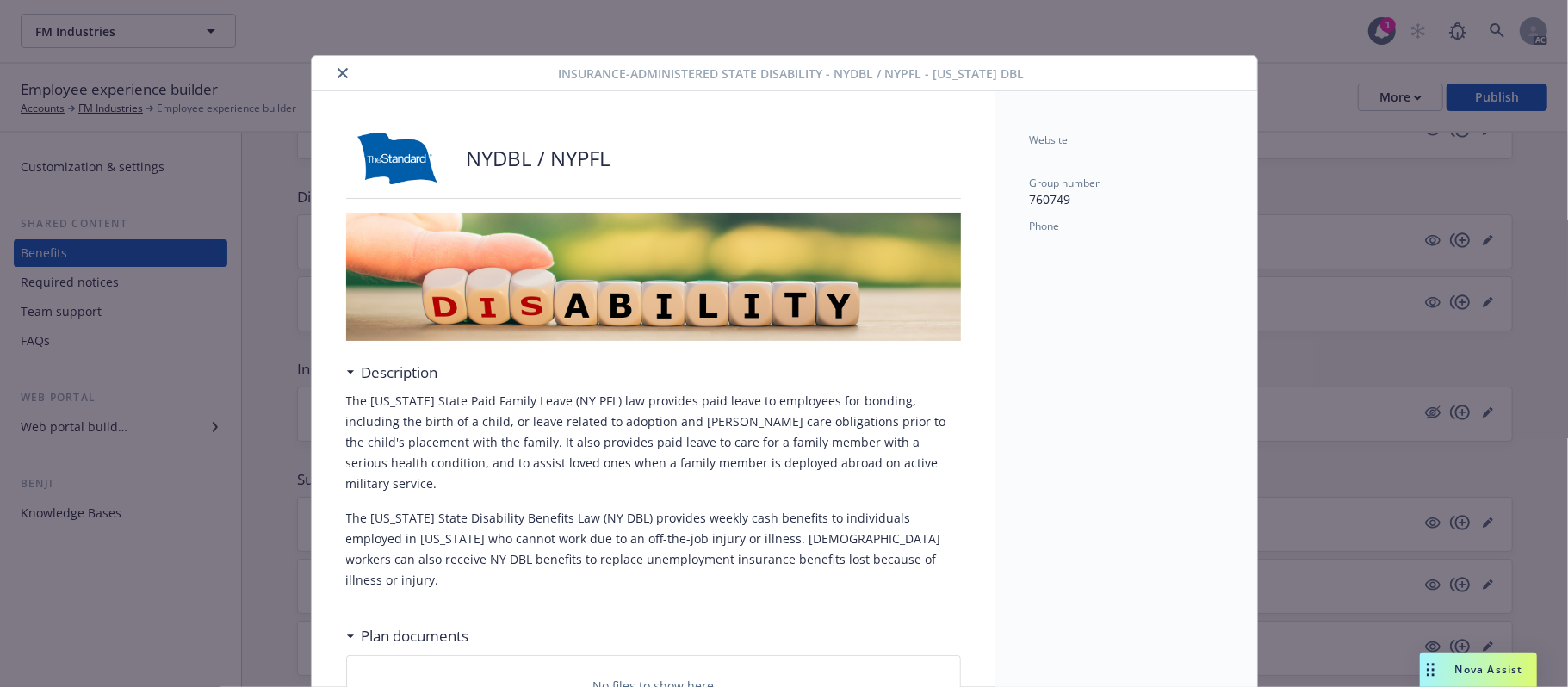
click at [332, 67] on button "close" at bounding box center [343, 73] width 21 height 21
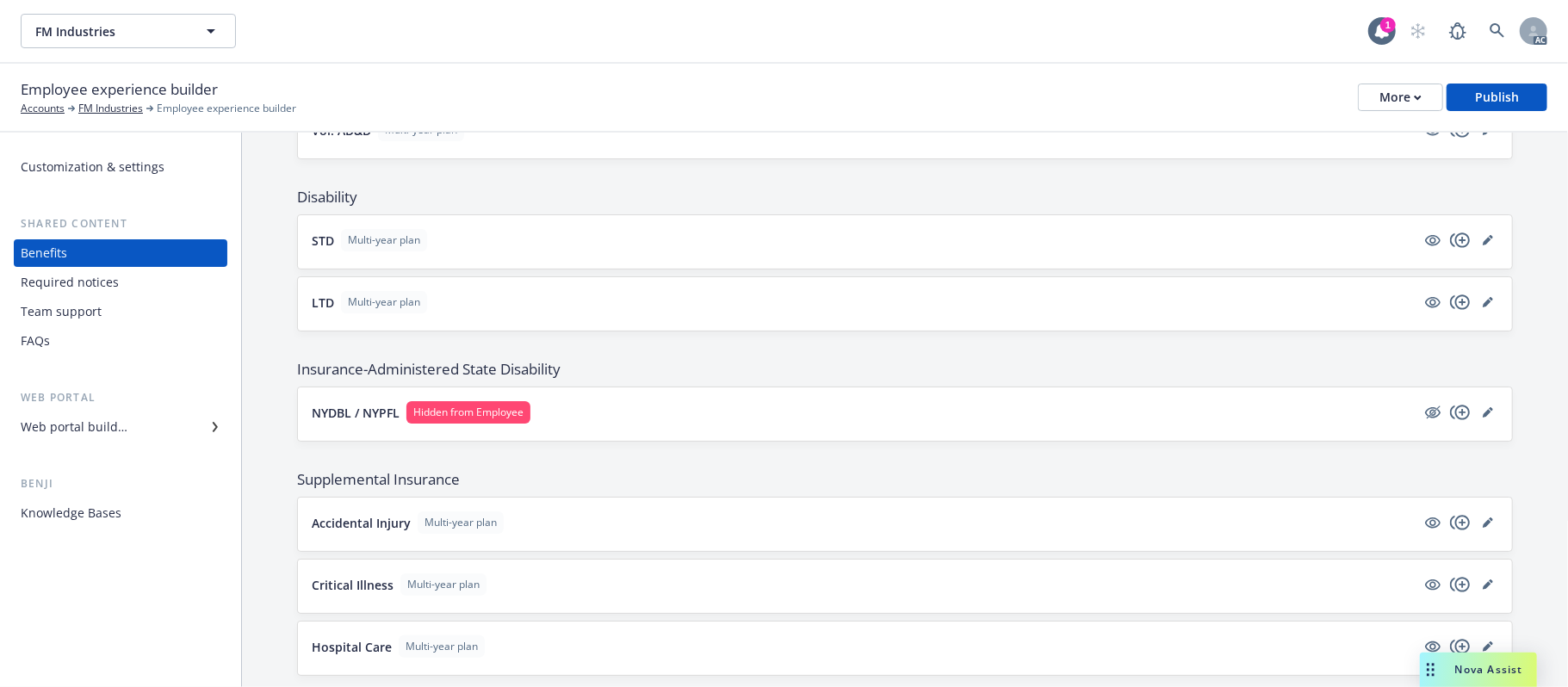
click at [856, 311] on button "LTD Multi-year plan" at bounding box center [863, 302] width 1104 height 23
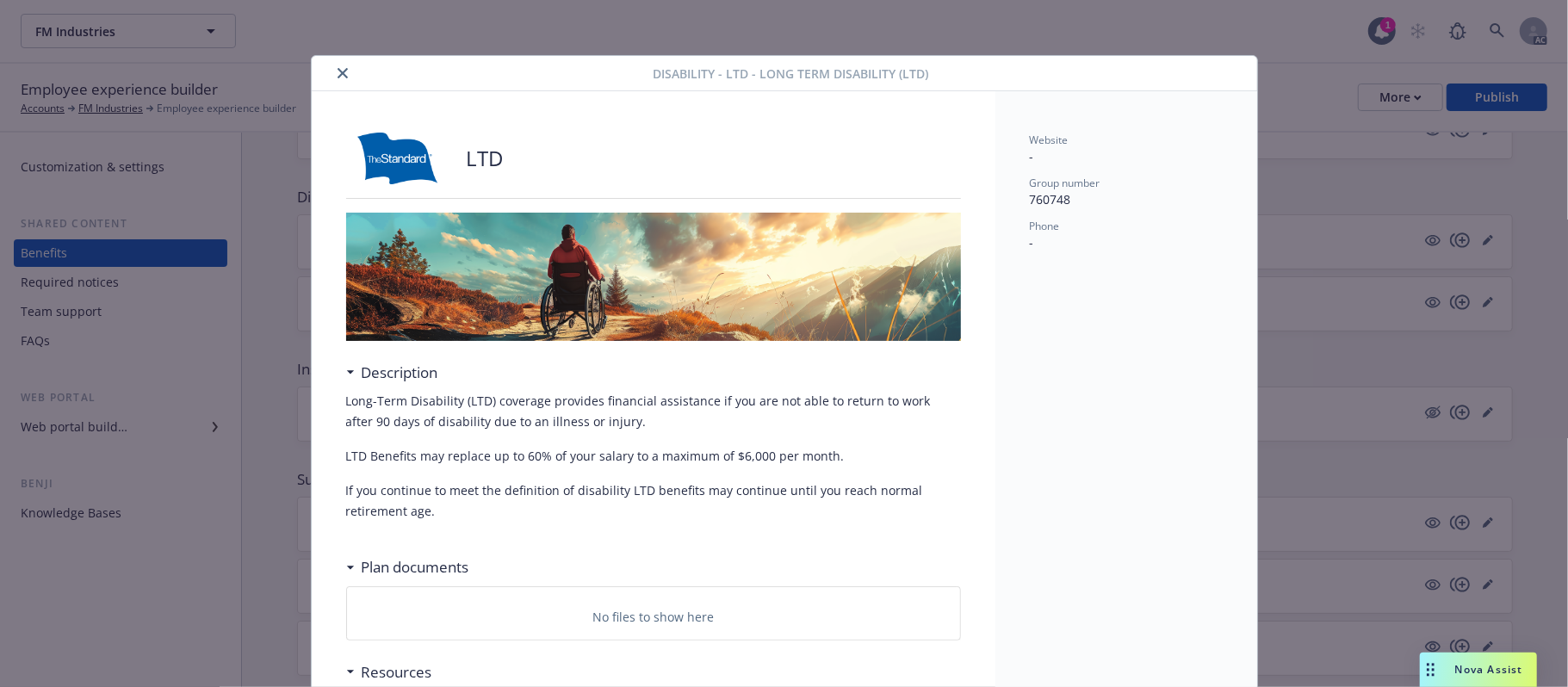
scroll to position [52, 0]
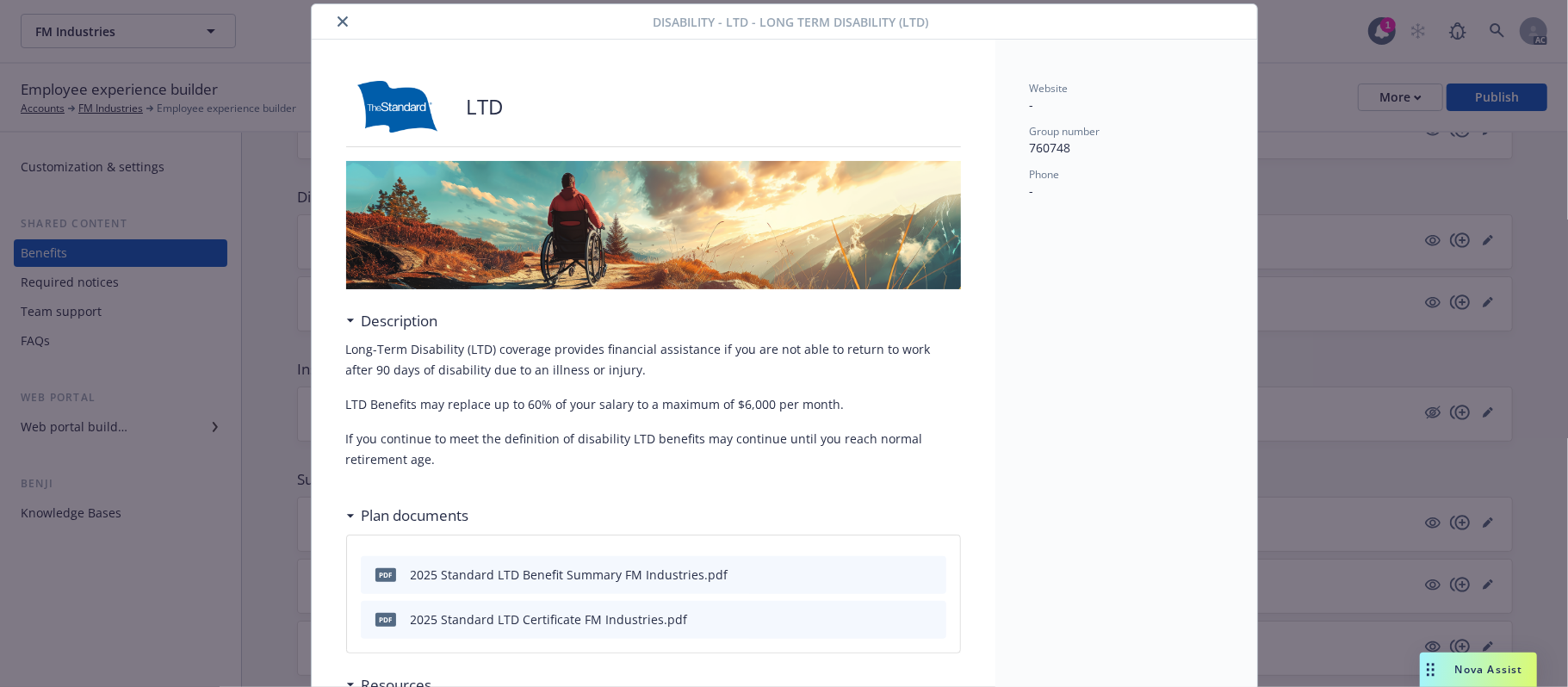
click at [338, 24] on icon "close" at bounding box center [343, 21] width 10 height 10
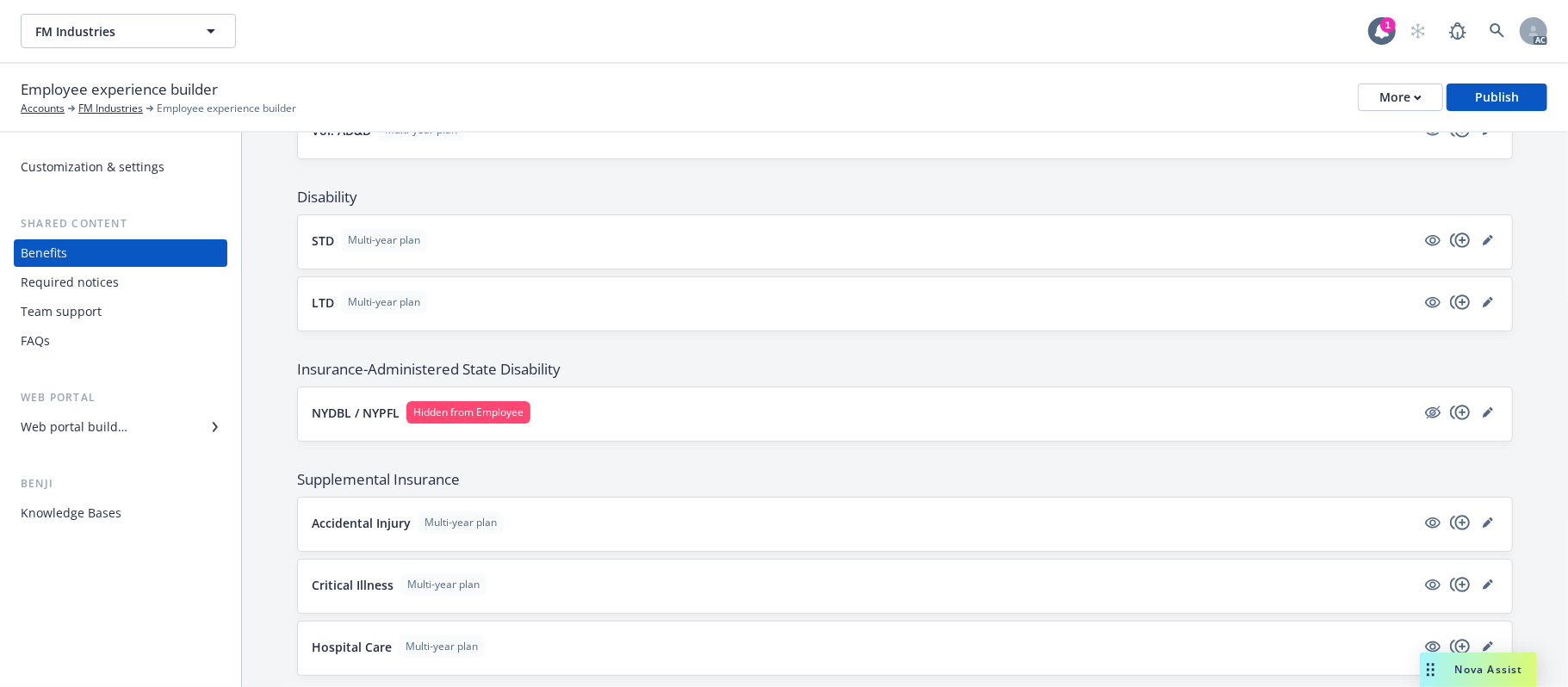
click at [848, 251] on button "STD Multi-year plan" at bounding box center [863, 240] width 1104 height 23
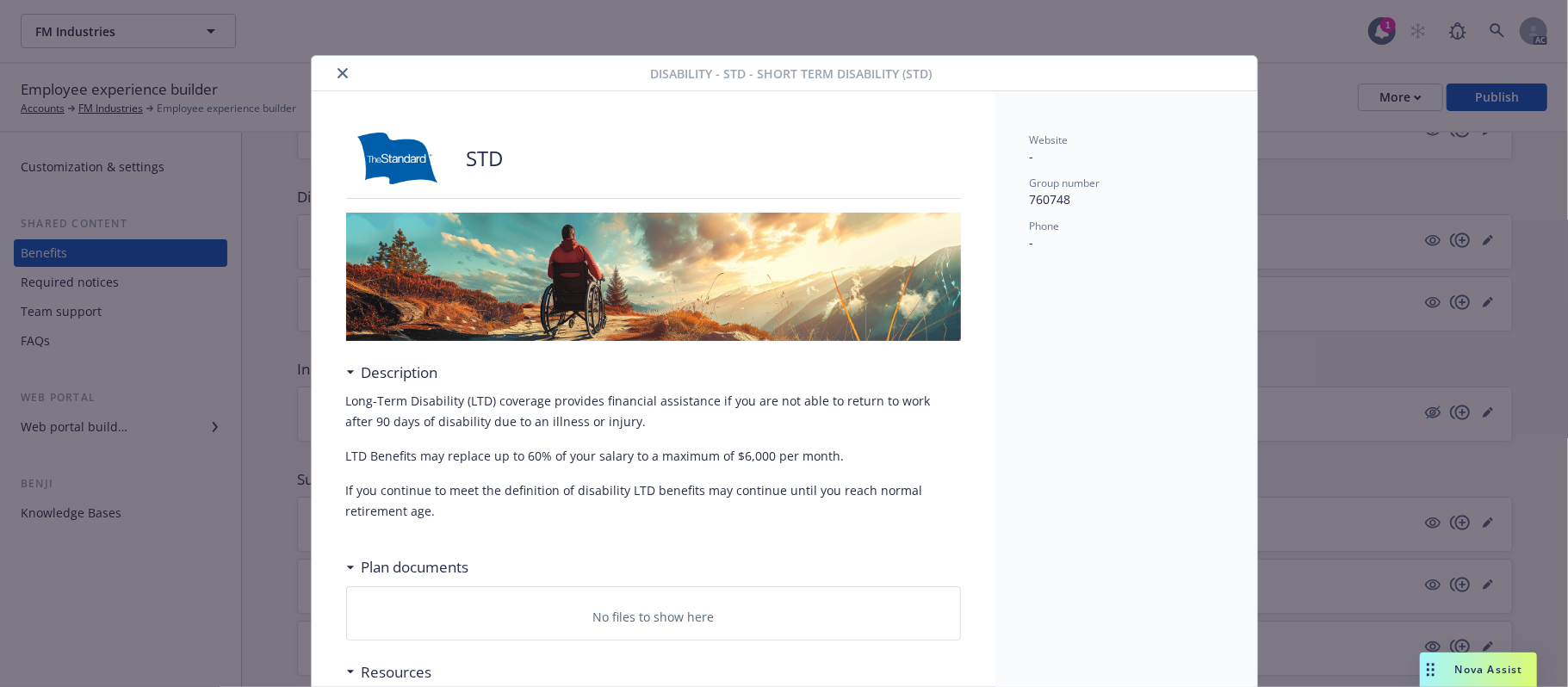
scroll to position [52, 0]
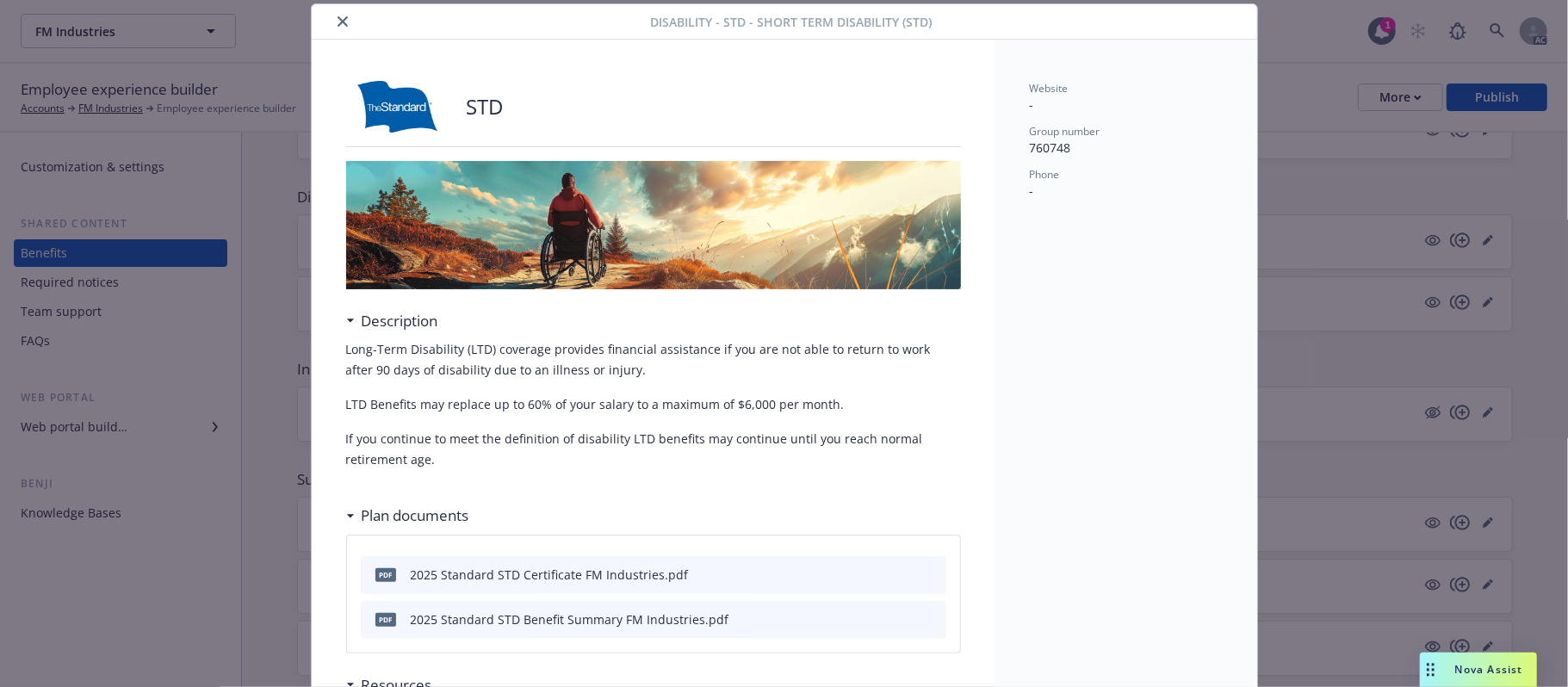
click at [332, 28] on button "close" at bounding box center [343, 22] width 21 height 21
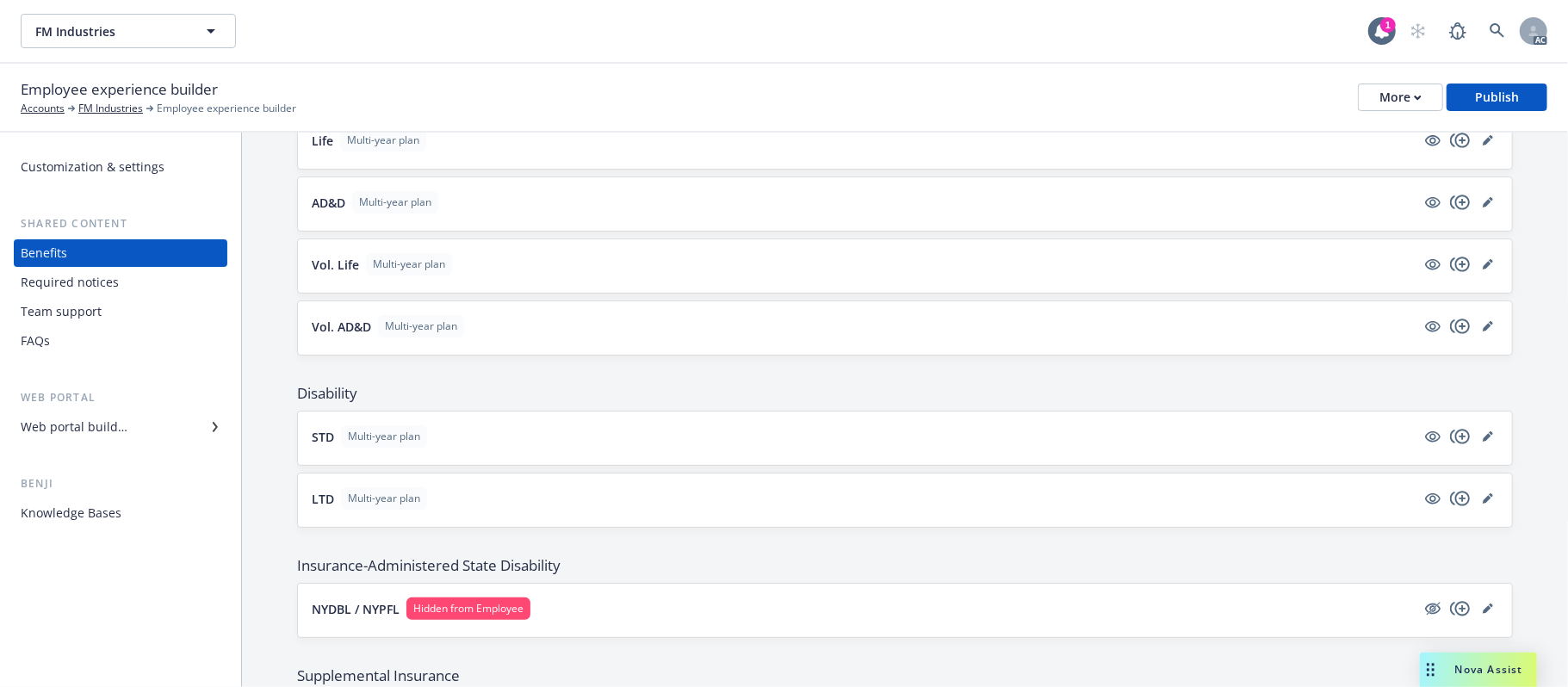
scroll to position [903, 0]
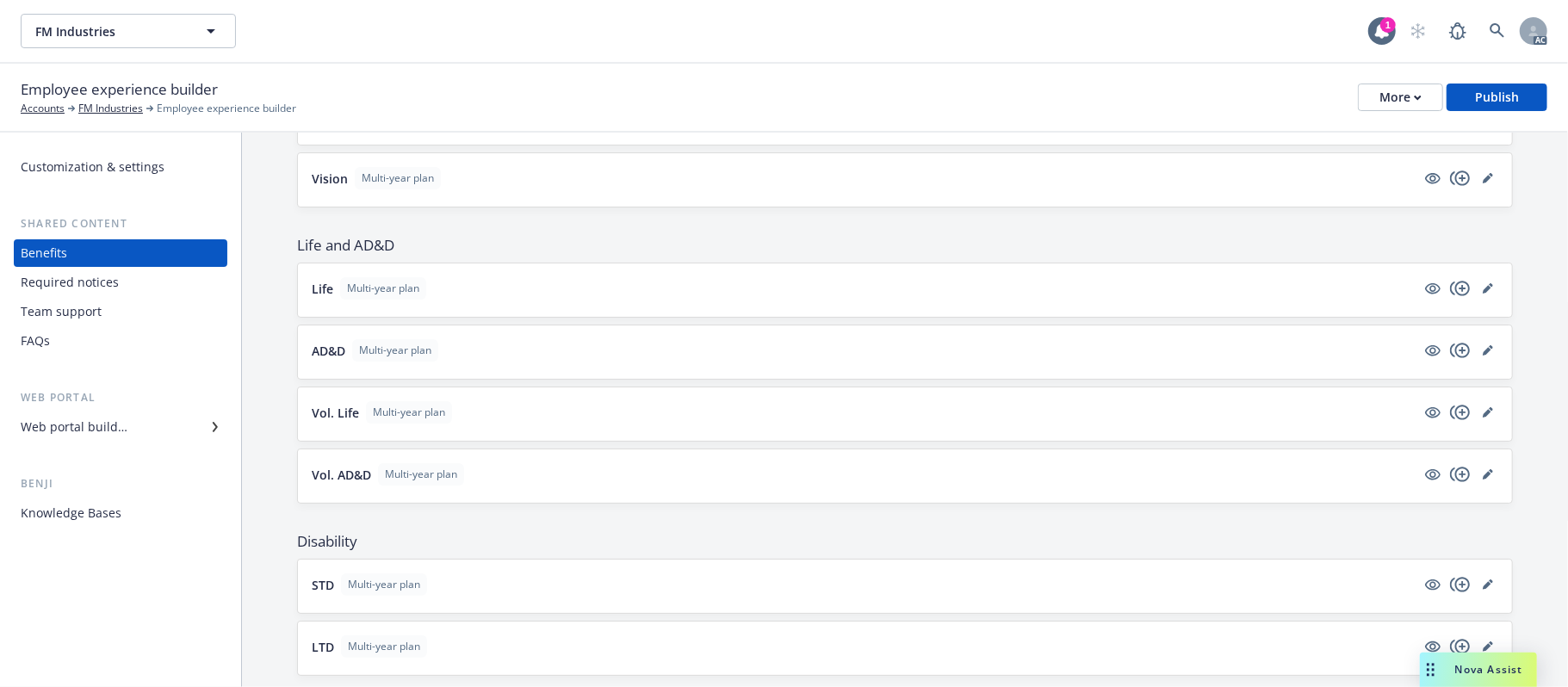
click at [615, 500] on div "Vol. AD&D Multi-year plan" at bounding box center [904, 475] width 1214 height 54
click at [620, 486] on button "Vol. AD&D Multi-year plan" at bounding box center [863, 474] width 1104 height 23
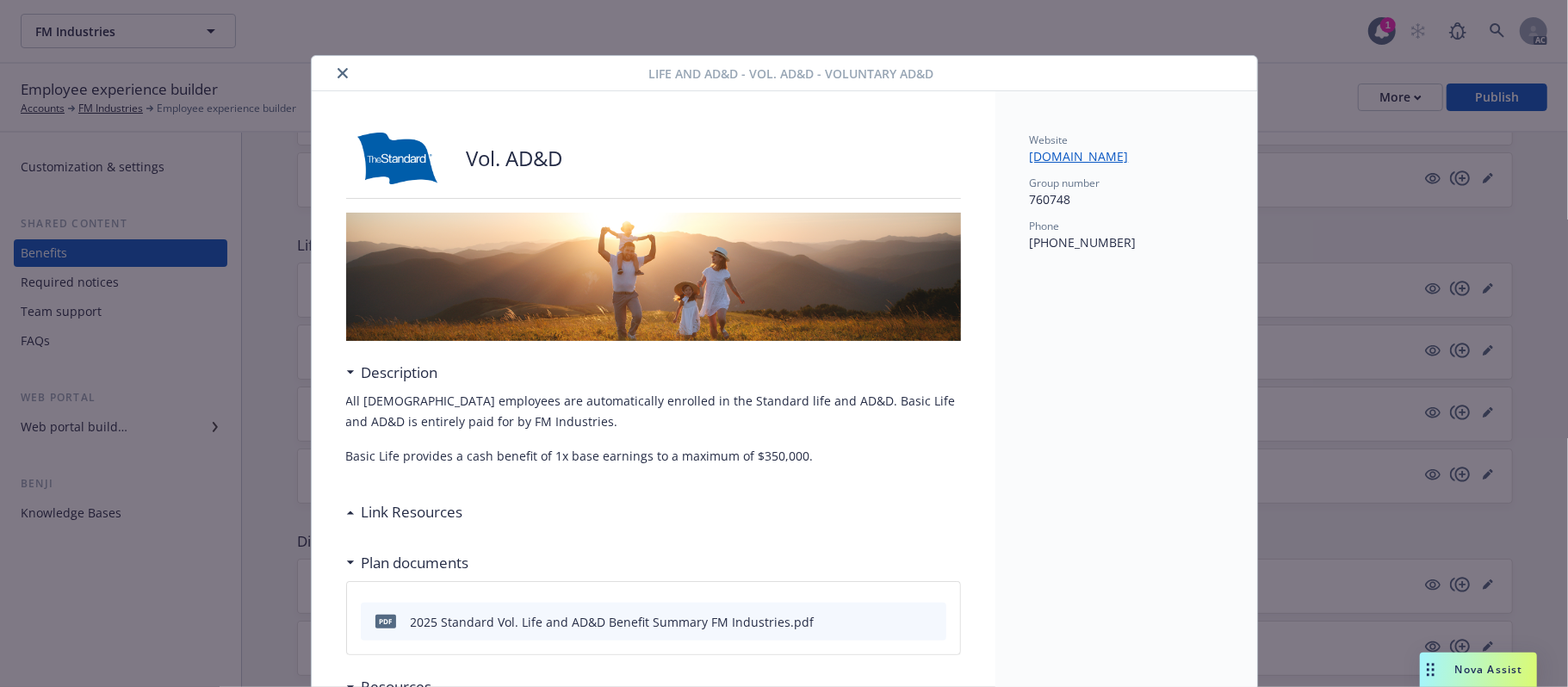
scroll to position [52, 0]
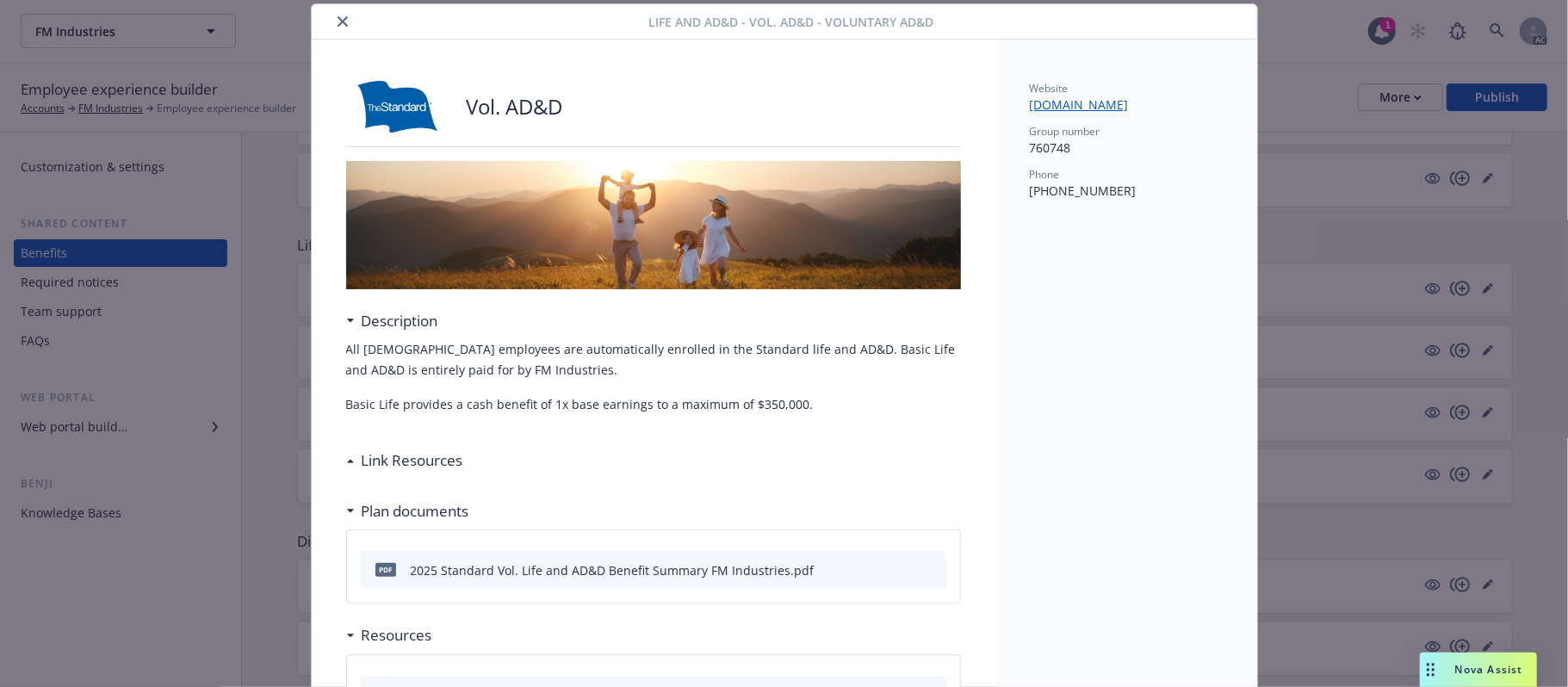
click at [338, 16] on icon "close" at bounding box center [343, 21] width 10 height 10
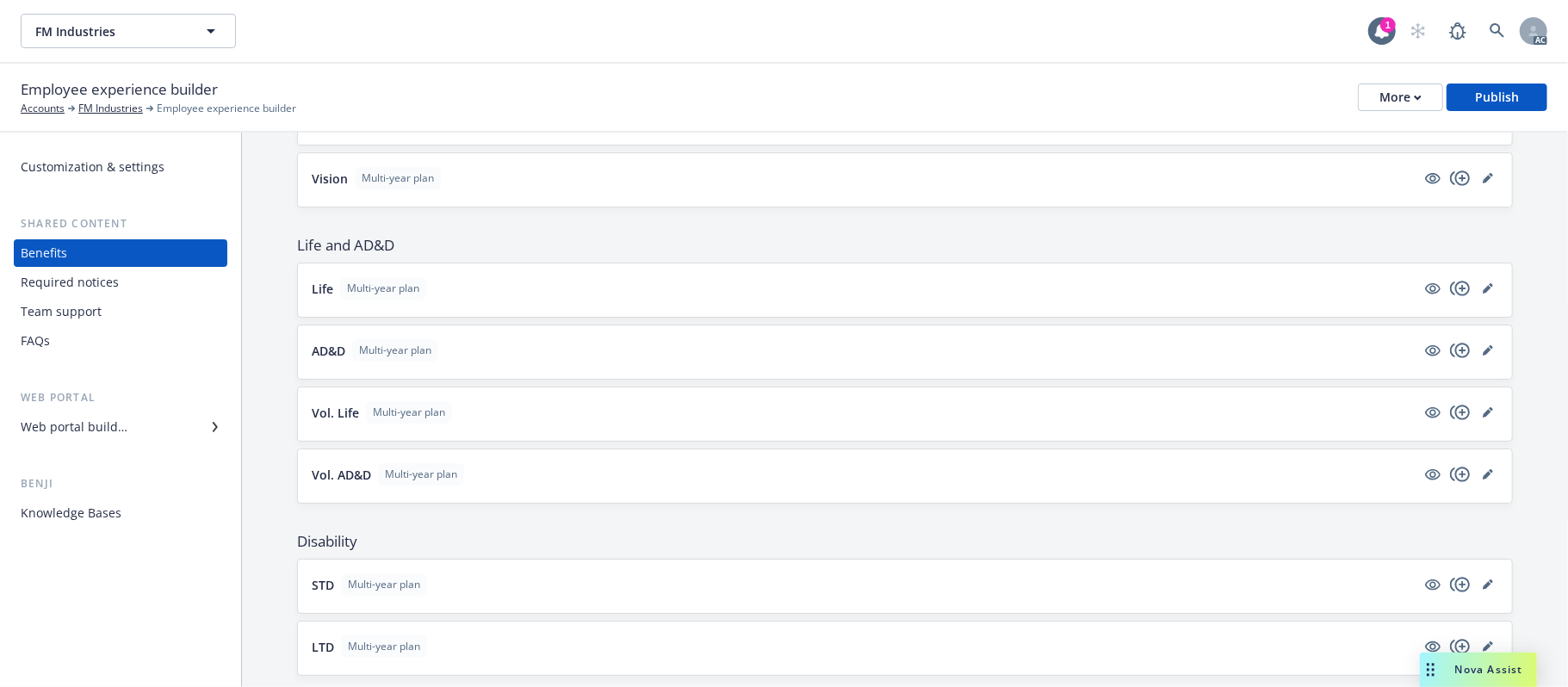
click at [623, 422] on button "Vol. Life Multi-year plan" at bounding box center [863, 412] width 1104 height 23
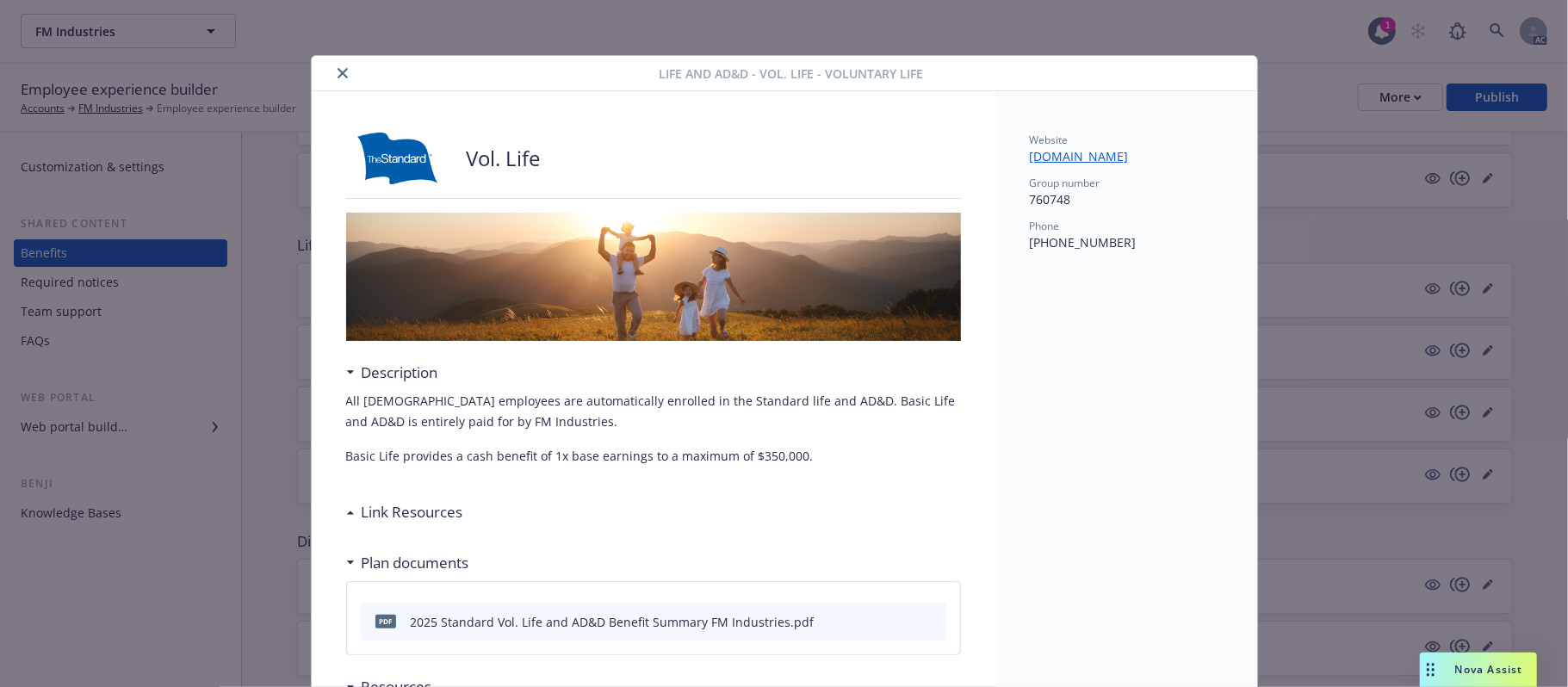
scroll to position [52, 0]
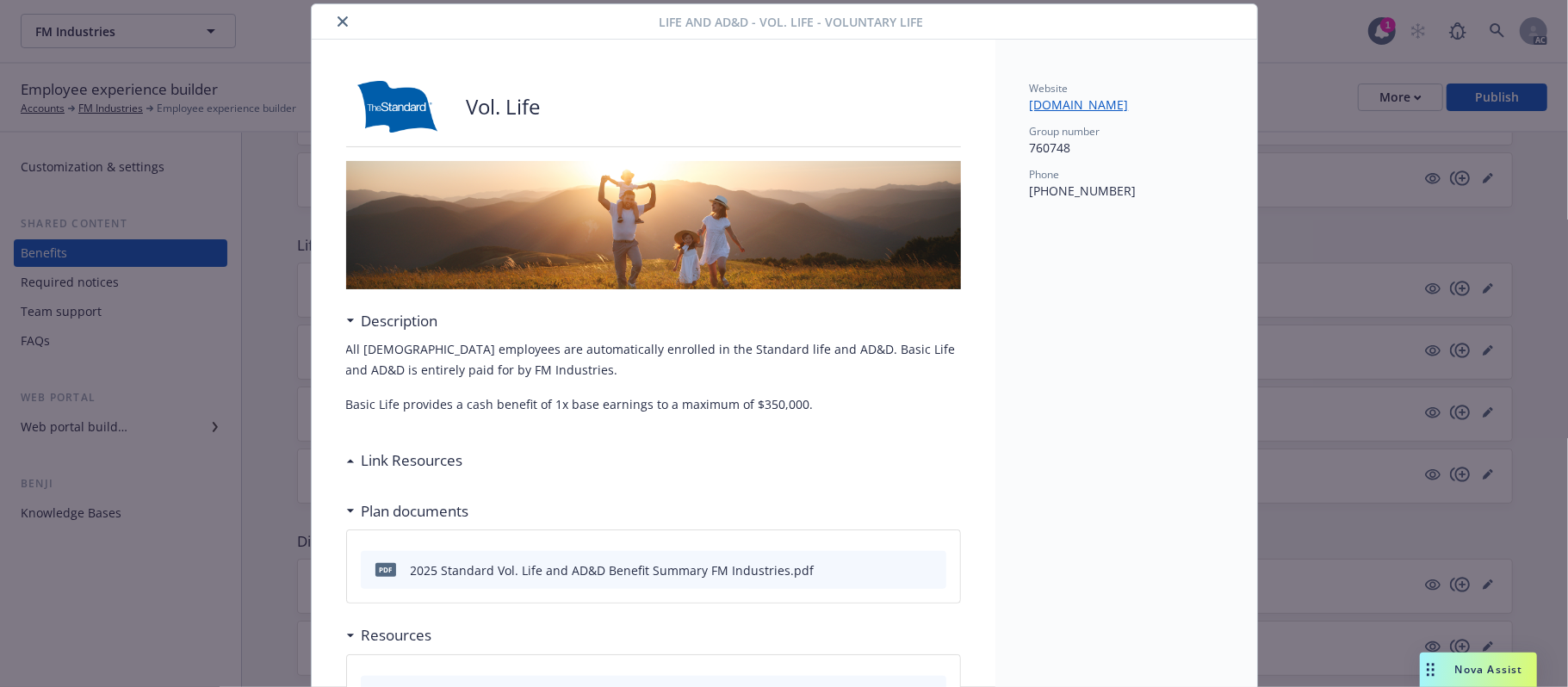
click at [338, 23] on icon "close" at bounding box center [343, 21] width 10 height 10
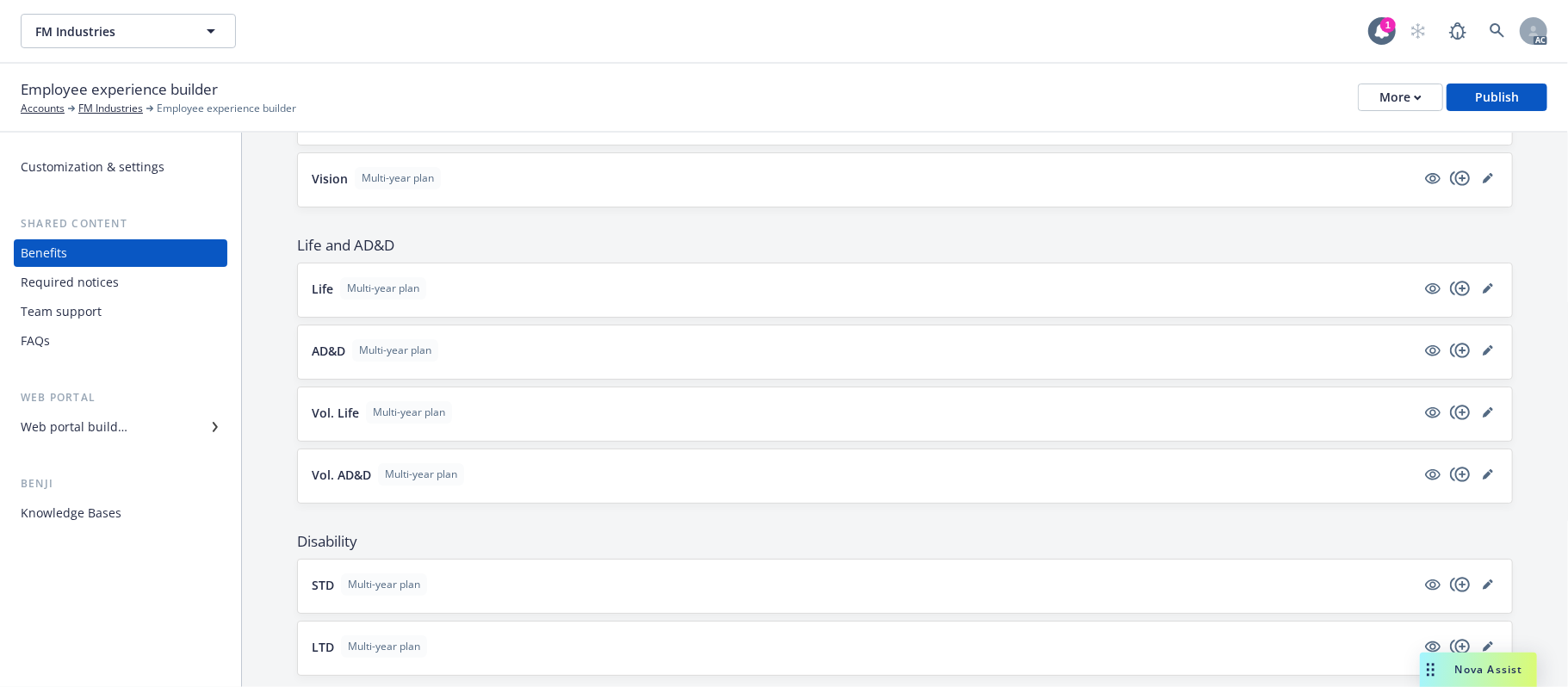
click at [617, 361] on button "AD&D Multi-year plan" at bounding box center [863, 350] width 1104 height 23
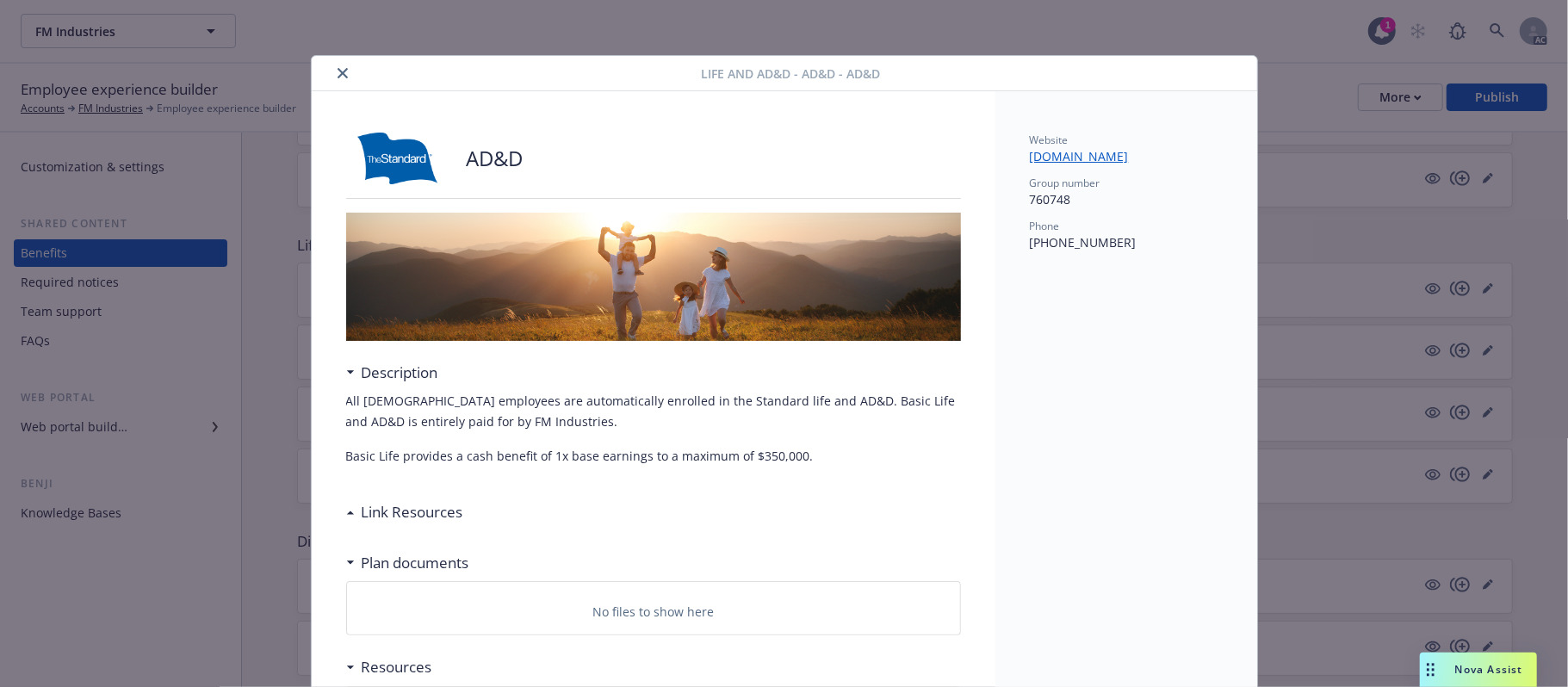
scroll to position [52, 0]
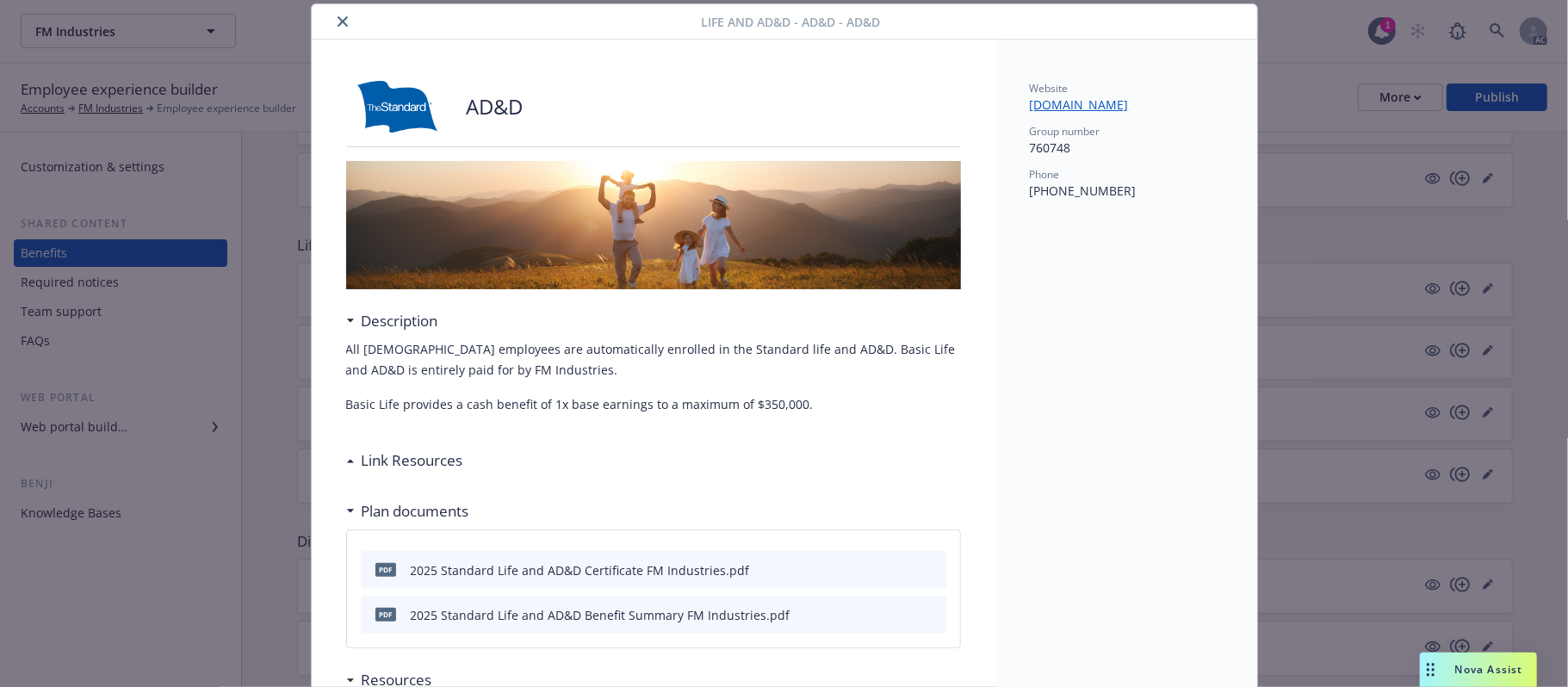
click at [338, 25] on icon "close" at bounding box center [343, 21] width 10 height 10
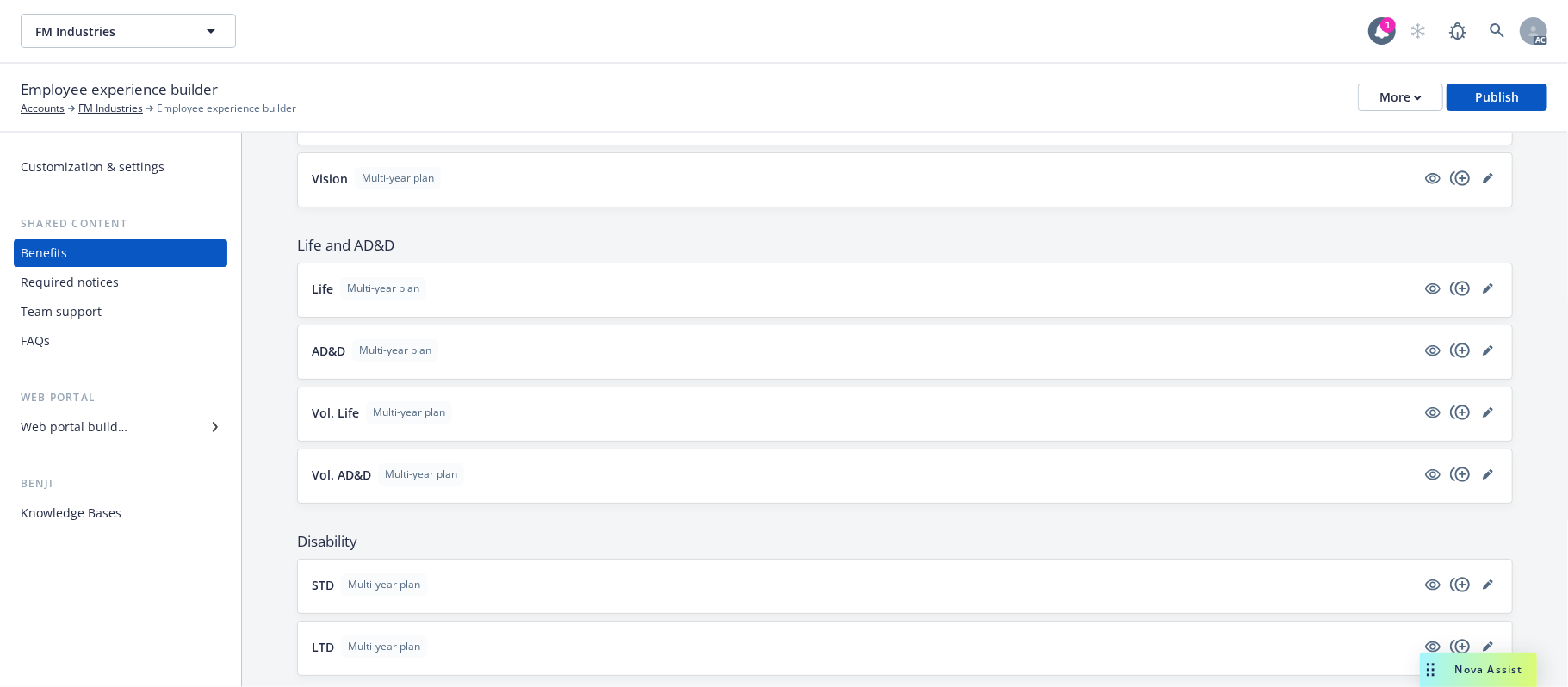
click at [600, 299] on button "Life Multi-year plan" at bounding box center [863, 289] width 1104 height 23
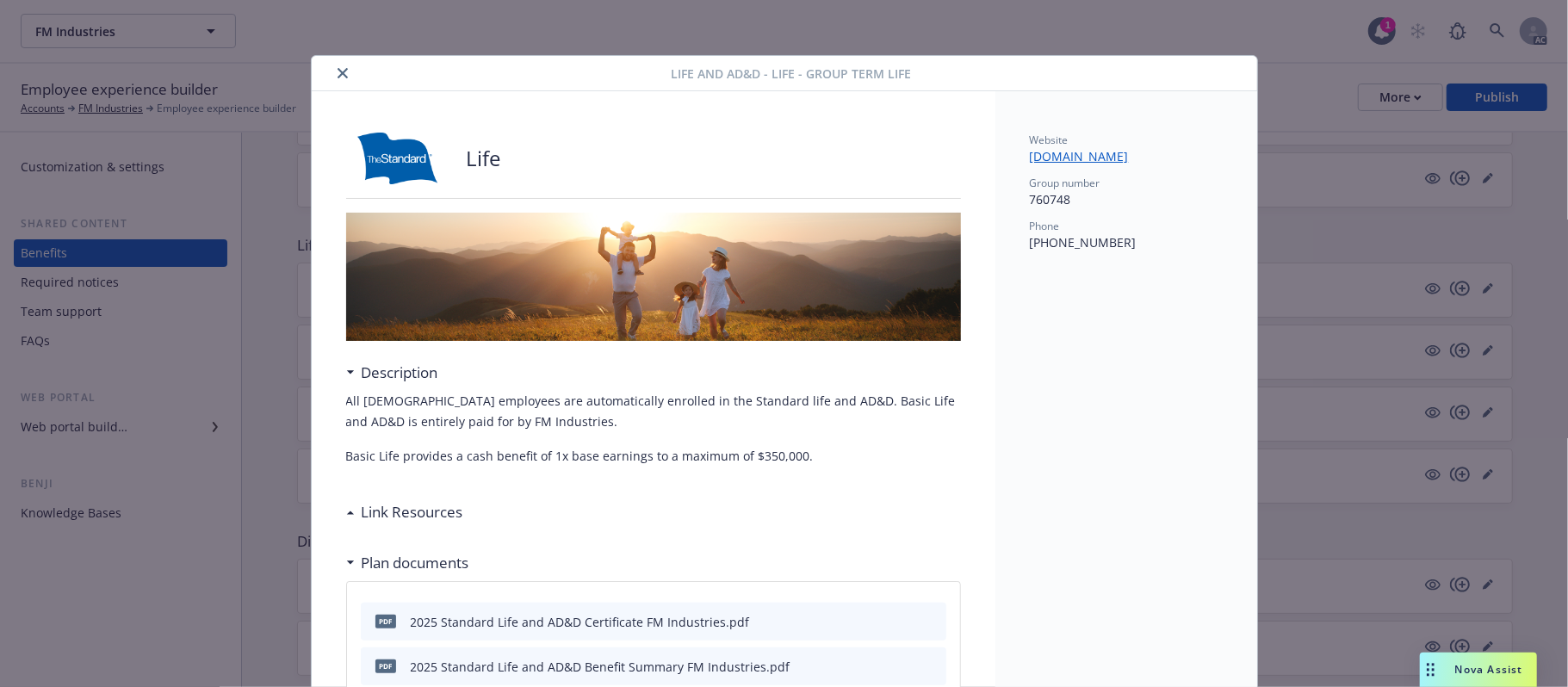
scroll to position [52, 0]
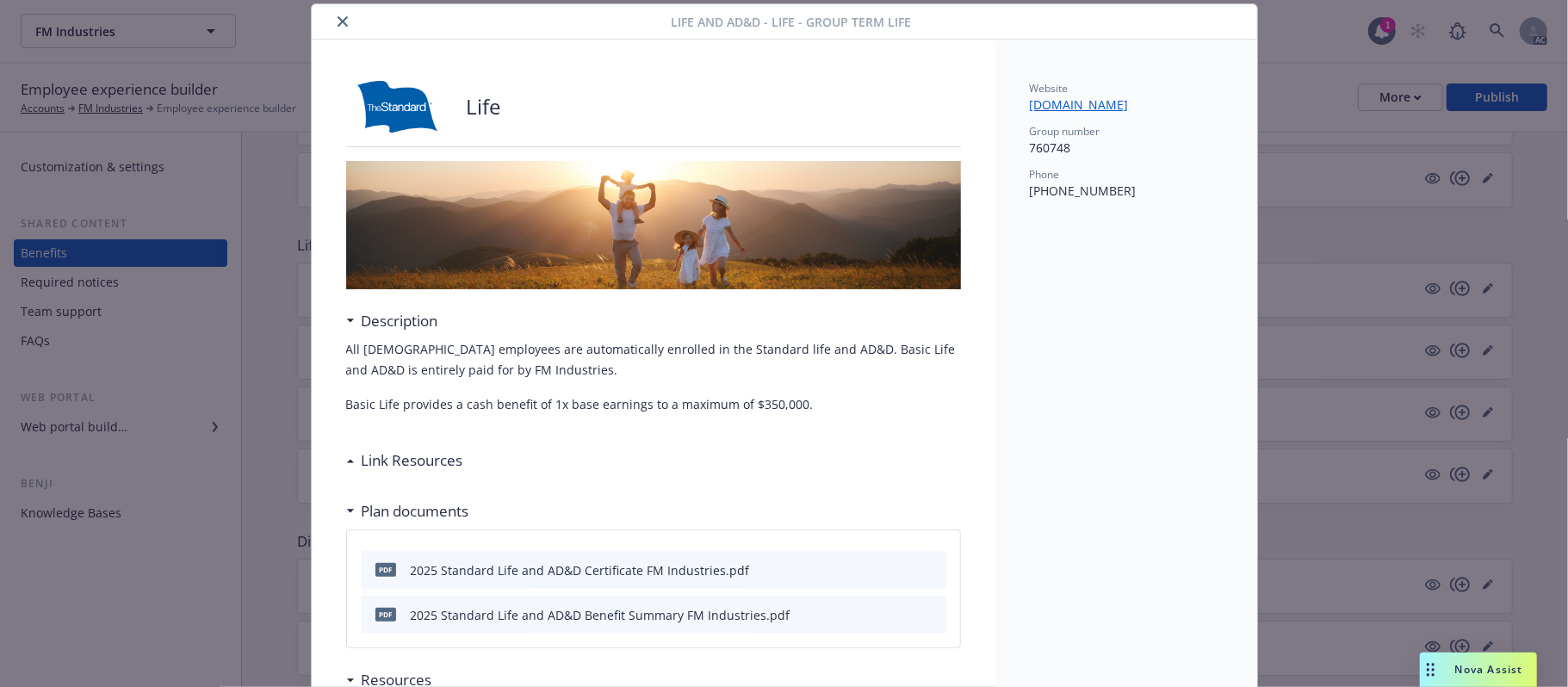
click at [338, 25] on icon "close" at bounding box center [343, 21] width 10 height 10
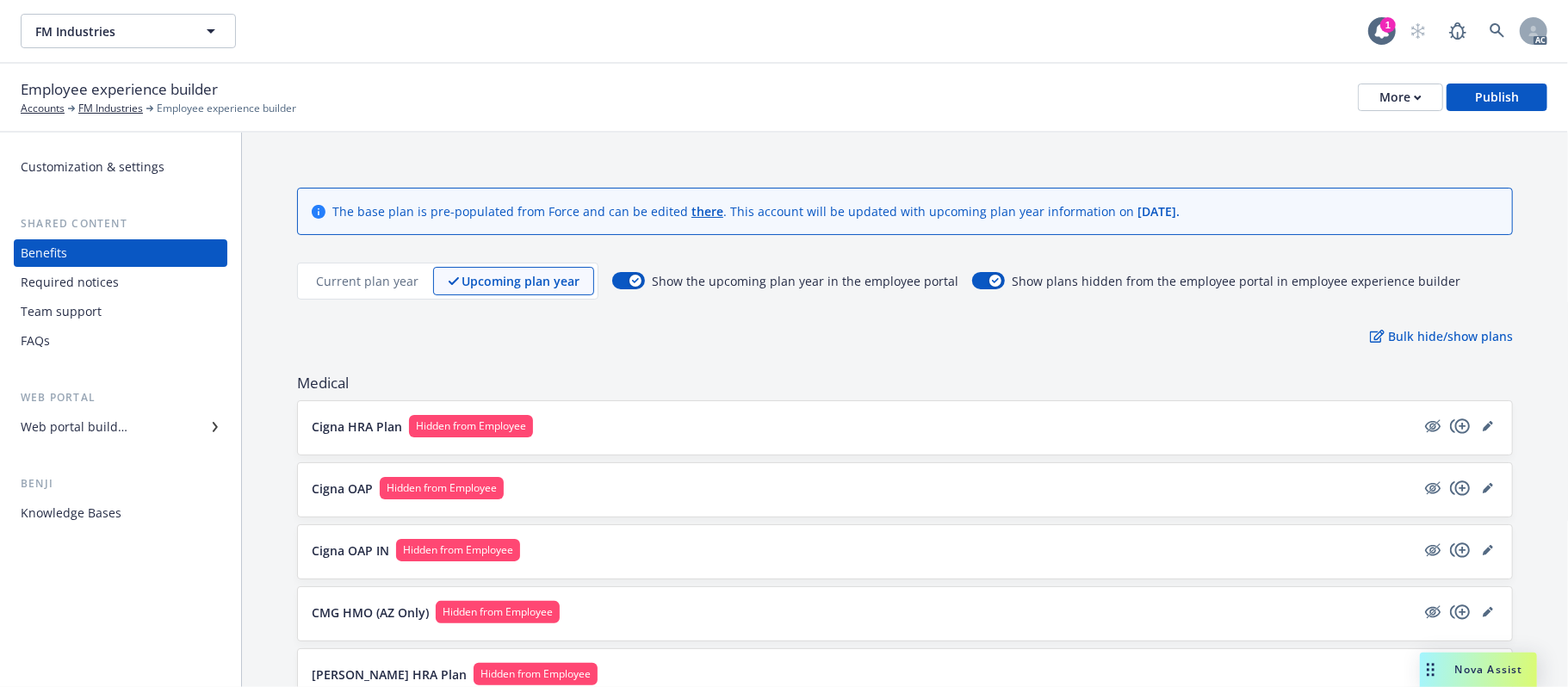
click at [378, 279] on p "Current plan year" at bounding box center [367, 280] width 103 height 18
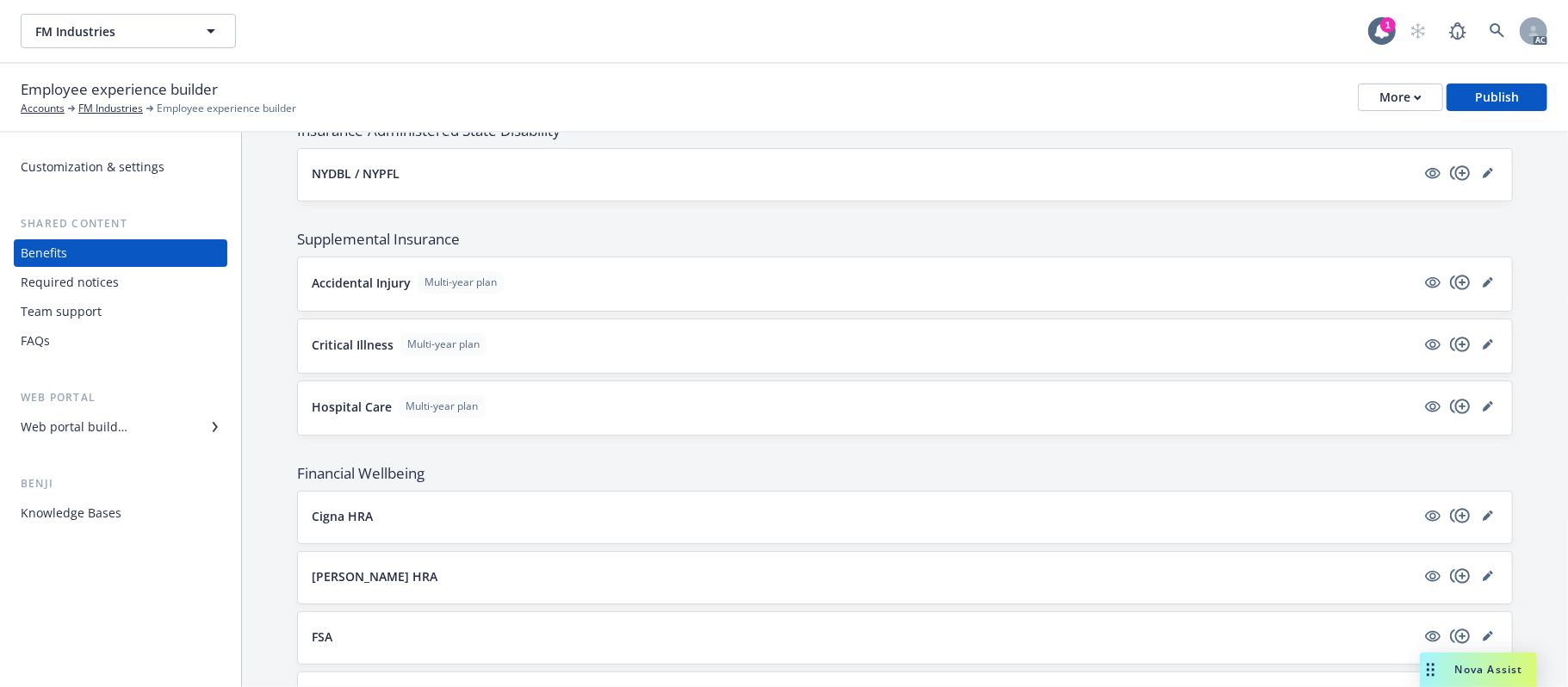
scroll to position [1686, 0]
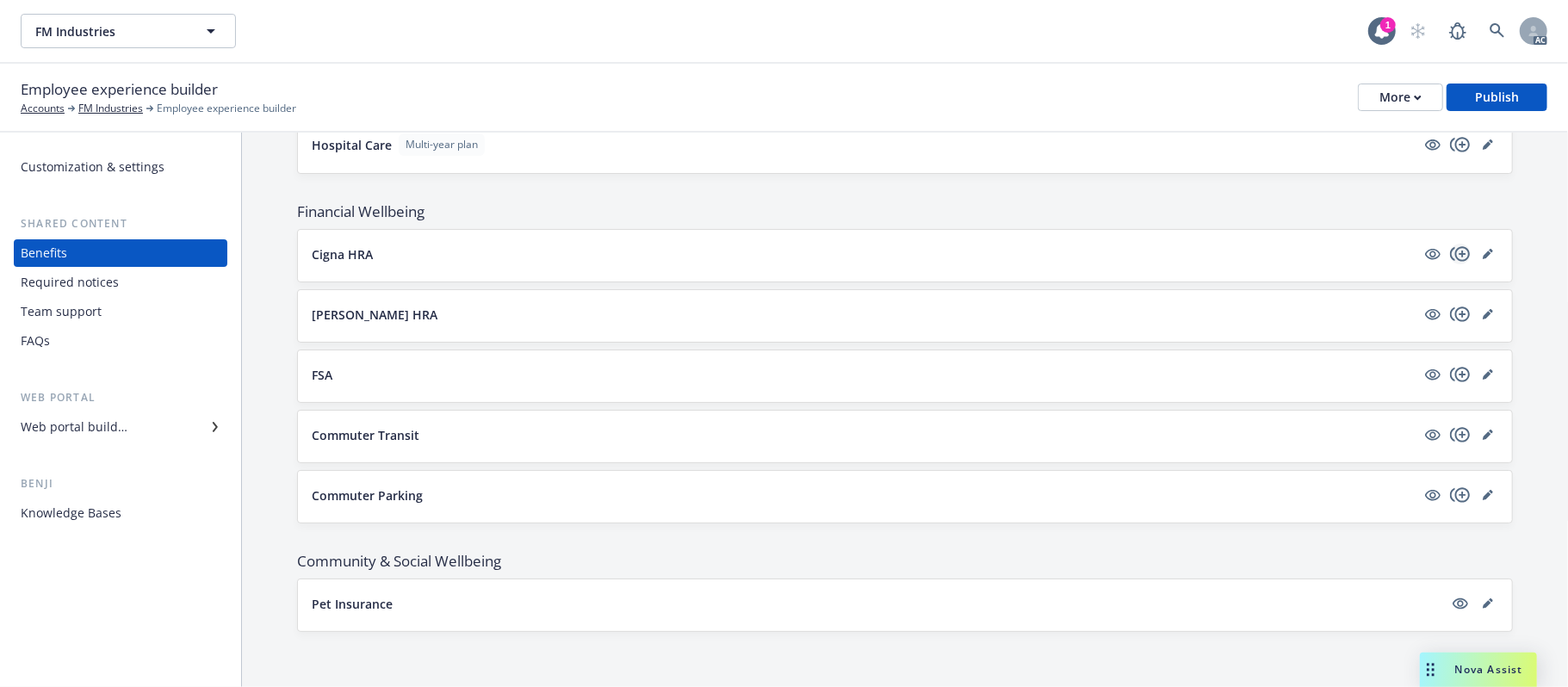
click at [1443, 251] on icon "copyPlus" at bounding box center [1459, 254] width 20 height 15
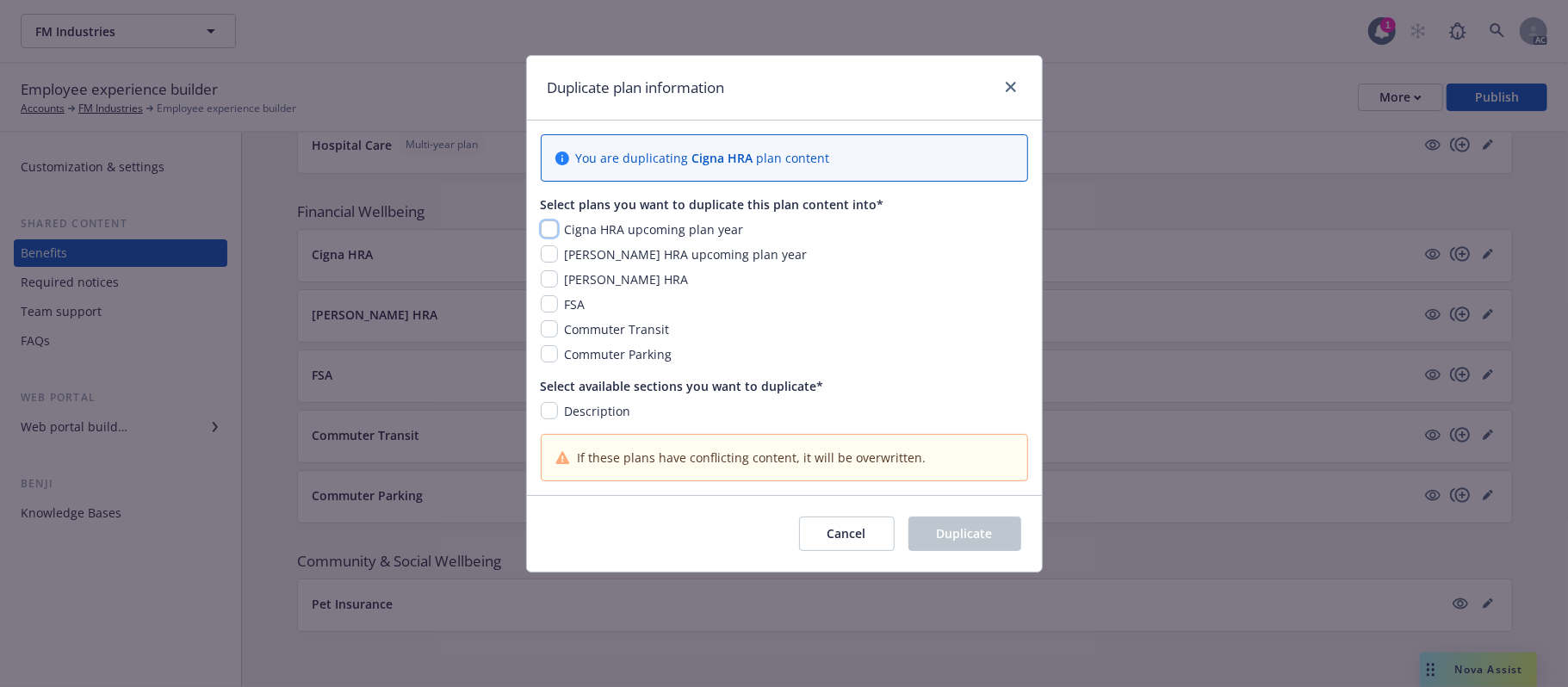
click at [551, 235] on input "checkbox" at bounding box center [549, 229] width 17 height 17
checkbox input "true"
click at [552, 256] on input "checkbox" at bounding box center [549, 254] width 17 height 17
checkbox input "true"
click at [554, 408] on input "checkbox" at bounding box center [549, 410] width 17 height 17
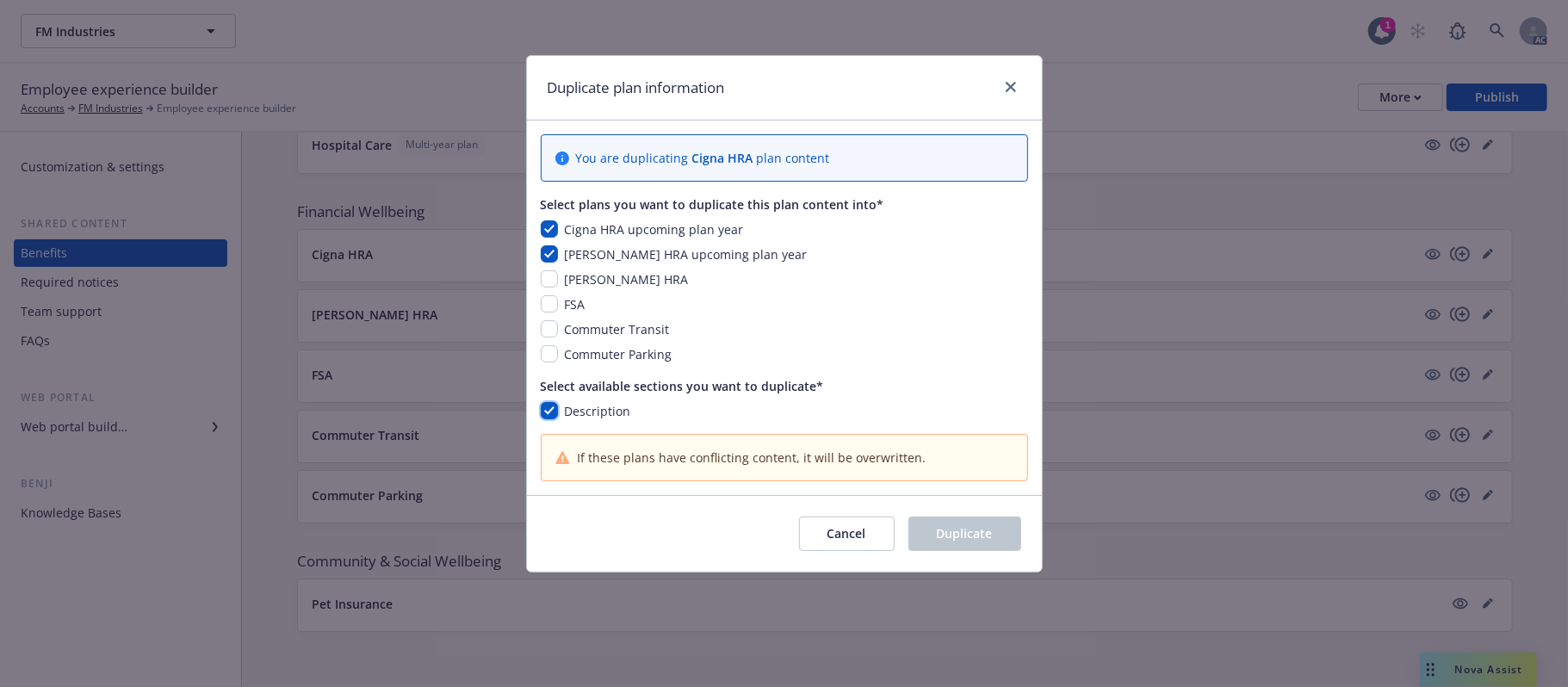
checkbox input "true"
click at [957, 538] on span "Duplicate" at bounding box center [964, 533] width 56 height 16
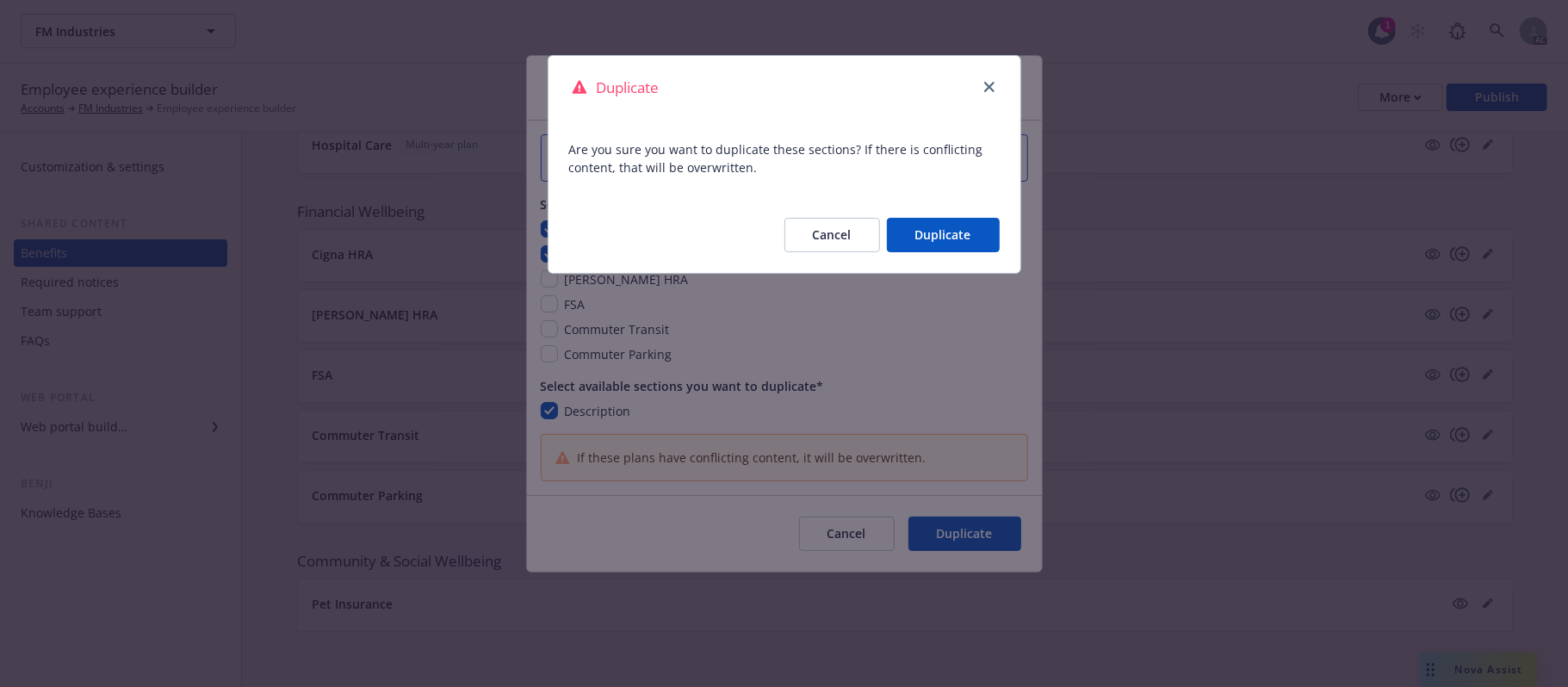
click at [921, 232] on button "Duplicate" at bounding box center [943, 234] width 113 height 35
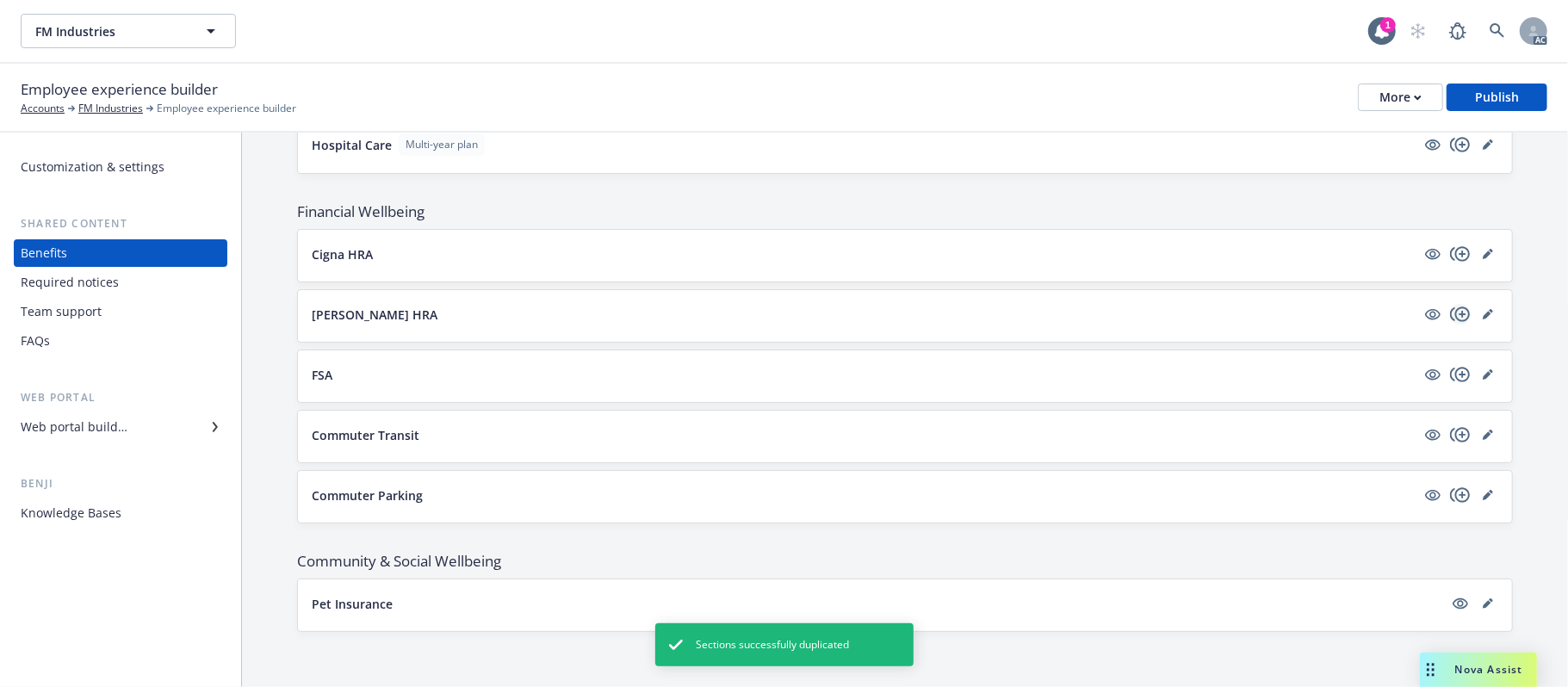
click at [1443, 311] on icon "copyPlus" at bounding box center [1460, 314] width 21 height 21
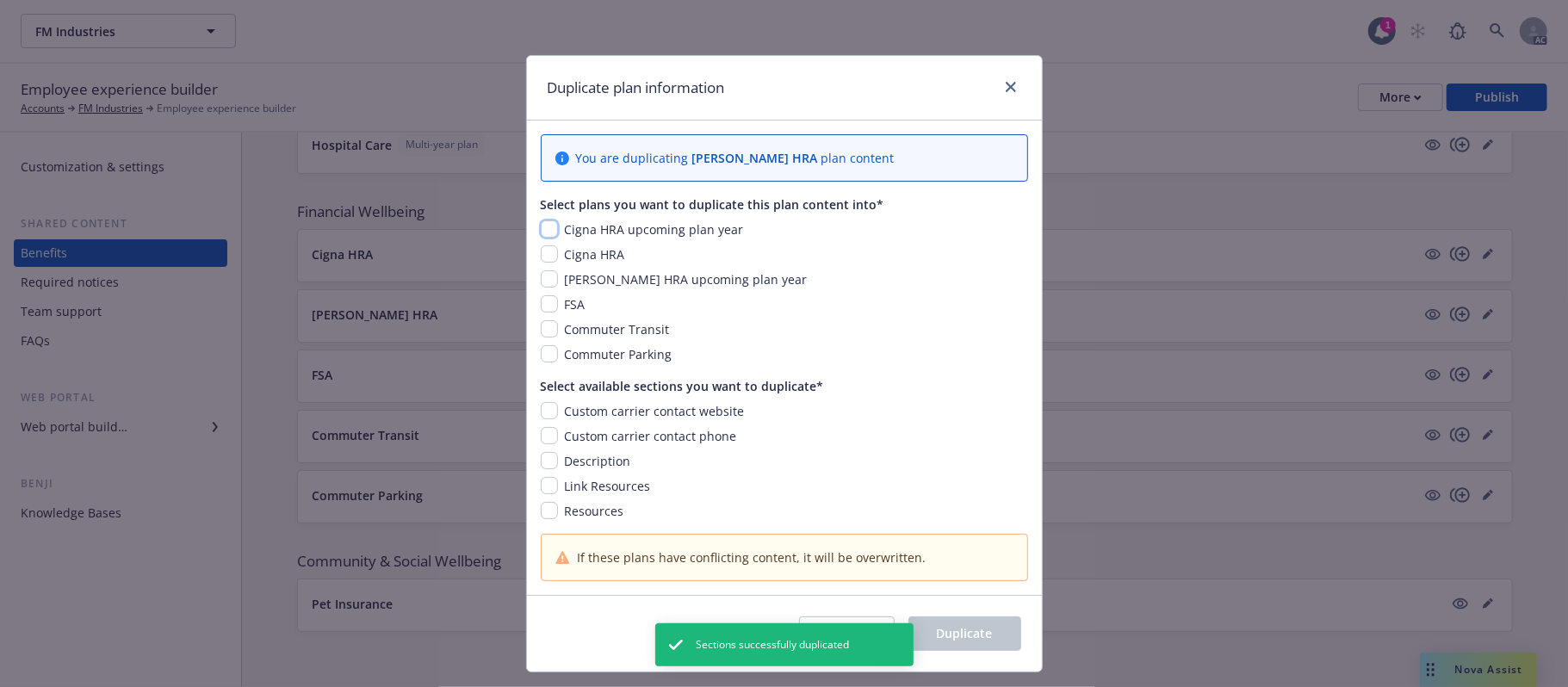
click at [544, 232] on input "checkbox" at bounding box center [549, 229] width 17 height 17
checkbox input "true"
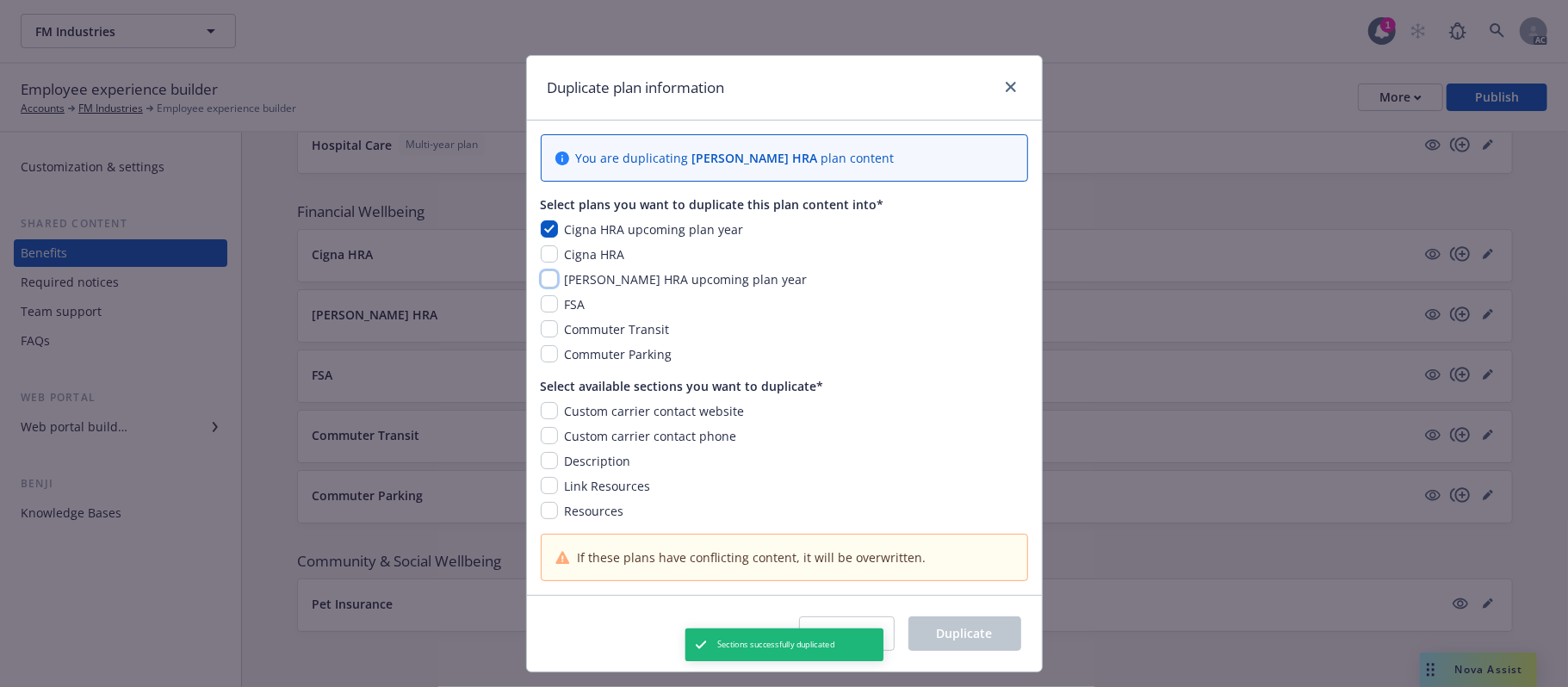
click at [540, 280] on input "checkbox" at bounding box center [549, 279] width 17 height 17
checkbox input "true"
click at [545, 407] on input "checkbox" at bounding box center [549, 410] width 17 height 17
checkbox input "true"
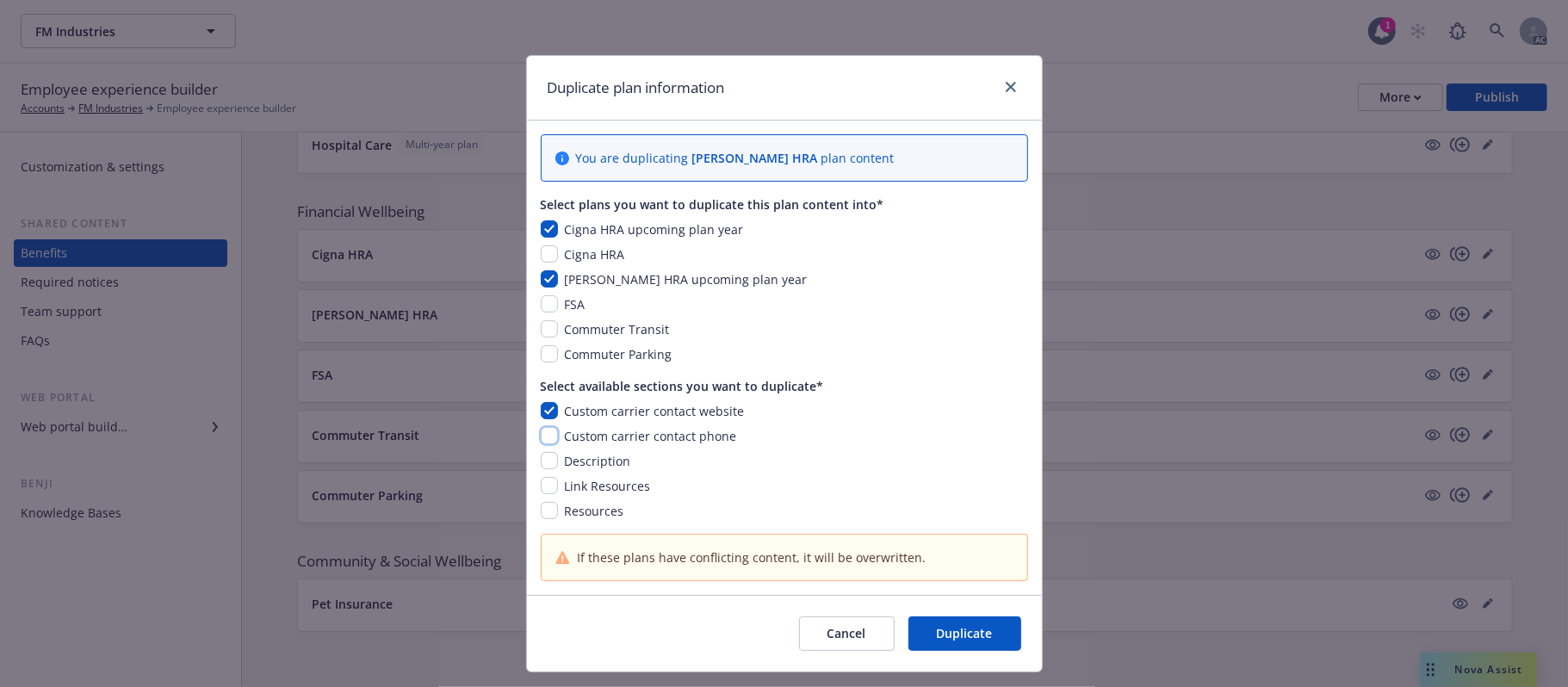
click at [540, 444] on input "checkbox" at bounding box center [549, 436] width 17 height 17
checkbox input "true"
click at [540, 459] on input "checkbox" at bounding box center [549, 460] width 17 height 17
checkbox input "true"
click at [542, 480] on input "checkbox" at bounding box center [549, 486] width 17 height 17
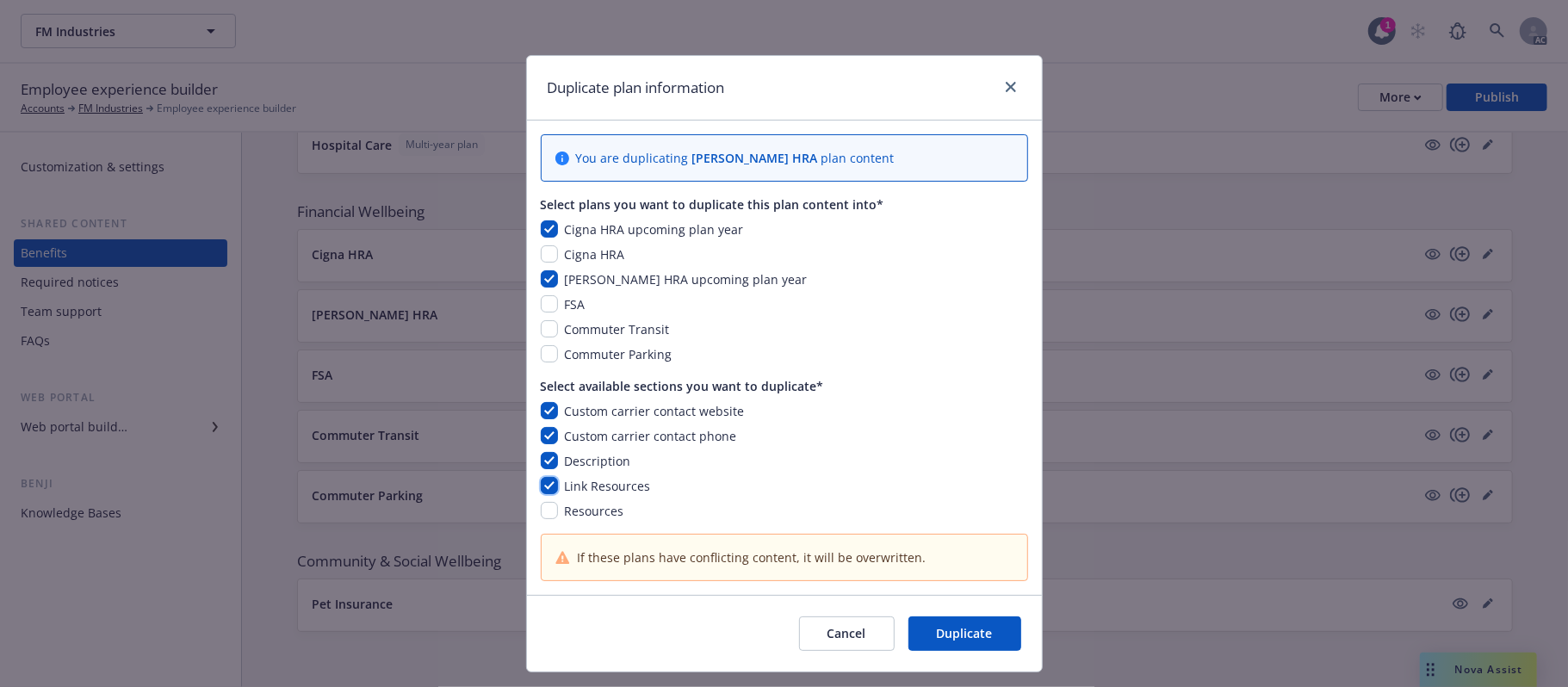
checkbox input "true"
click at [544, 504] on input "checkbox" at bounding box center [549, 510] width 17 height 17
checkbox input "true"
click at [1005, 85] on icon "close" at bounding box center [1010, 87] width 10 height 10
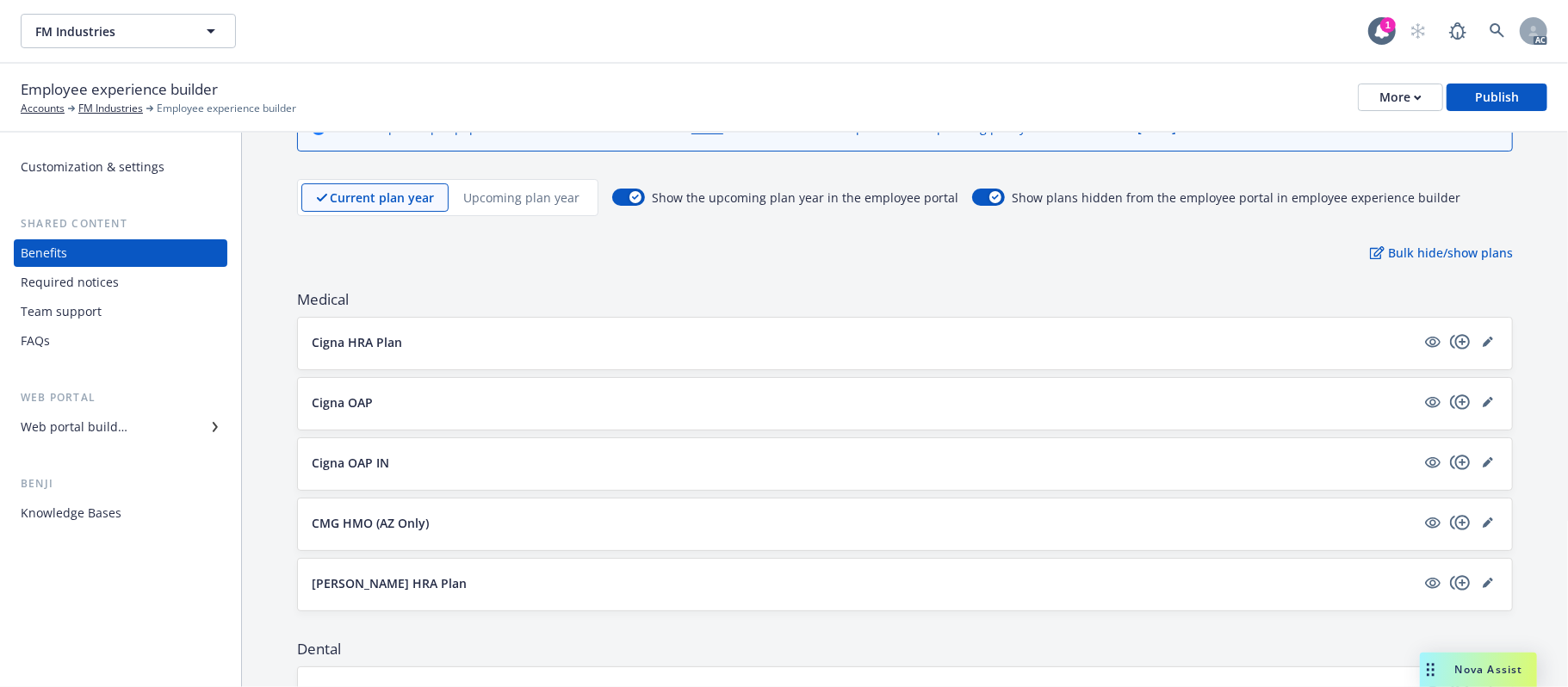
scroll to position [0, 0]
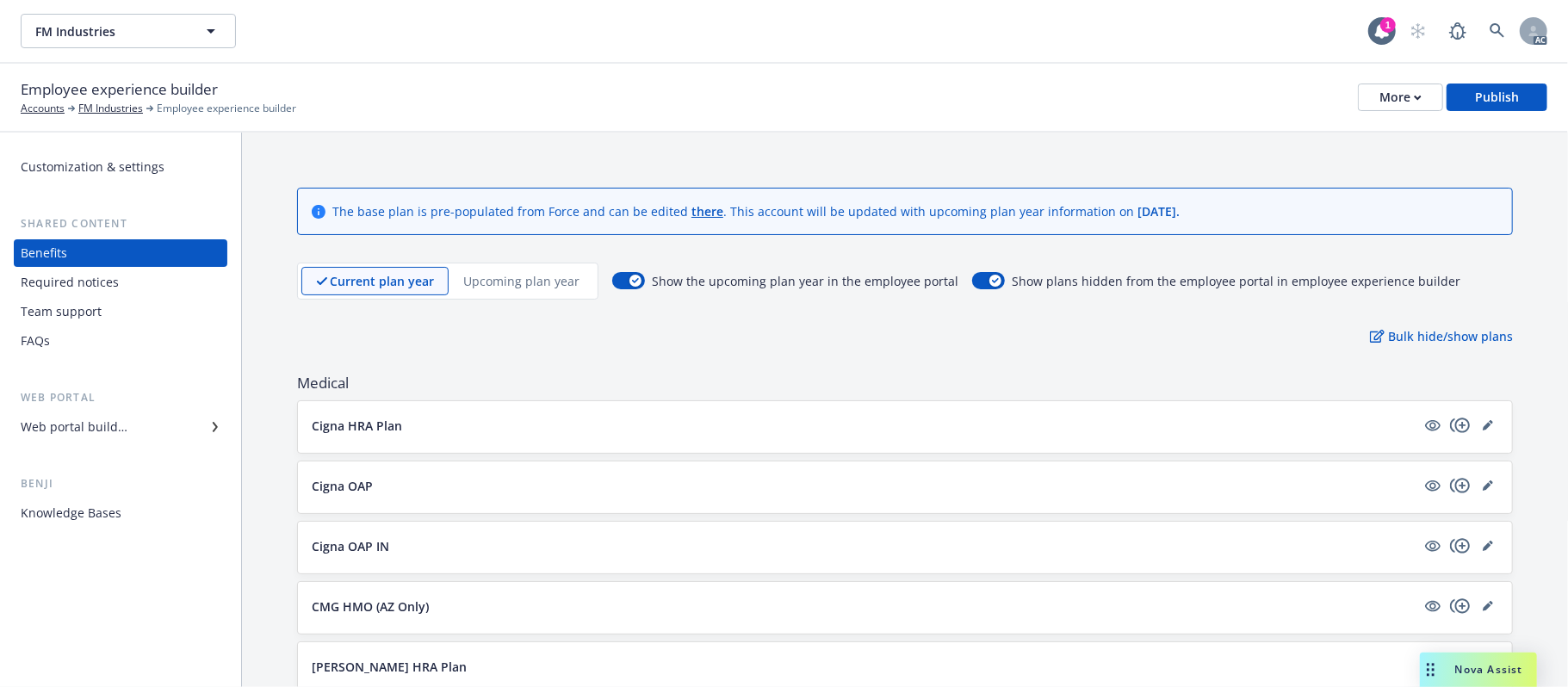
click at [515, 270] on div "Upcoming plan year" at bounding box center [521, 281] width 146 height 28
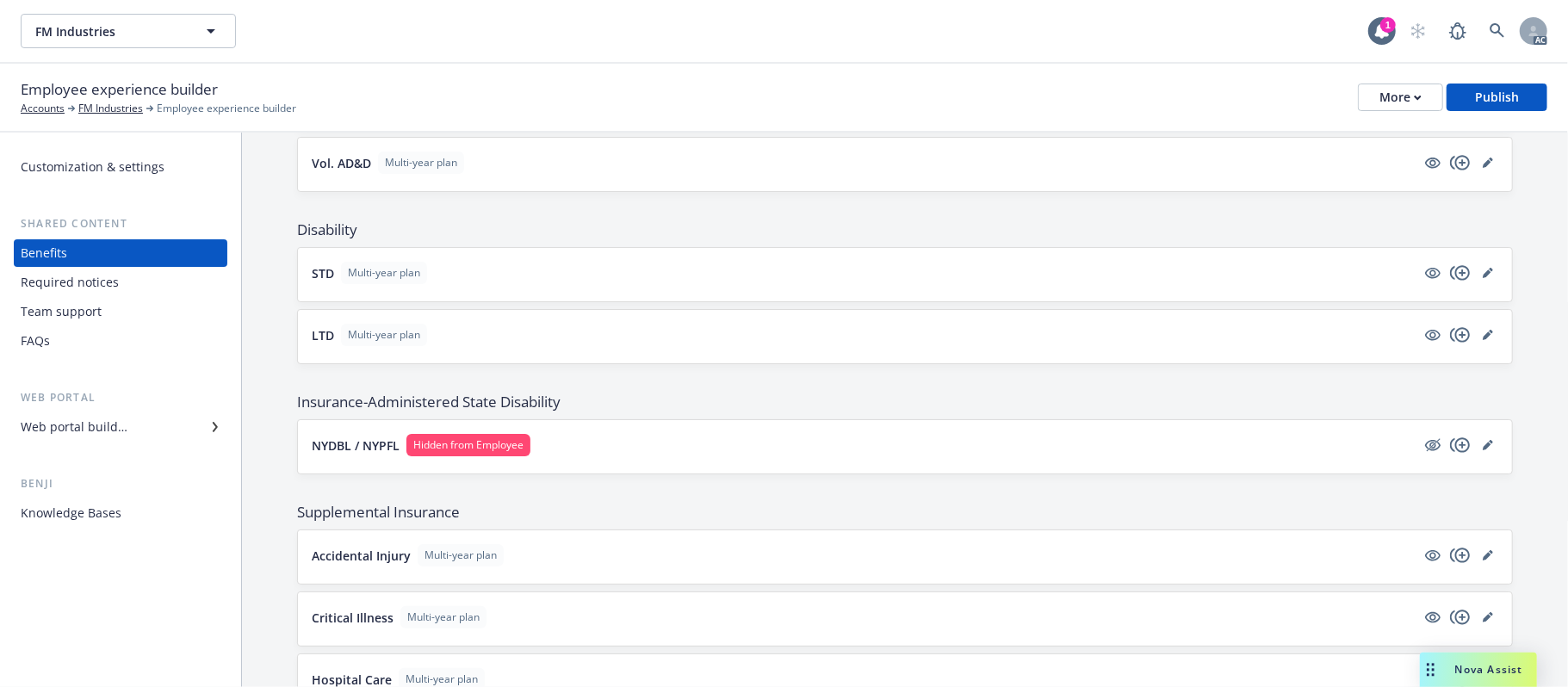
scroll to position [1476, 0]
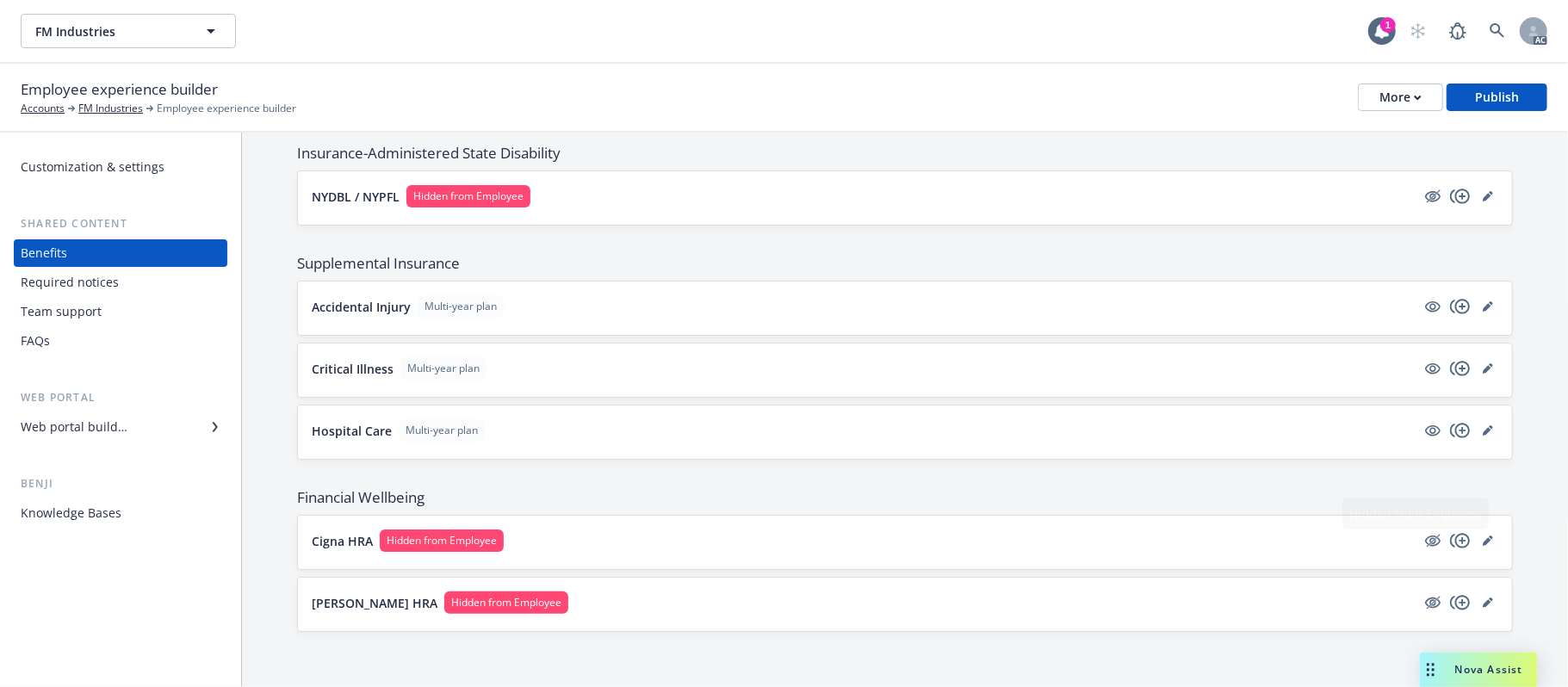
click at [1214, 542] on button "Cigna HRA Hidden from Employee" at bounding box center [863, 541] width 1104 height 23
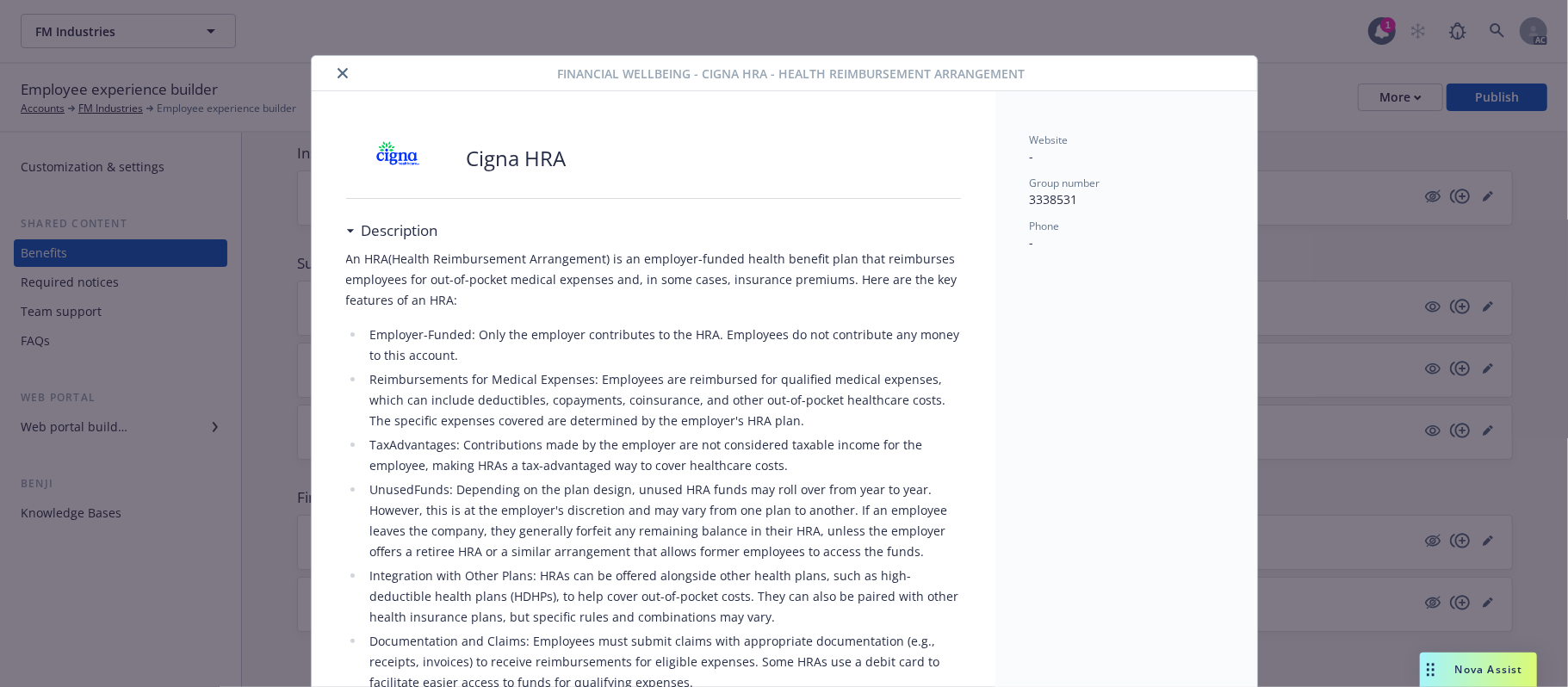
click at [338, 70] on icon "close" at bounding box center [343, 72] width 10 height 10
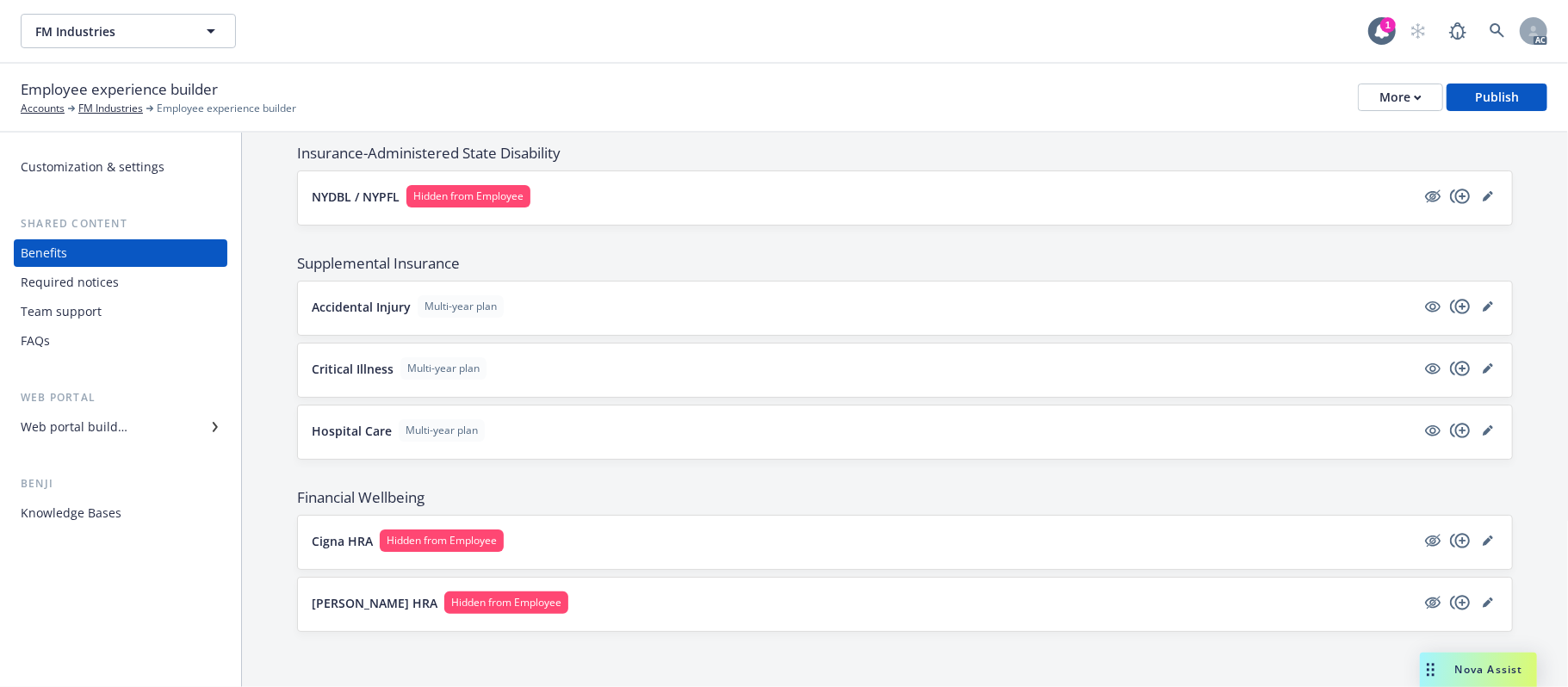
click at [662, 551] on button "[PERSON_NAME] HRA Hidden from Employee" at bounding box center [863, 602] width 1104 height 23
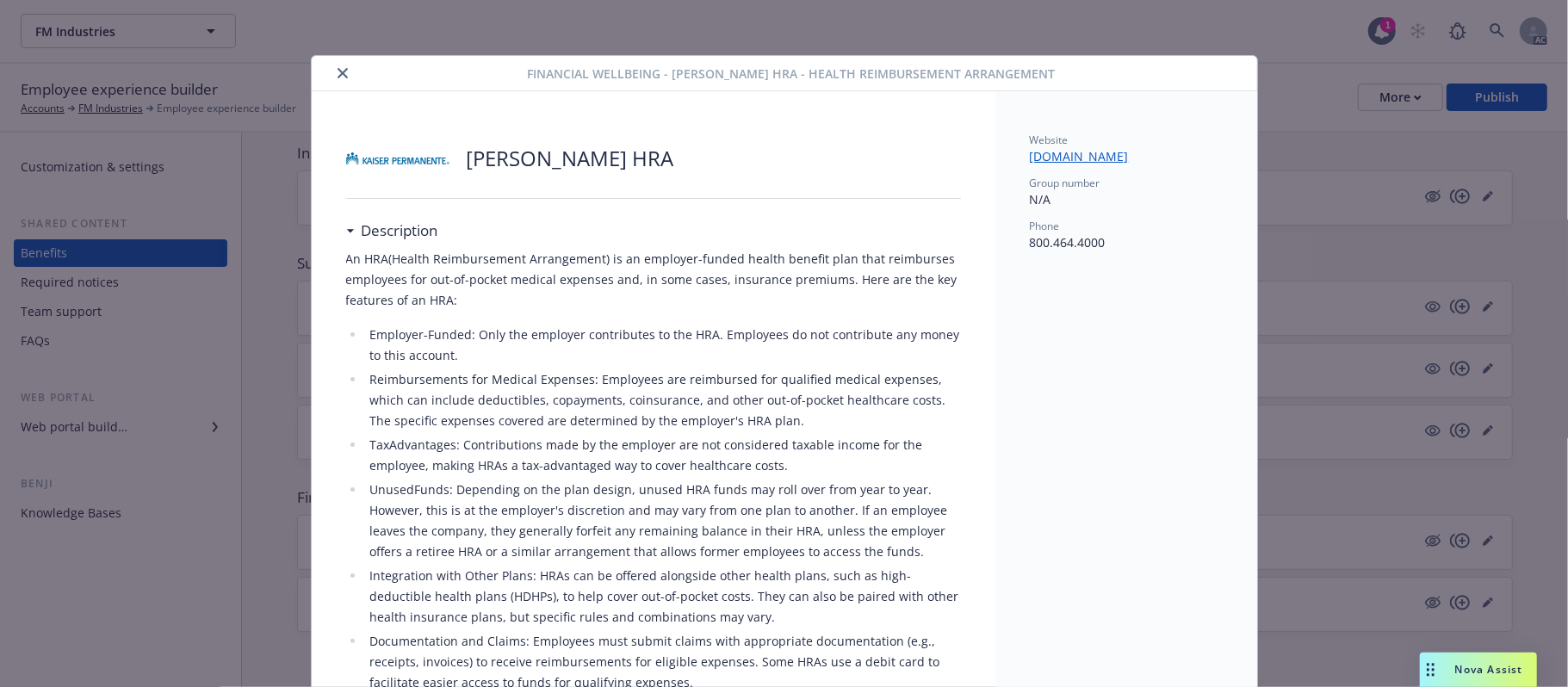
scroll to position [52, 0]
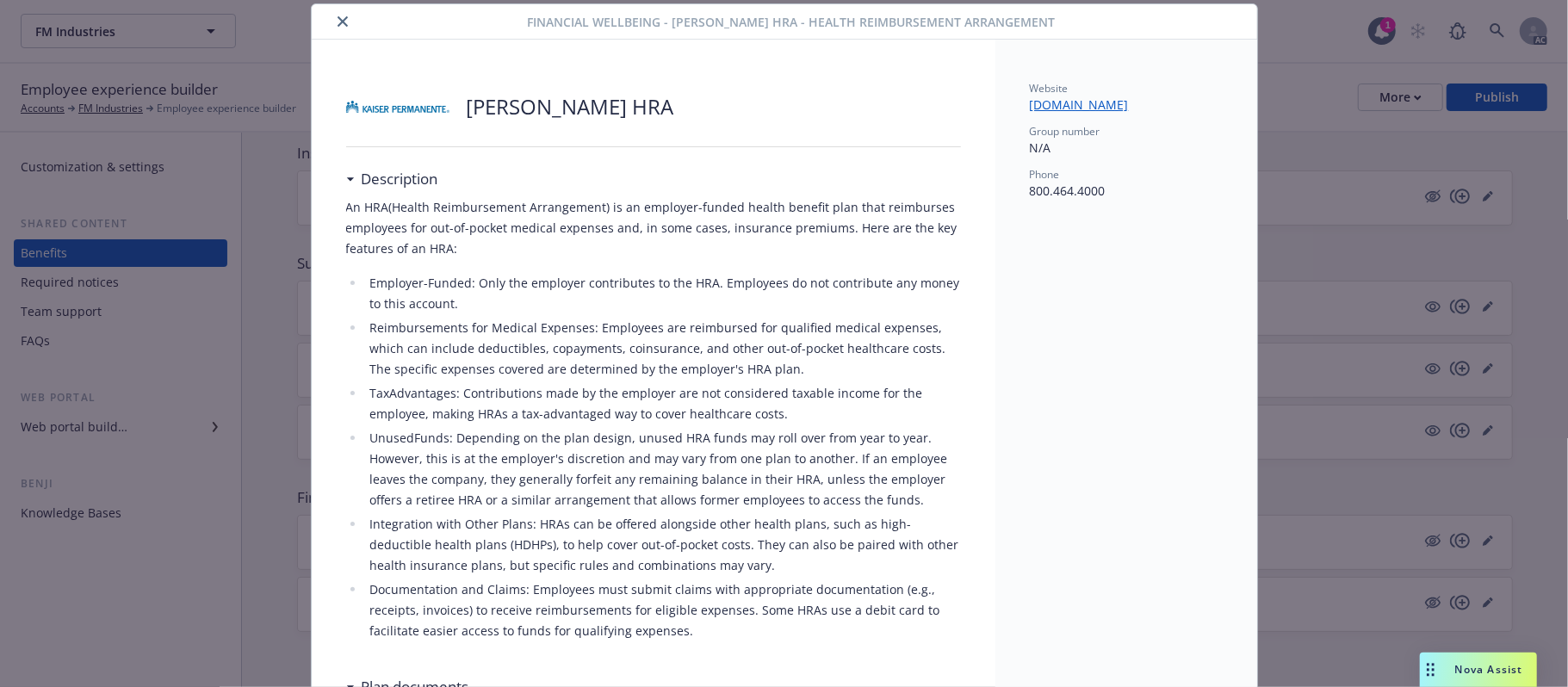
click at [338, 16] on icon "close" at bounding box center [343, 21] width 10 height 10
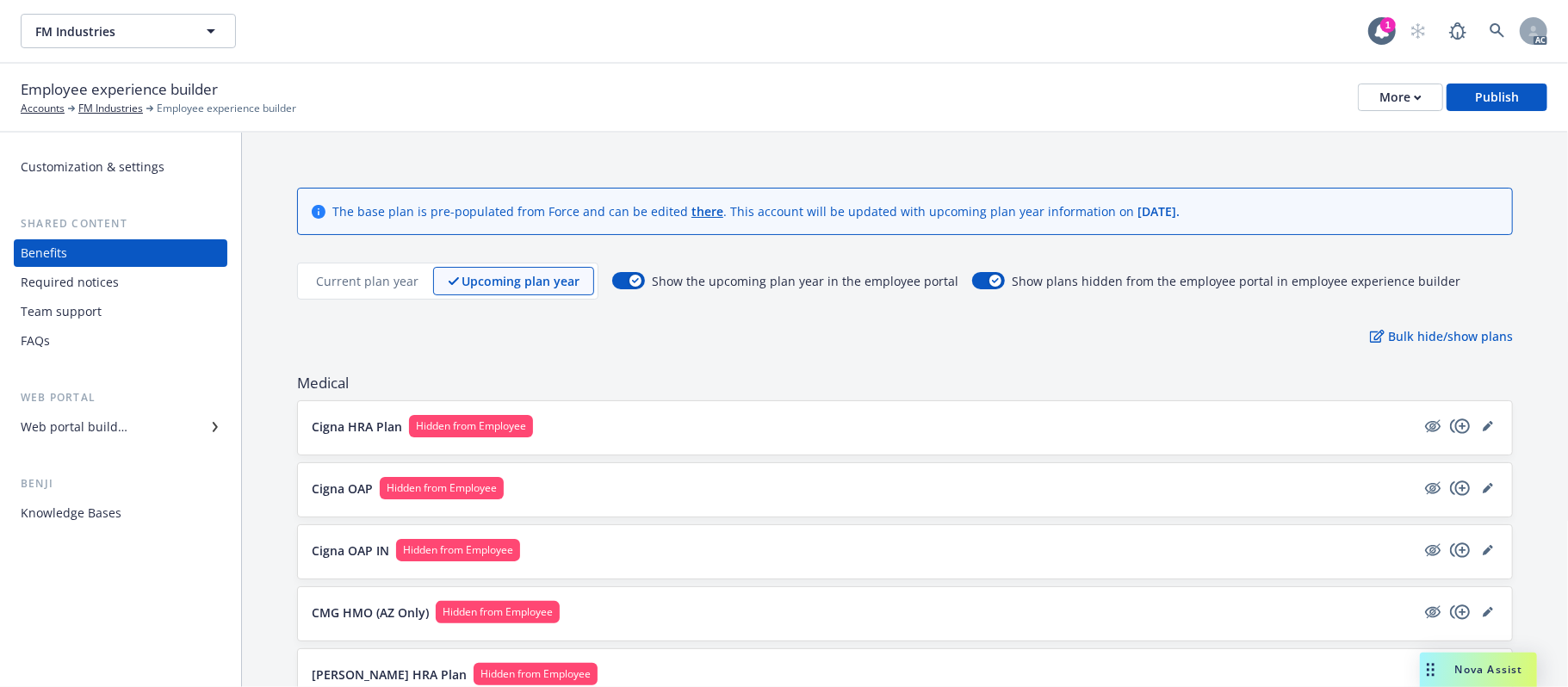
click at [365, 288] on p "Current plan year" at bounding box center [367, 280] width 103 height 18
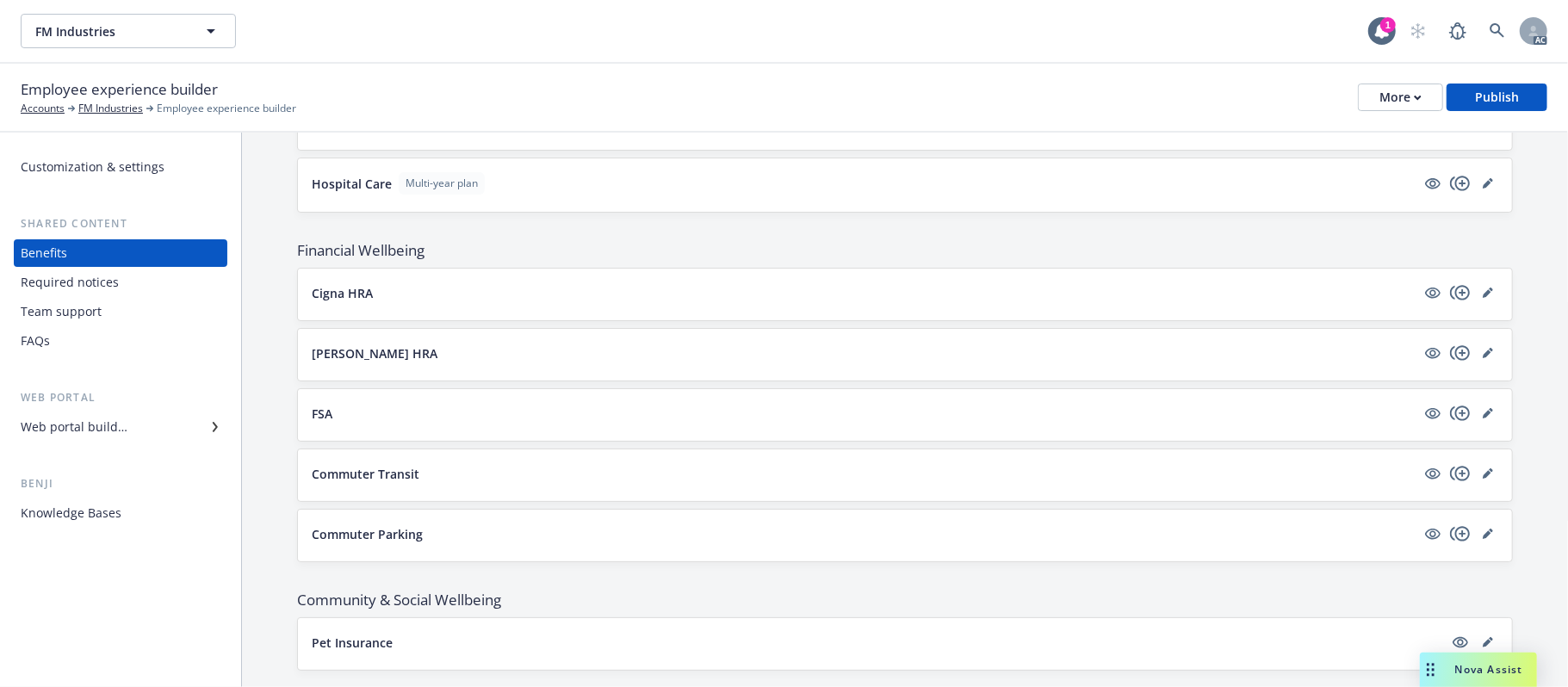
scroll to position [1686, 0]
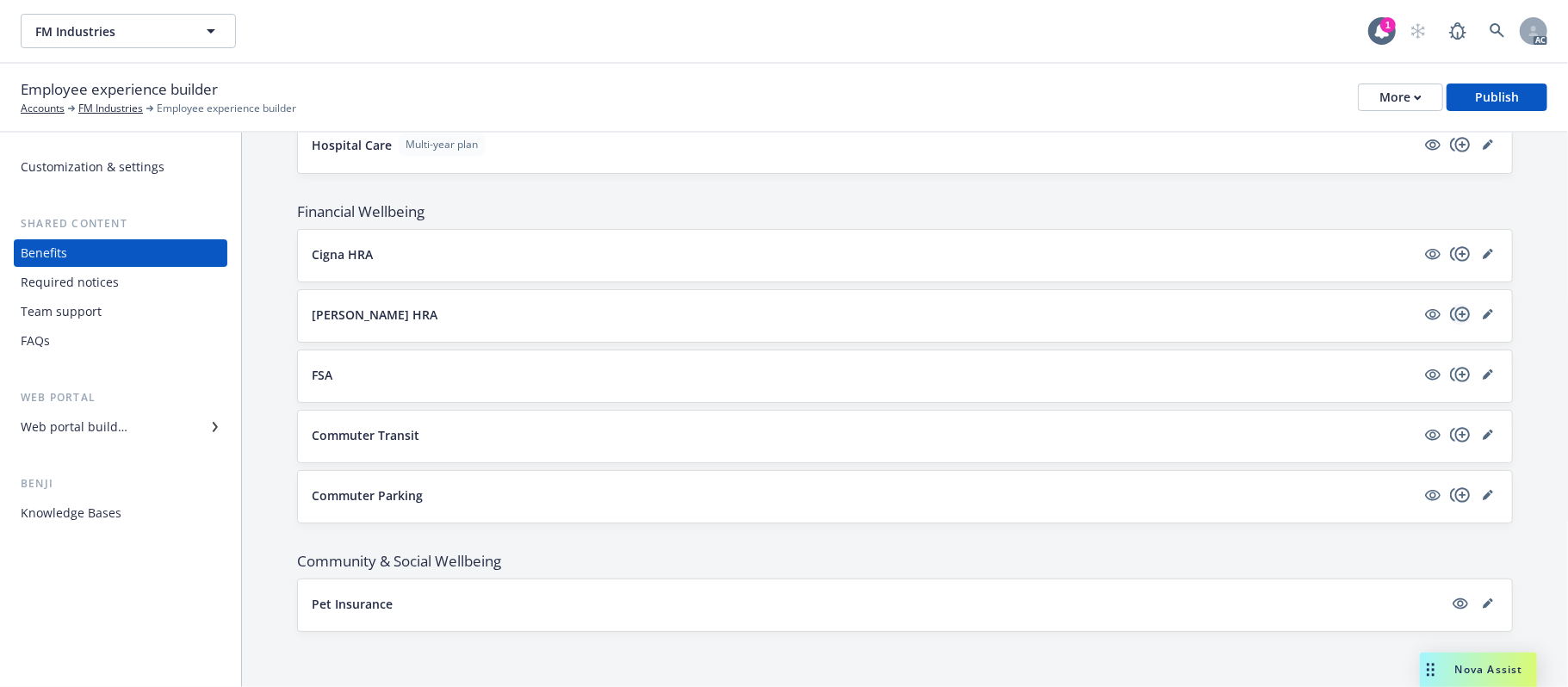
click at [1443, 318] on icon "copyPlus" at bounding box center [1459, 314] width 20 height 15
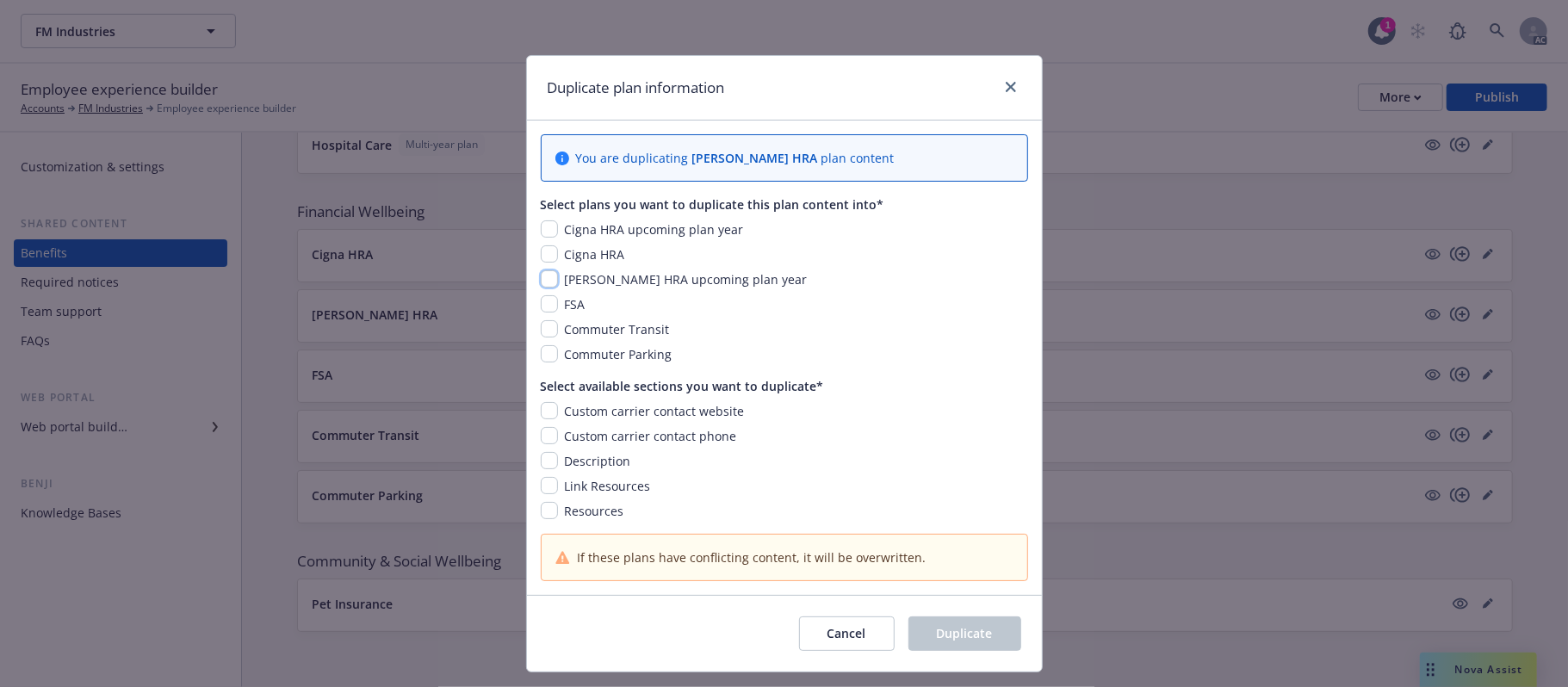
click at [540, 282] on input "checkbox" at bounding box center [549, 279] width 17 height 17
checkbox input "true"
click at [540, 226] on input "checkbox" at bounding box center [549, 229] width 17 height 17
checkbox input "true"
click at [541, 410] on input "checkbox" at bounding box center [549, 410] width 17 height 17
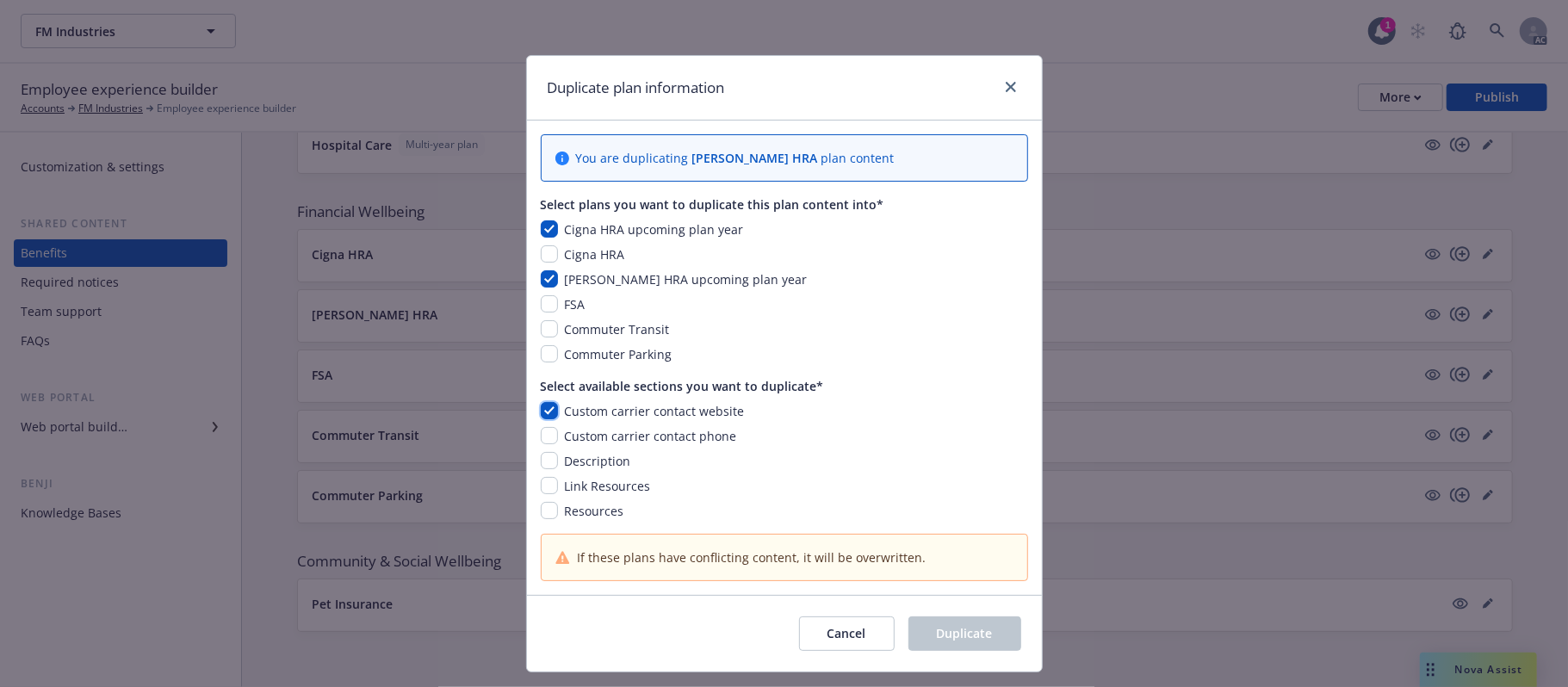
checkbox input "true"
click at [540, 439] on input "checkbox" at bounding box center [549, 436] width 17 height 17
checkbox input "true"
click at [540, 456] on input "checkbox" at bounding box center [549, 460] width 17 height 17
checkbox input "true"
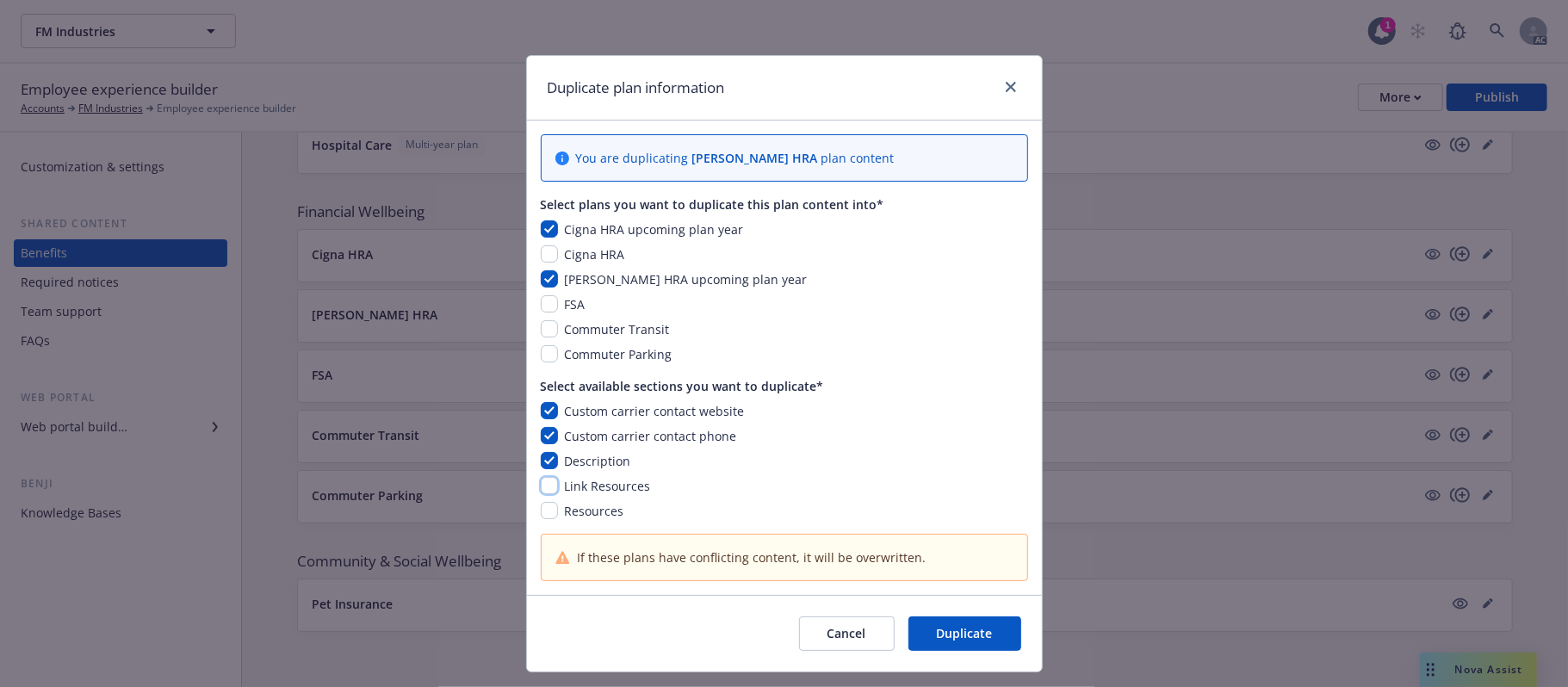
click at [544, 486] on input "checkbox" at bounding box center [549, 486] width 17 height 17
checkbox input "true"
click at [545, 508] on input "checkbox" at bounding box center [549, 510] width 17 height 17
checkbox input "true"
click at [945, 551] on button "Duplicate" at bounding box center [965, 633] width 113 height 35
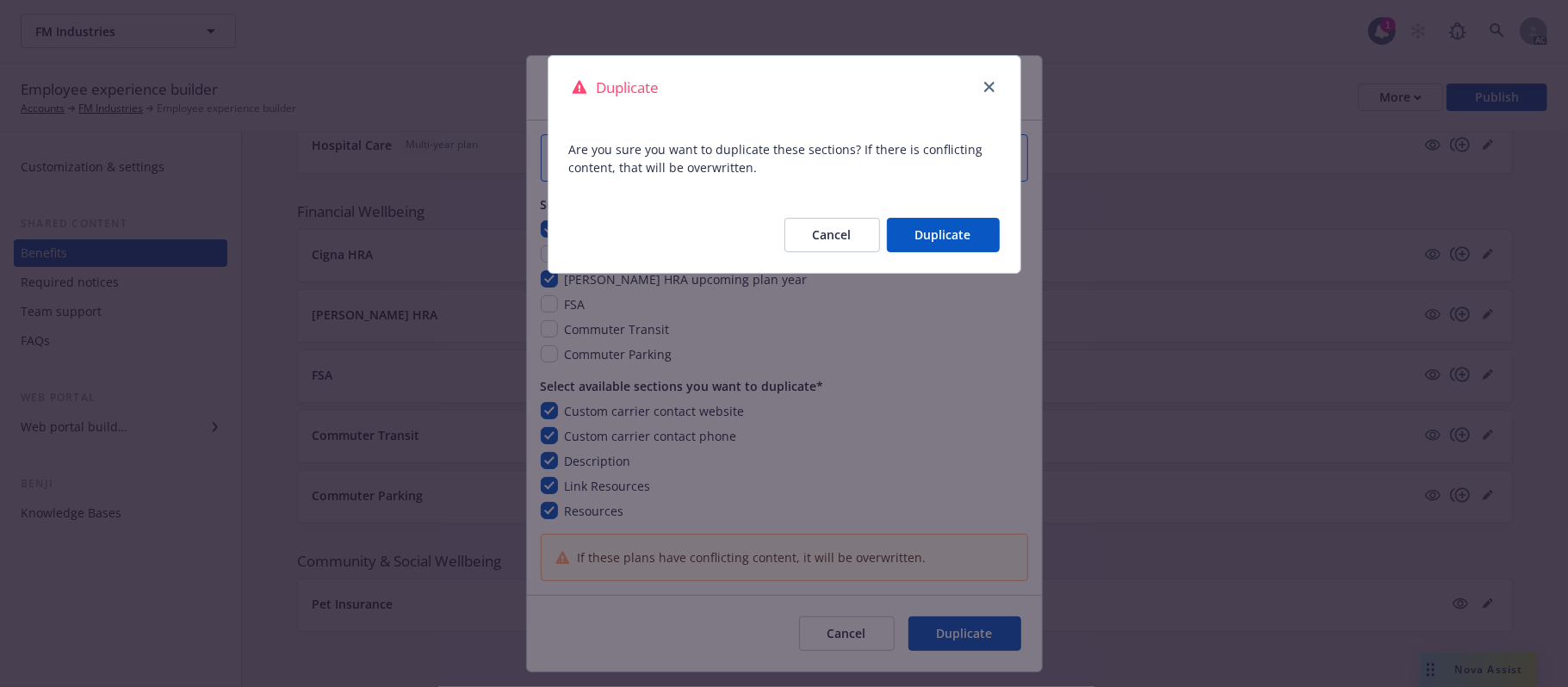
click at [941, 239] on button "Duplicate" at bounding box center [943, 234] width 113 height 35
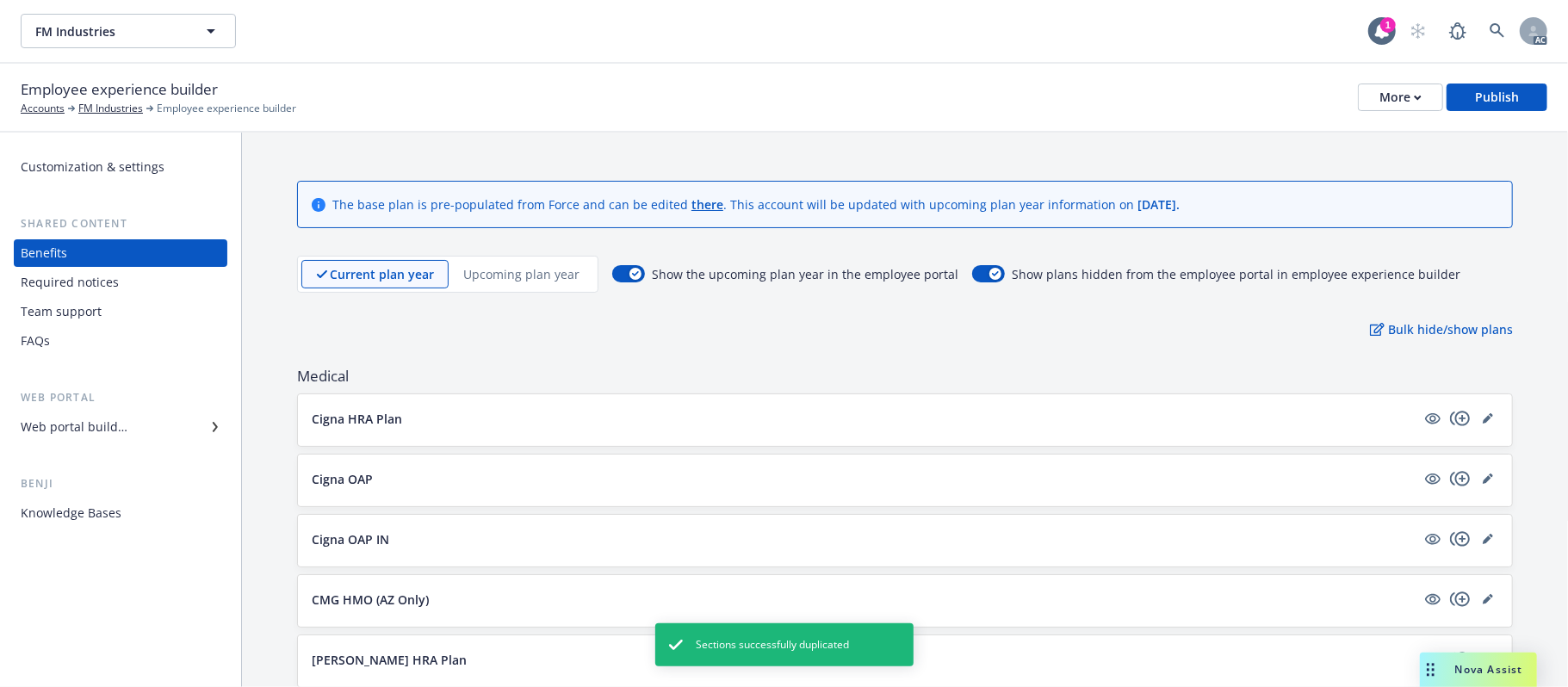
scroll to position [0, 0]
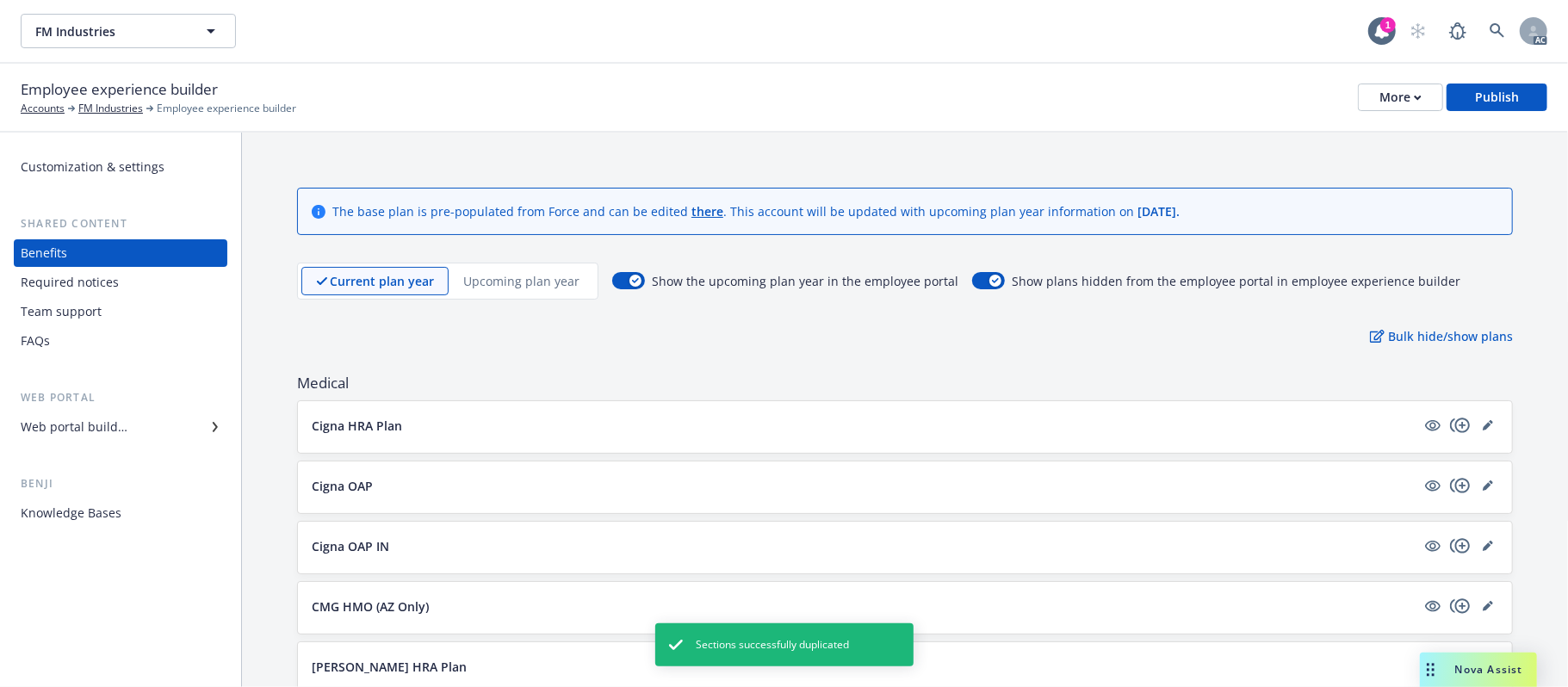
click at [493, 273] on p "Upcoming plan year" at bounding box center [520, 280] width 116 height 18
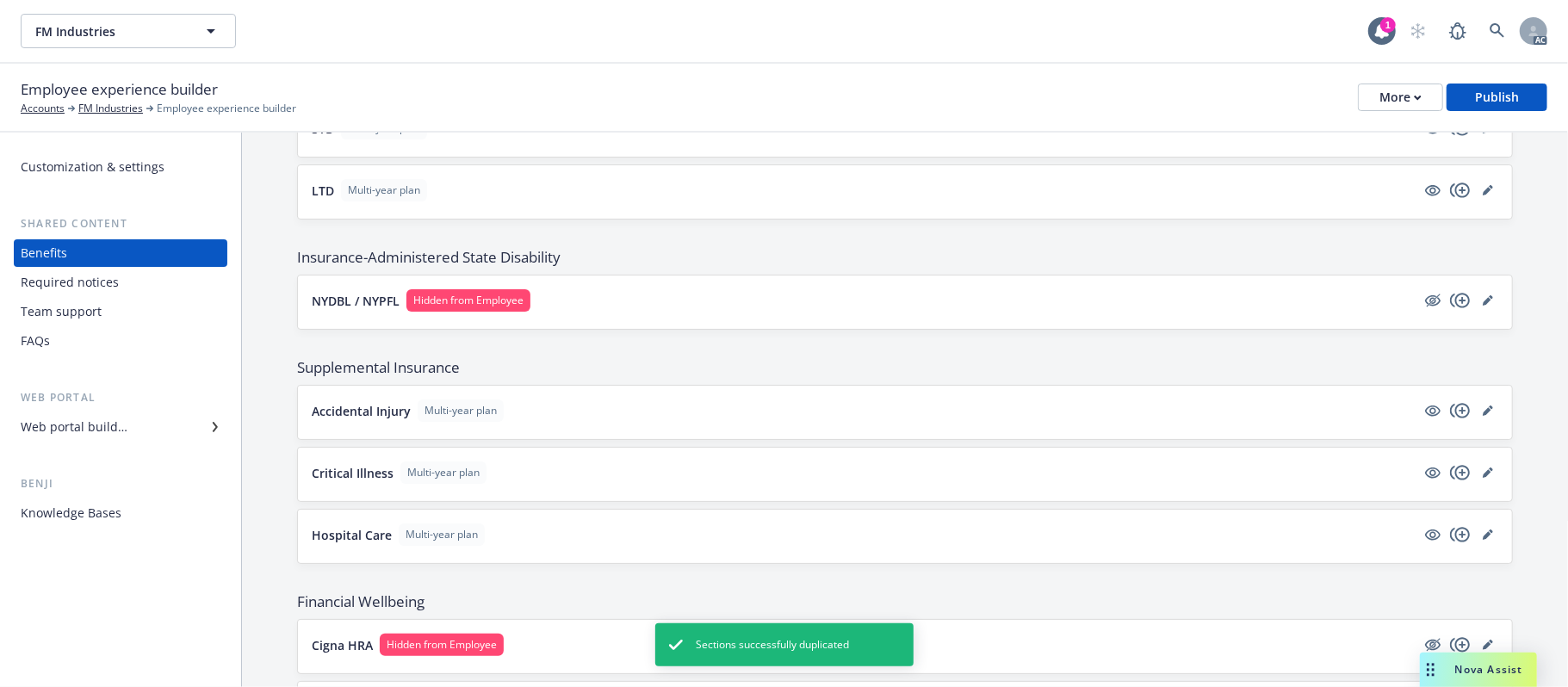
scroll to position [1476, 0]
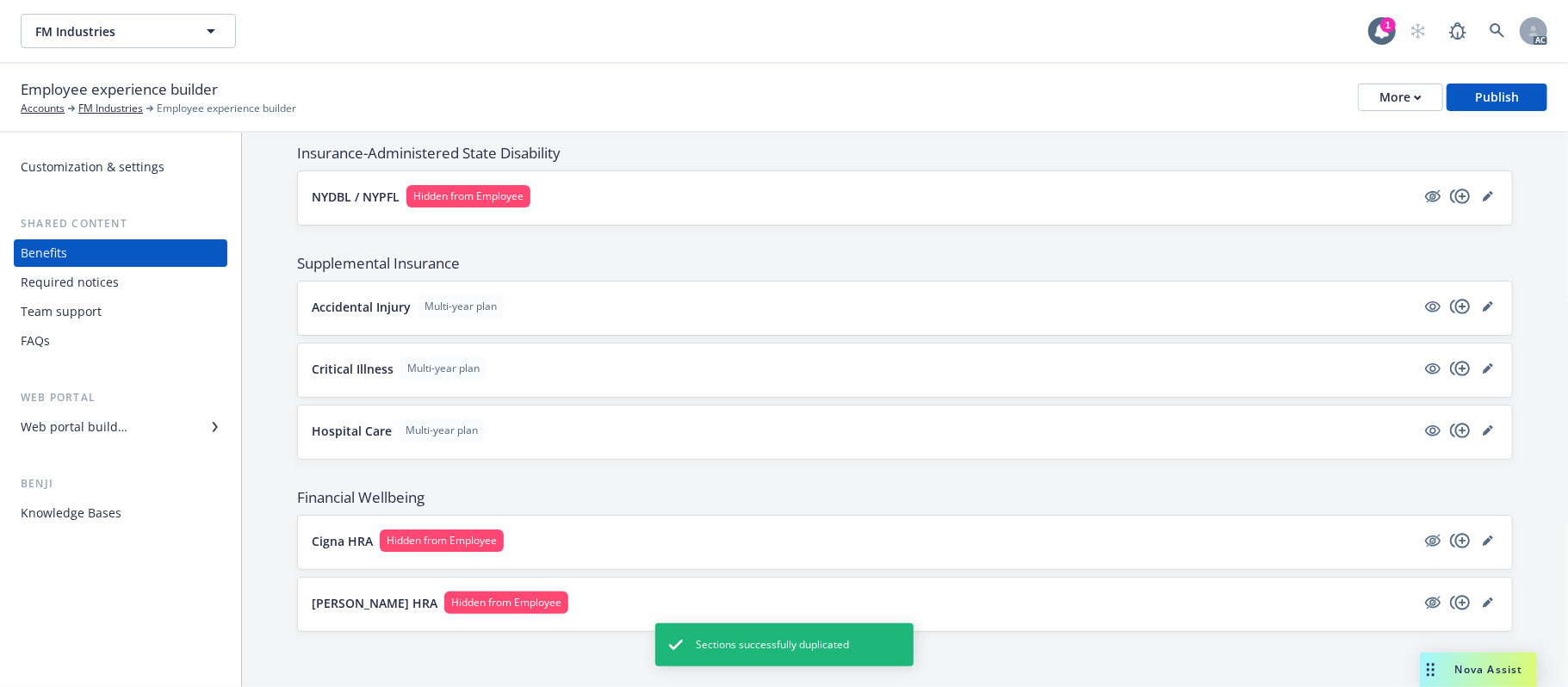
click at [1316, 541] on button "Cigna HRA Hidden from Employee" at bounding box center [863, 541] width 1104 height 23
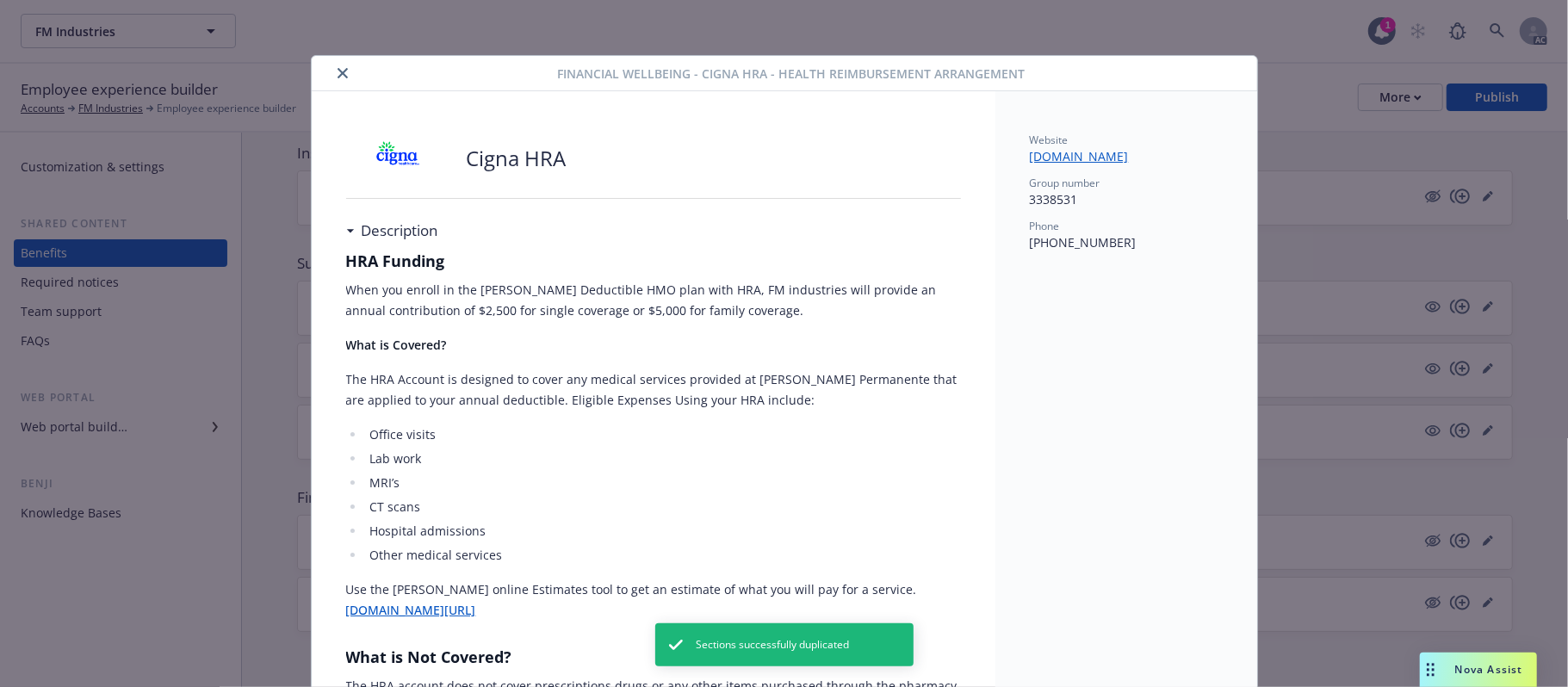
click at [332, 71] on button "close" at bounding box center [343, 73] width 21 height 21
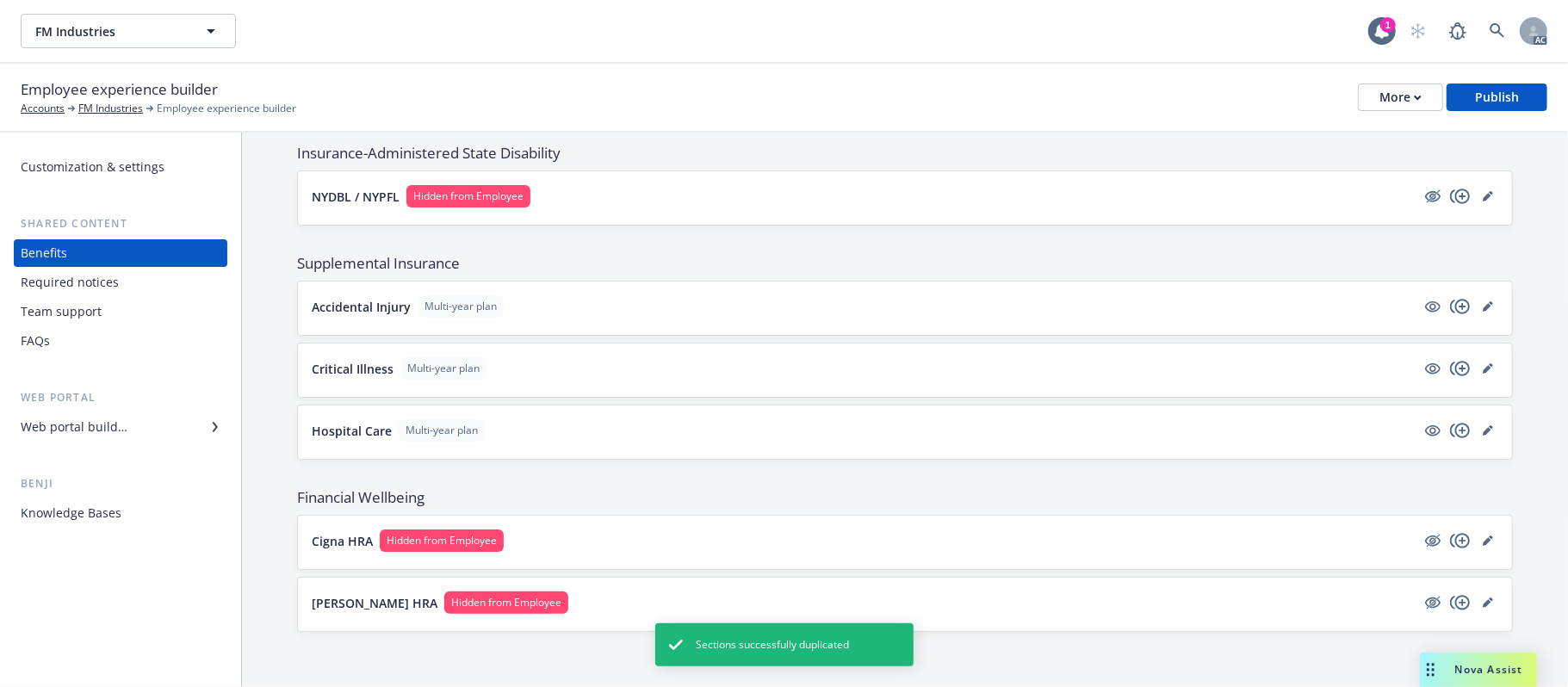
click at [1096, 551] on button "[PERSON_NAME] HRA Hidden from Employee" at bounding box center [863, 602] width 1104 height 23
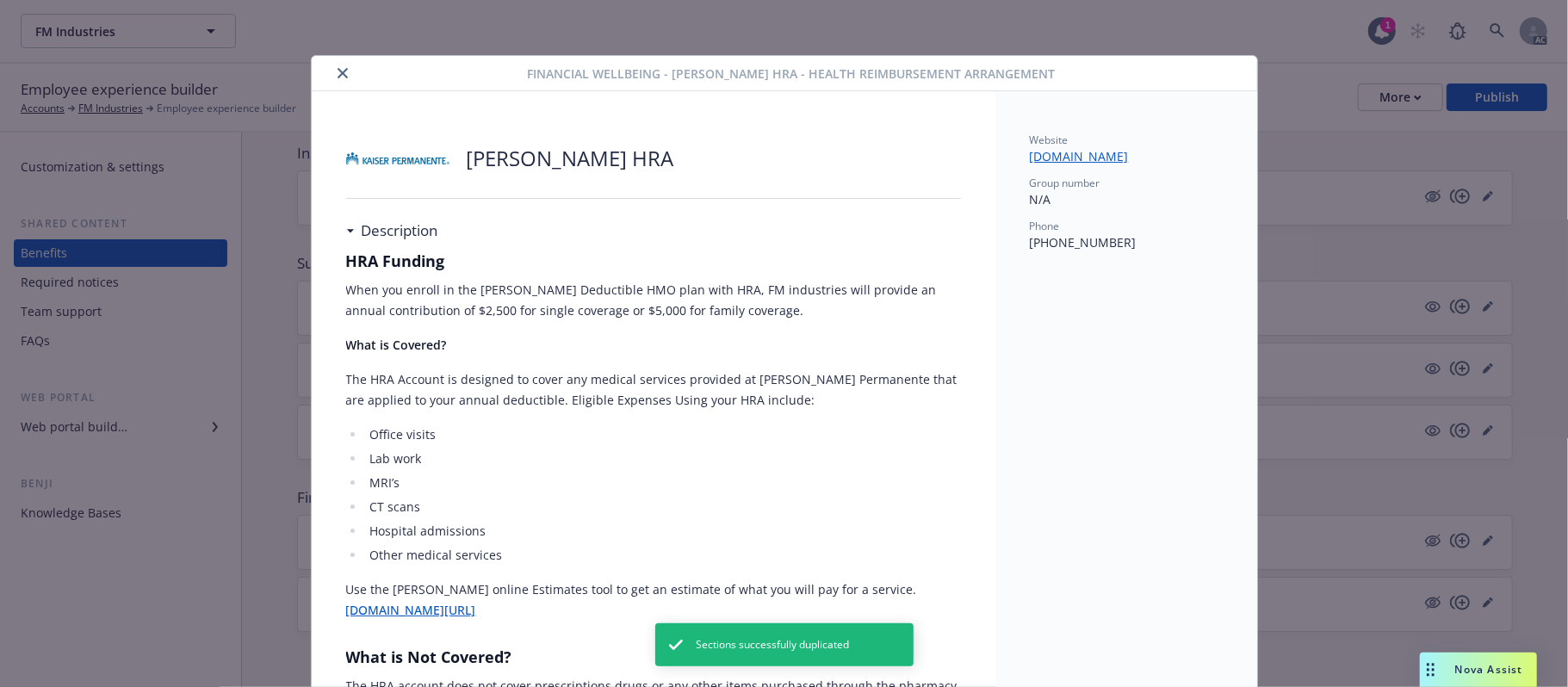
click at [338, 76] on icon "close" at bounding box center [343, 72] width 10 height 10
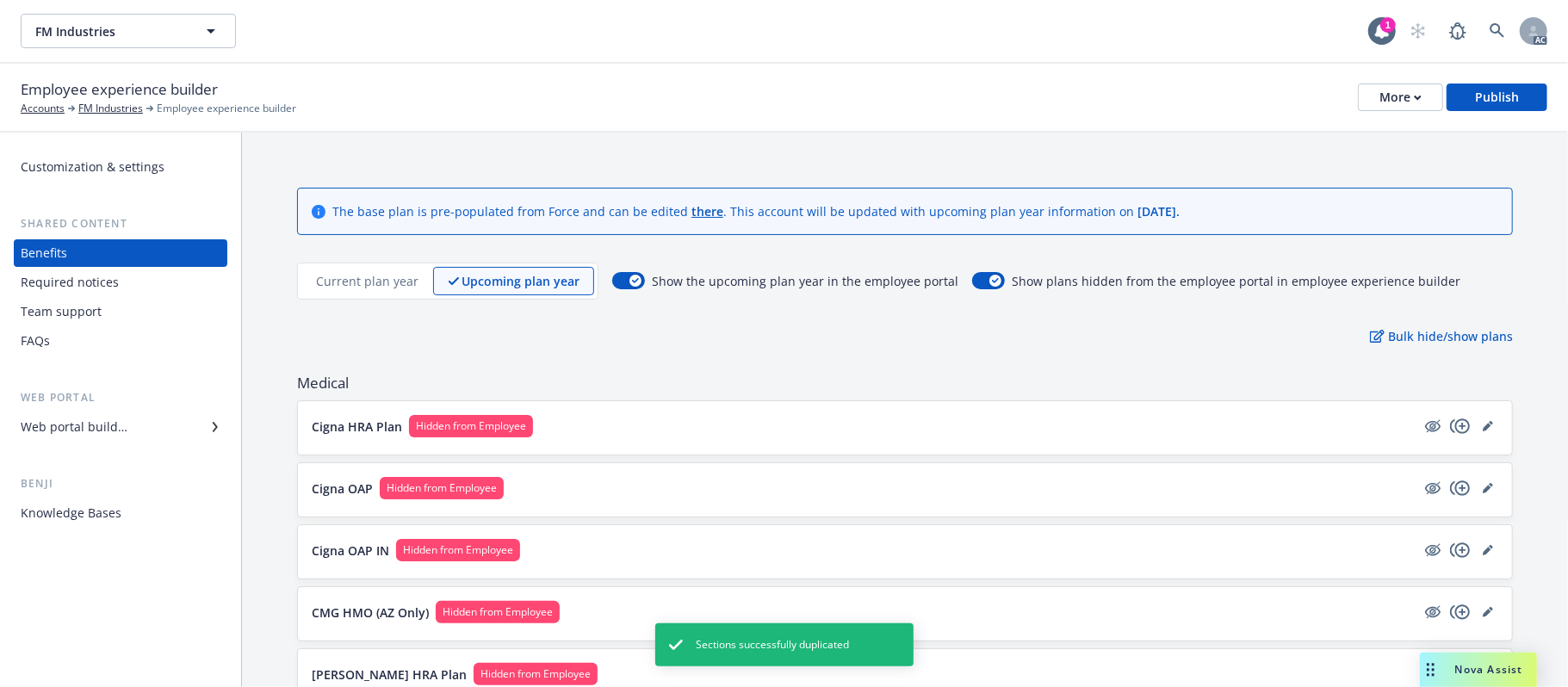
click at [376, 280] on p "Current plan year" at bounding box center [367, 280] width 103 height 18
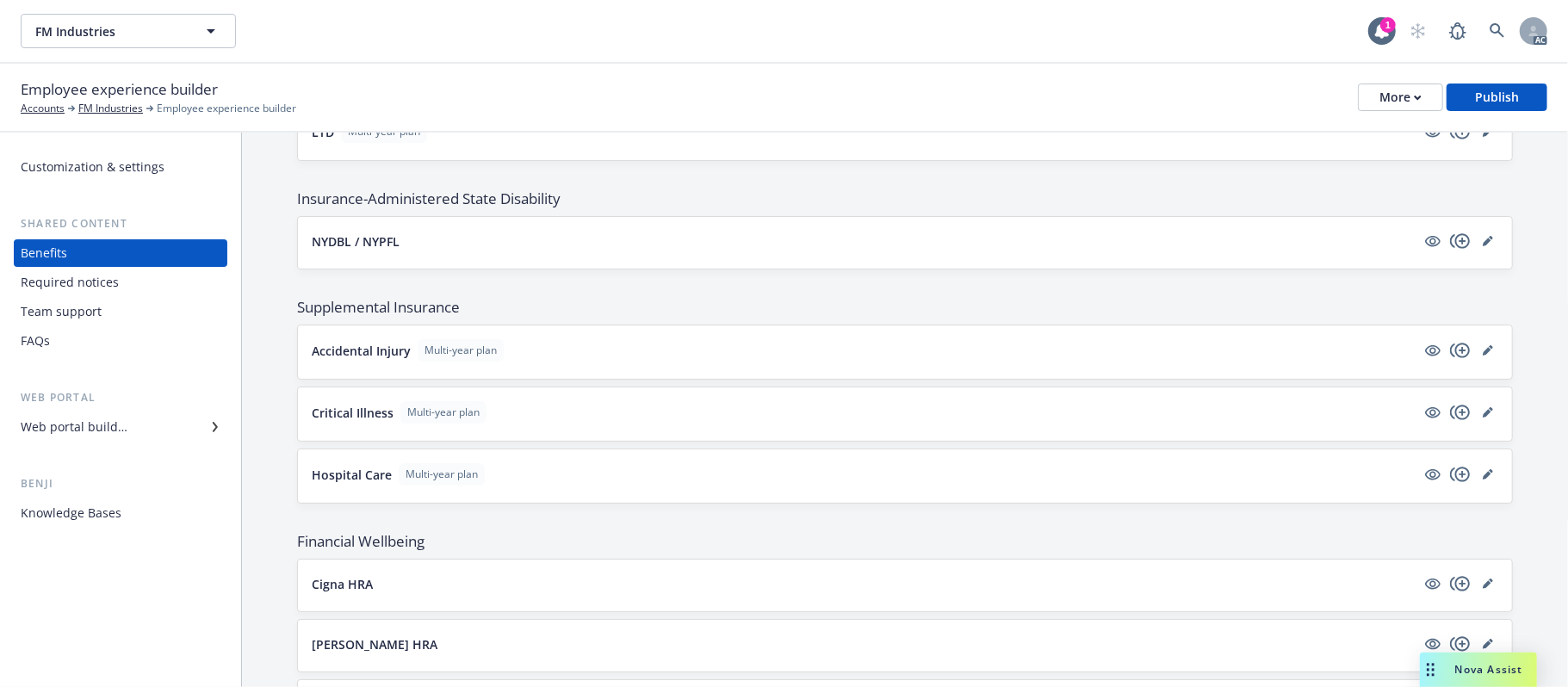
scroll to position [1457, 0]
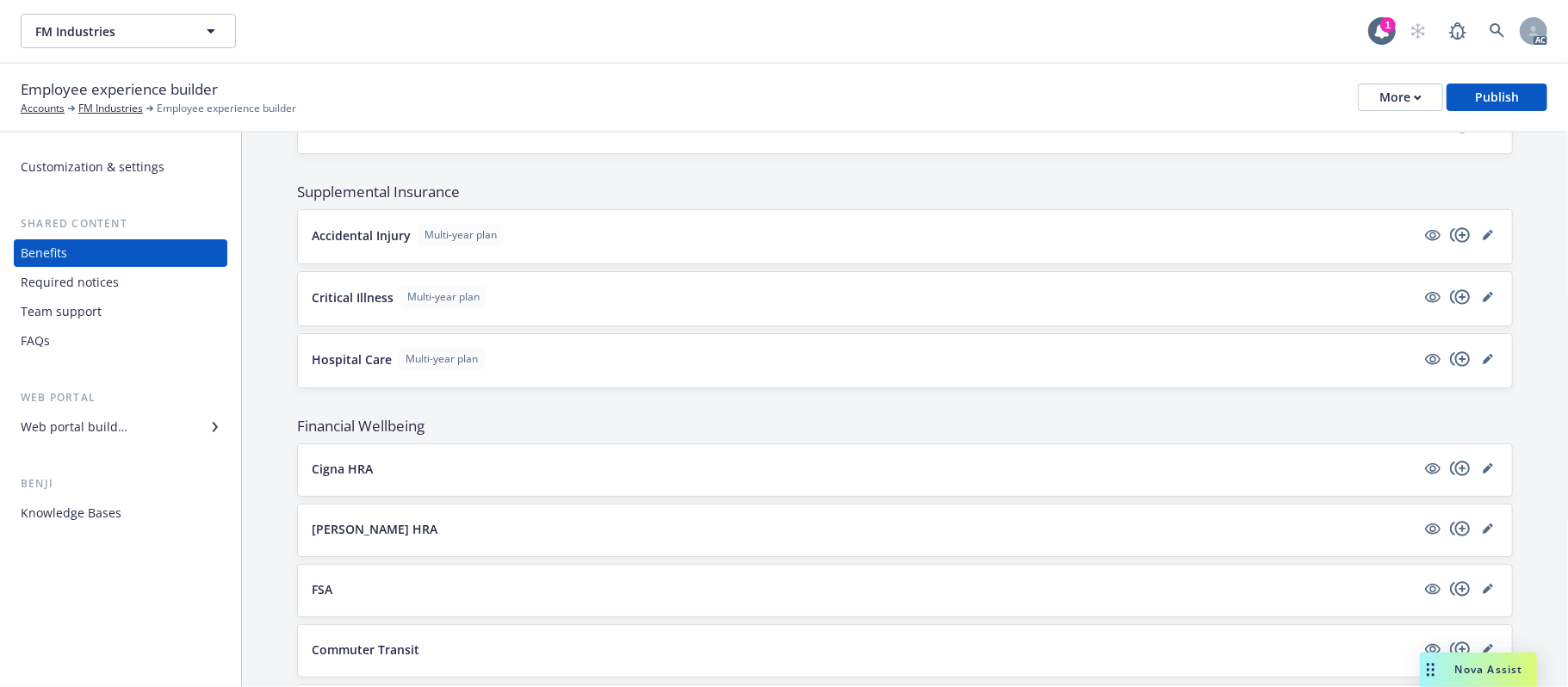
click at [681, 370] on button "Hospital Care Multi-year plan" at bounding box center [863, 359] width 1104 height 23
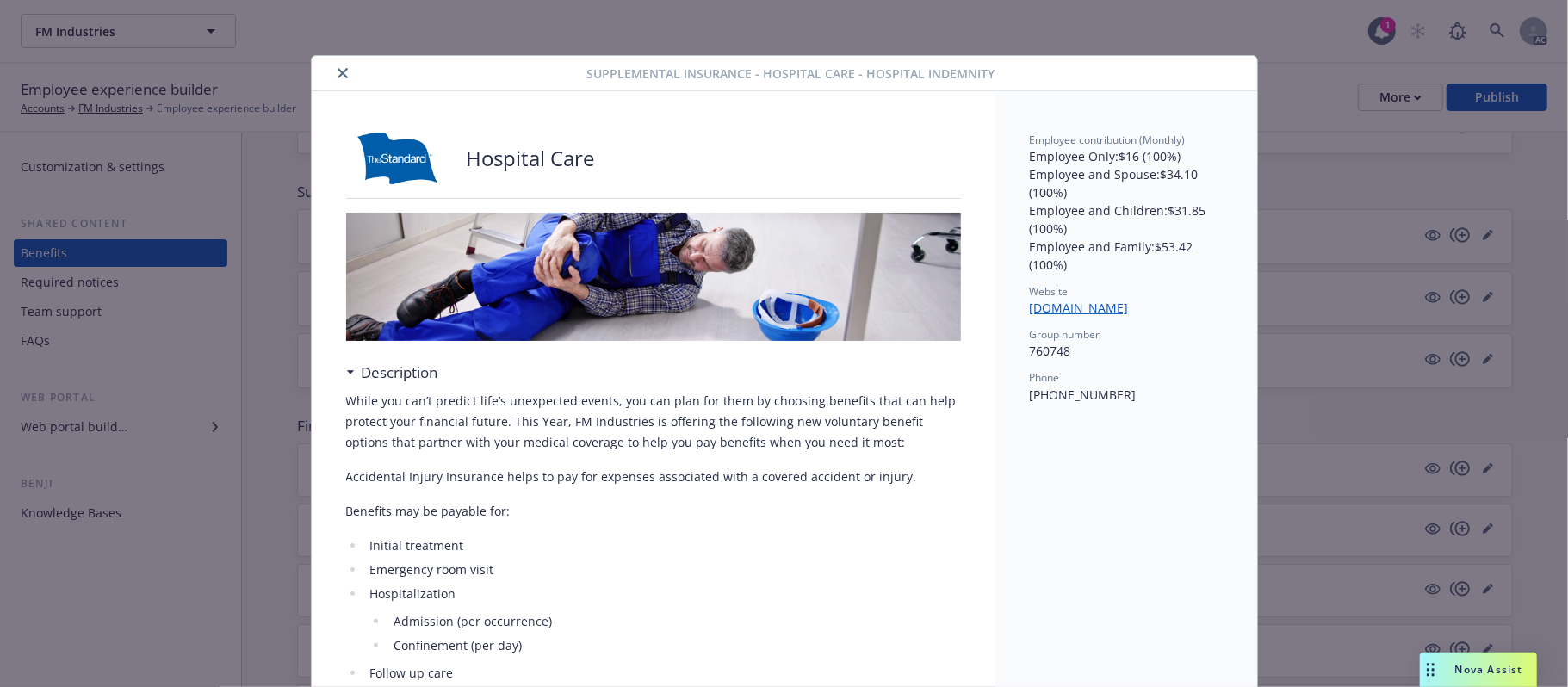
scroll to position [52, 0]
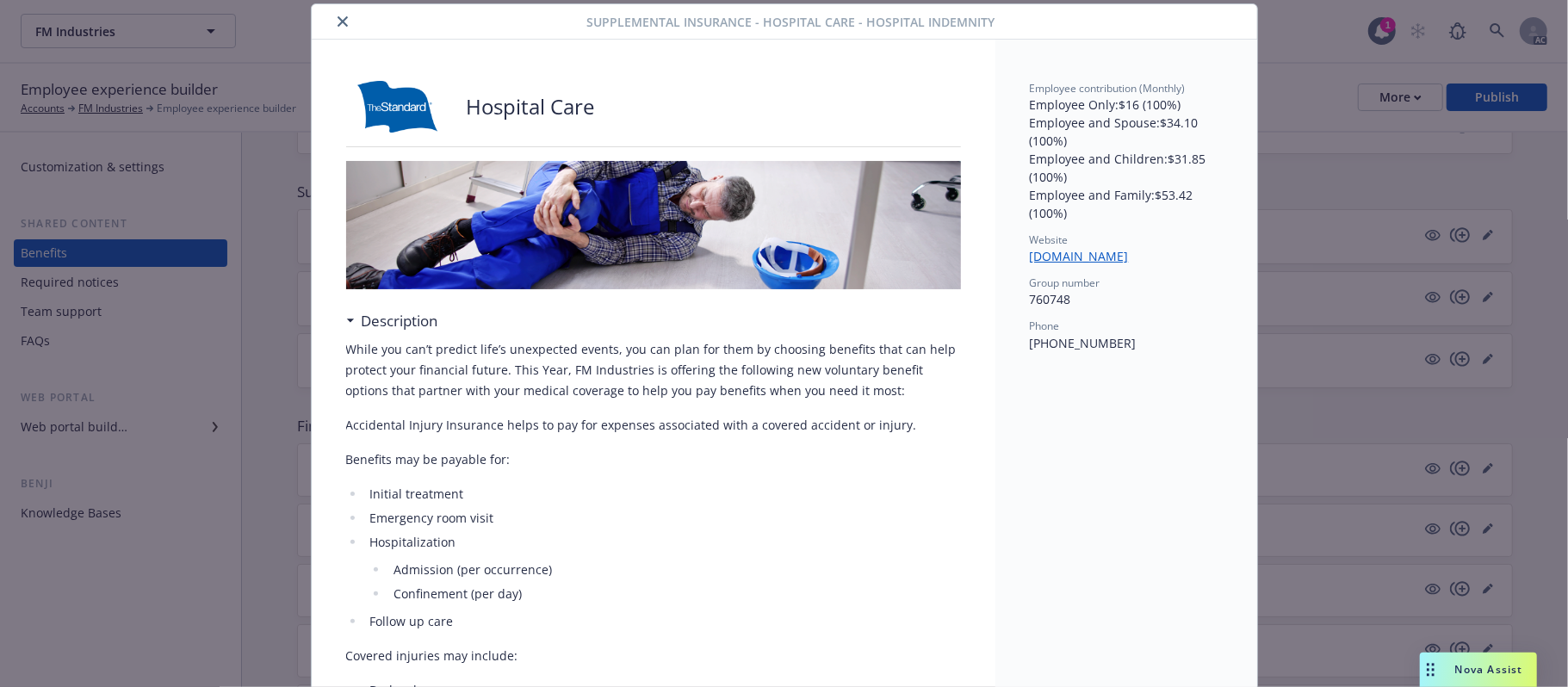
click at [338, 19] on icon "close" at bounding box center [343, 21] width 10 height 10
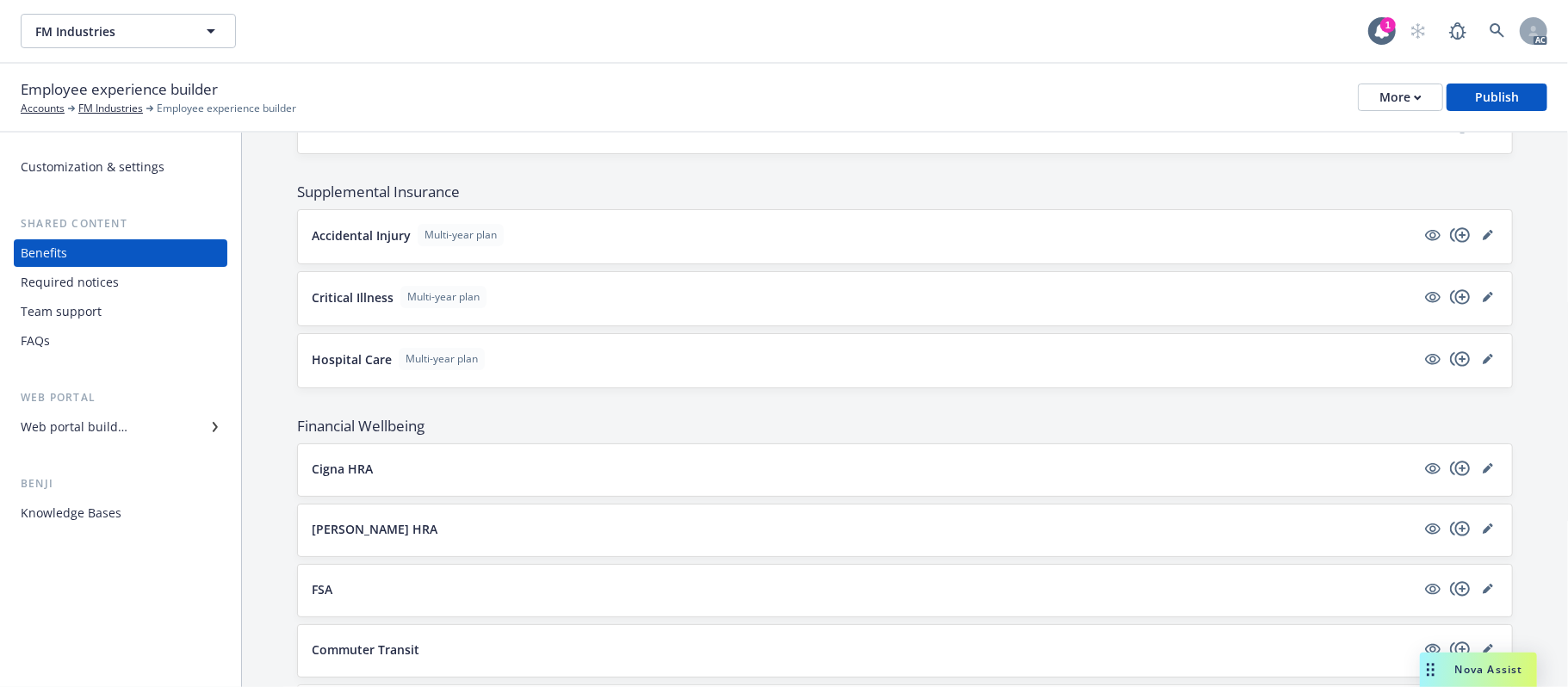
click at [585, 308] on button "Critical Illness Multi-year plan" at bounding box center [863, 297] width 1104 height 23
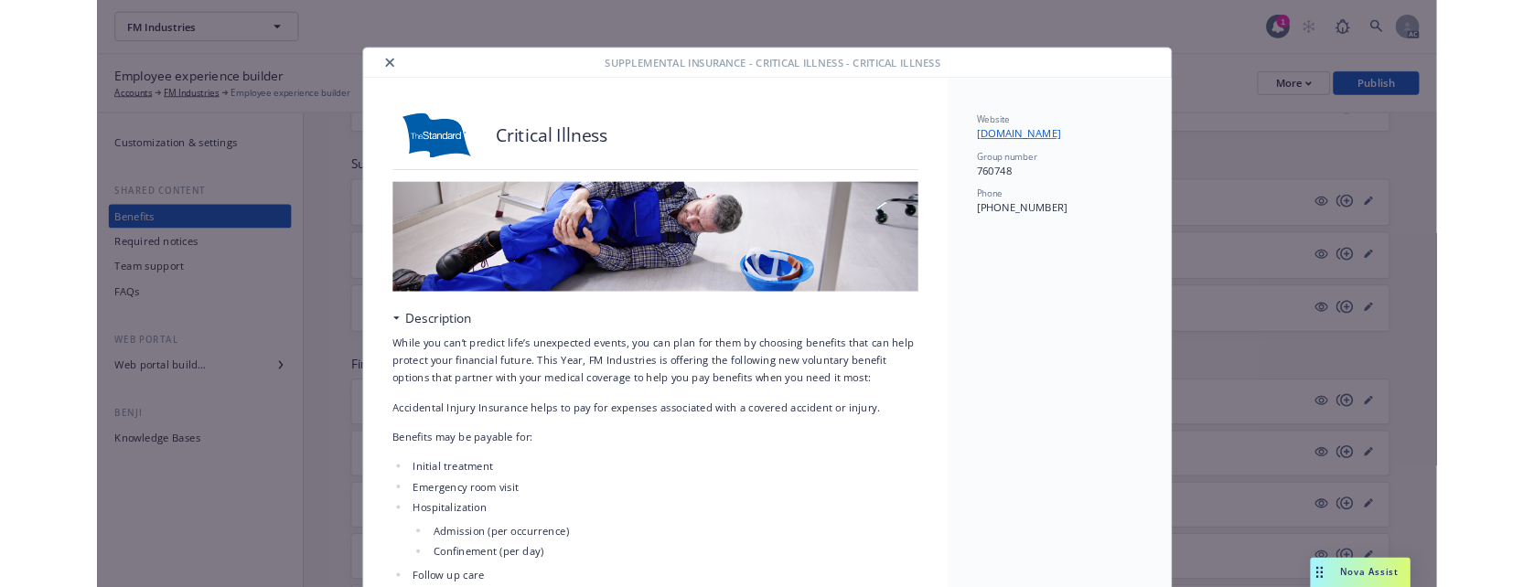
scroll to position [55, 0]
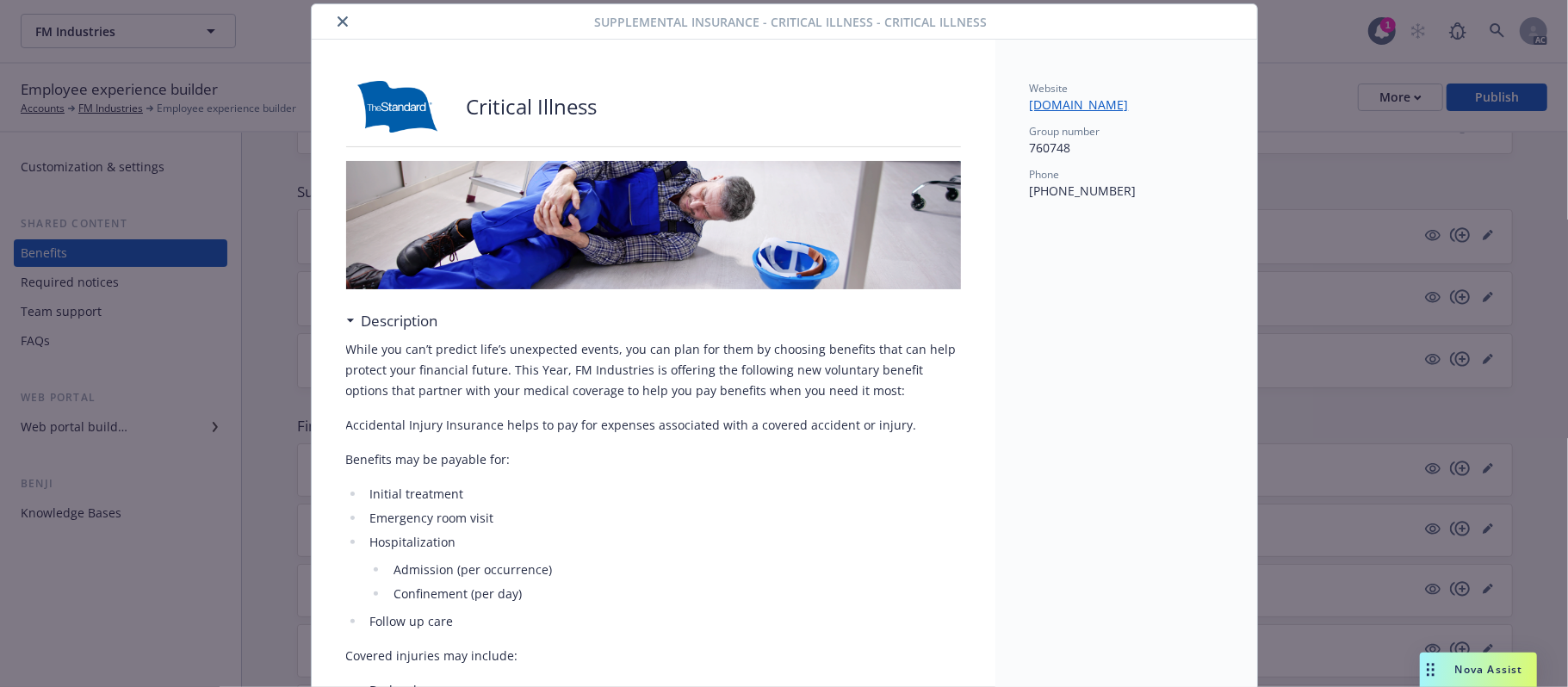
click at [373, 27] on div at bounding box center [456, 22] width 277 height 21
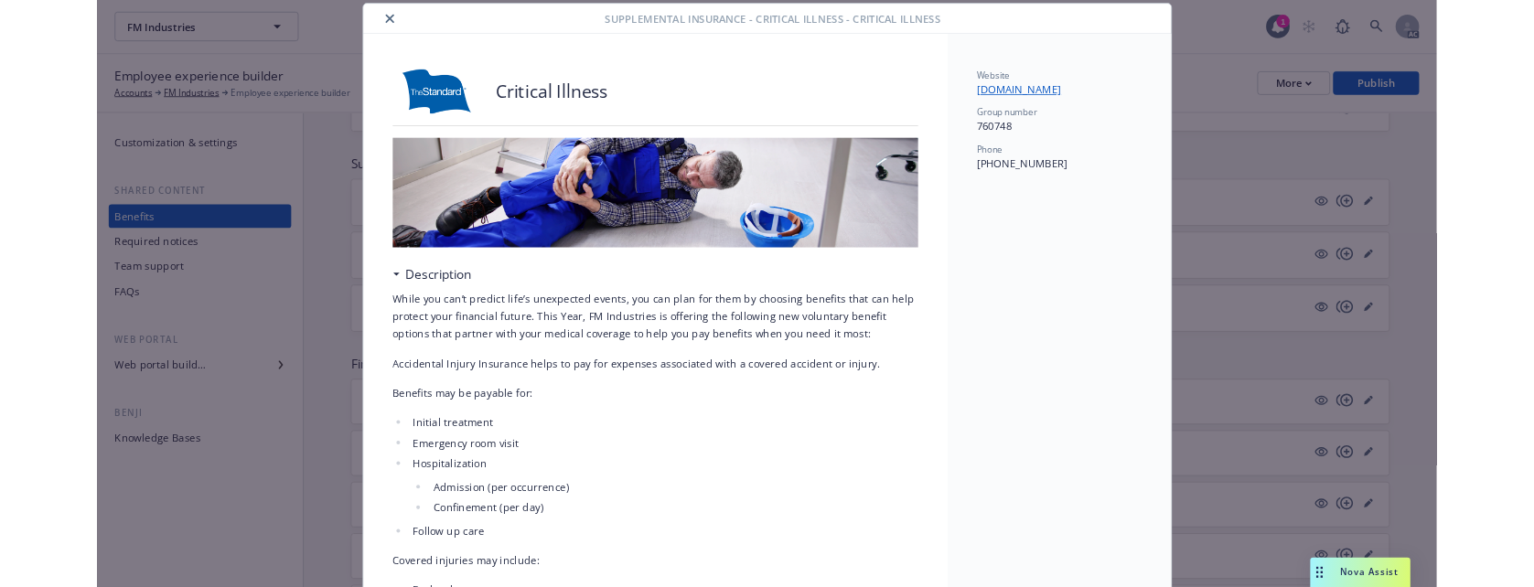
scroll to position [1567, 0]
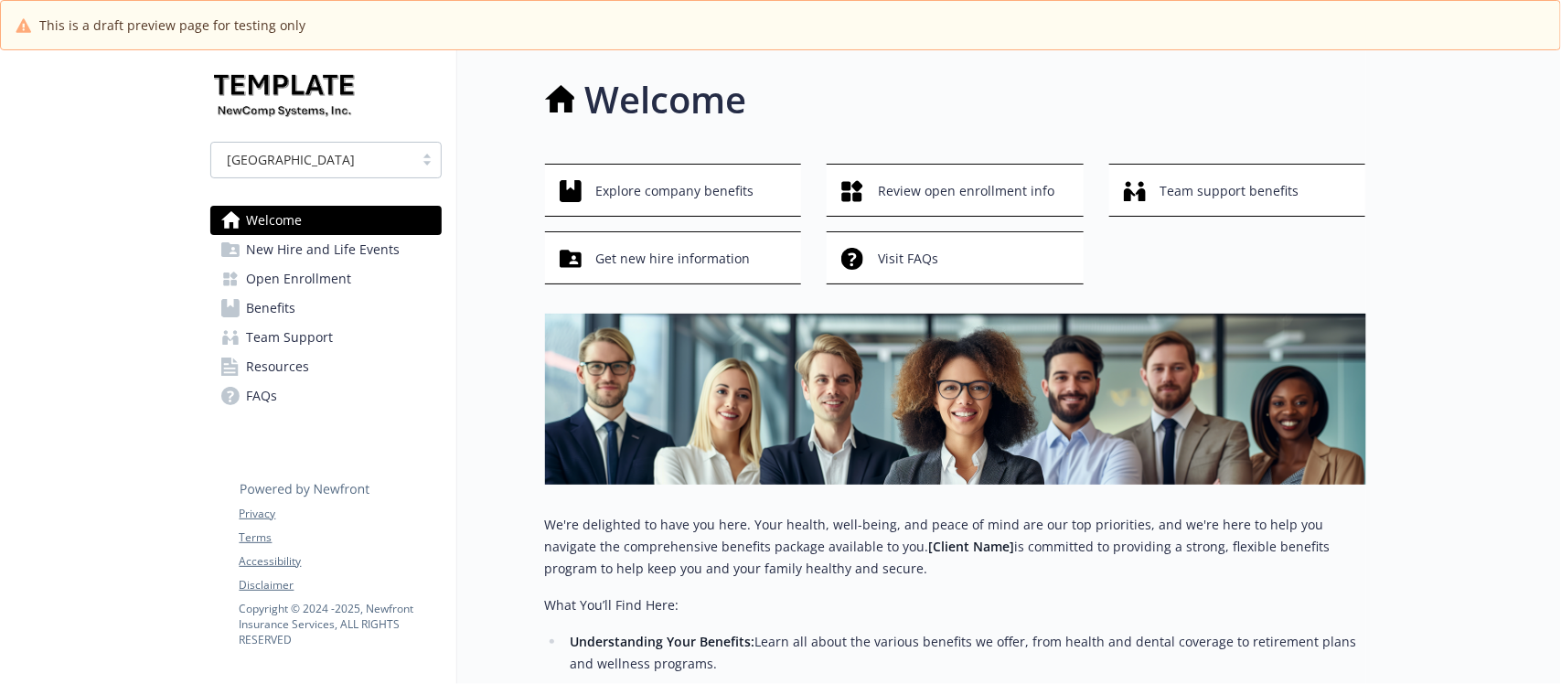
click at [250, 306] on span "Benefits" at bounding box center [271, 308] width 49 height 29
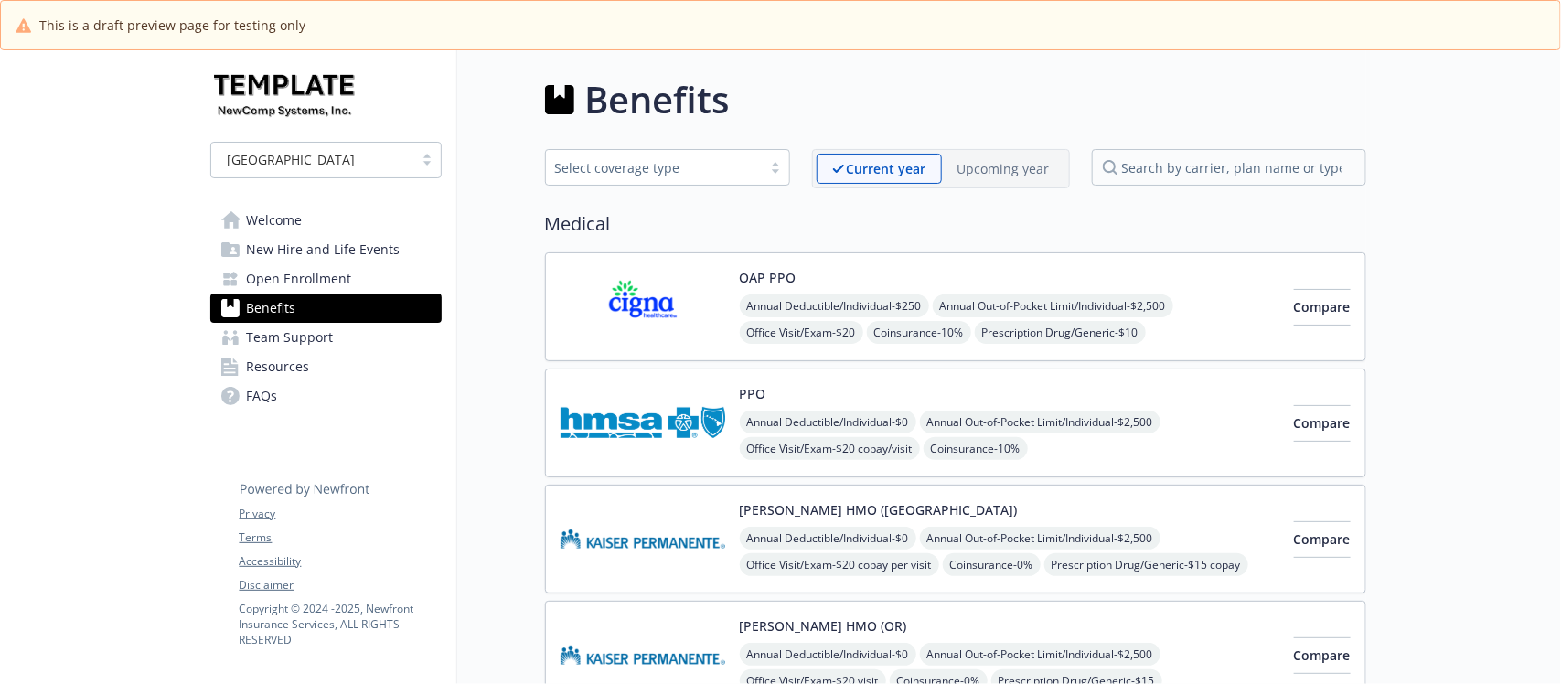
click at [990, 163] on p "Upcoming year" at bounding box center [1004, 168] width 92 height 19
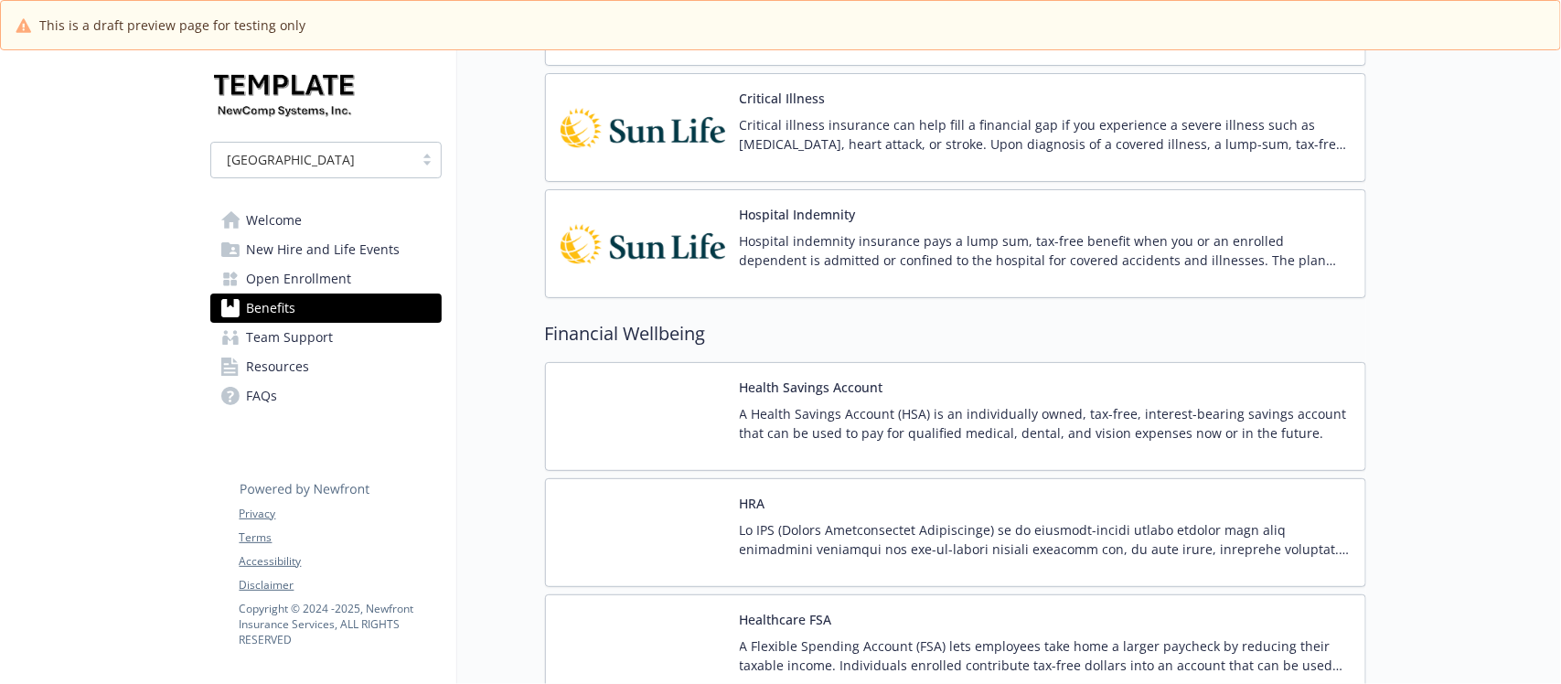
scroll to position [3316, 0]
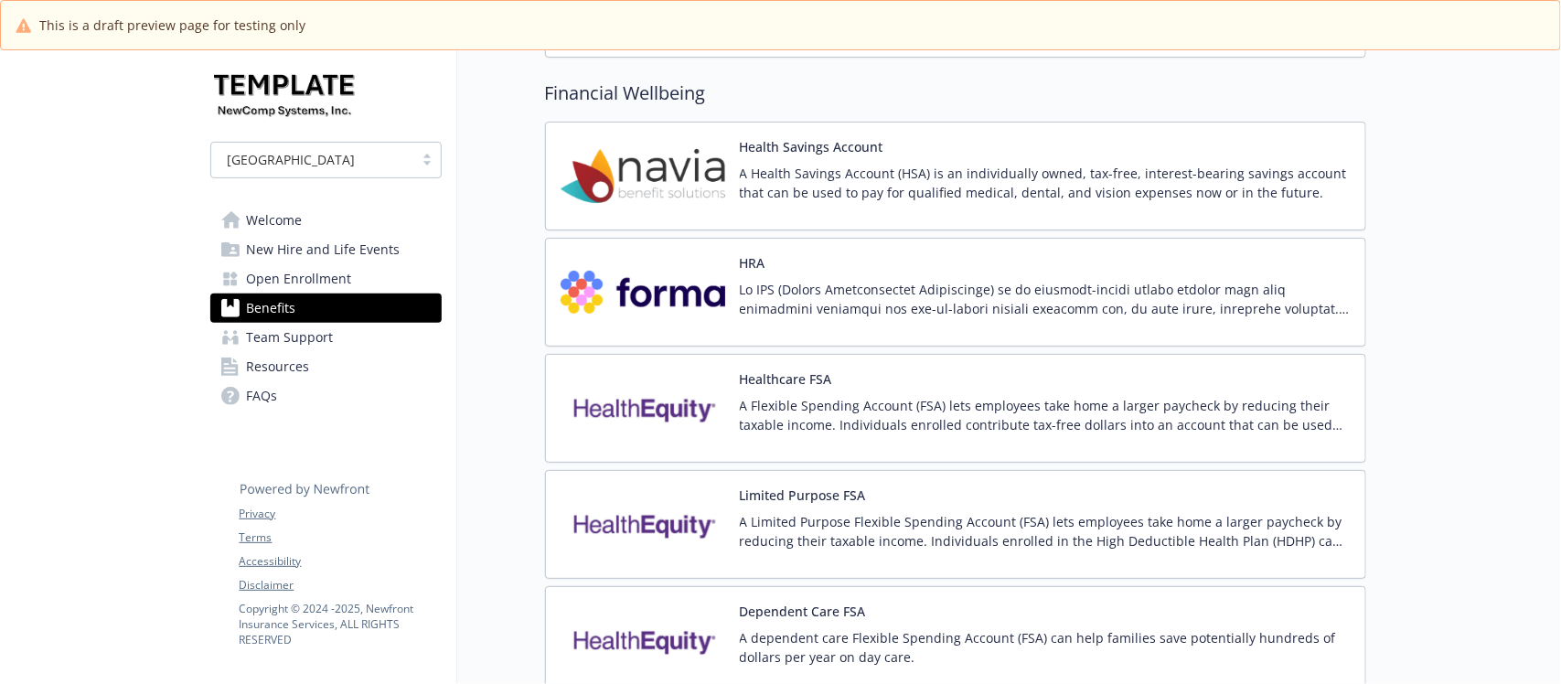
click at [1021, 318] on p at bounding box center [1045, 299] width 611 height 38
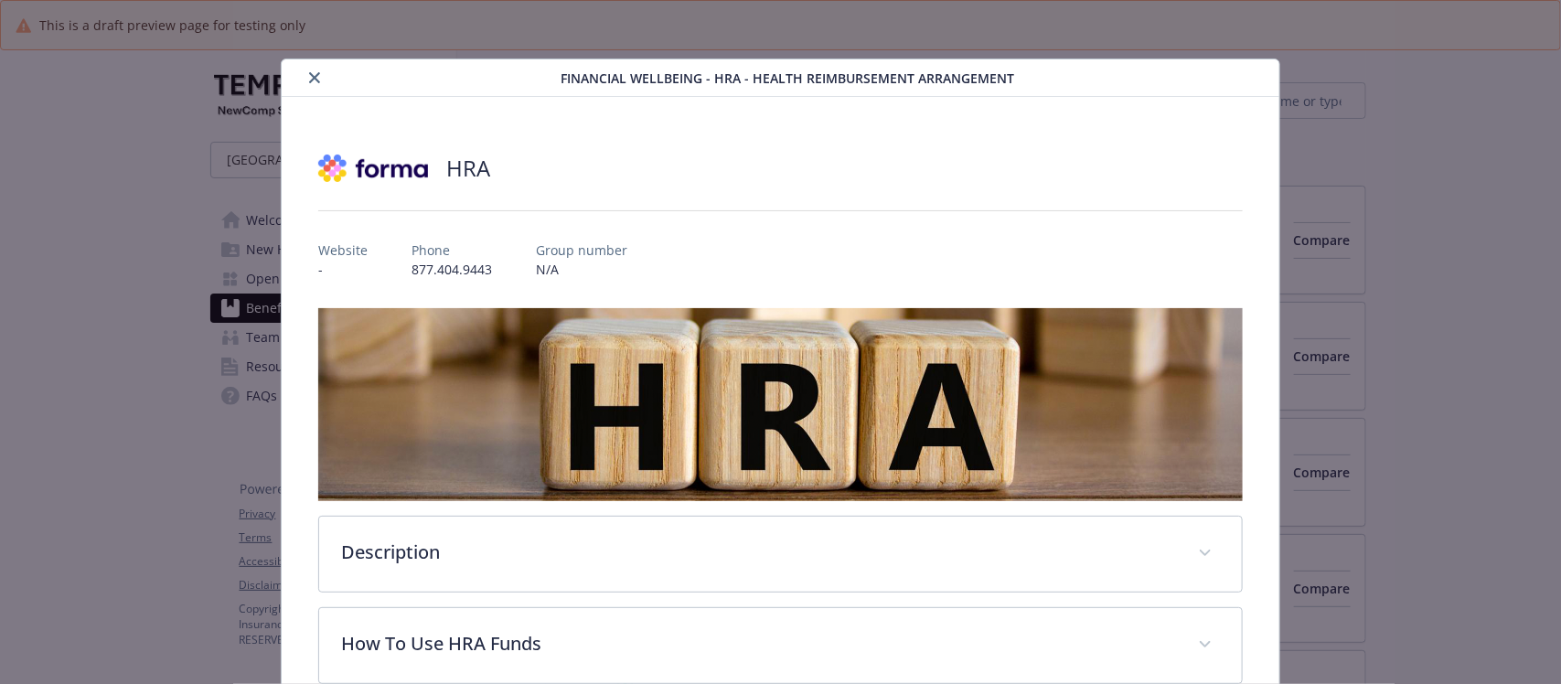
scroll to position [3316, 0]
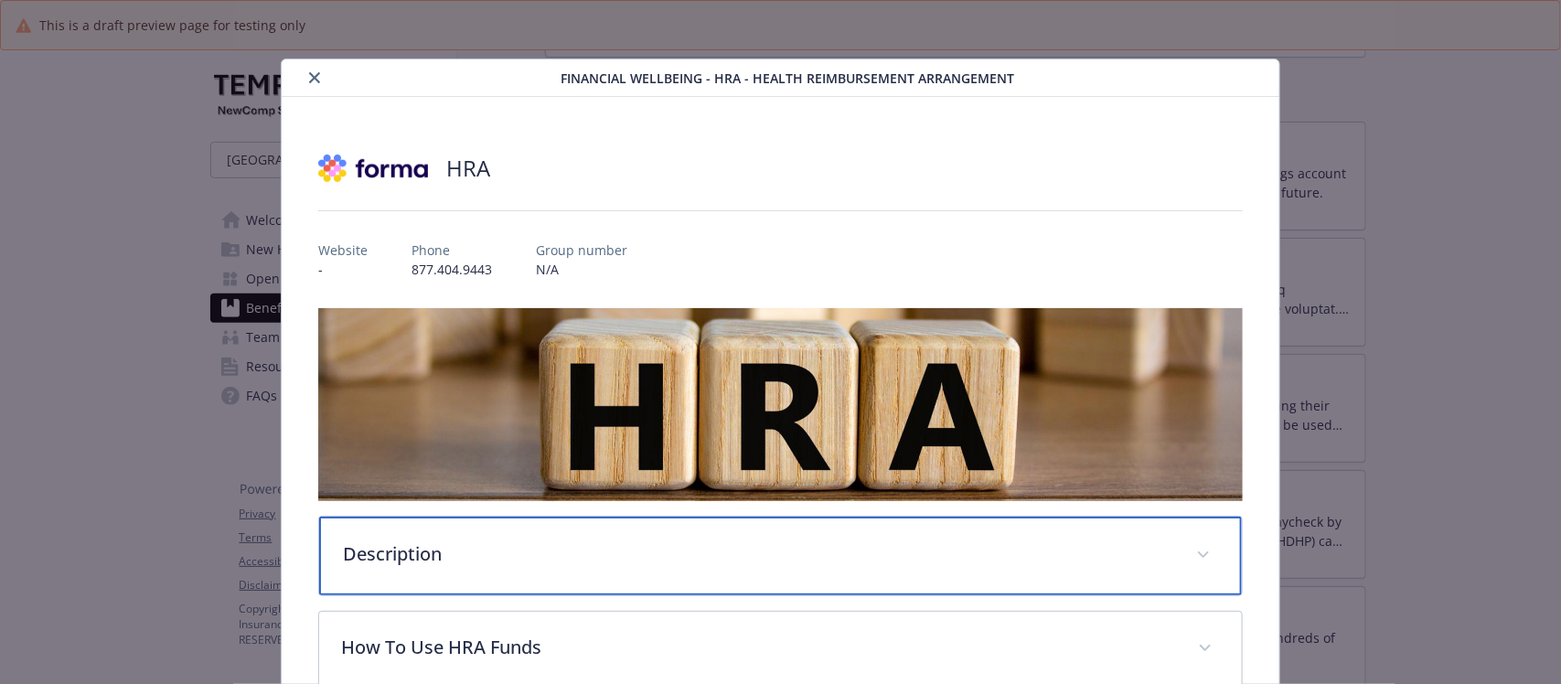
click at [500, 570] on div "Description" at bounding box center [780, 556] width 922 height 79
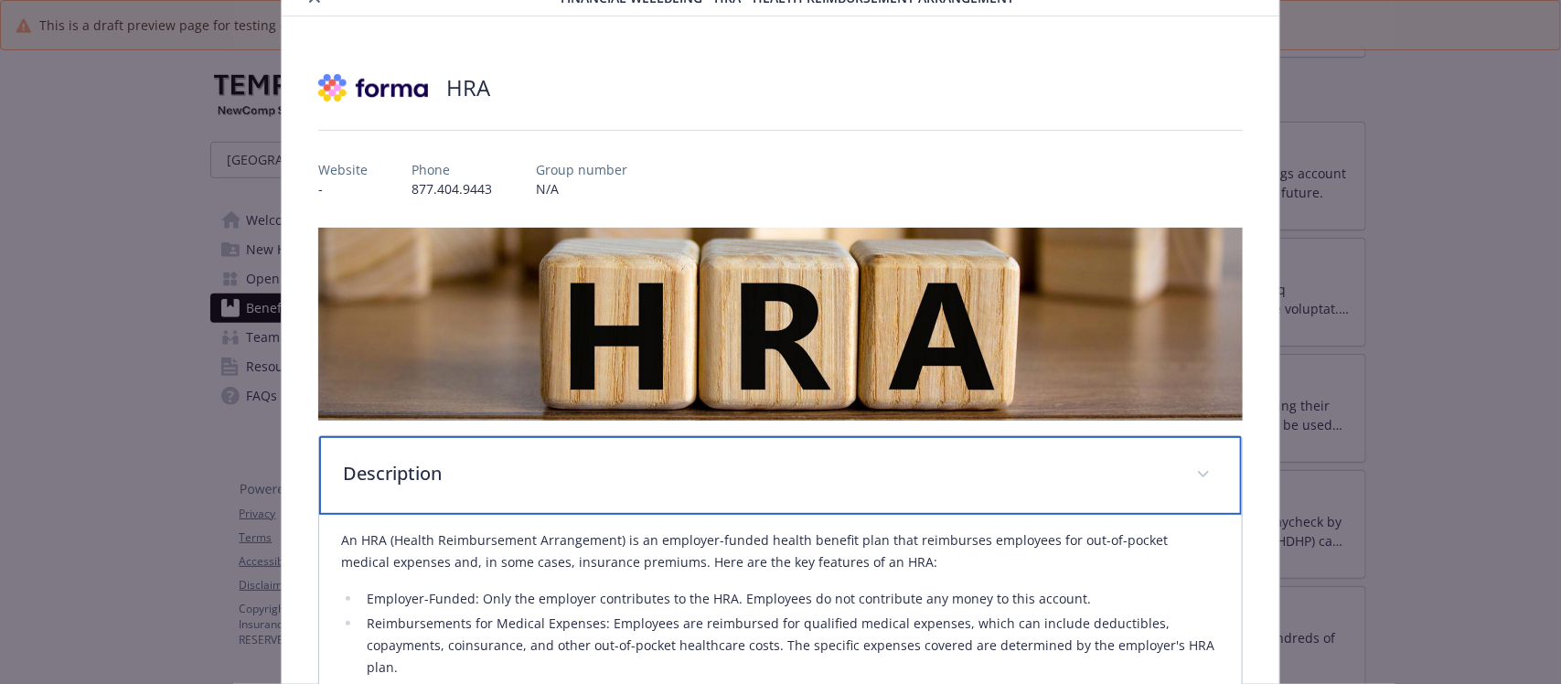
scroll to position [0, 0]
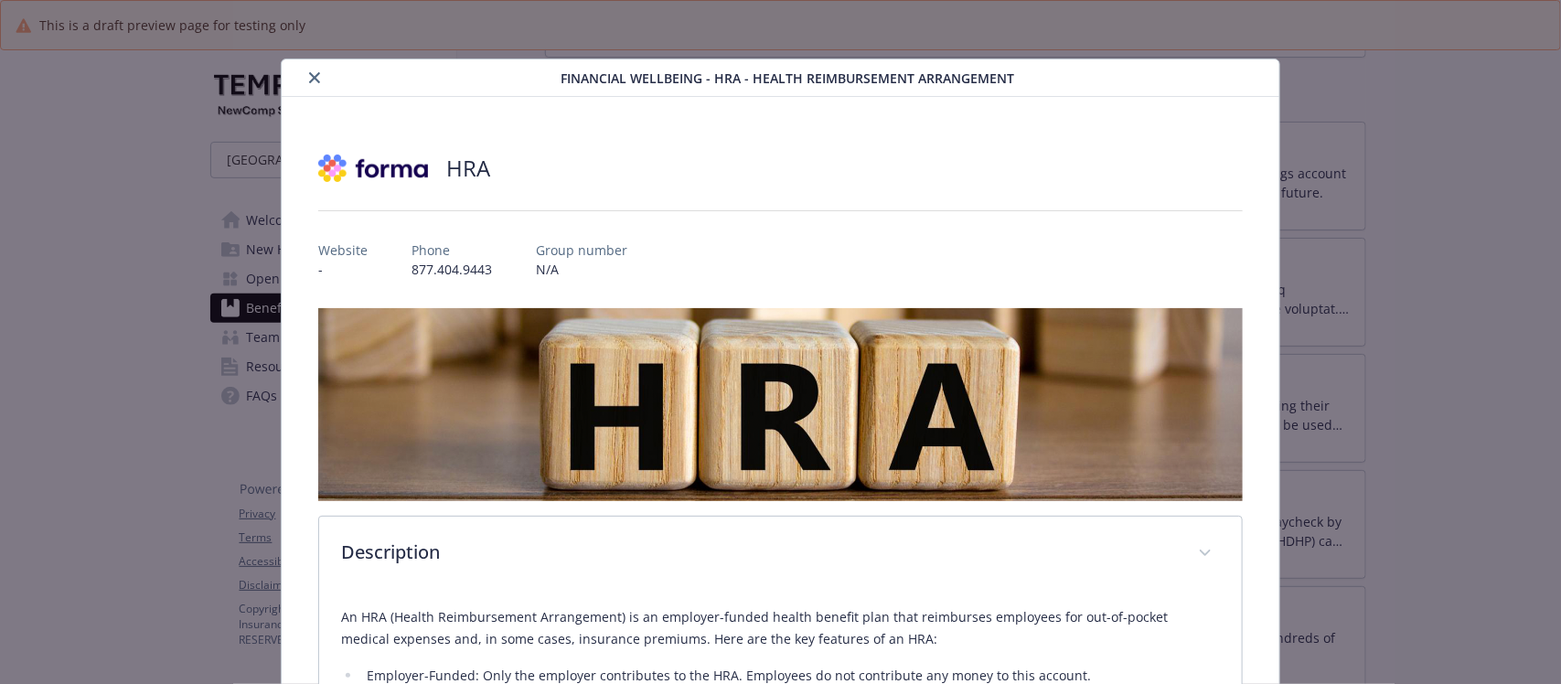
click at [312, 79] on icon "close" at bounding box center [314, 77] width 11 height 11
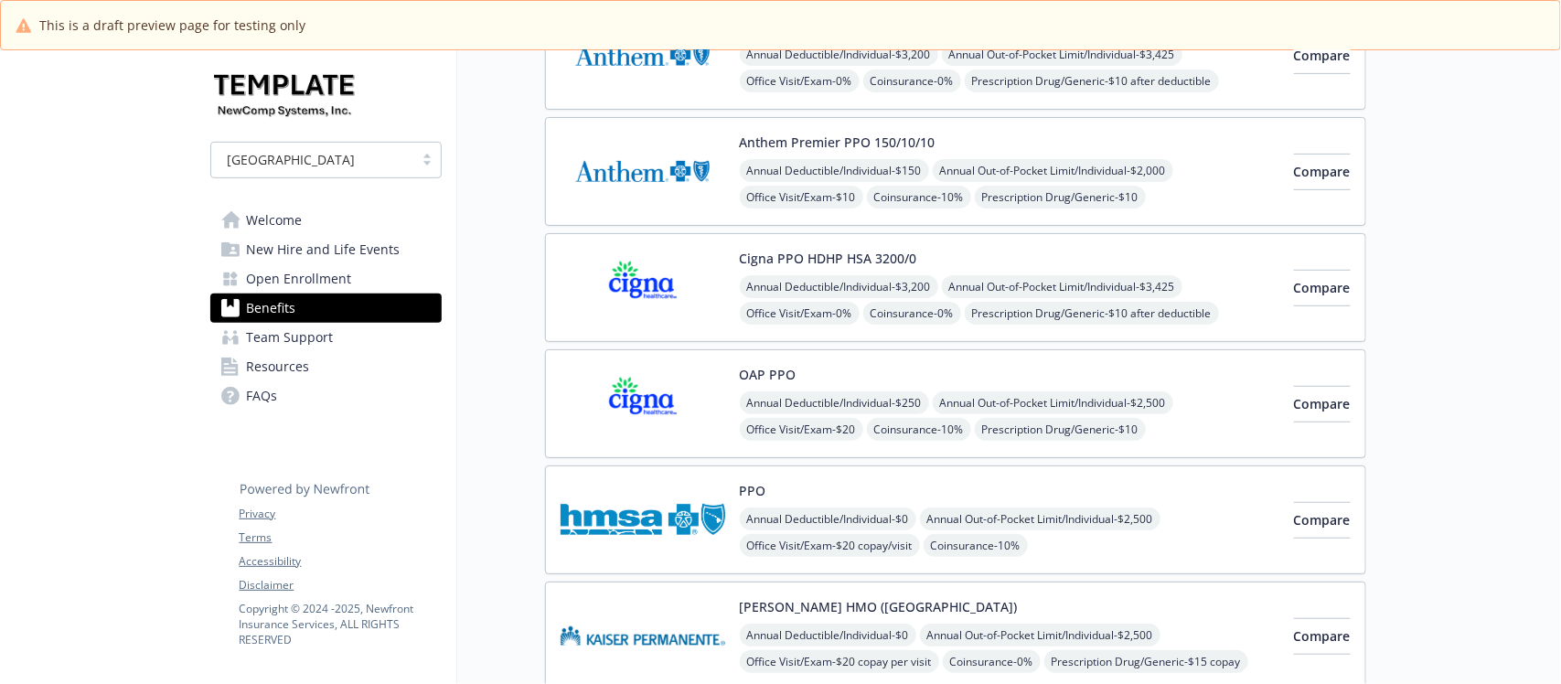
scroll to position [343, 0]
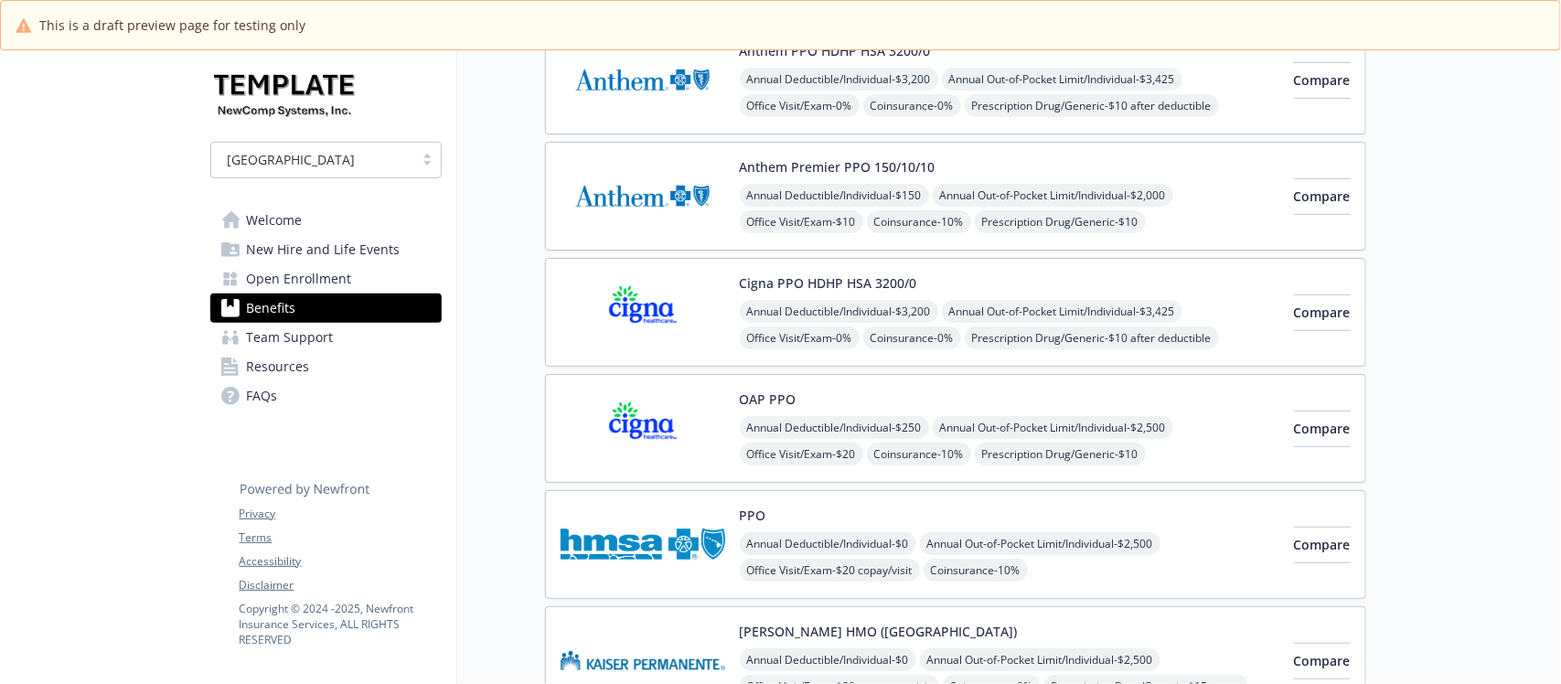
click at [1045, 295] on div "Cigna PPO HDHP HSA 3200/0 Annual Deductible/Individual - $3,200 Annual Out-of-P…" at bounding box center [1010, 313] width 540 height 78
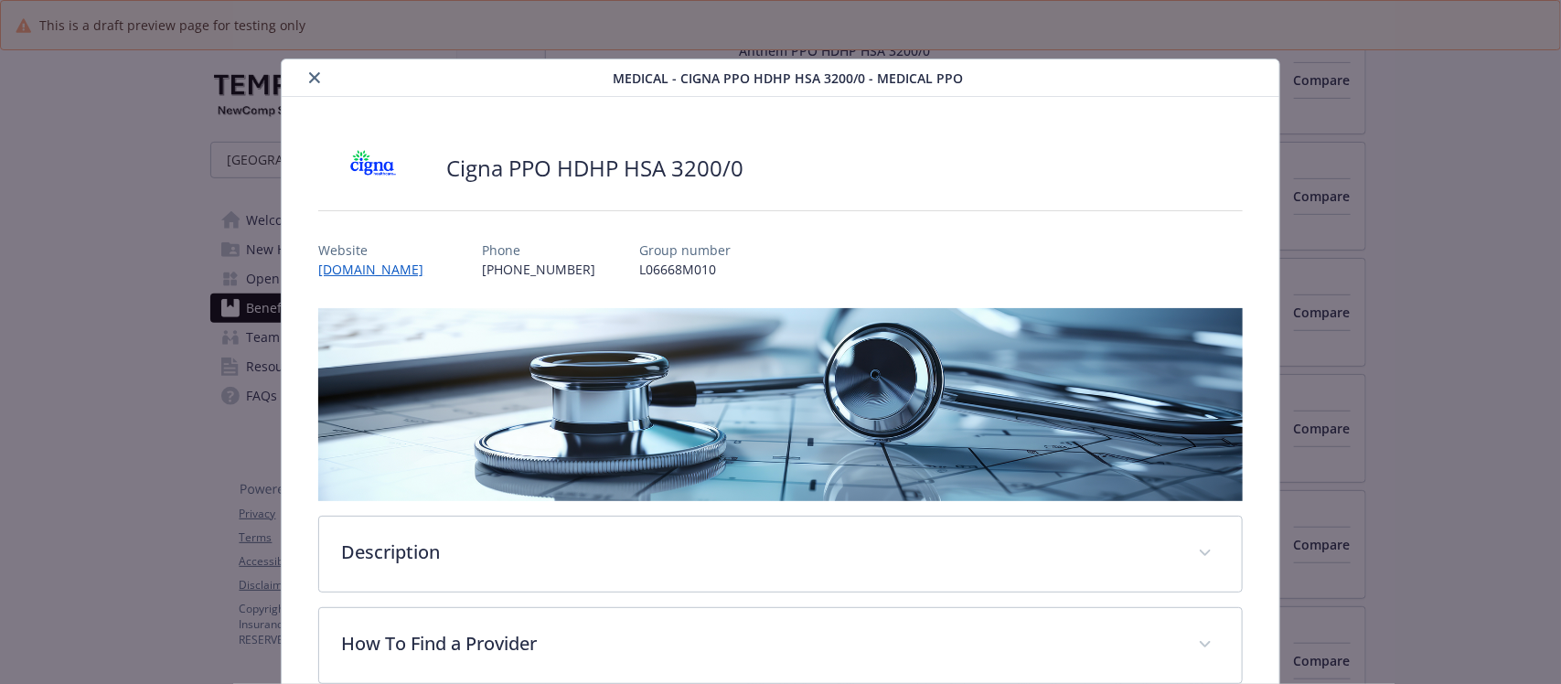
scroll to position [55, 0]
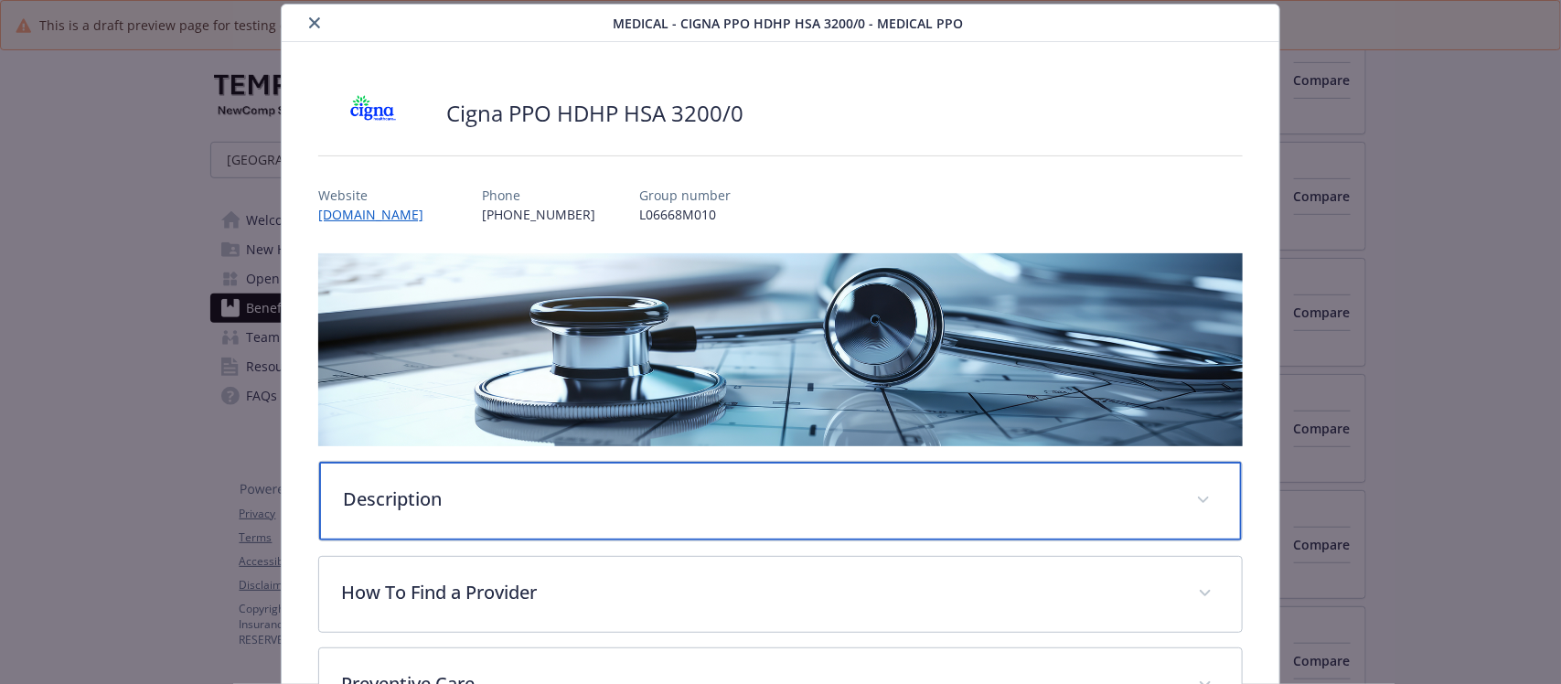
click at [453, 500] on p "Description" at bounding box center [758, 499] width 831 height 27
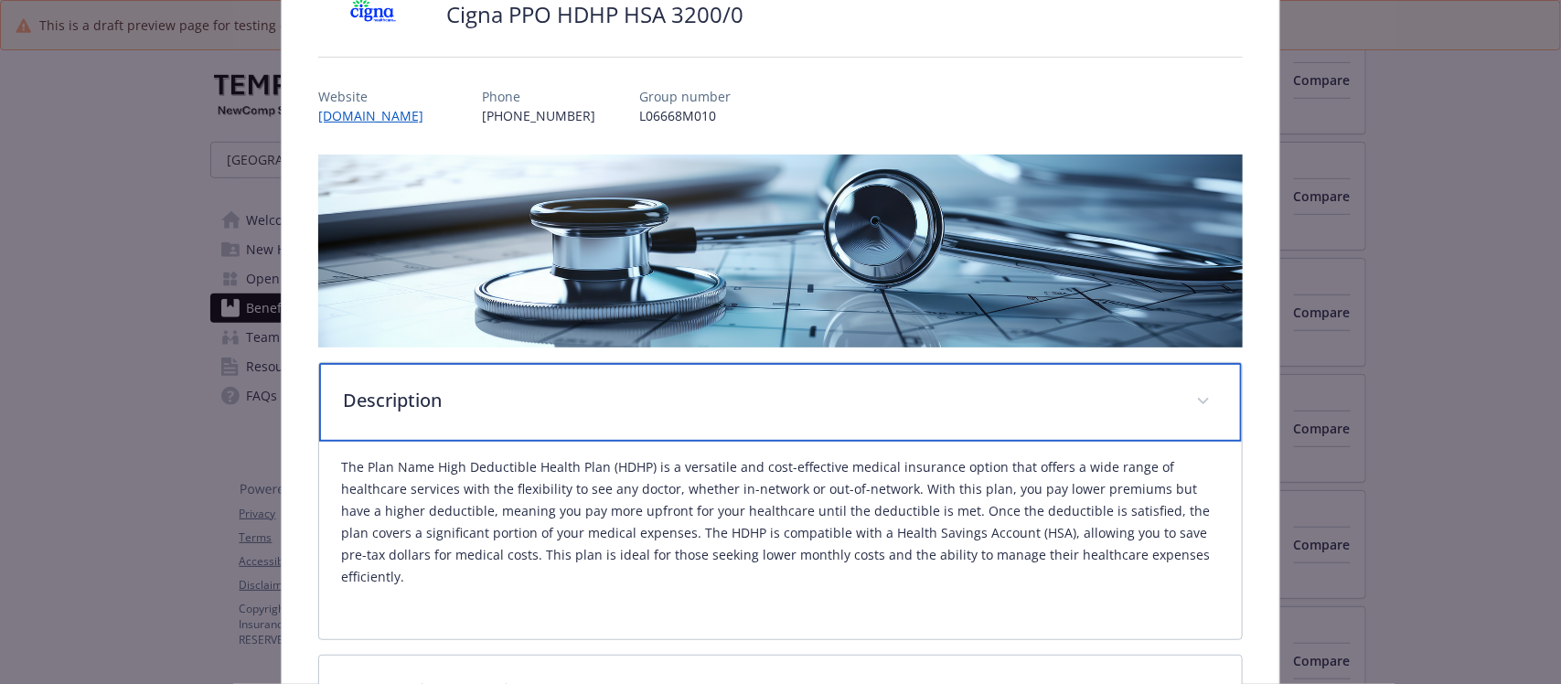
scroll to position [0, 0]
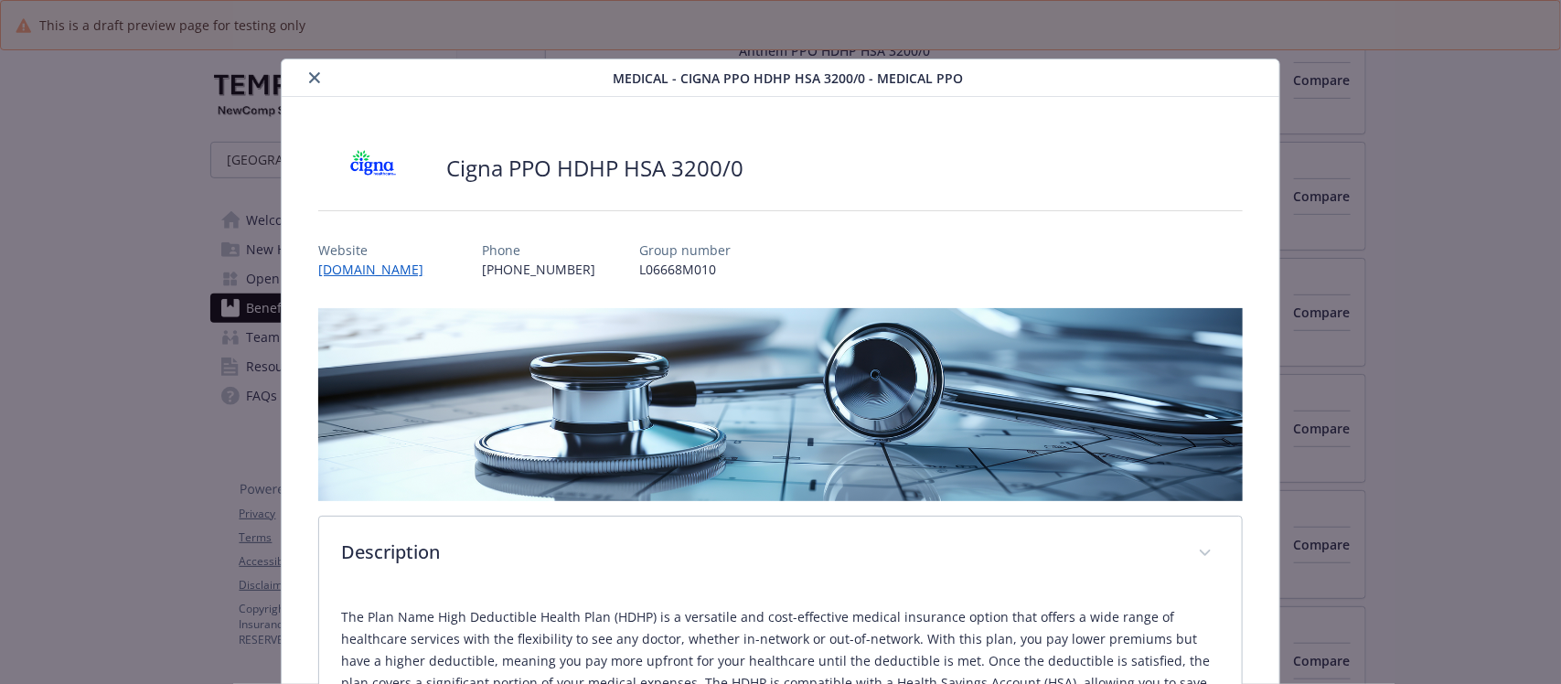
click at [311, 78] on icon "close" at bounding box center [314, 77] width 11 height 11
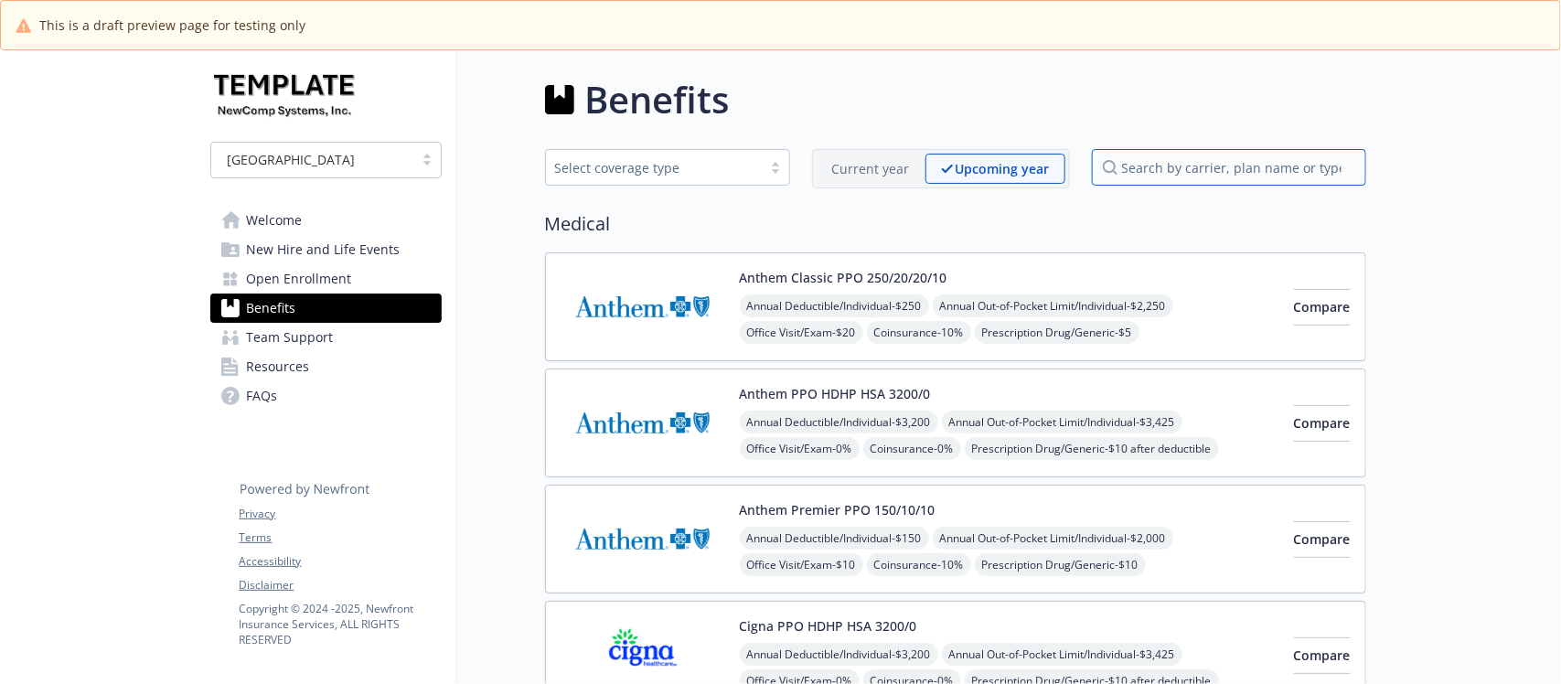
click at [1215, 161] on input "search by carrier, plan name or type" at bounding box center [1229, 167] width 274 height 37
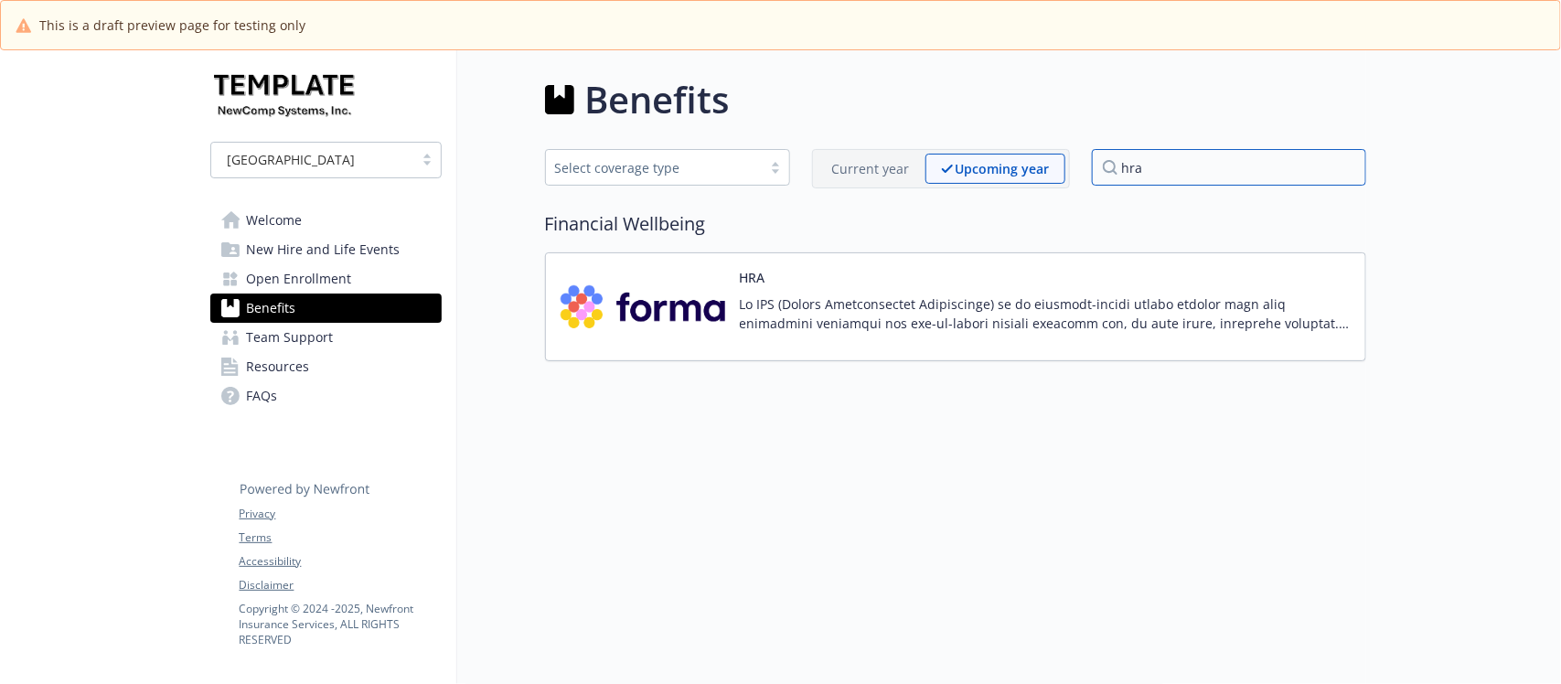
type input "hra"
click at [295, 308] on link "Benefits" at bounding box center [325, 308] width 231 height 29
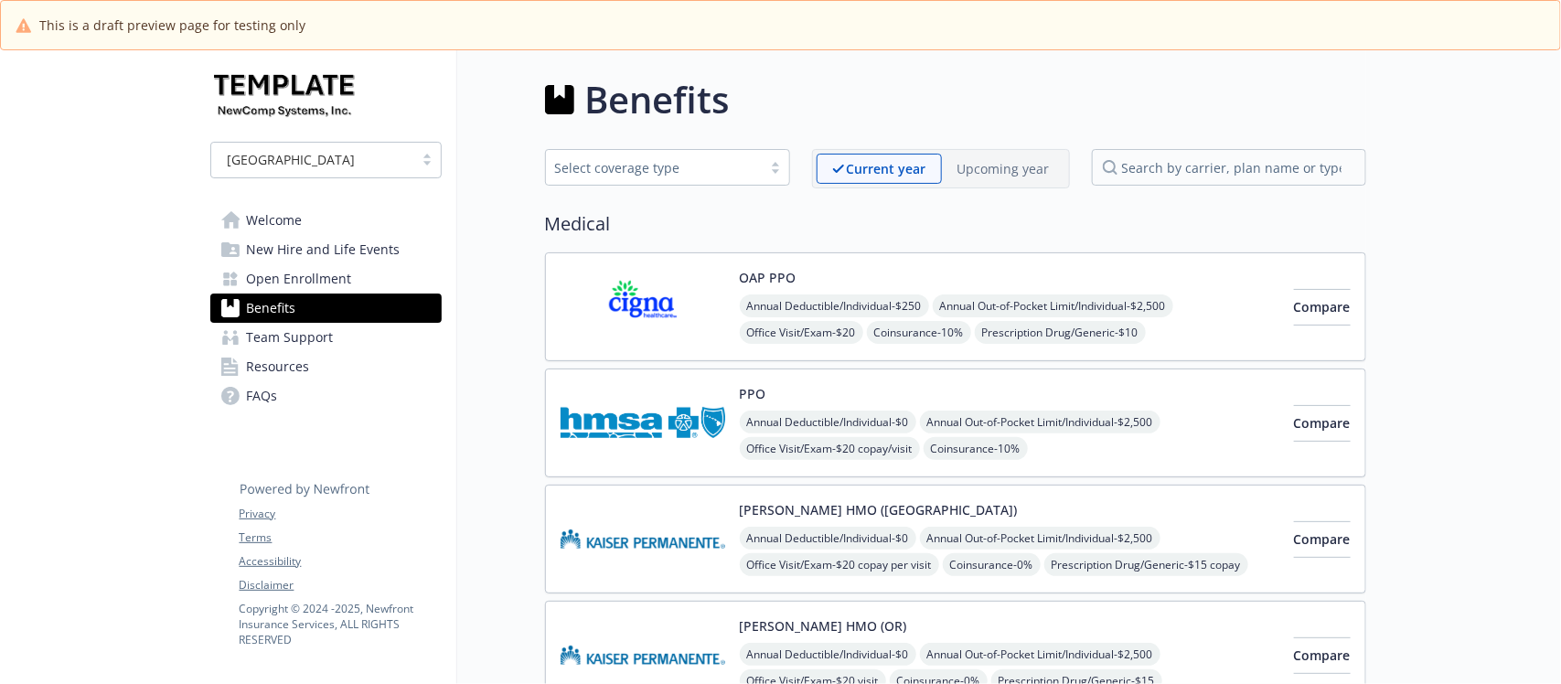
click at [1003, 174] on p "Upcoming year" at bounding box center [1004, 168] width 92 height 19
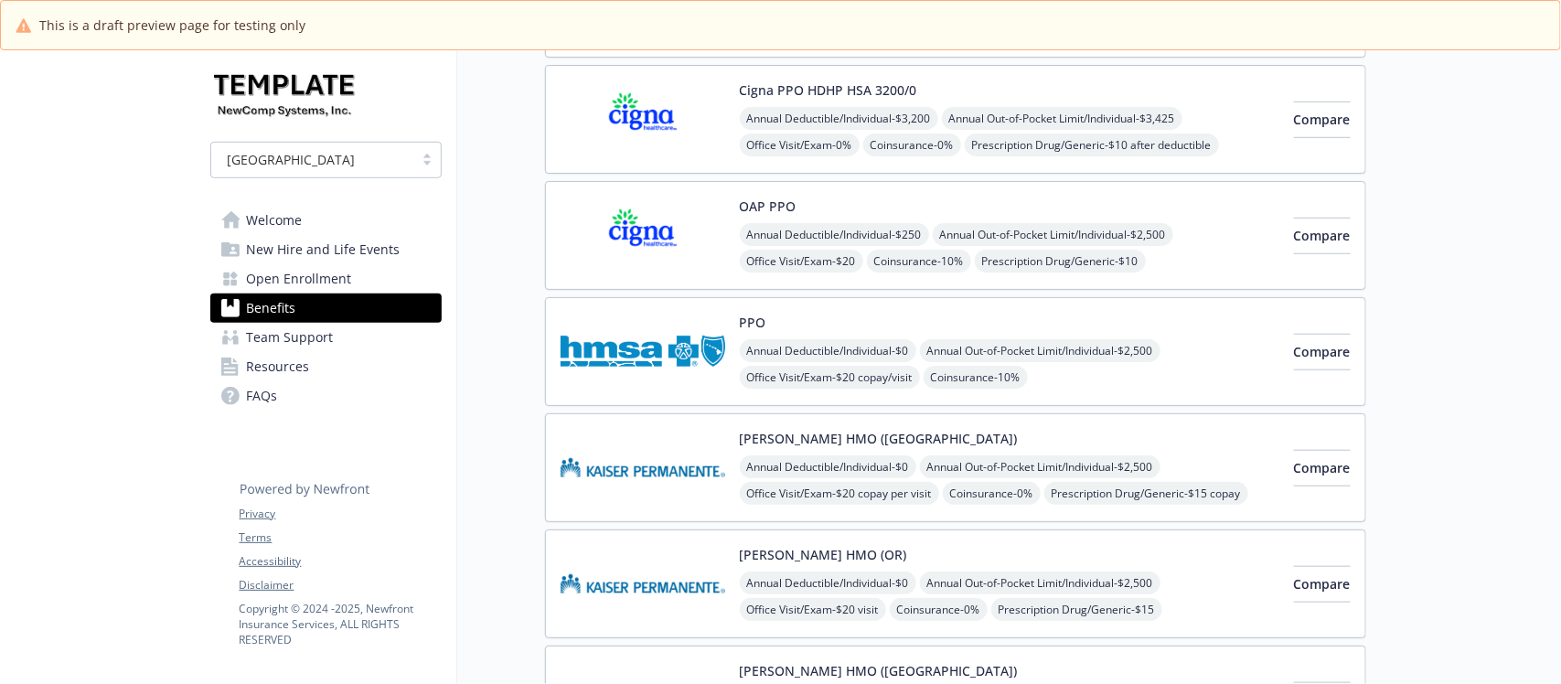
scroll to position [572, 0]
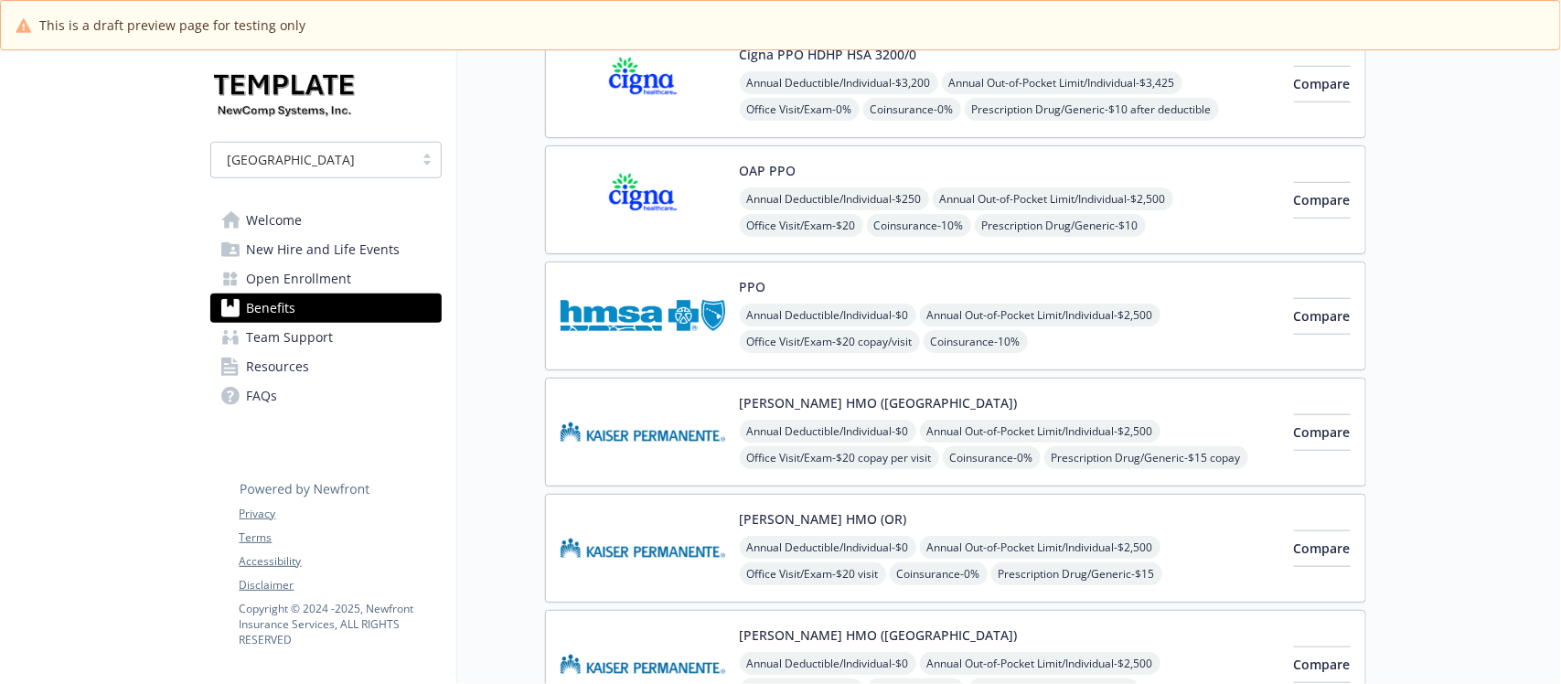
click at [1103, 185] on div "OAP PPO Annual Deductible/Individual - $250 Annual Out-of-Pocket Limit/Individu…" at bounding box center [1010, 200] width 540 height 78
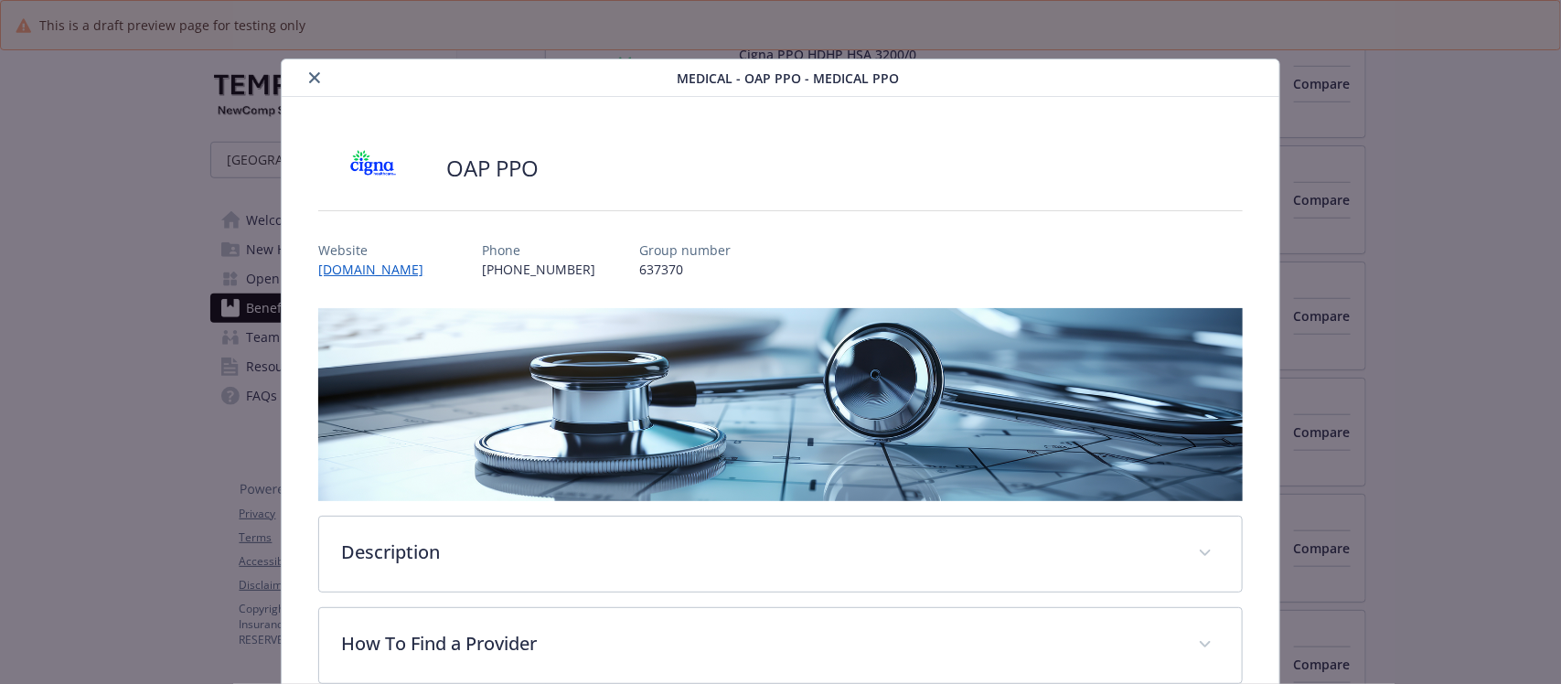
scroll to position [55, 0]
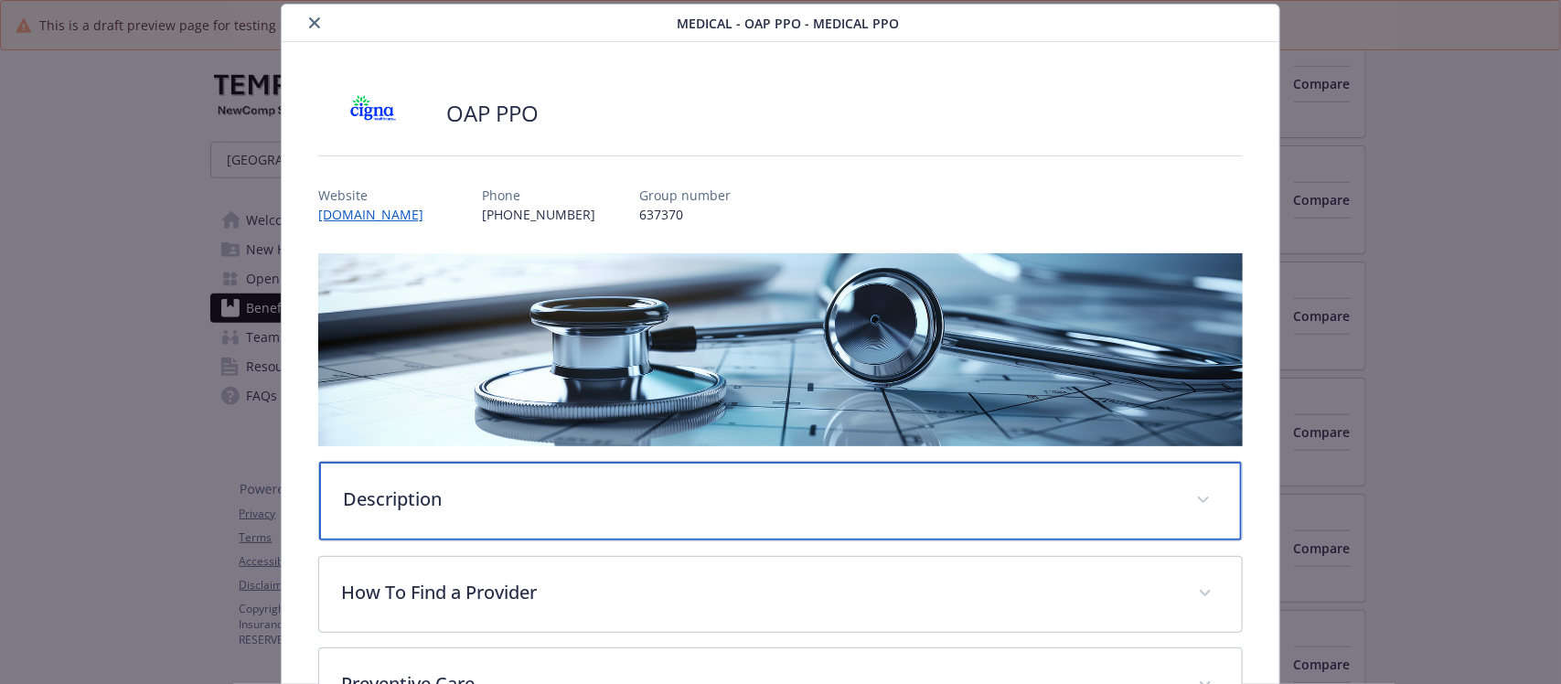
click at [377, 506] on p "Description" at bounding box center [758, 499] width 831 height 27
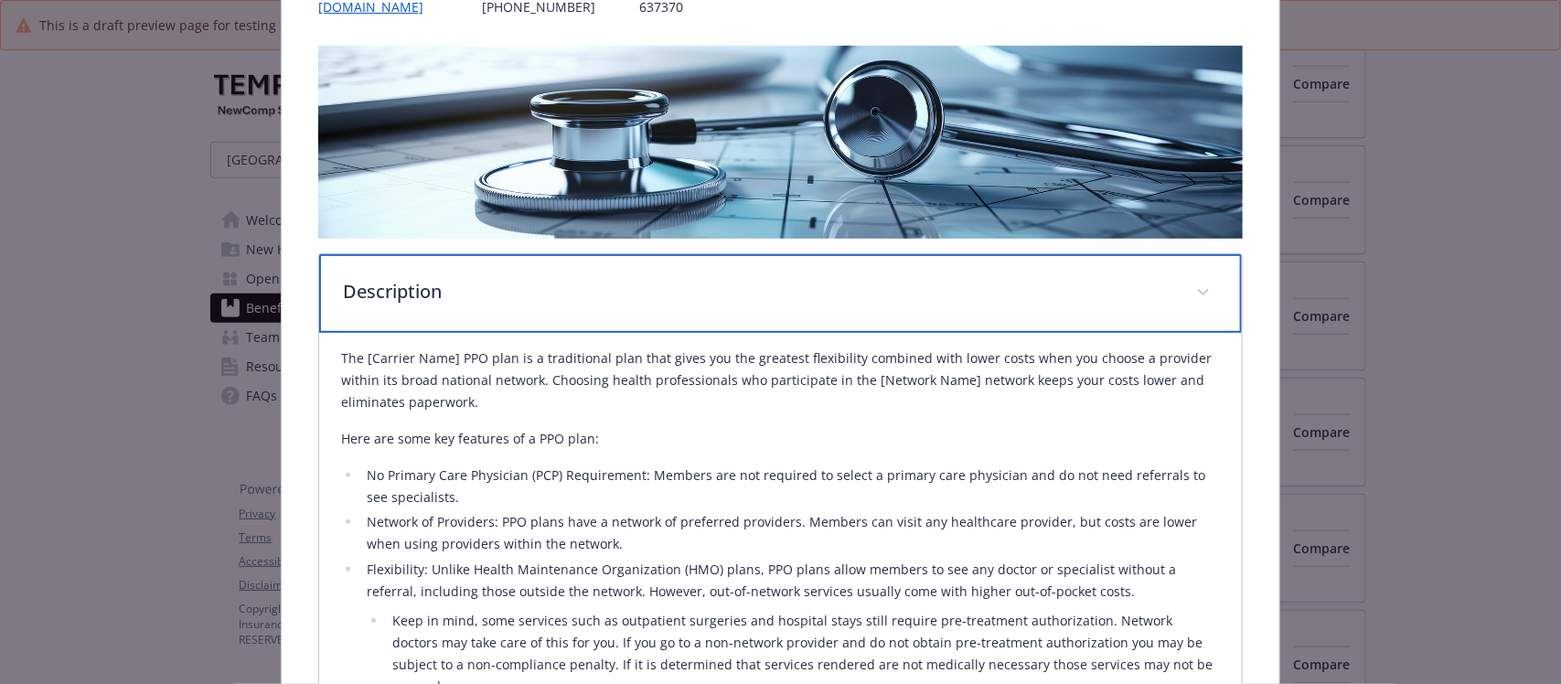
scroll to position [284, 0]
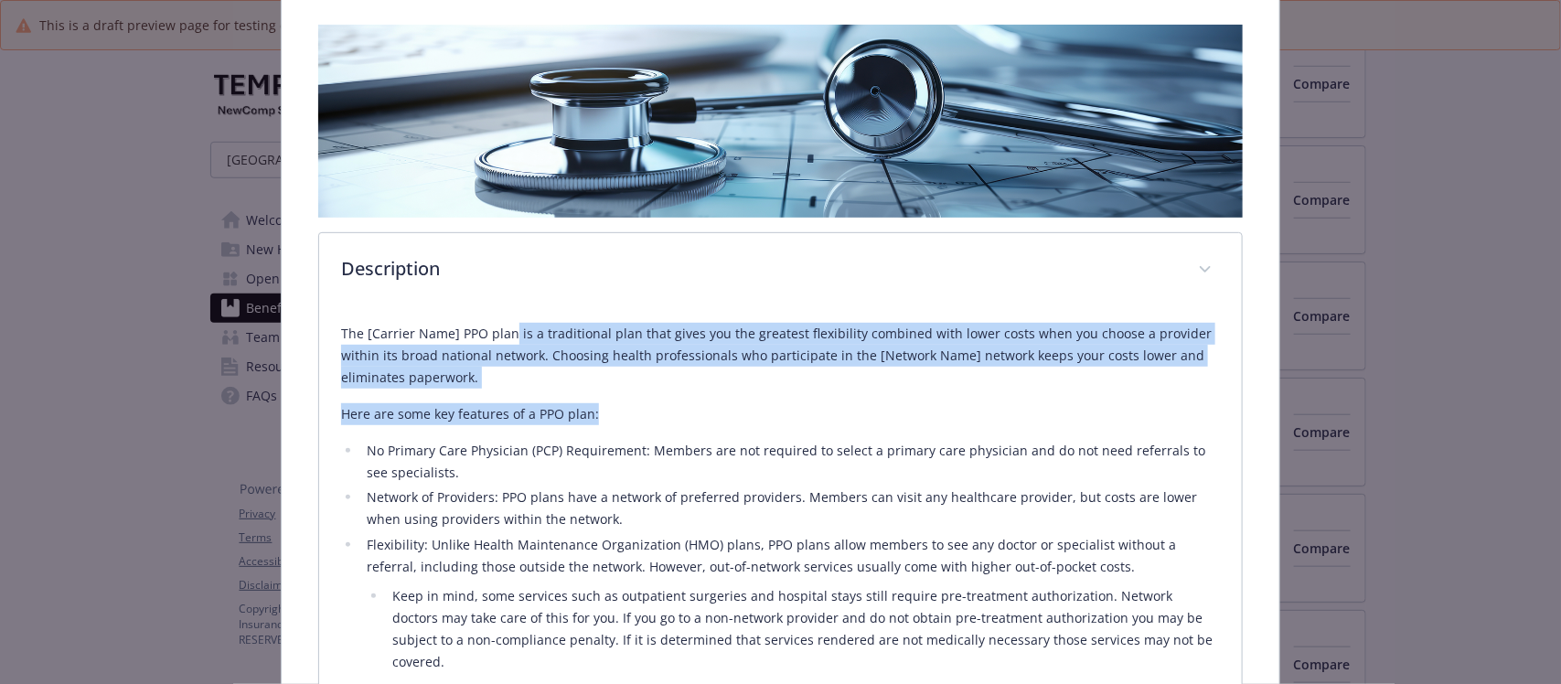
drag, startPoint x: 693, startPoint y: 370, endPoint x: 734, endPoint y: 424, distance: 66.6
click at [733, 413] on div "The [Carrier Name] PPO plan is a traditional plan that gives you the greatest f…" at bounding box center [780, 608] width 878 height 571
click at [609, 370] on p "The [Carrier Name] PPO plan is a traditional plan that gives you the greatest f…" at bounding box center [780, 356] width 878 height 66
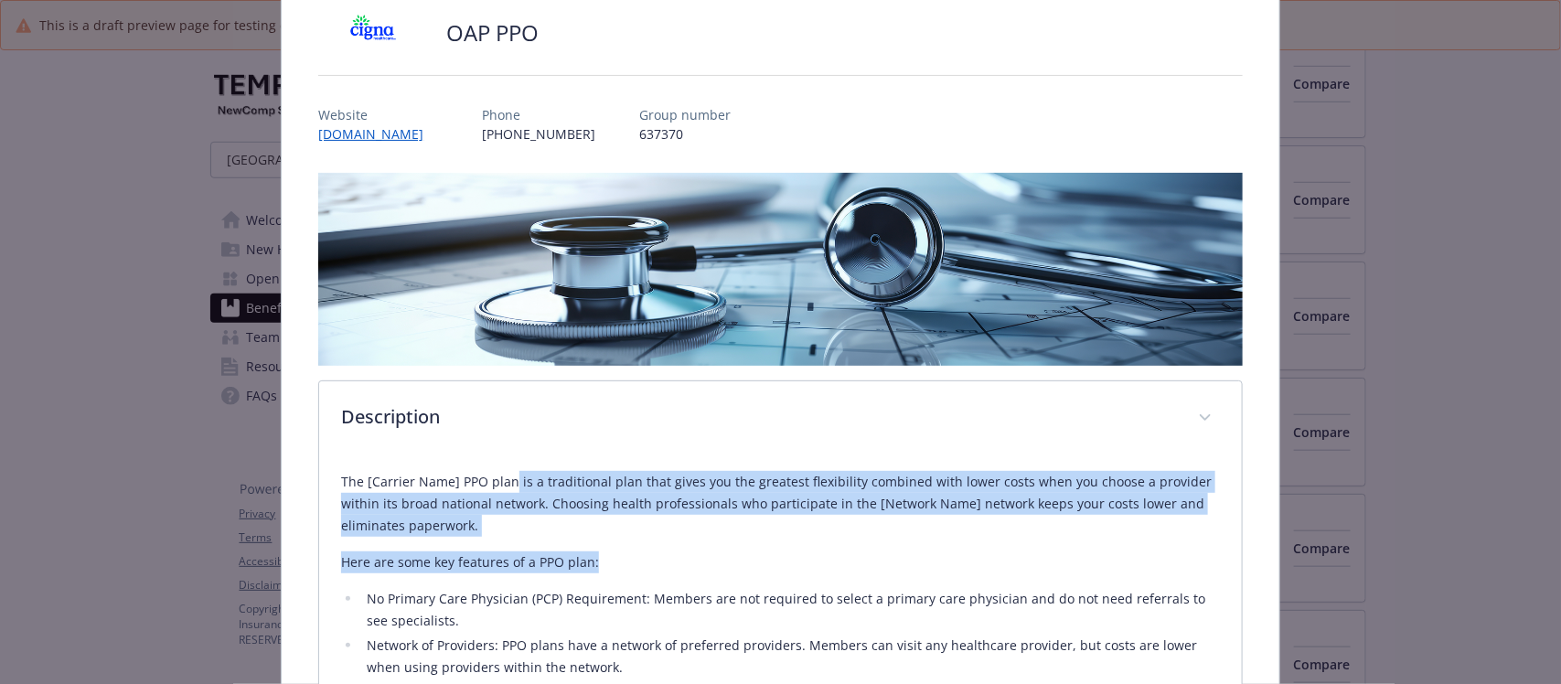
scroll to position [0, 0]
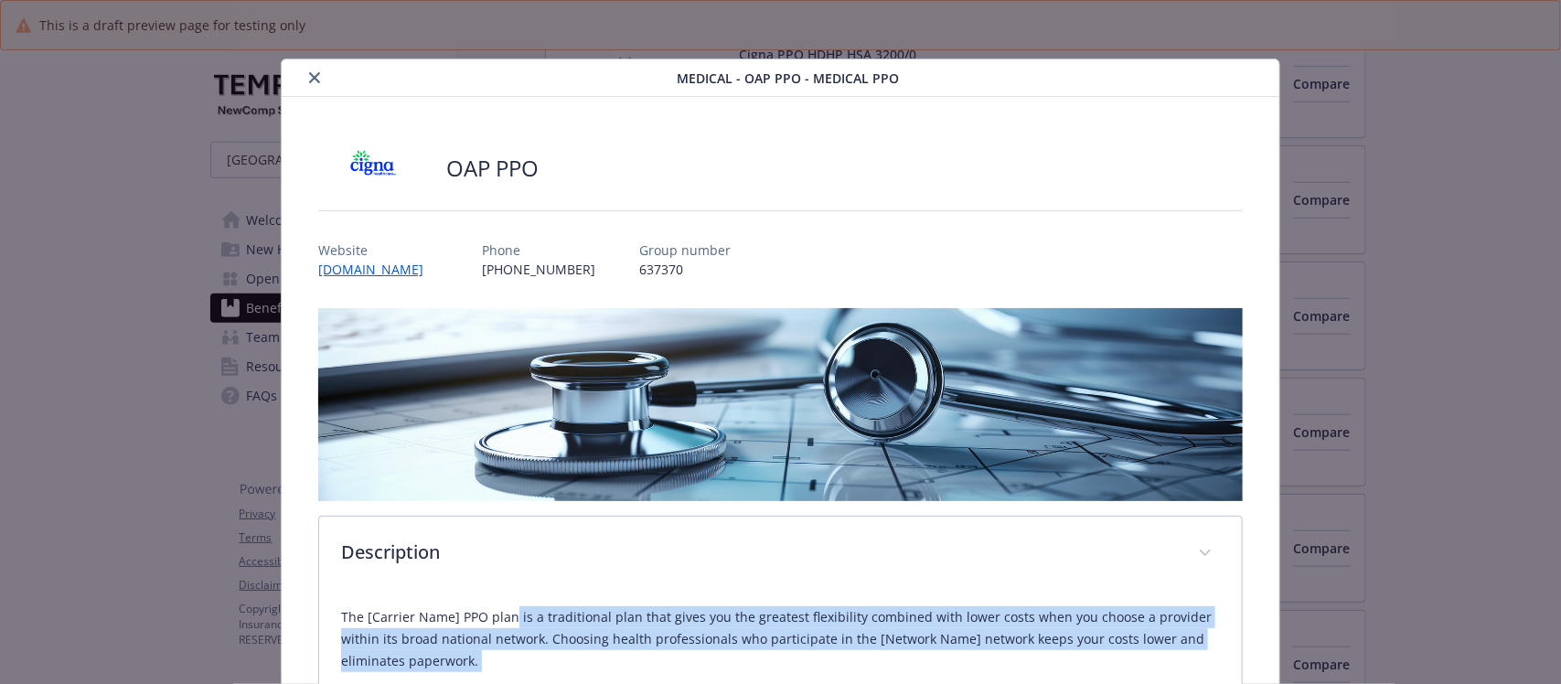
click at [309, 78] on icon "close" at bounding box center [314, 77] width 11 height 11
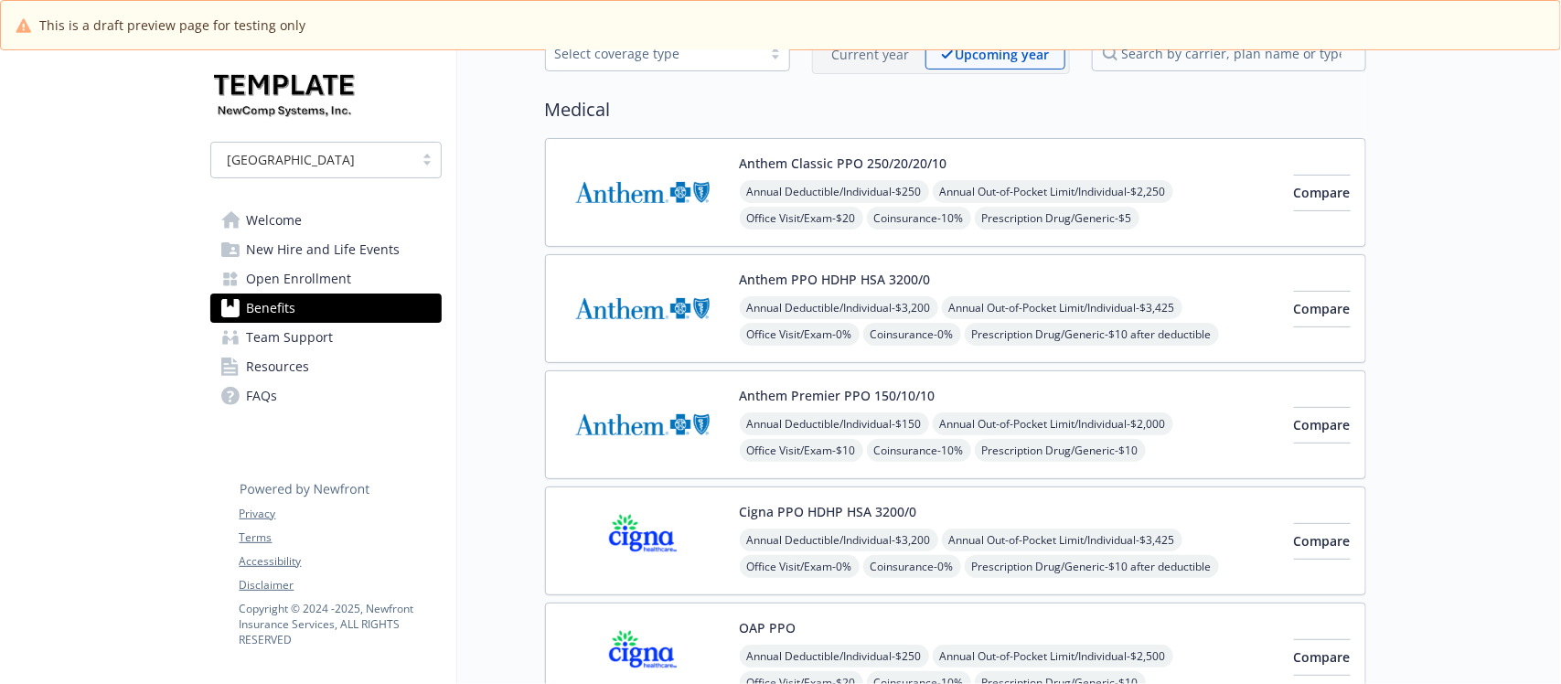
scroll to position [229, 0]
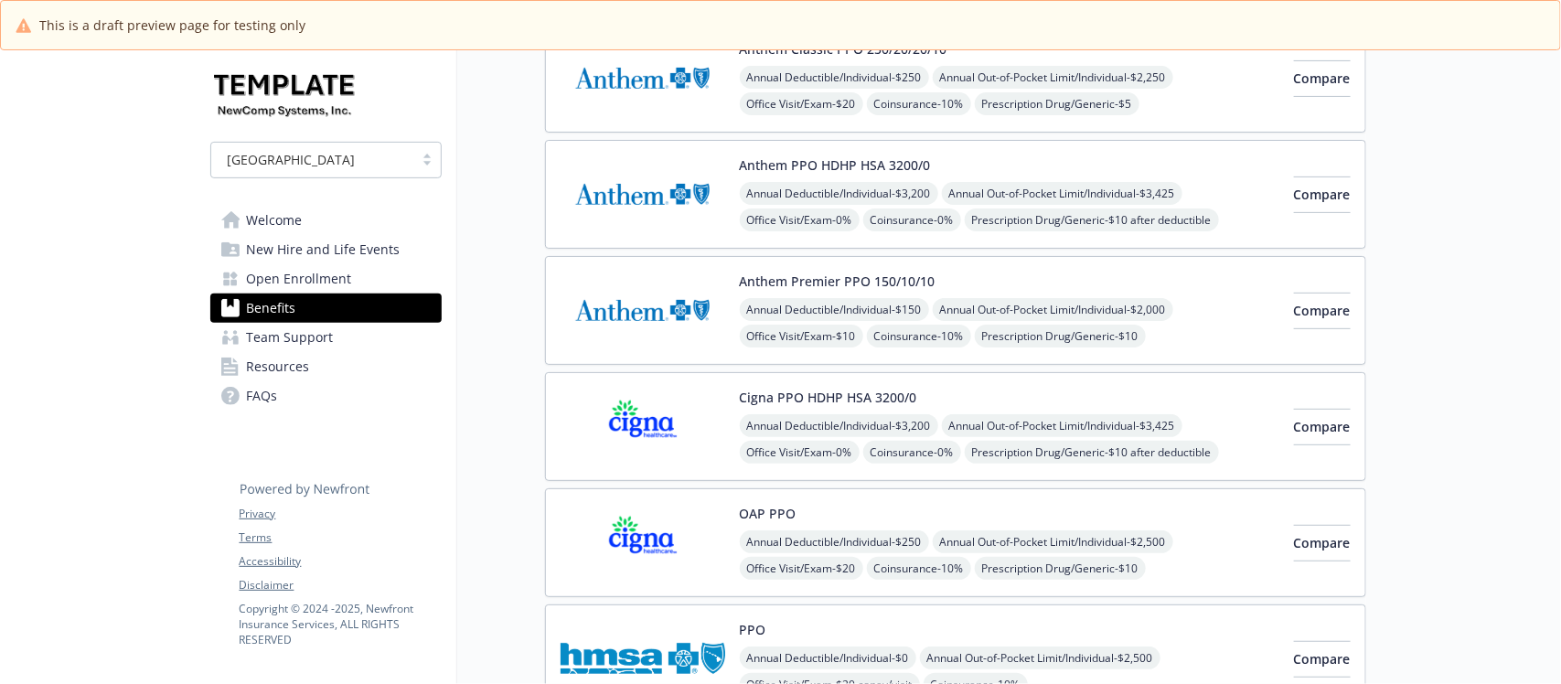
click at [1014, 510] on div "OAP PPO Annual Deductible/Individual - $250 Annual Out-of-Pocket Limit/Individu…" at bounding box center [1010, 543] width 540 height 78
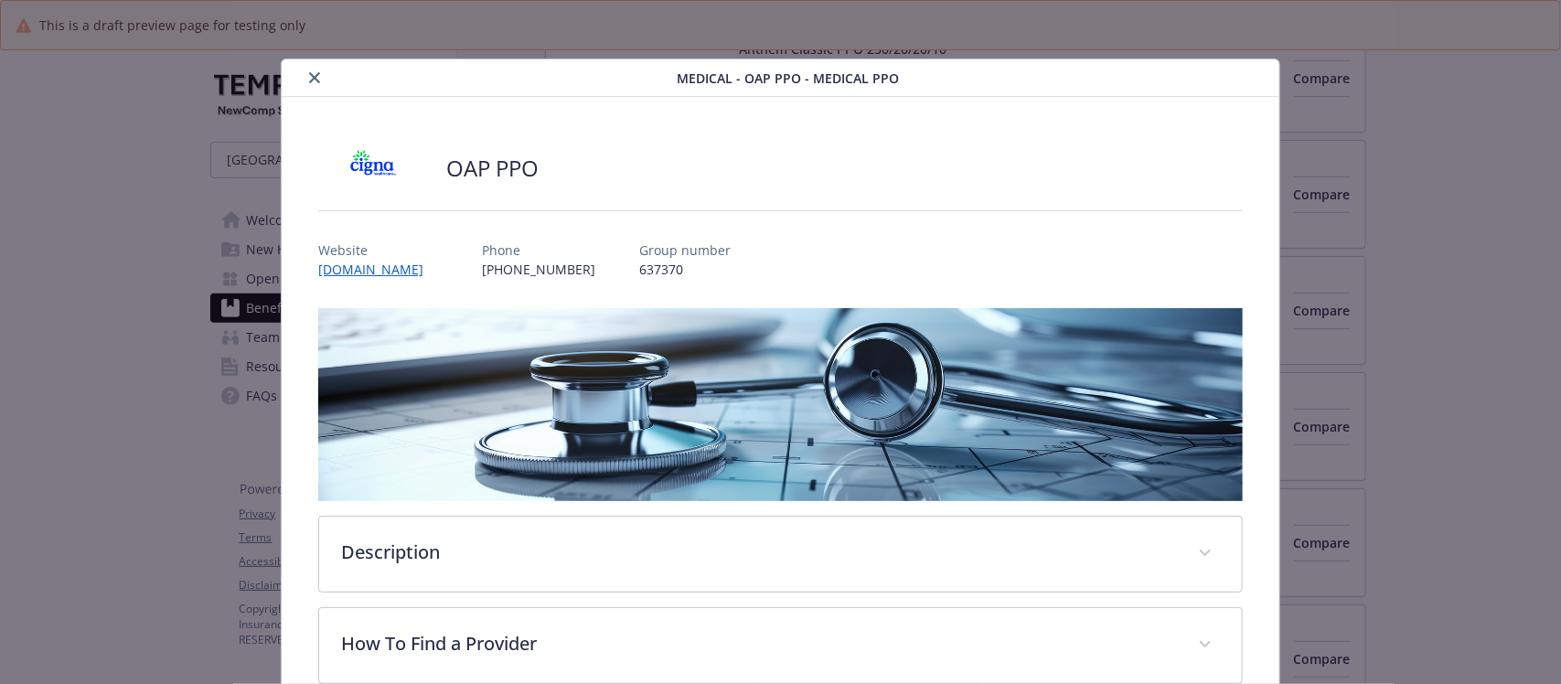
scroll to position [55, 0]
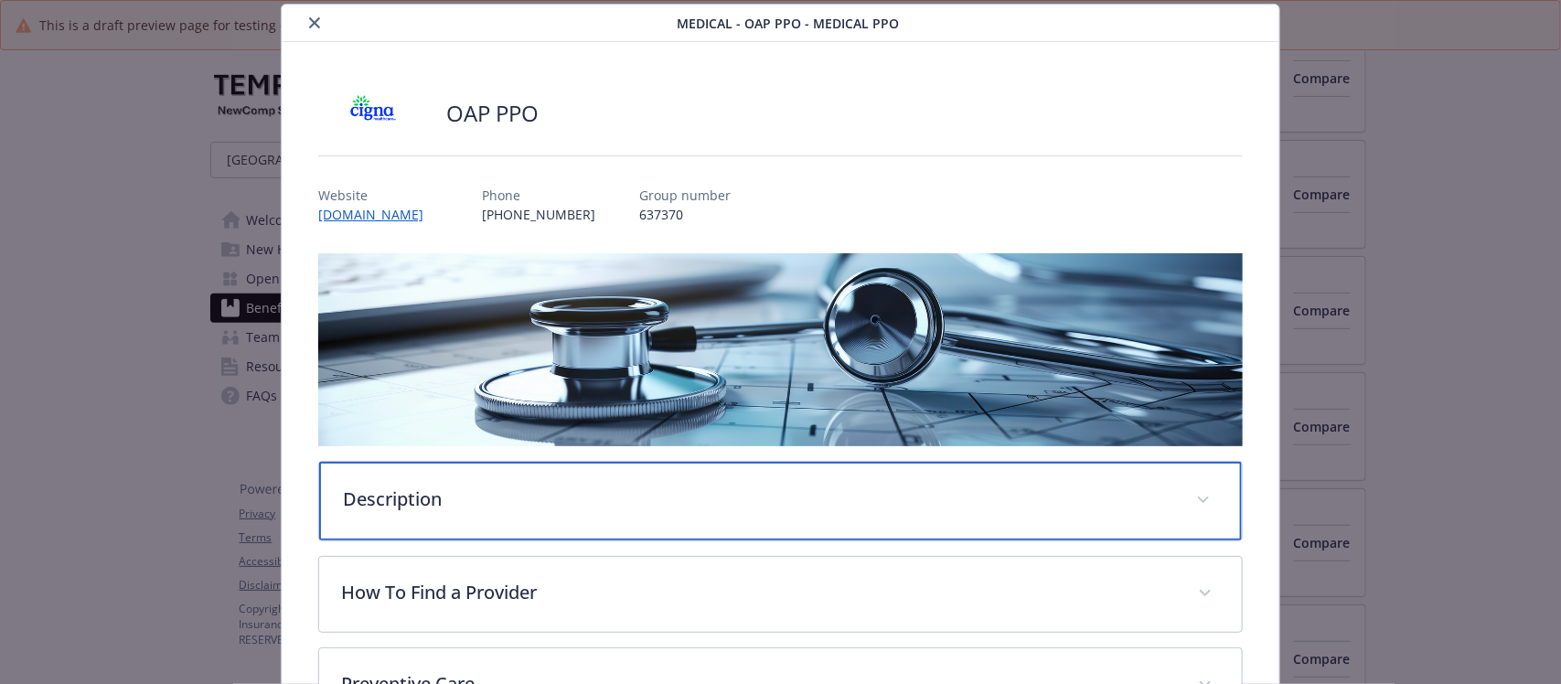
click at [558, 471] on div "Description" at bounding box center [780, 501] width 922 height 79
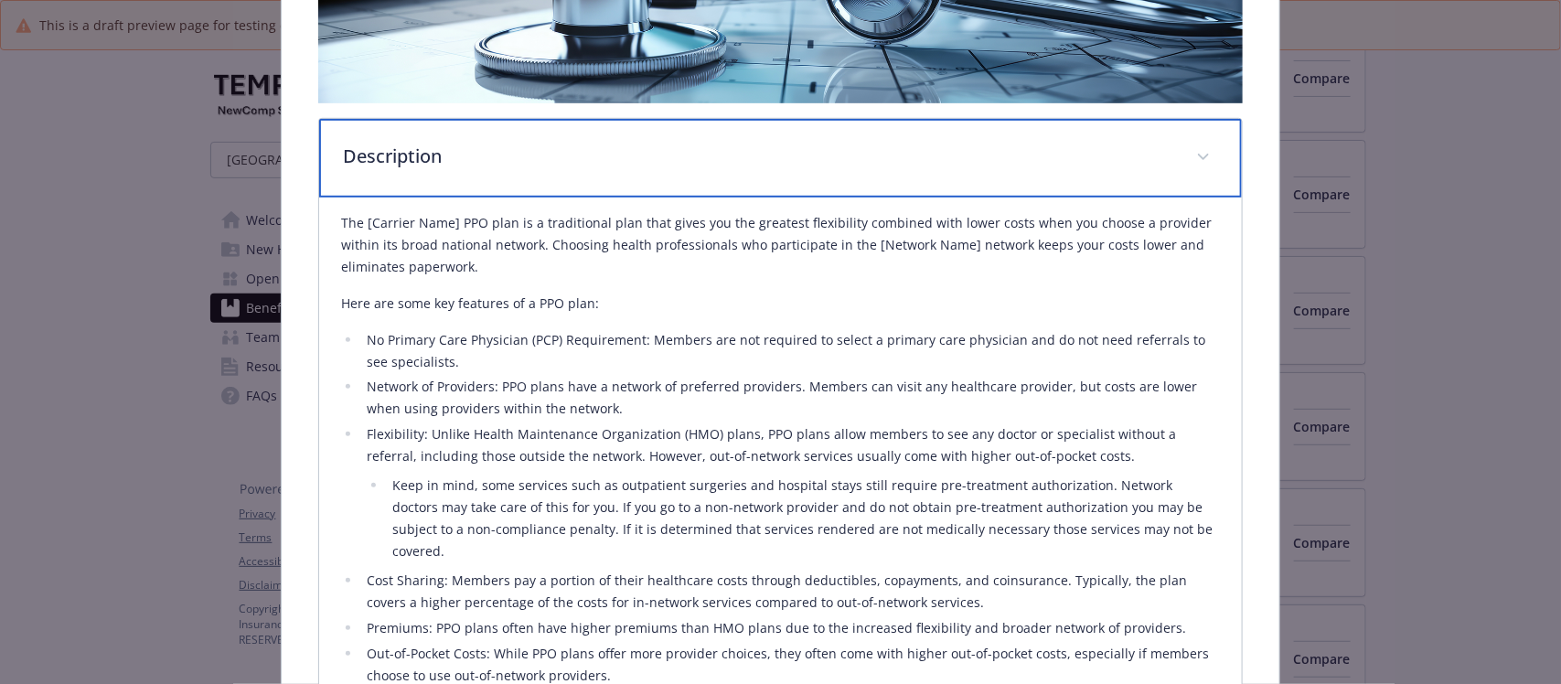
scroll to position [0, 0]
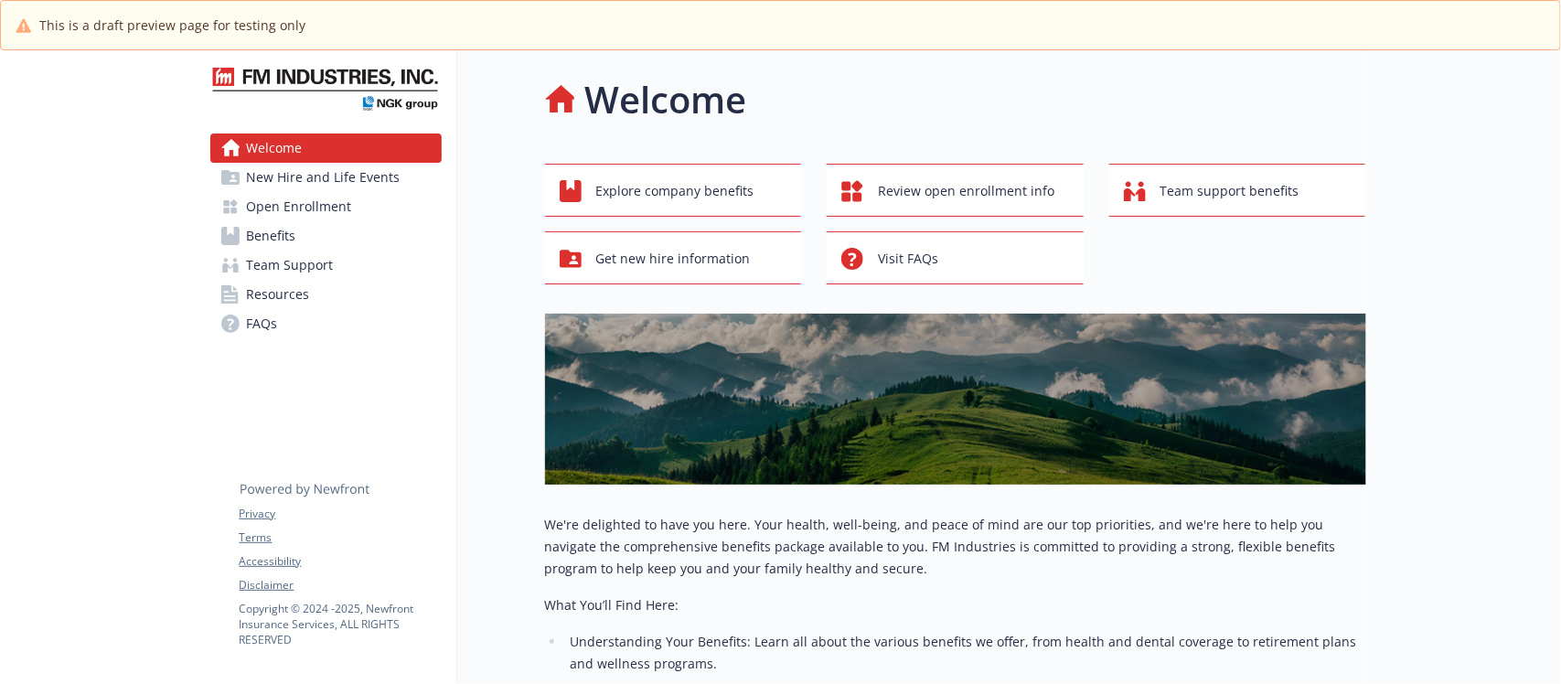
drag, startPoint x: 0, startPoint y: 0, endPoint x: 282, endPoint y: 188, distance: 338.4
click at [281, 188] on span "New Hire and Life Events" at bounding box center [324, 177] width 154 height 29
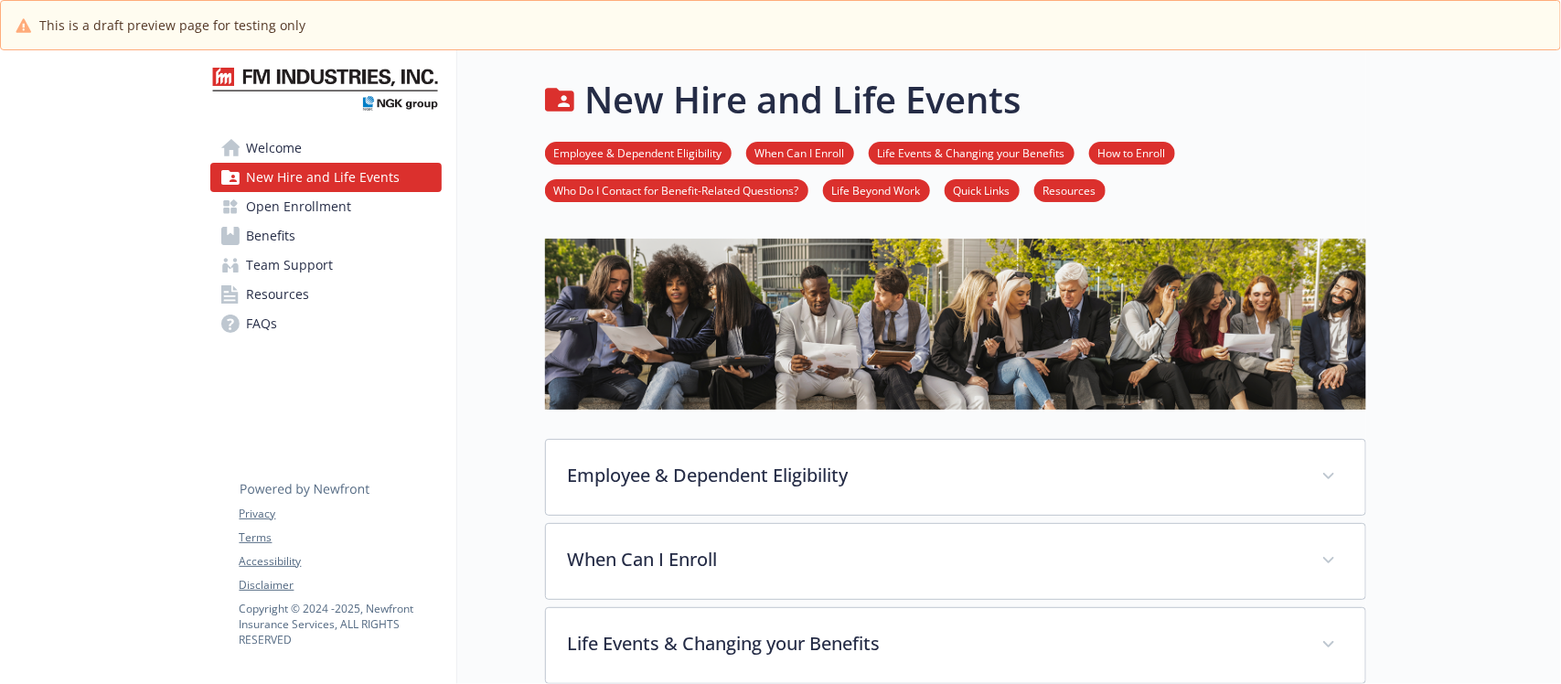
click at [266, 236] on span "Benefits" at bounding box center [271, 235] width 49 height 29
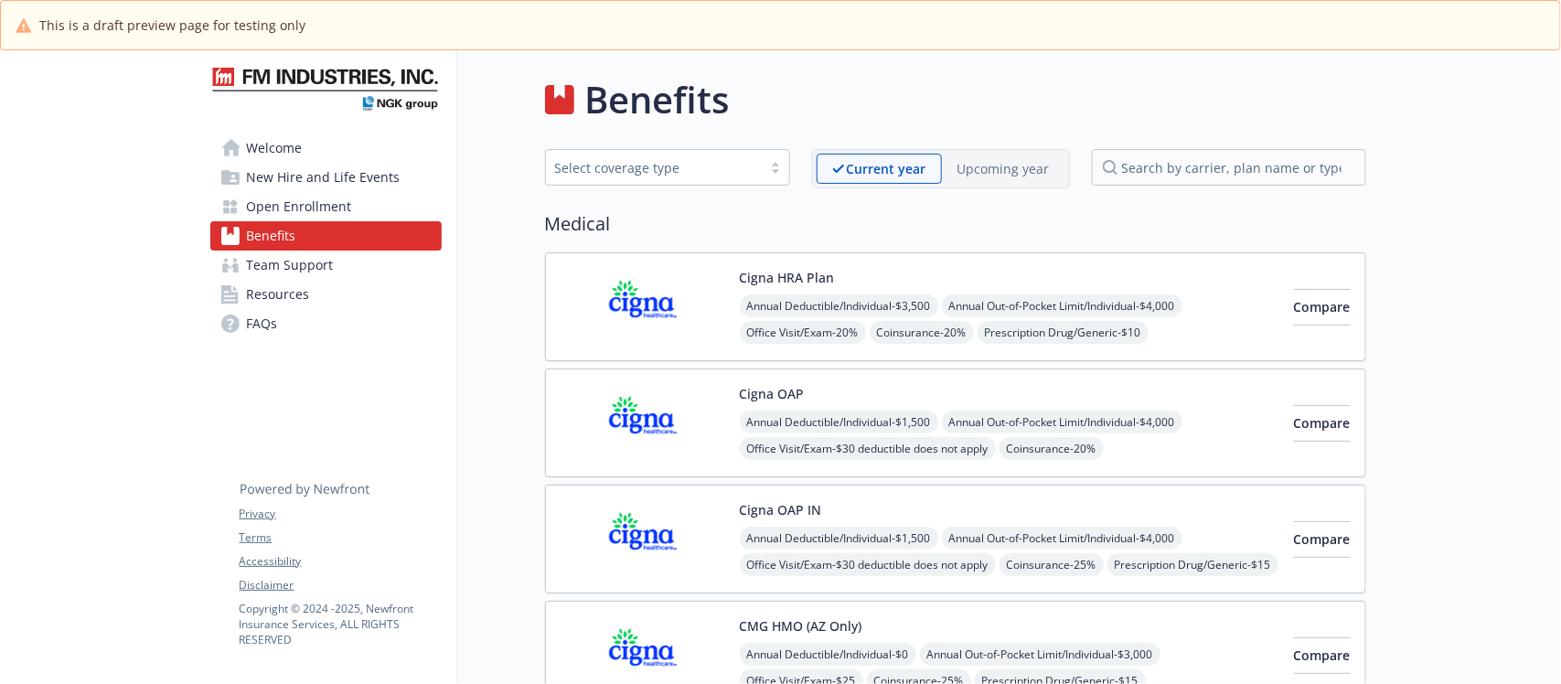
click at [998, 169] on p "Upcoming year" at bounding box center [1004, 168] width 92 height 19
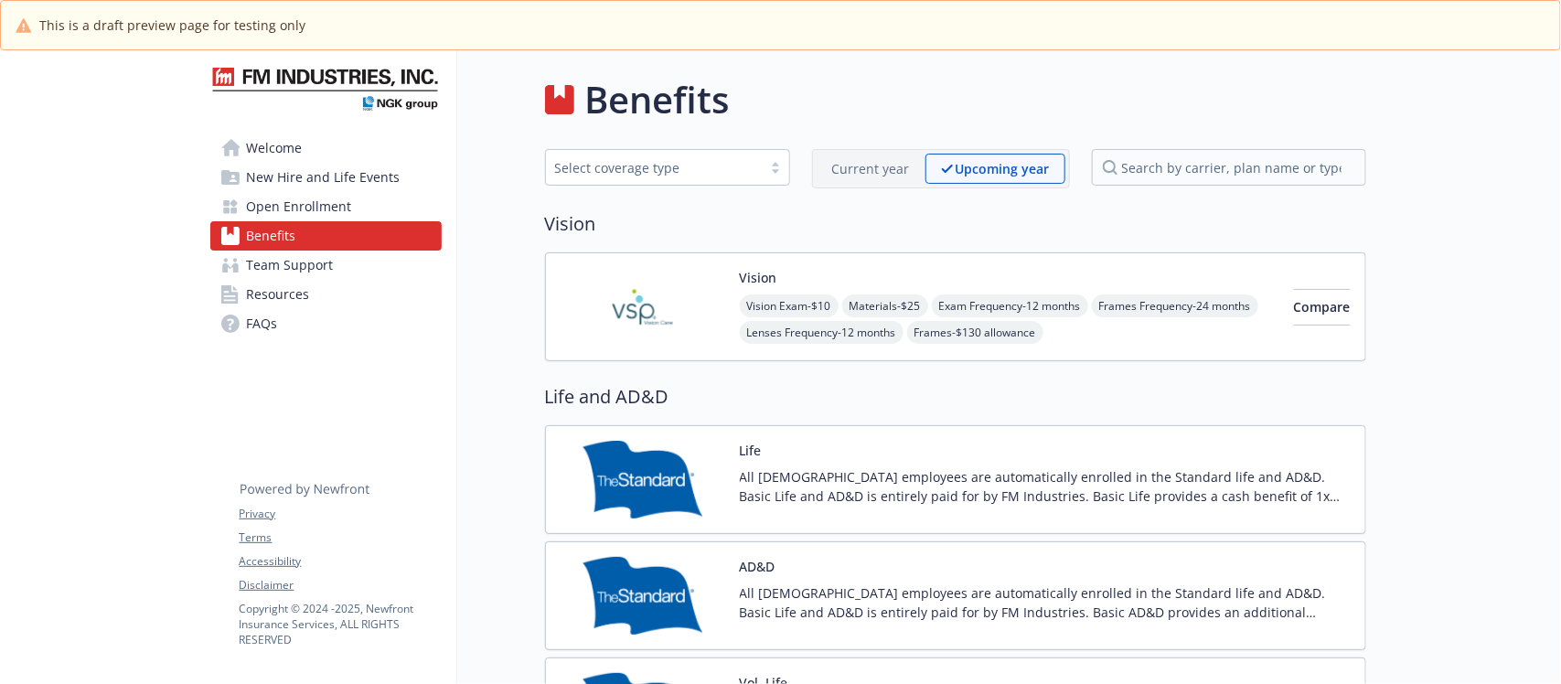
click at [878, 162] on p "Current year" at bounding box center [871, 168] width 78 height 19
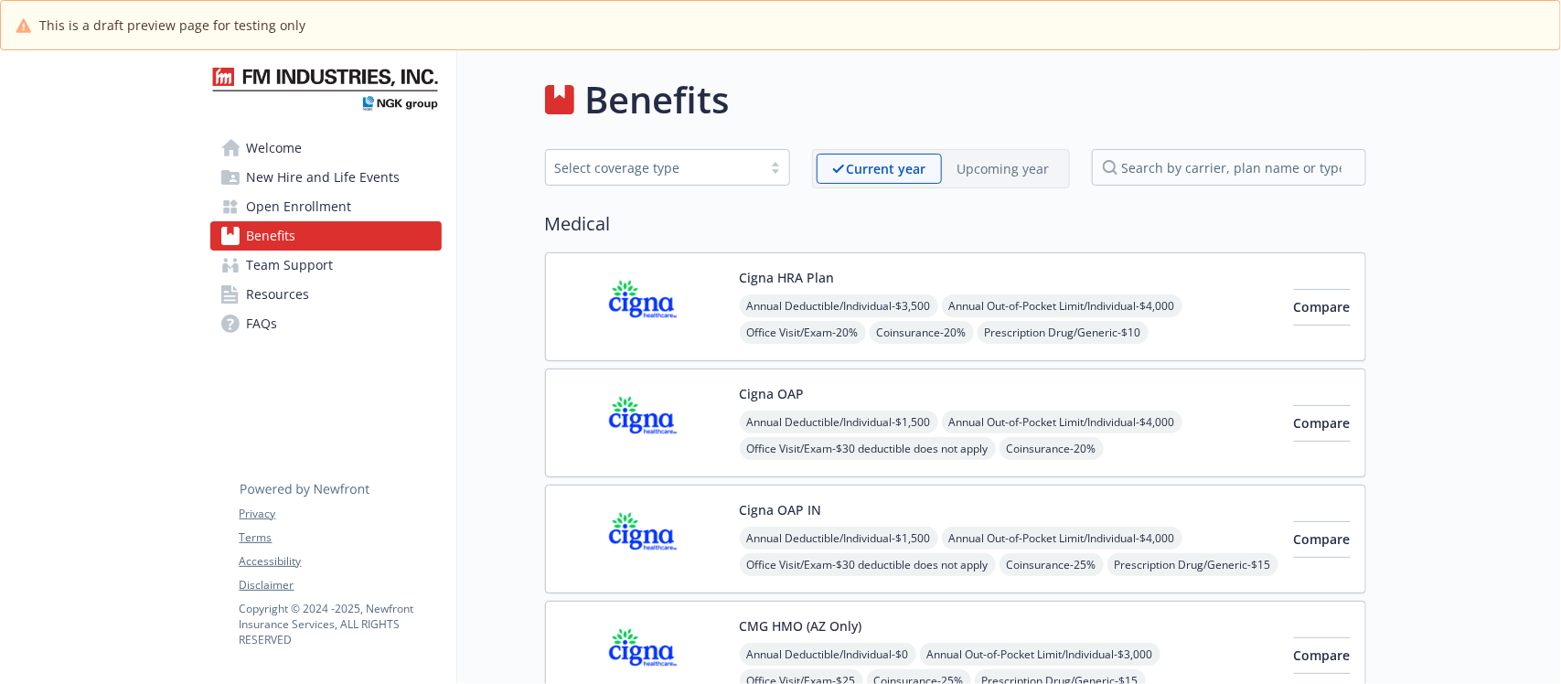
click at [1127, 288] on div "Cigna HRA Plan Annual Deductible/Individual - $3,500 Annual Out-of-Pocket Limit…" at bounding box center [1010, 307] width 540 height 78
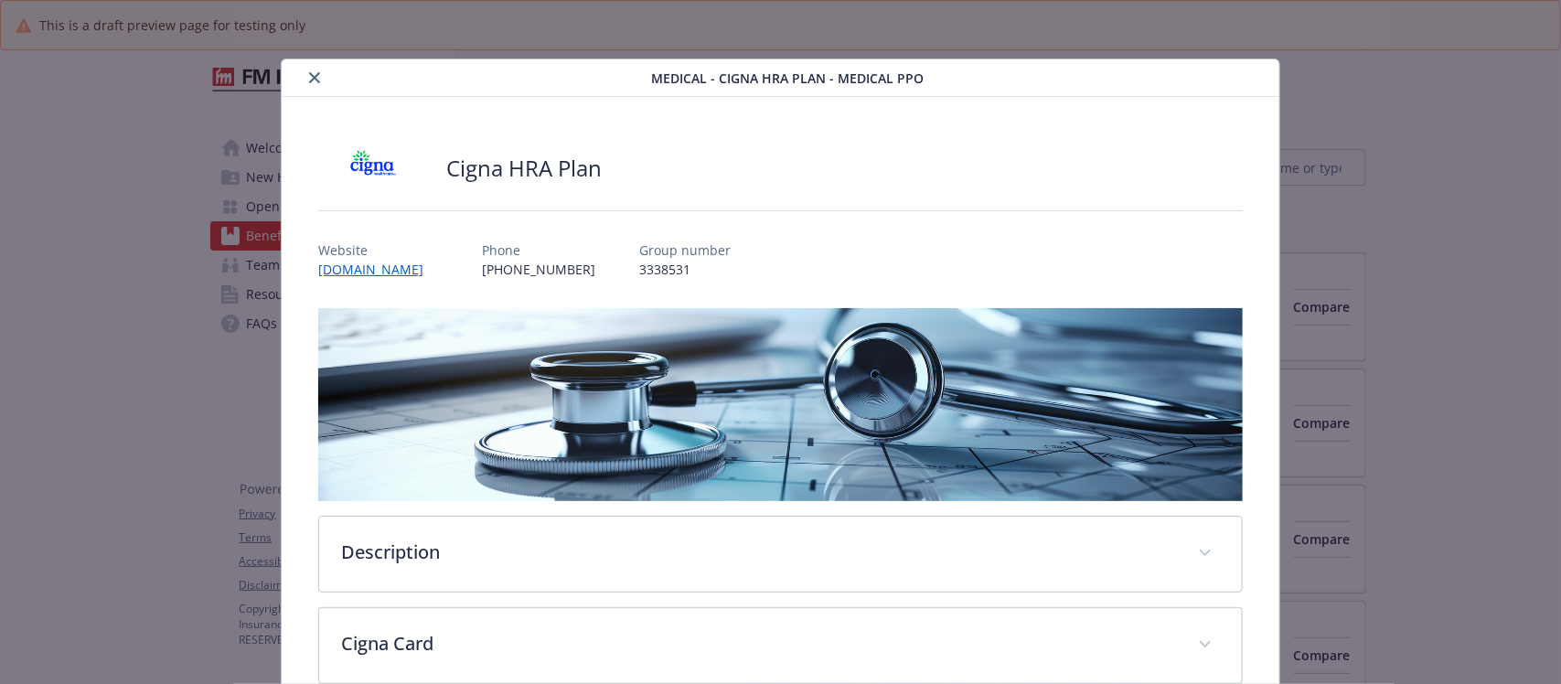
scroll to position [55, 0]
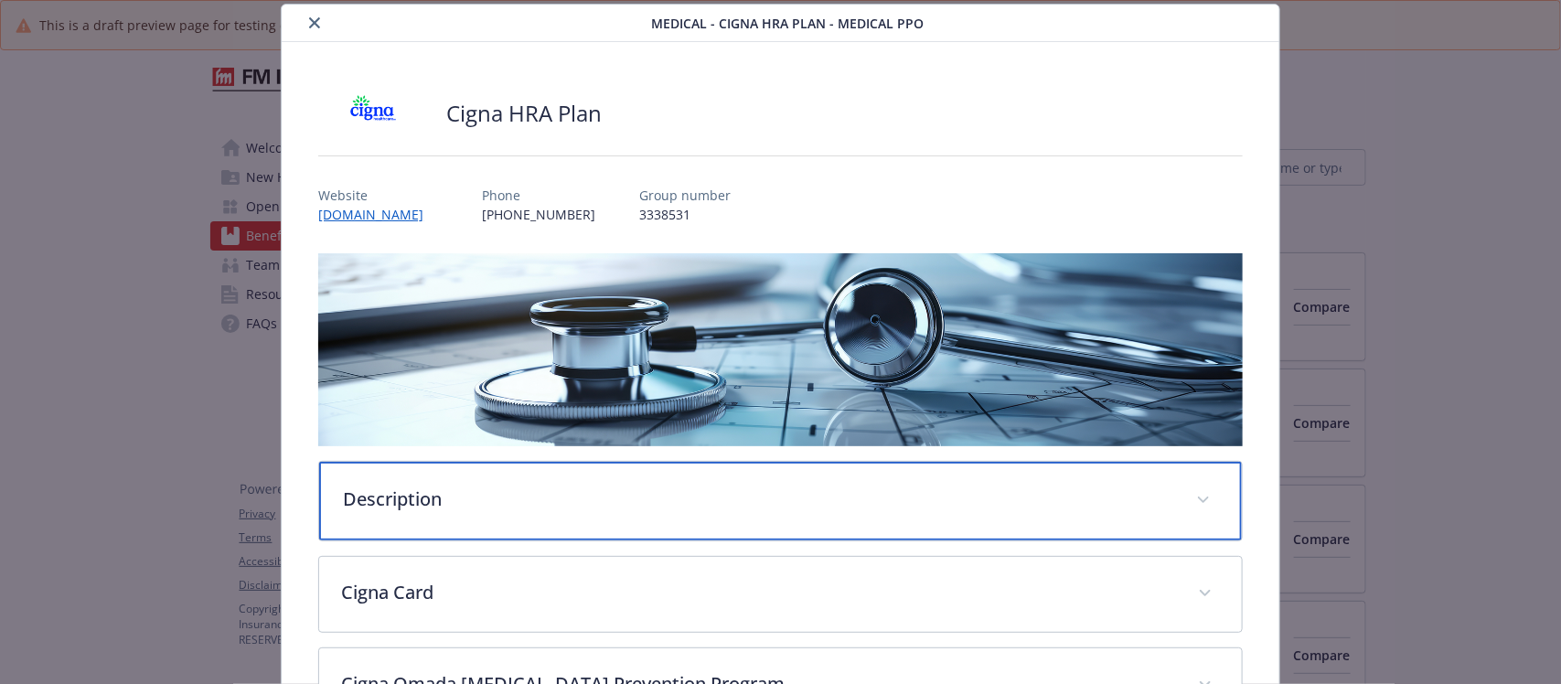
click at [468, 488] on p "Description" at bounding box center [758, 499] width 831 height 27
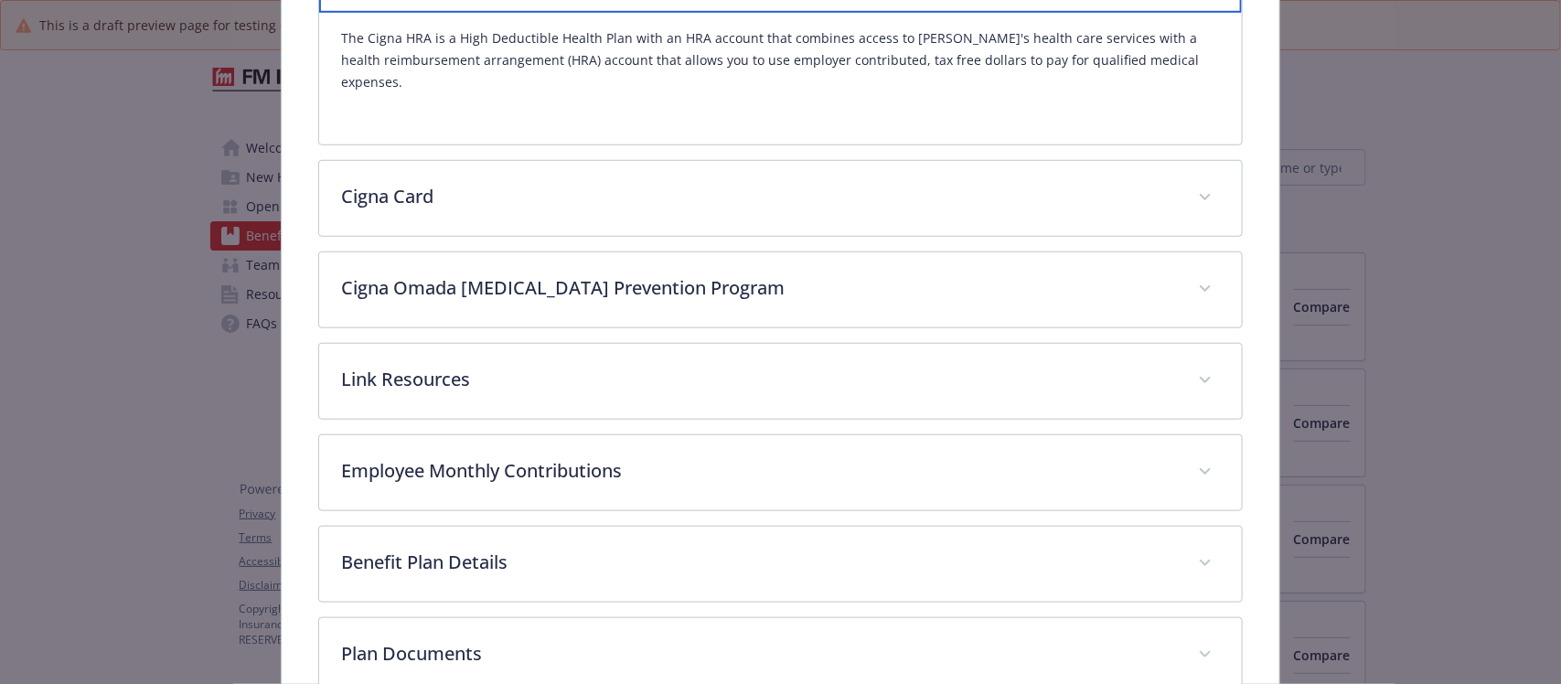
scroll to position [512, 0]
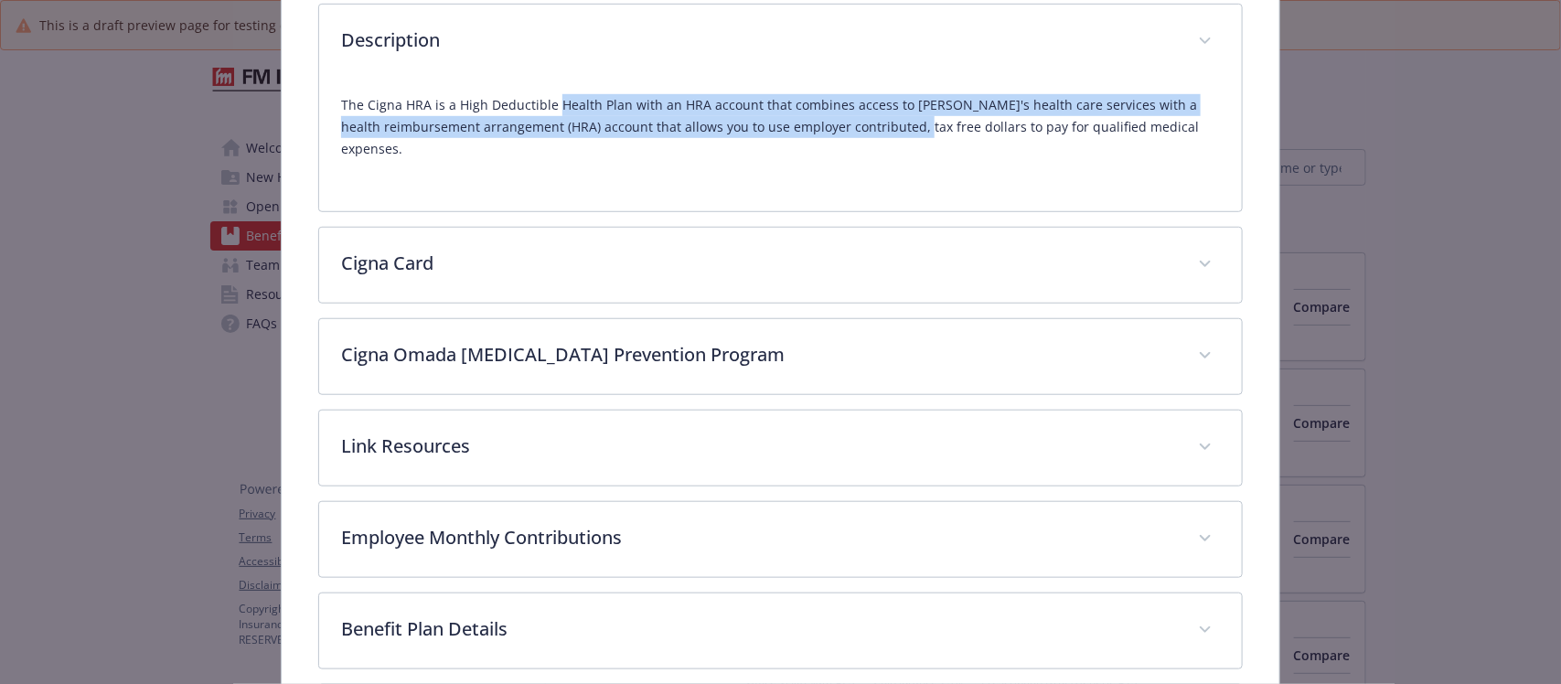
drag, startPoint x: 894, startPoint y: 133, endPoint x: 917, endPoint y: 140, distance: 24.9
click at [917, 140] on div "The Cigna HRA is a High Deductible Health Plan with an HRA account that combine…" at bounding box center [780, 135] width 878 height 110
click at [748, 128] on p "The Cigna HRA is a High Deductible Health Plan with an HRA account that combine…" at bounding box center [780, 127] width 878 height 66
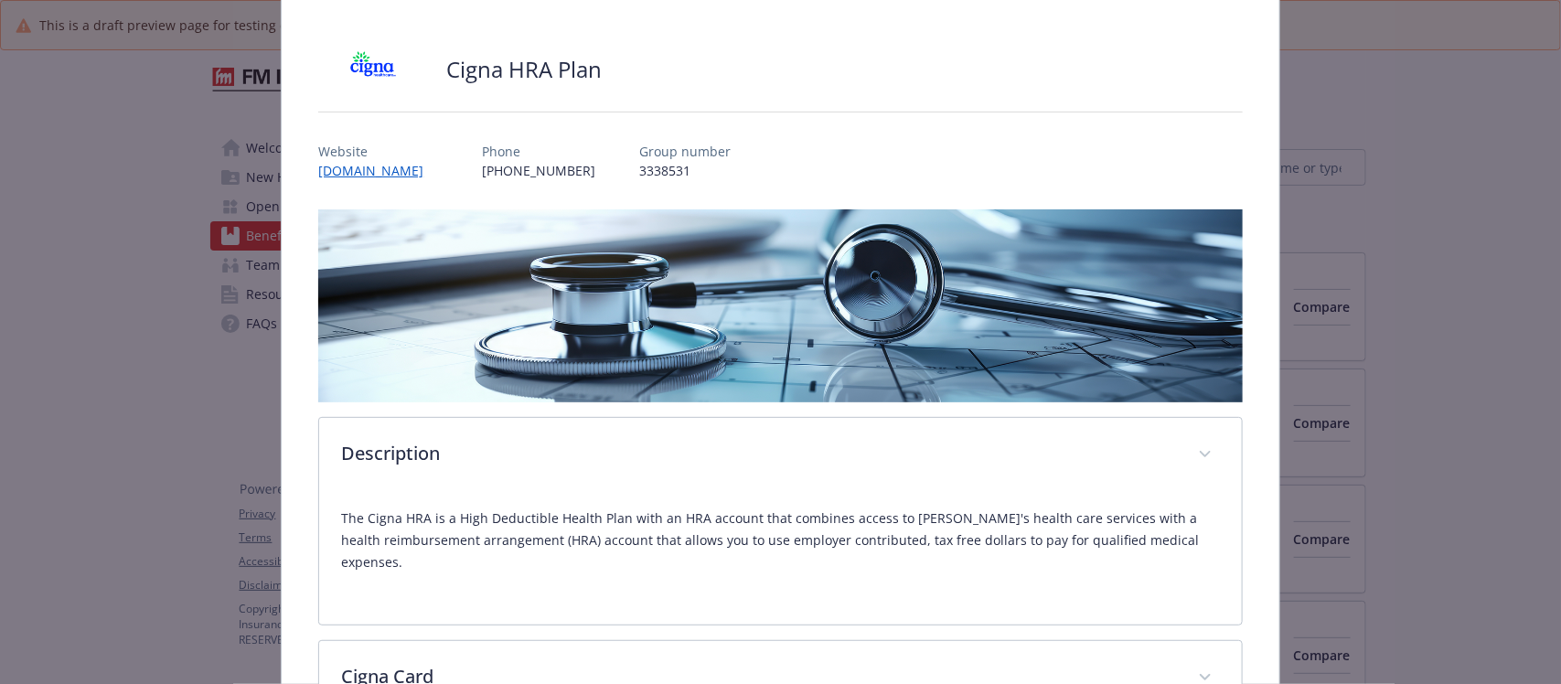
scroll to position [229, 0]
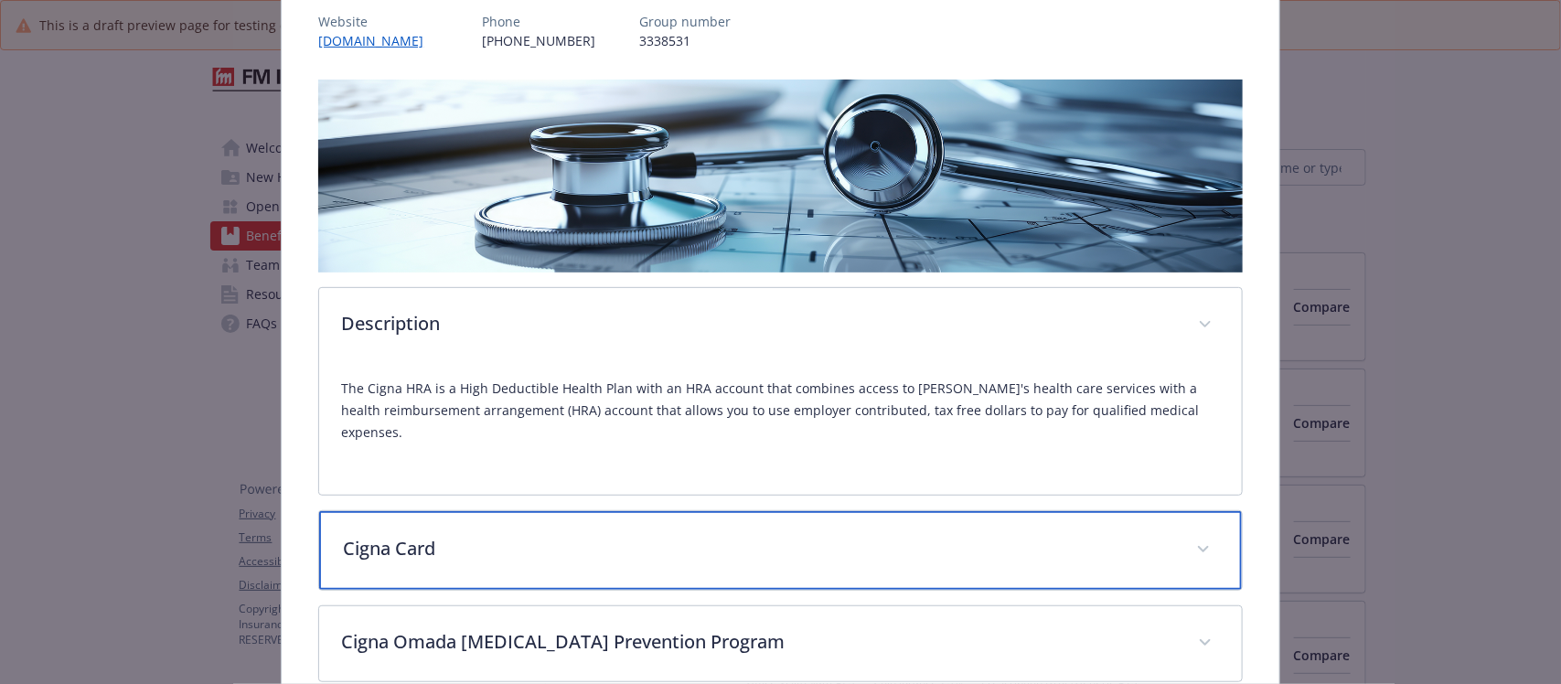
drag, startPoint x: 445, startPoint y: 519, endPoint x: 527, endPoint y: 501, distance: 84.1
click at [445, 535] on p "Cigna Card" at bounding box center [758, 548] width 831 height 27
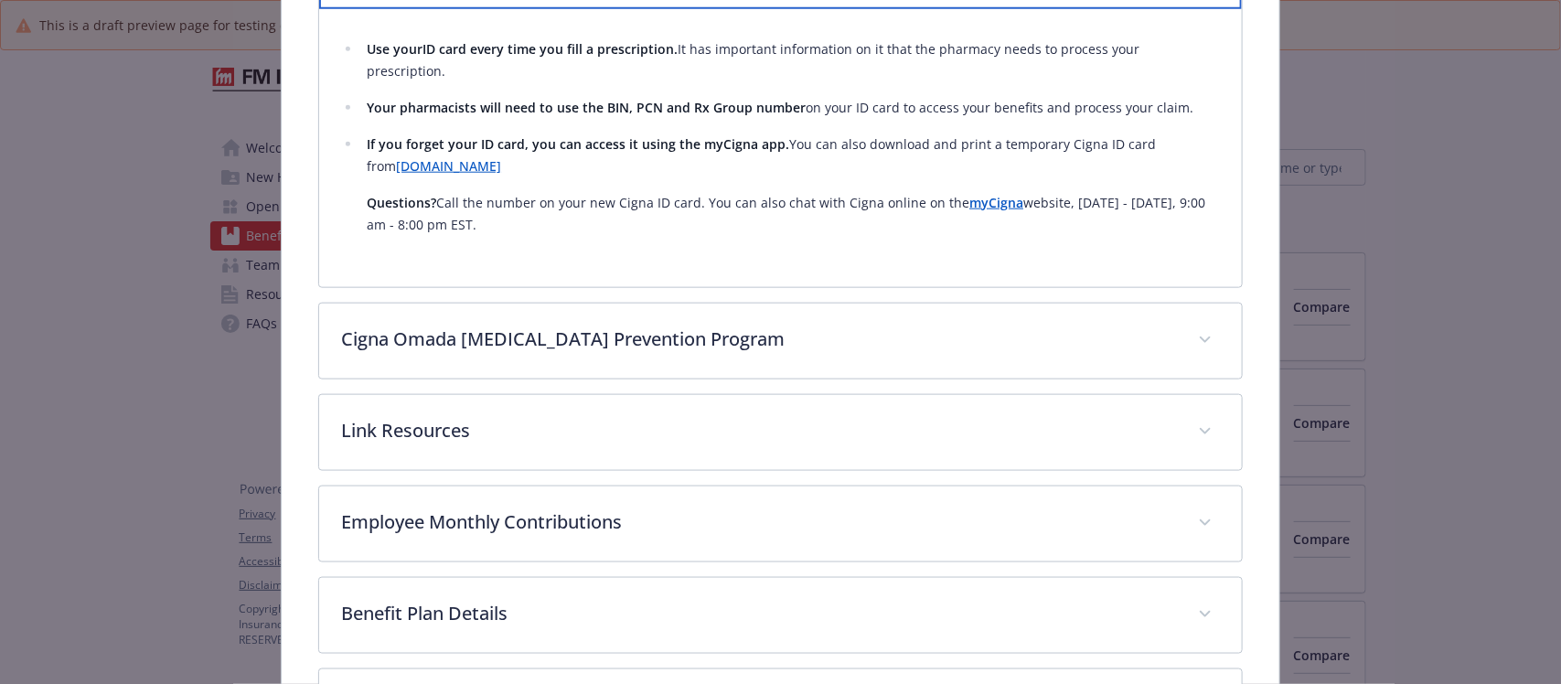
scroll to position [792, 0]
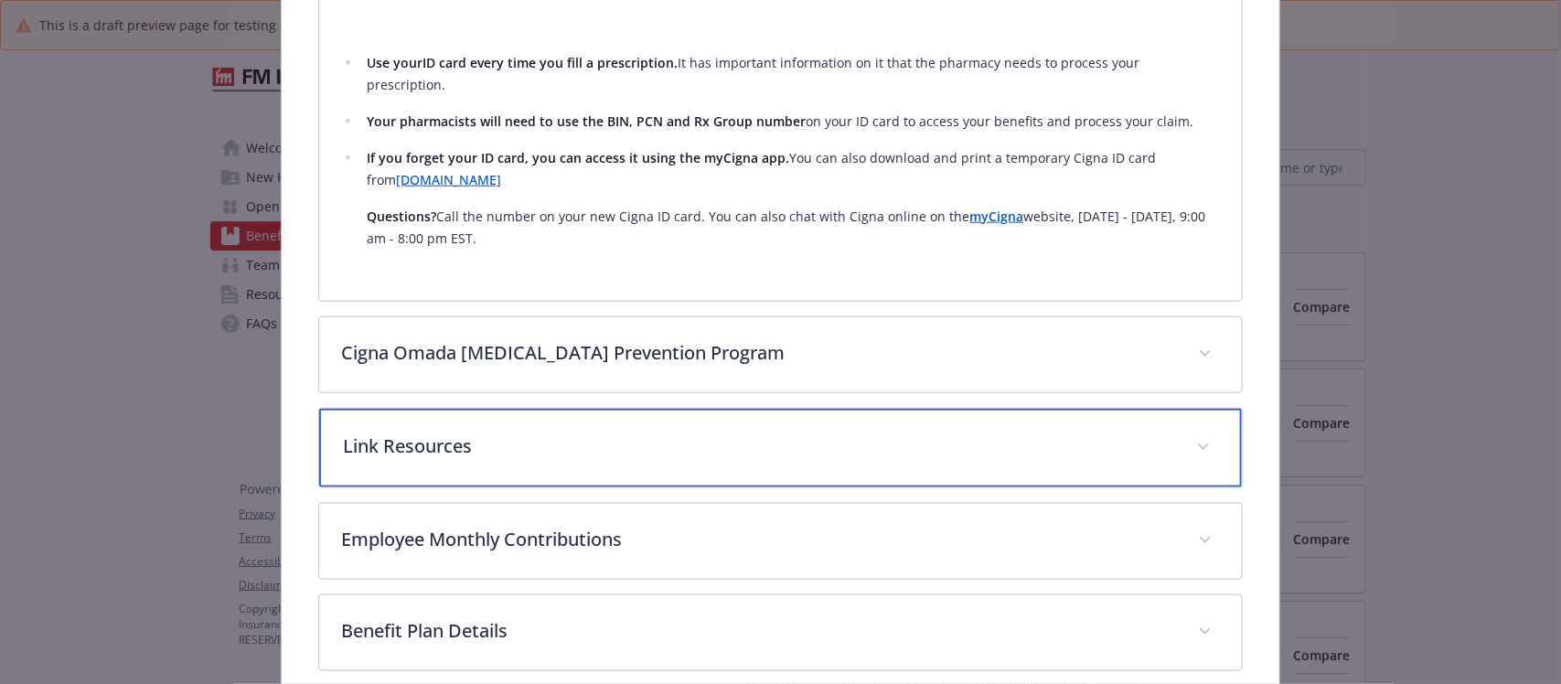
click at [579, 433] on p "Link Resources" at bounding box center [758, 446] width 831 height 27
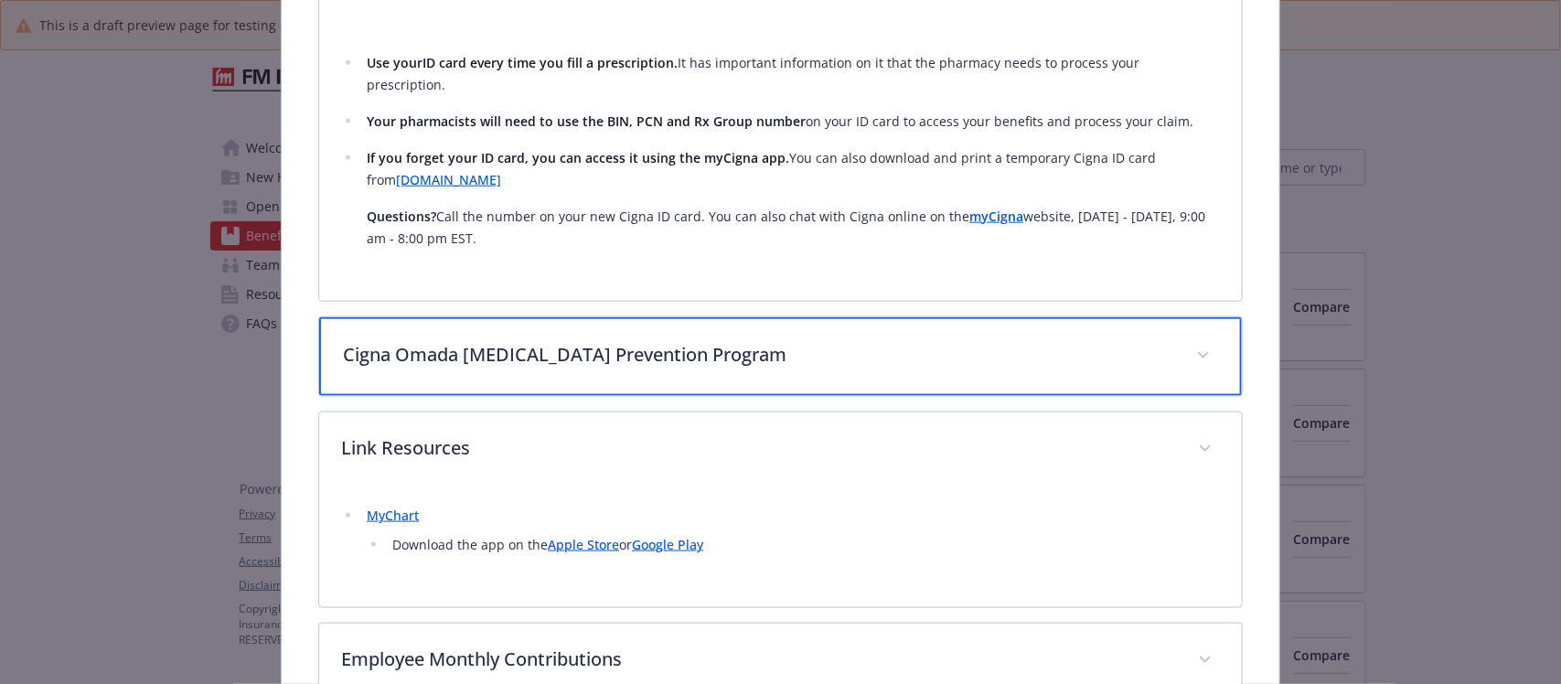
click at [767, 323] on div "Cigna Omada [MEDICAL_DATA] Prevention Program" at bounding box center [780, 356] width 922 height 79
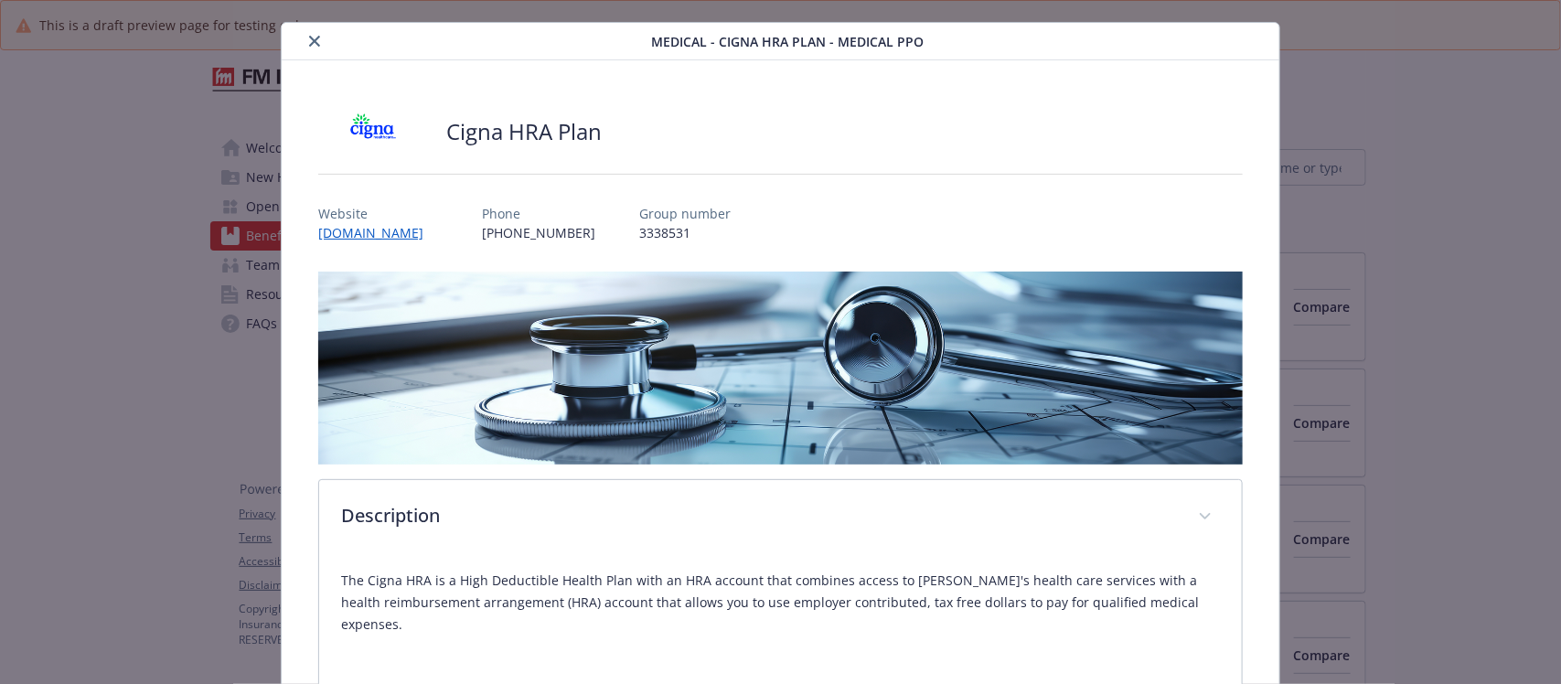
scroll to position [0, 0]
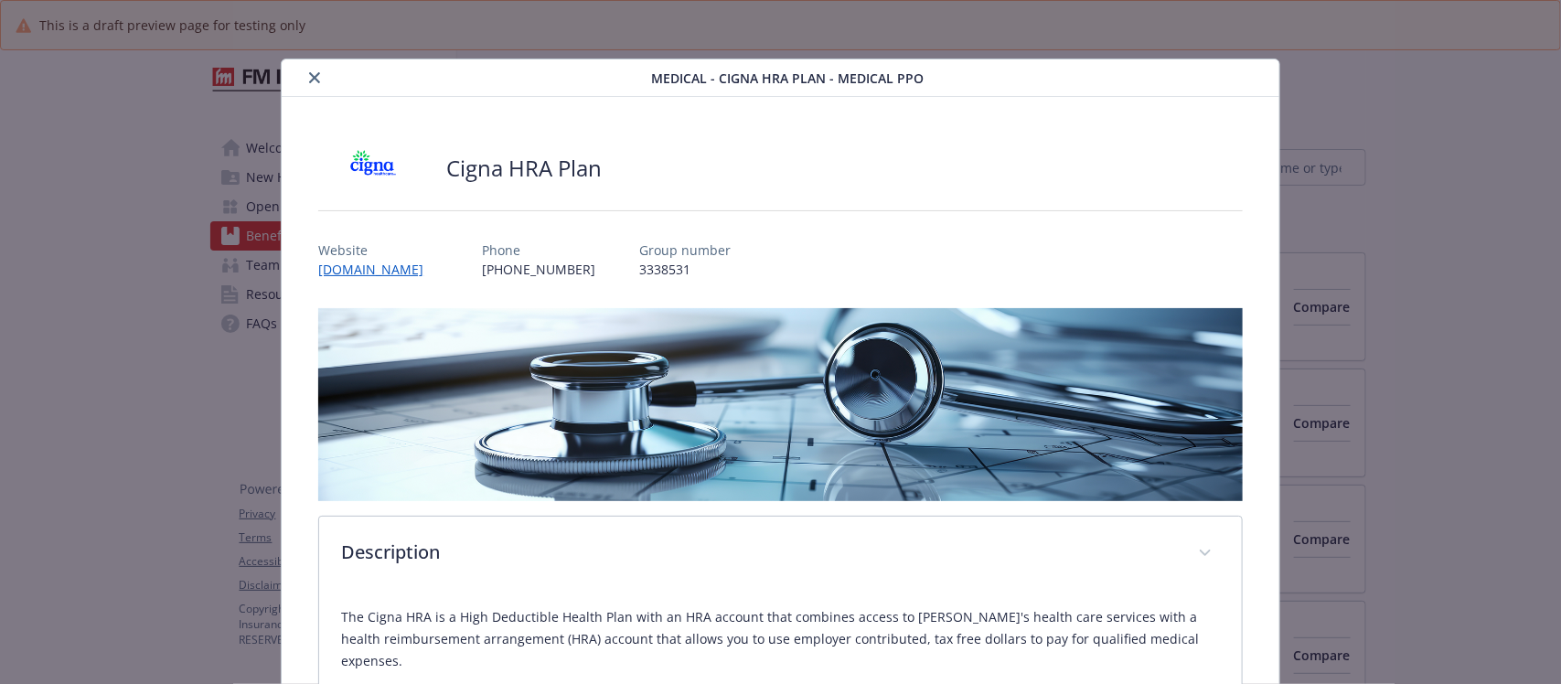
click at [309, 73] on icon "close" at bounding box center [314, 77] width 11 height 11
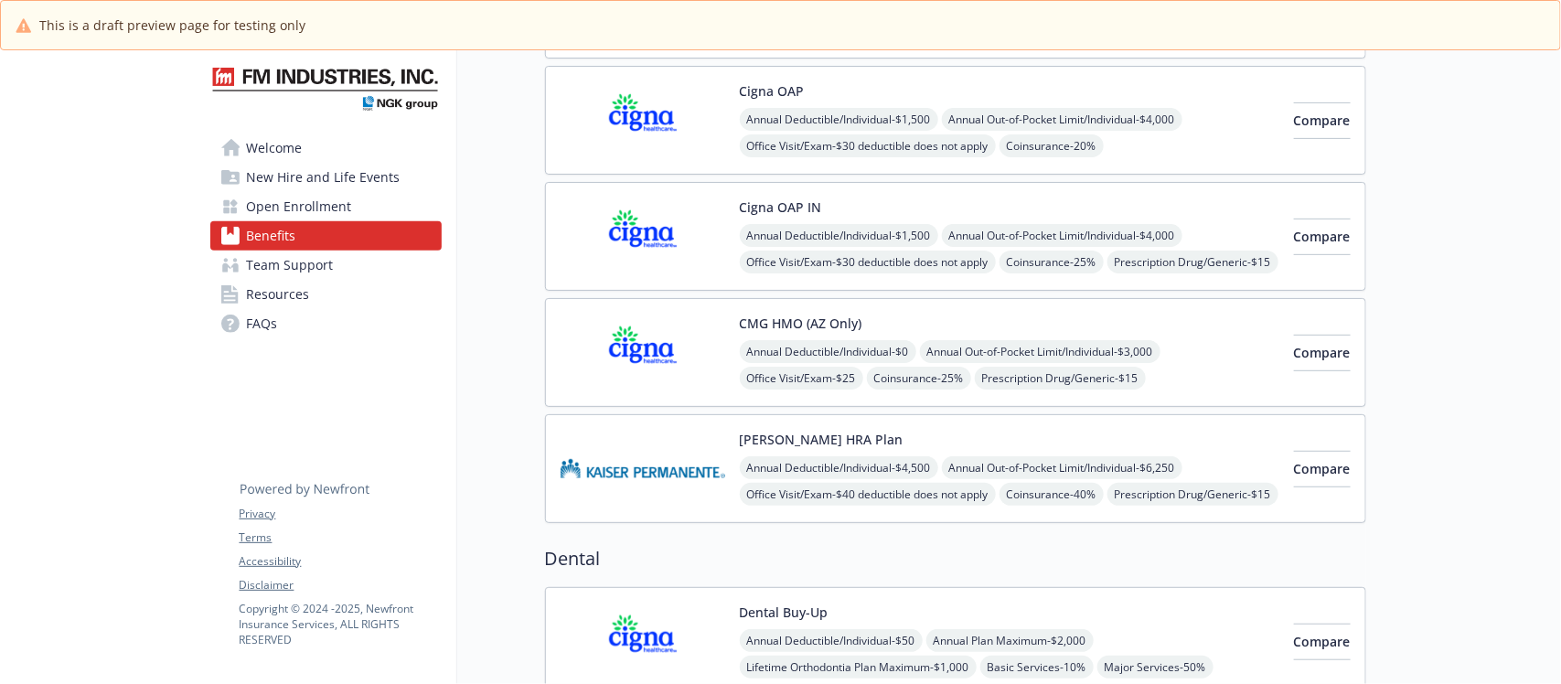
scroll to position [343, 0]
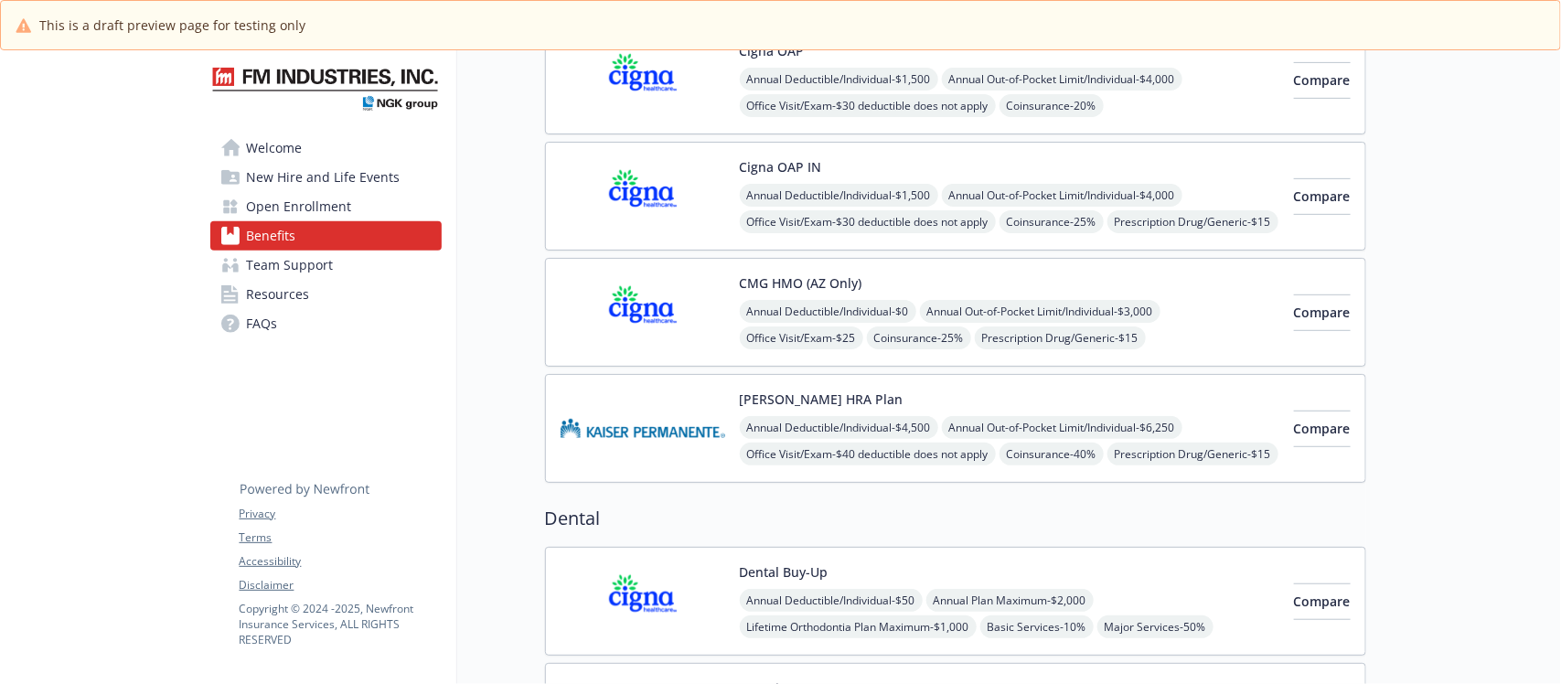
click at [1048, 417] on div "Kaiser HRA Plan Annual Deductible/Individual - $4,500 Annual Out-of-Pocket Limi…" at bounding box center [1010, 429] width 540 height 78
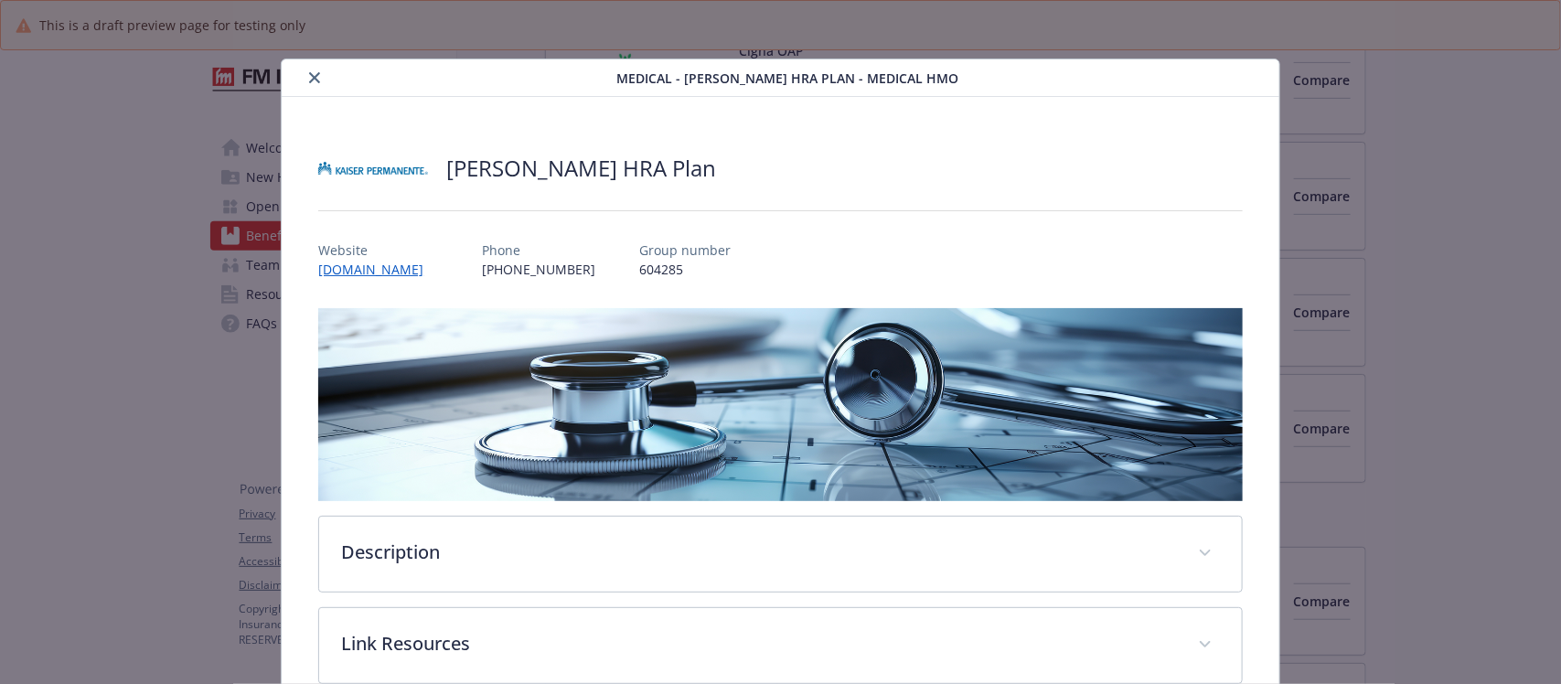
scroll to position [55, 0]
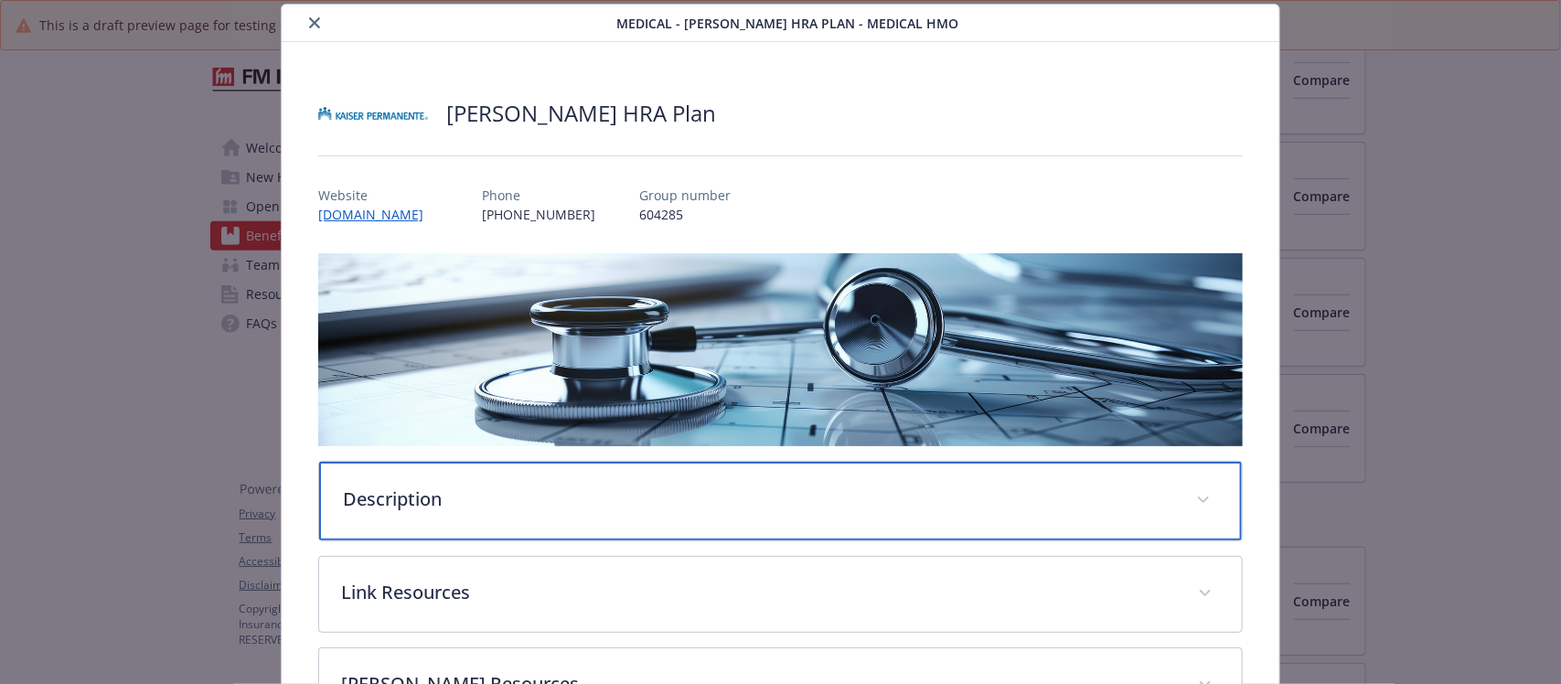
click at [413, 503] on p "Description" at bounding box center [758, 499] width 831 height 27
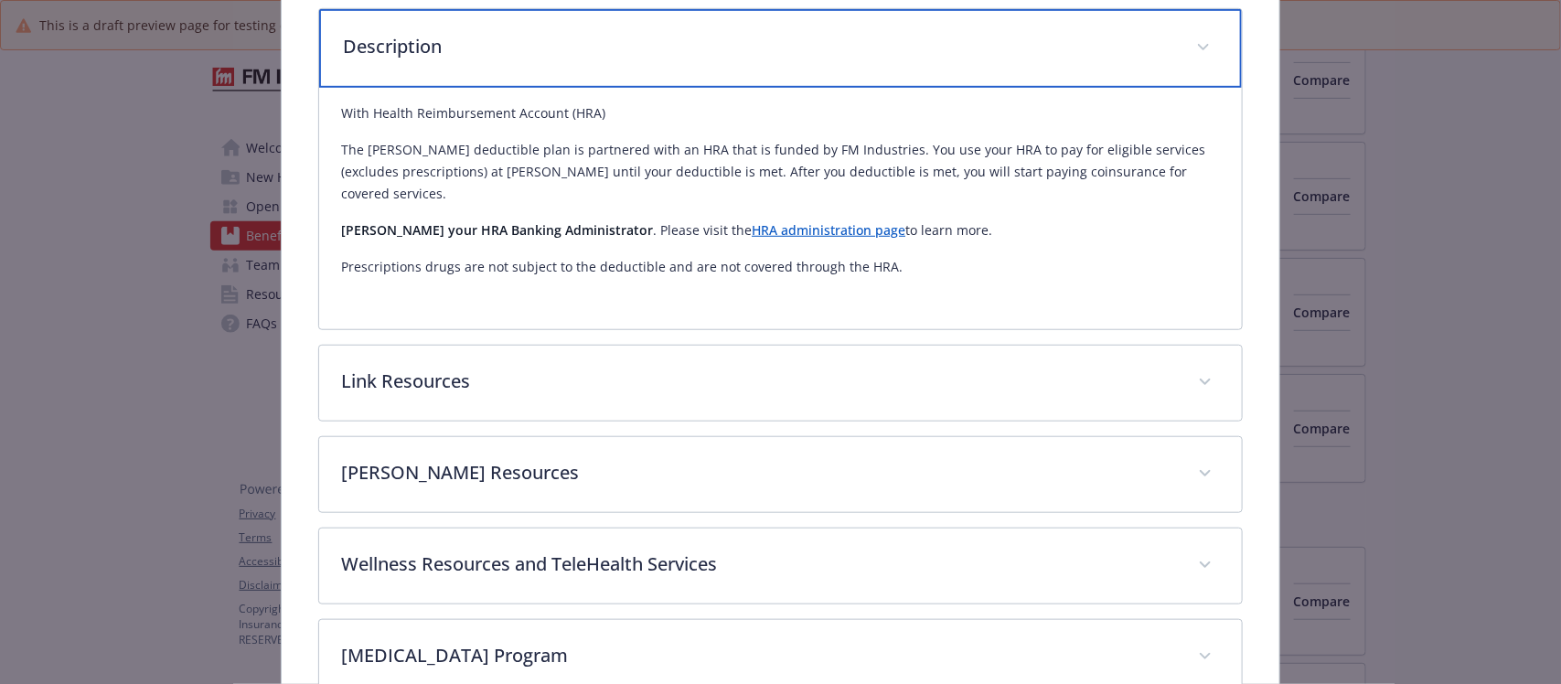
scroll to position [512, 0]
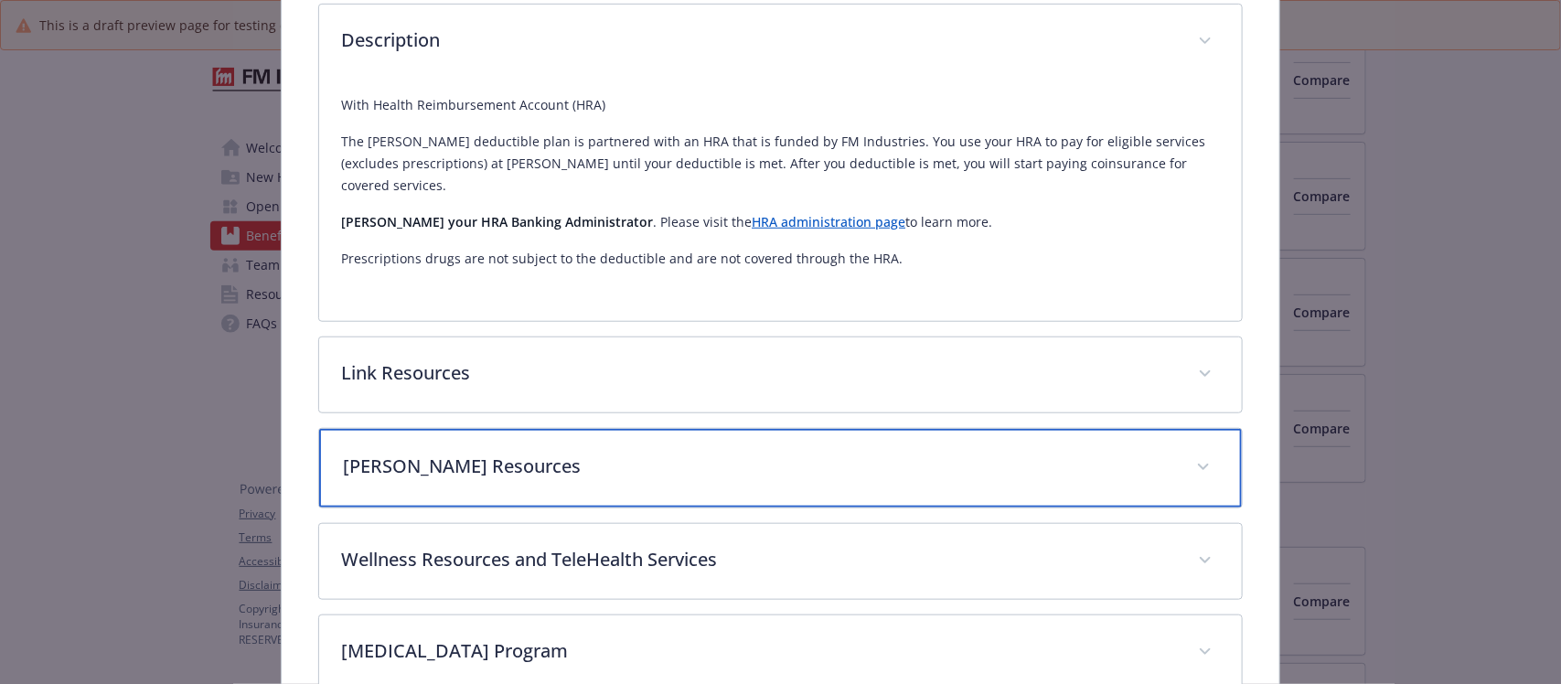
click at [499, 453] on p "Kaiser Resources" at bounding box center [758, 466] width 831 height 27
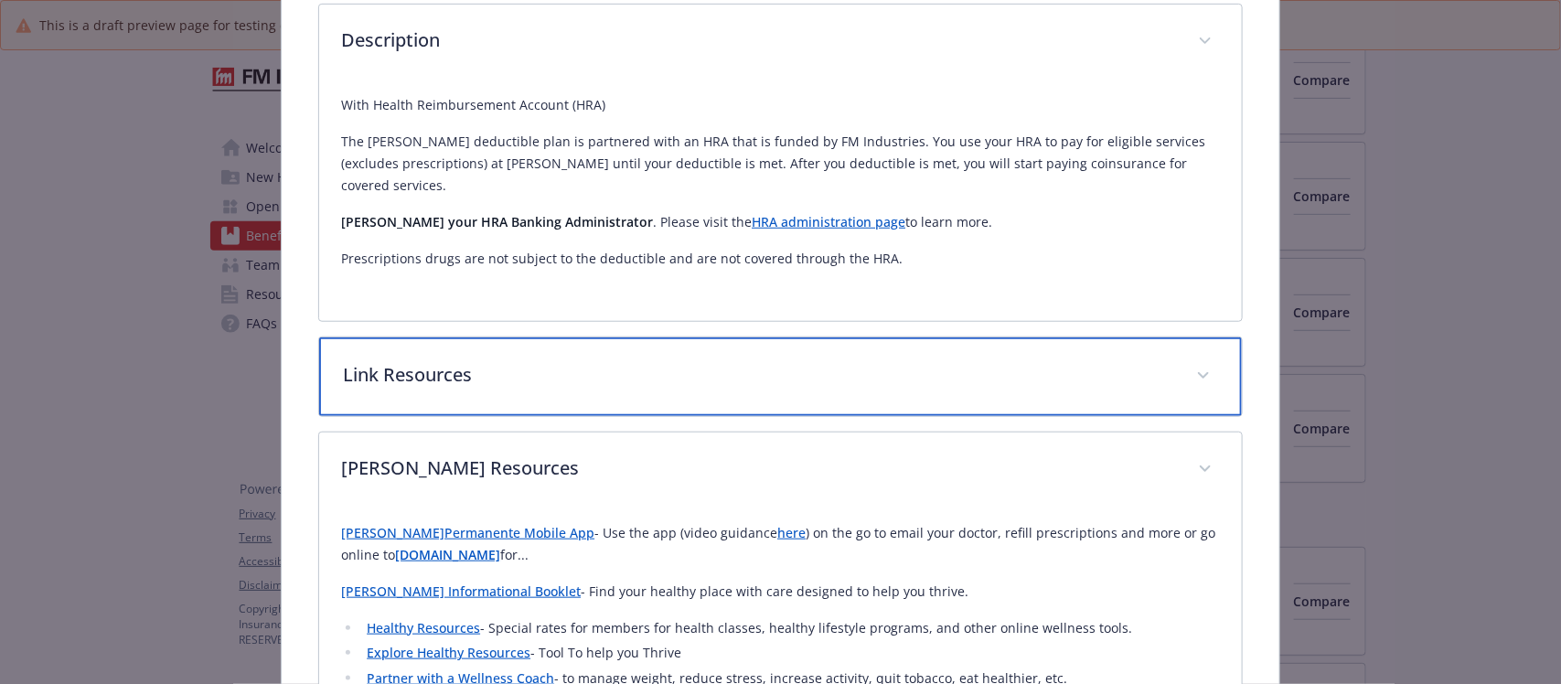
click at [494, 361] on p "Link Resources" at bounding box center [758, 374] width 831 height 27
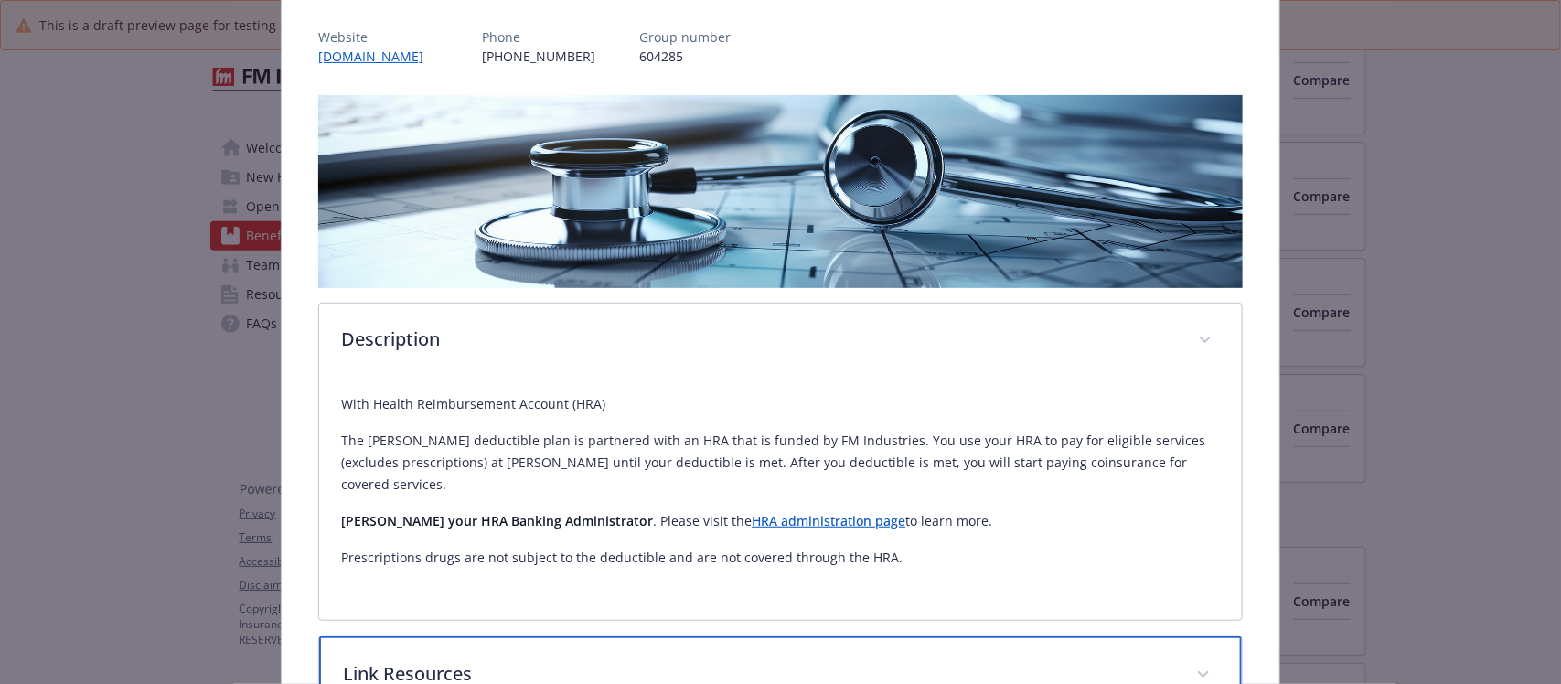
scroll to position [0, 0]
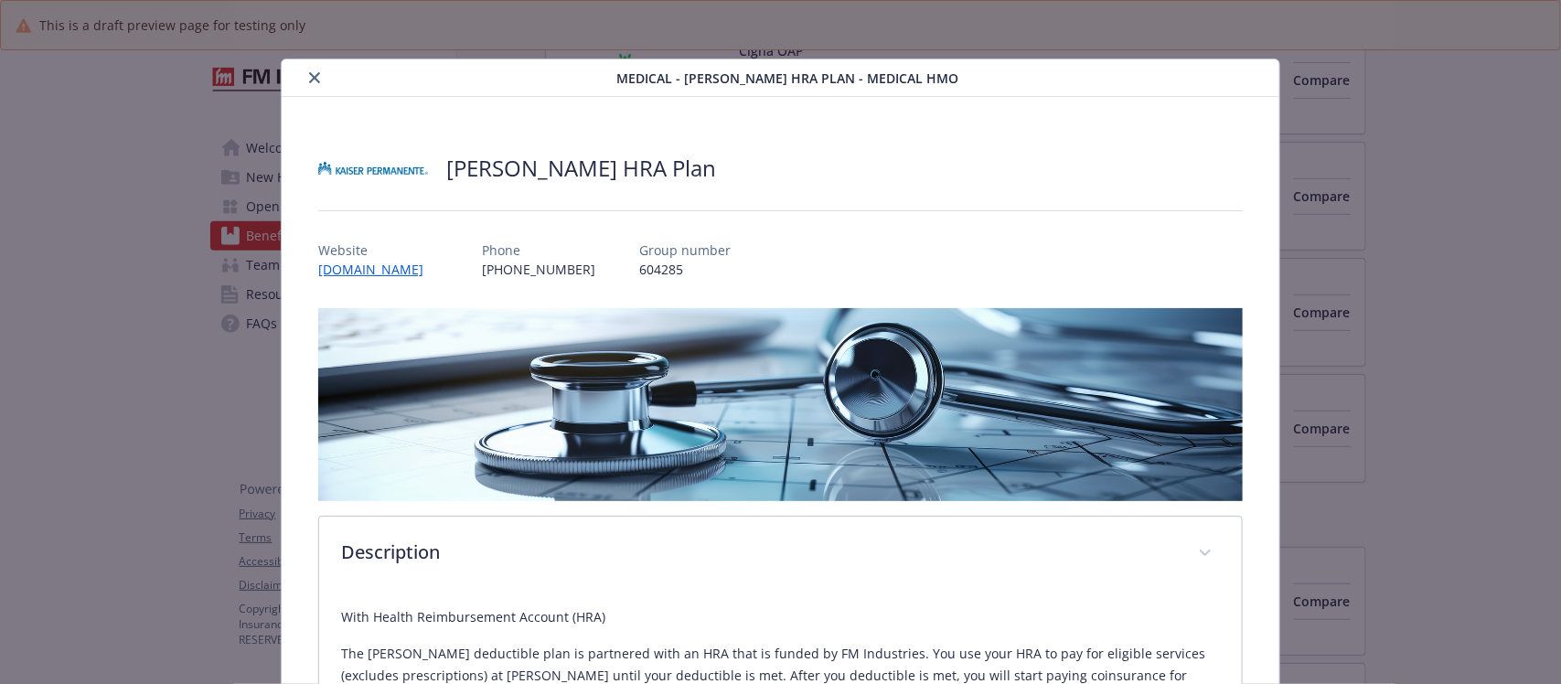
click at [316, 80] on icon "close" at bounding box center [314, 77] width 11 height 11
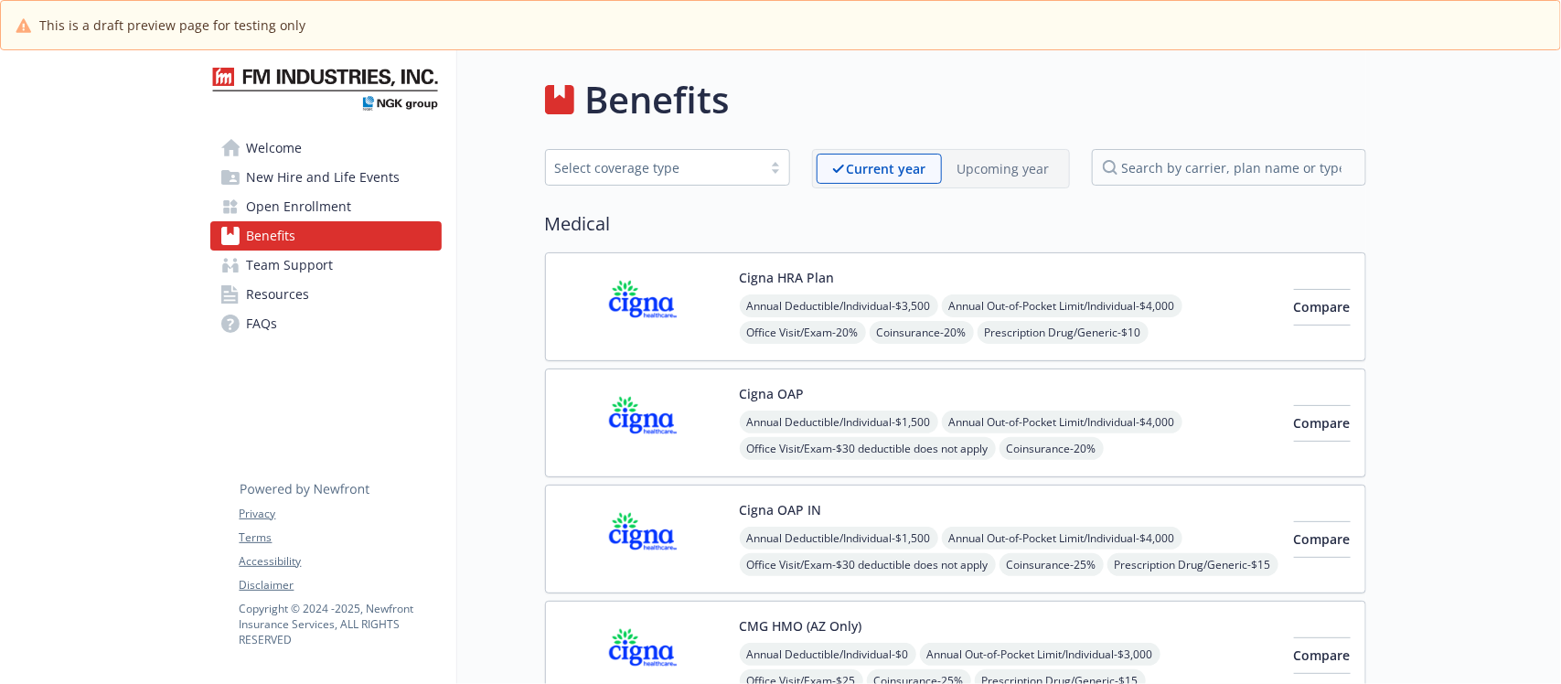
click at [971, 156] on div "Upcoming year" at bounding box center [1003, 169] width 123 height 30
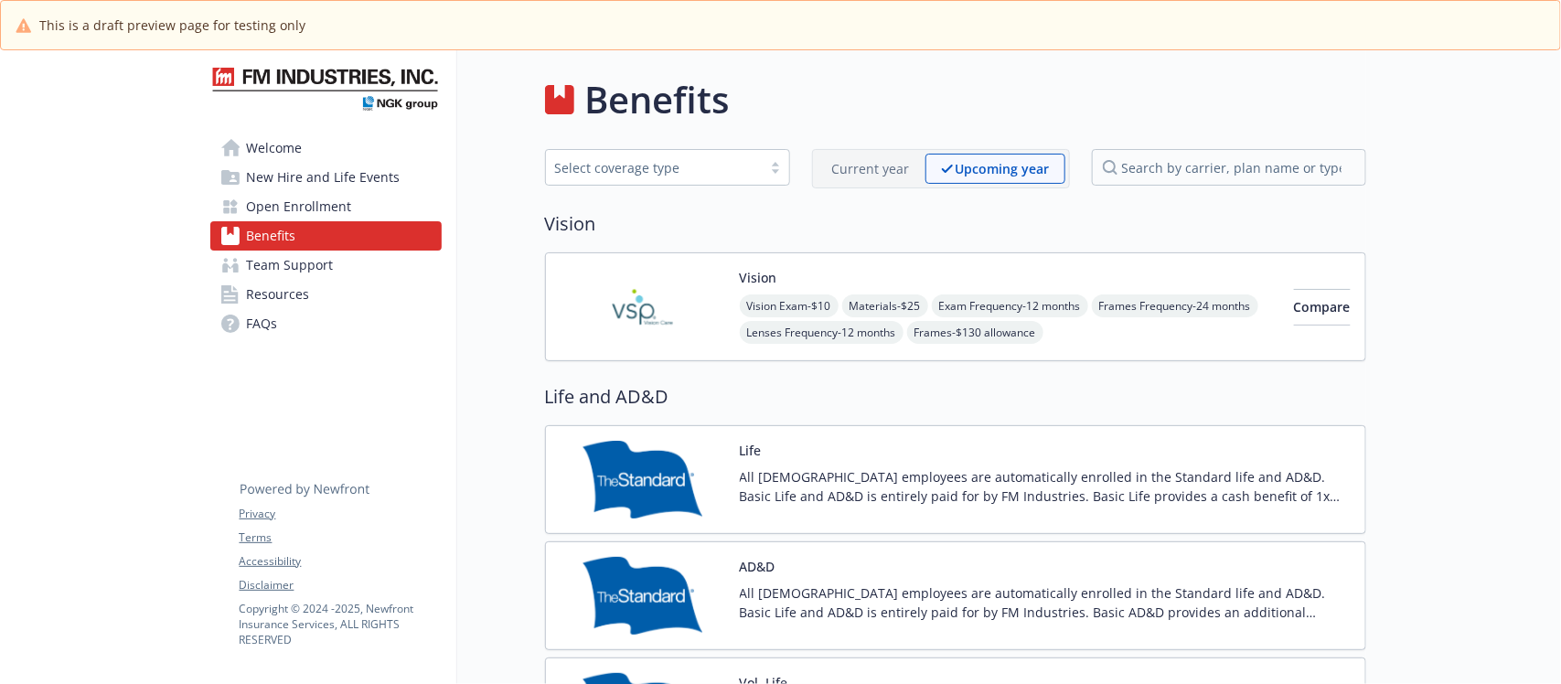
click at [885, 161] on p "Current year" at bounding box center [871, 168] width 78 height 19
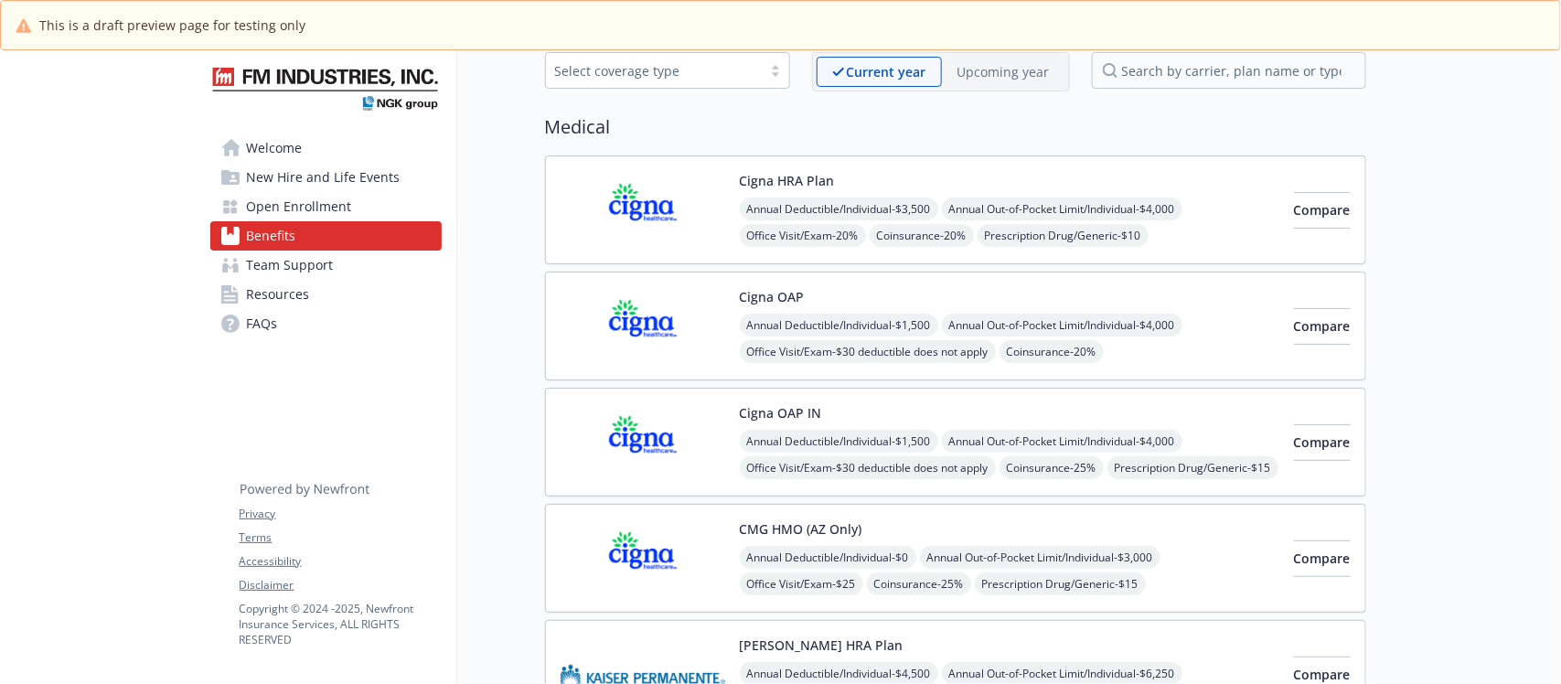
scroll to position [229, 0]
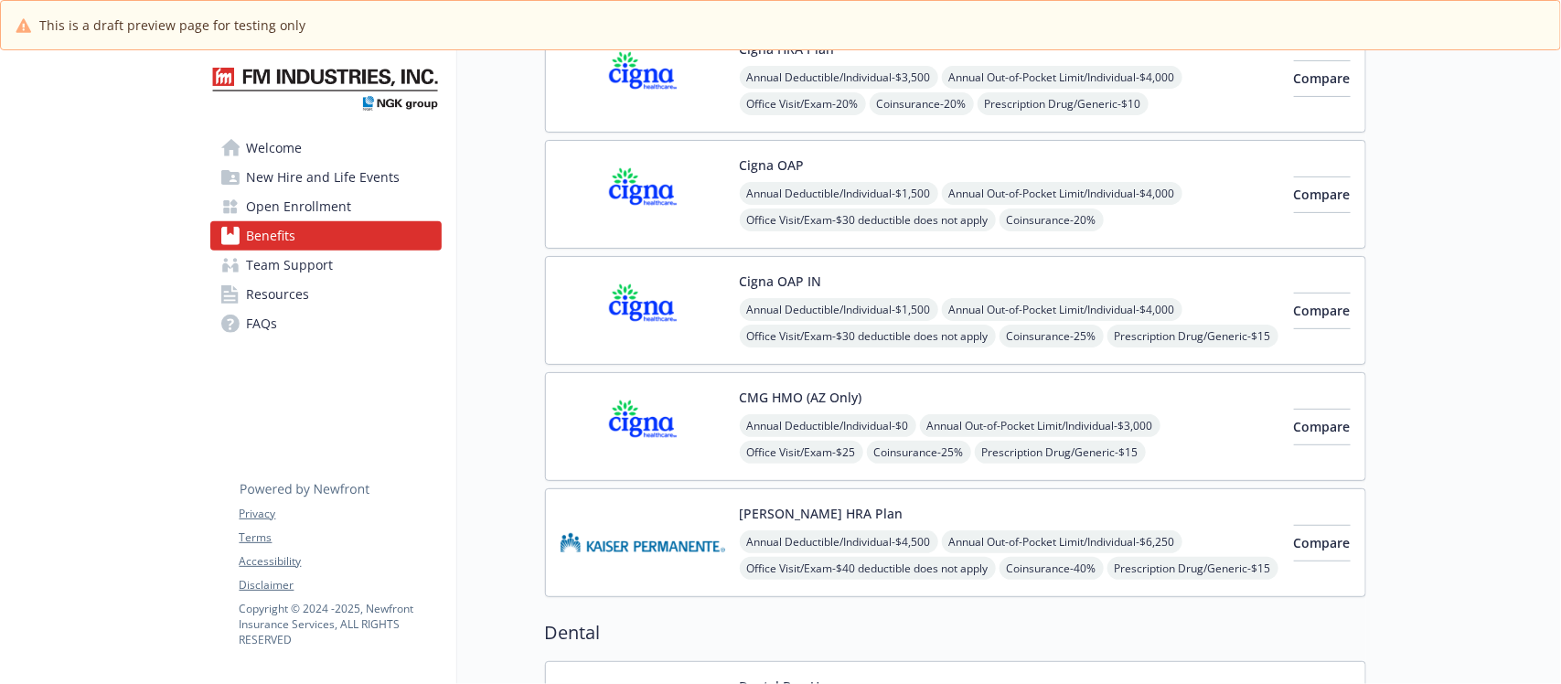
click at [1061, 174] on div "Cigna OAP Annual Deductible/Individual - $1,500 Annual Out-of-Pocket Limit/Indi…" at bounding box center [1010, 195] width 540 height 78
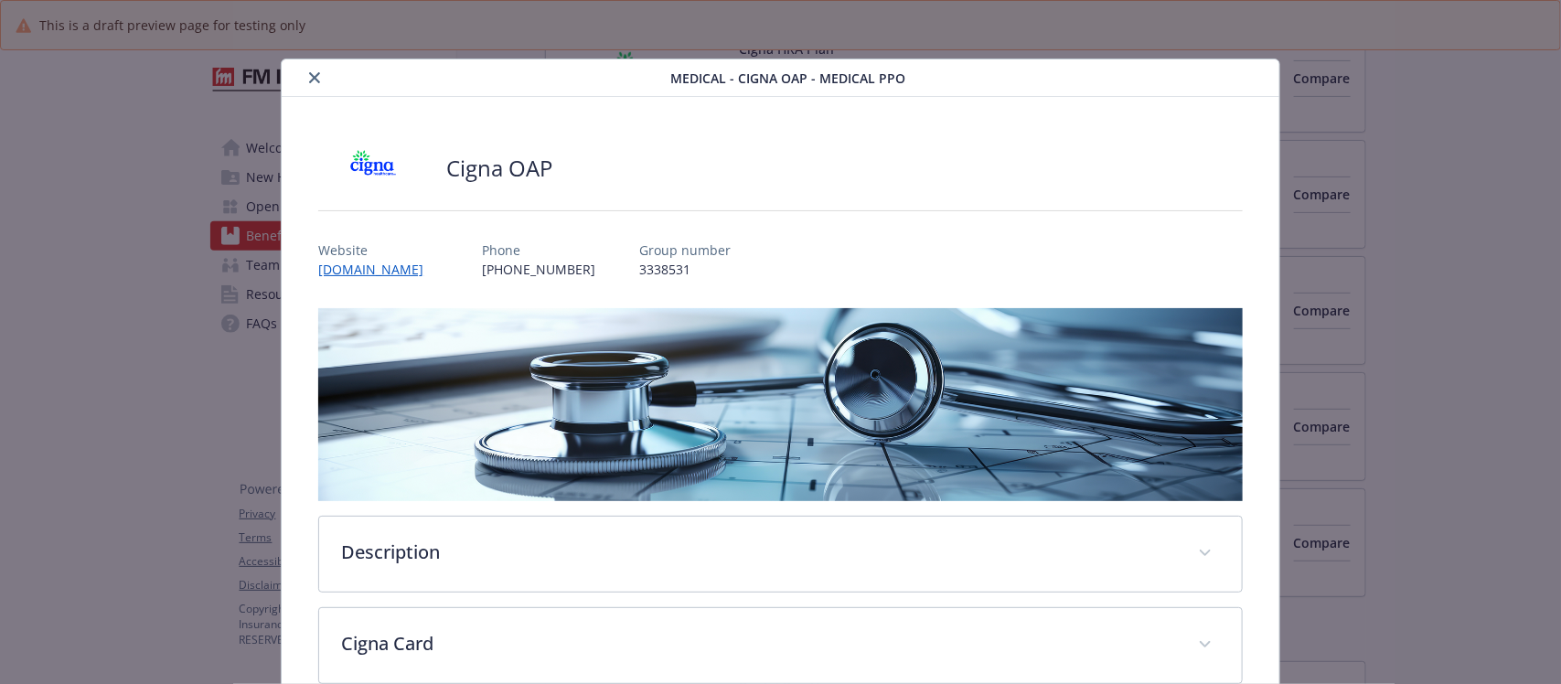
drag, startPoint x: 312, startPoint y: 74, endPoint x: 332, endPoint y: 64, distance: 22.5
click at [311, 74] on icon "close" at bounding box center [314, 77] width 11 height 11
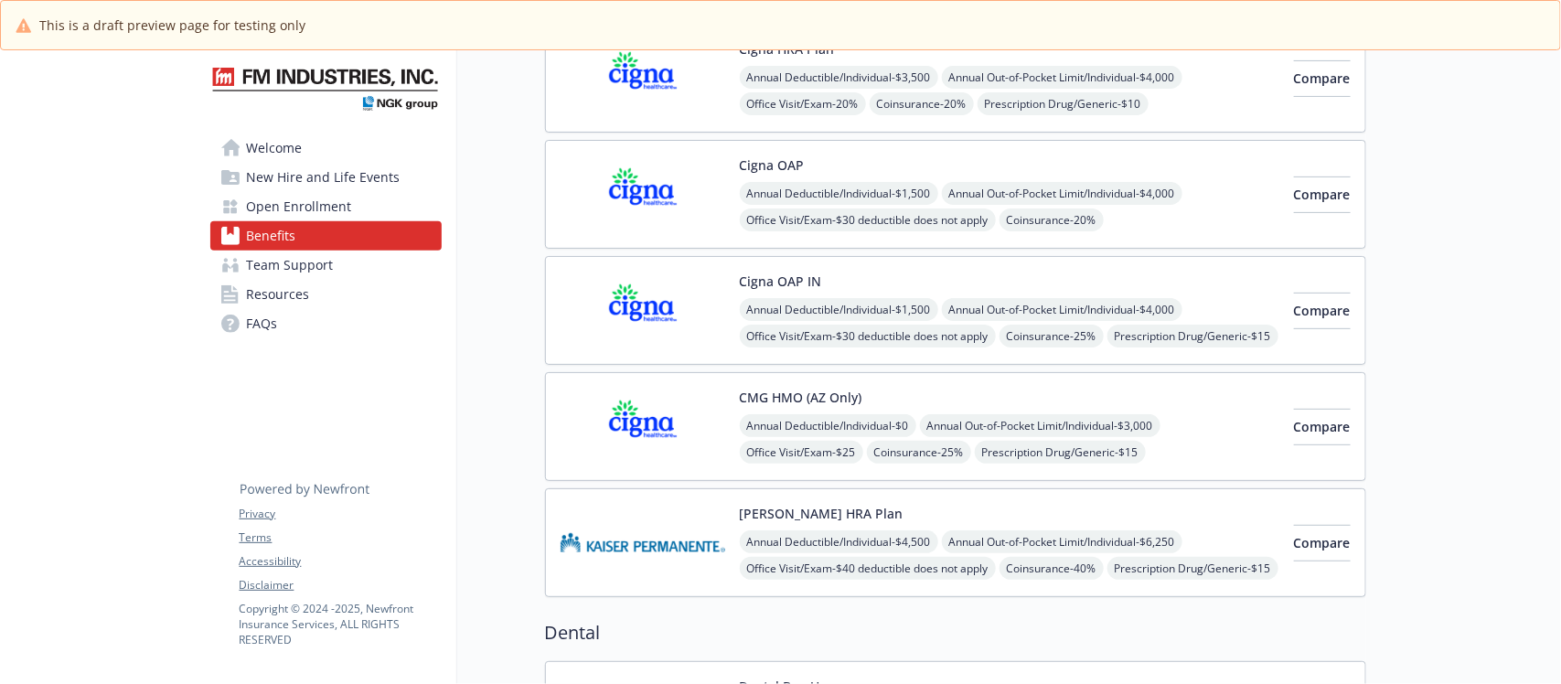
click at [1096, 313] on div "Annual Deductible/Individual - $1,500 Annual Out-of-Pocket Limit/Individual - $…" at bounding box center [1010, 349] width 540 height 103
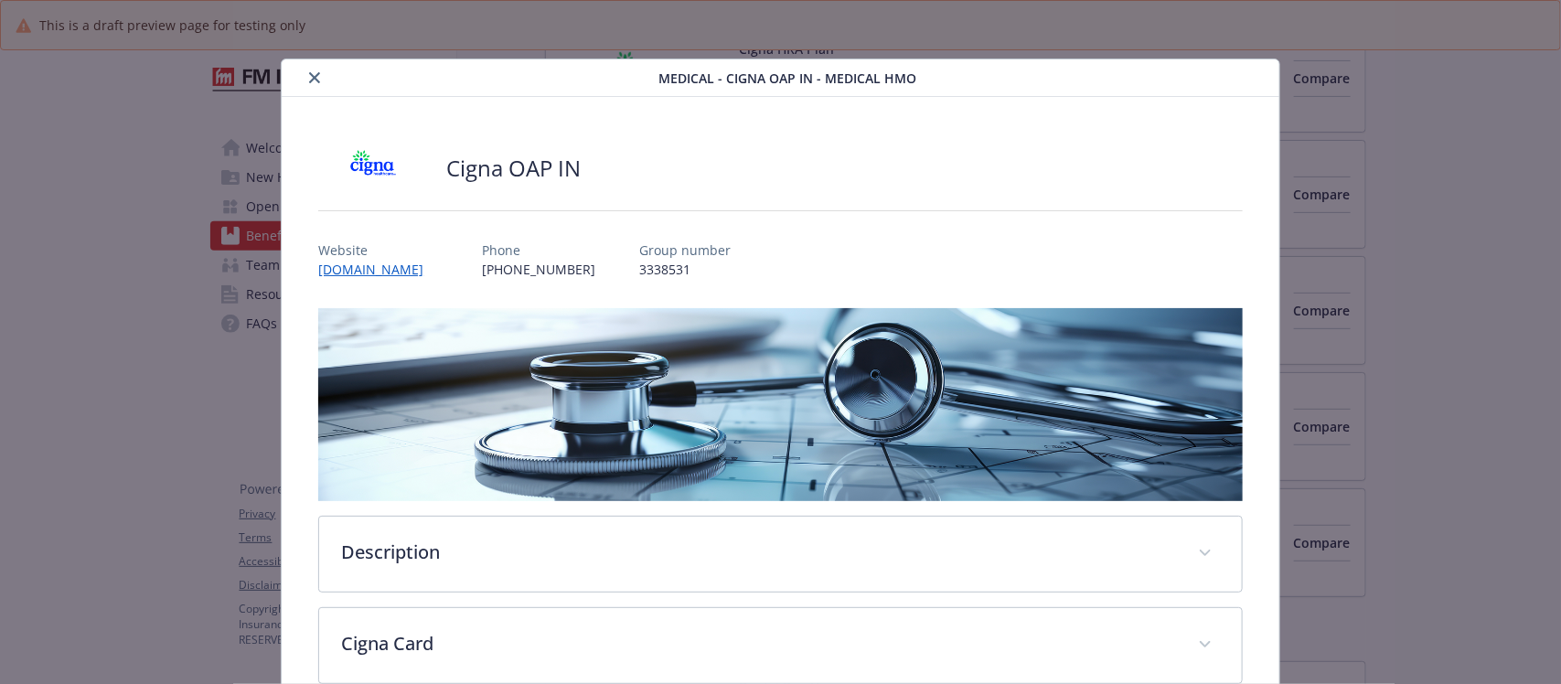
scroll to position [55, 0]
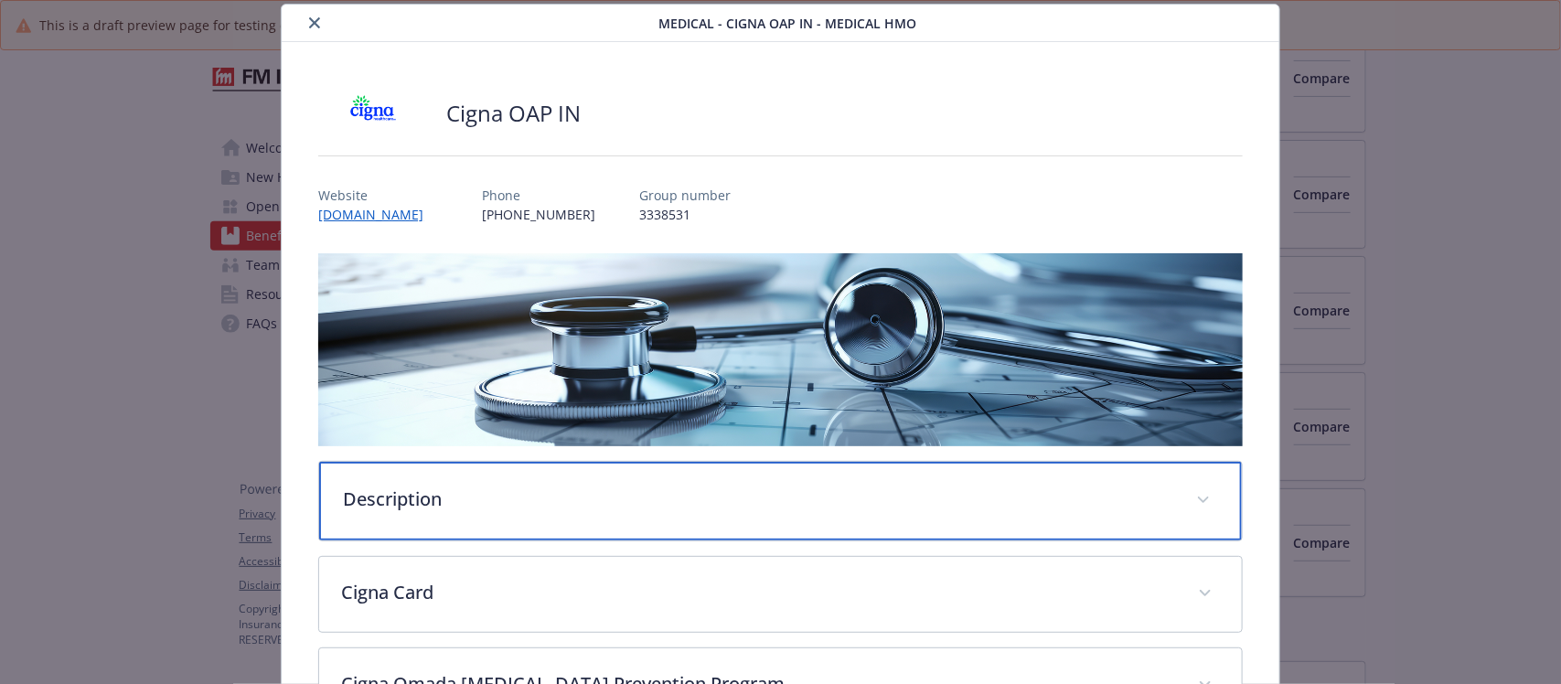
click at [483, 508] on p "Description" at bounding box center [758, 499] width 831 height 27
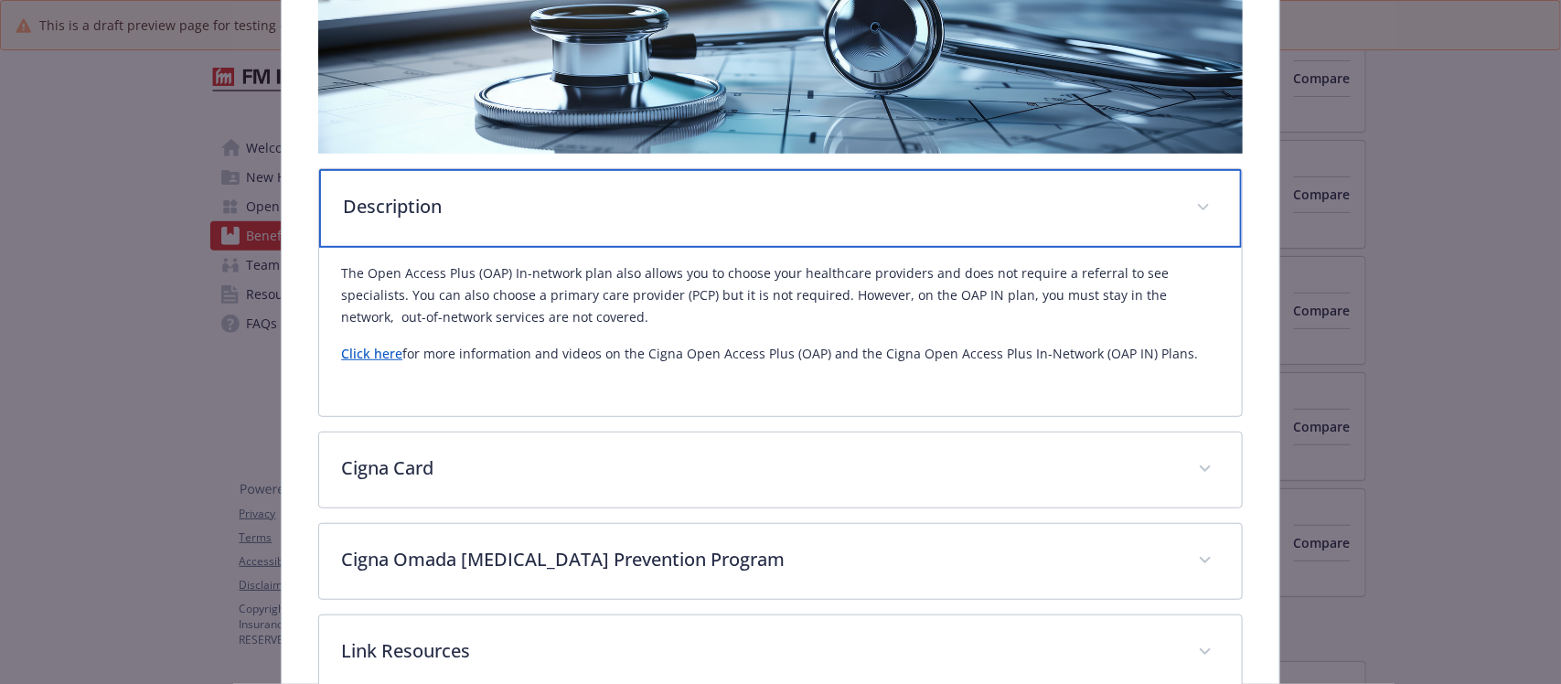
scroll to position [398, 0]
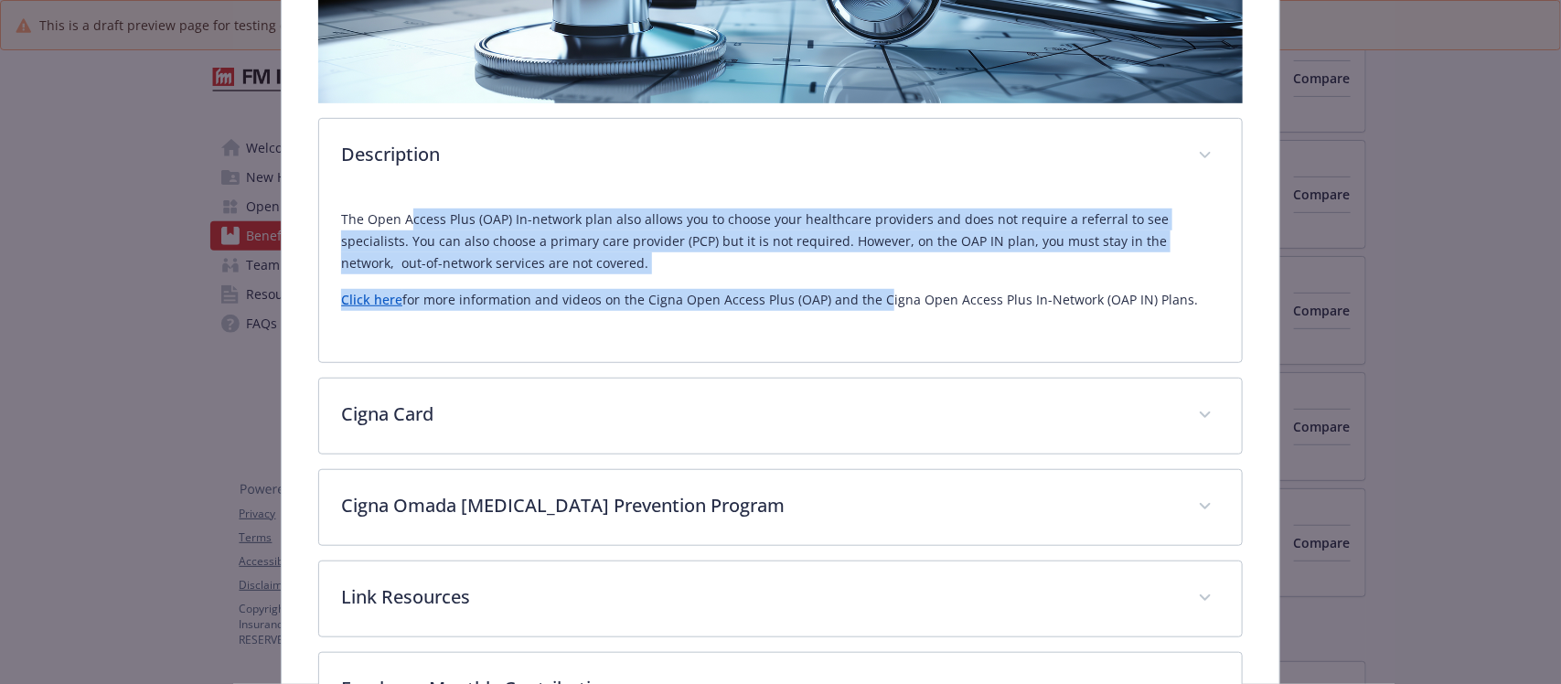
drag, startPoint x: 565, startPoint y: 220, endPoint x: 872, endPoint y: 300, distance: 316.8
click at [871, 297] on div "The Open Access Plus (OAP) In-network plan also allows you to choose your healt…" at bounding box center [780, 260] width 878 height 102
click at [739, 247] on p "The Open Access Plus (OAP) In-network plan also allows you to choose your healt…" at bounding box center [780, 242] width 878 height 66
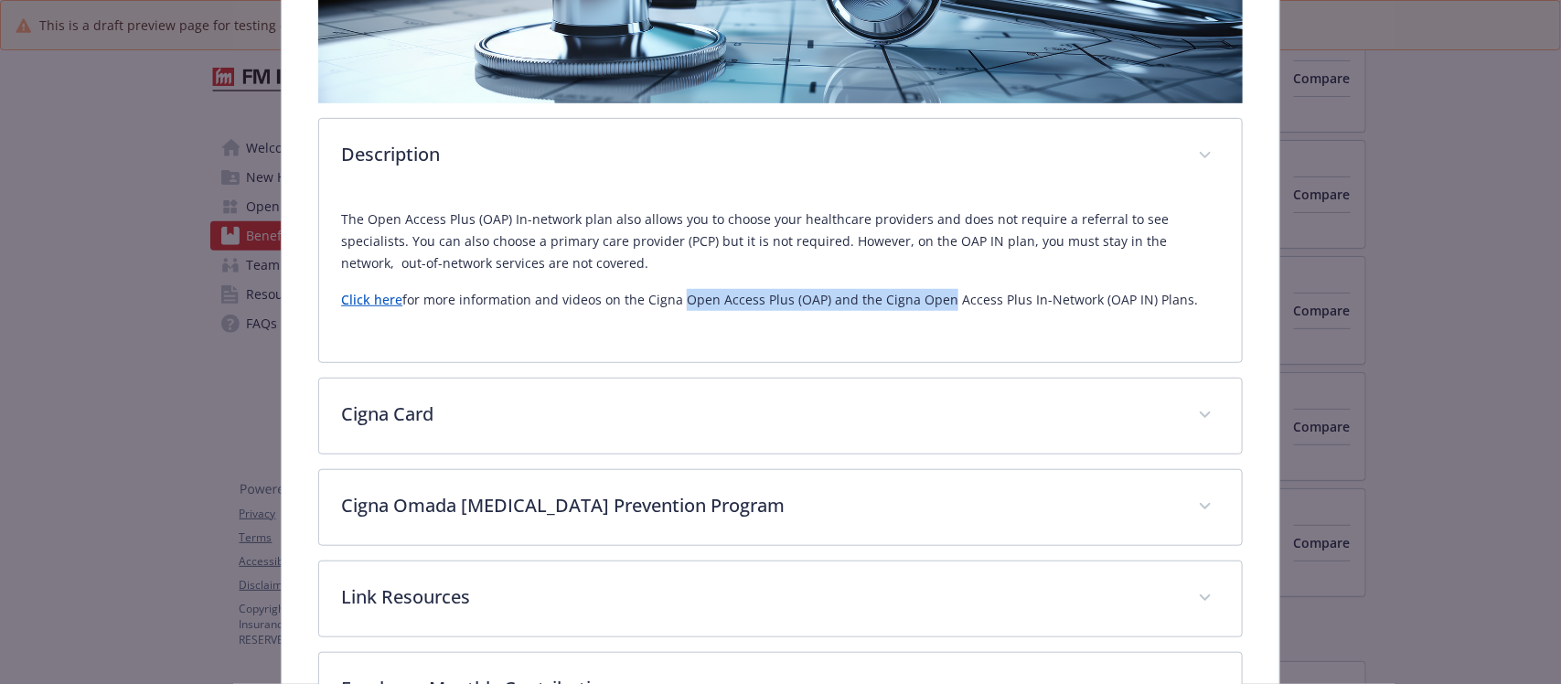
drag, startPoint x: 881, startPoint y: 294, endPoint x: 989, endPoint y: 295, distance: 107.9
click at [988, 294] on p "Click here for more information and videos on the Cigna Open Access Plus (OAP) …" at bounding box center [780, 300] width 878 height 22
click at [916, 317] on div "The Open Access Plus (OAP) In-network plan also allows you to choose your healt…" at bounding box center [780, 267] width 878 height 146
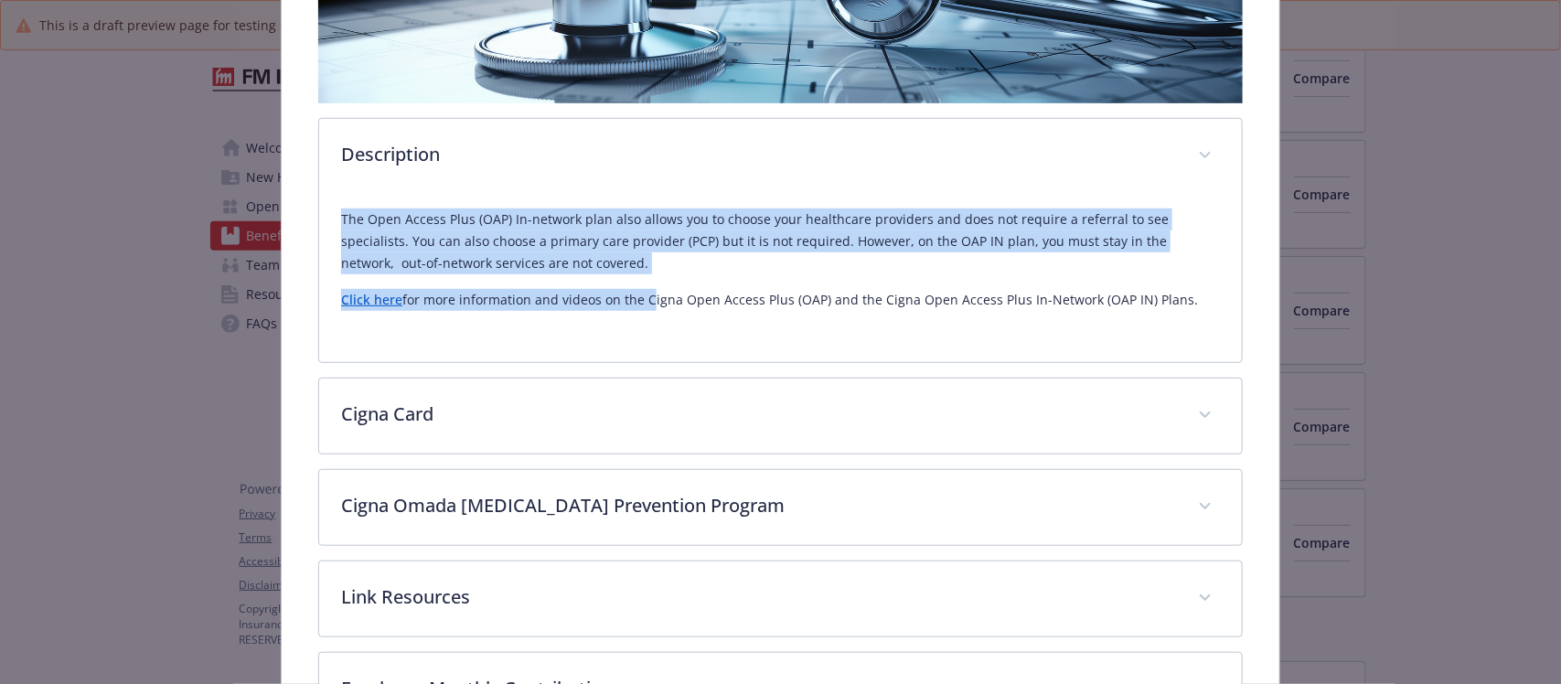
drag, startPoint x: 341, startPoint y: 213, endPoint x: 641, endPoint y: 277, distance: 306.8
click at [641, 277] on div "The Open Access Plus (OAP) In-network plan also allows you to choose your healt…" at bounding box center [780, 260] width 878 height 102
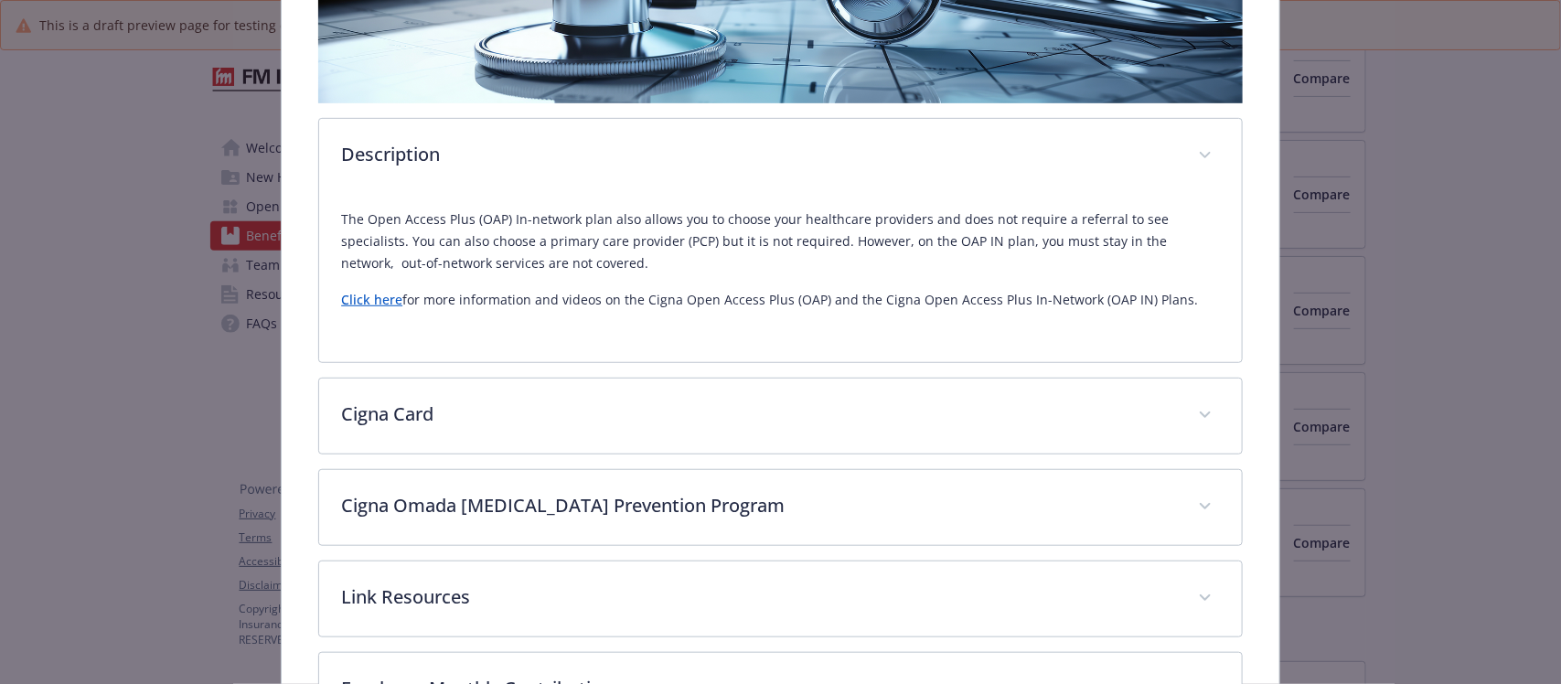
click at [649, 280] on div "The Open Access Plus (OAP) In-network plan also allows you to choose your healt…" at bounding box center [780, 260] width 878 height 102
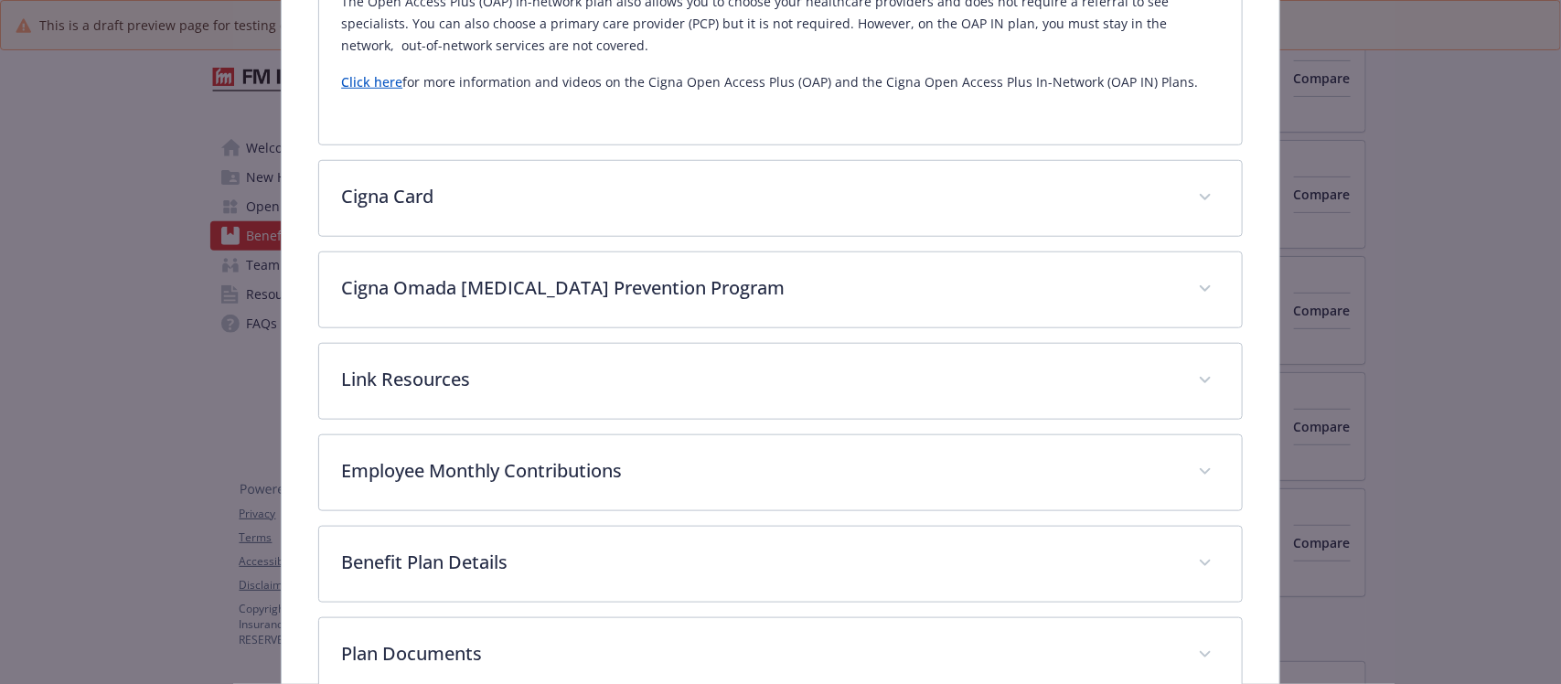
scroll to position [592, 0]
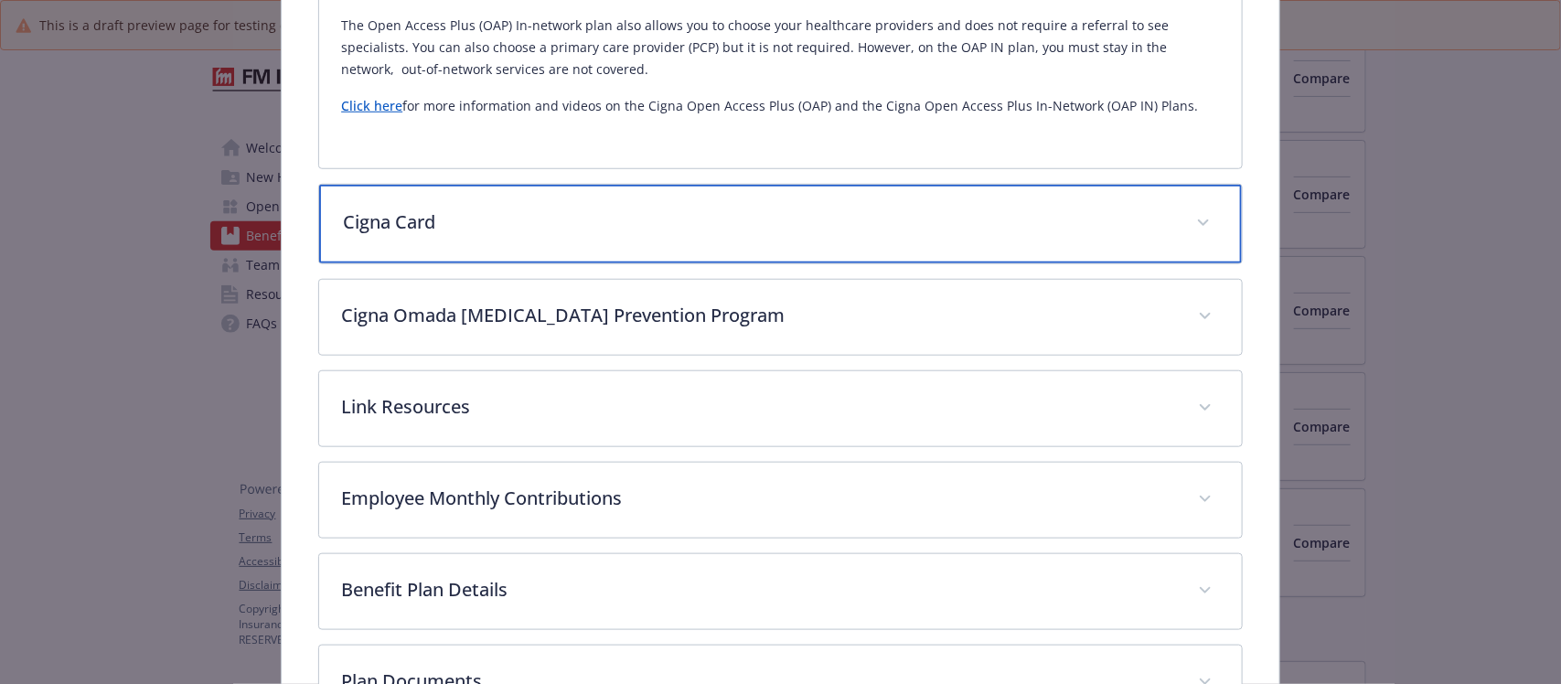
click at [393, 216] on p "Cigna Card" at bounding box center [758, 222] width 831 height 27
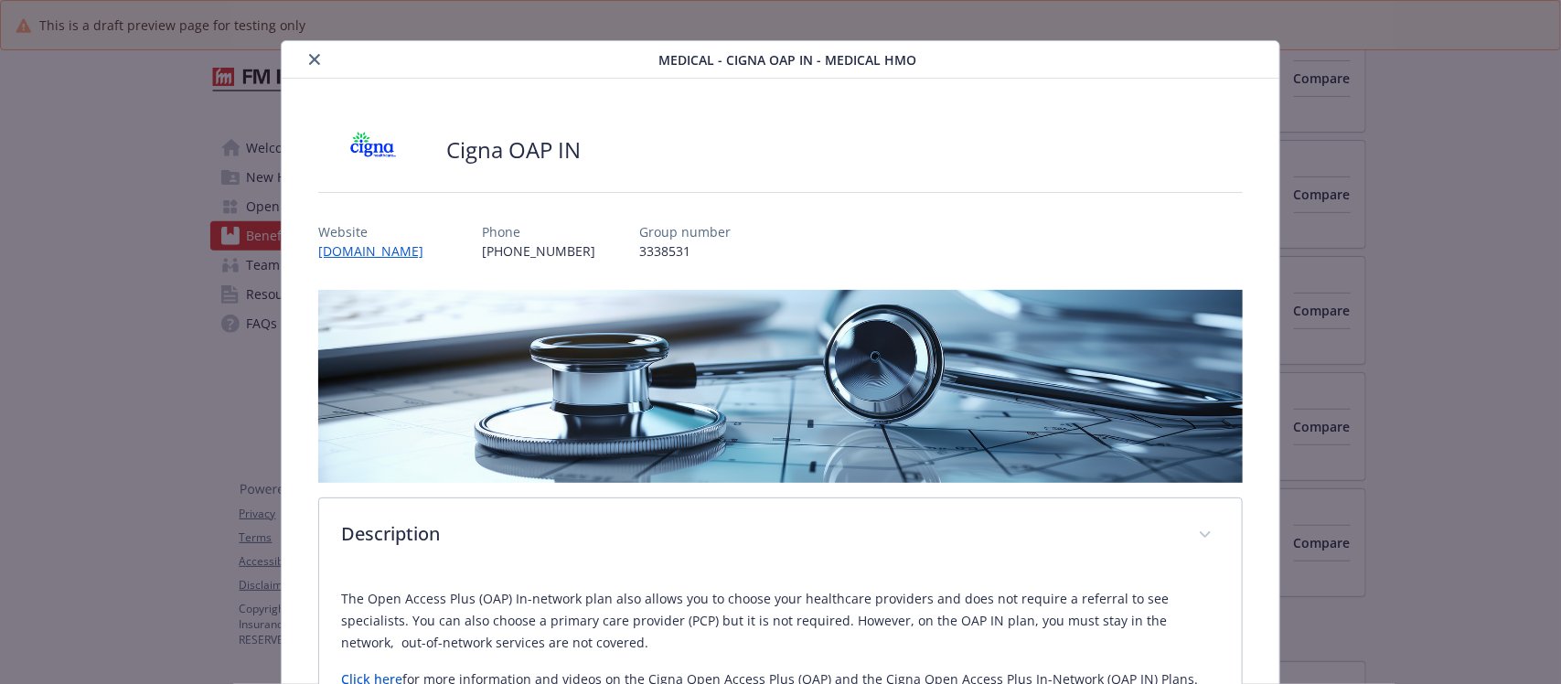
scroll to position [0, 0]
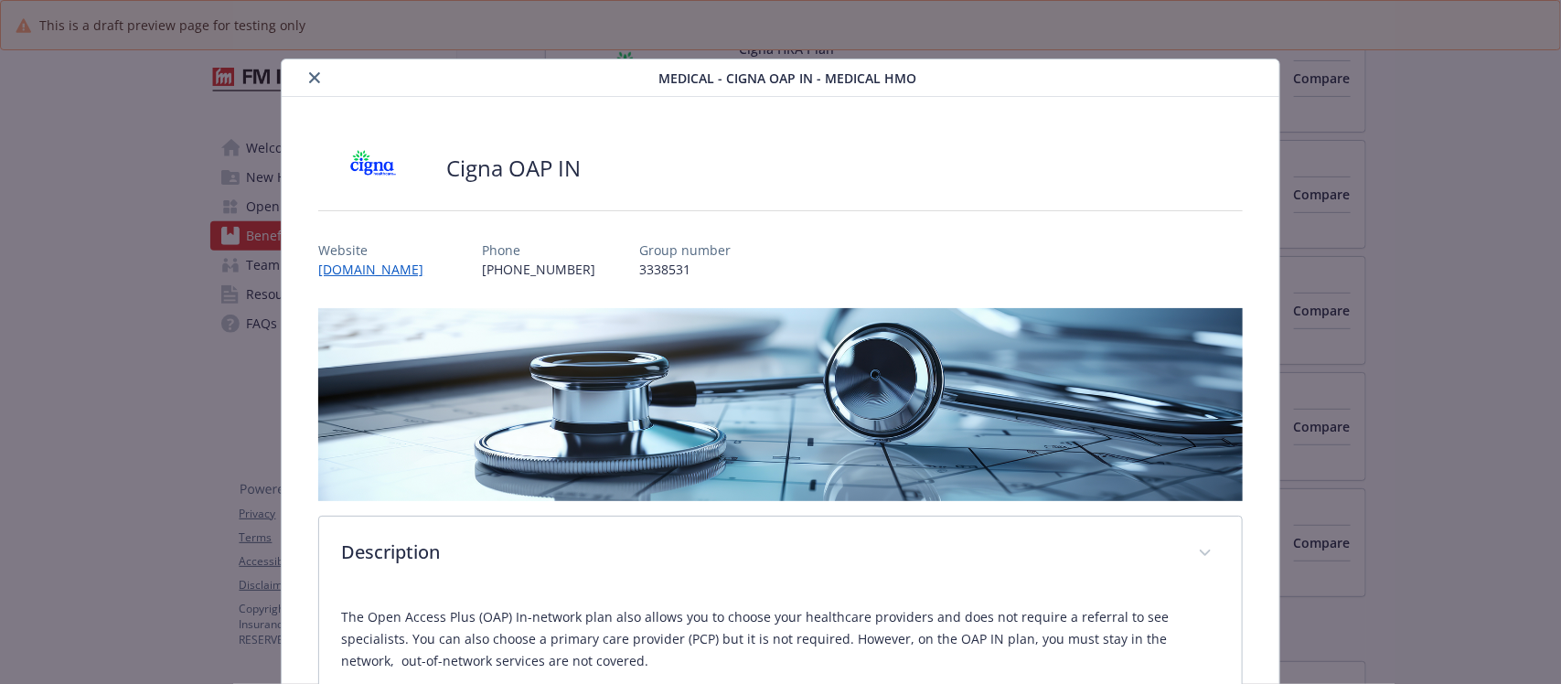
click at [305, 74] on button "close" at bounding box center [315, 78] width 22 height 22
